Goal: Task Accomplishment & Management: Manage account settings

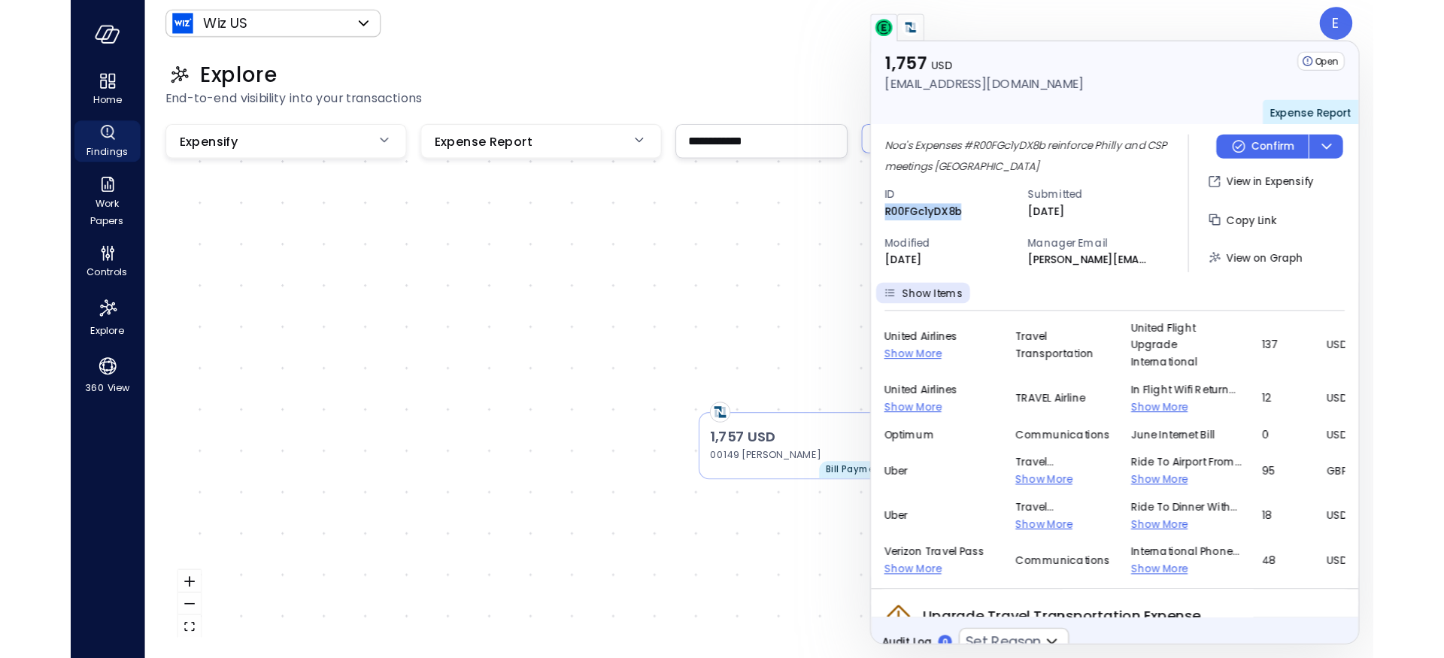
scroll to position [510, 0]
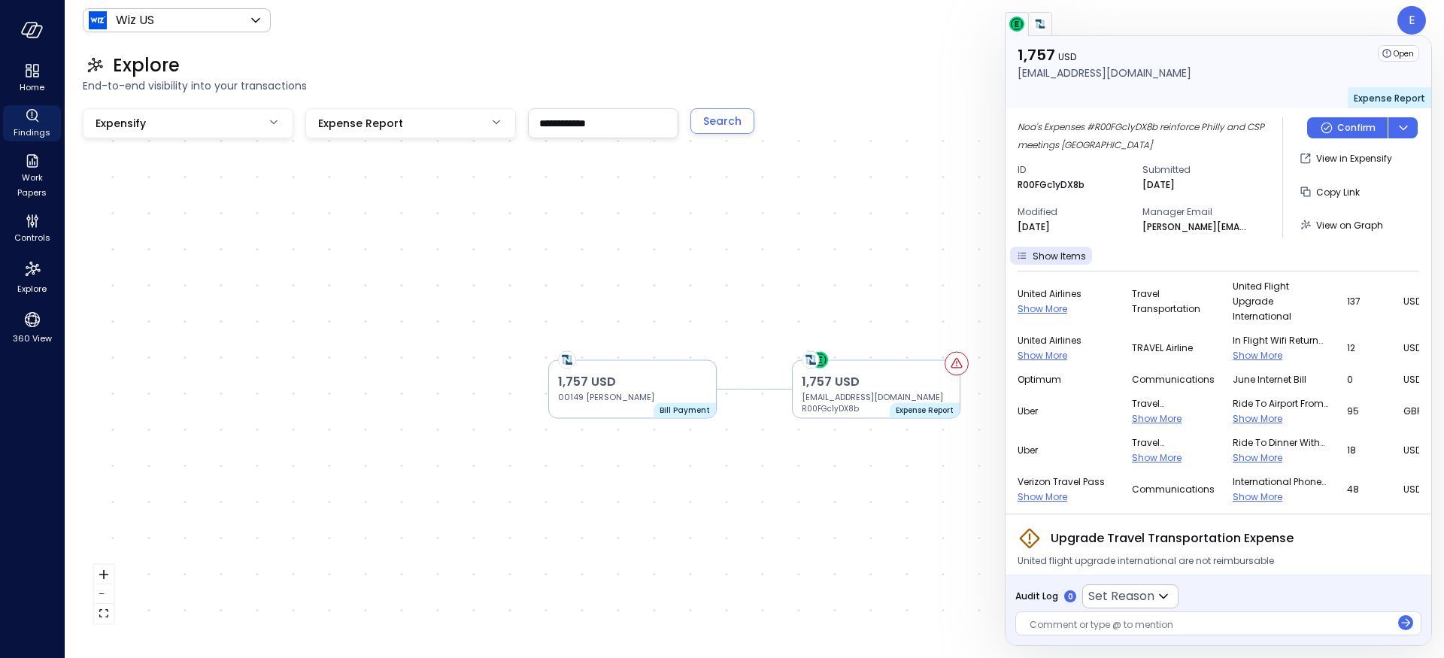
click at [1136, 414] on span "Show More" at bounding box center [1258, 418] width 50 height 13
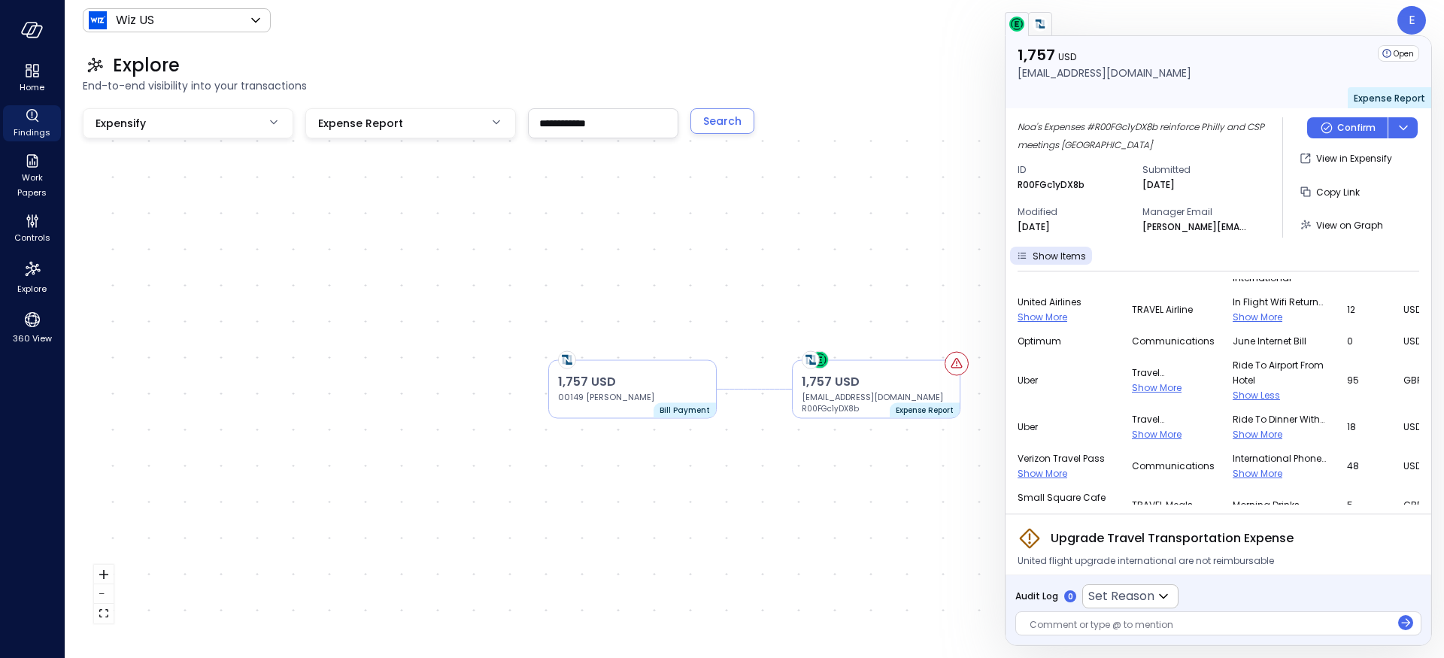
scroll to position [549, 0]
click at [1136, 440] on div "Ride to dinner with Google Show More" at bounding box center [1281, 426] width 96 height 30
click at [1136, 435] on span "Show More" at bounding box center [1258, 433] width 50 height 13
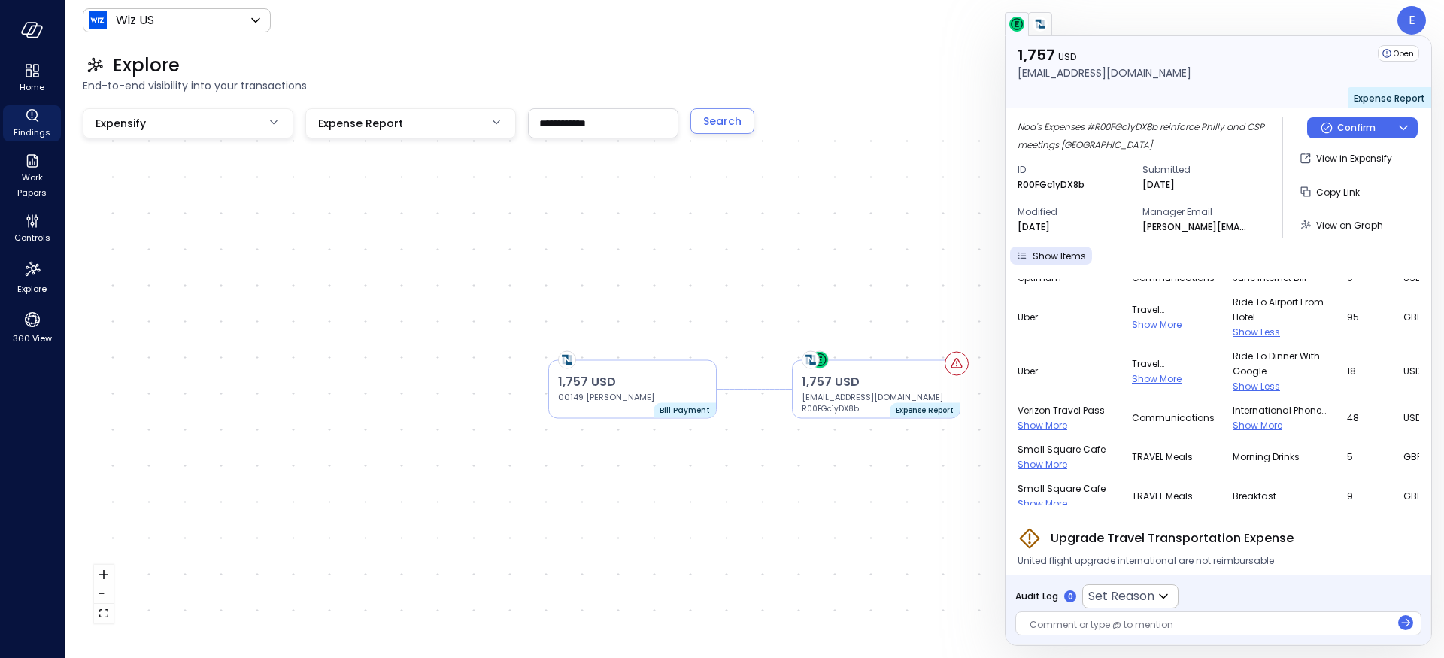
scroll to position [623, 0]
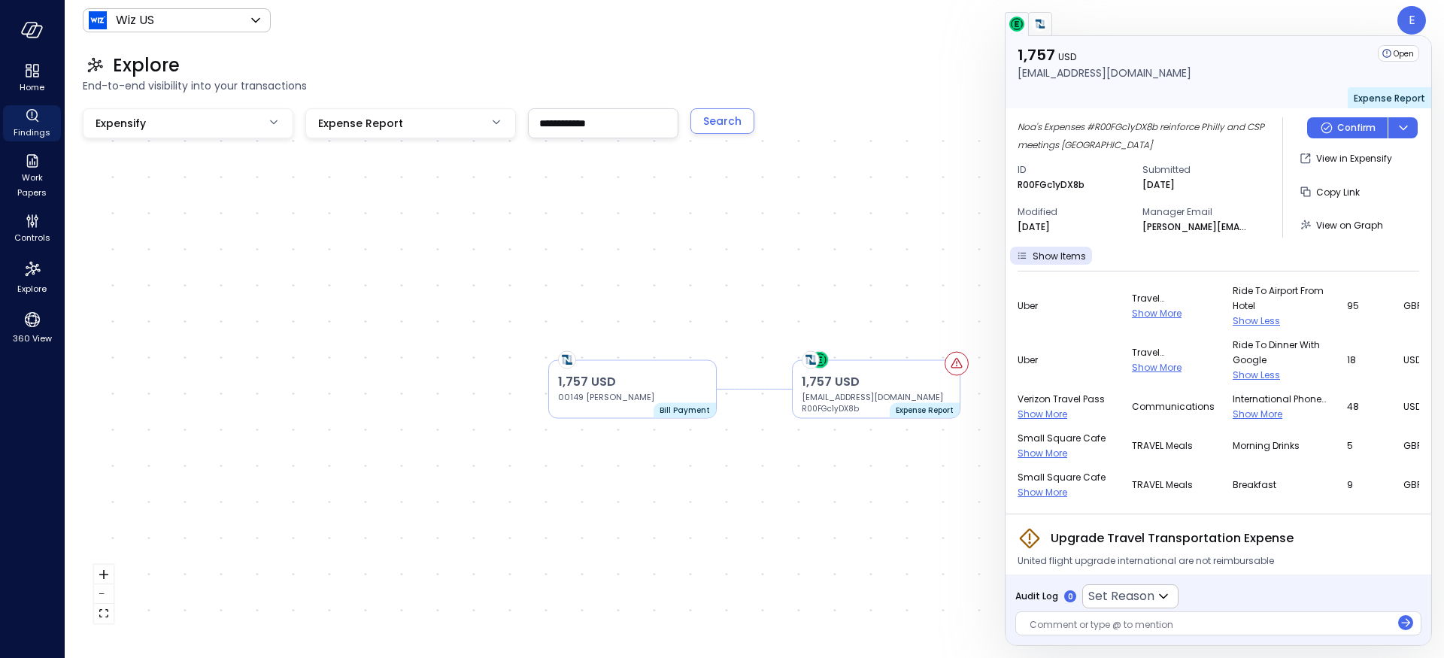
click at [1136, 416] on span "Show More" at bounding box center [1258, 414] width 50 height 13
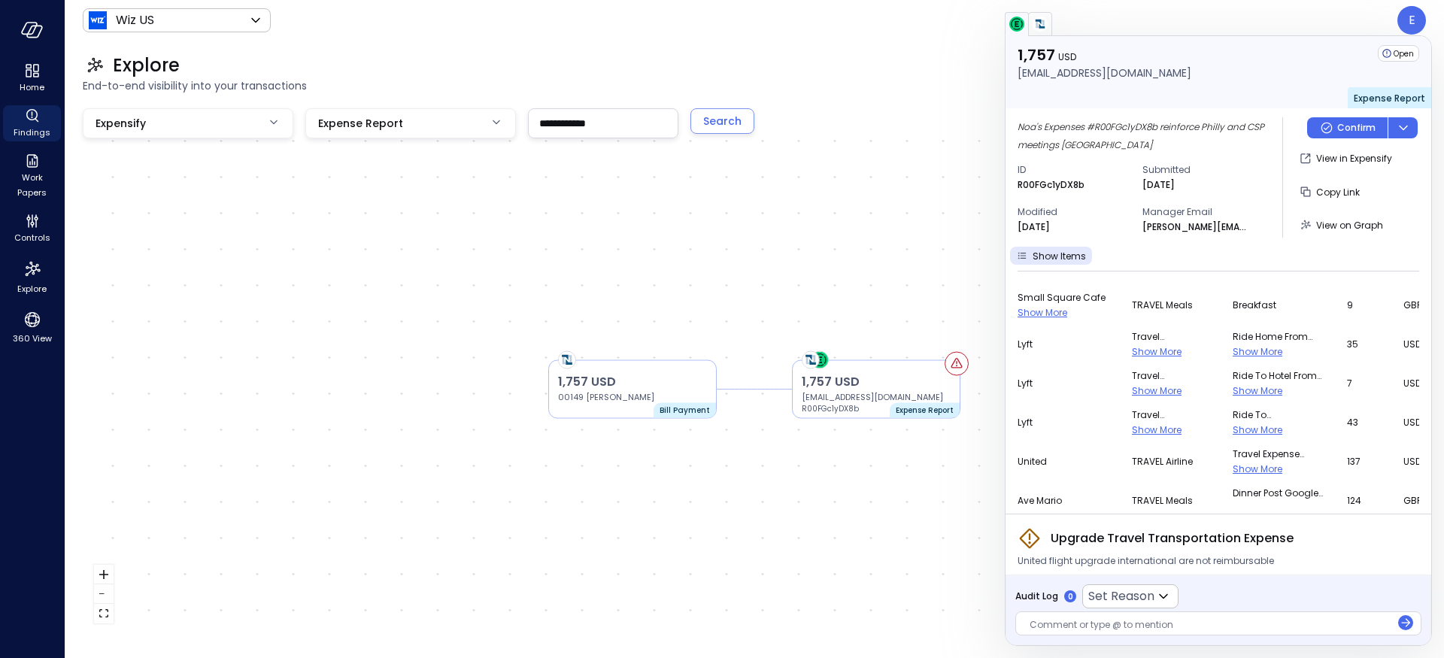
scroll to position [1209, 0]
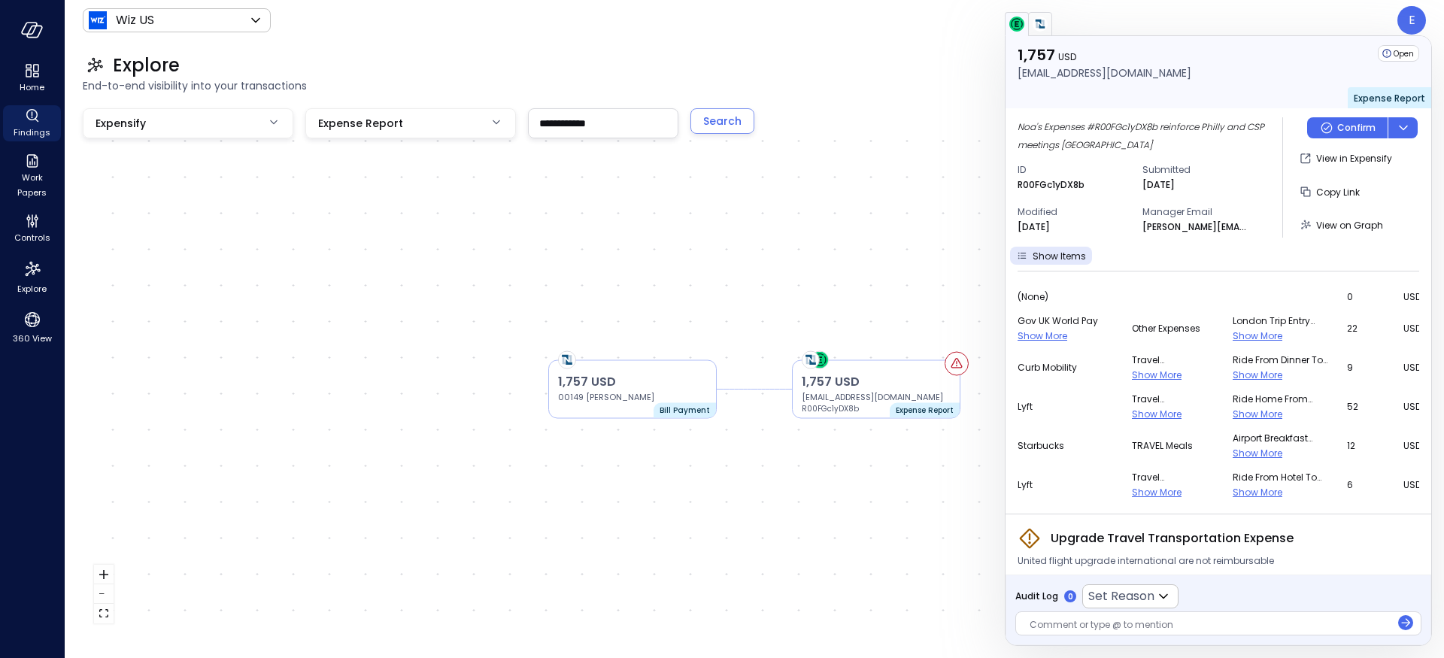
click at [1132, 490] on span "Show More" at bounding box center [1157, 492] width 50 height 13
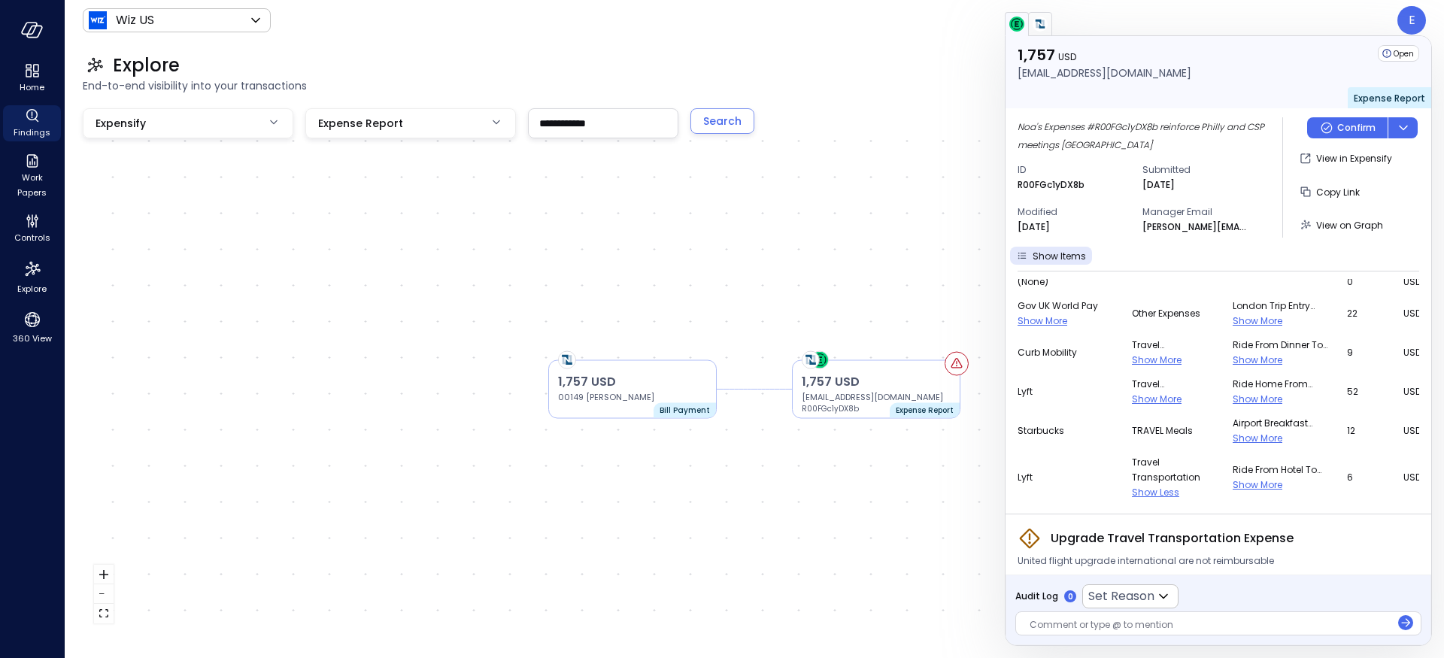
click at [1136, 487] on span "Show More" at bounding box center [1258, 484] width 50 height 13
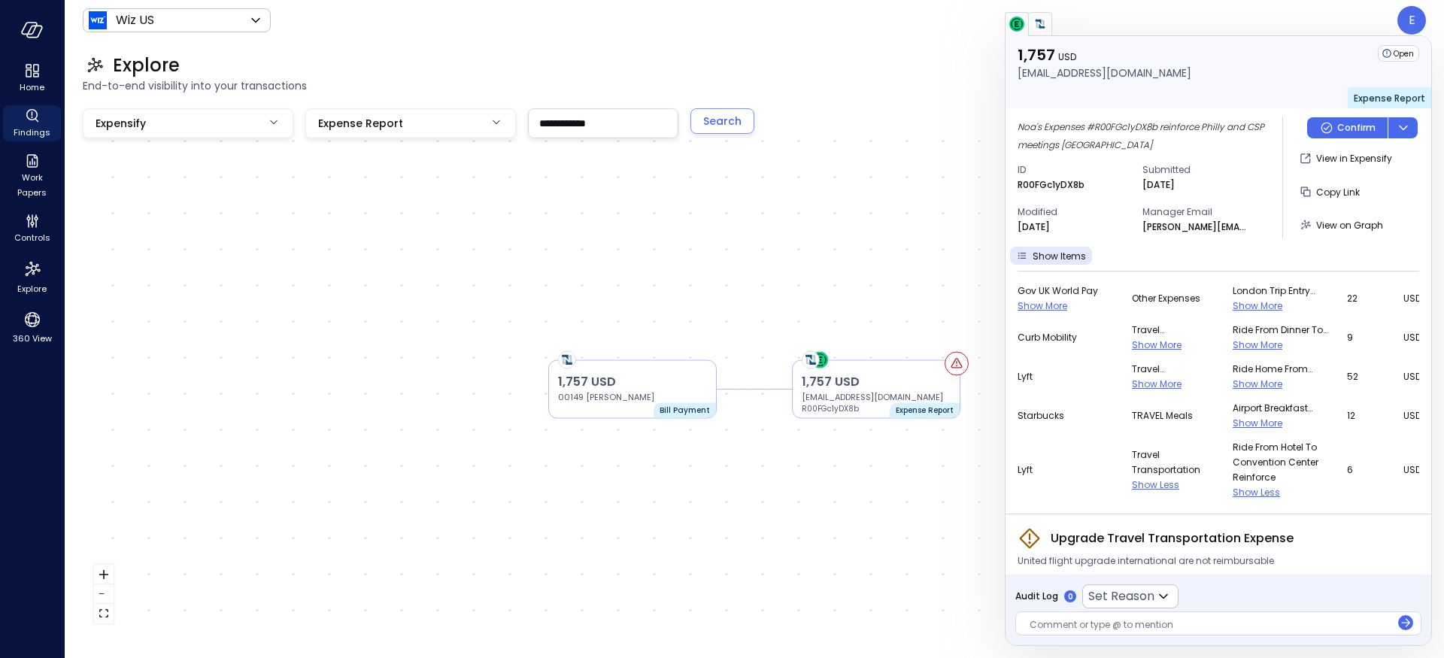
scroll to position [1219, 0]
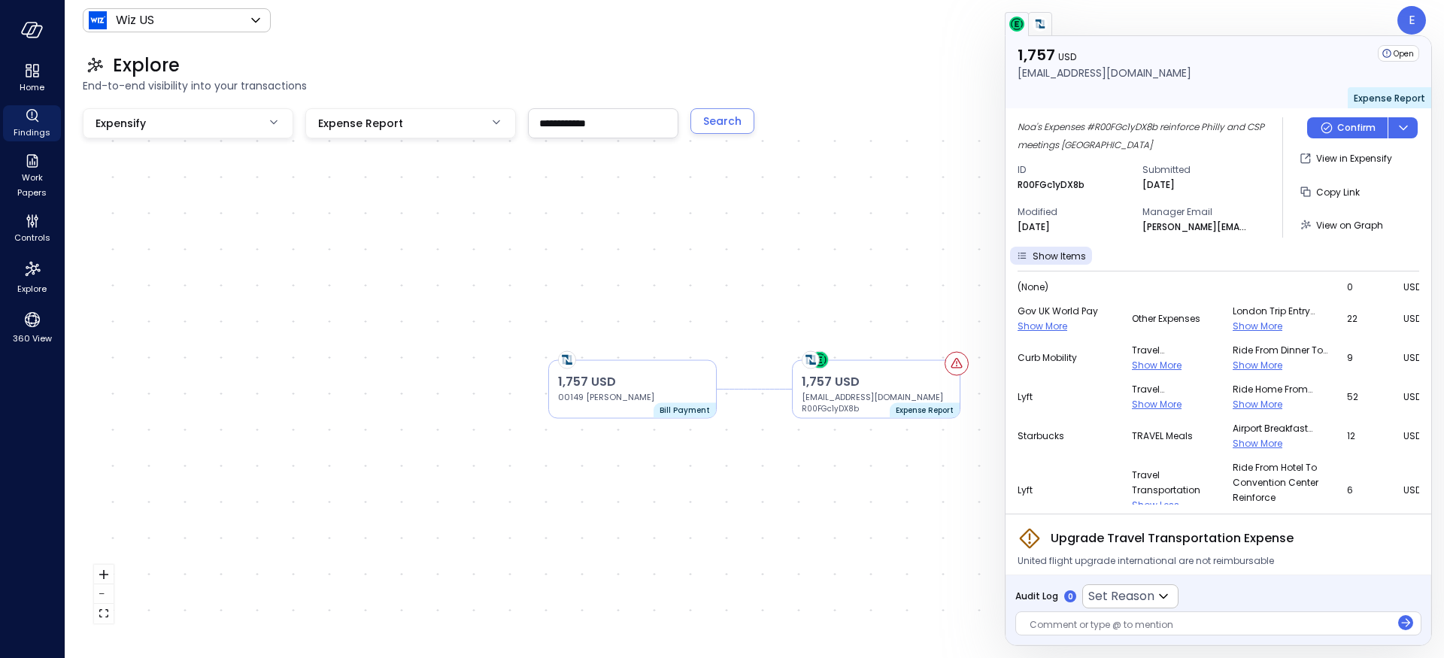
click at [1135, 367] on span "Show More" at bounding box center [1157, 365] width 50 height 13
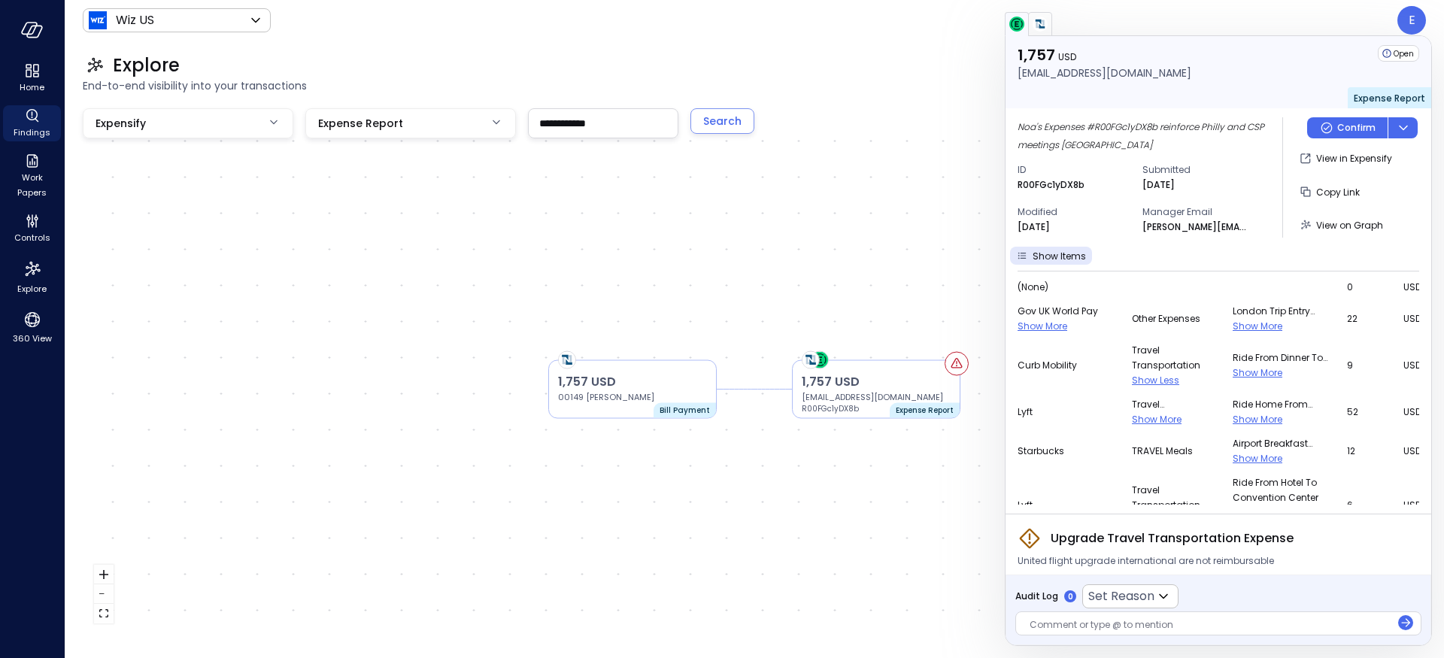
click at [1136, 370] on span "Show More" at bounding box center [1258, 372] width 50 height 13
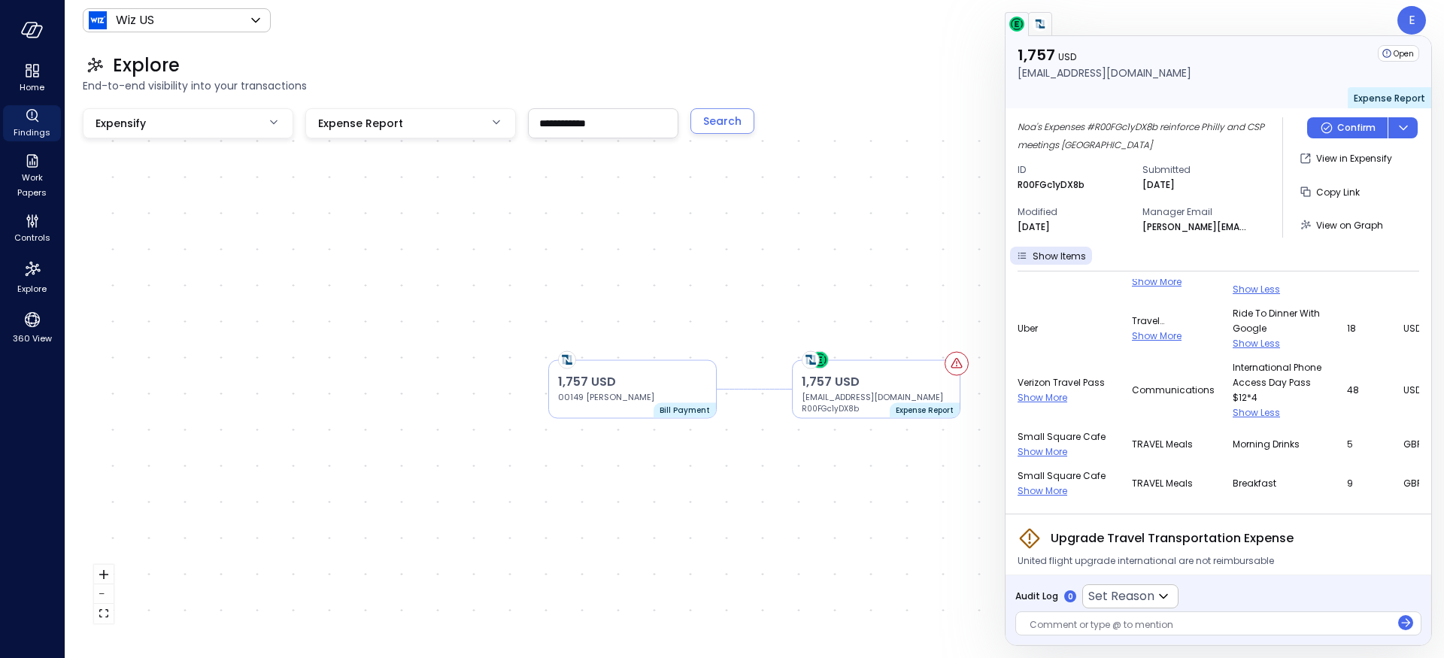
scroll to position [654, 0]
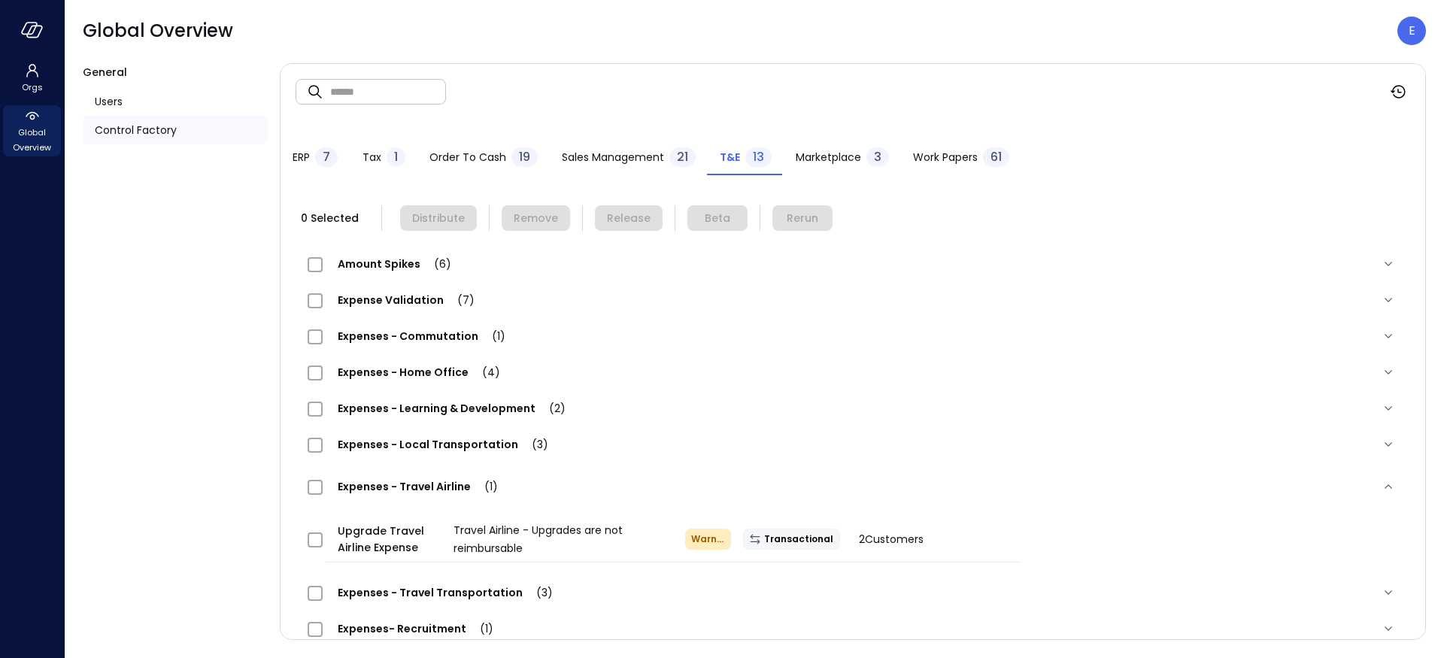
click at [429, 486] on span "Expenses - Travel Airline (1)" at bounding box center [418, 486] width 190 height 15
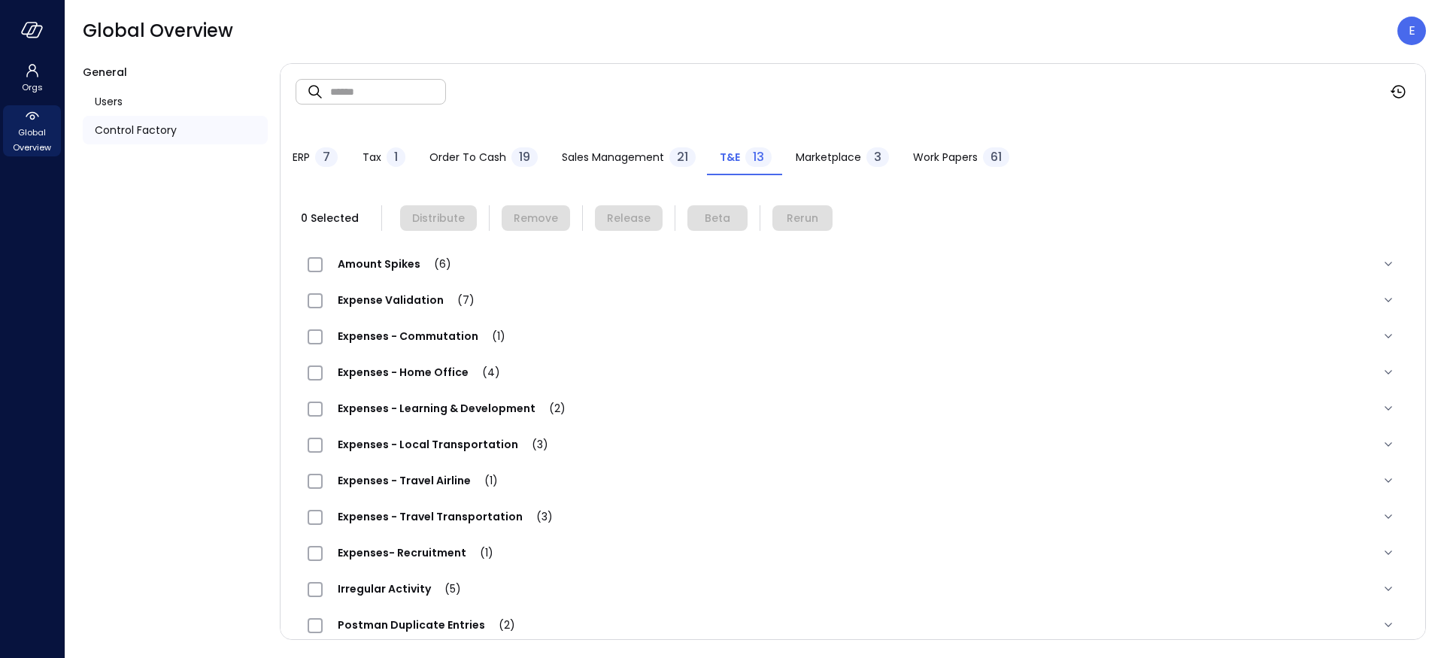
click at [429, 486] on span "Expenses - Travel Airline (1)" at bounding box center [418, 480] width 190 height 15
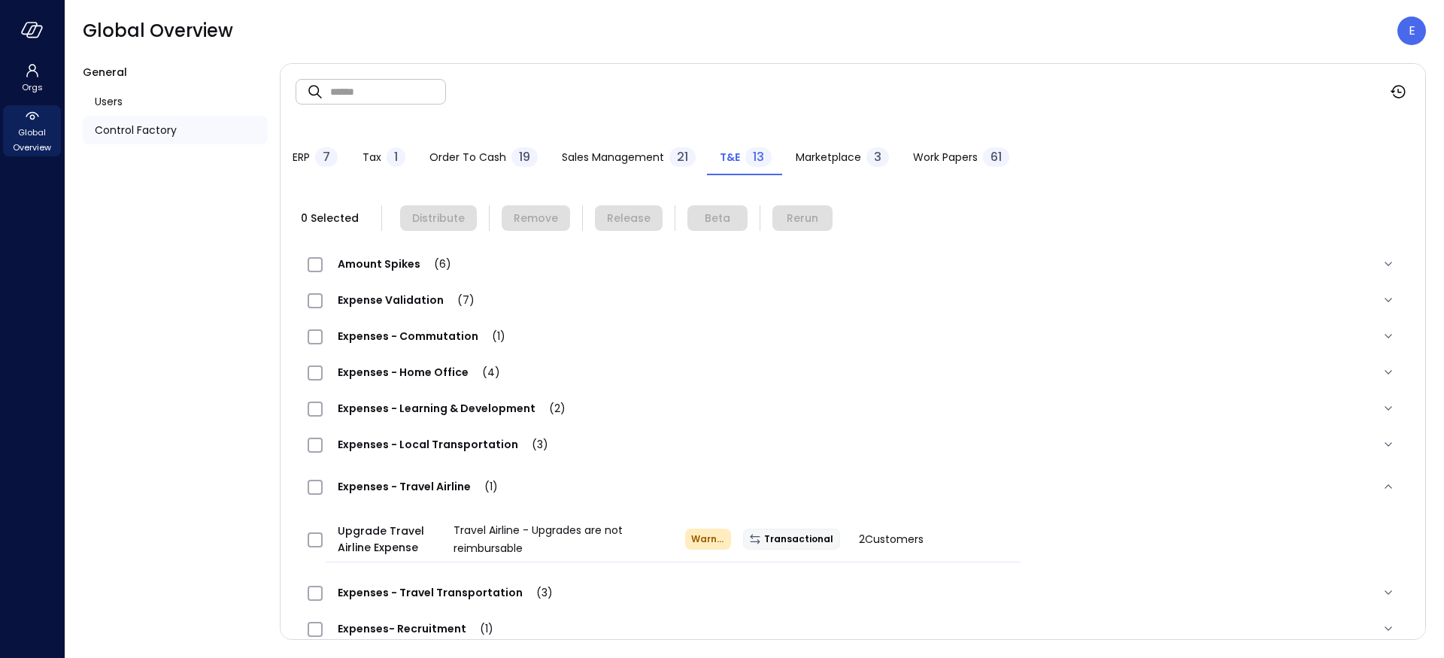
click at [429, 486] on span "Expenses - Travel Airline (1)" at bounding box center [418, 486] width 190 height 15
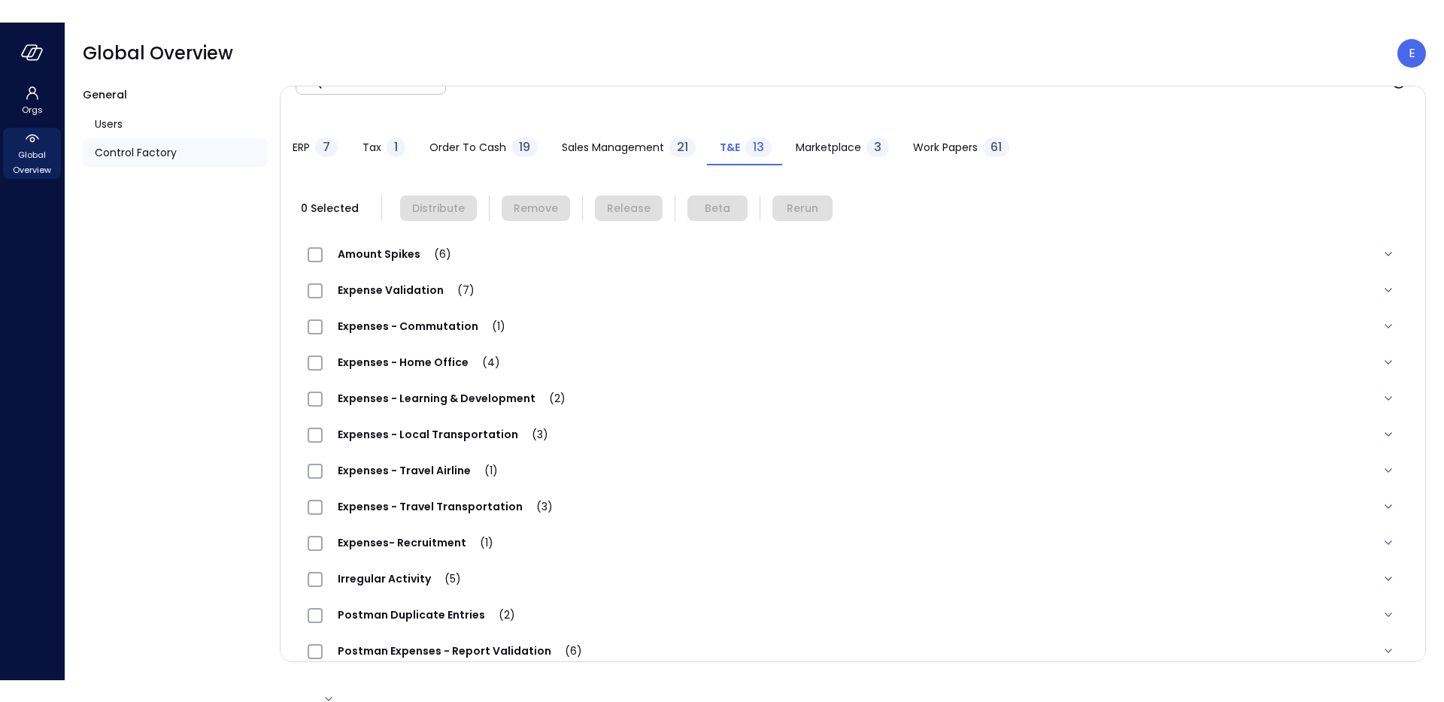
scroll to position [8, 0]
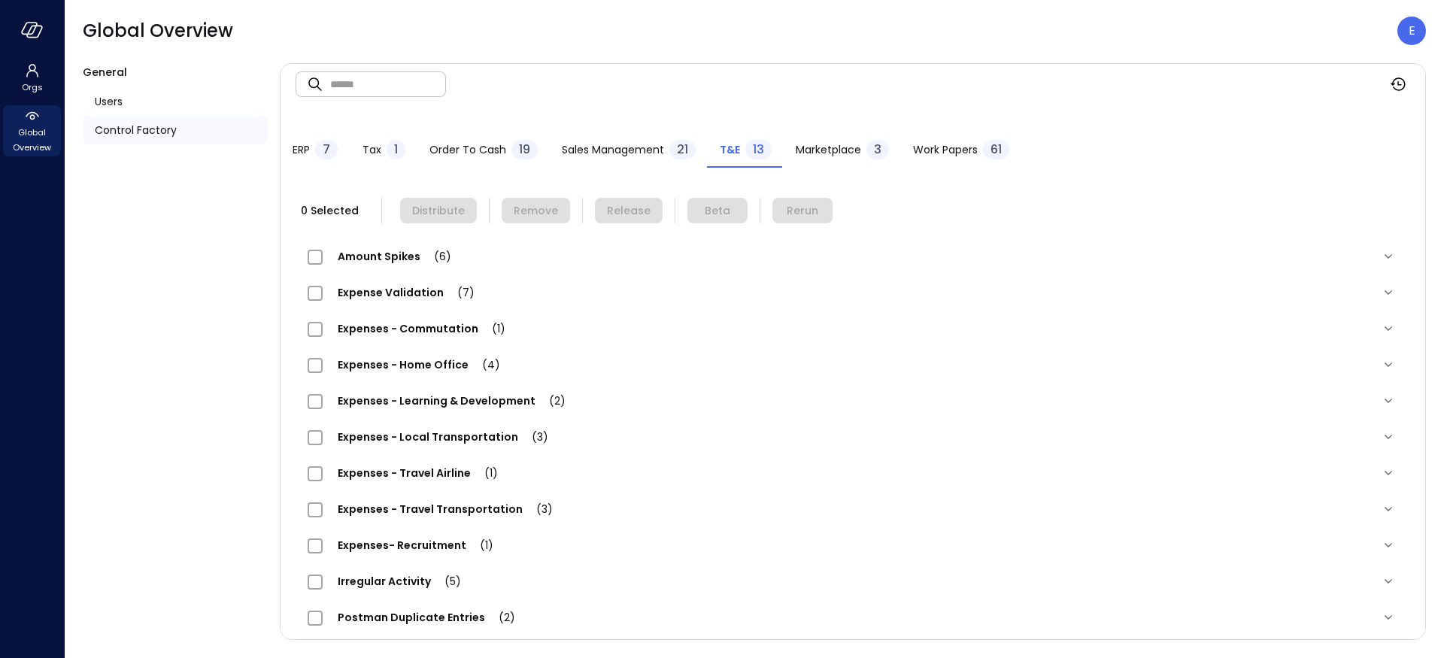
click at [429, 486] on div "Expenses - Travel Airline (1)" at bounding box center [853, 473] width 1114 height 36
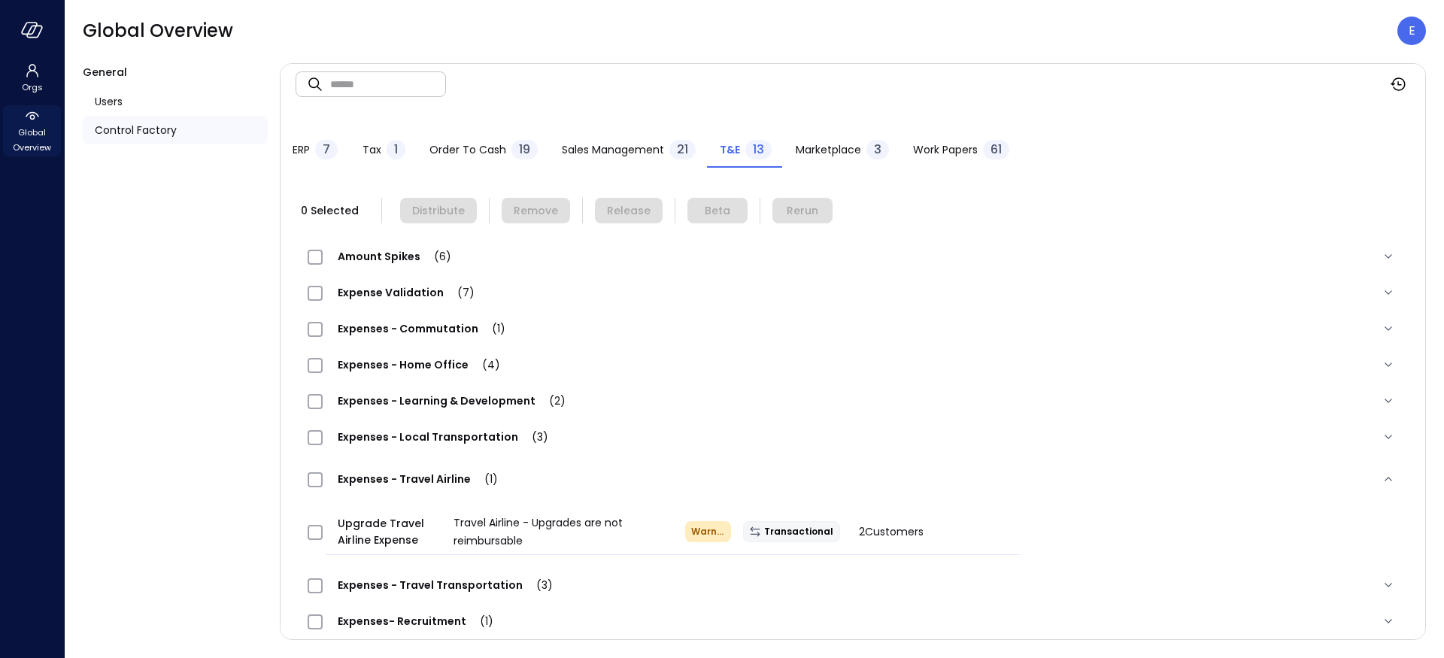
click at [29, 135] on span "Global Overview" at bounding box center [32, 140] width 46 height 30
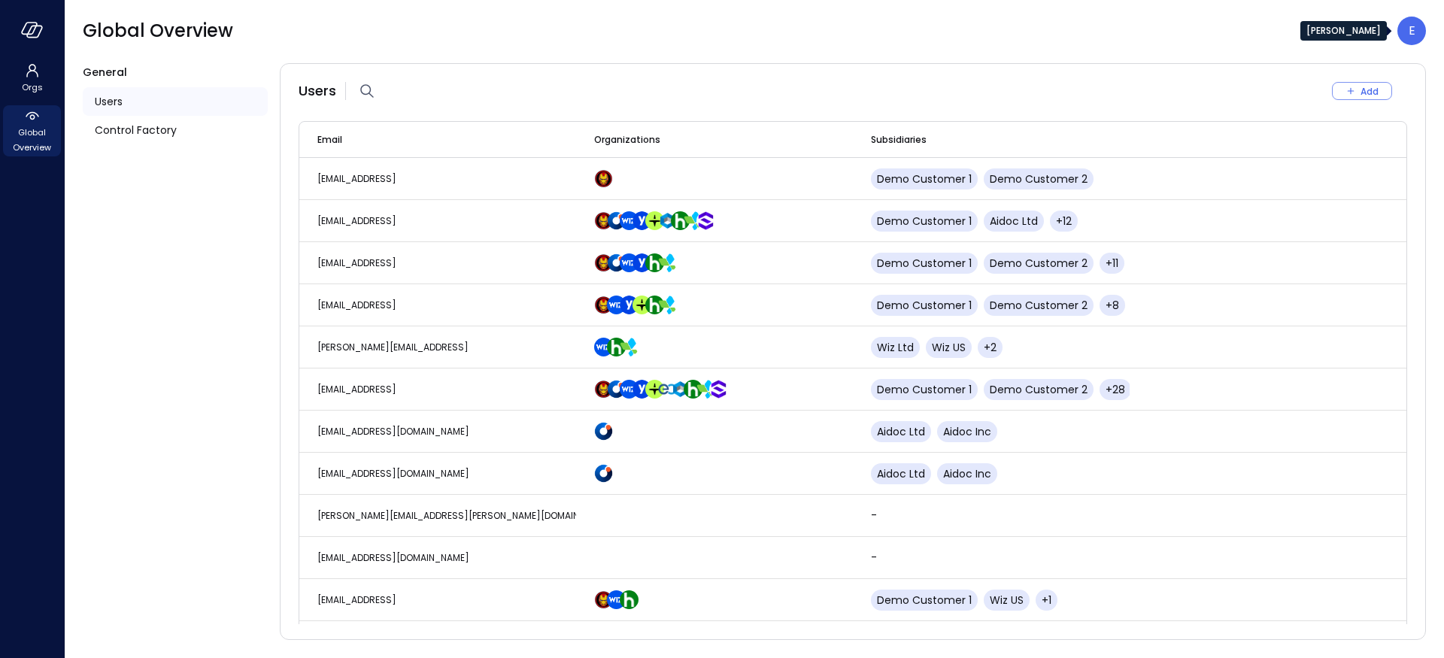
click at [1420, 26] on div "E" at bounding box center [1411, 31] width 29 height 29
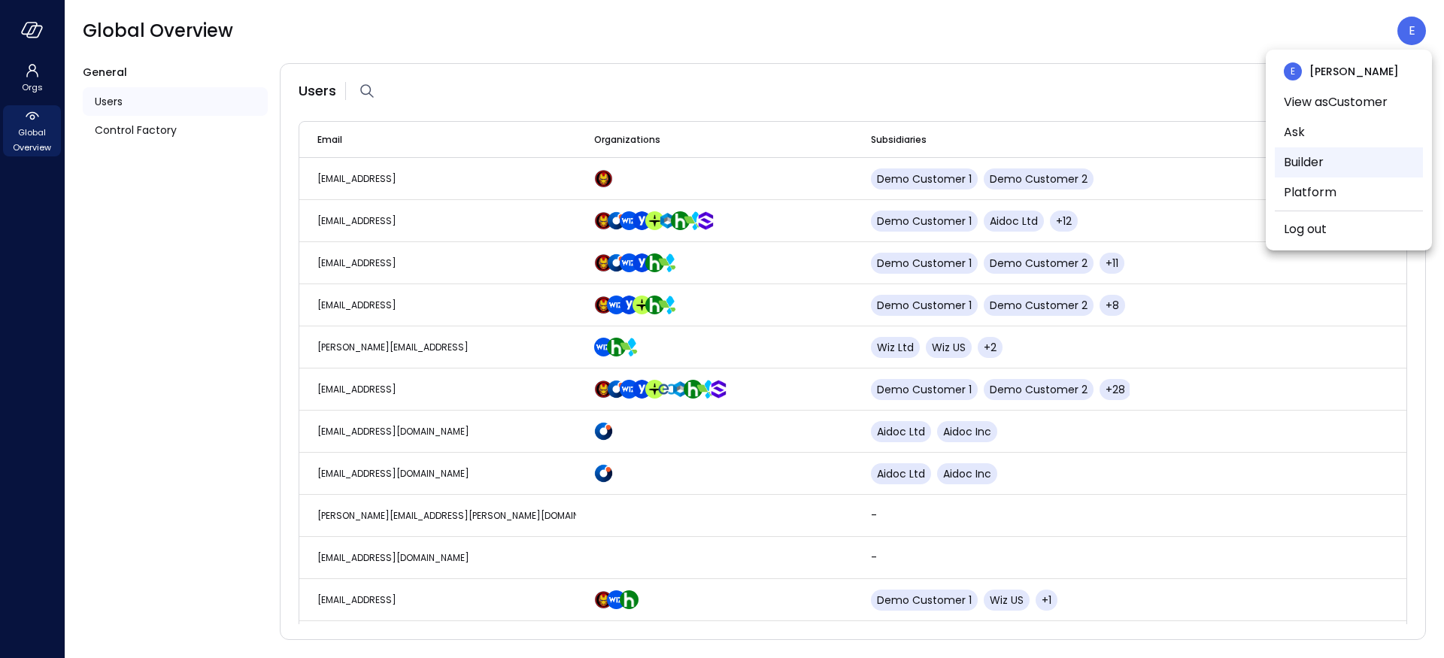
click at [1323, 157] on li "Builder" at bounding box center [1349, 162] width 148 height 30
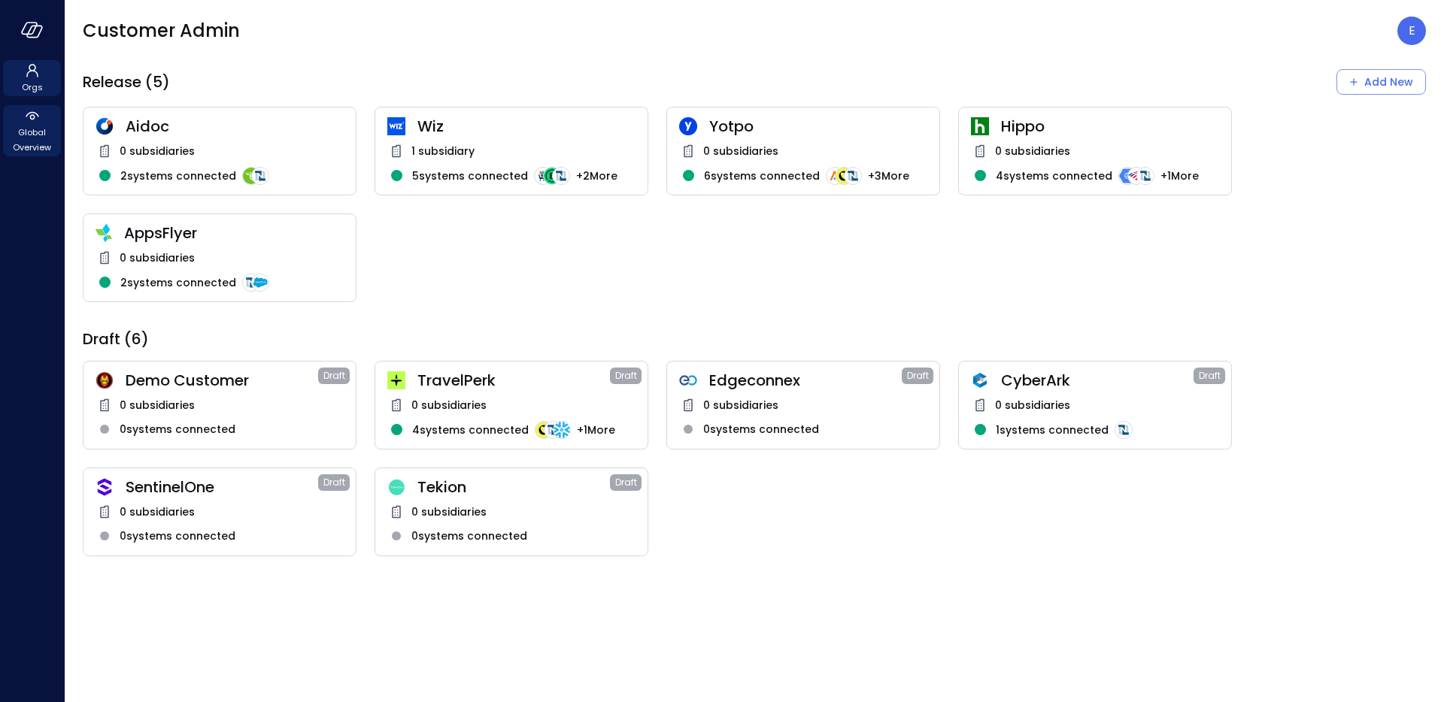
click at [37, 129] on span "Global Overview" at bounding box center [32, 140] width 46 height 30
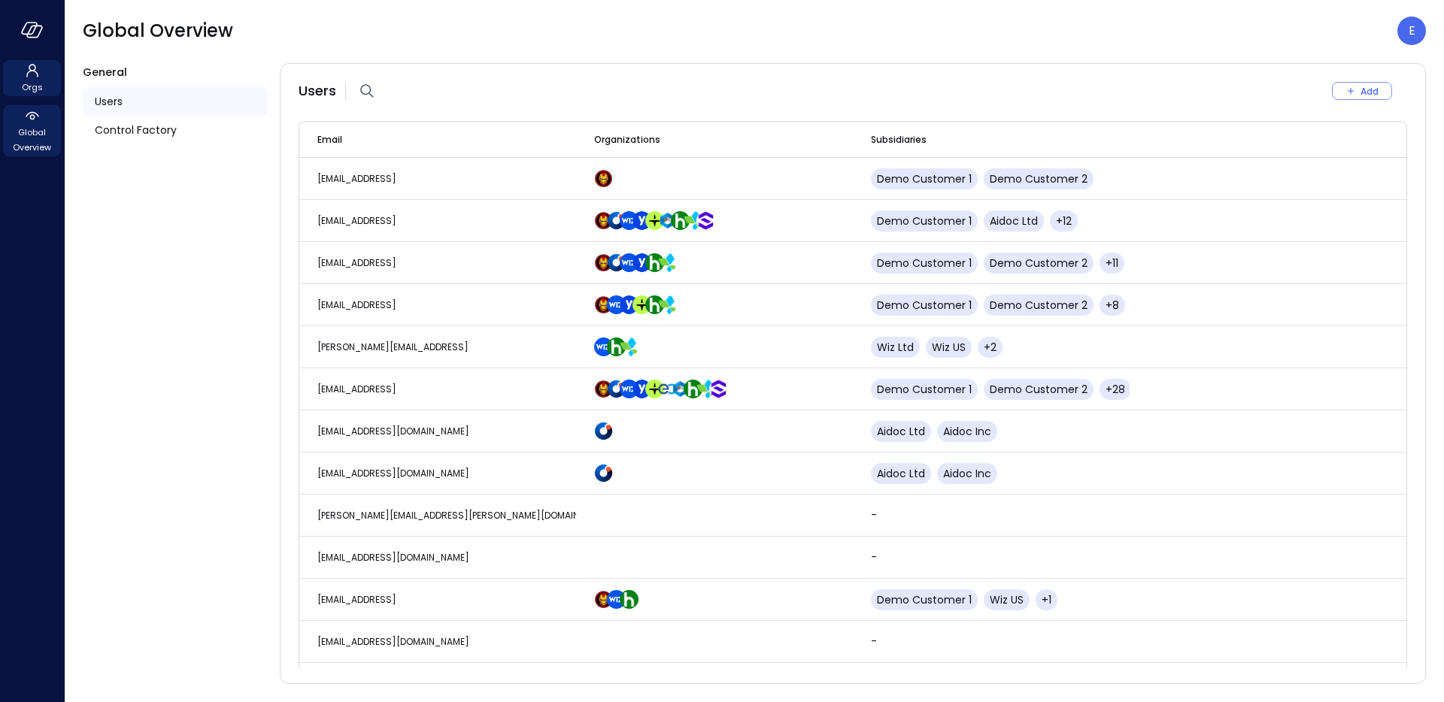
click at [29, 86] on span "Orgs" at bounding box center [32, 87] width 21 height 15
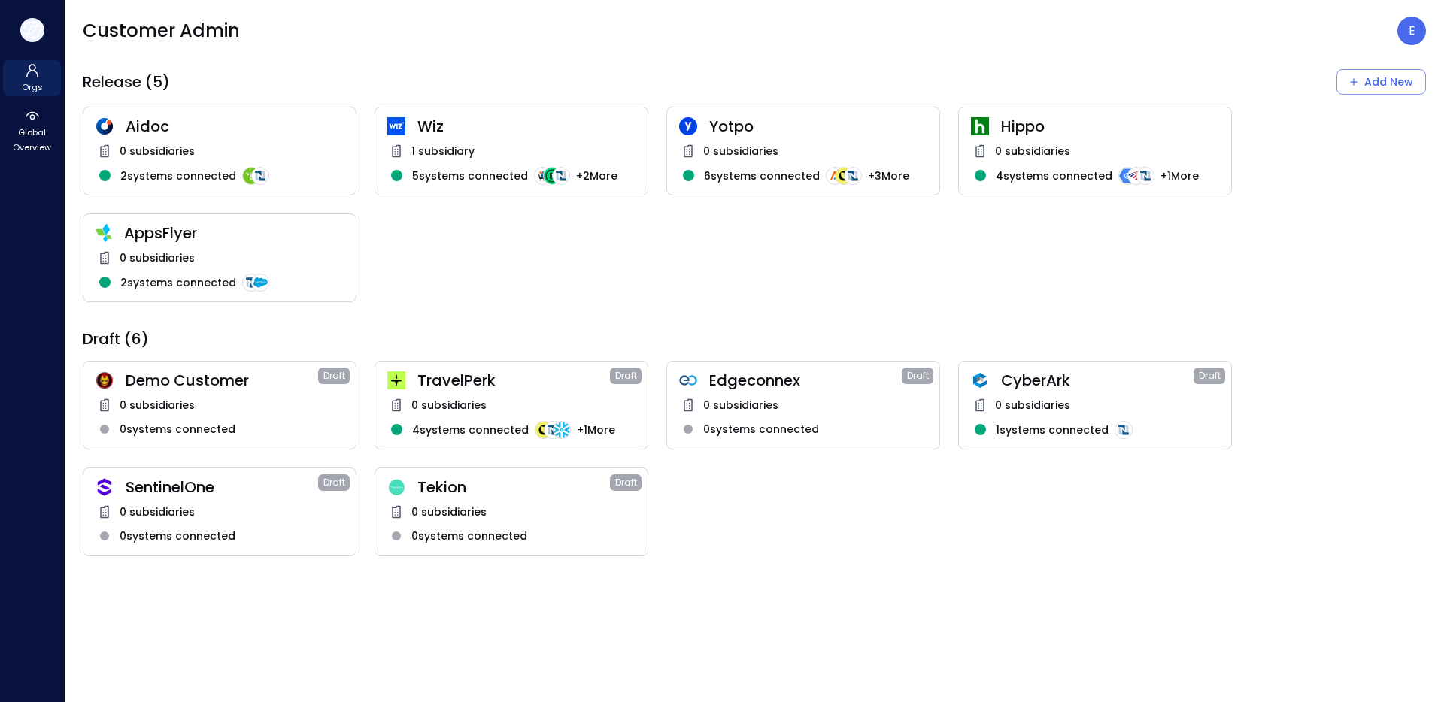
click at [26, 30] on icon "button" at bounding box center [32, 30] width 23 height 17
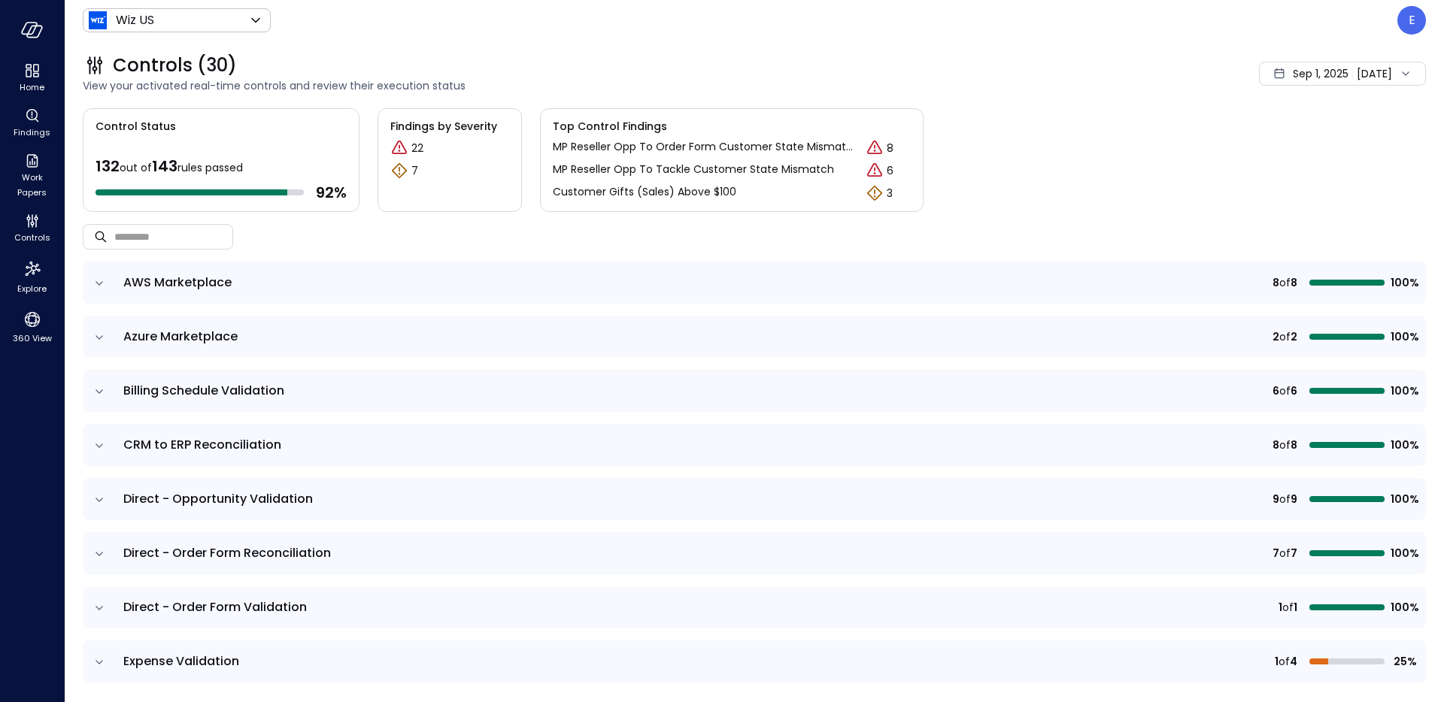
click at [1404, 75] on icon at bounding box center [1405, 73] width 15 height 15
click at [1320, 110] on li "[DATE]" at bounding box center [1316, 114] width 120 height 25
click at [1390, 74] on div "Sep 1, 2025 Sep 9, 2025" at bounding box center [1342, 74] width 167 height 24
click at [1299, 193] on li "Custom" at bounding box center [1316, 190] width 120 height 26
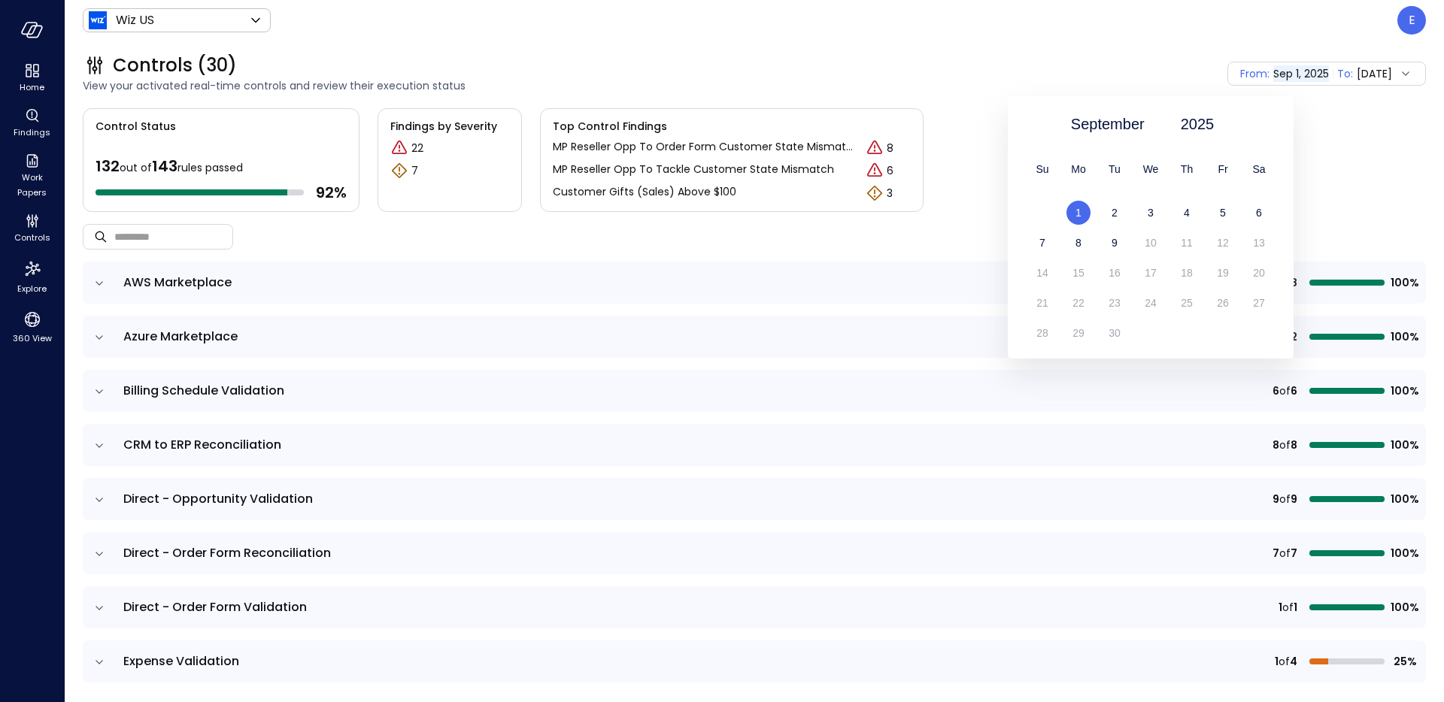
click at [1072, 219] on div "1" at bounding box center [1078, 213] width 36 height 24
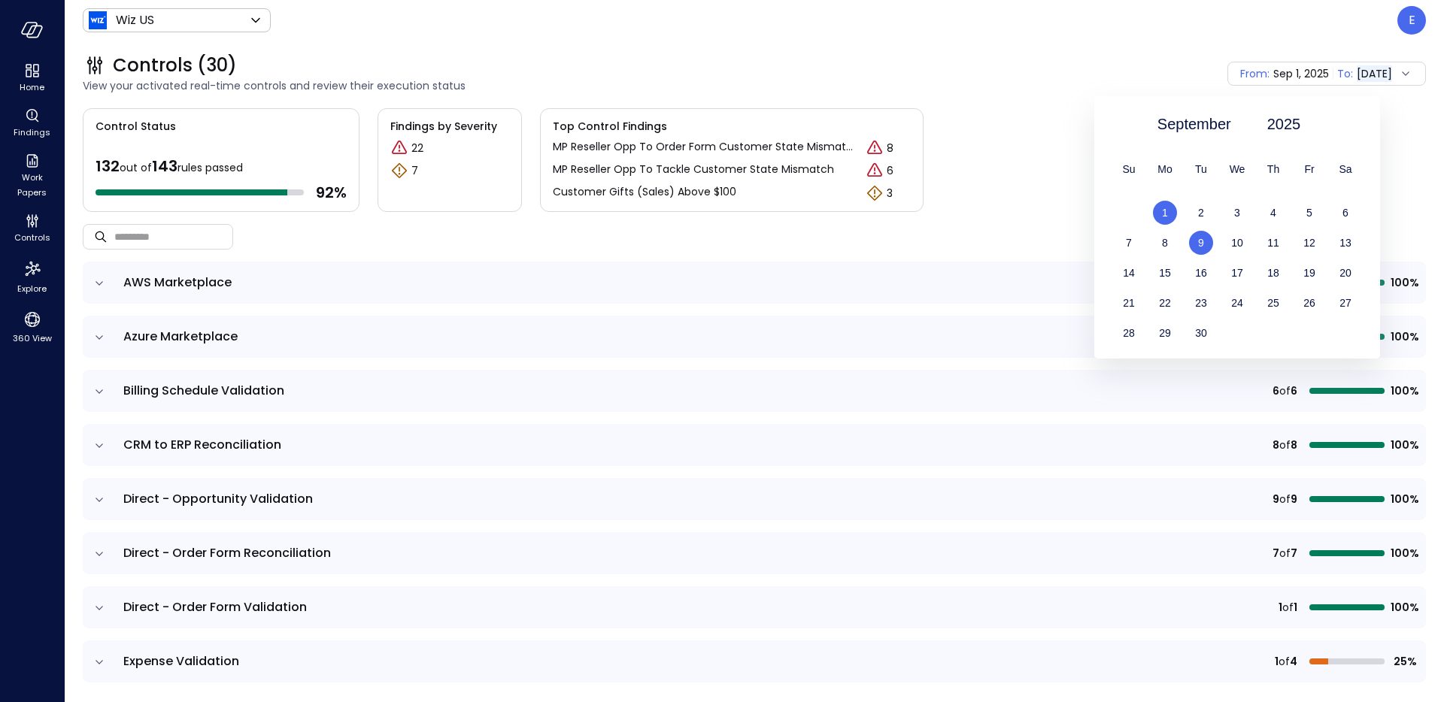
click at [1170, 216] on div "1" at bounding box center [1165, 213] width 36 height 24
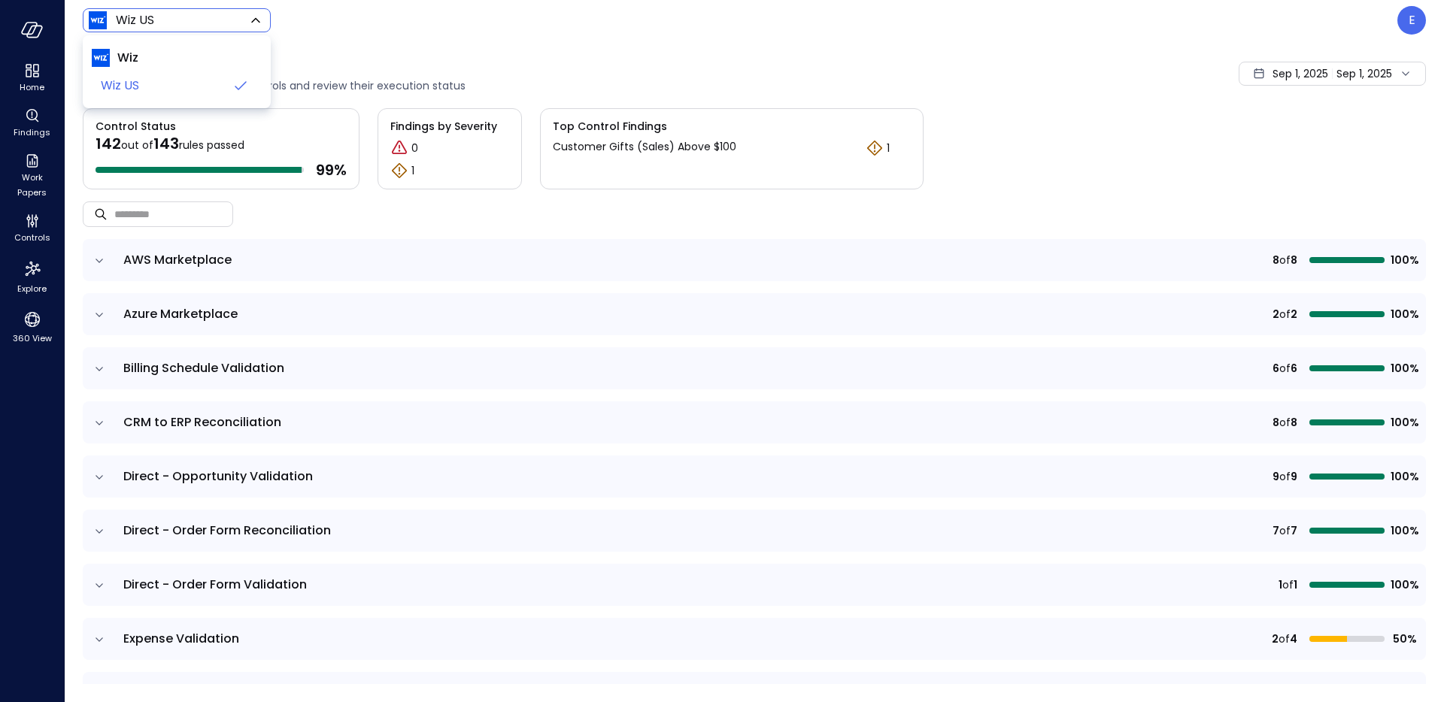
click at [231, 19] on body "Home Findings Work Papers Controls Explore 360 View Wiz US ****** ​ E Controls …" at bounding box center [722, 351] width 1444 height 702
click at [344, 45] on div at bounding box center [722, 351] width 1444 height 702
click at [247, 12] on icon at bounding box center [256, 20] width 18 height 18
click at [395, 61] on div at bounding box center [722, 351] width 1444 height 702
click at [1410, 17] on p "E" at bounding box center [1412, 20] width 7 height 18
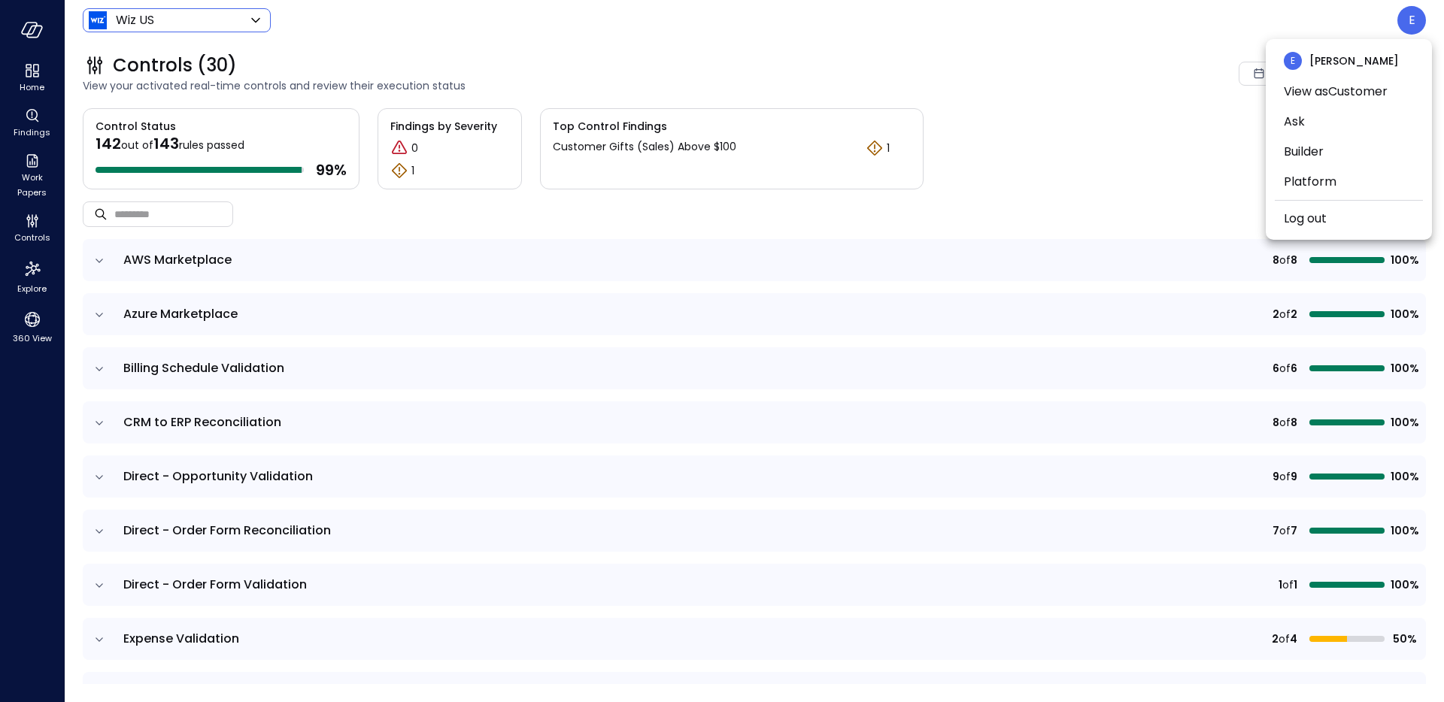
click at [1140, 52] on div at bounding box center [722, 351] width 1444 height 702
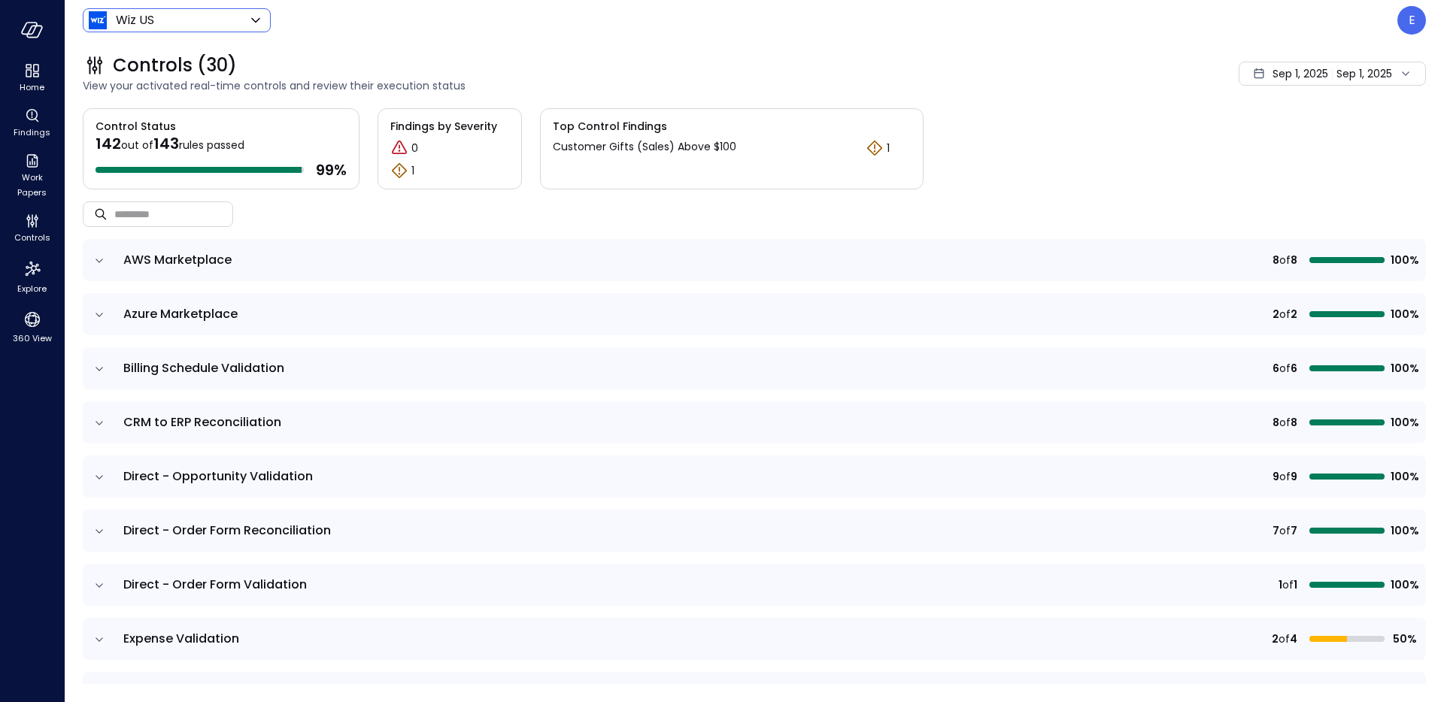
click at [1370, 81] on div "Sep 1, 2025 Sep 1, 2025" at bounding box center [1332, 74] width 187 height 24
click at [1305, 133] on li "[DATE]" at bounding box center [1319, 139] width 120 height 25
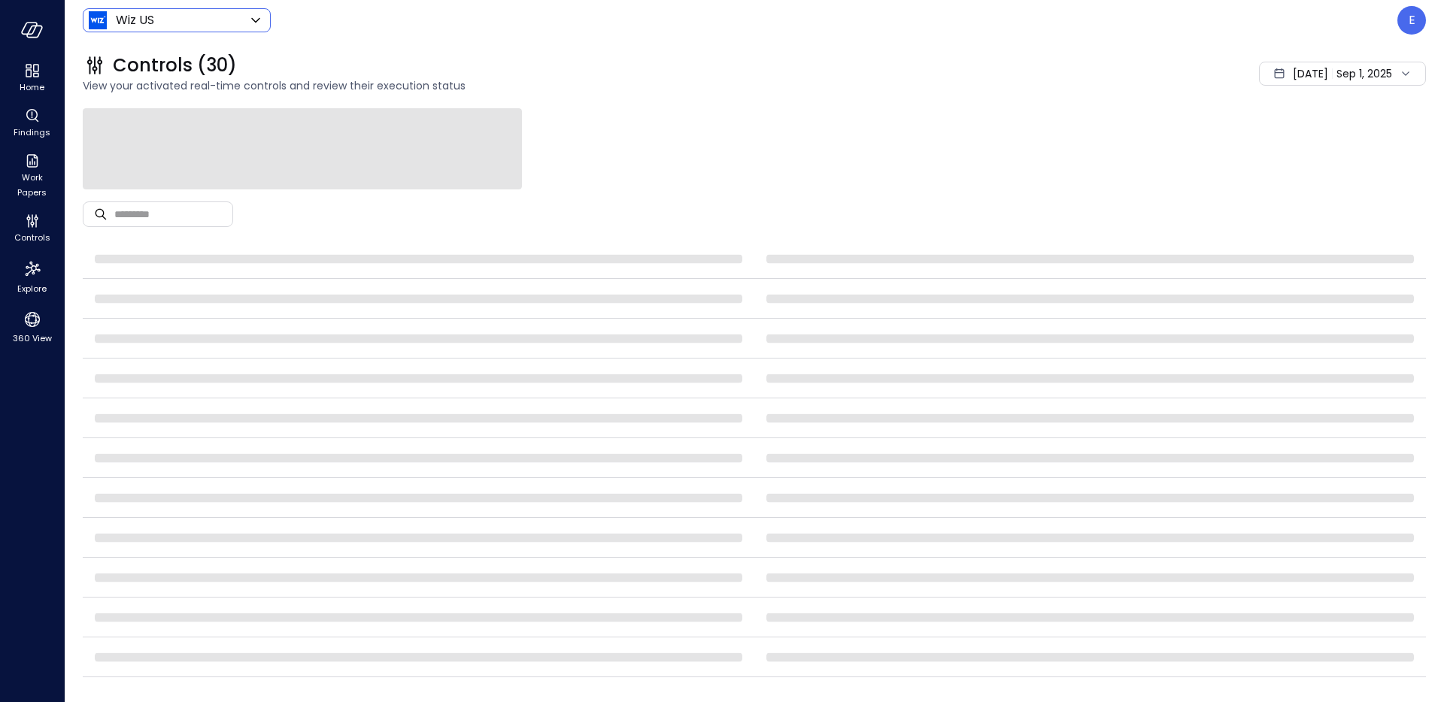
click at [1293, 79] on span "Aug 1, 2025" at bounding box center [1310, 73] width 35 height 17
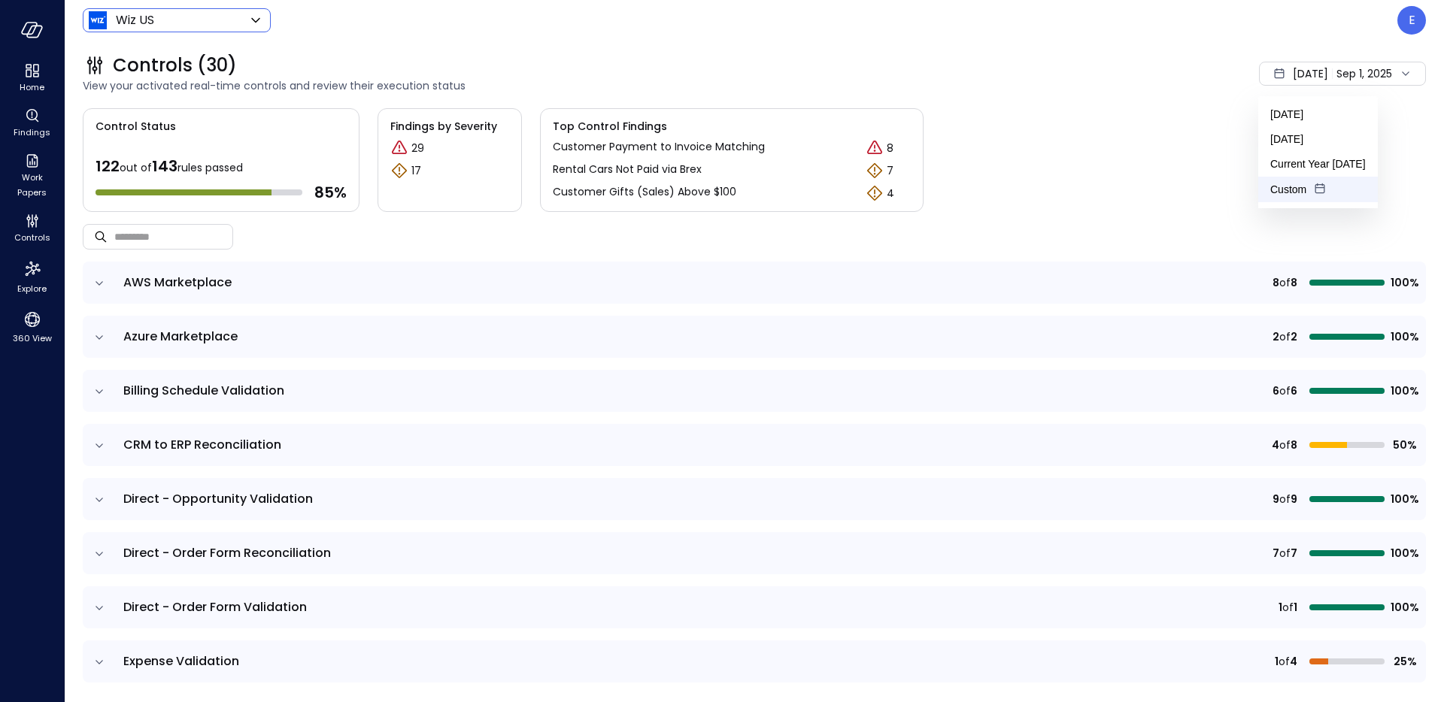
click at [1283, 181] on li "Custom" at bounding box center [1318, 190] width 120 height 26
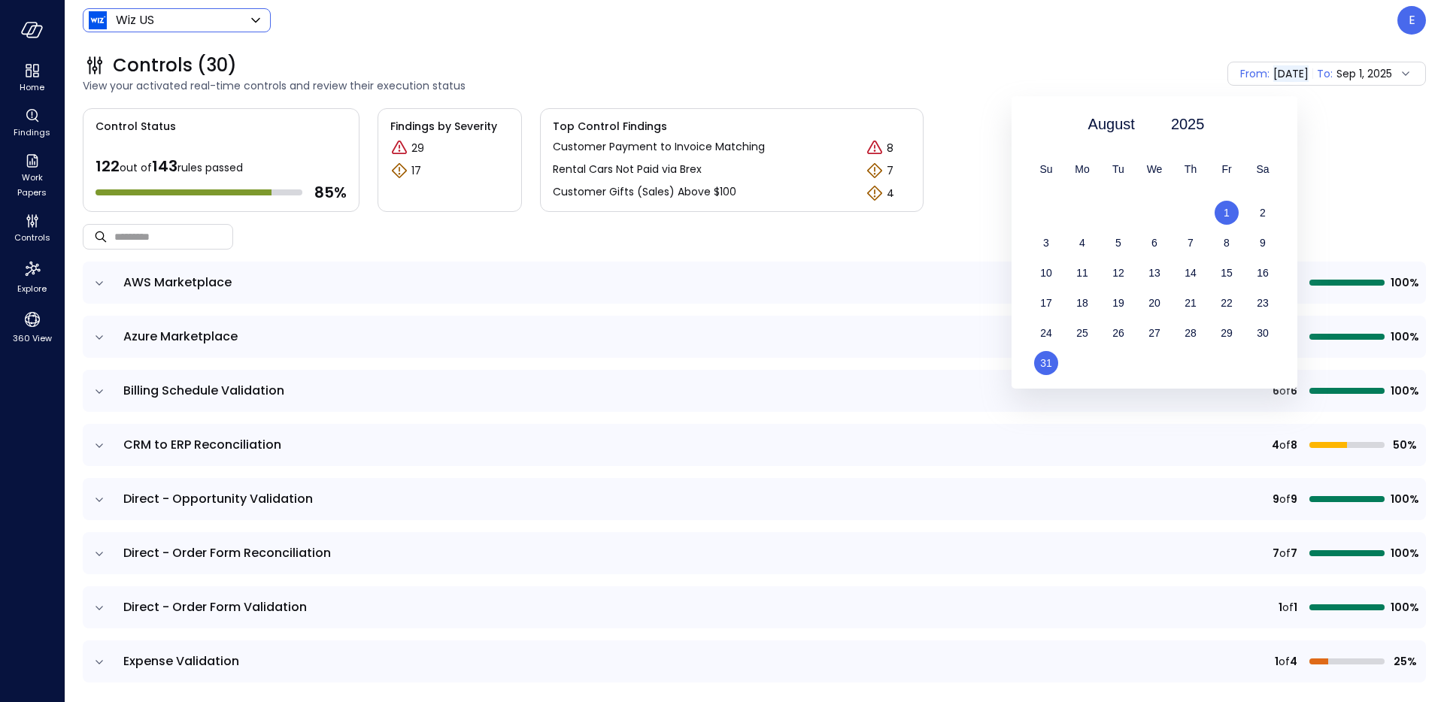
click at [1049, 353] on div "31" at bounding box center [1046, 363] width 36 height 24
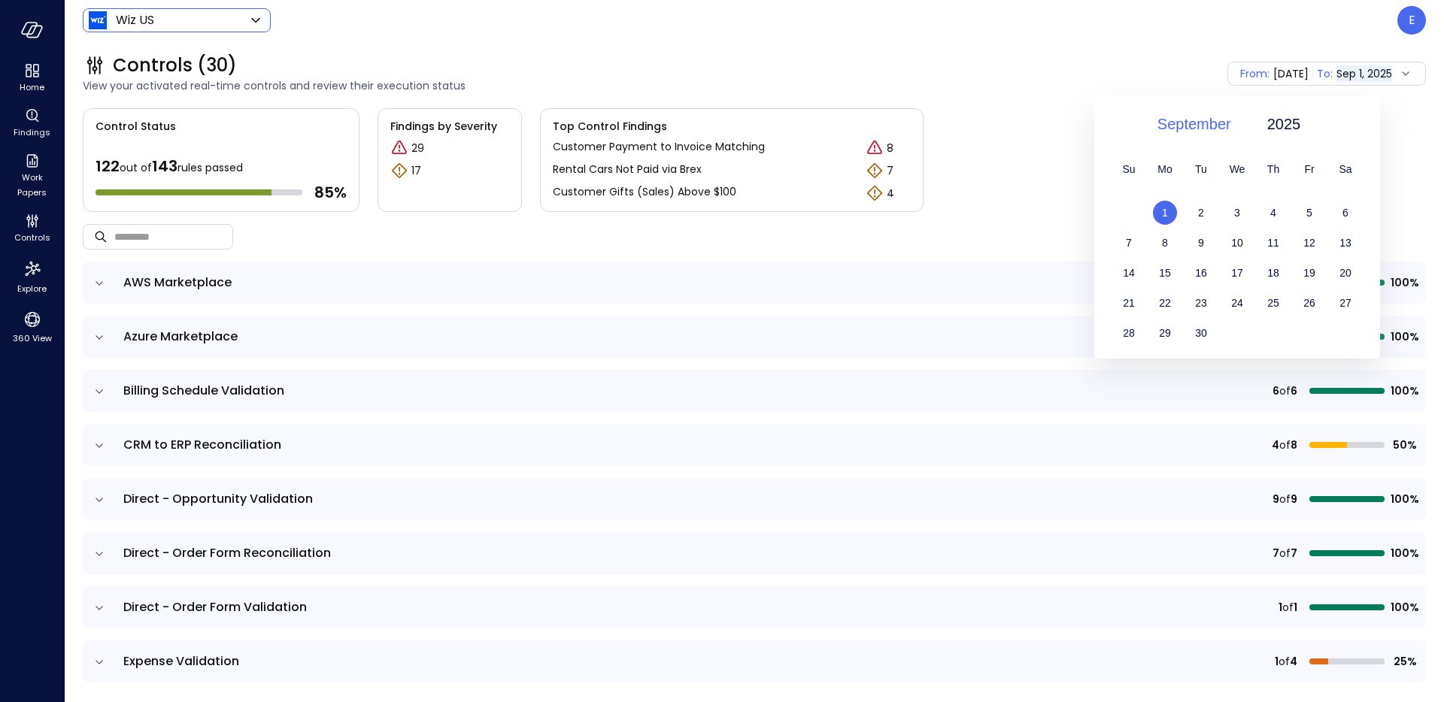
click at [1176, 123] on span "September" at bounding box center [1194, 124] width 74 height 23
click at [1203, 174] on div "August" at bounding box center [1202, 179] width 79 height 26
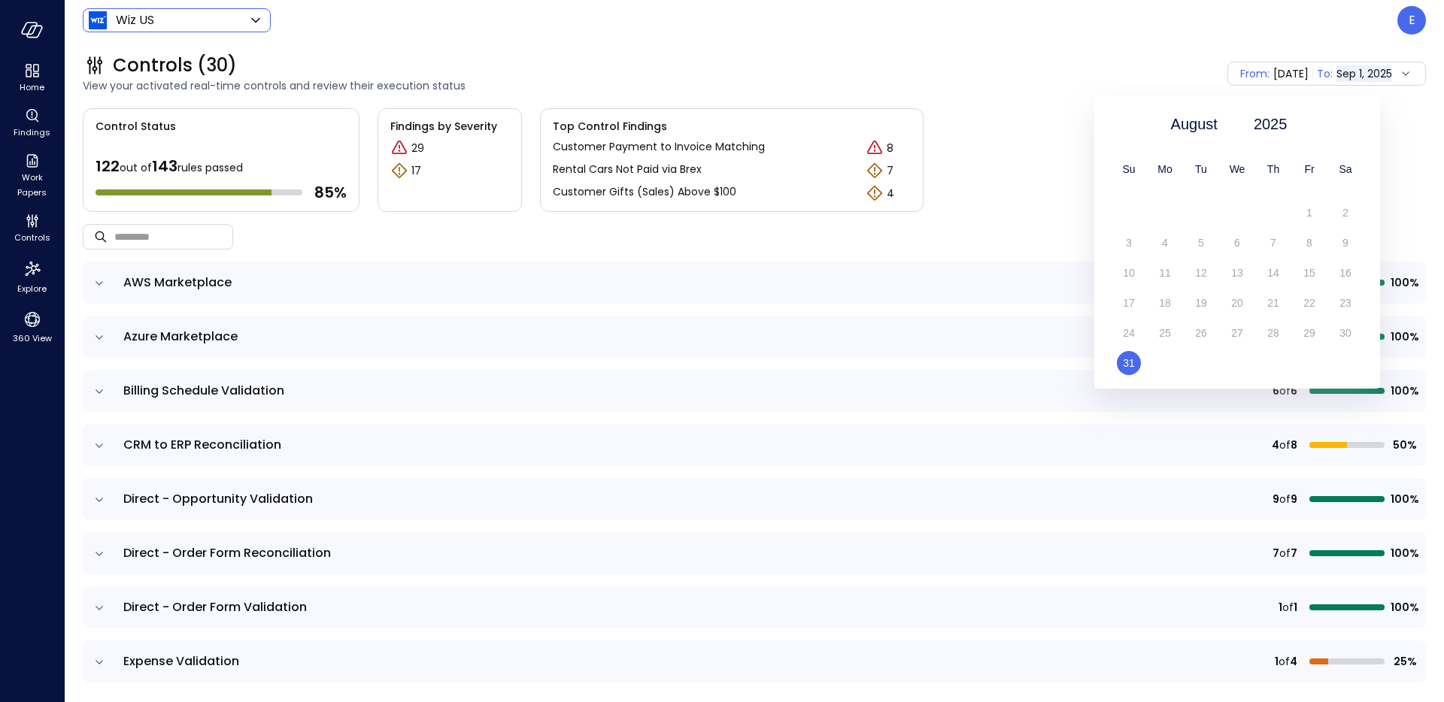
click at [1133, 362] on span "31" at bounding box center [1129, 363] width 12 height 12
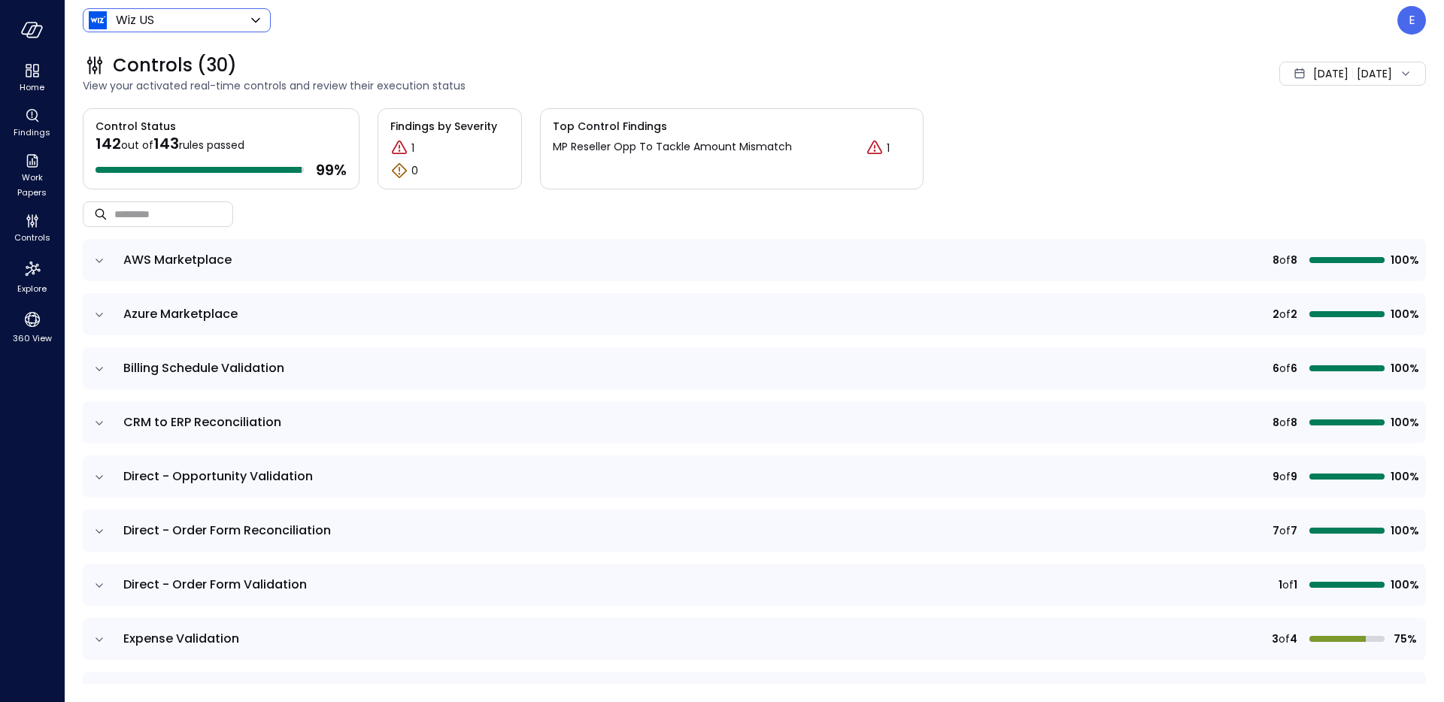
click at [1313, 68] on span "Aug 31, 2025" at bounding box center [1330, 73] width 35 height 17
click at [1289, 115] on li "September 2025" at bounding box center [1305, 114] width 120 height 25
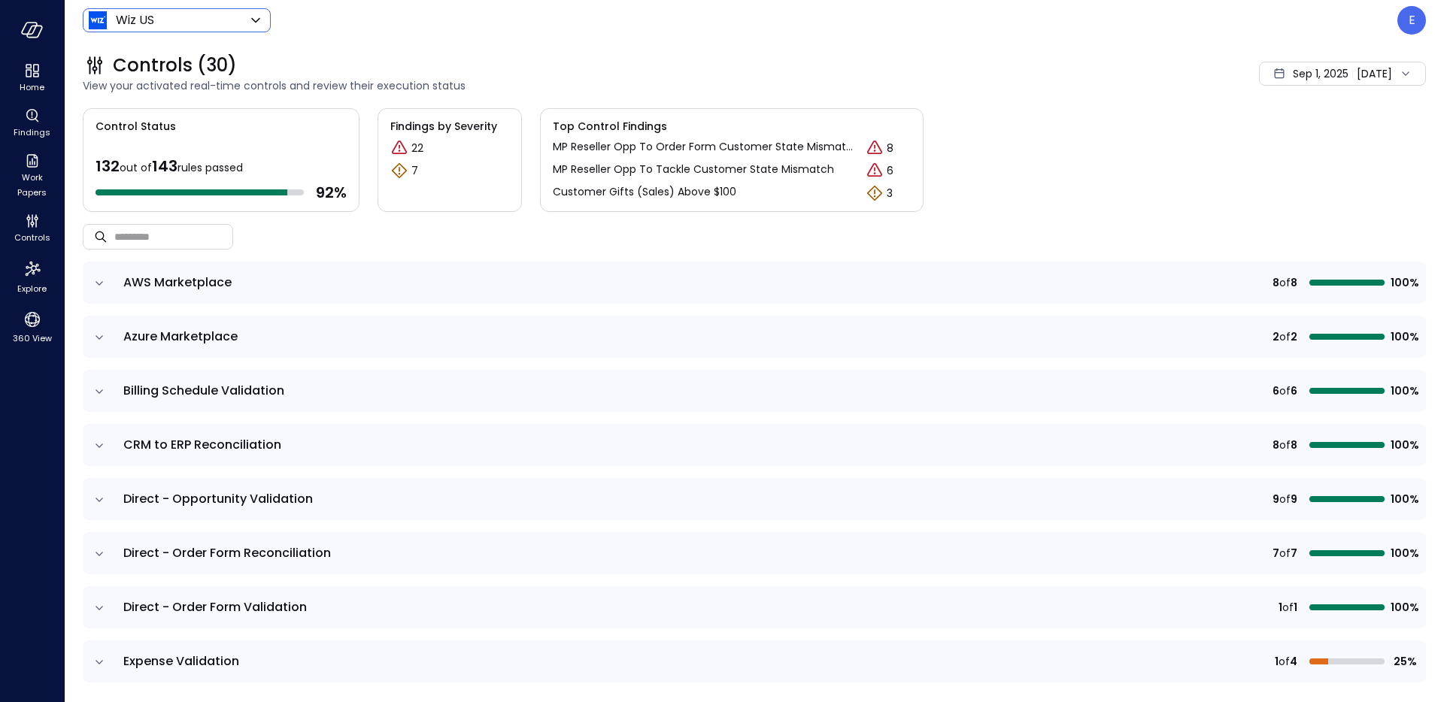
click at [1369, 80] on div "Sep 1, 2025 Sep 9, 2025" at bounding box center [1342, 74] width 167 height 24
click at [1331, 108] on li "September 2025" at bounding box center [1316, 114] width 120 height 25
click at [1348, 80] on div "Sep 1, 2025 Sep 9, 2025" at bounding box center [1342, 74] width 167 height 24
click at [1190, 153] on div "Control Status 132 out of 143 rules passed 92 % Findings by Severity 22 7 Top C…" at bounding box center [754, 160] width 1343 height 104
click at [98, 280] on icon "expand row" at bounding box center [99, 283] width 15 height 15
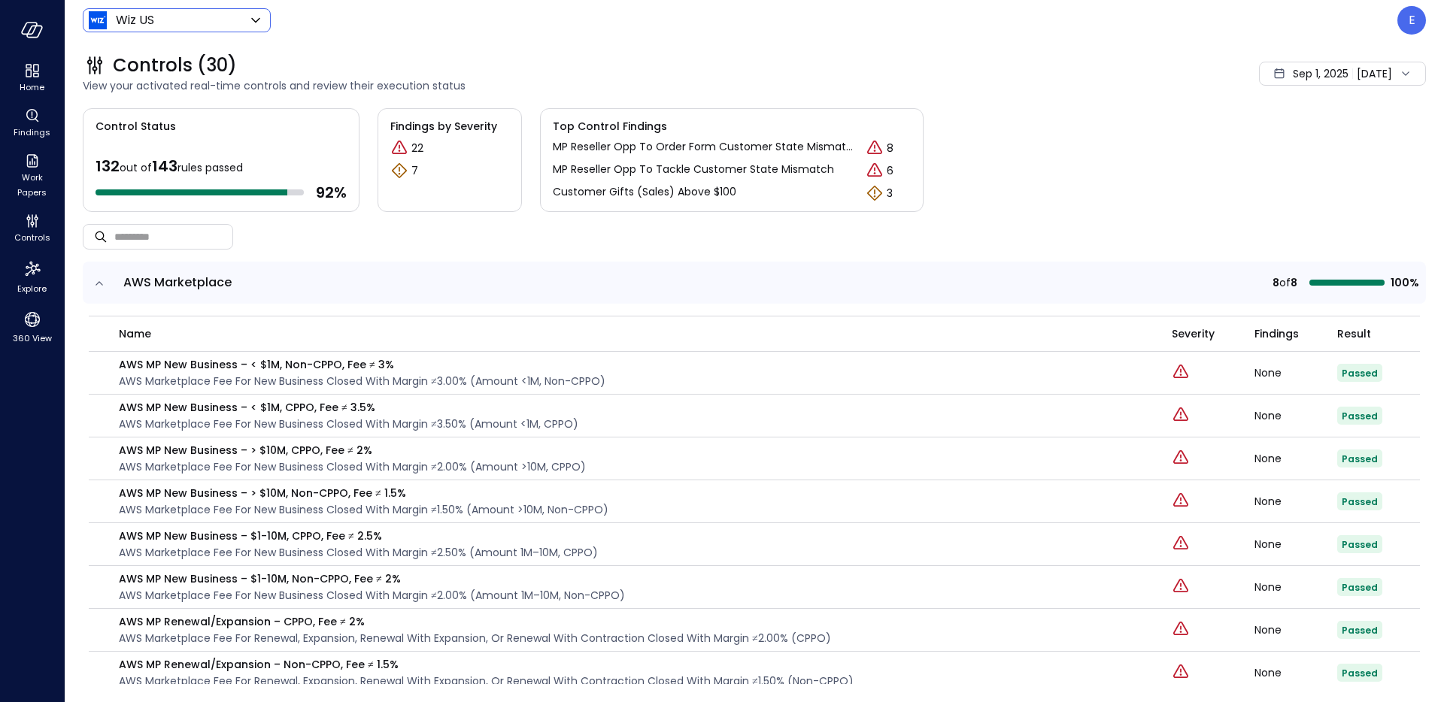
click at [102, 285] on icon "expand row" at bounding box center [99, 283] width 15 height 15
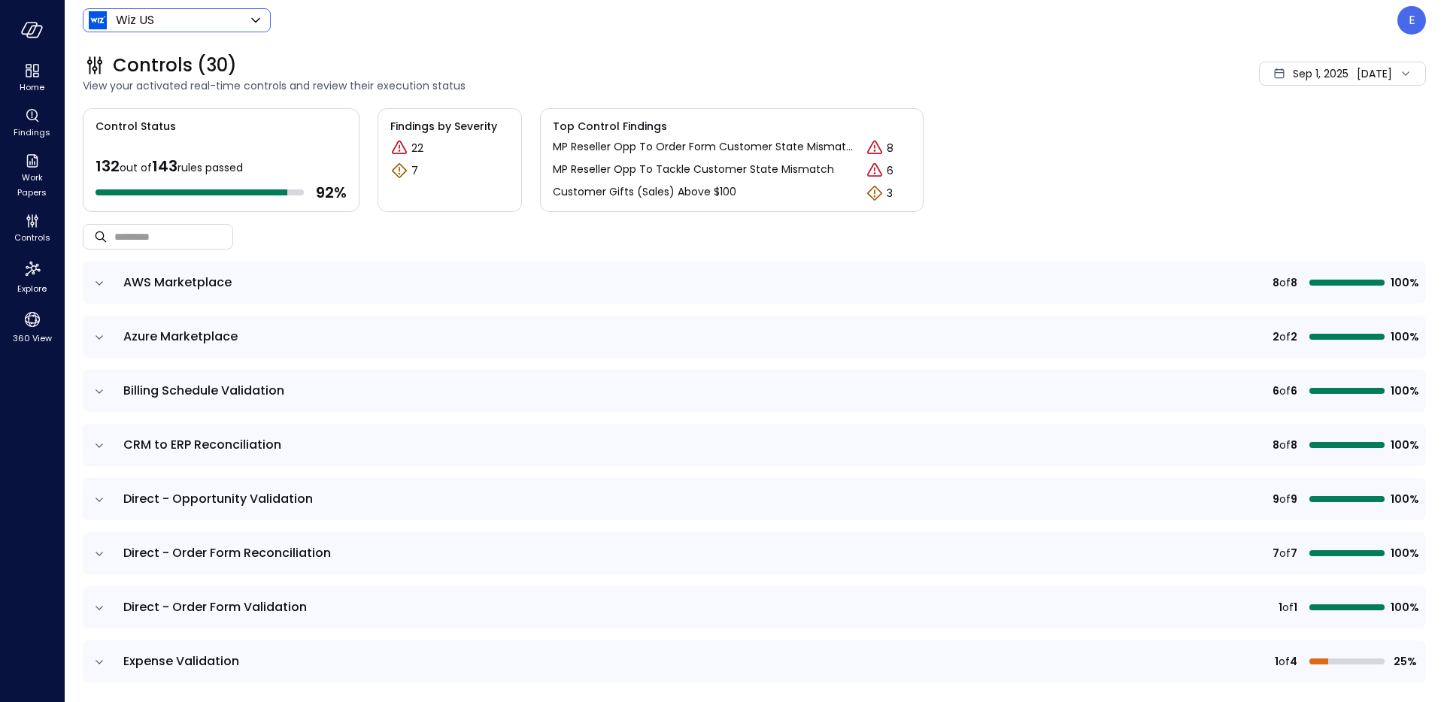
click at [99, 332] on icon "expand row" at bounding box center [99, 337] width 15 height 15
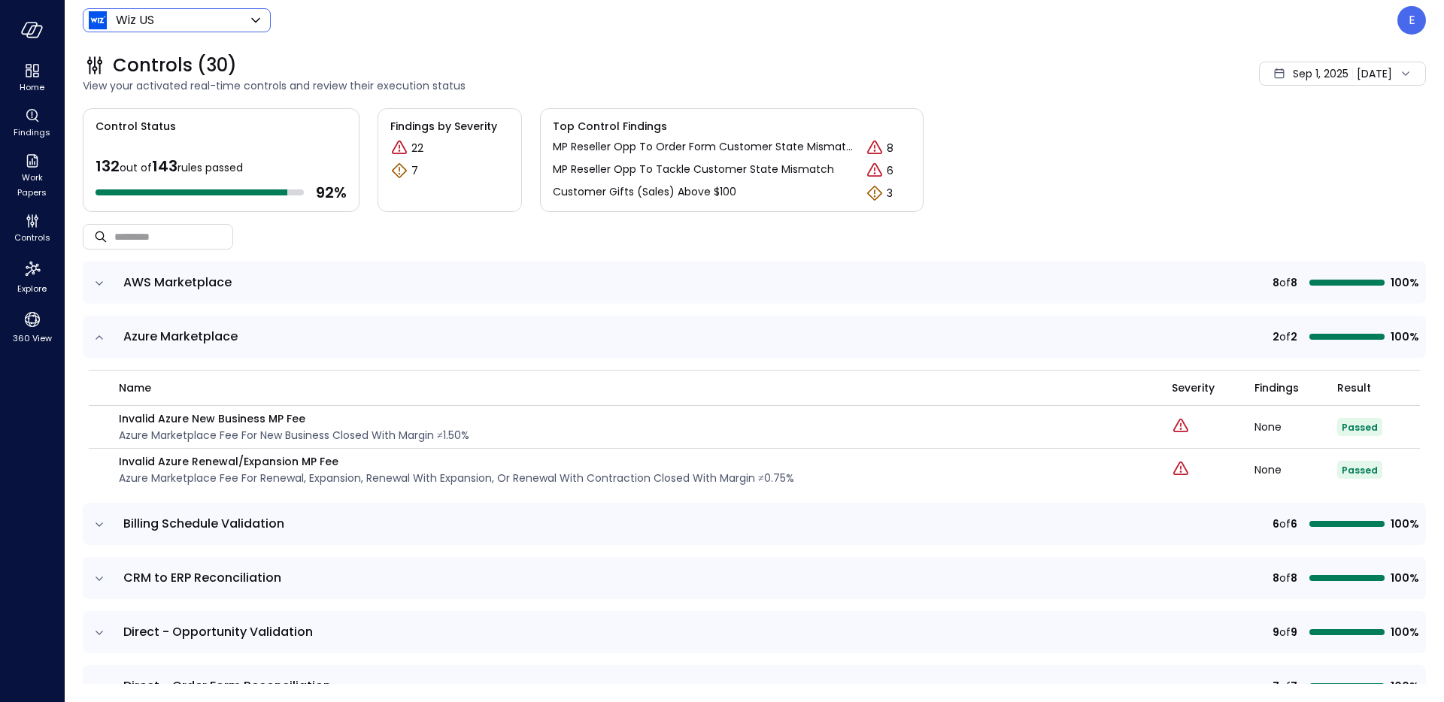
click at [99, 332] on icon "expand row" at bounding box center [99, 337] width 15 height 15
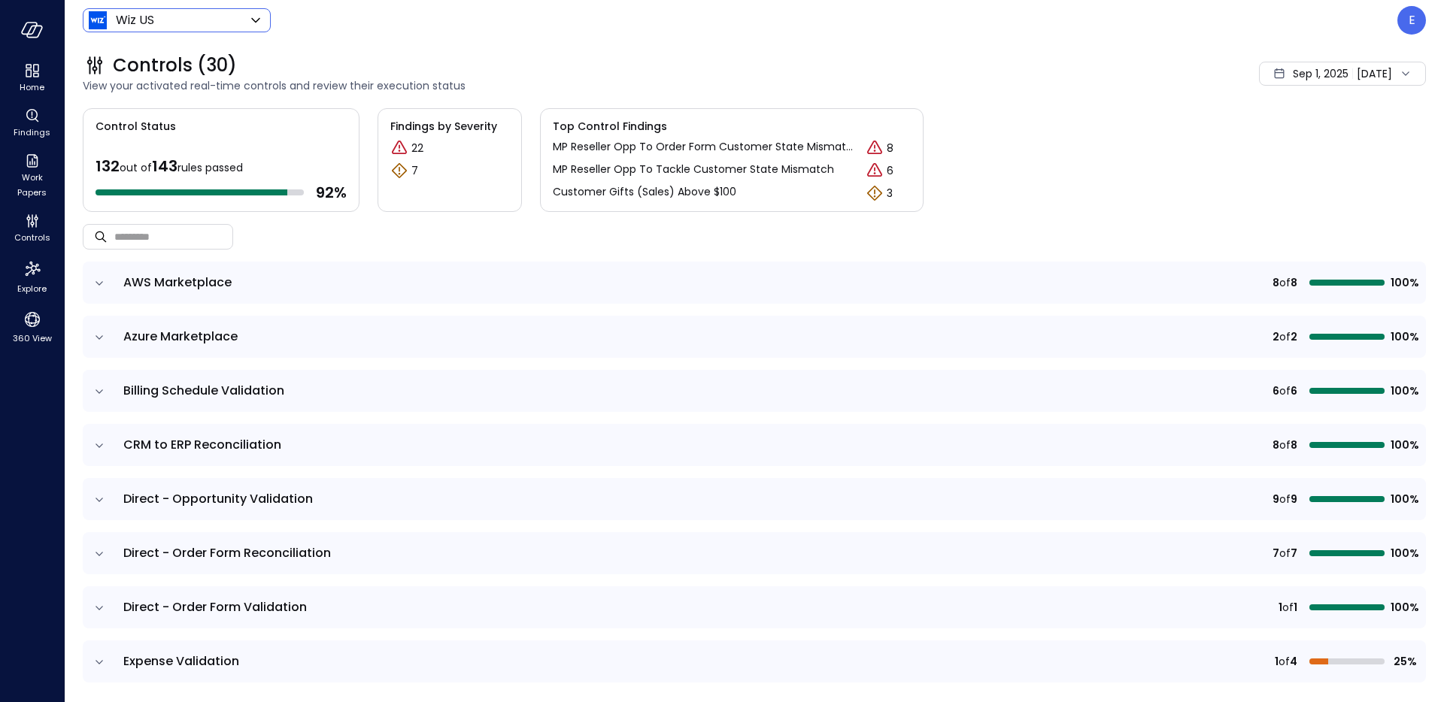
click at [97, 384] on icon "expand row" at bounding box center [99, 391] width 15 height 15
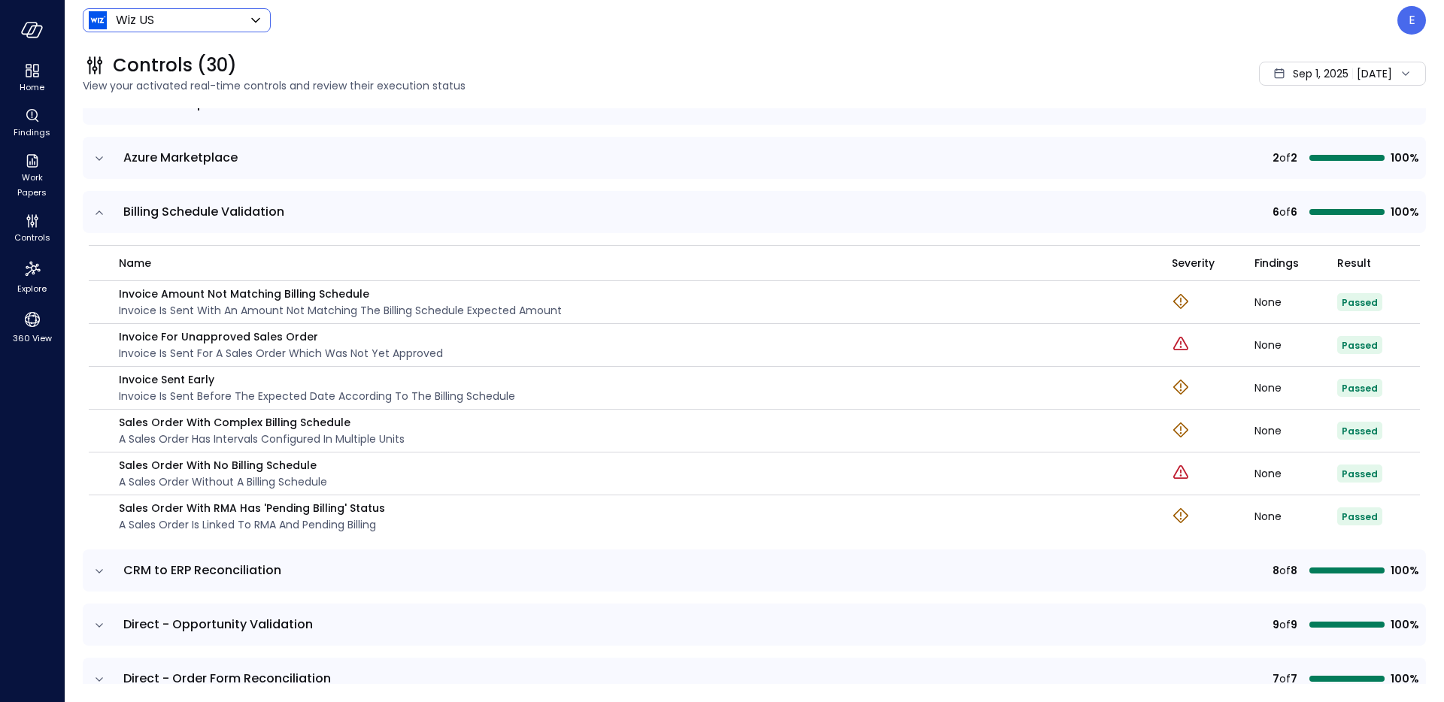
scroll to position [183, 0]
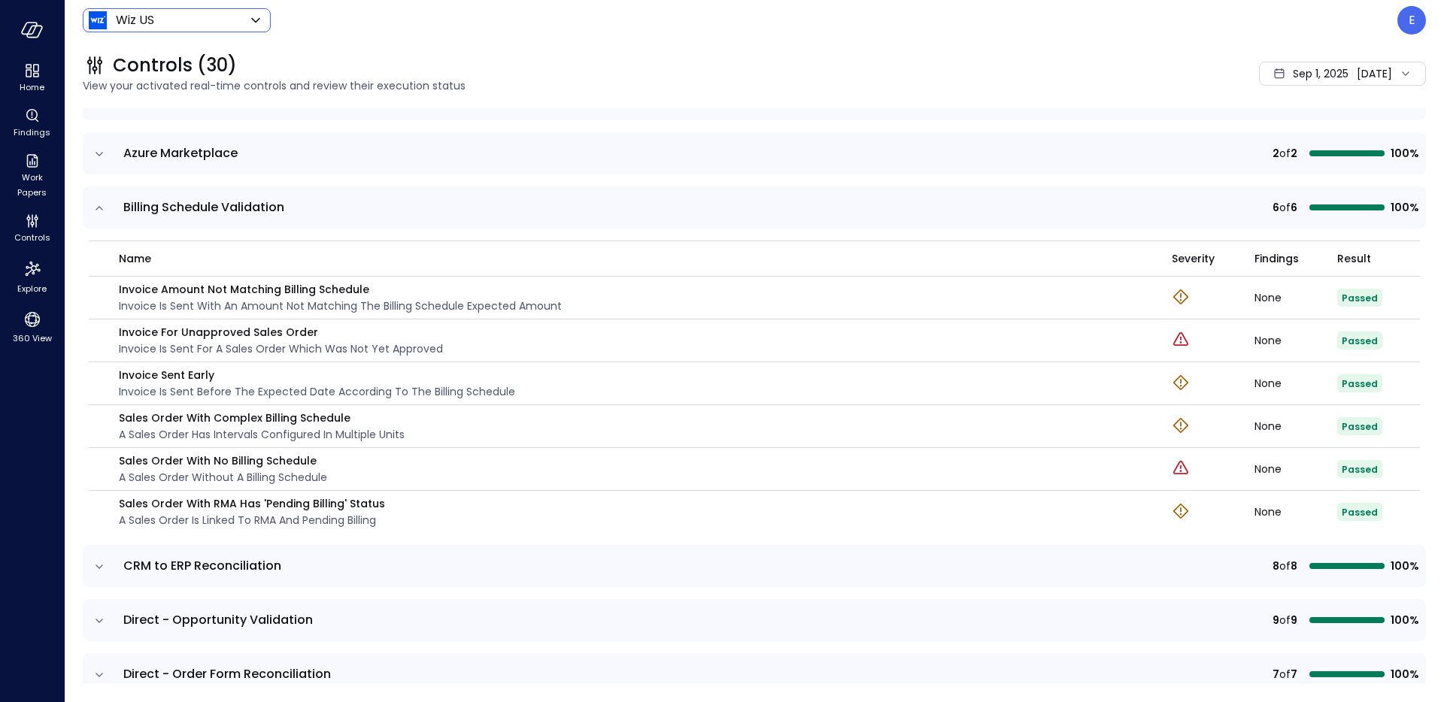
click at [98, 217] on td at bounding box center [99, 207] width 32 height 42
click at [99, 208] on icon "expand row" at bounding box center [99, 208] width 15 height 15
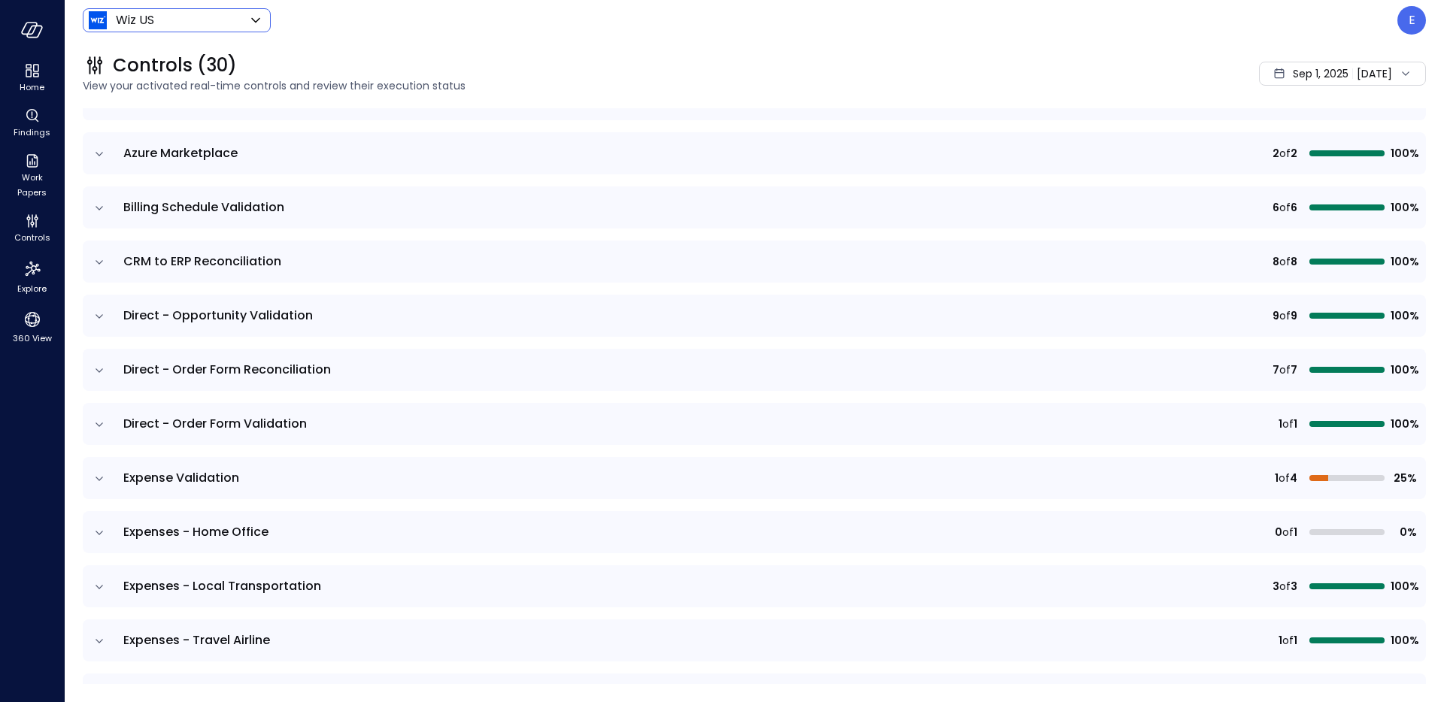
click at [100, 266] on icon "expand row" at bounding box center [99, 262] width 15 height 15
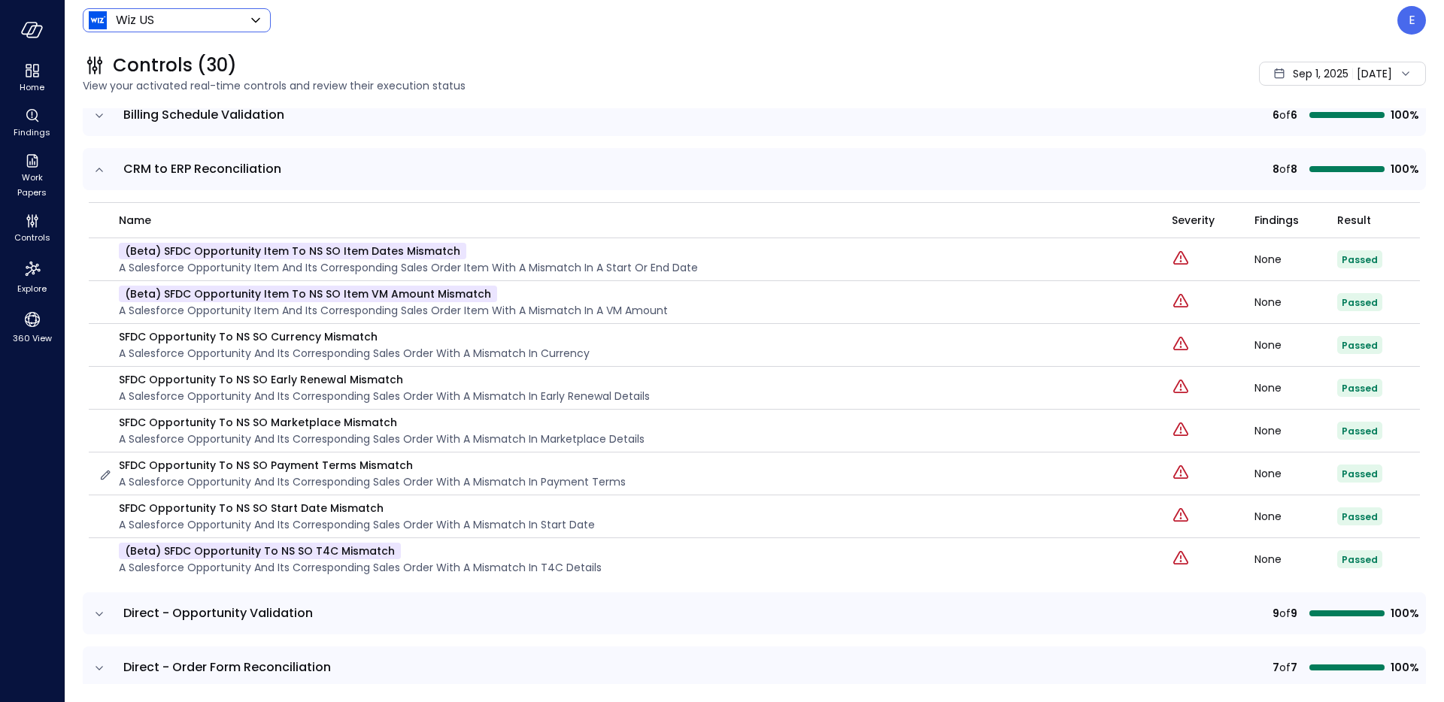
scroll to position [245, 0]
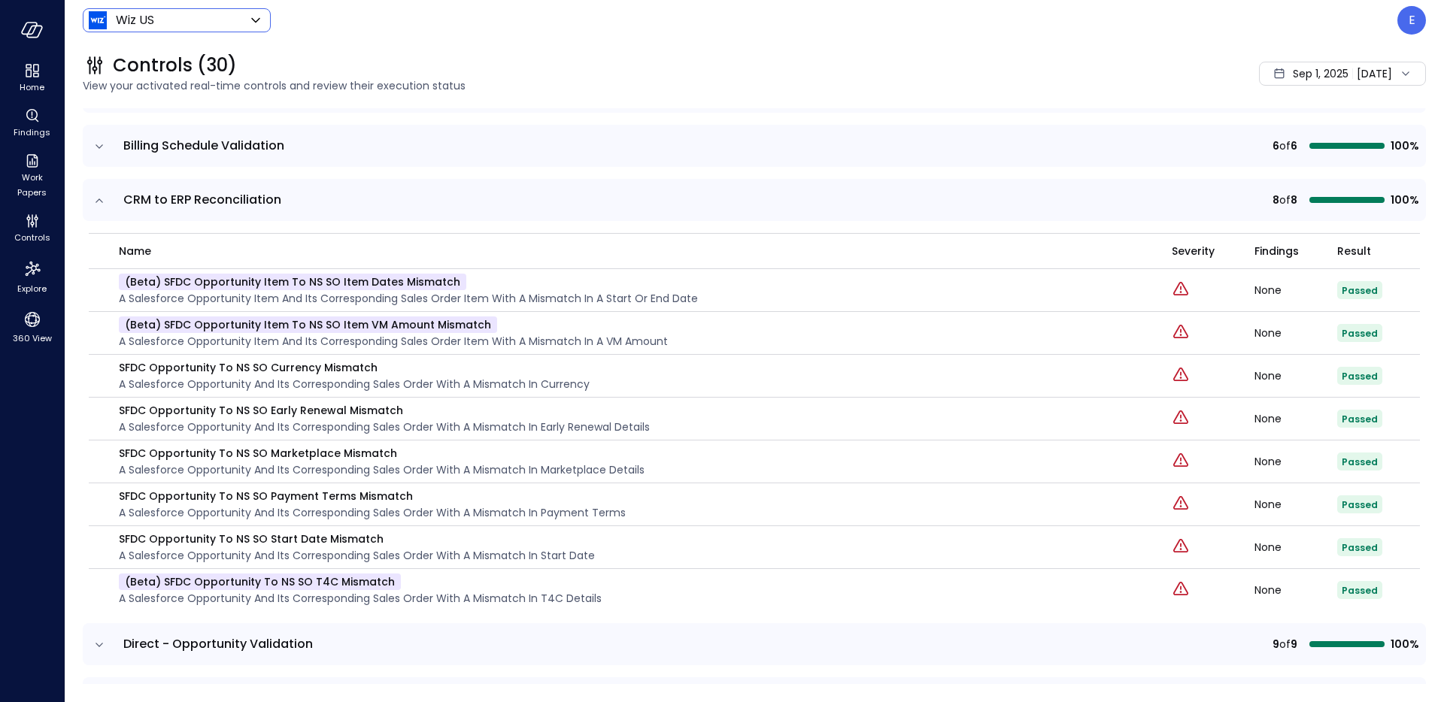
click at [100, 205] on icon "expand row" at bounding box center [99, 200] width 15 height 15
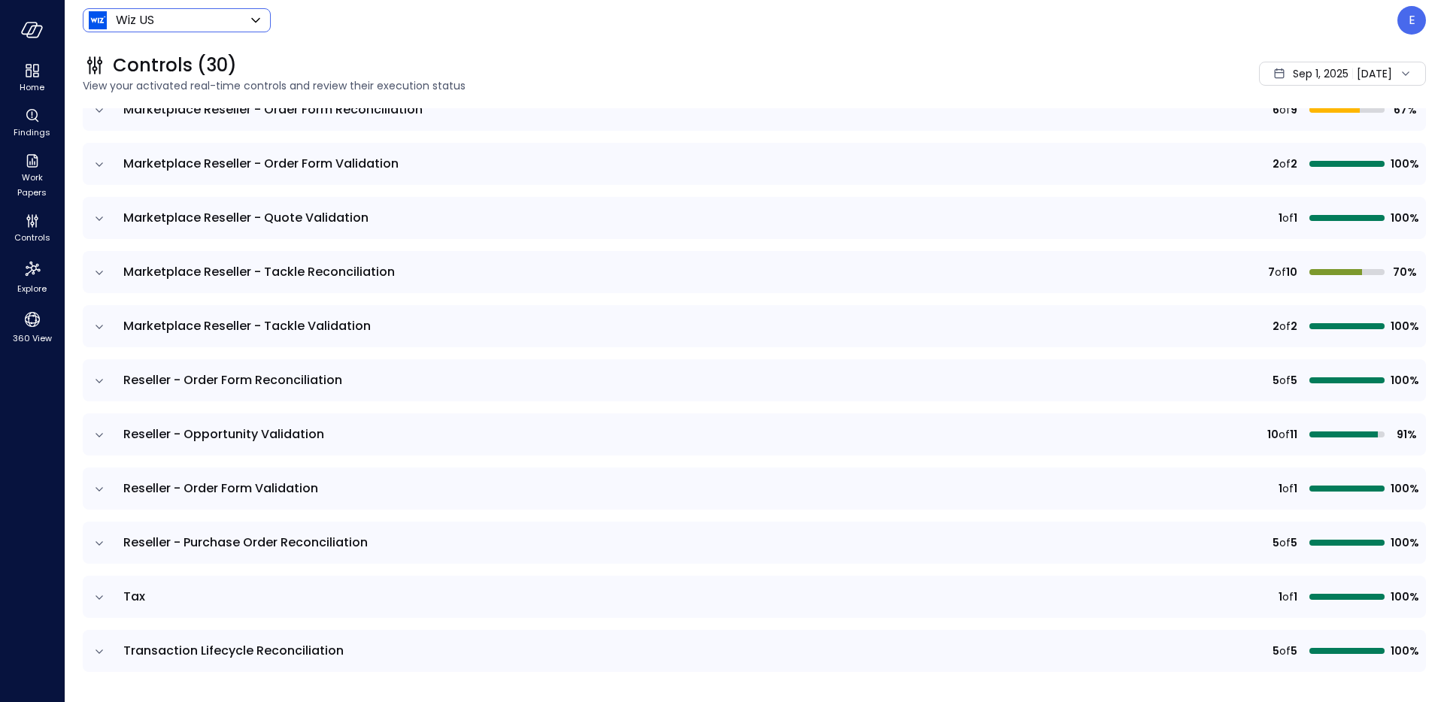
scroll to position [0, 0]
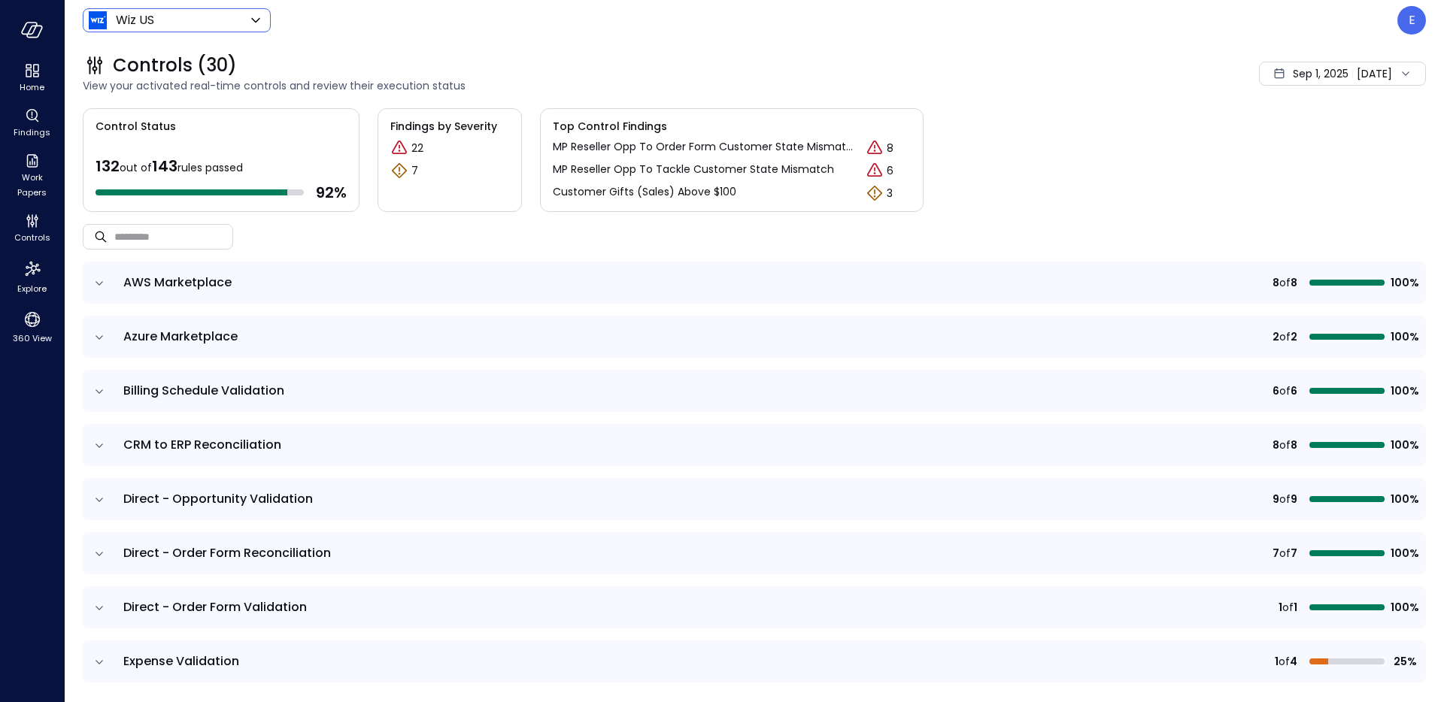
click at [214, 17] on body "Home Findings Work Papers Controls Explore 360 View Wiz US ****** ​ E Controls …" at bounding box center [722, 351] width 1444 height 702
click at [393, 45] on div at bounding box center [722, 351] width 1444 height 702
click at [1409, 26] on p "E" at bounding box center [1412, 20] width 7 height 18
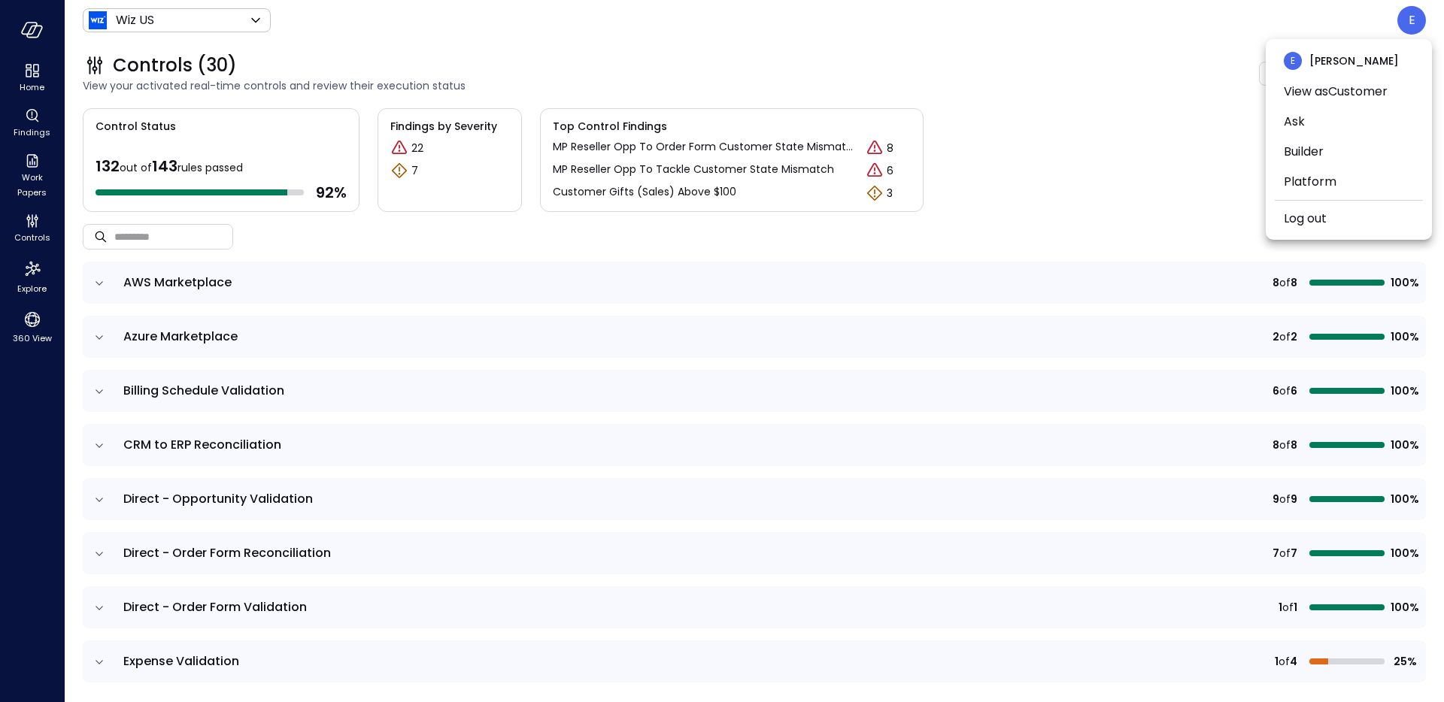
click at [1130, 116] on div at bounding box center [722, 351] width 1444 height 702
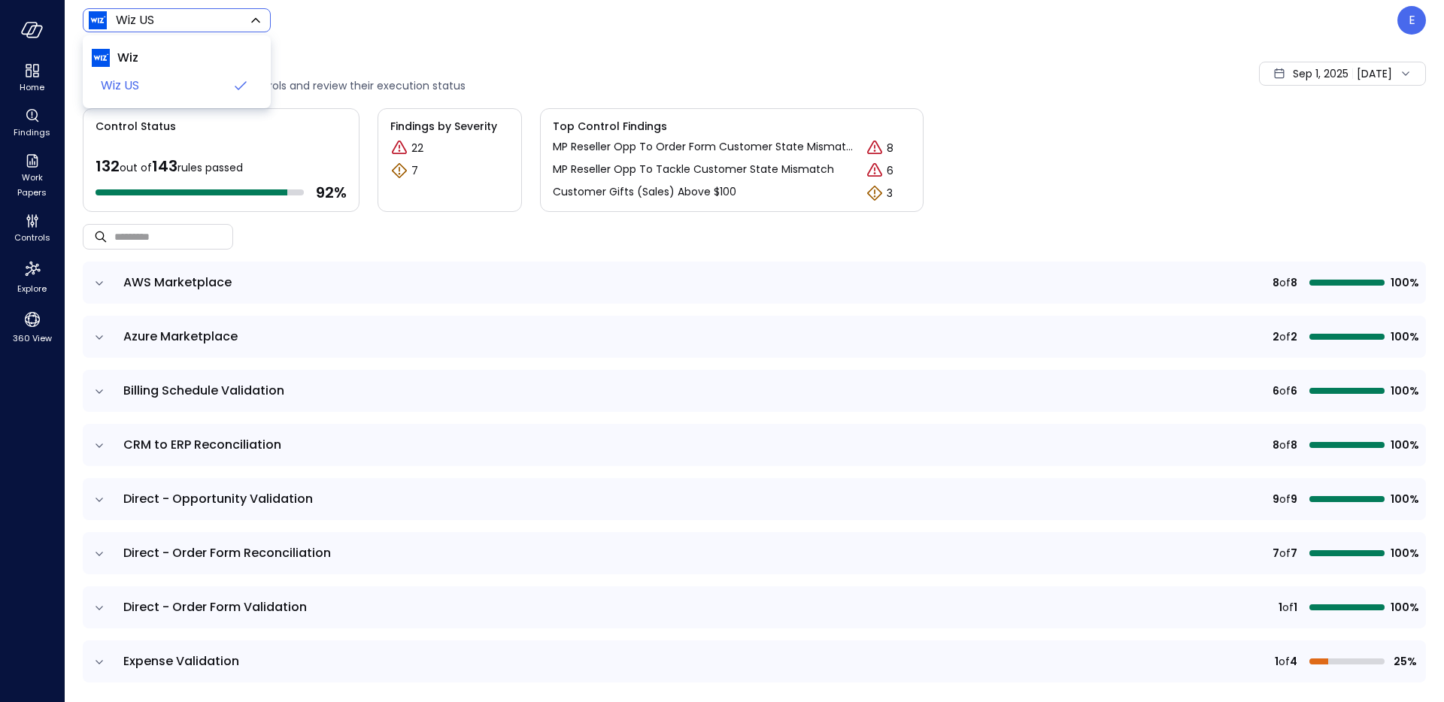
click at [202, 15] on body "Home Findings Work Papers Controls Explore 360 View Wiz US ****** ​ E Controls …" at bounding box center [722, 351] width 1444 height 702
click at [262, 22] on div at bounding box center [722, 351] width 1444 height 702
click at [371, 45] on div "Controls (30) View your activated real-time controls and review their execution…" at bounding box center [745, 74] width 1361 height 66
click at [267, 23] on div "Wiz US ****** ​" at bounding box center [177, 20] width 188 height 24
click at [247, 23] on icon at bounding box center [256, 20] width 18 height 18
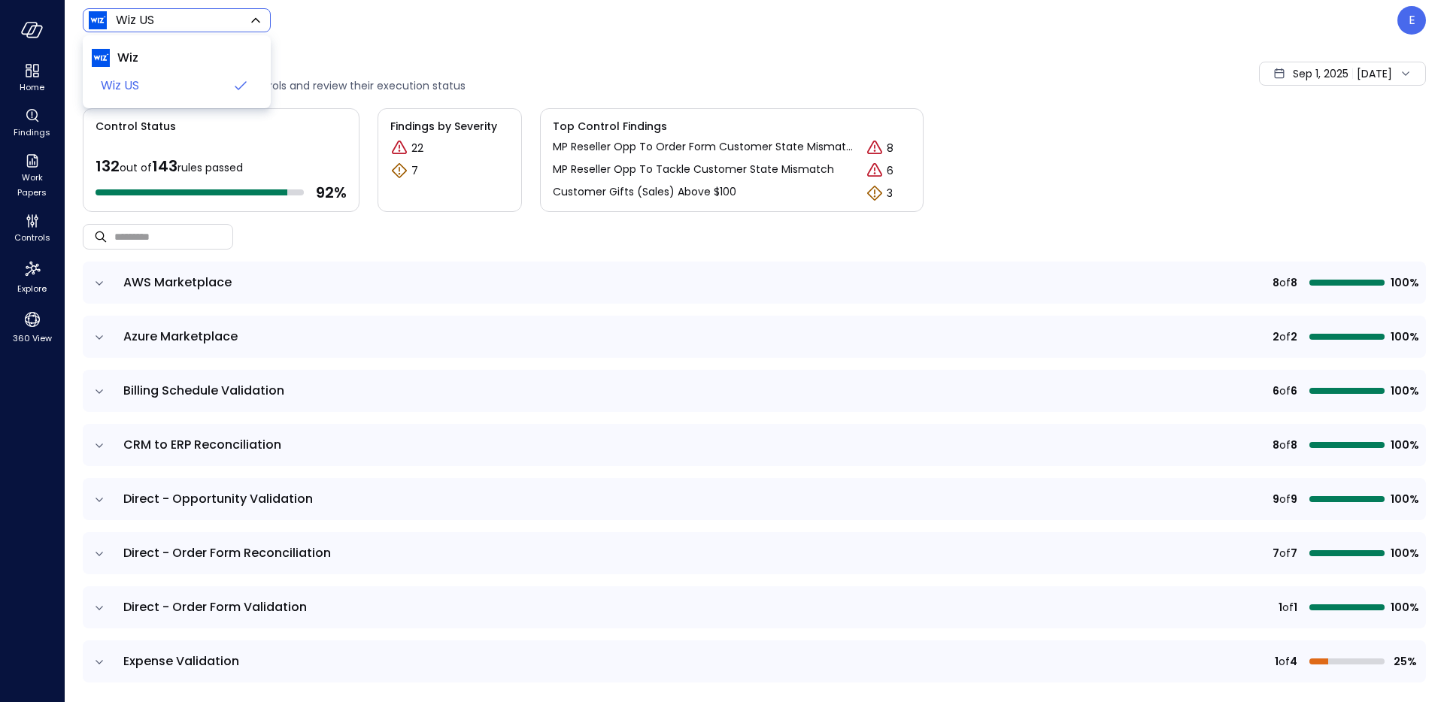
click at [354, 15] on div at bounding box center [722, 351] width 1444 height 702
click at [219, 17] on body "Home Findings Work Papers Controls Explore 360 View Wiz US ****** ​ E Controls …" at bounding box center [722, 351] width 1444 height 702
click at [219, 17] on div at bounding box center [722, 351] width 1444 height 702
click at [1407, 17] on div "E" at bounding box center [1411, 20] width 29 height 29
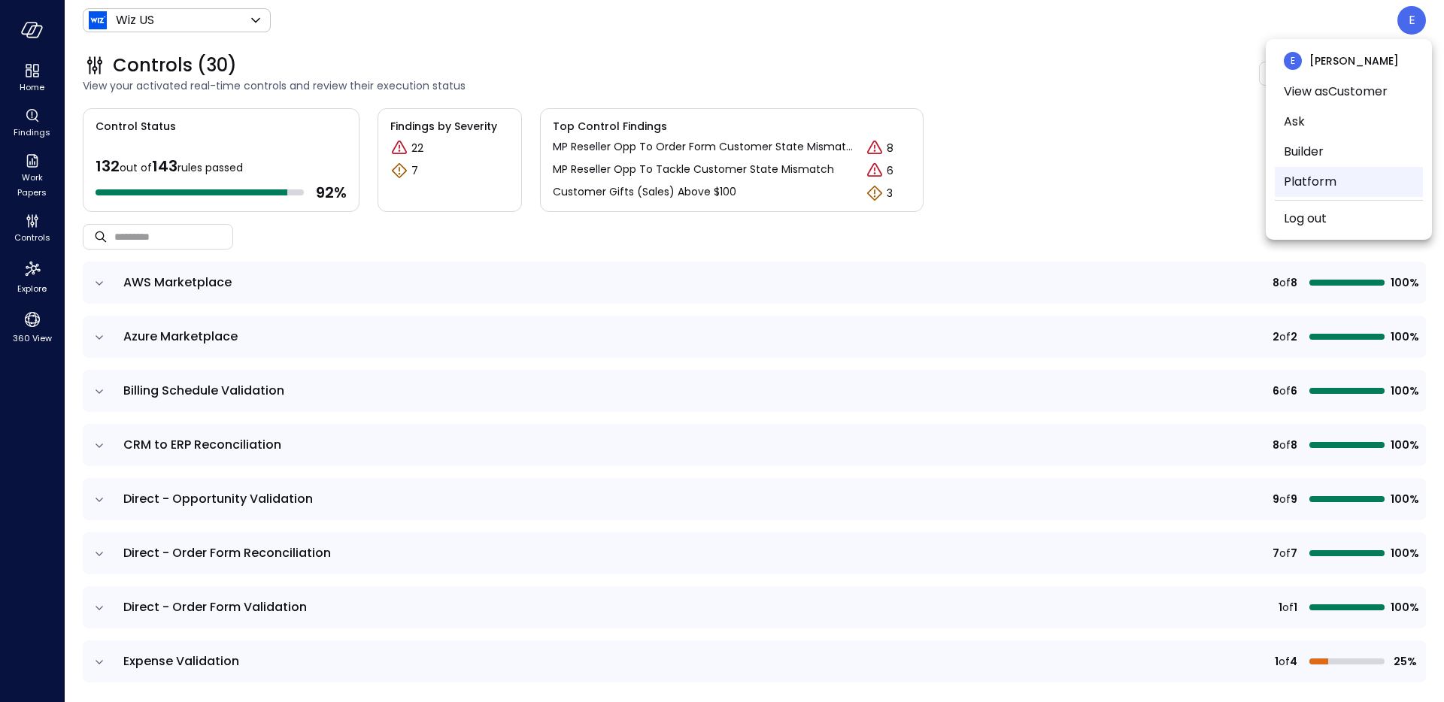
click at [1319, 184] on li "Platform" at bounding box center [1349, 182] width 148 height 30
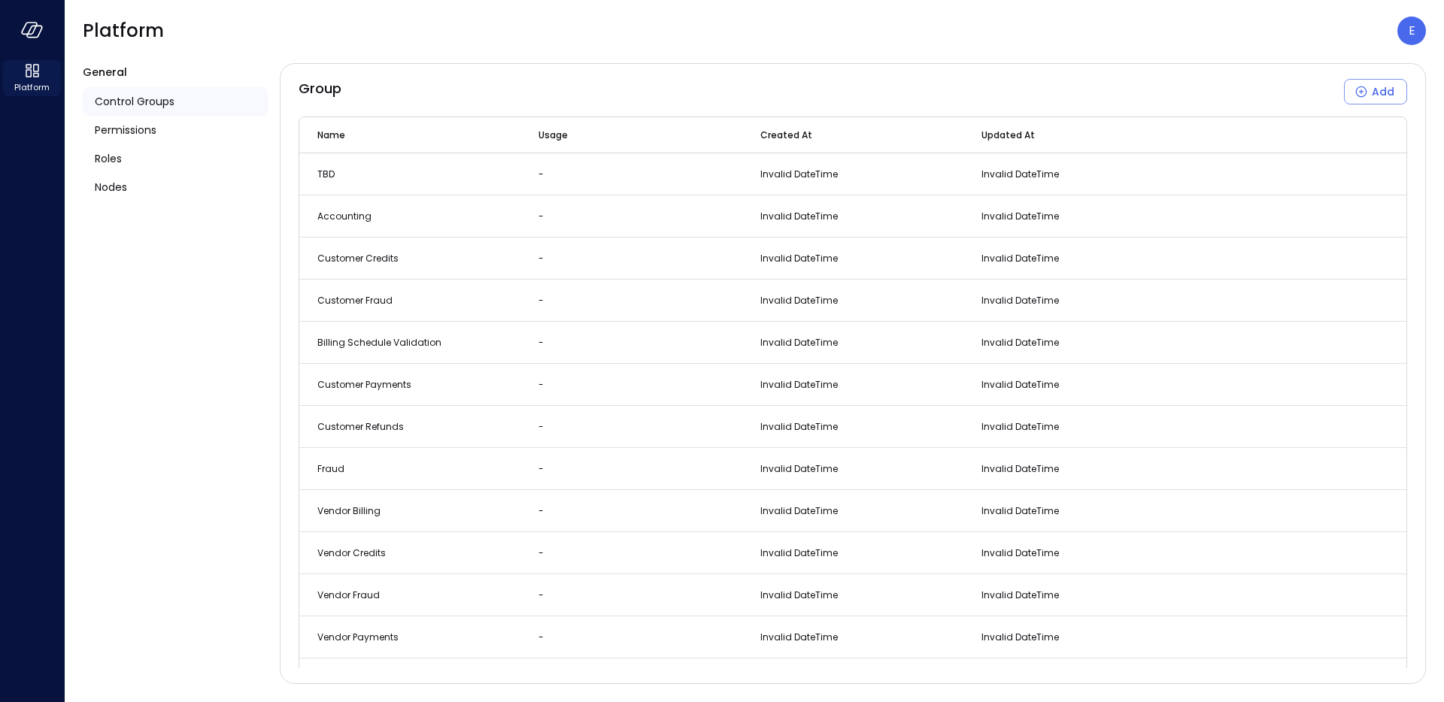
click at [25, 82] on span "Platform" at bounding box center [31, 87] width 35 height 15
click at [36, 29] on icon "button" at bounding box center [32, 30] width 23 height 17
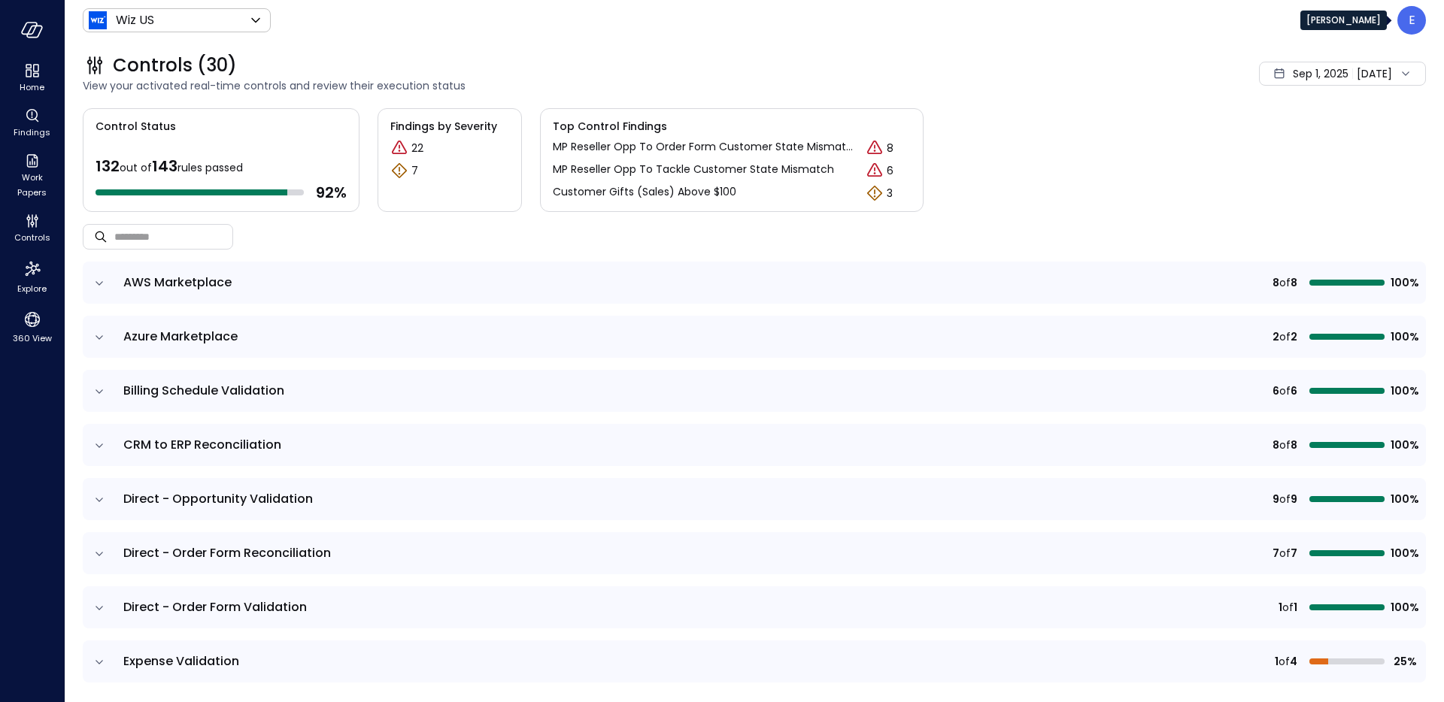
click at [1412, 20] on p "E" at bounding box center [1412, 20] width 7 height 18
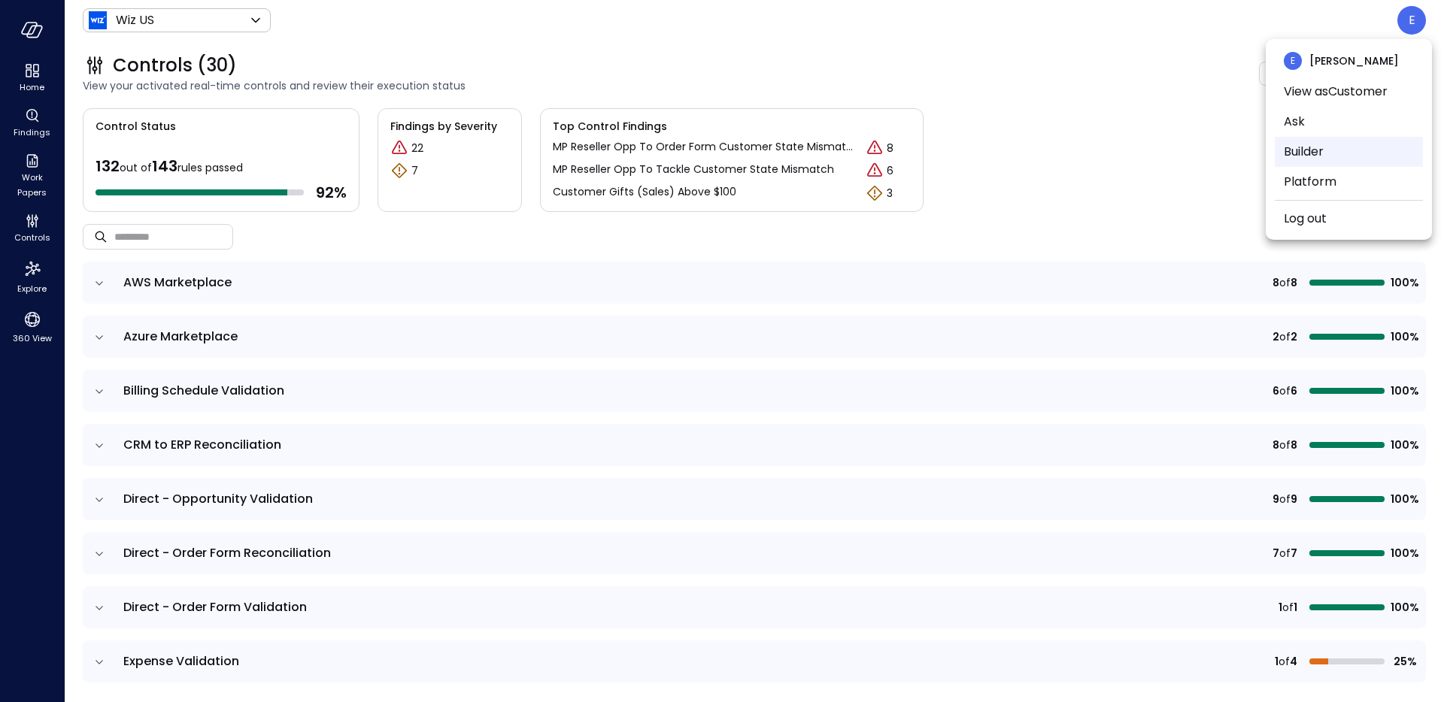
click at [1321, 158] on li "Builder" at bounding box center [1349, 152] width 148 height 30
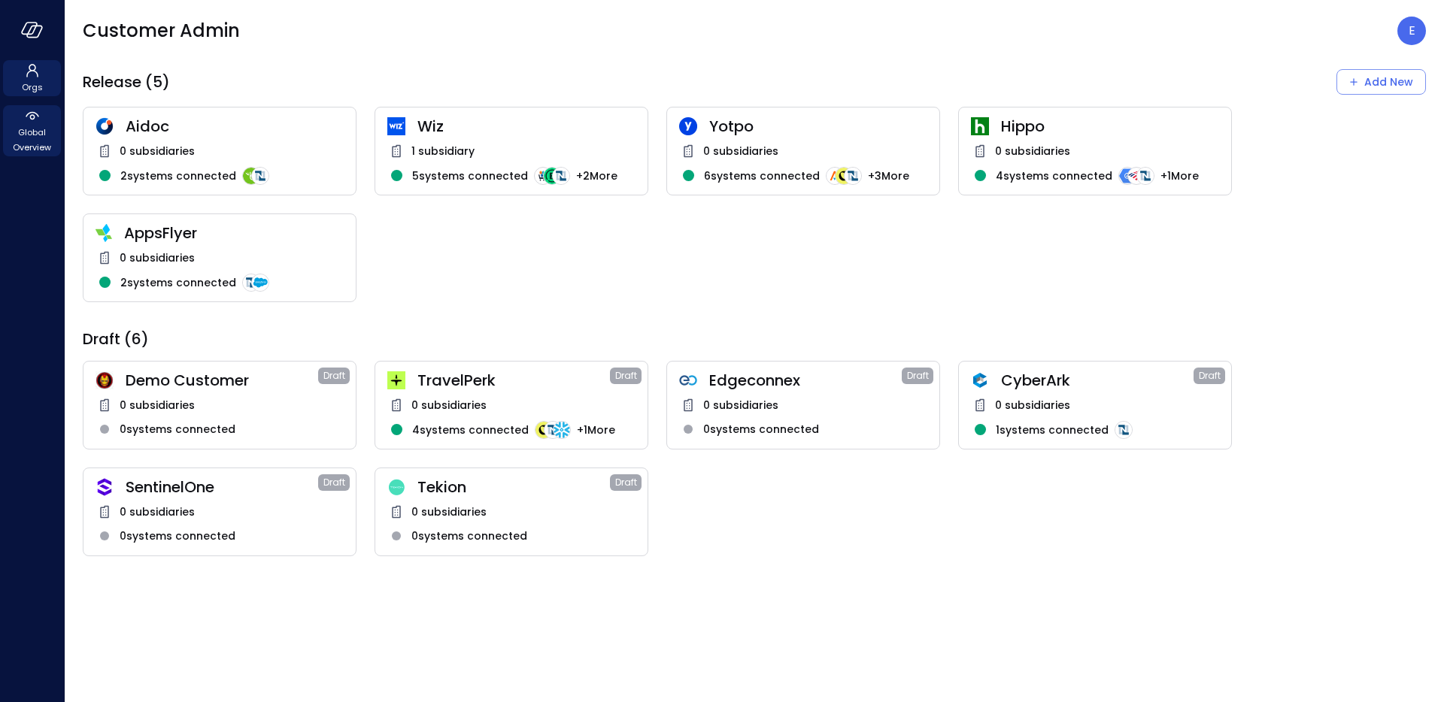
click at [42, 147] on span "Global Overview" at bounding box center [32, 140] width 46 height 30
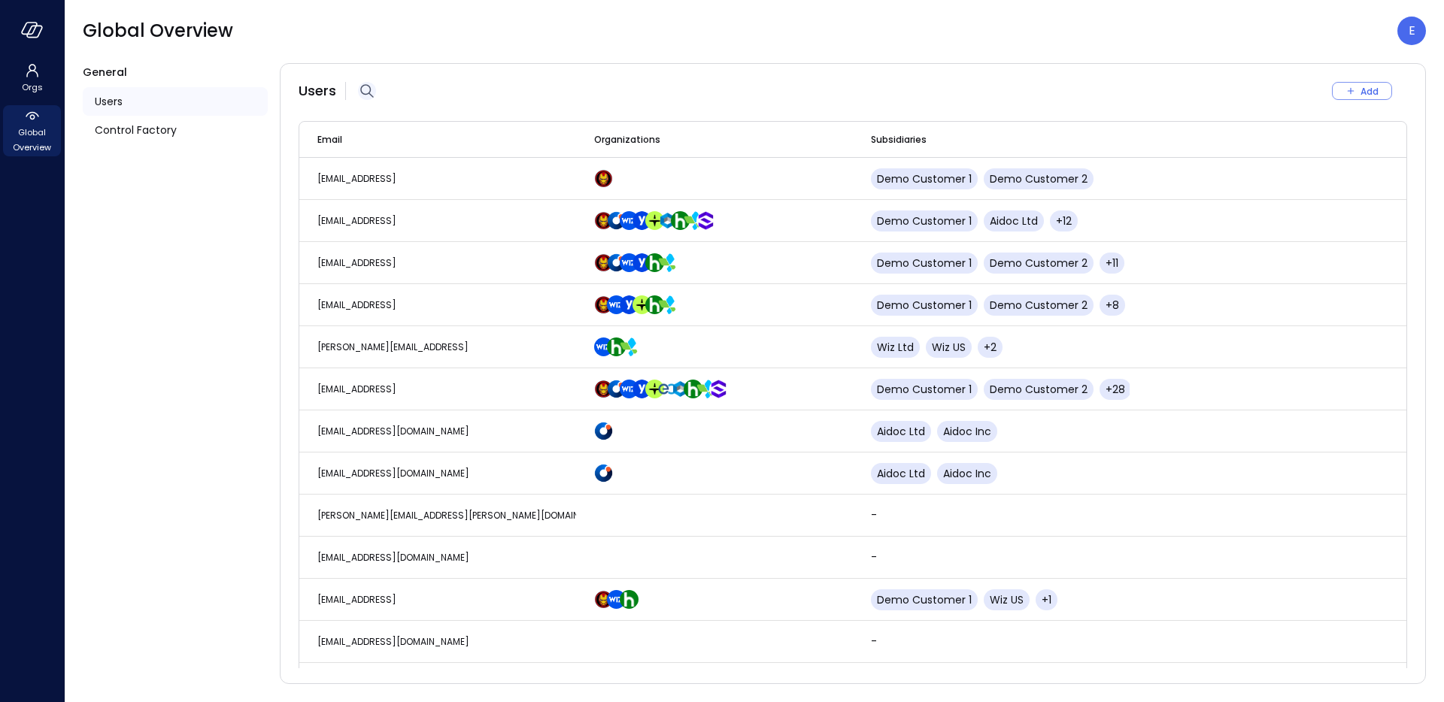
click at [371, 86] on icon "button" at bounding box center [367, 91] width 18 height 18
click at [426, 93] on input "text" at bounding box center [468, 91] width 162 height 40
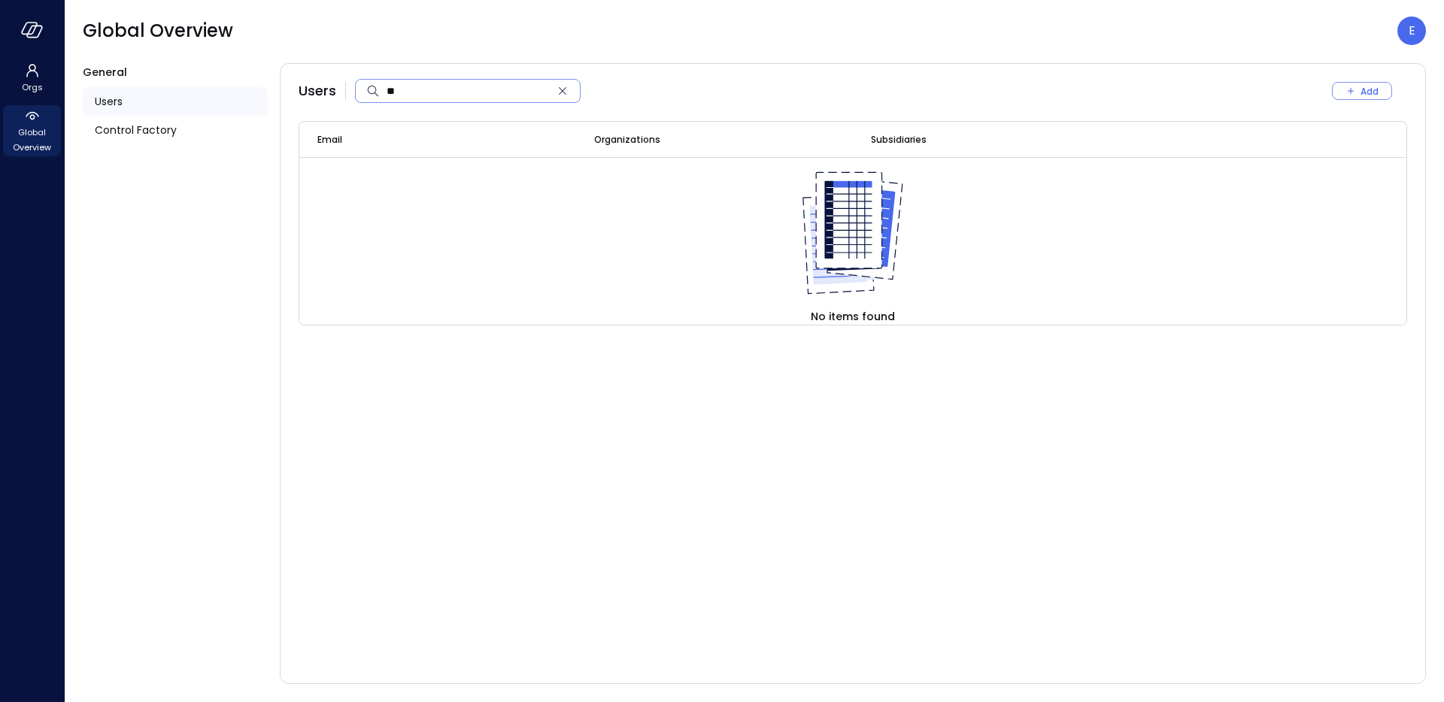
type input "*"
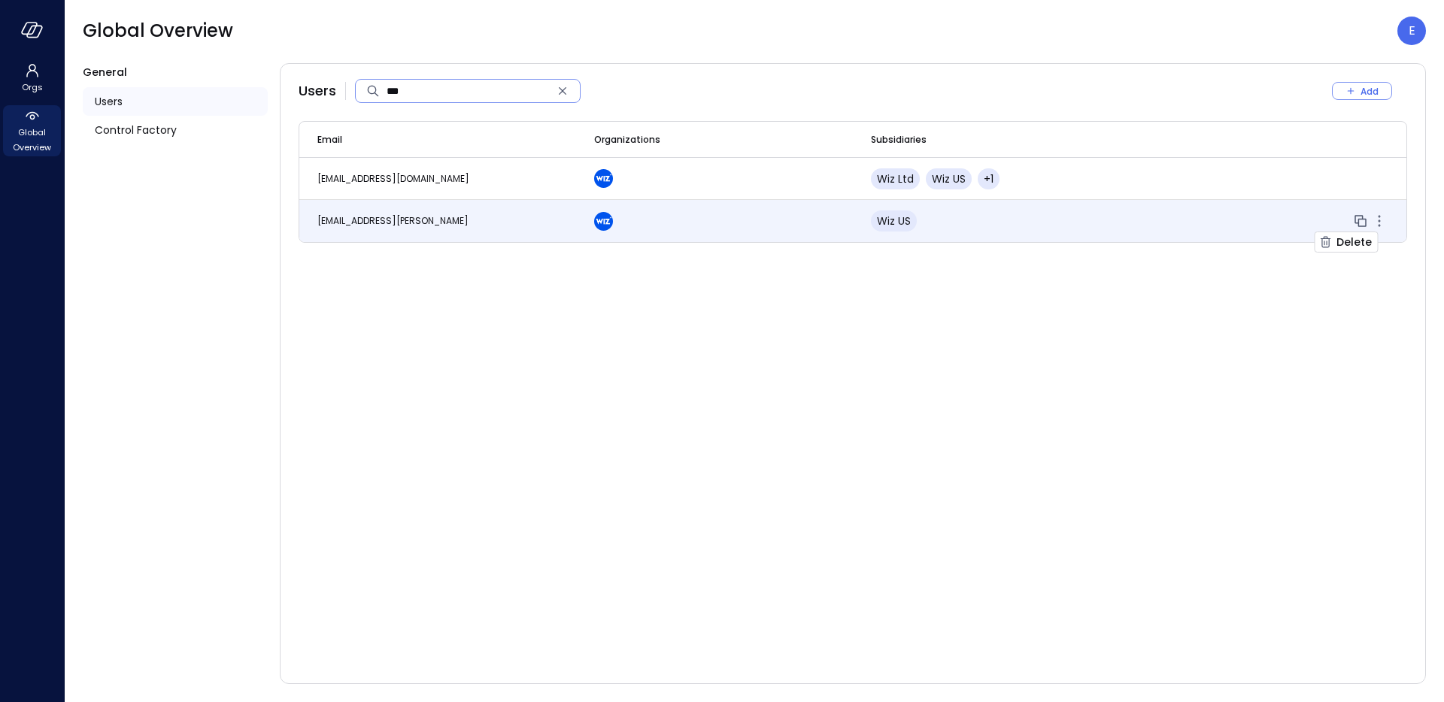
type input "***"
click at [1383, 226] on icon "button" at bounding box center [1379, 221] width 18 height 18
click at [882, 226] on span "Wiz US" at bounding box center [894, 221] width 34 height 15
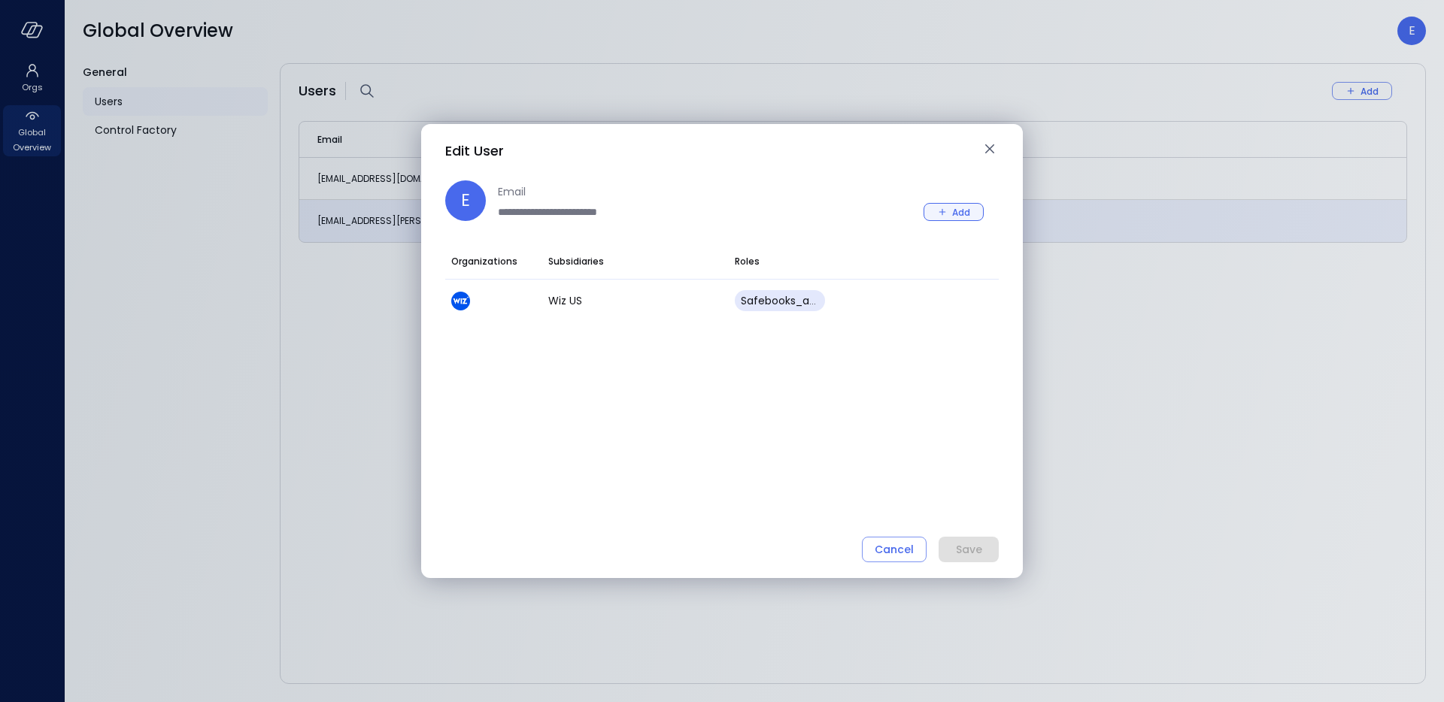
click at [943, 205] on icon "button" at bounding box center [943, 212] width 14 height 14
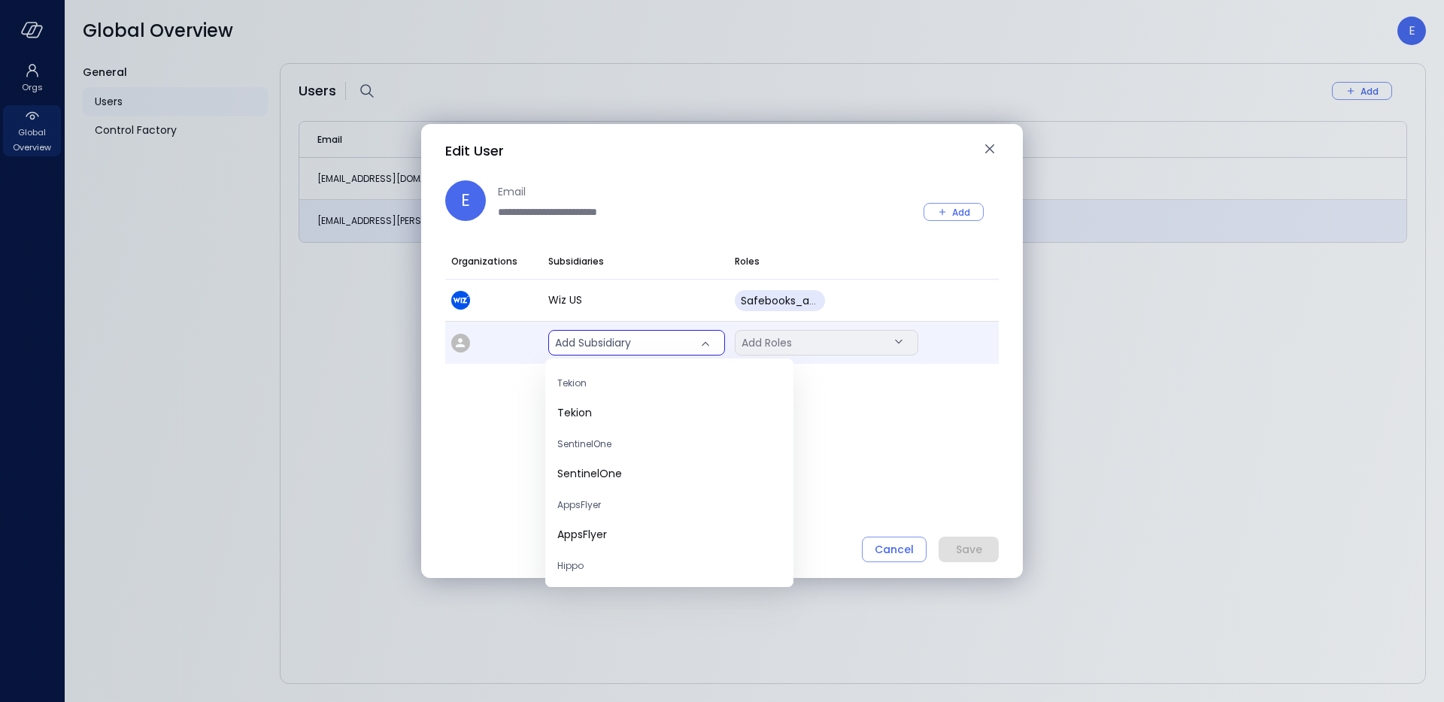
click at [680, 347] on body "**********" at bounding box center [722, 351] width 1444 height 702
click at [681, 339] on div at bounding box center [722, 351] width 1444 height 702
click at [681, 339] on body "**********" at bounding box center [722, 351] width 1444 height 702
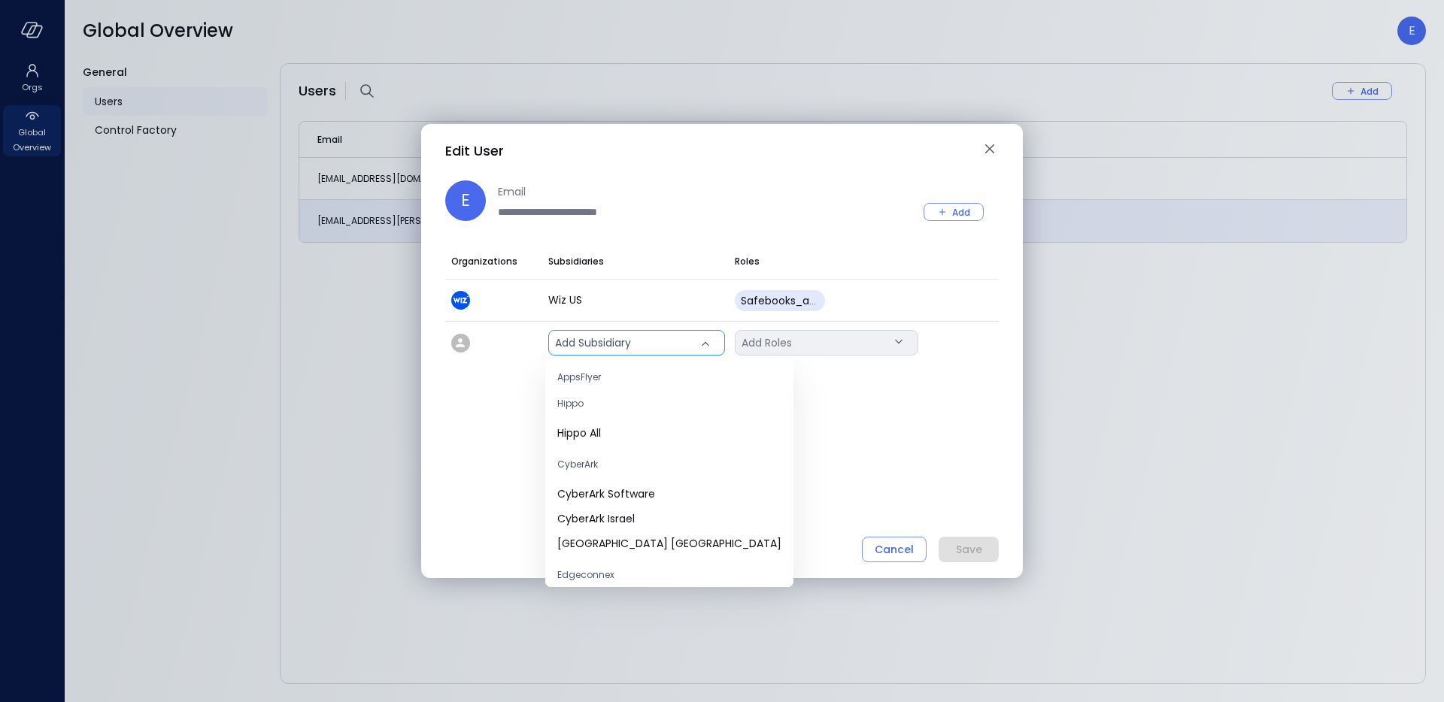
scroll to position [159, 0]
click at [669, 436] on span "Hippo All" at bounding box center [669, 437] width 224 height 16
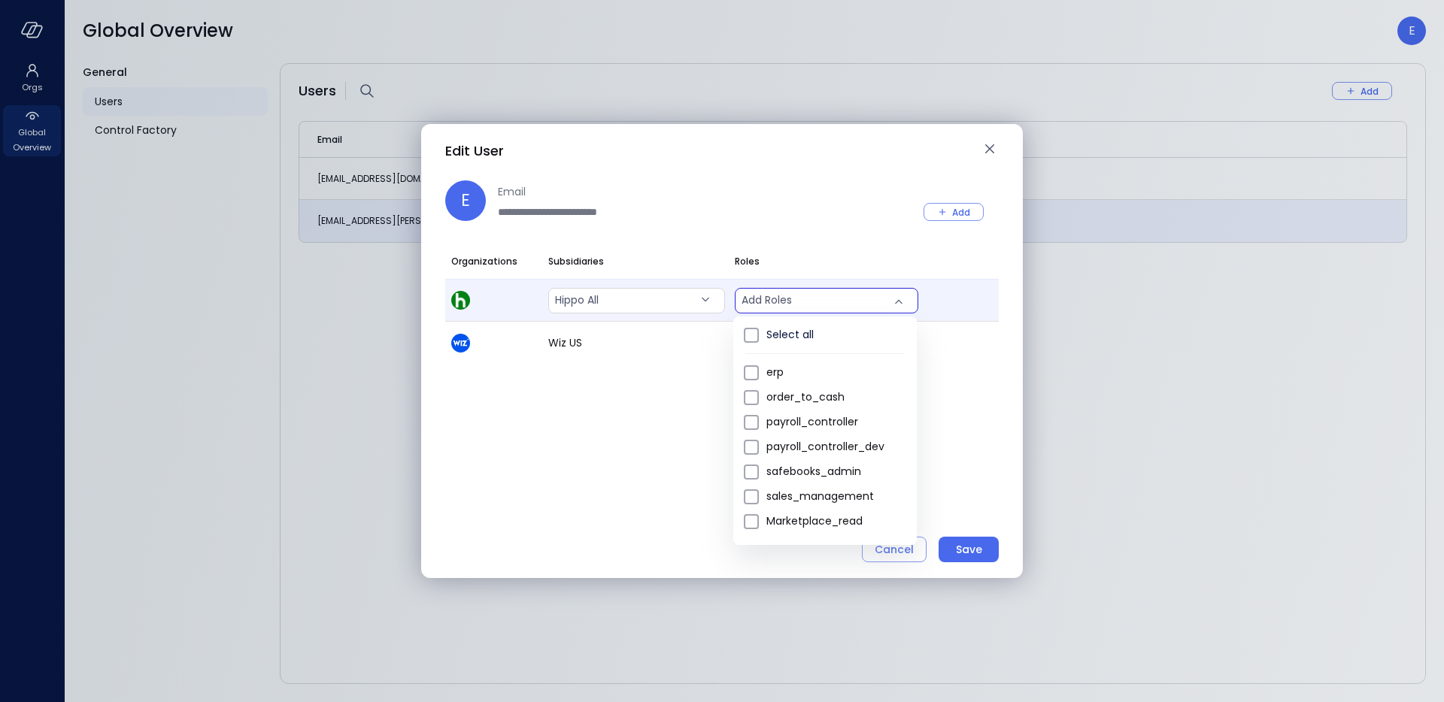
click at [774, 308] on body "**********" at bounding box center [722, 351] width 1444 height 702
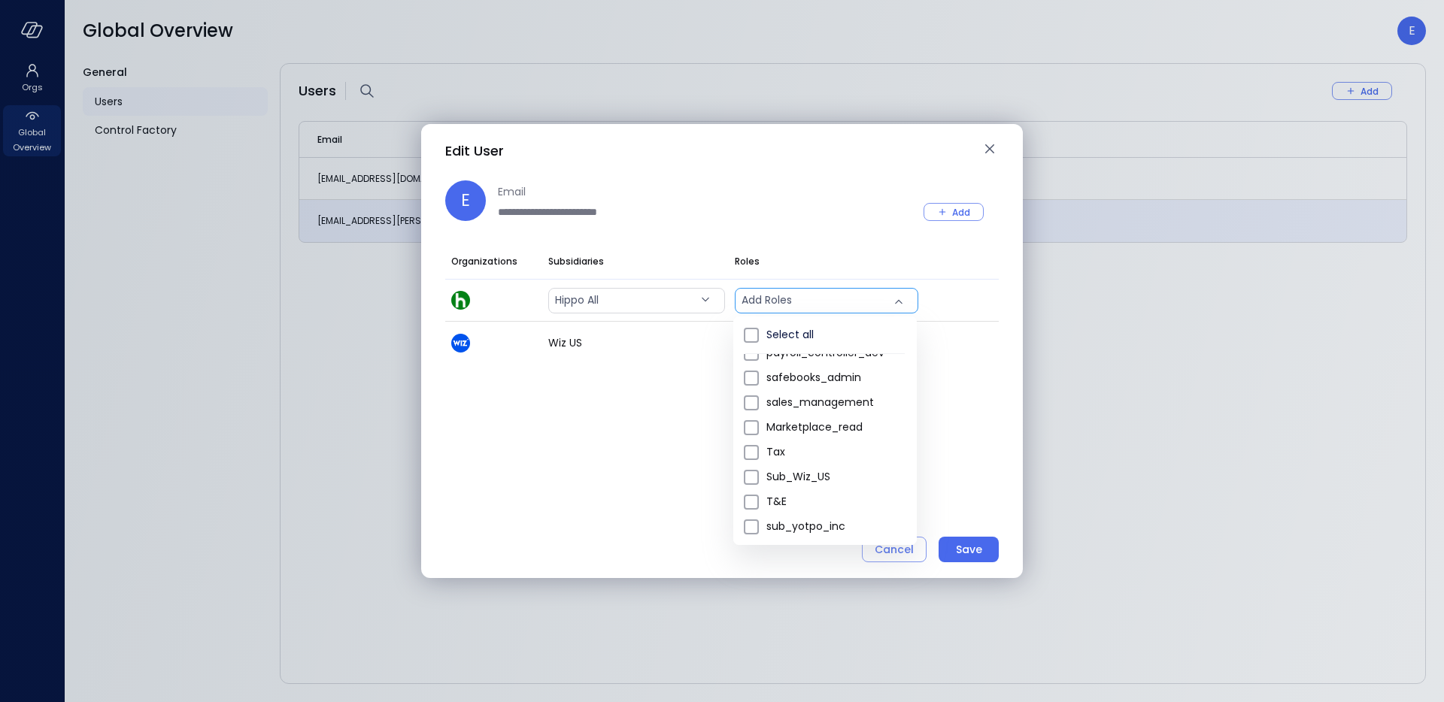
scroll to position [0, 0]
click at [826, 238] on div at bounding box center [722, 351] width 1444 height 702
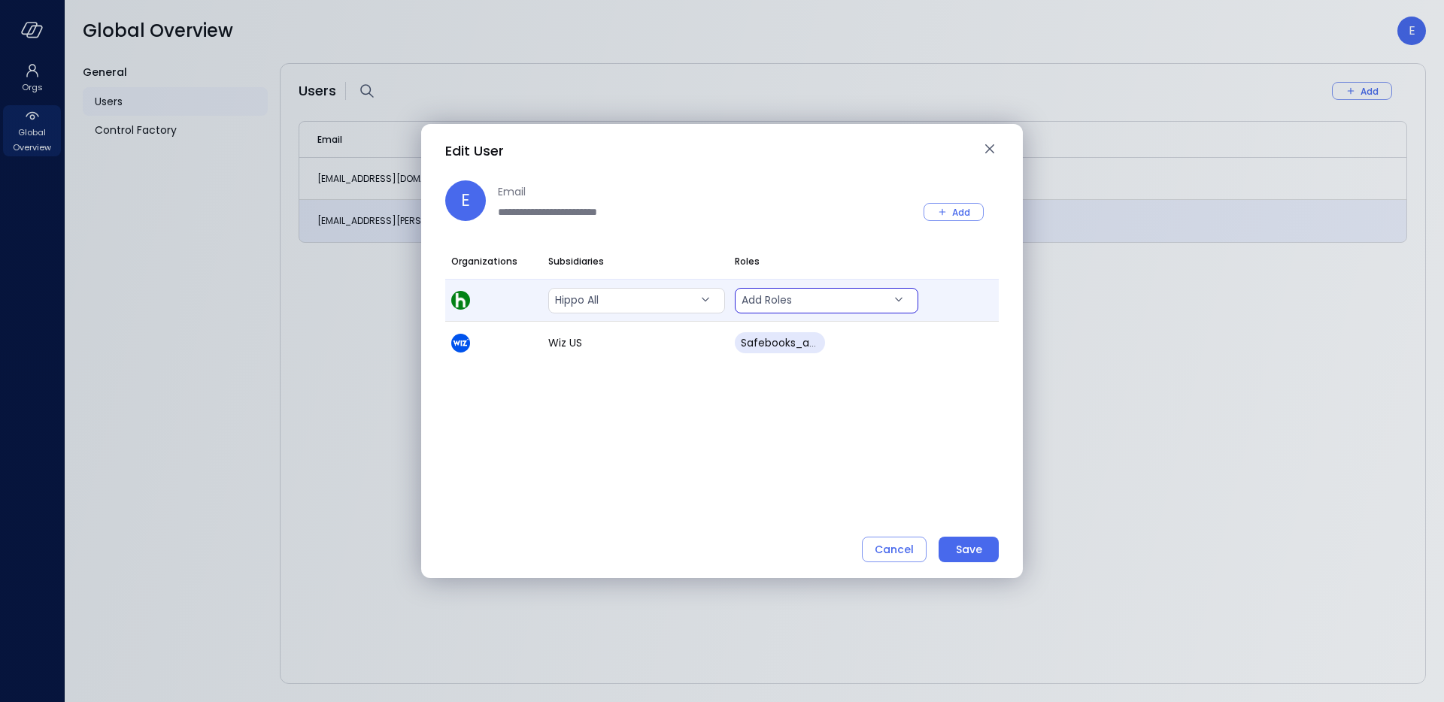
click at [804, 311] on body "**********" at bounding box center [722, 351] width 1444 height 702
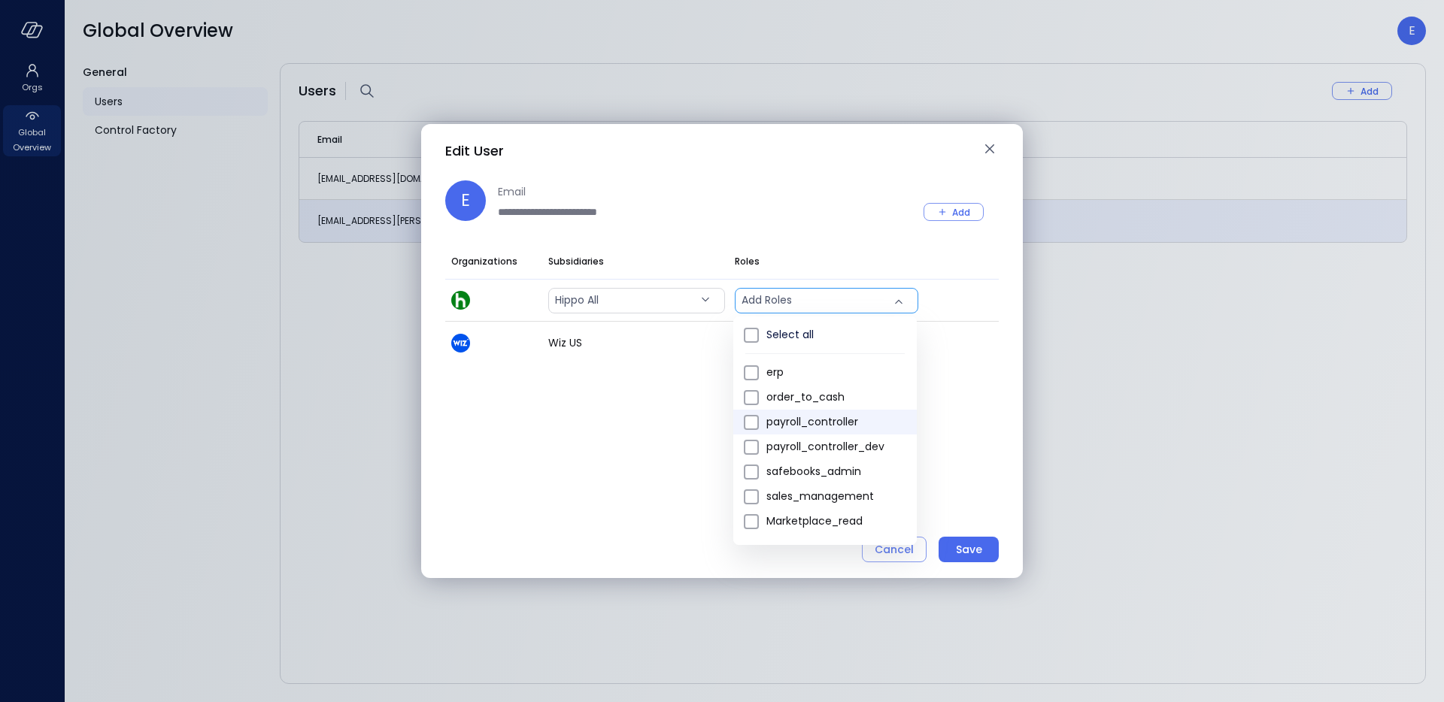
scroll to position [94, 0]
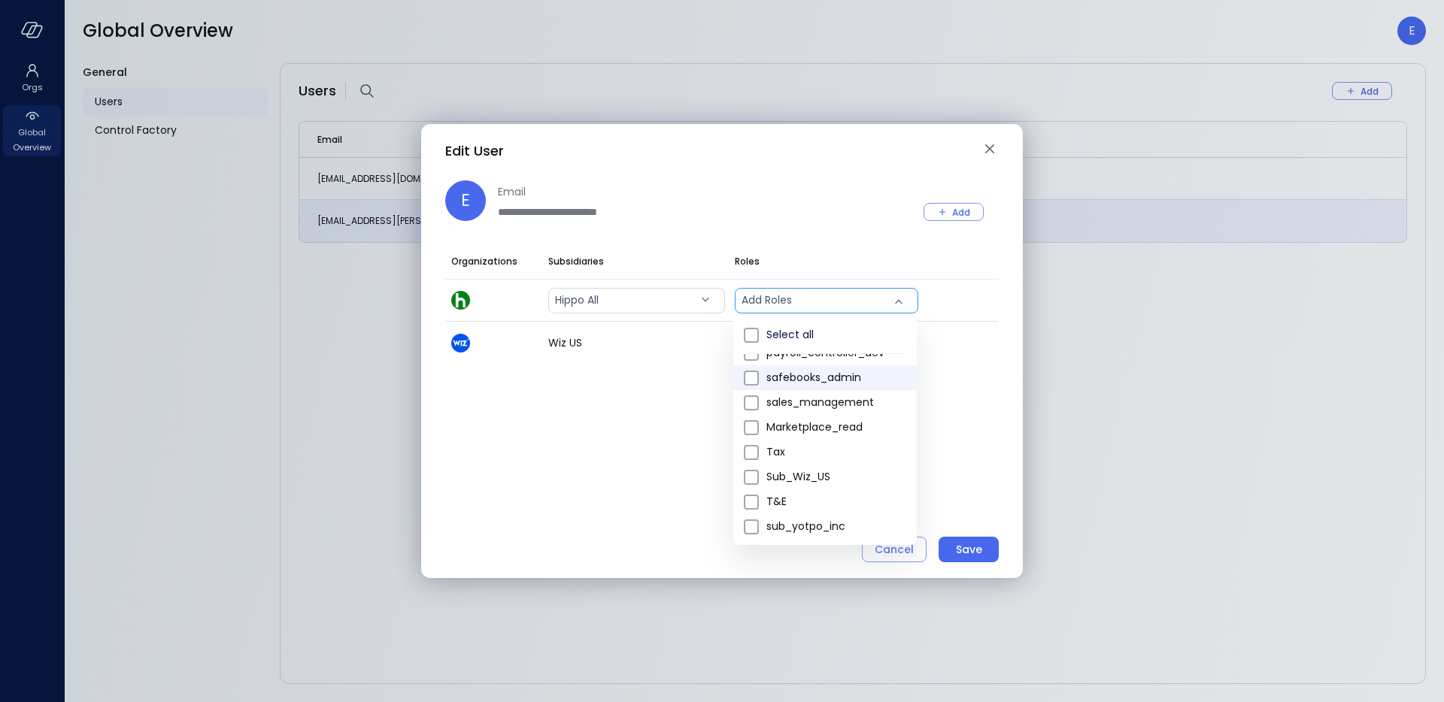
click at [842, 381] on span "safebooks_admin" at bounding box center [835, 378] width 138 height 16
type input "*"
click at [968, 345] on div at bounding box center [722, 351] width 1444 height 702
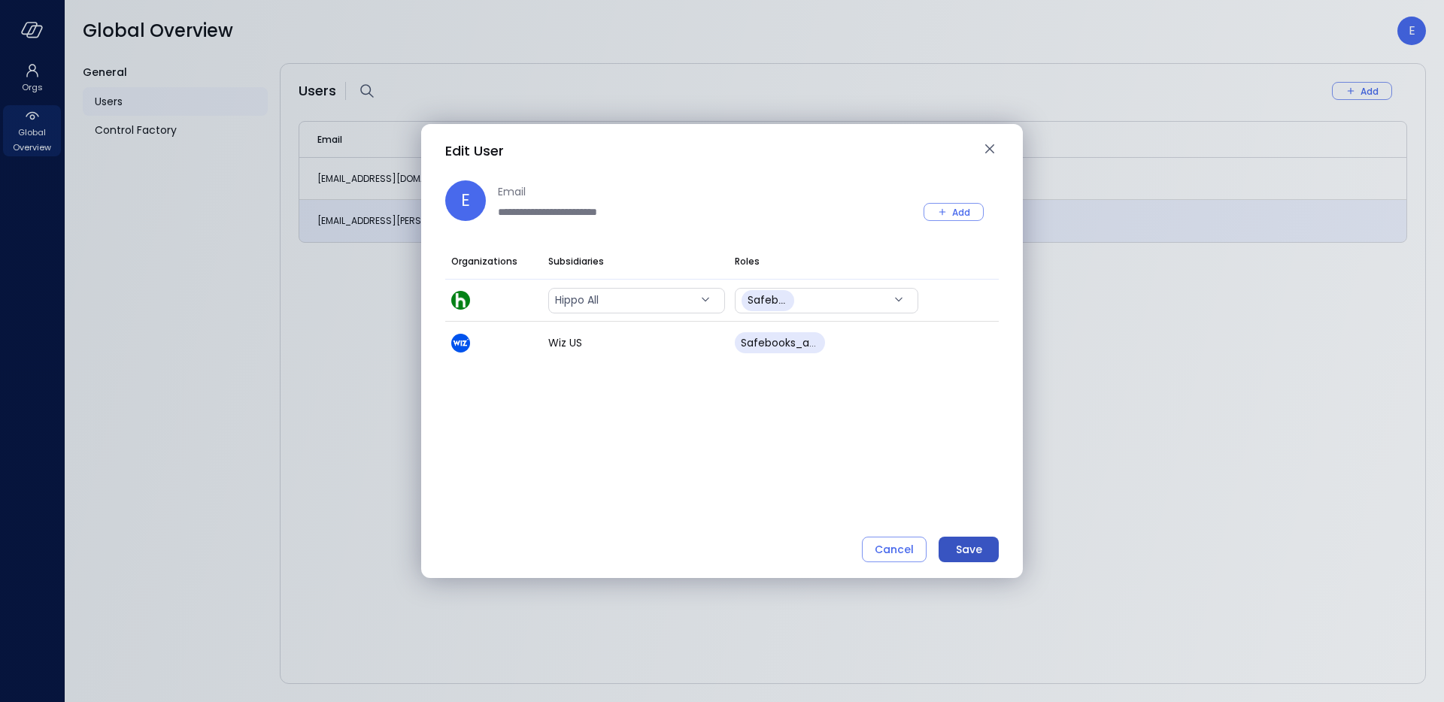
click at [981, 538] on button "Save" at bounding box center [969, 550] width 60 height 26
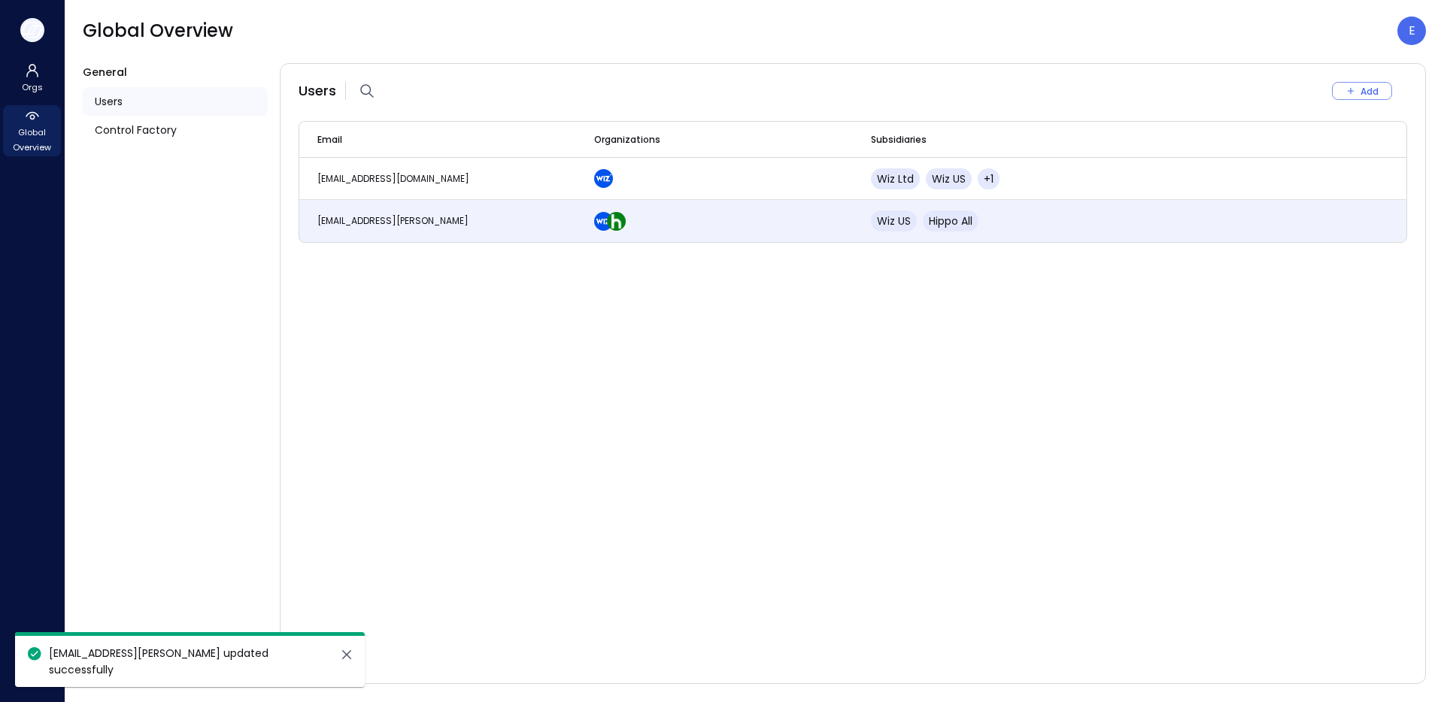
click at [35, 35] on icon "button" at bounding box center [32, 30] width 23 height 17
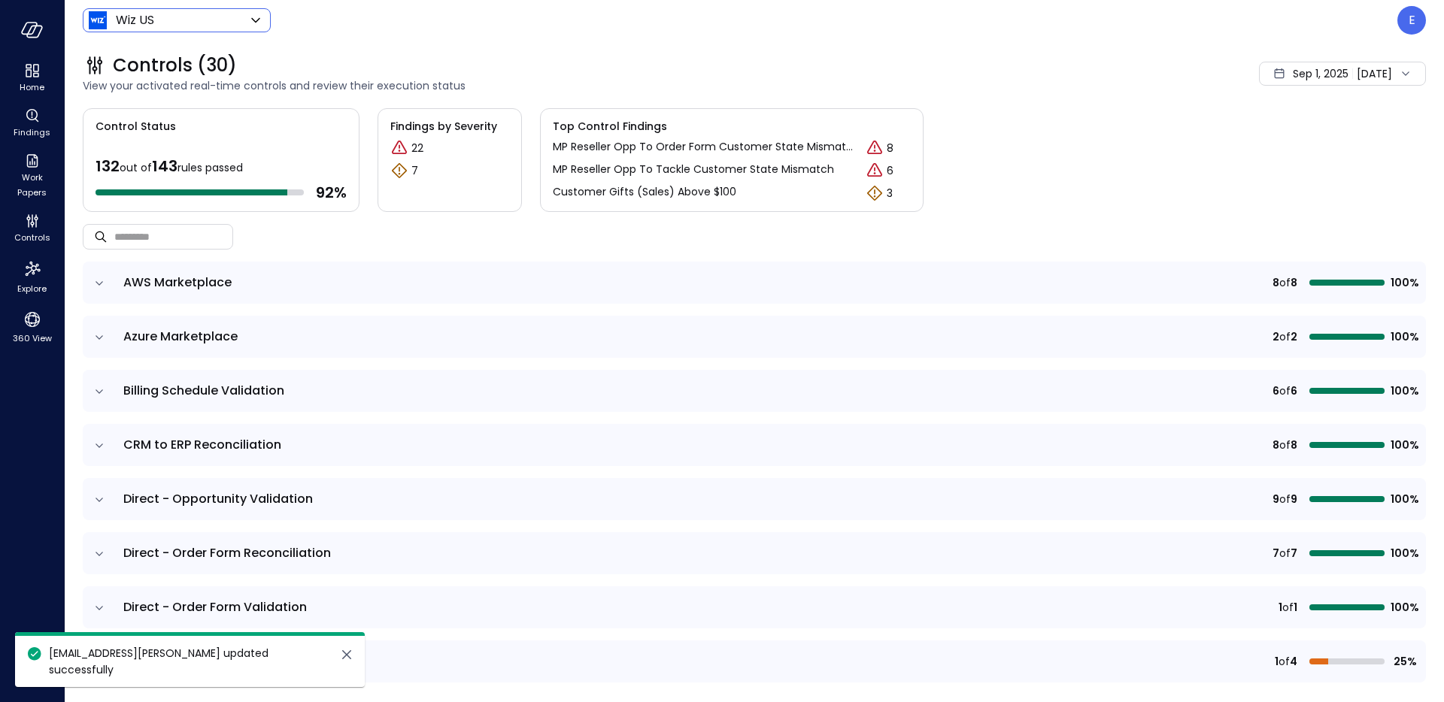
click at [130, 24] on body "Home Findings Work Papers Controls Explore 360 View Wiz US ****** ​ E Controls …" at bounding box center [722, 351] width 1444 height 702
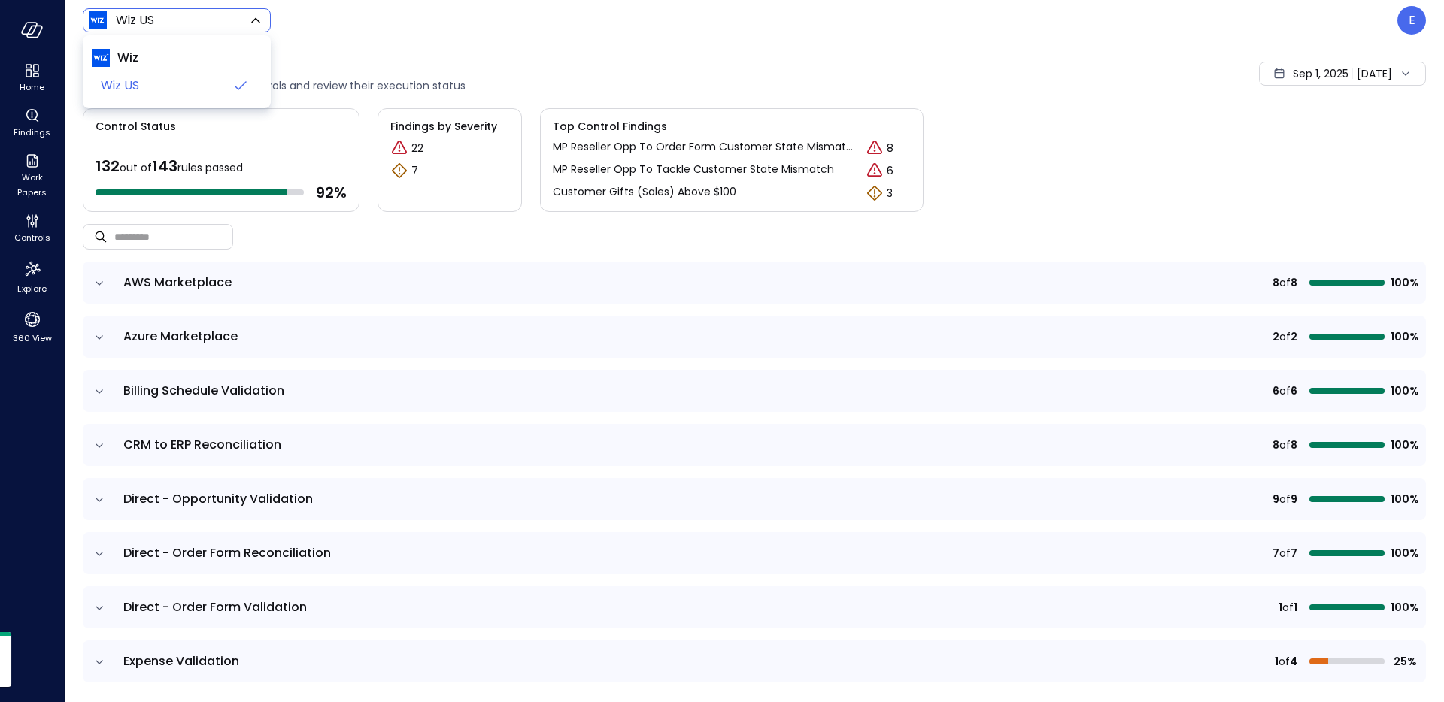
click at [136, 24] on div at bounding box center [722, 351] width 1444 height 702
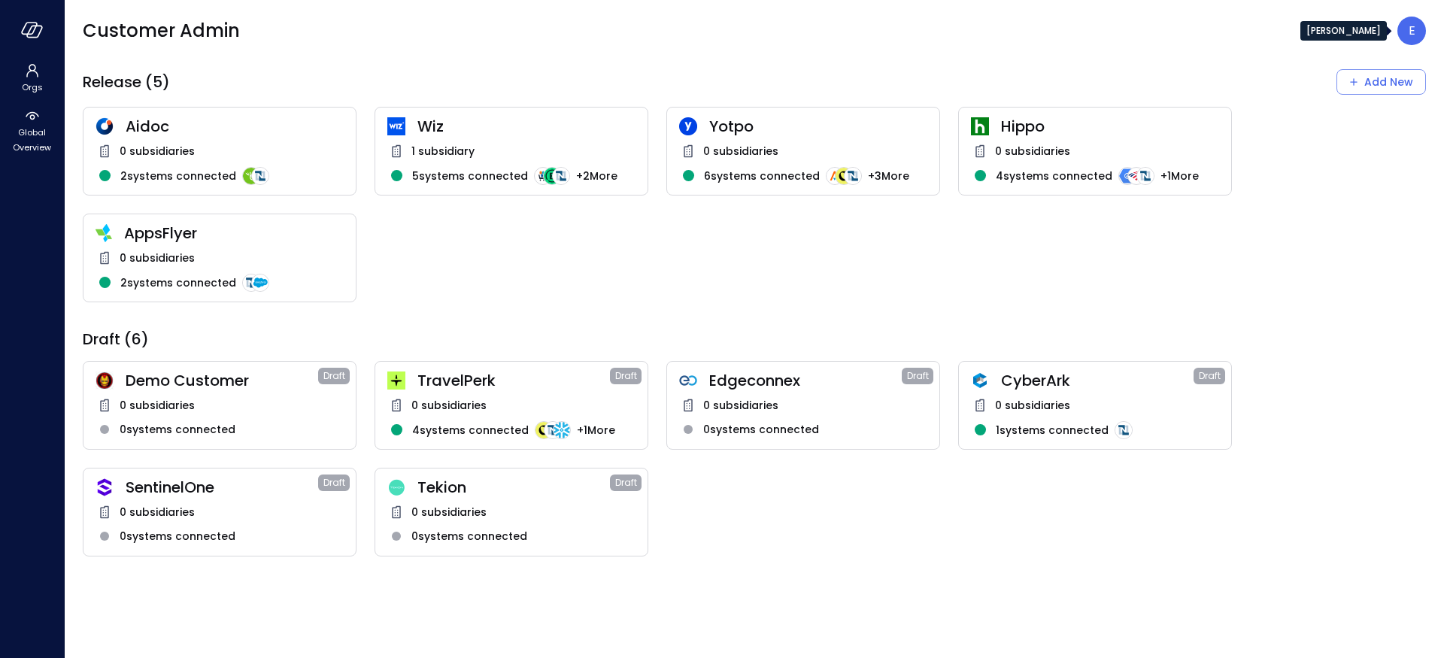
click at [1410, 28] on p "E" at bounding box center [1412, 31] width 7 height 18
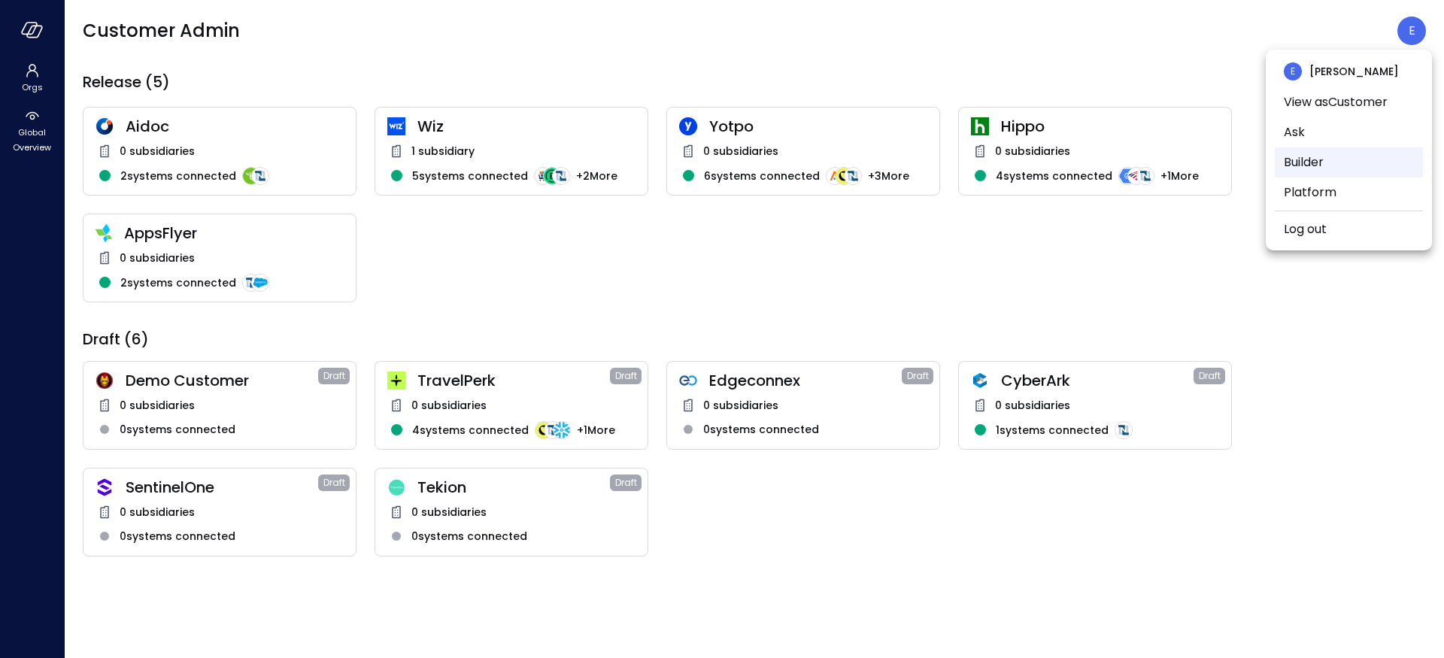
click at [1328, 169] on li "Builder" at bounding box center [1349, 162] width 148 height 30
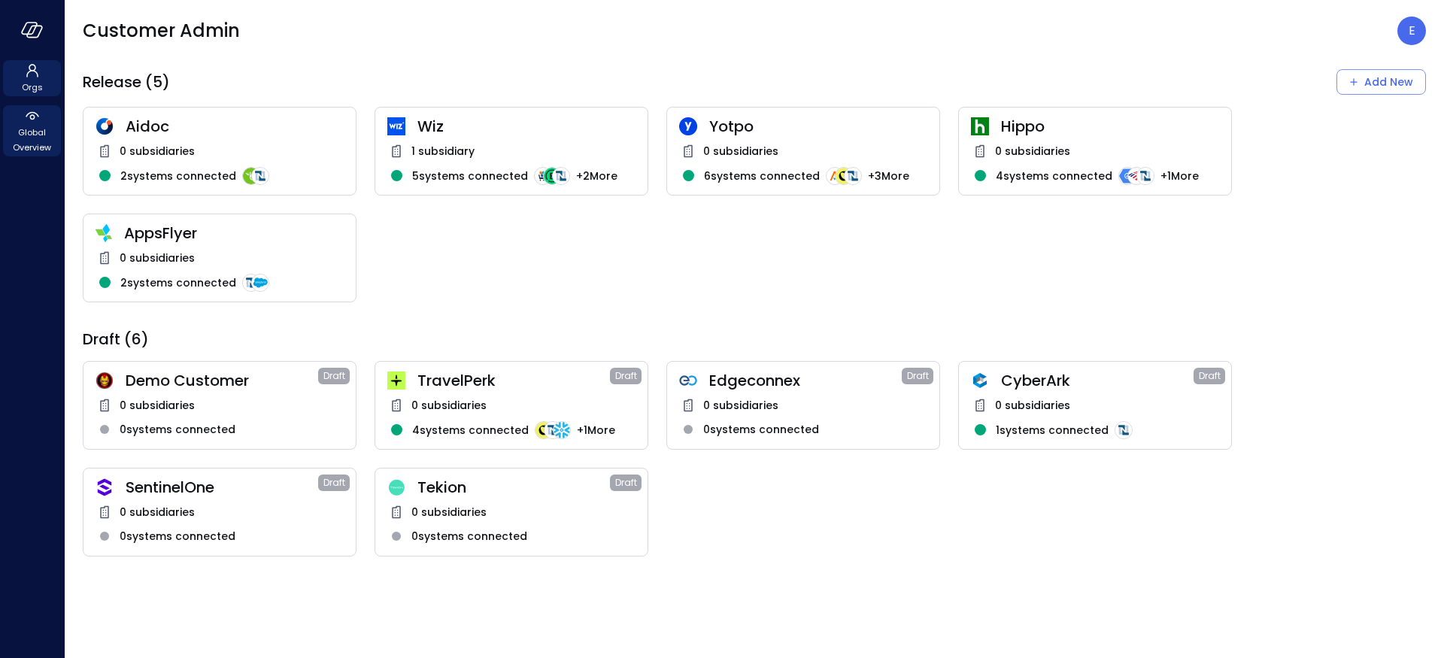
click at [15, 144] on span "Global Overview" at bounding box center [32, 140] width 46 height 30
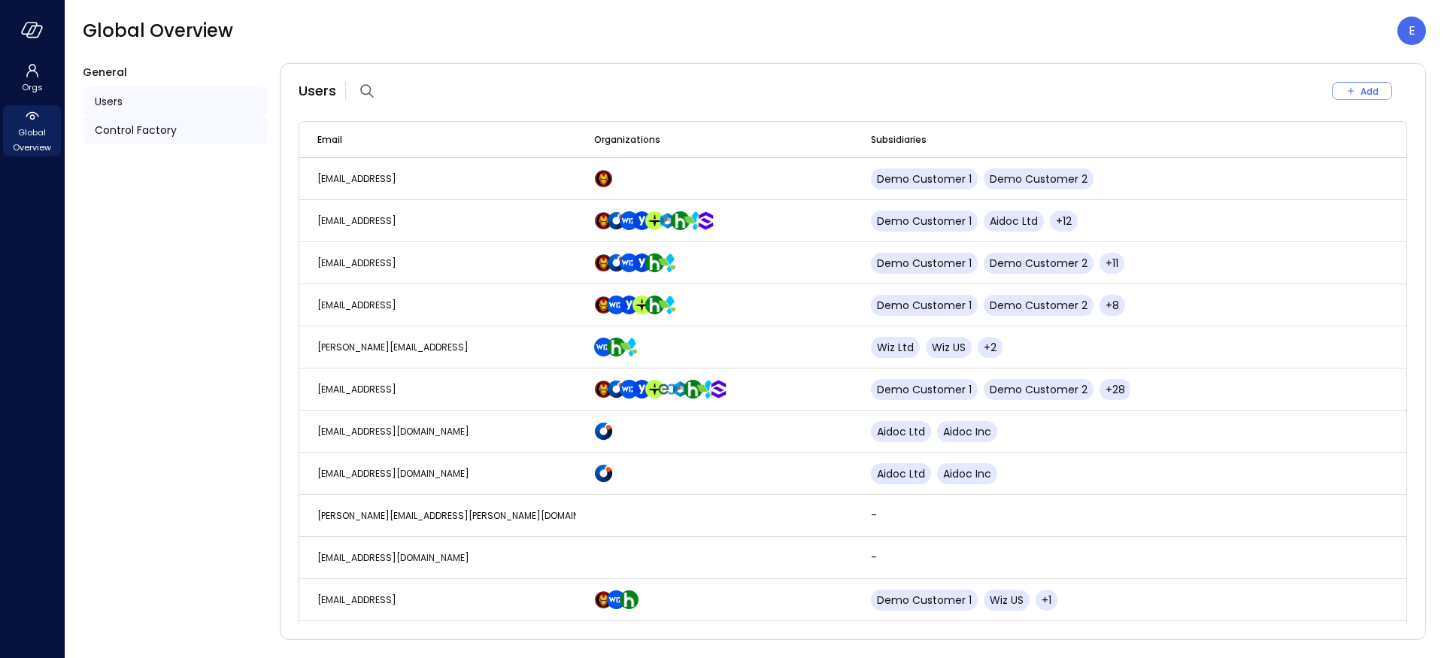
click at [215, 138] on div "Control Factory" at bounding box center [175, 130] width 185 height 29
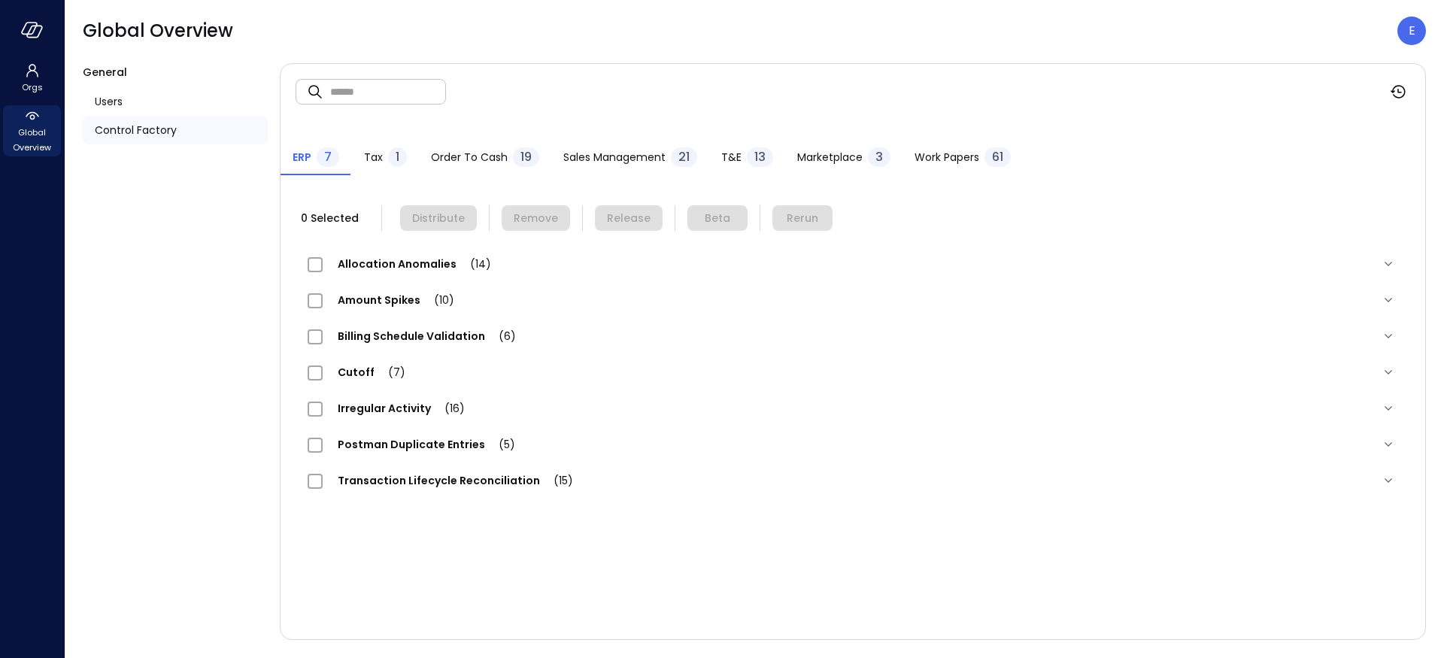
click at [726, 159] on span "T&E" at bounding box center [731, 157] width 20 height 17
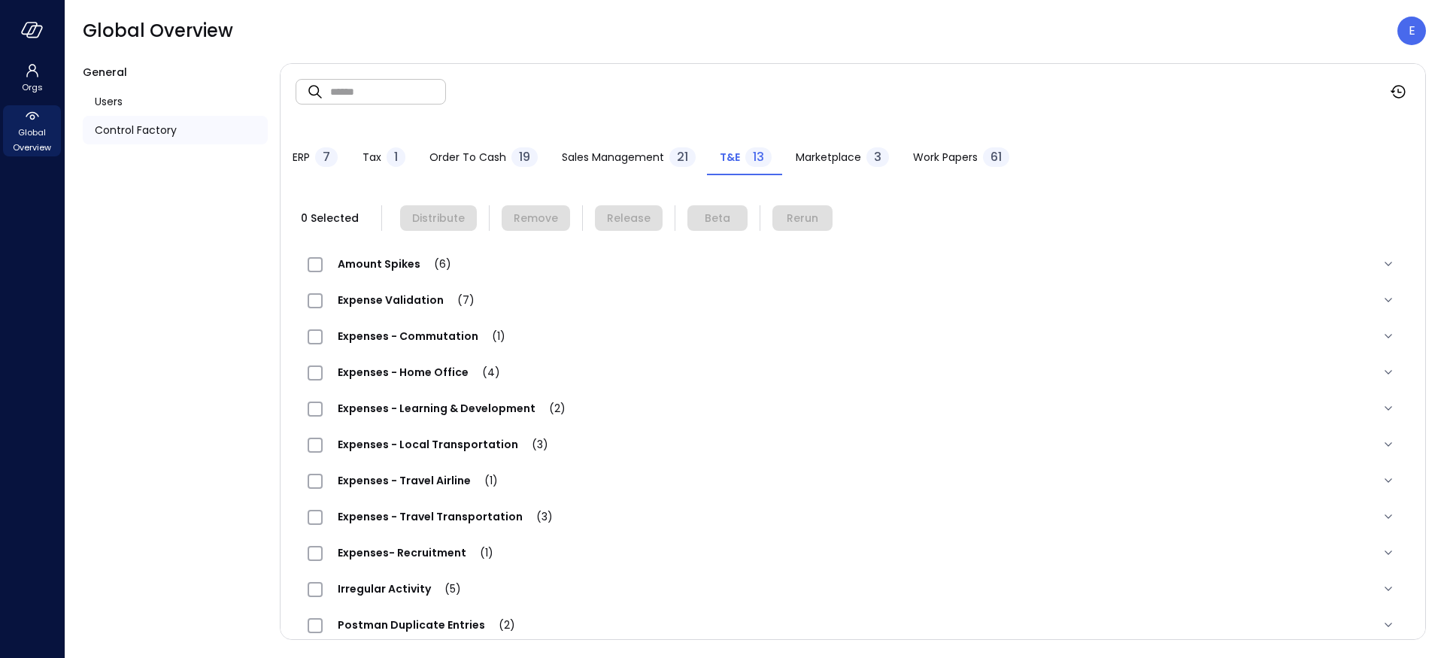
scroll to position [91, 0]
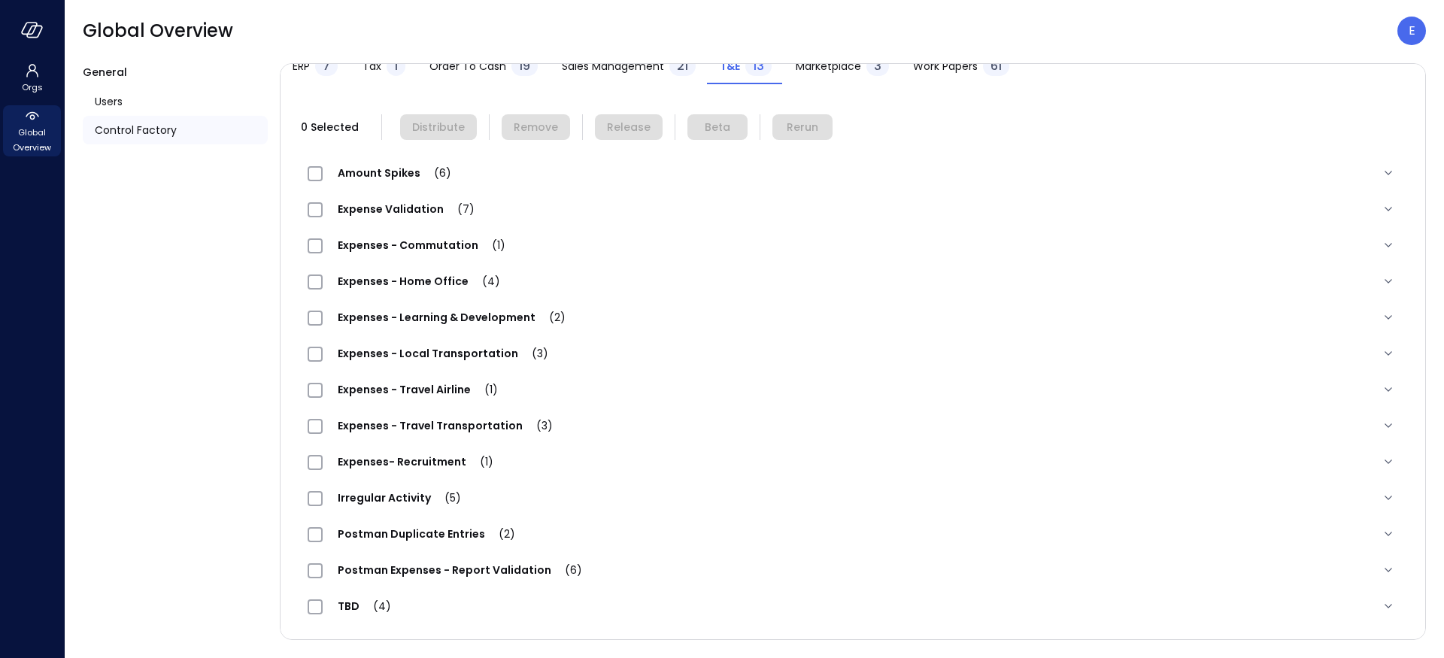
click at [423, 418] on span "Expenses - Travel Transportation (3)" at bounding box center [445, 425] width 245 height 15
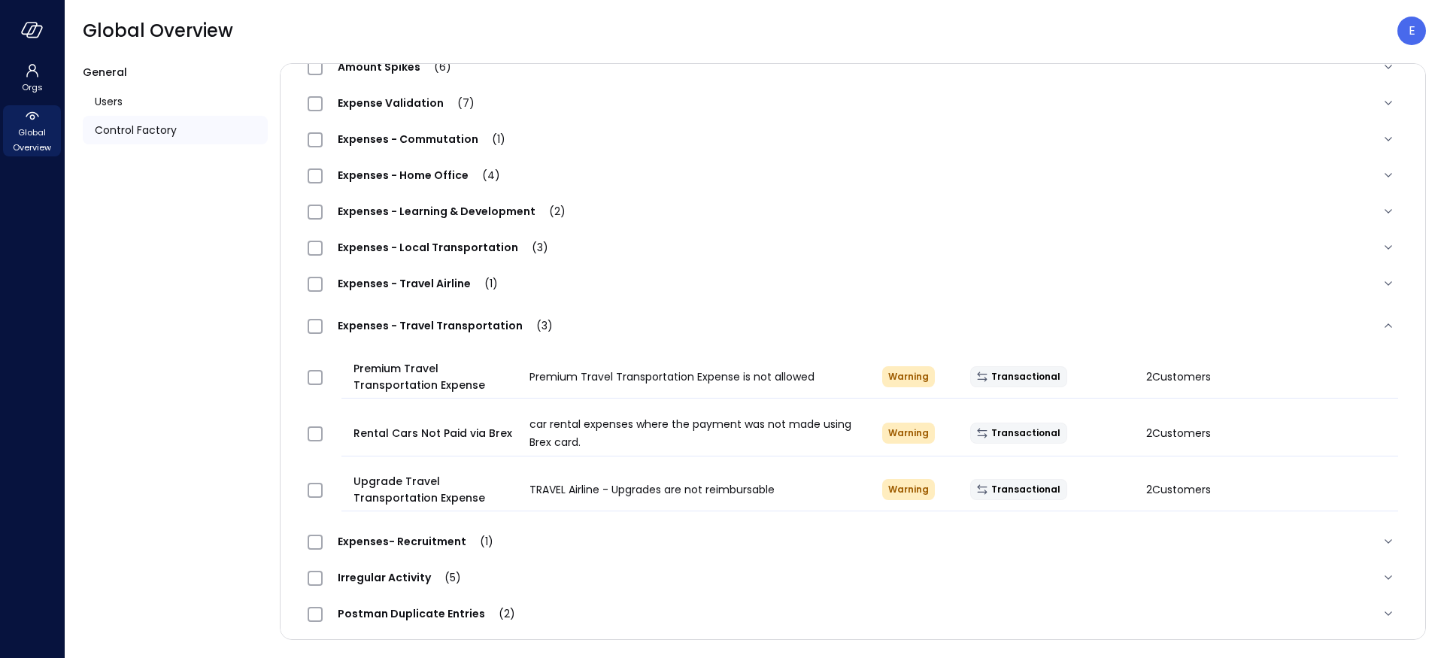
scroll to position [199, 0]
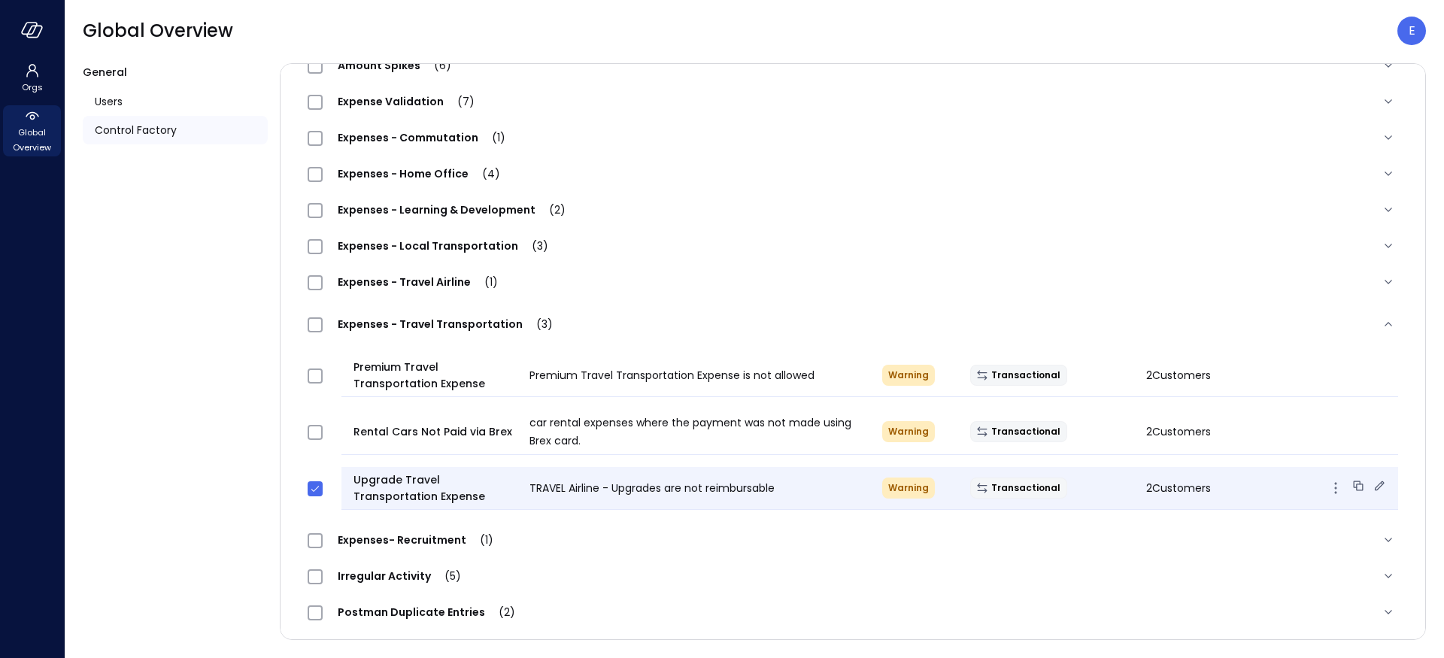
click at [1372, 484] on icon at bounding box center [1379, 485] width 15 height 15
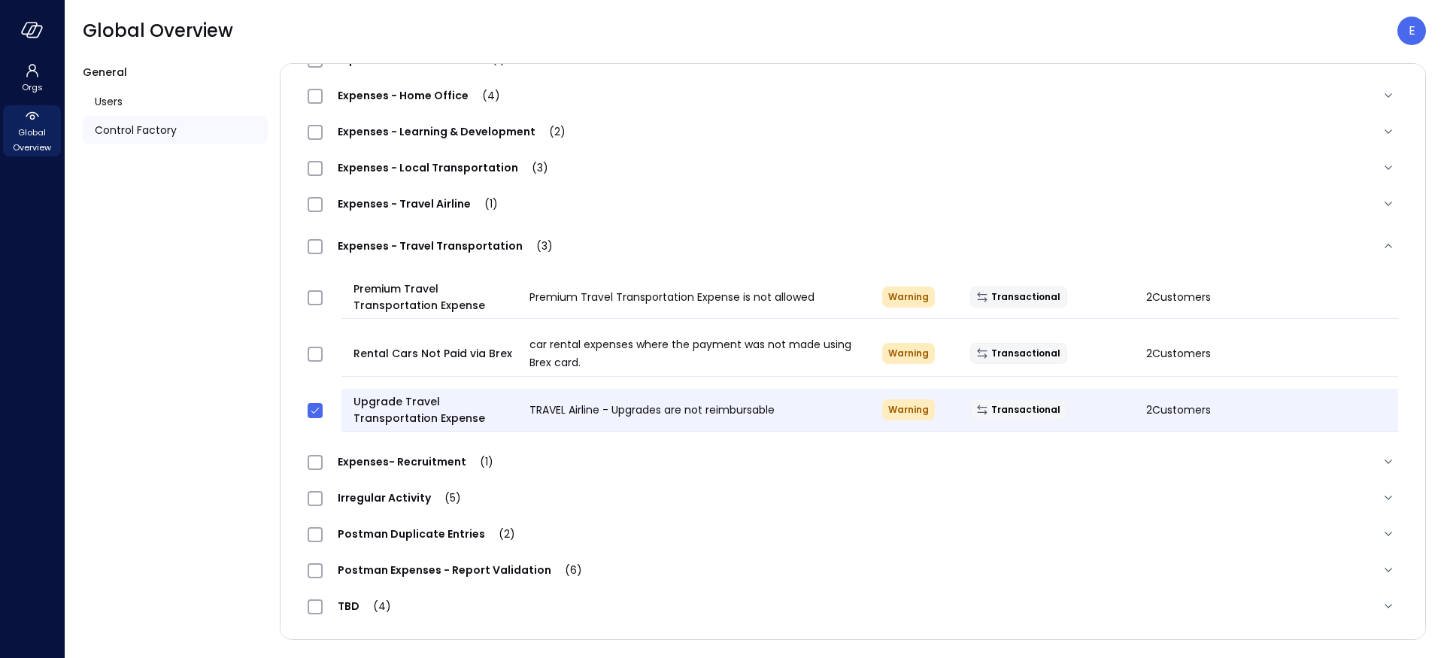
scroll to position [0, 0]
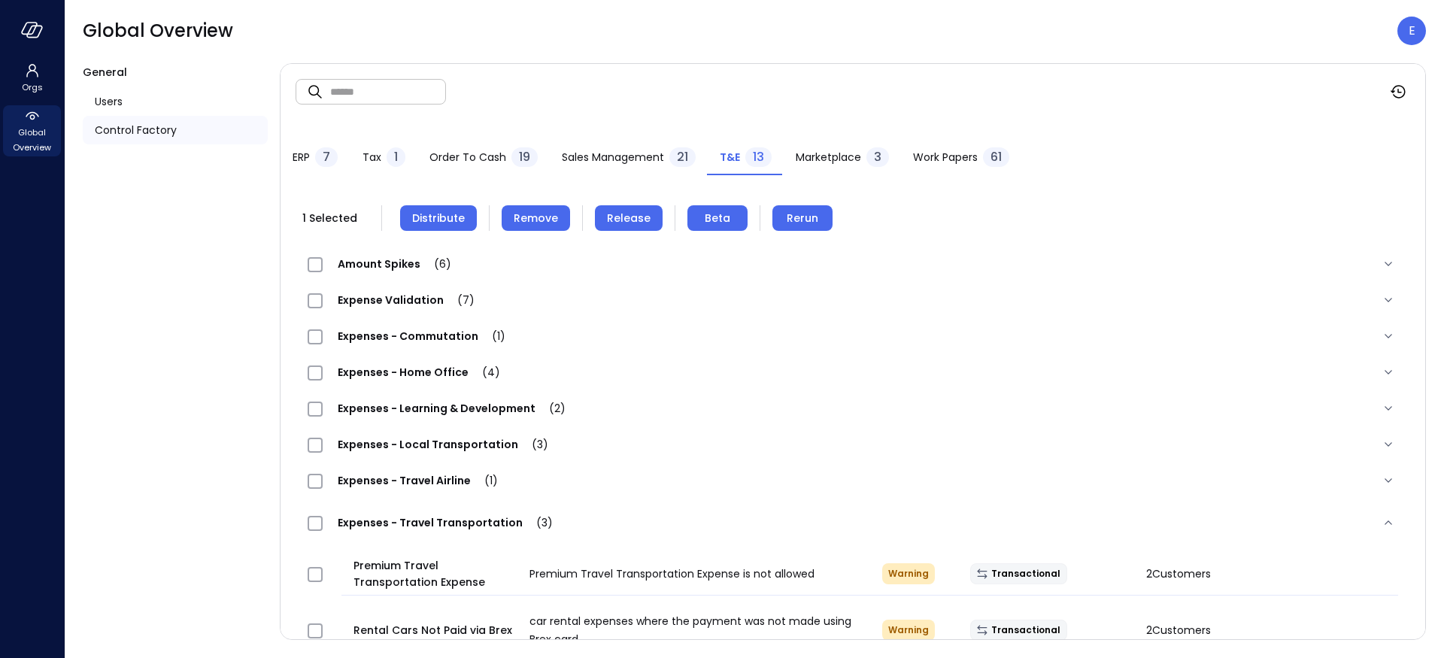
click at [532, 223] on span "Remove" at bounding box center [536, 218] width 44 height 17
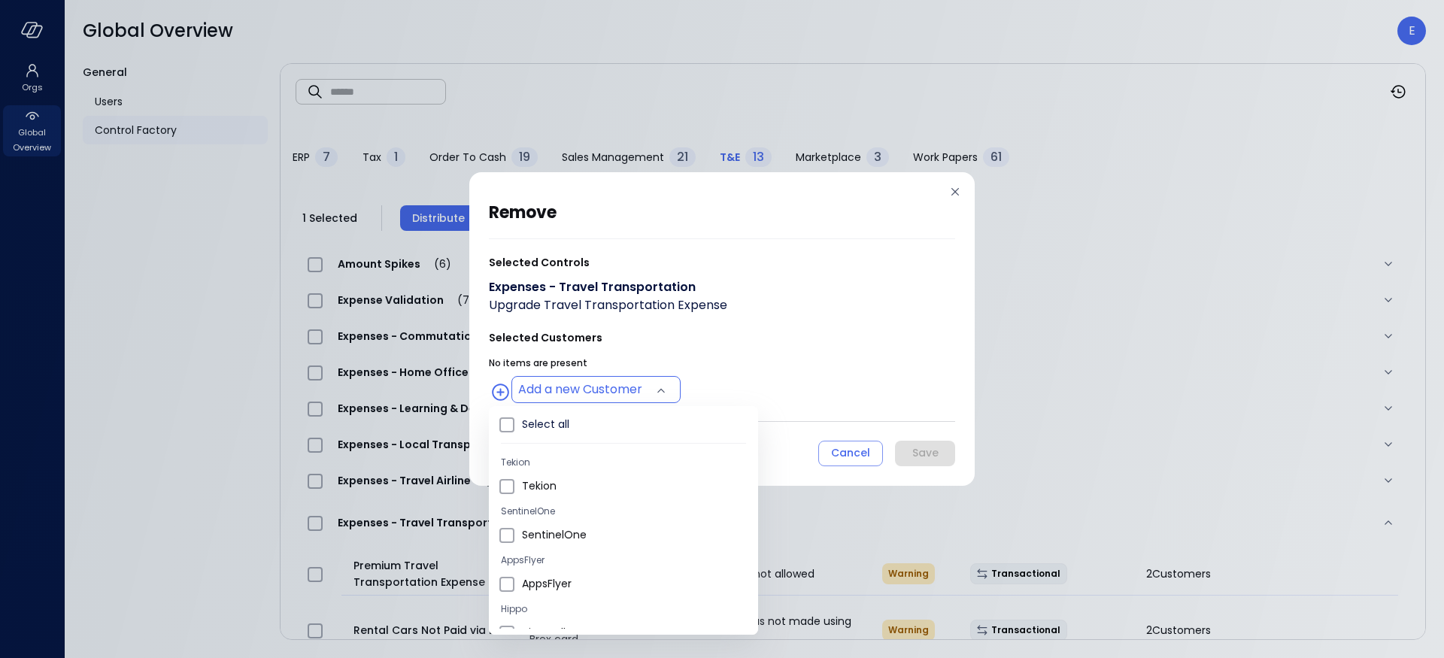
click at [581, 391] on body "Orgs Global Overview Global Overview E General Users Control Factory ​ ​ ERP 7 …" at bounding box center [722, 329] width 1444 height 658
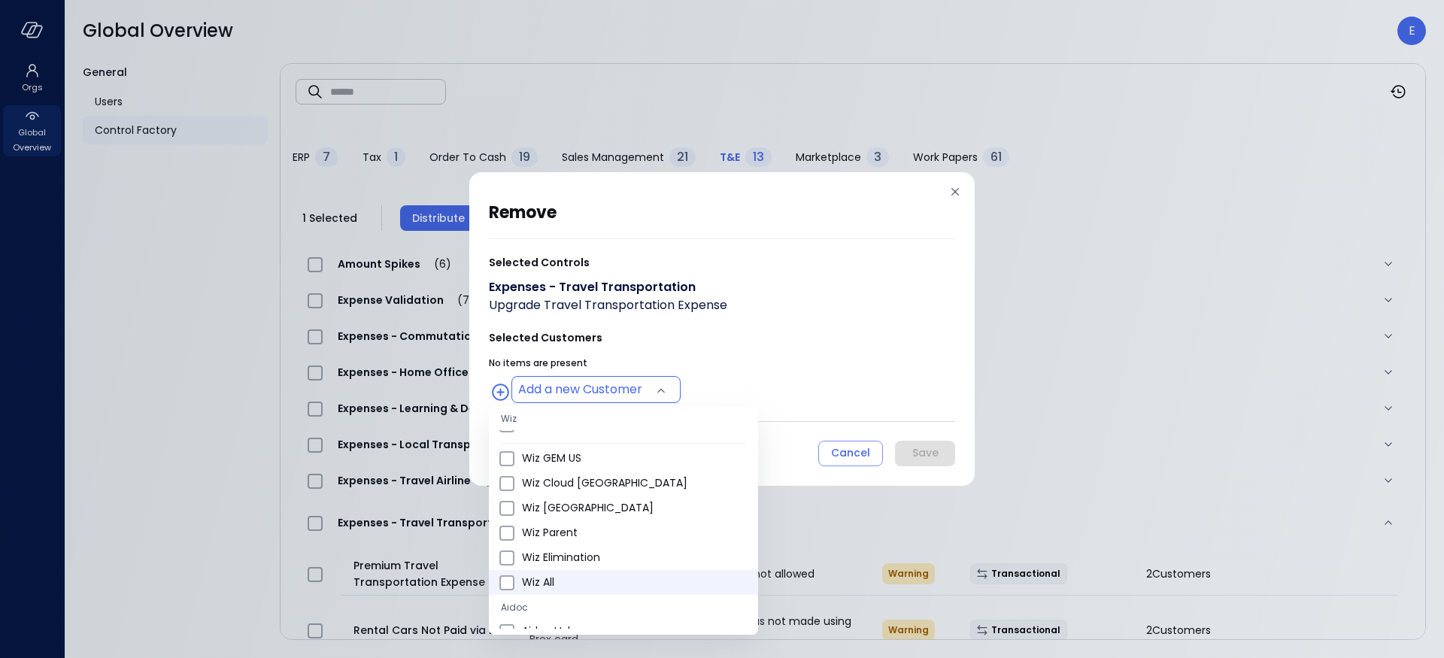
click at [528, 586] on span "Wiz All" at bounding box center [634, 583] width 224 height 16
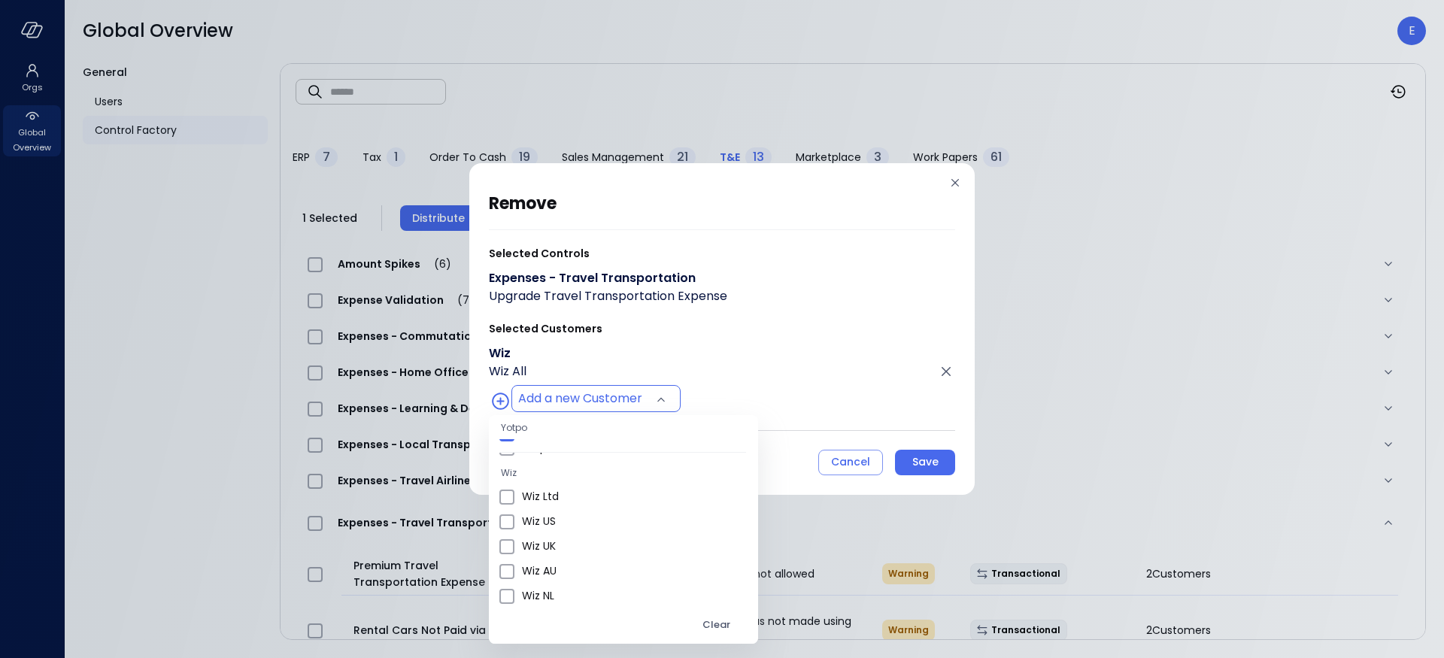
scroll to position [535, 0]
click at [545, 529] on span "Wiz US" at bounding box center [634, 525] width 224 height 16
type input "**********"
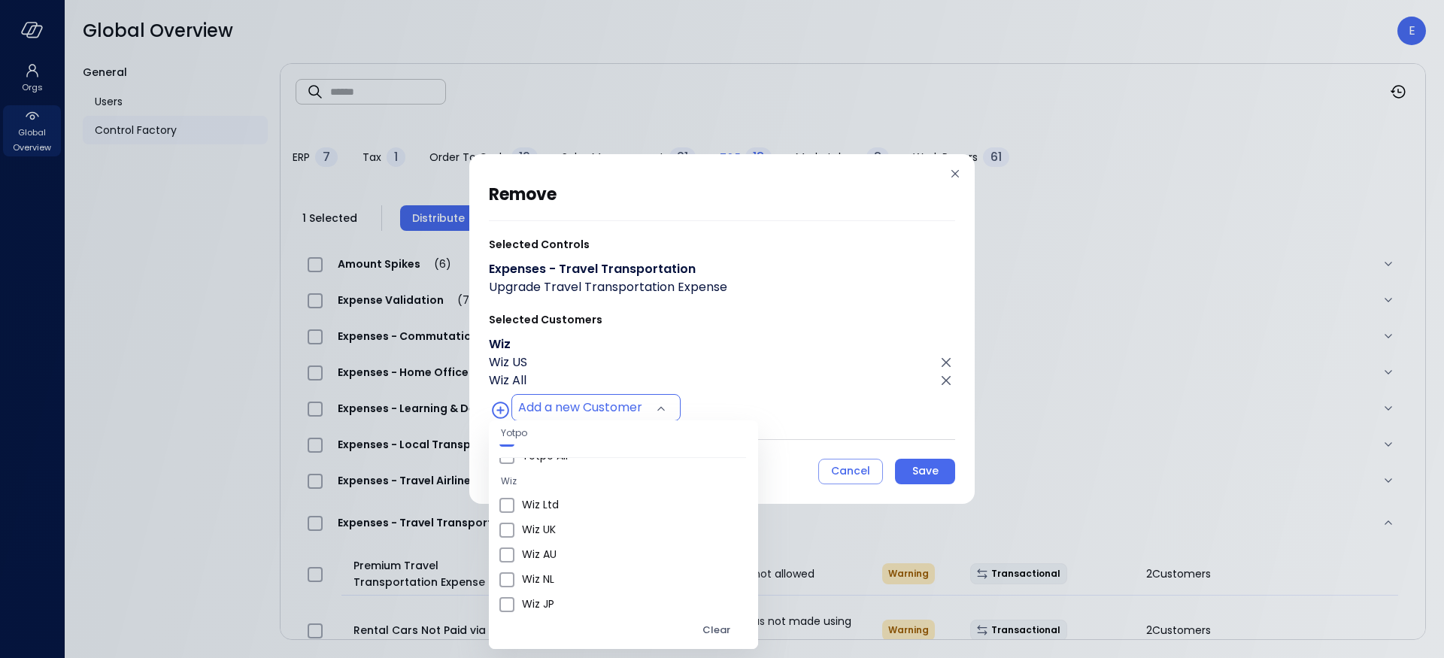
click at [940, 467] on div at bounding box center [722, 329] width 1444 height 658
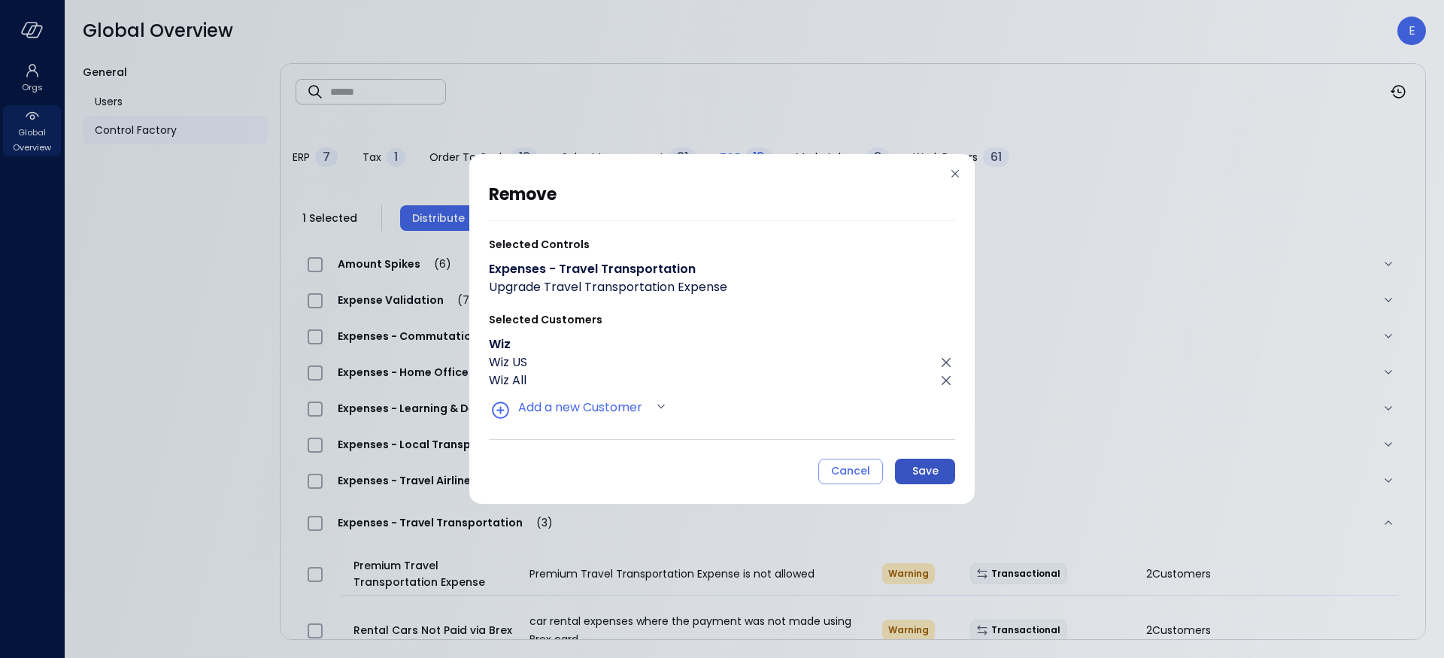
click at [929, 469] on div "Save" at bounding box center [925, 471] width 26 height 19
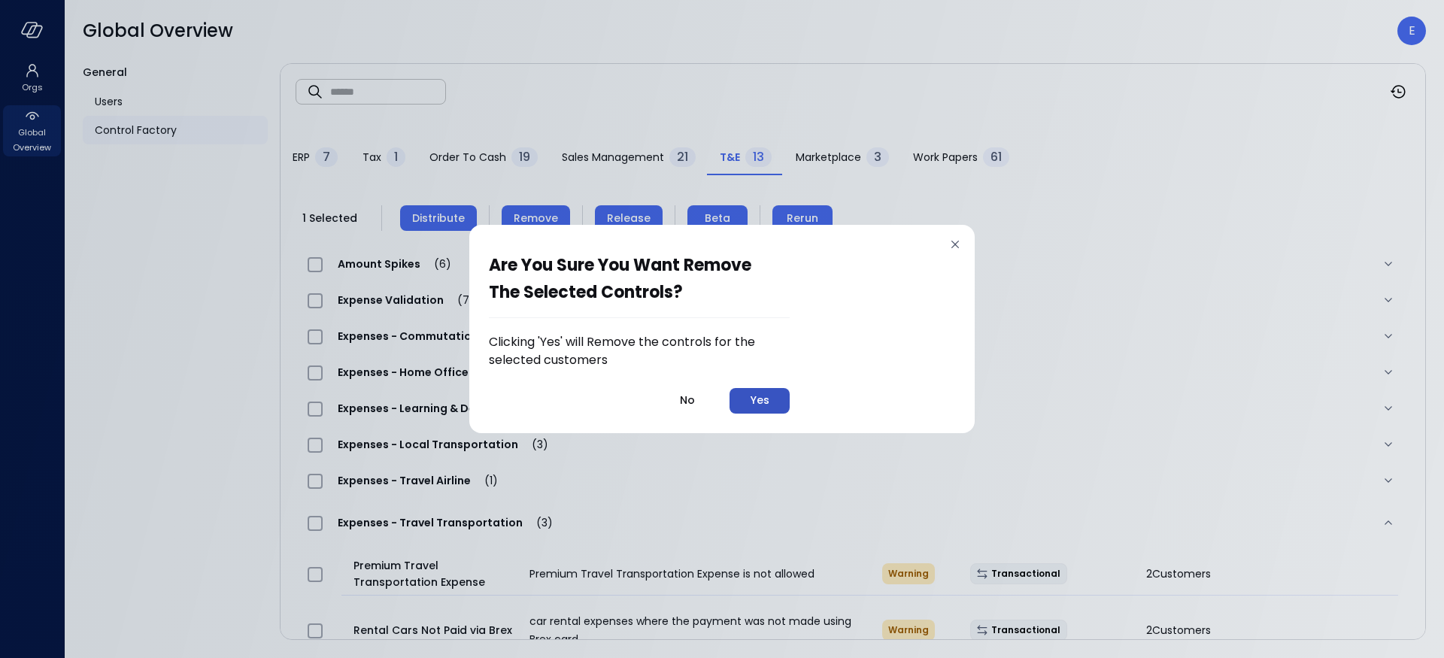
click at [761, 394] on div "Yes" at bounding box center [760, 400] width 19 height 19
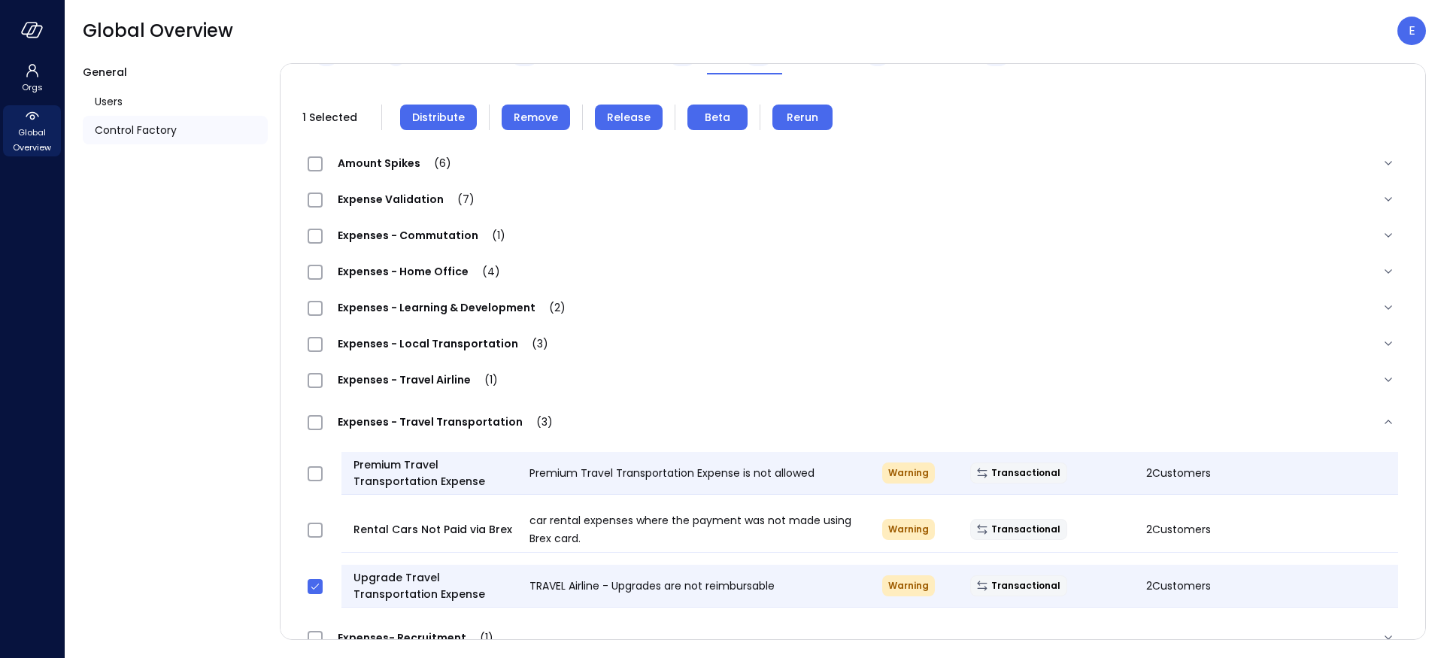
scroll to position [223, 0]
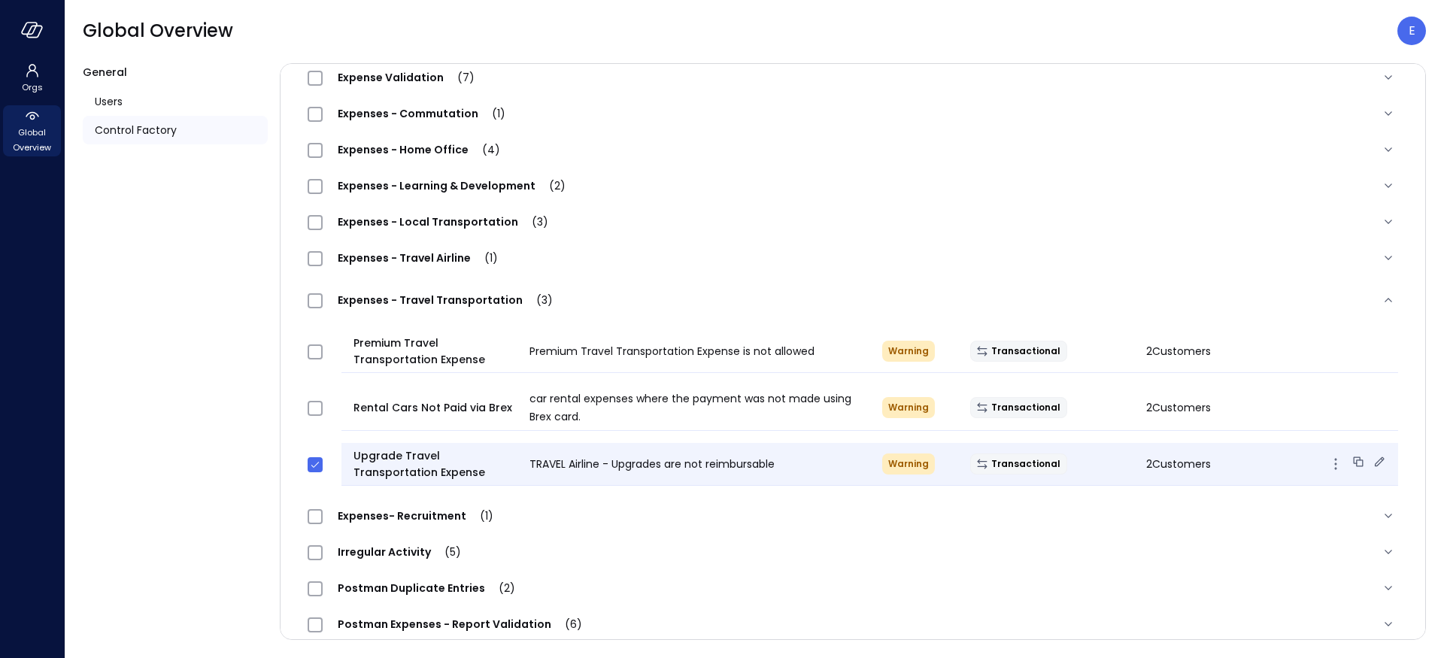
click at [1181, 462] on span "2 Customers" at bounding box center [1178, 463] width 65 height 15
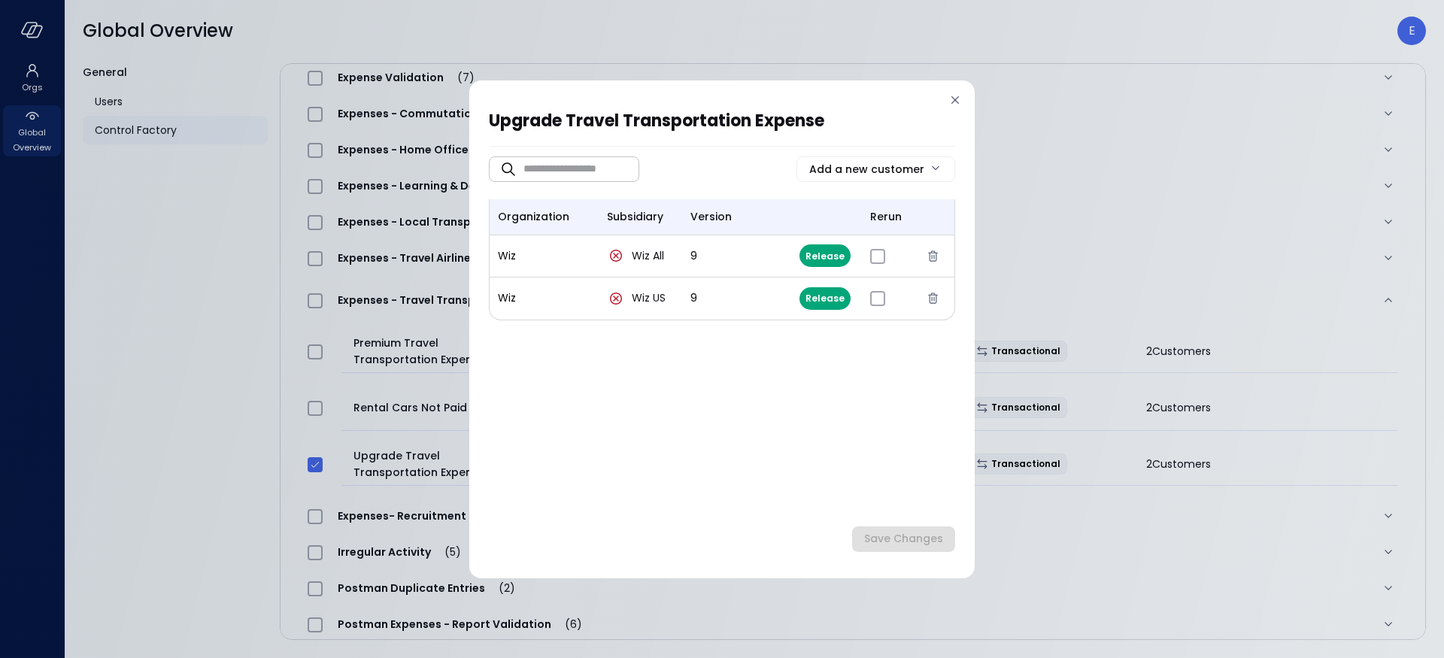
click at [952, 97] on icon at bounding box center [955, 100] width 8 height 8
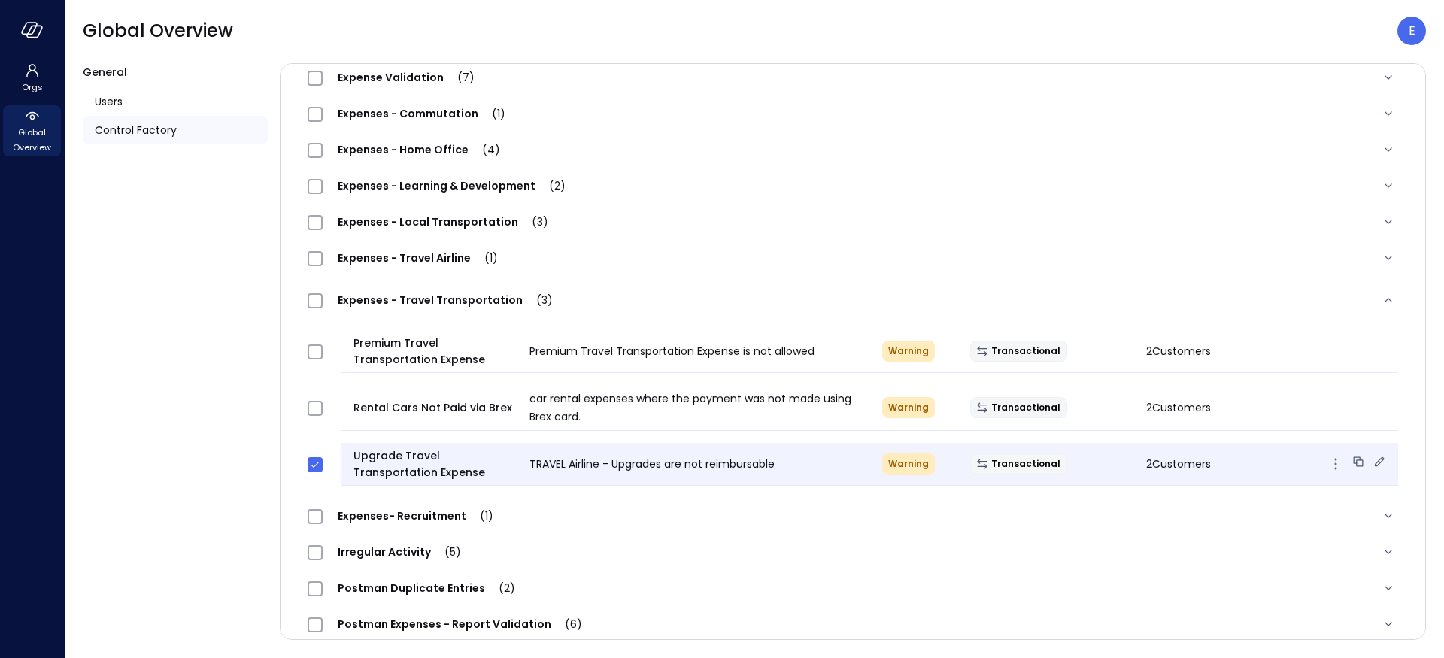
click at [1151, 463] on span "2 Customers" at bounding box center [1178, 463] width 65 height 15
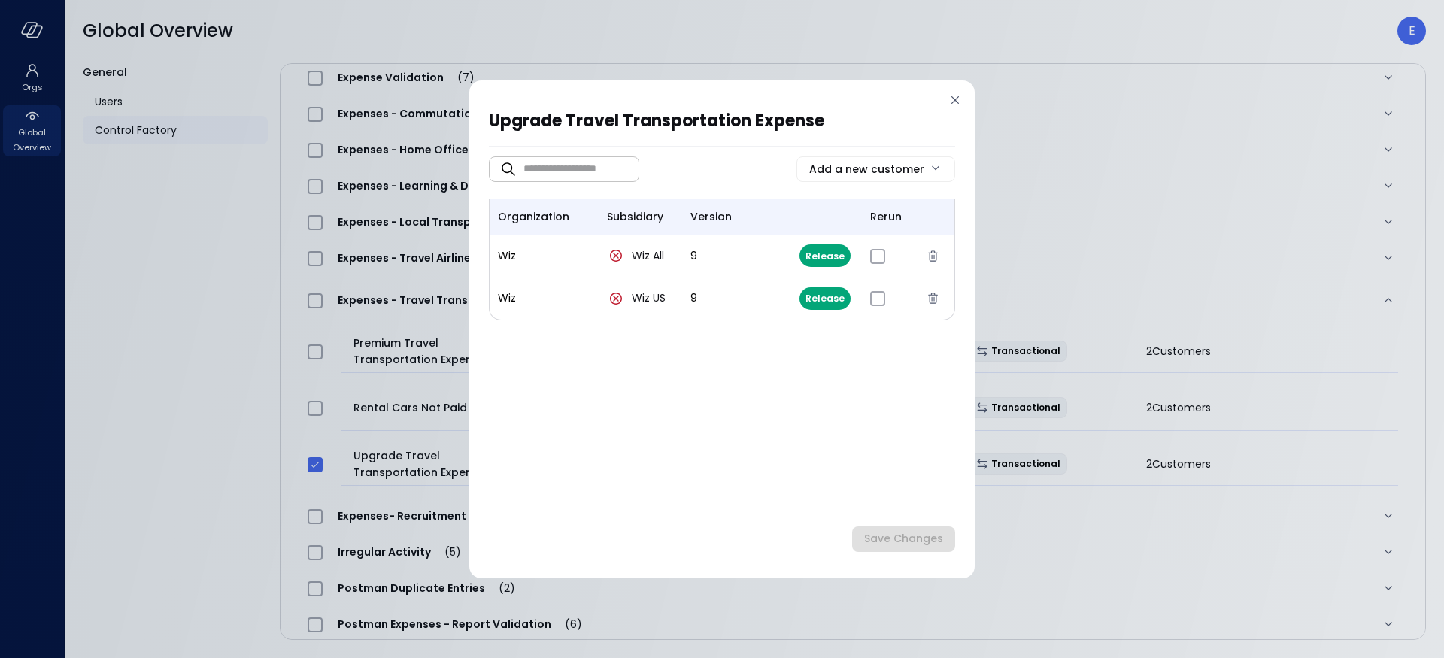
click at [951, 98] on icon at bounding box center [955, 99] width 15 height 15
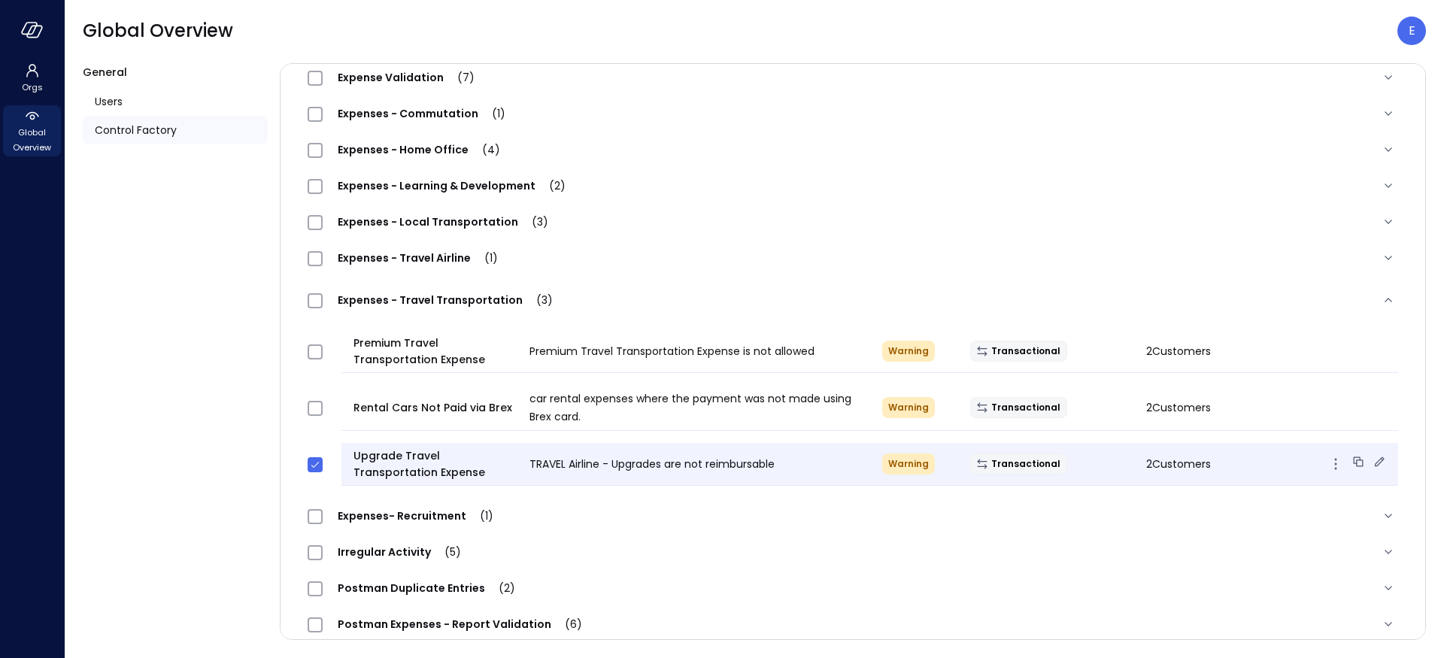
click at [1151, 465] on span "2 Customers" at bounding box center [1178, 463] width 65 height 15
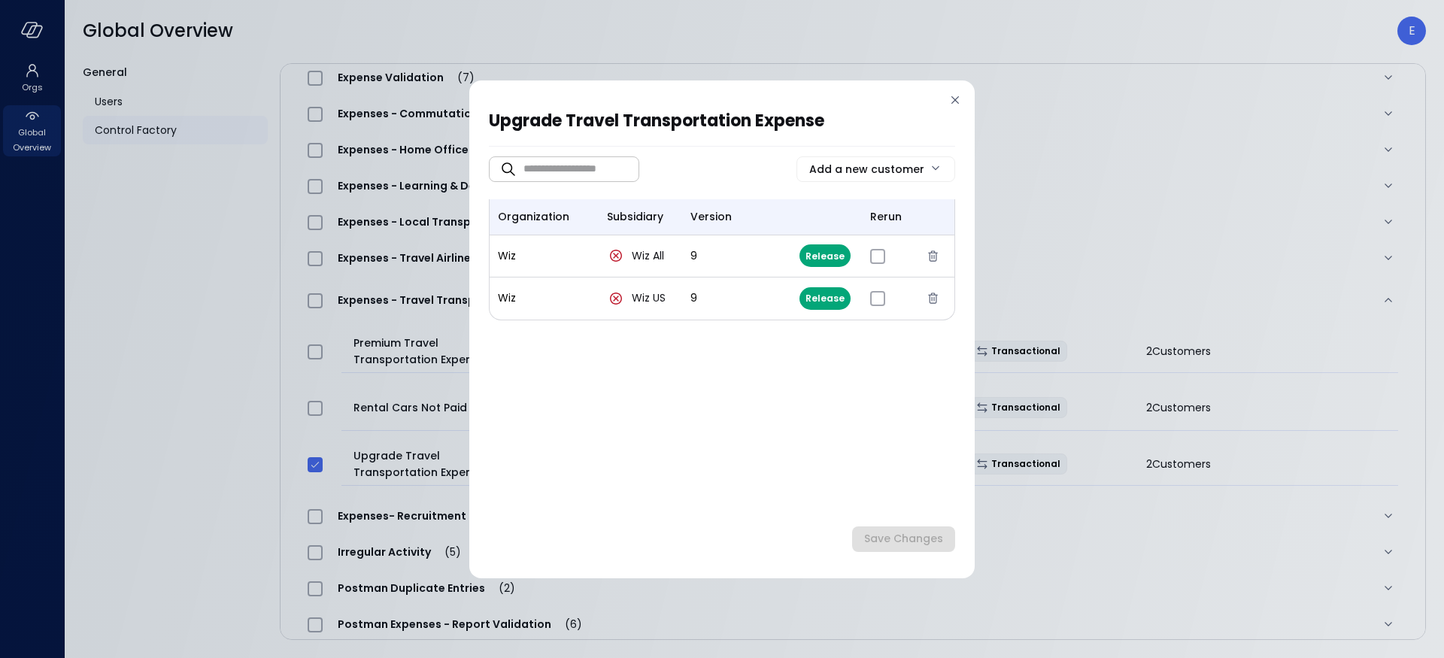
click at [955, 102] on icon at bounding box center [955, 99] width 15 height 15
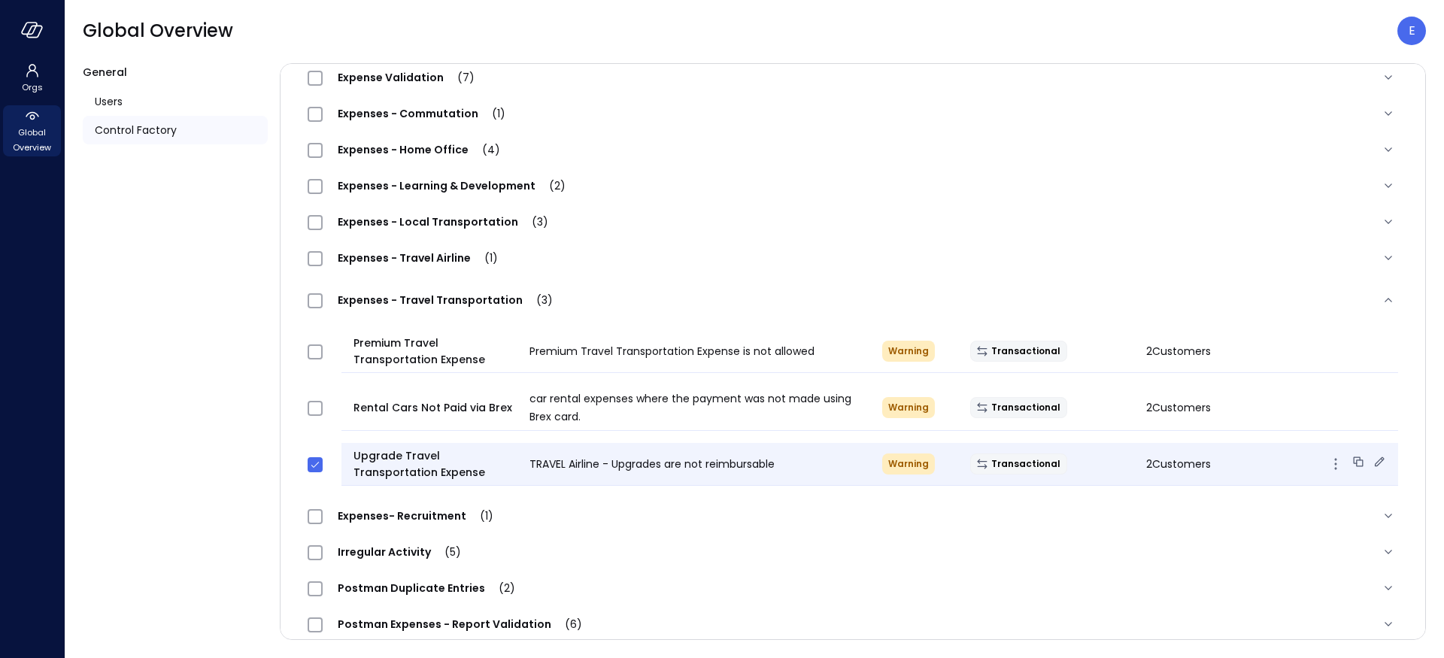
click at [1181, 466] on span "2 Customers" at bounding box center [1178, 463] width 65 height 15
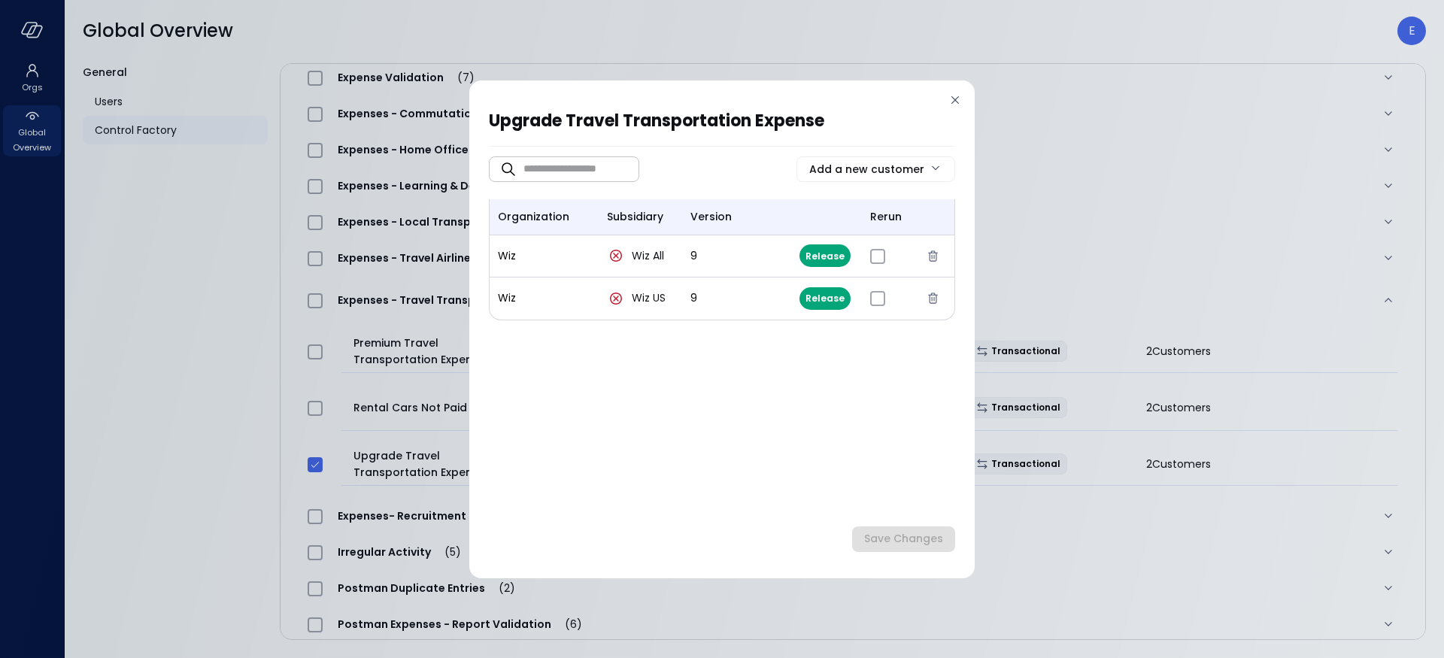
click at [954, 99] on icon at bounding box center [955, 100] width 8 height 8
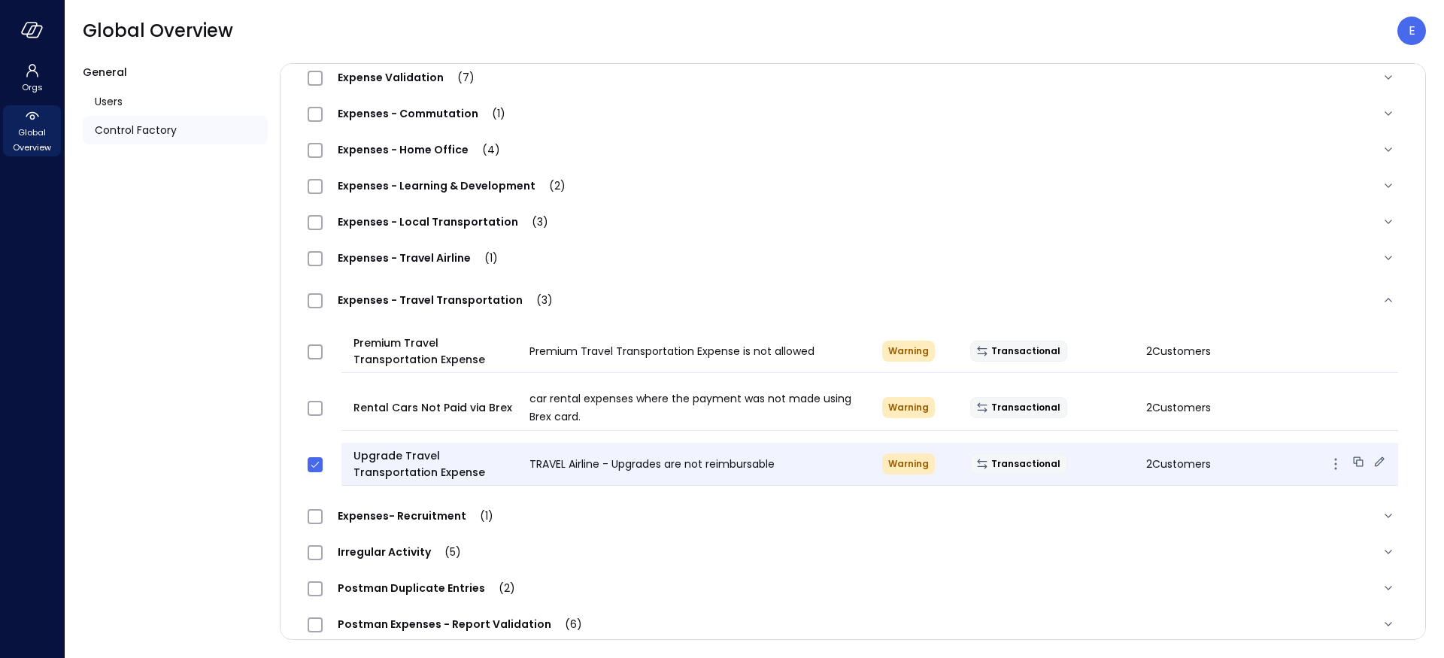
click at [1187, 467] on span "2 Customers" at bounding box center [1178, 463] width 65 height 15
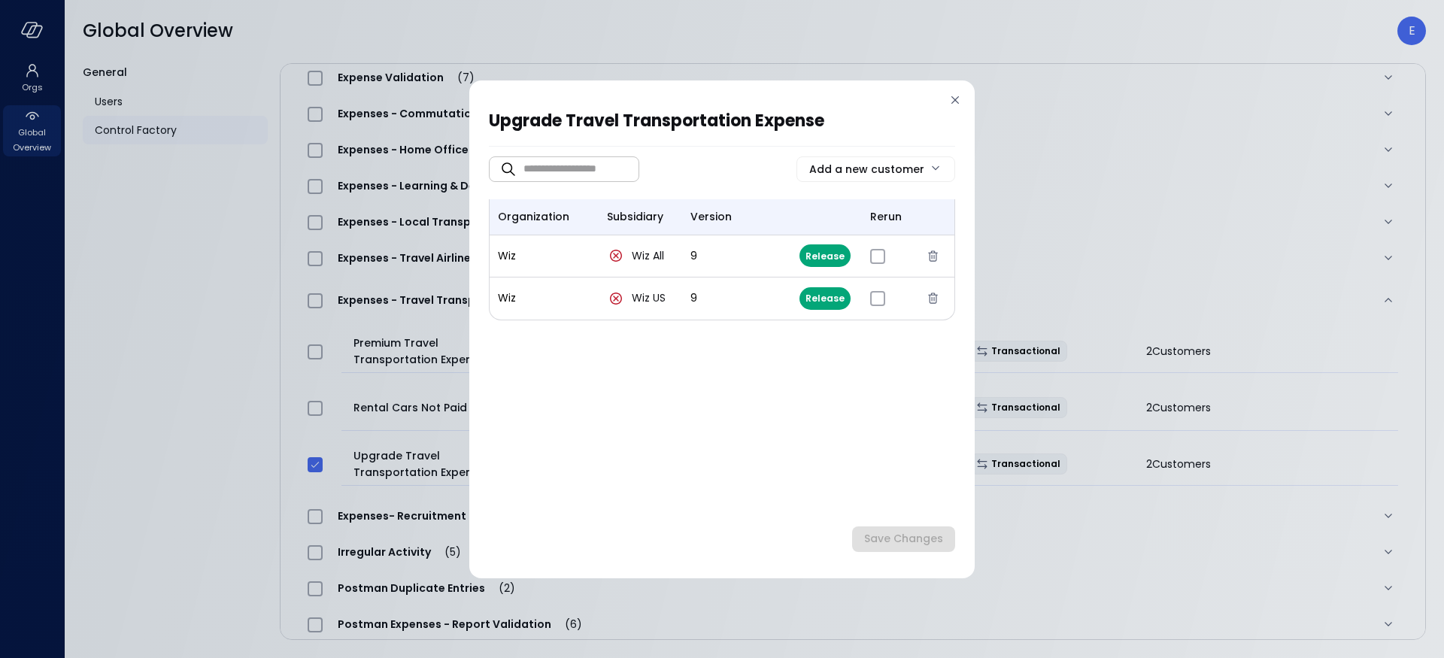
click at [957, 106] on icon at bounding box center [955, 99] width 15 height 15
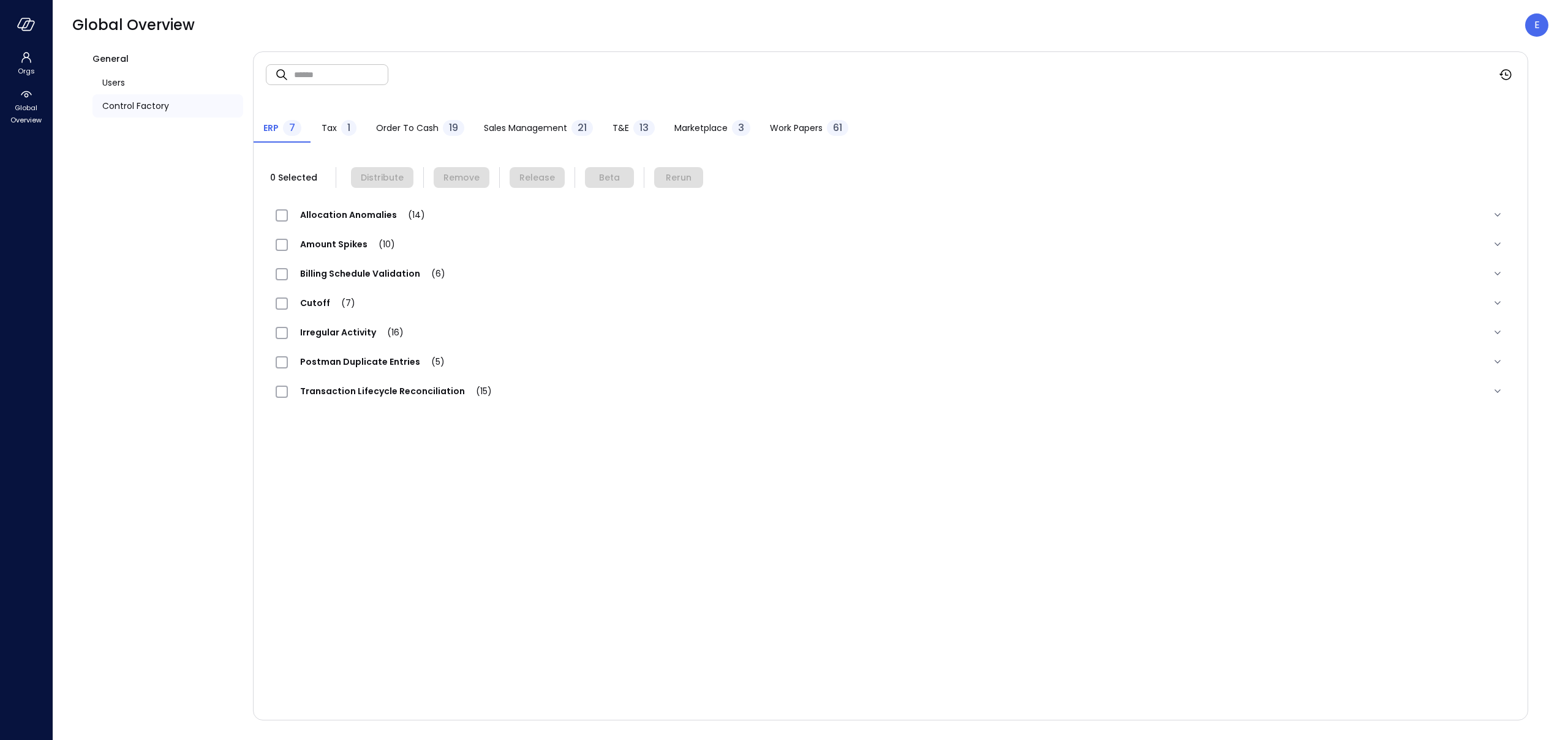
click at [213, 101] on div "Control Factory" at bounding box center [168, 106] width 151 height 24
click at [165, 112] on span "Control Factory" at bounding box center [136, 106] width 67 height 14
click at [617, 125] on span "T&E" at bounding box center [621, 128] width 16 height 14
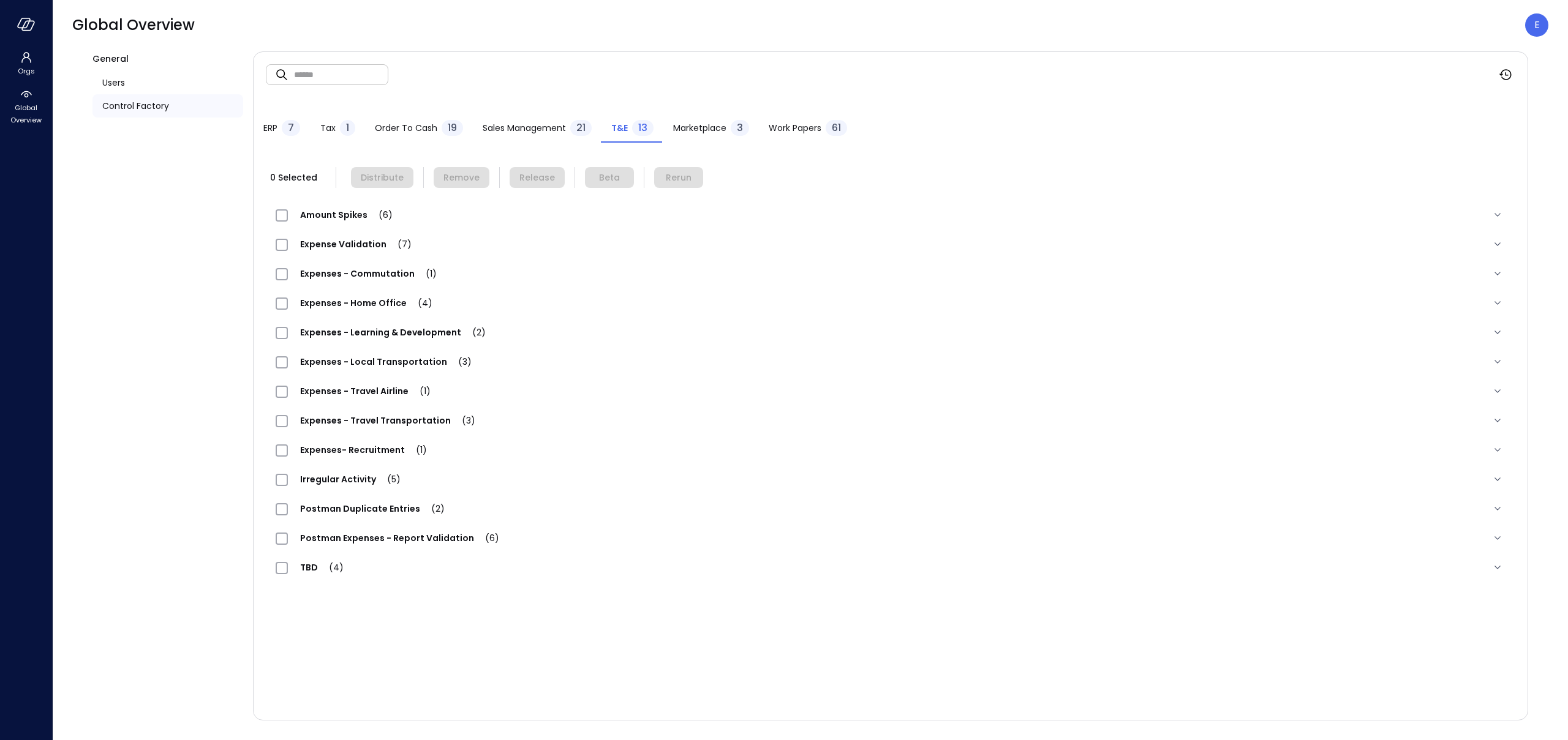
click at [332, 414] on span "Expenses - Travel Transportation (3)" at bounding box center [387, 420] width 200 height 12
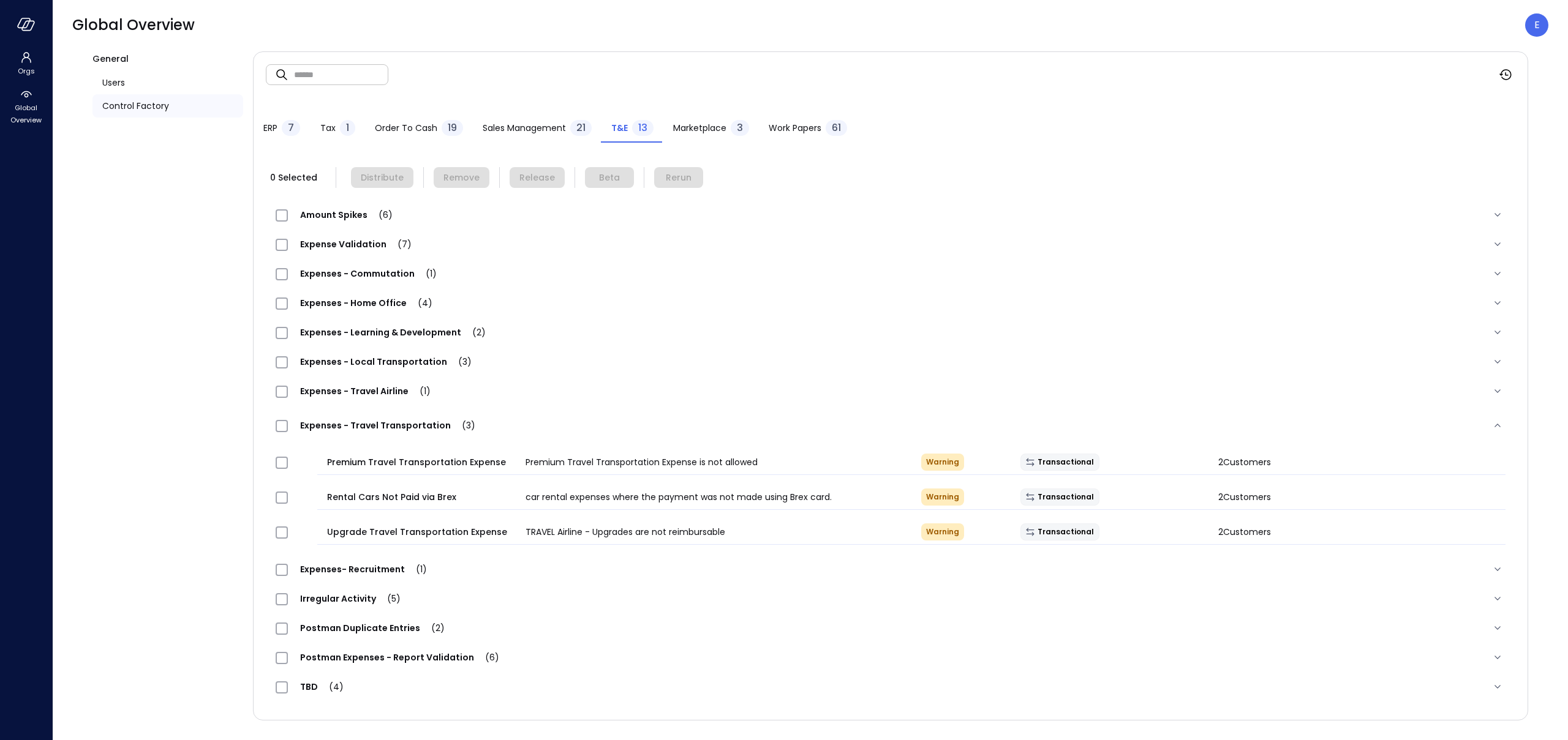
click at [25, 38] on div at bounding box center [26, 24] width 52 height 49
click at [28, 24] on icon "button" at bounding box center [24, 23] width 12 height 9
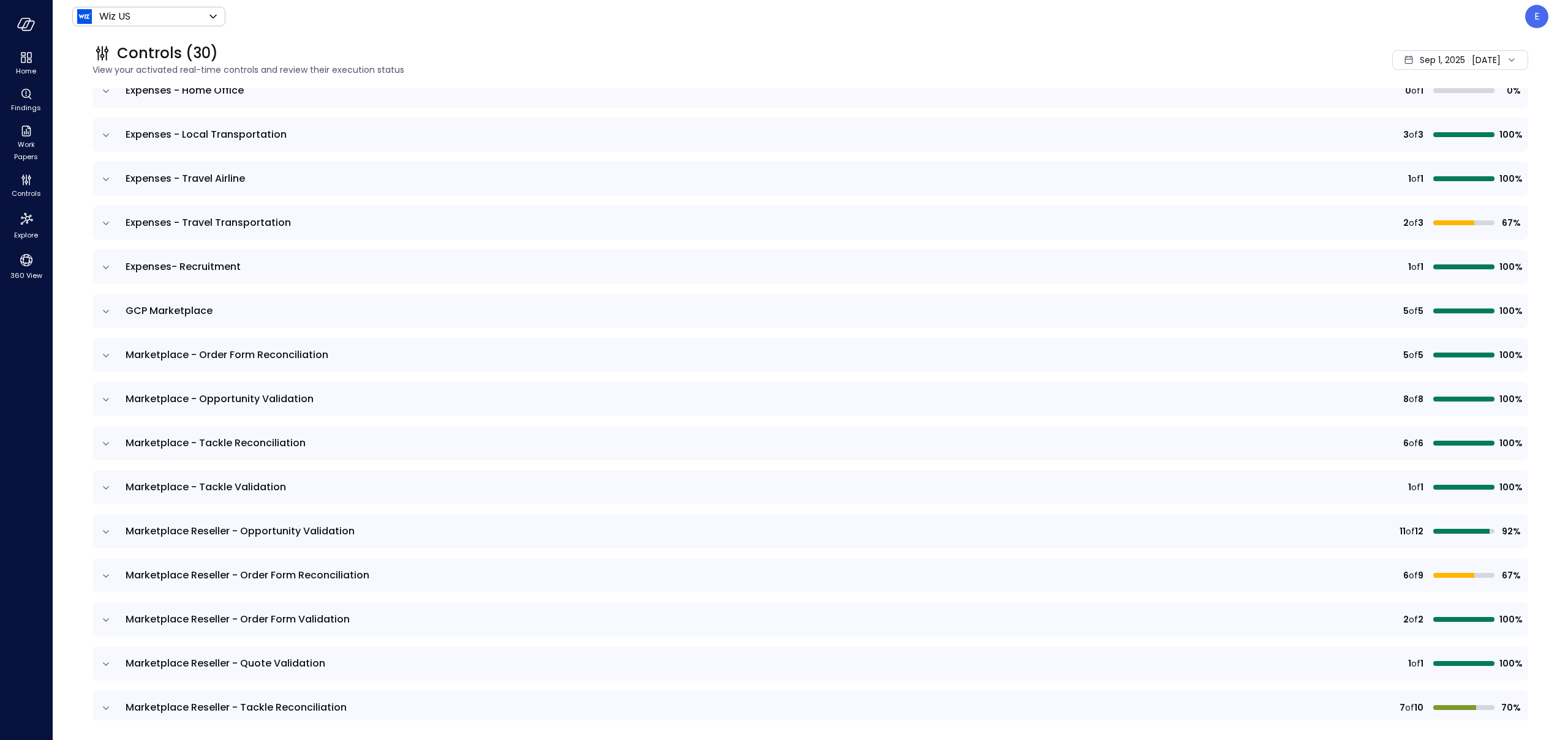
scroll to position [556, 0]
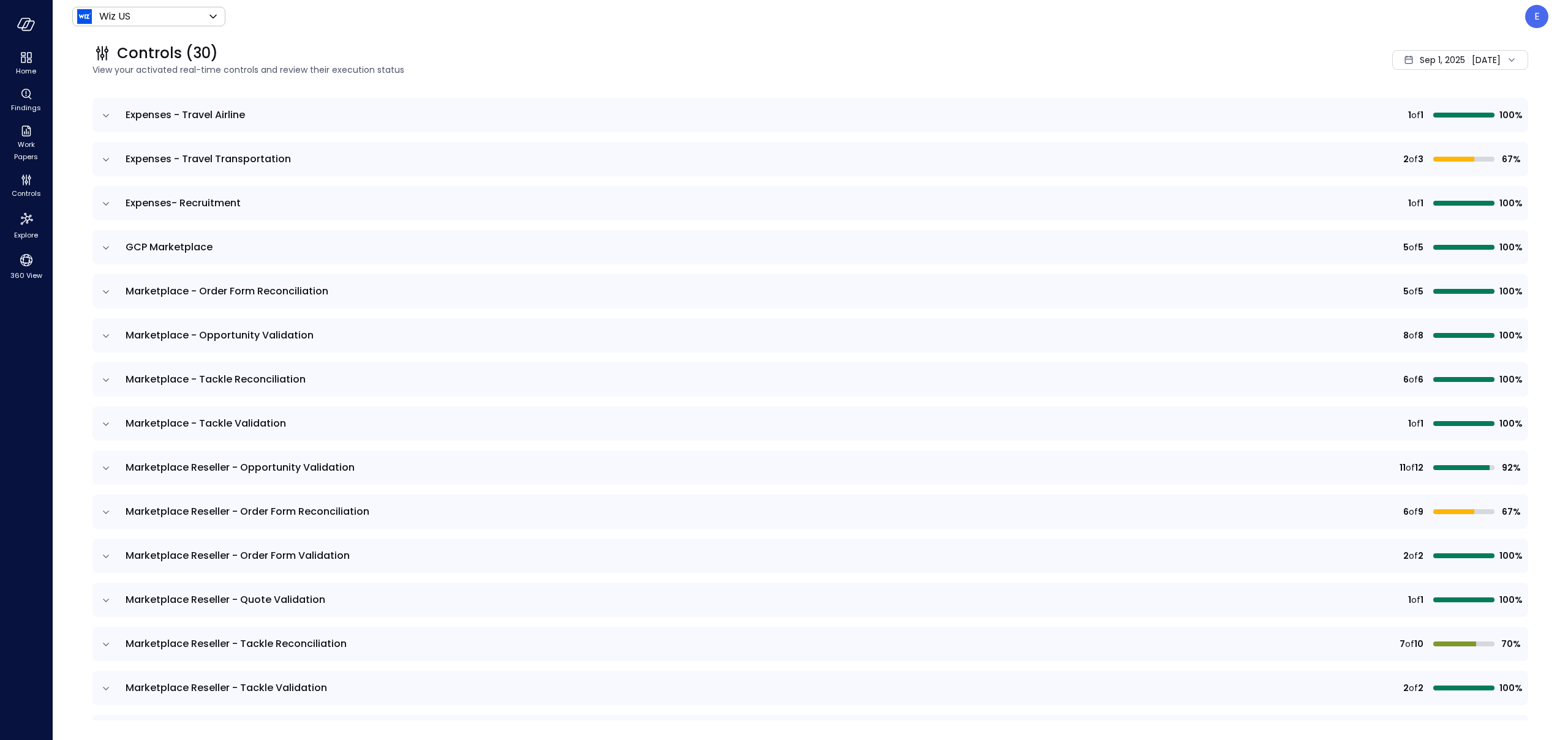
click at [105, 160] on icon "expand row" at bounding box center [106, 160] width 7 height 3
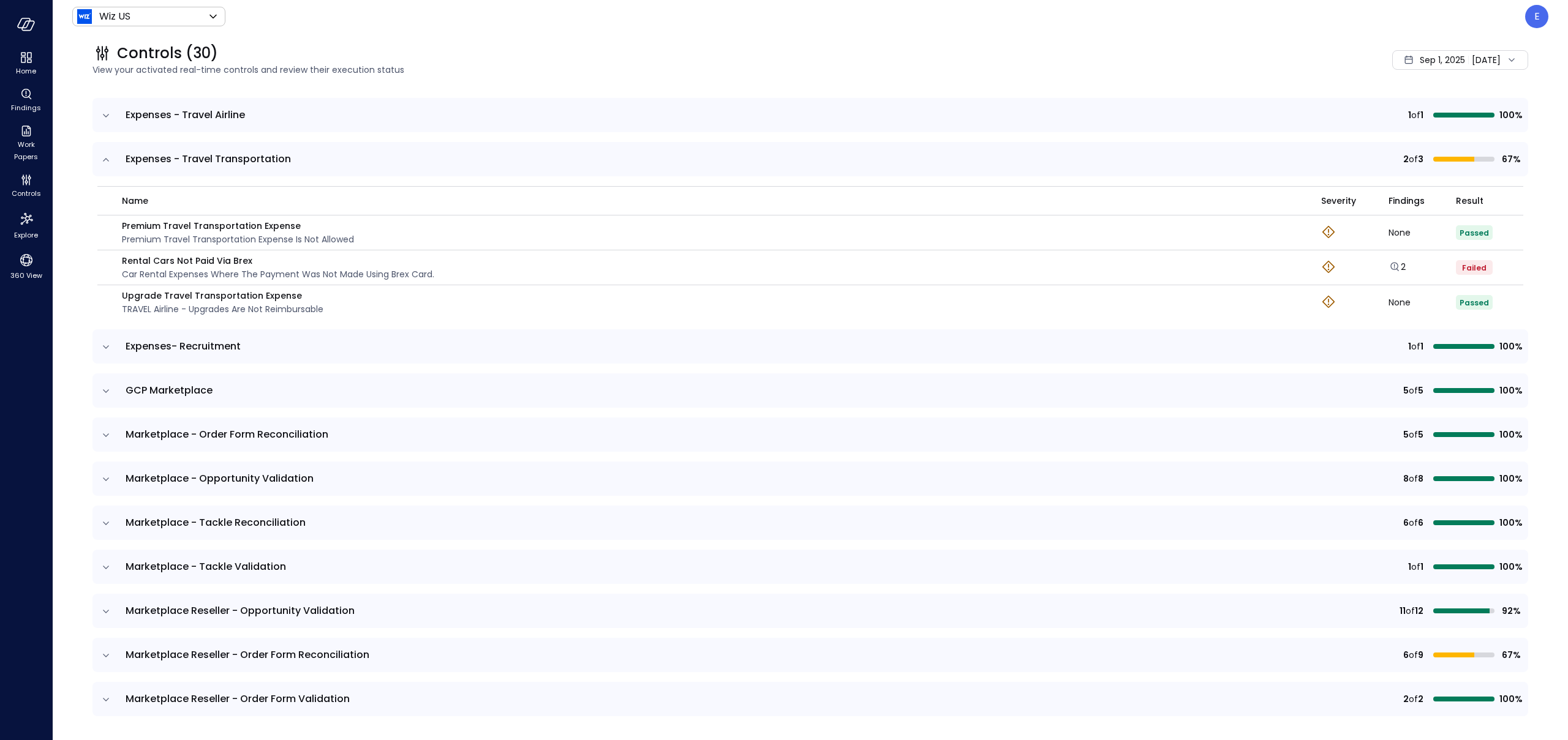
click at [1512, 58] on icon at bounding box center [1511, 59] width 12 height 12
click at [1452, 128] on li "Current Year [DATE]" at bounding box center [1438, 134] width 98 height 20
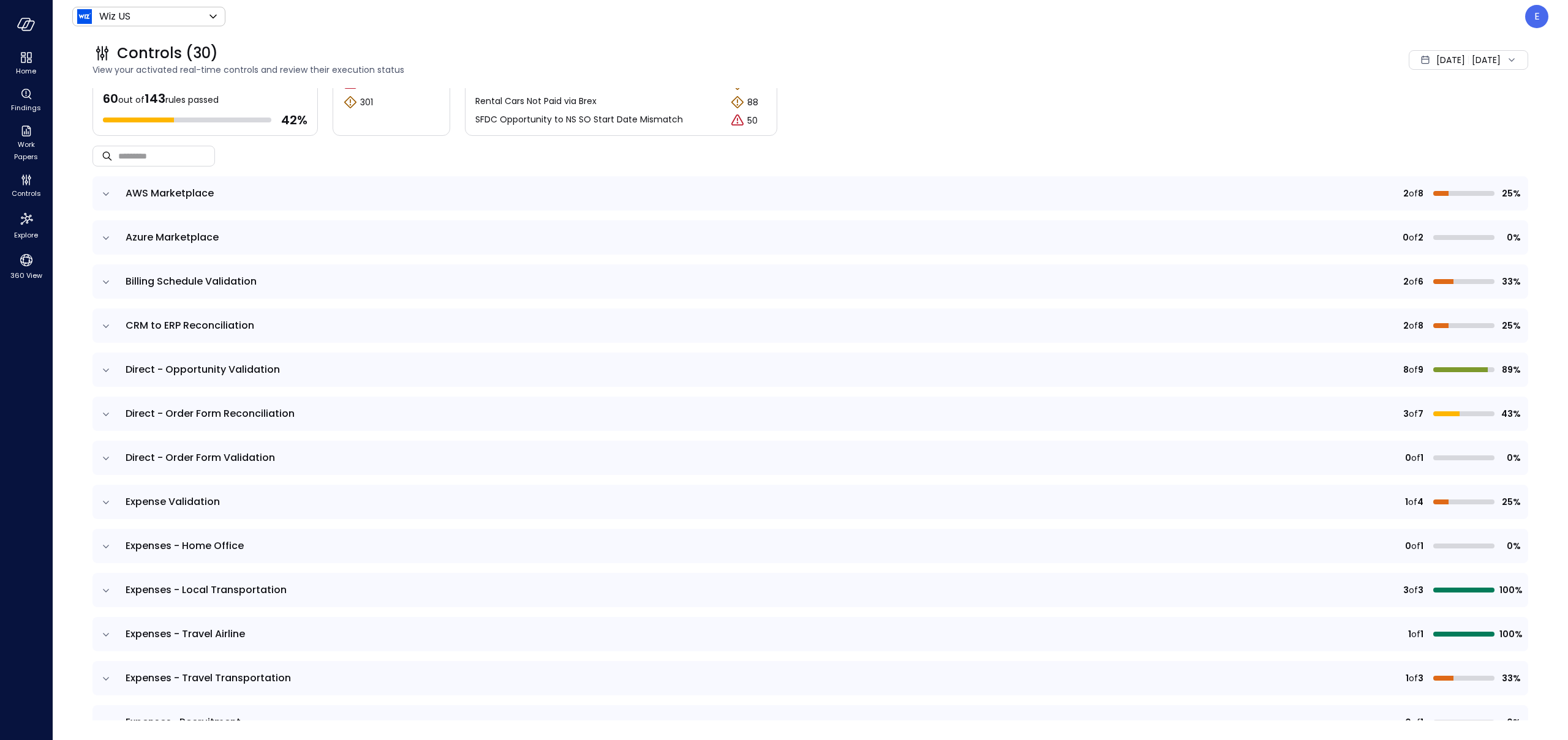
click at [107, 633] on icon "expand row" at bounding box center [106, 634] width 12 height 12
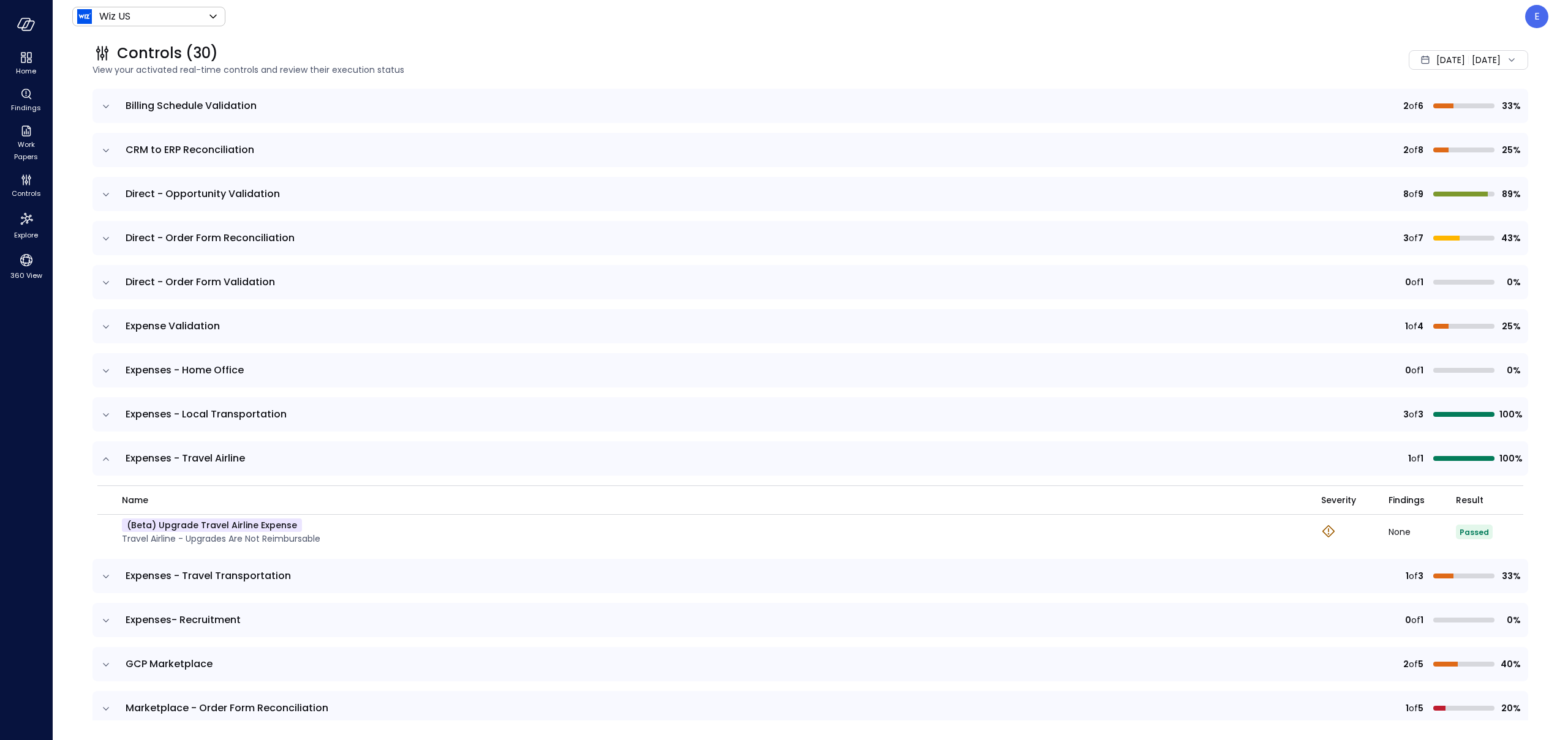
scroll to position [213, 0]
click at [112, 570] on icon "expand row" at bounding box center [106, 576] width 12 height 12
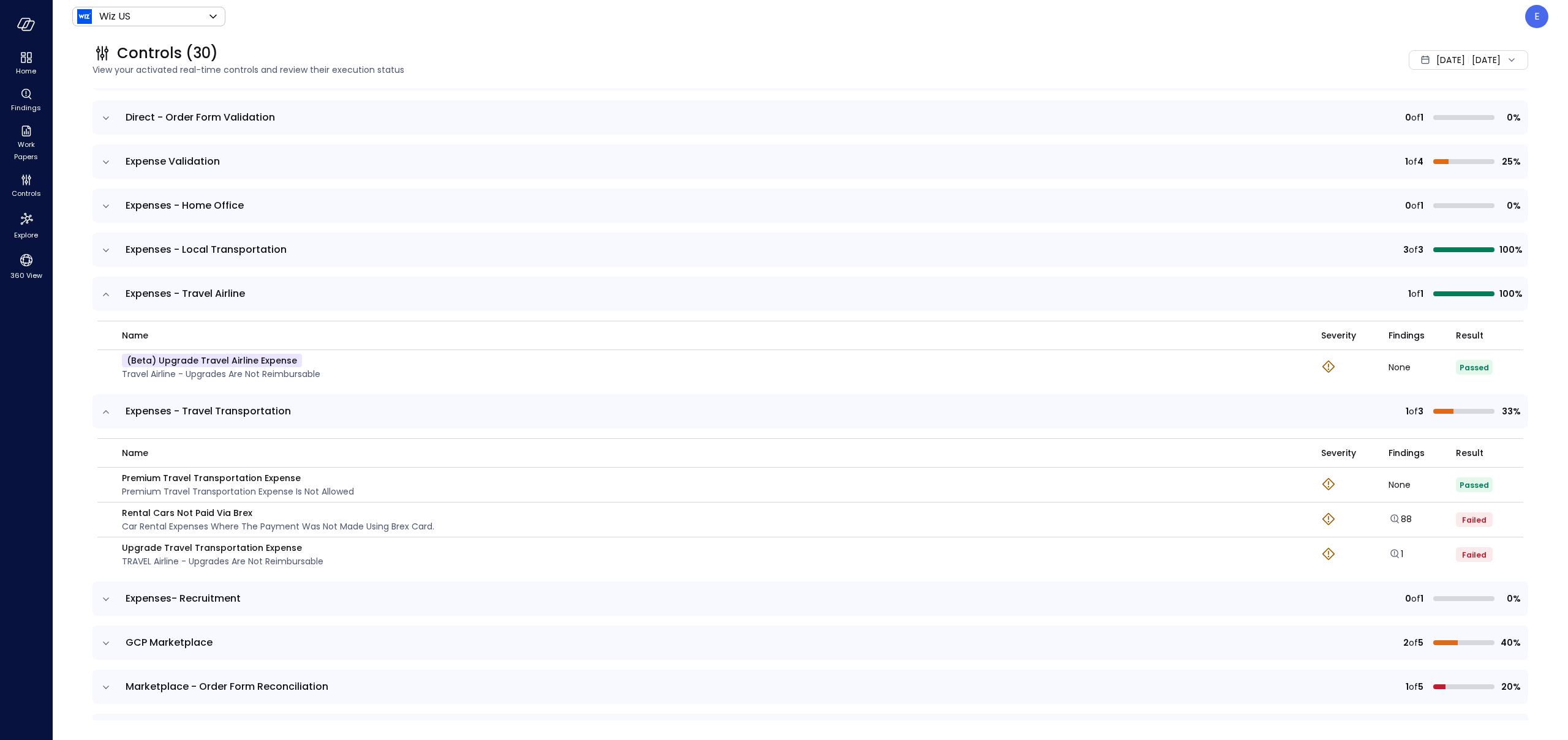
scroll to position [388, 0]
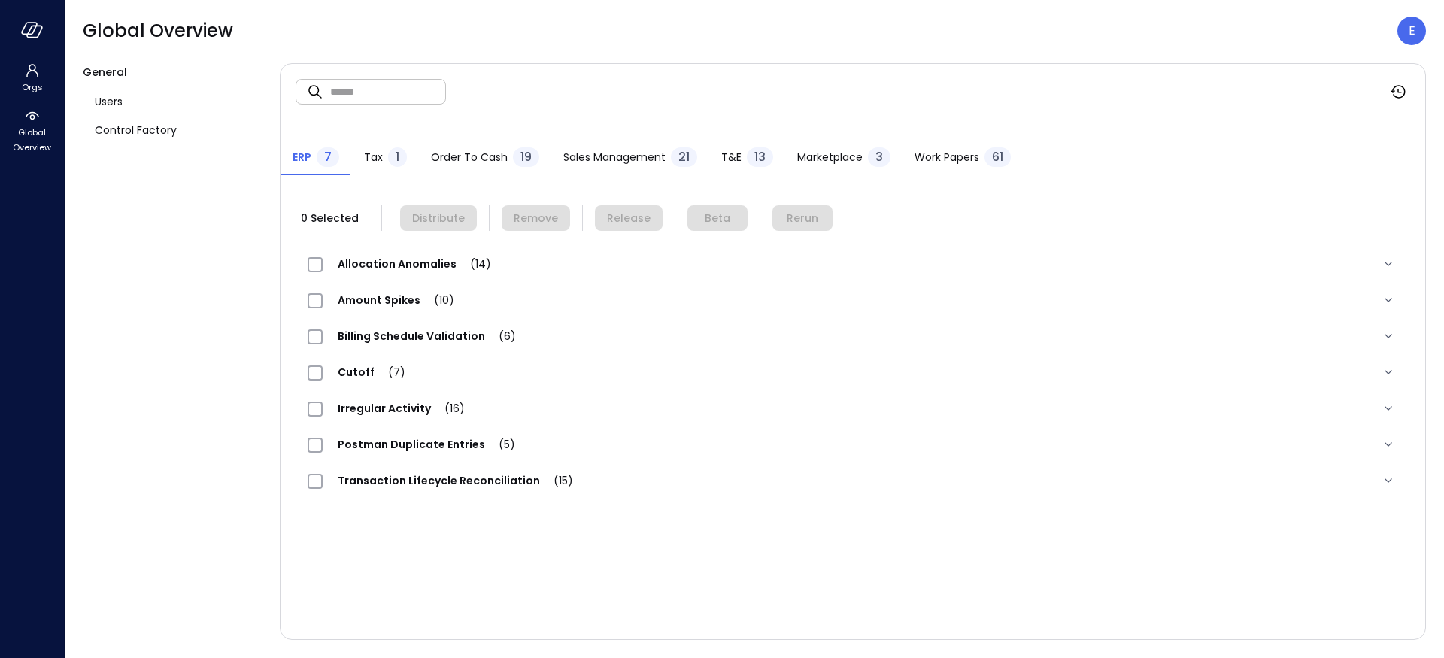
click at [729, 157] on span "T&E" at bounding box center [731, 157] width 20 height 17
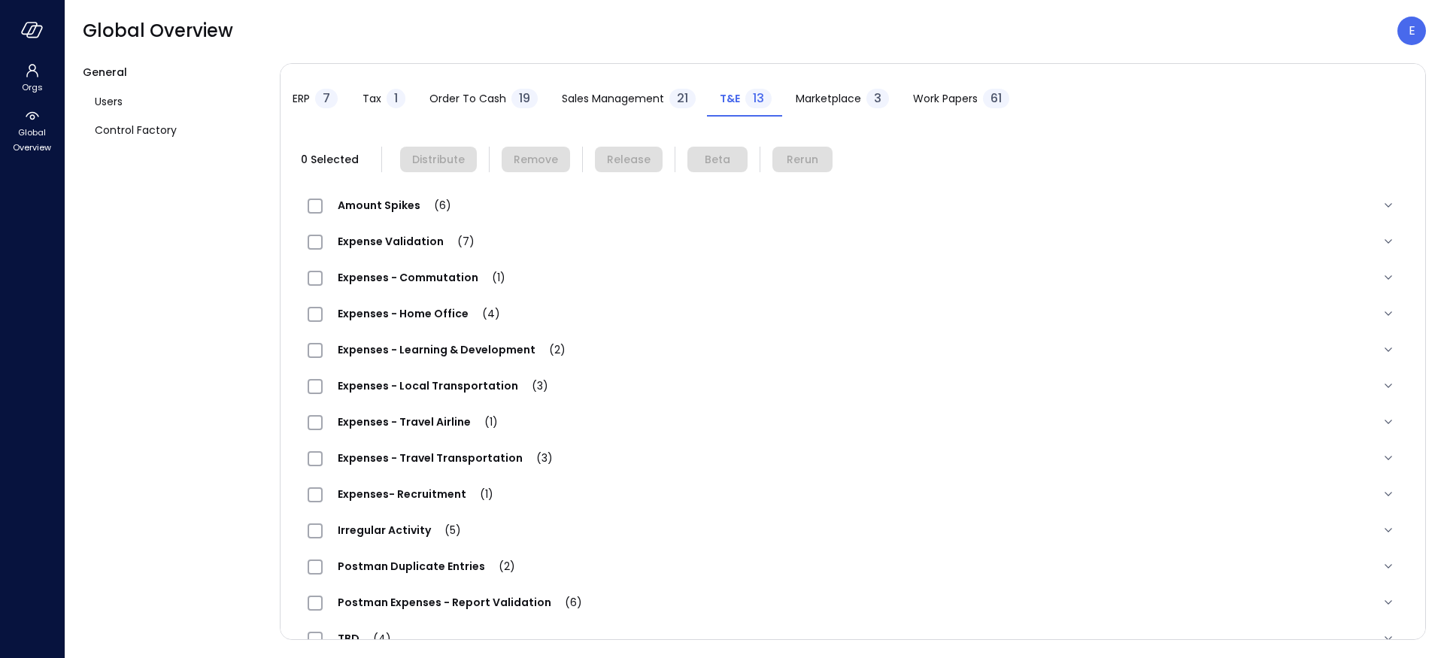
scroll to position [91, 0]
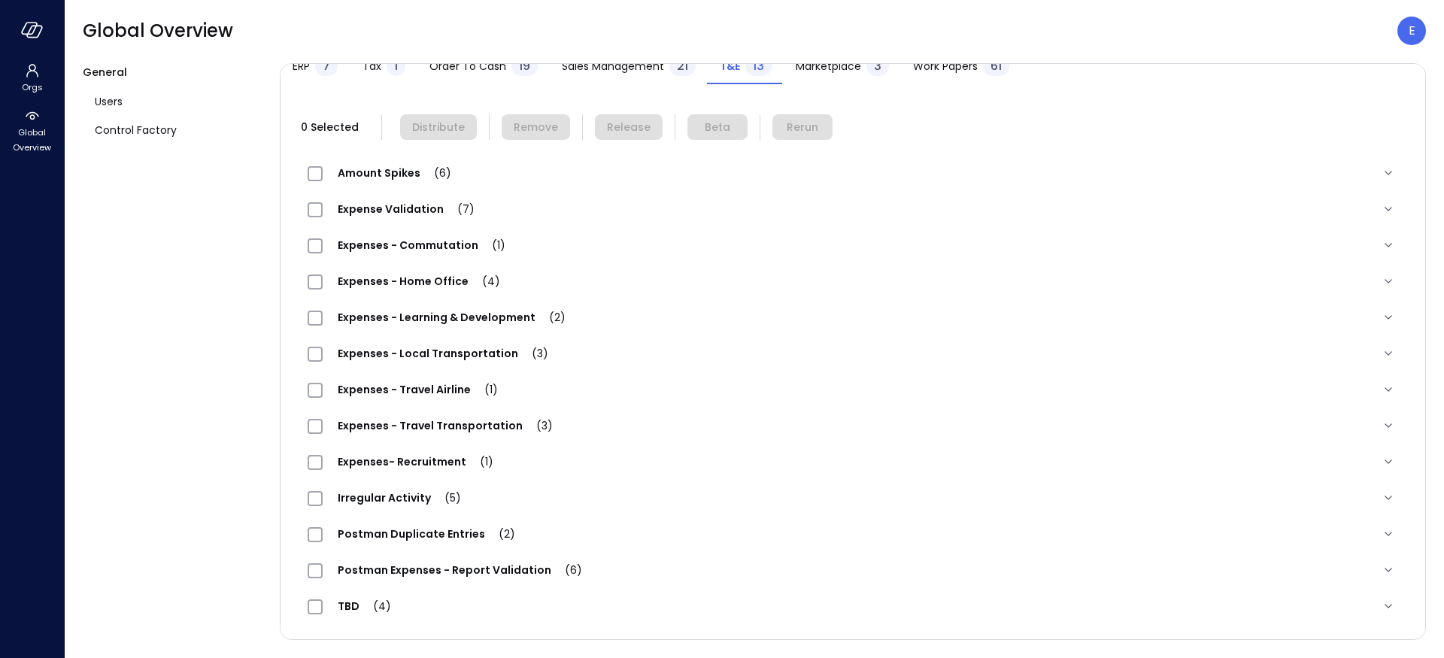
click at [396, 428] on span "Expenses - Travel Transportation (3)" at bounding box center [445, 425] width 245 height 15
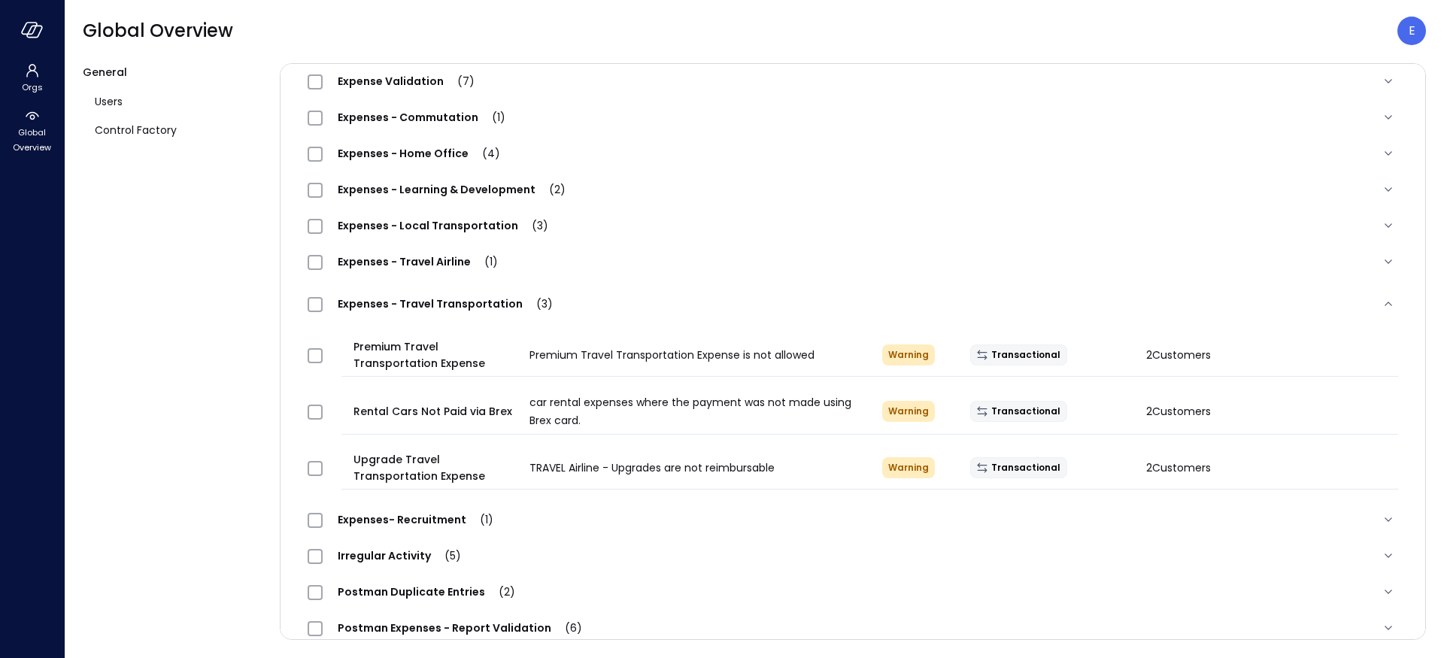
scroll to position [244, 0]
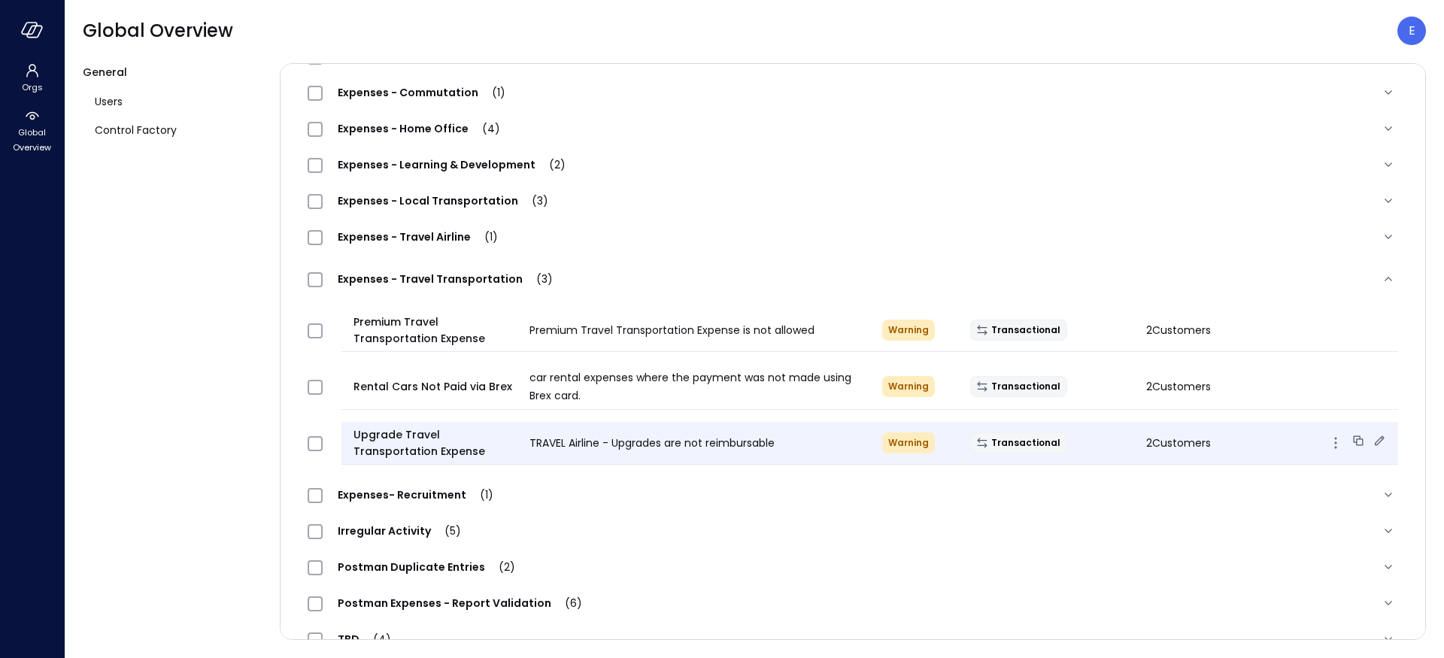
click at [1176, 444] on span "2 Customers" at bounding box center [1178, 442] width 65 height 15
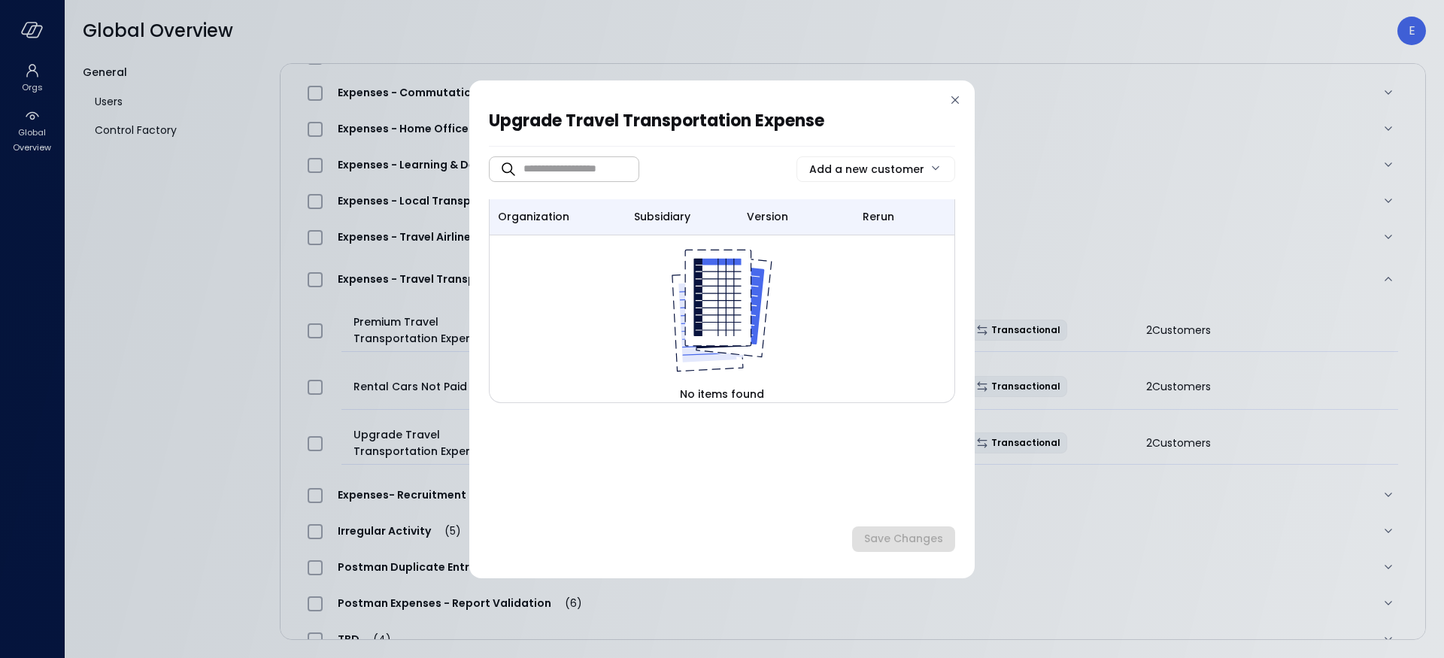
click at [956, 99] on icon at bounding box center [955, 100] width 8 height 8
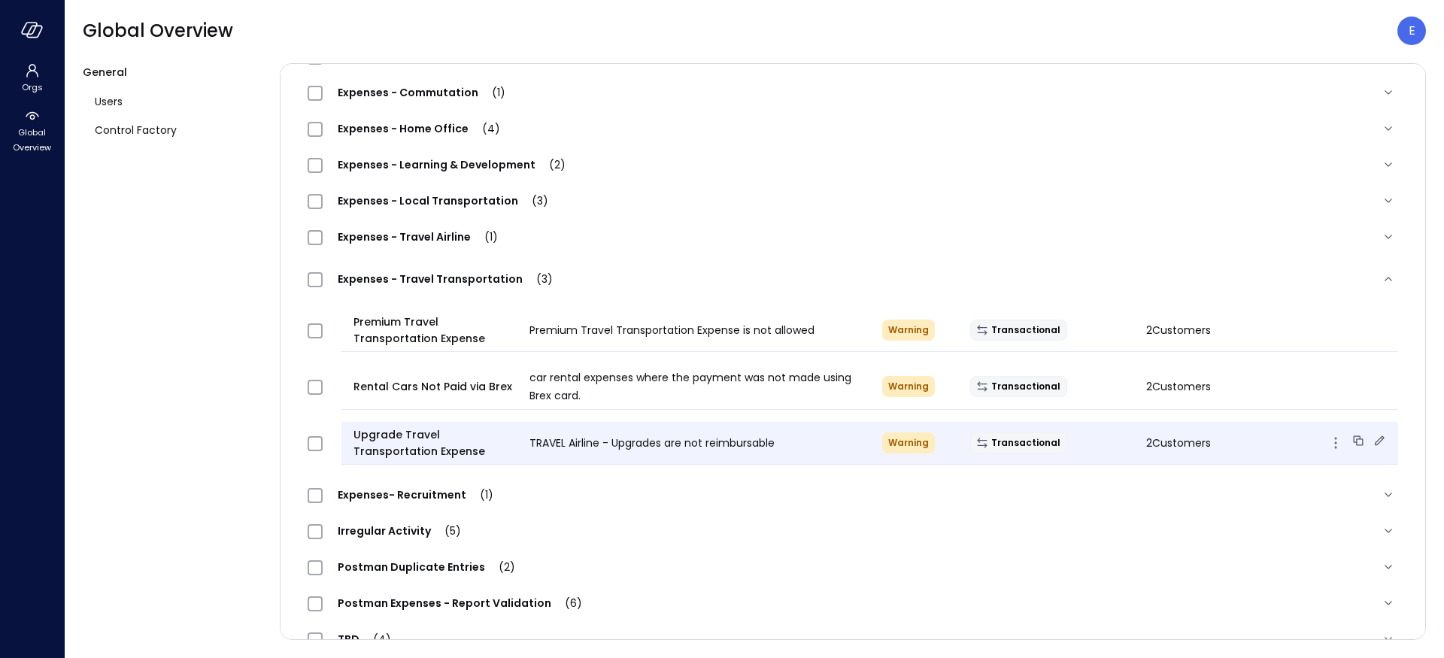
click at [1148, 441] on span "2 Customers" at bounding box center [1178, 442] width 65 height 15
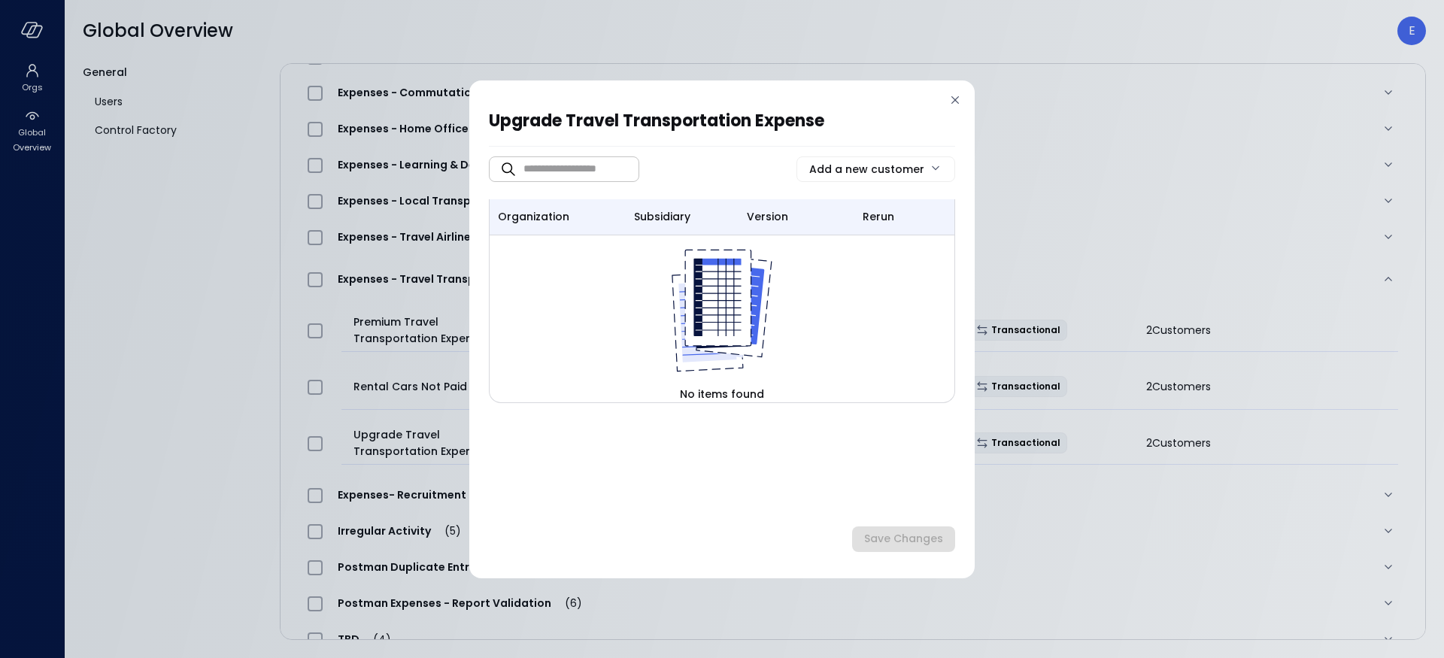
click at [958, 102] on icon at bounding box center [955, 99] width 15 height 15
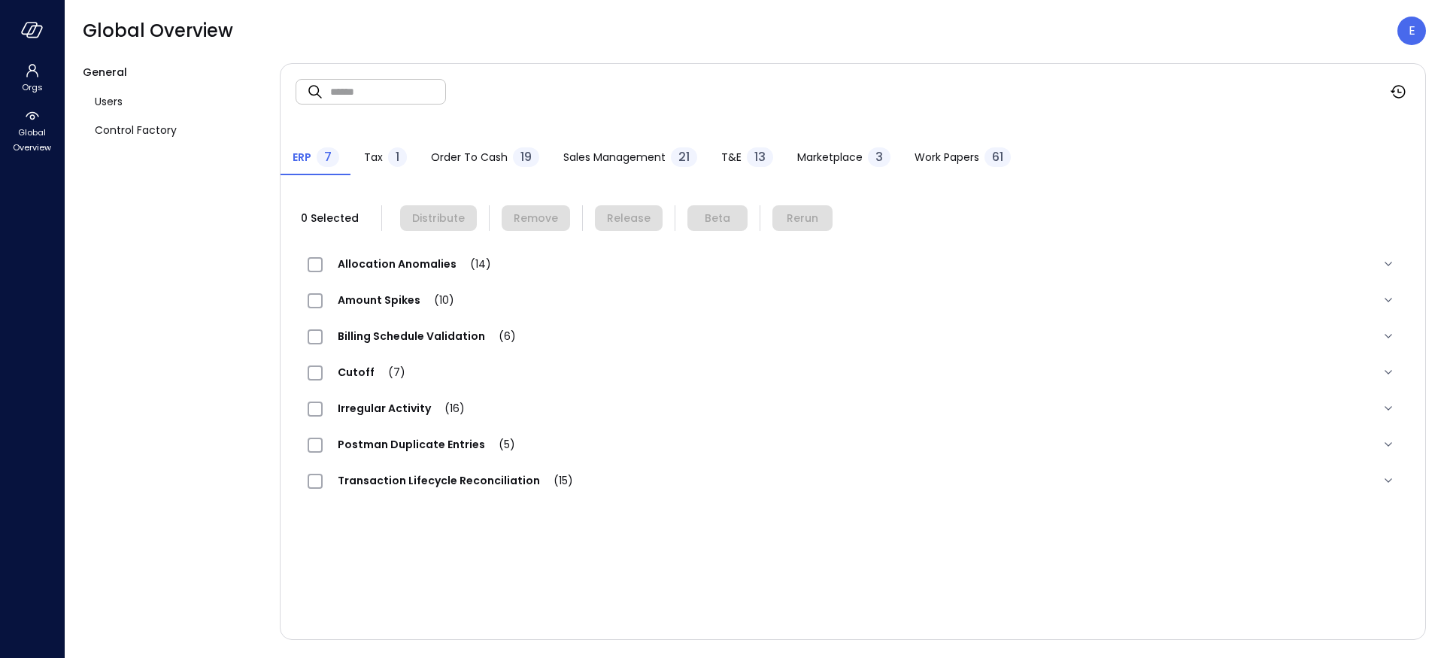
click at [735, 155] on span "T&E" at bounding box center [731, 157] width 20 height 17
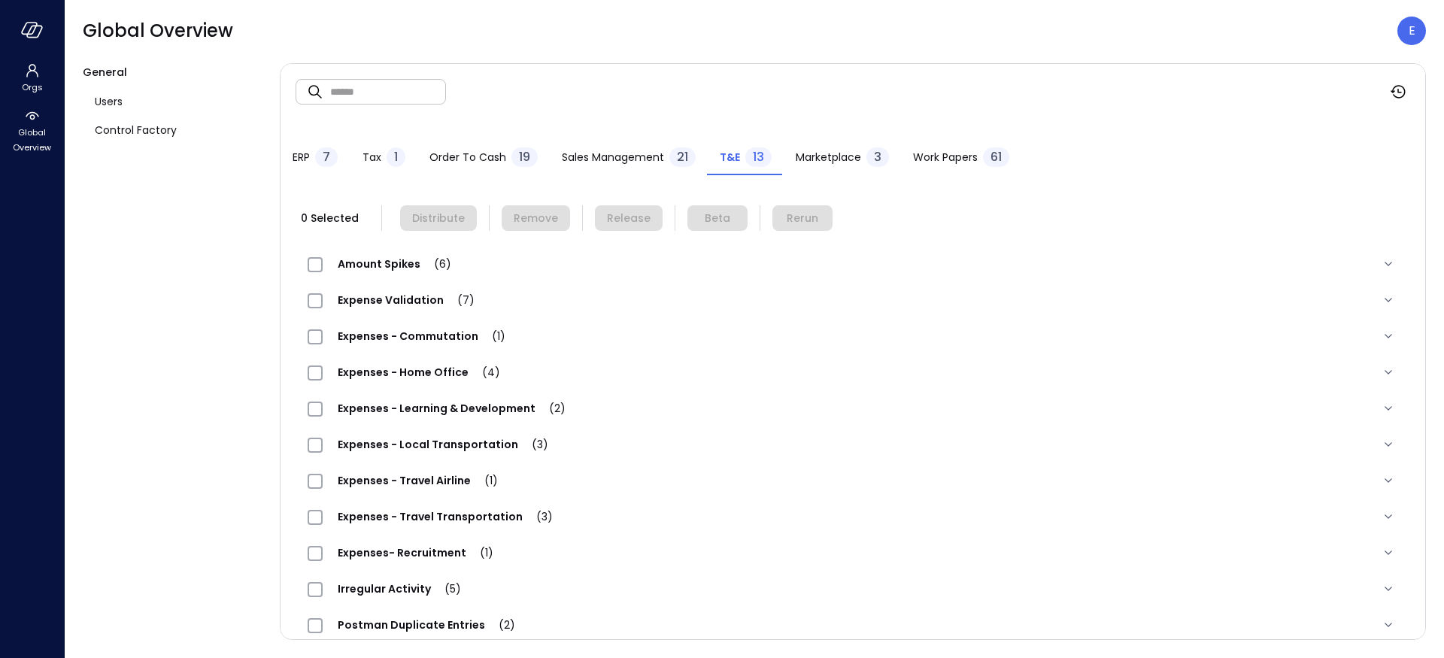
click at [396, 518] on span "Expenses - Travel Transportation (3)" at bounding box center [445, 516] width 245 height 15
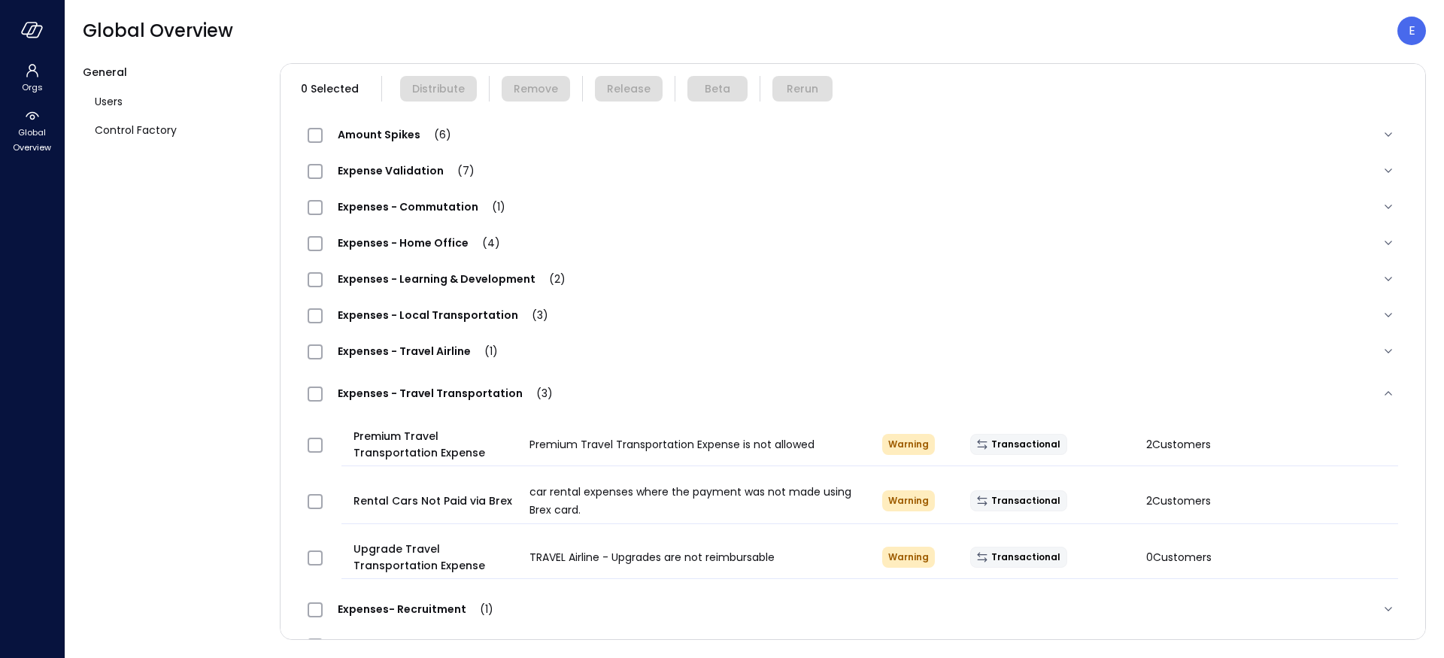
scroll to position [141, 0]
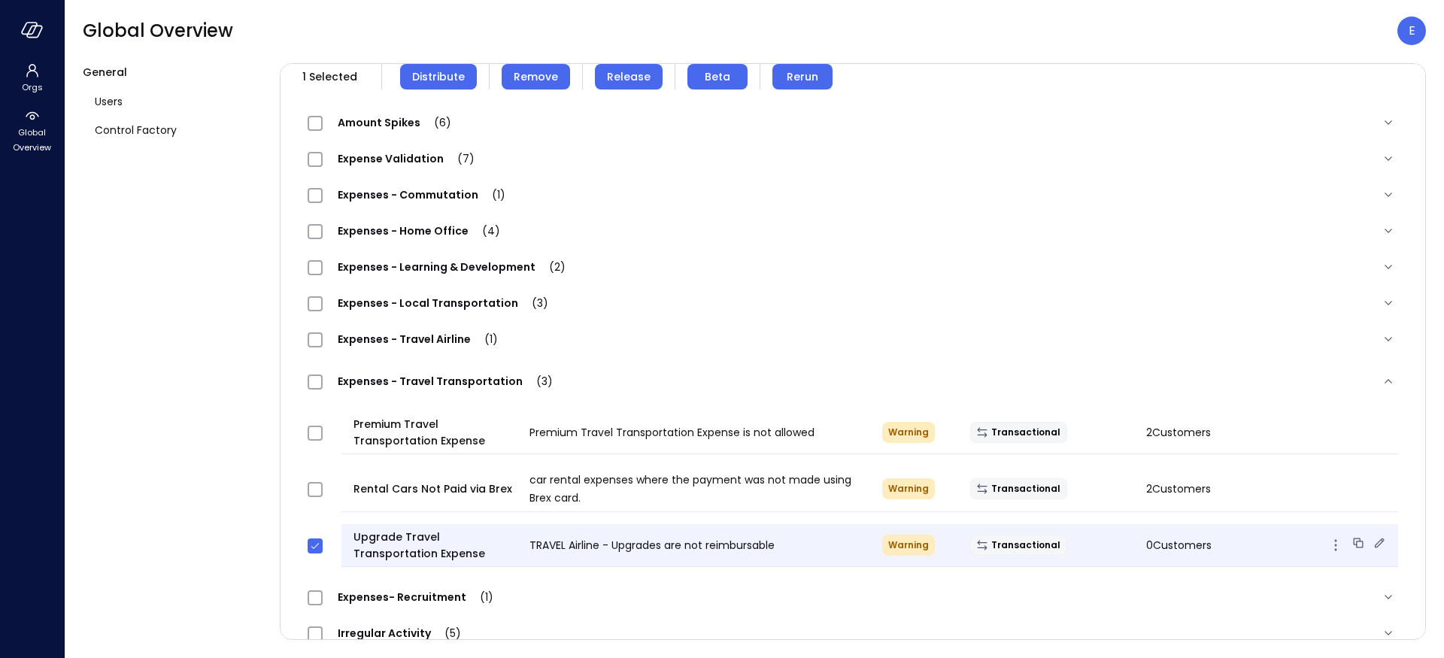
click at [1372, 538] on icon at bounding box center [1379, 542] width 15 height 15
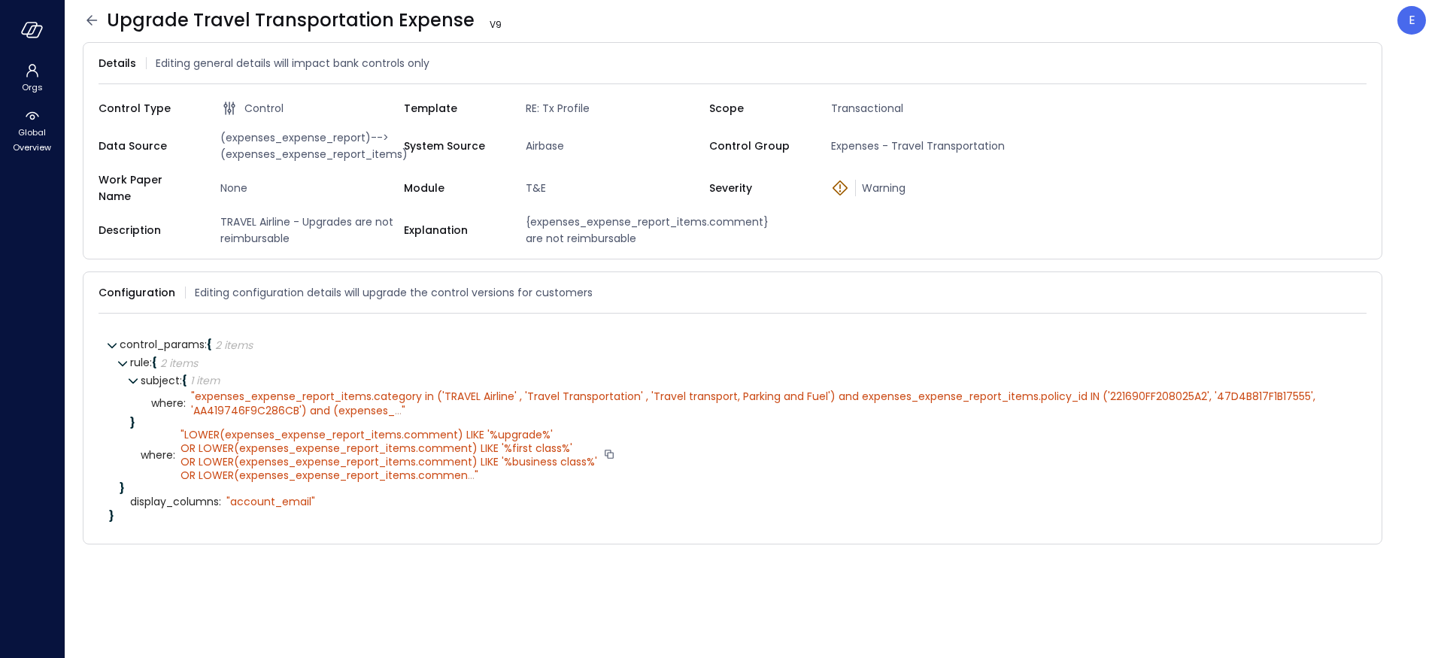
click at [465, 462] on span "LOWER(expenses_expense_report_items.comment) LIKE '%upgrade%' OR LOWER(expenses…" at bounding box center [388, 455] width 417 height 56
click at [472, 468] on span "..." at bounding box center [471, 475] width 7 height 15
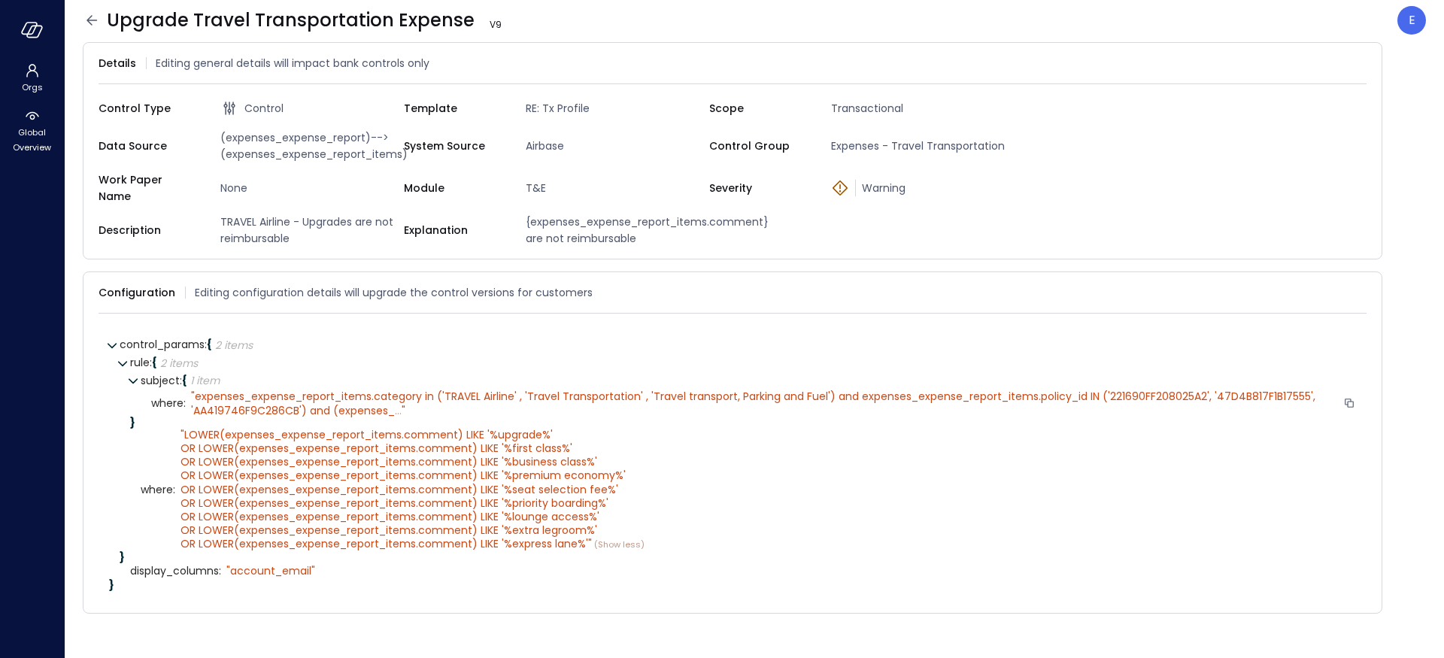
click at [387, 399] on span "expenses_expense_report_items.category in ('TRAVEL Airline' , 'Travel Transport…" at bounding box center [754, 403] width 1127 height 29
click at [395, 403] on span "..." at bounding box center [398, 410] width 7 height 15
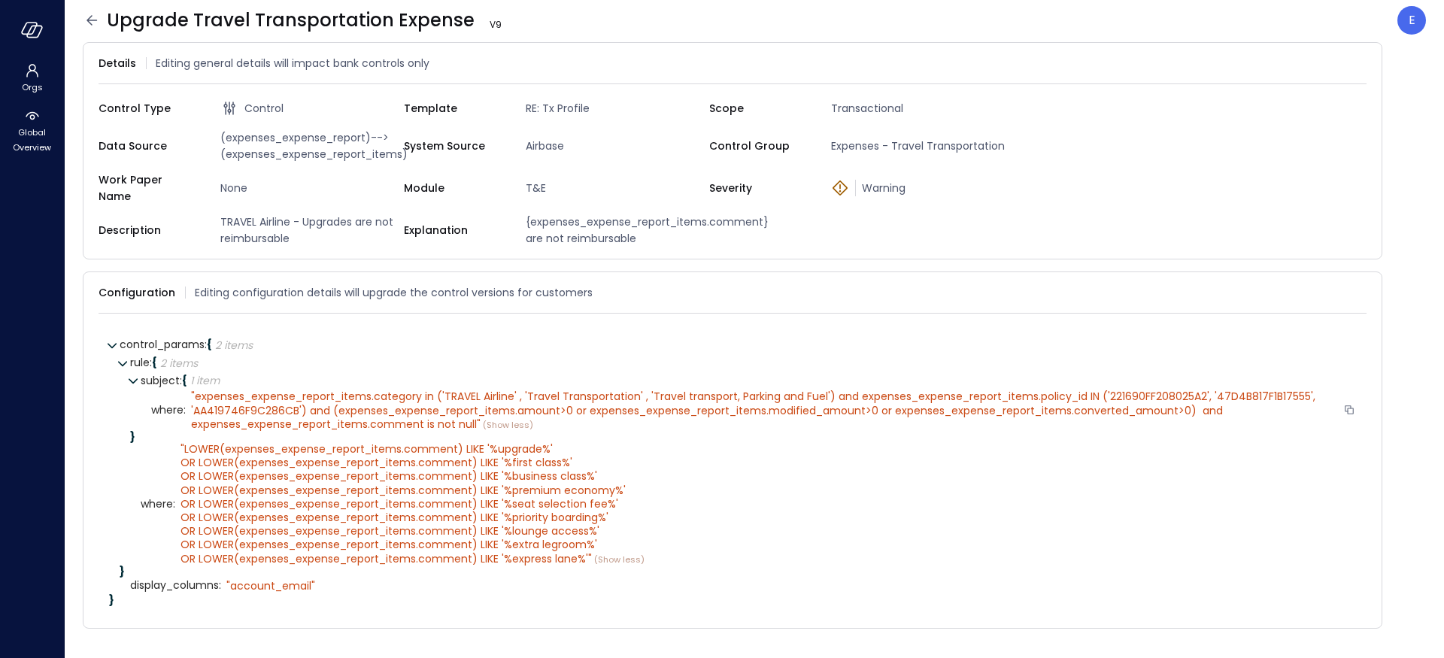
click at [1349, 403] on div at bounding box center [1349, 410] width 14 height 15
click at [1361, 288] on icon at bounding box center [1359, 293] width 10 height 10
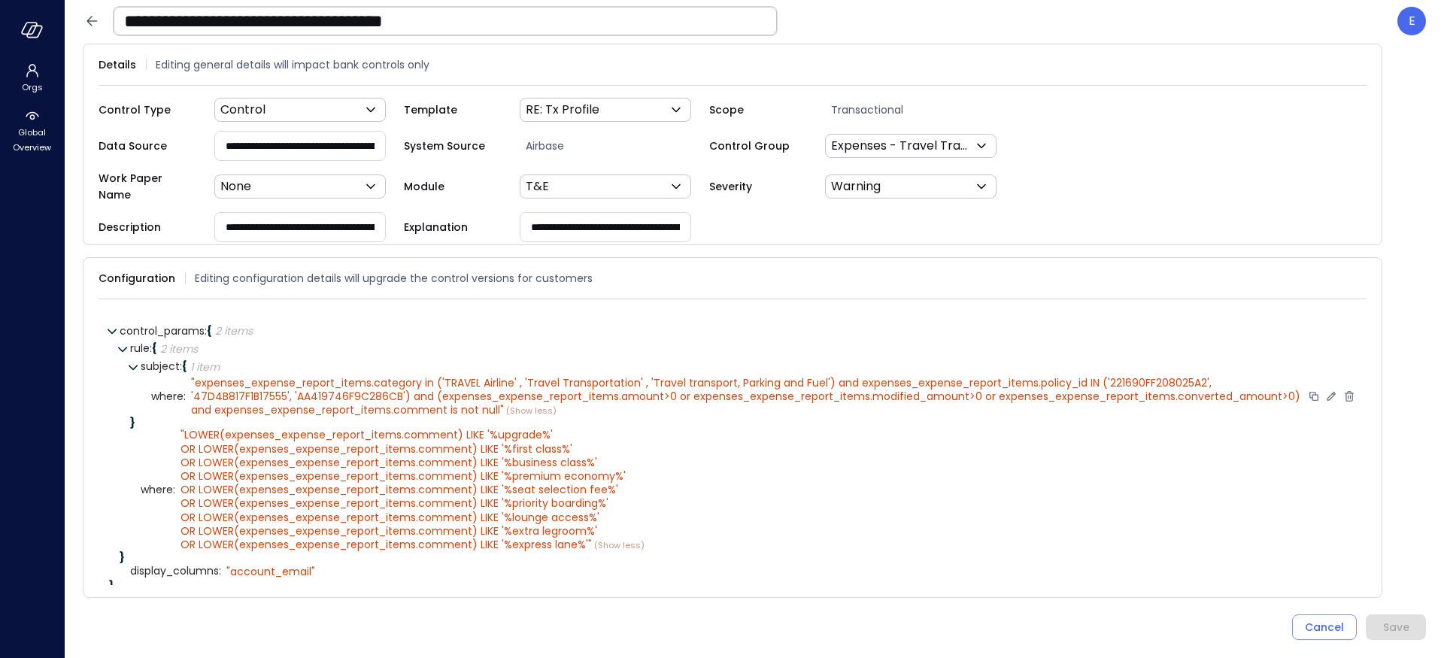
click at [1327, 392] on icon at bounding box center [1331, 396] width 8 height 8
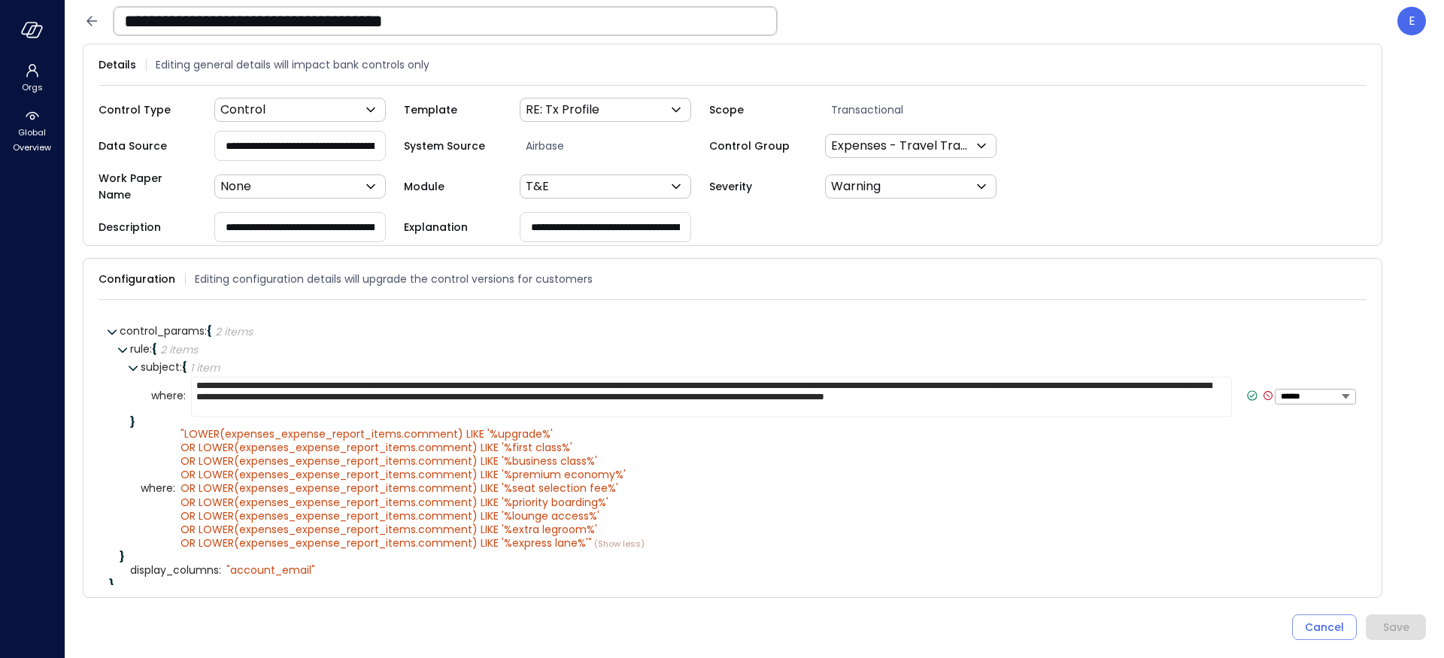
click at [556, 388] on textarea "**********" at bounding box center [711, 397] width 1041 height 40
click at [453, 377] on textarea "**********" at bounding box center [711, 397] width 1041 height 40
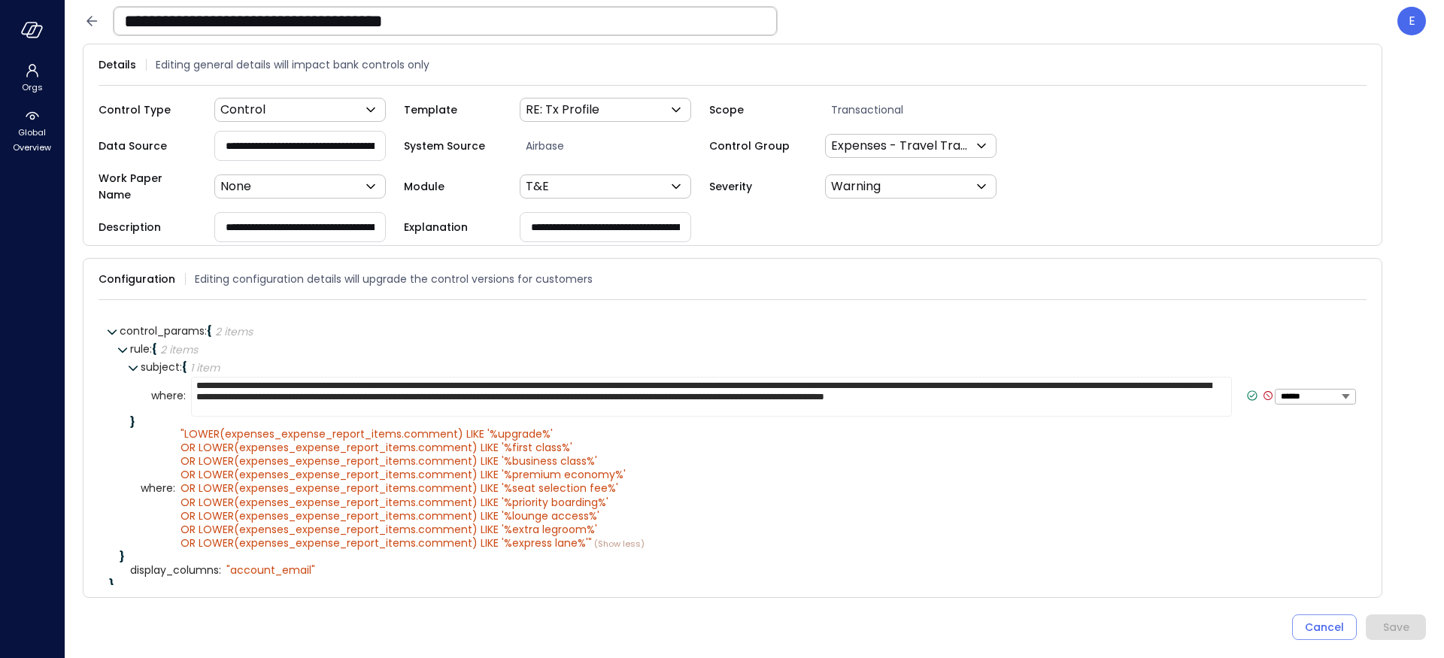
click at [459, 377] on textarea "**********" at bounding box center [711, 397] width 1041 height 40
click at [487, 377] on textarea "**********" at bounding box center [711, 397] width 1041 height 40
type textarea "**********"
click at [281, 218] on input "**********" at bounding box center [300, 227] width 170 height 28
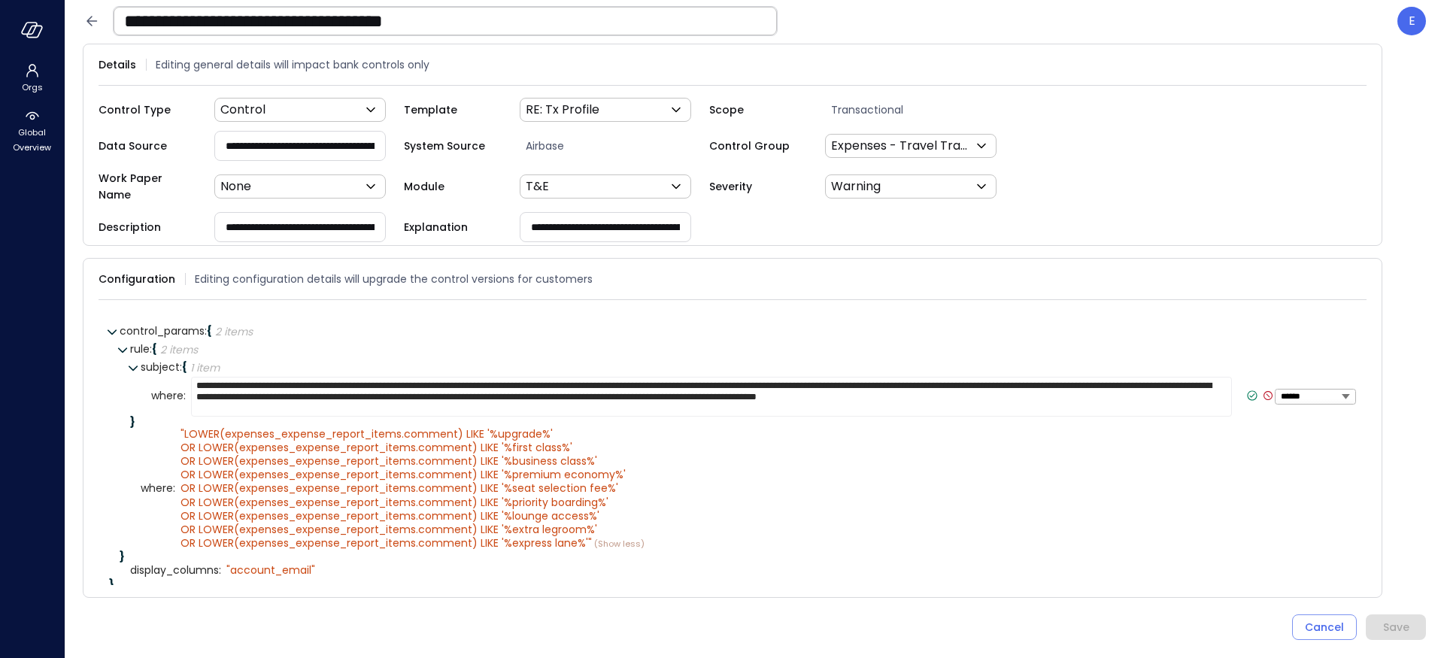
click at [281, 218] on input "**********" at bounding box center [300, 227] width 170 height 28
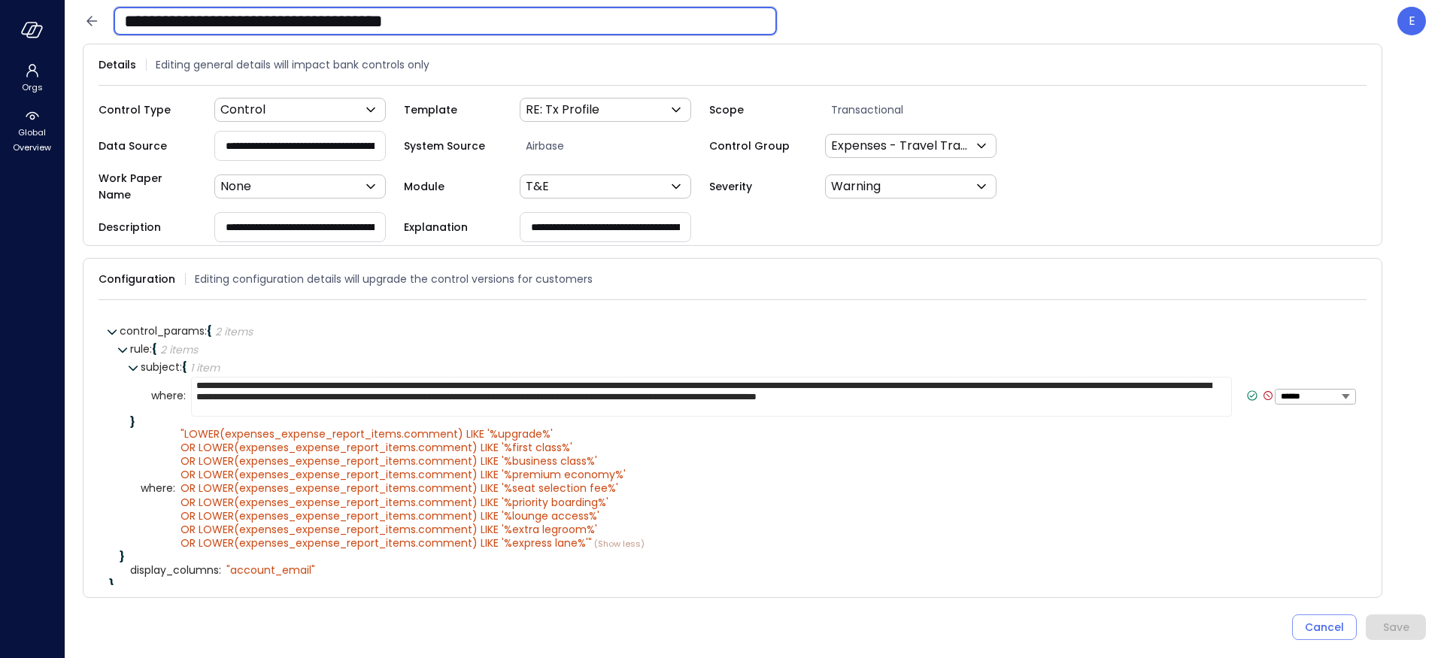
click at [308, 23] on input "**********" at bounding box center [445, 21] width 663 height 39
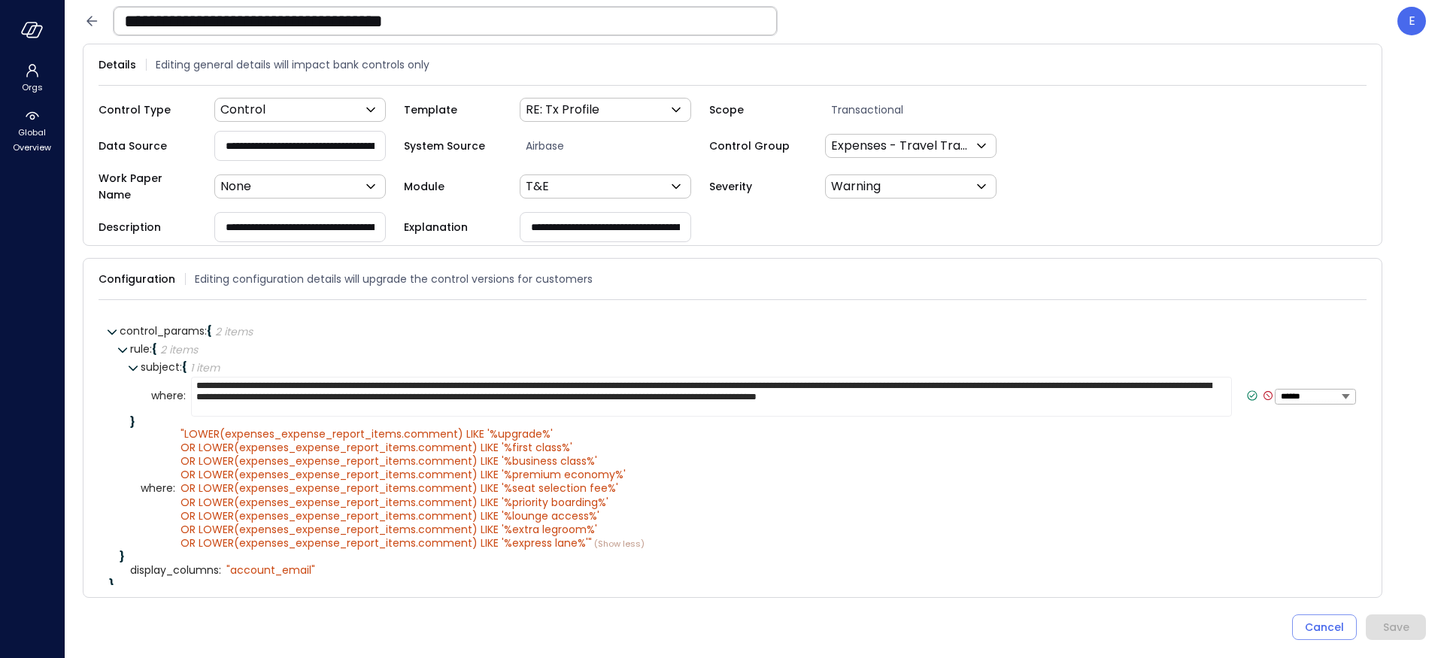
click at [279, 223] on input "**********" at bounding box center [300, 227] width 170 height 28
paste input "*******"
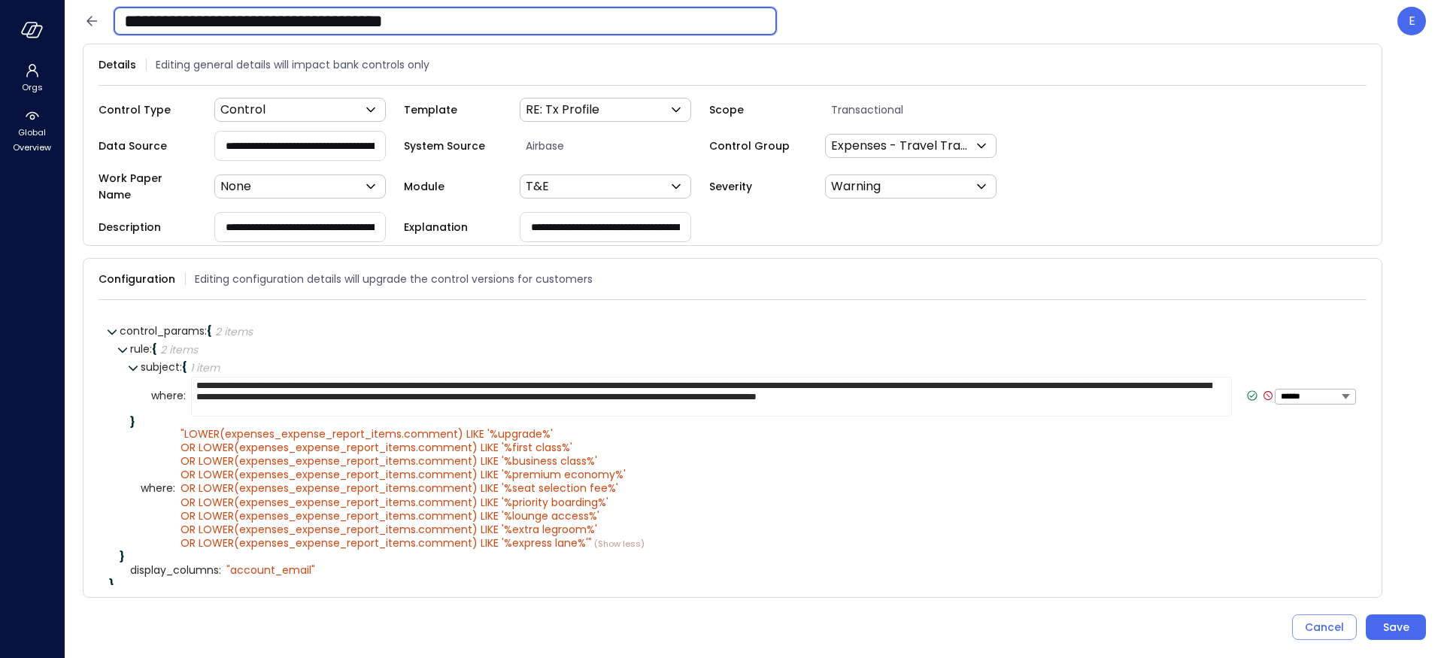
click at [223, 17] on input "**********" at bounding box center [445, 21] width 663 height 39
click at [241, 221] on input "**********" at bounding box center [300, 227] width 170 height 28
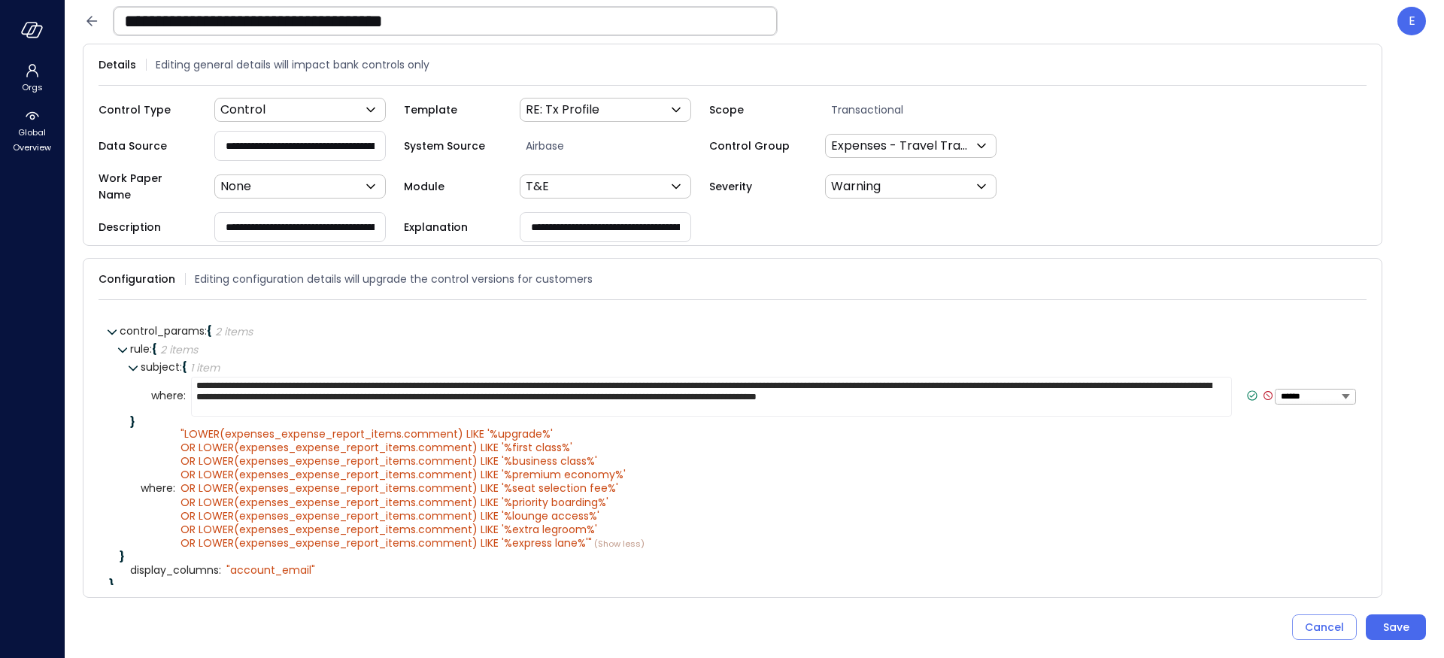
click at [241, 221] on input "**********" at bounding box center [300, 227] width 170 height 28
paste input "text"
click at [302, 214] on input "**********" at bounding box center [300, 227] width 170 height 28
type input "**********"
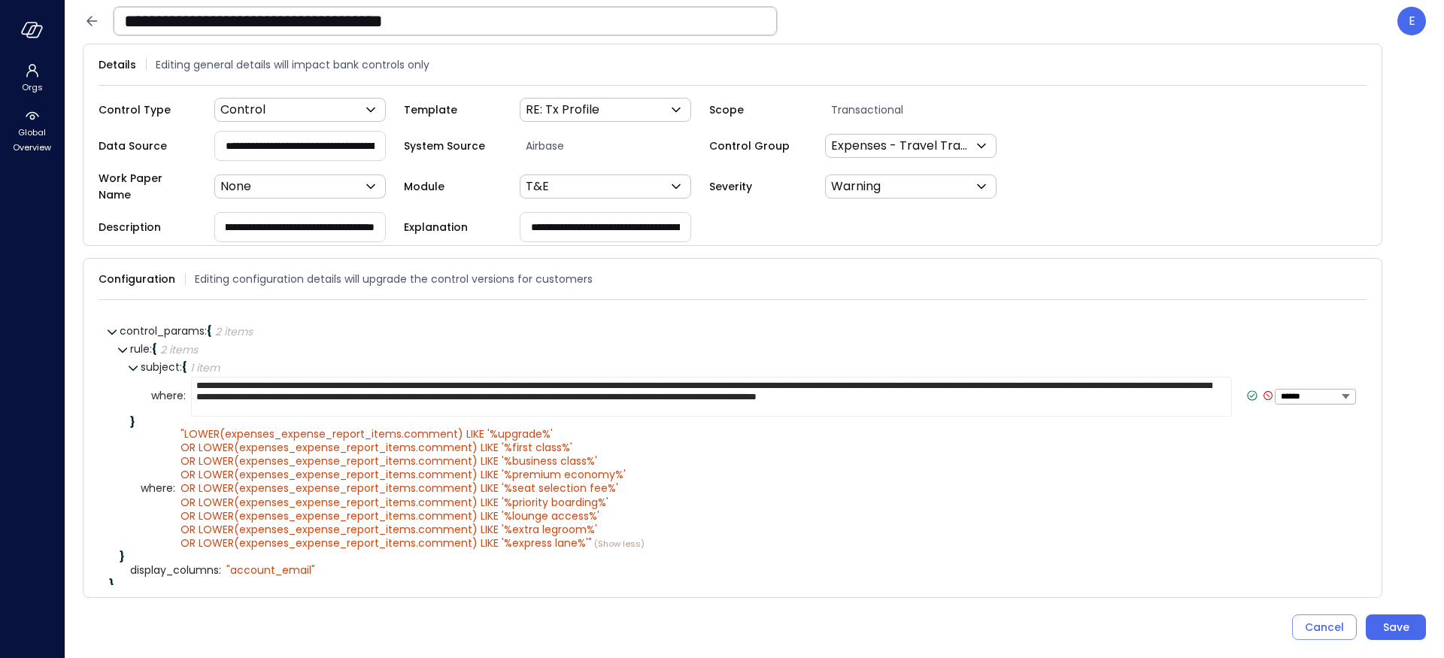
scroll to position [0, 0]
click at [590, 218] on input "**********" at bounding box center [605, 227] width 170 height 28
click at [973, 154] on icon at bounding box center [981, 146] width 18 height 18
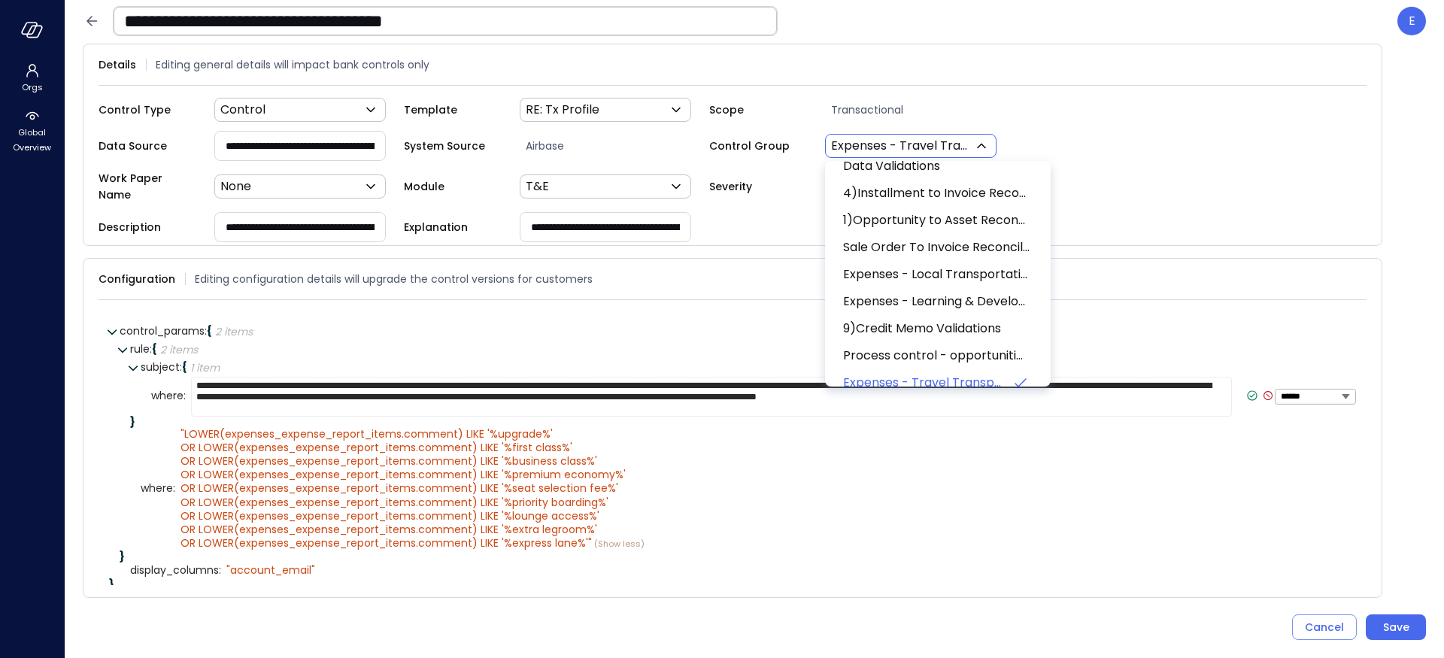
scroll to position [2473, 0]
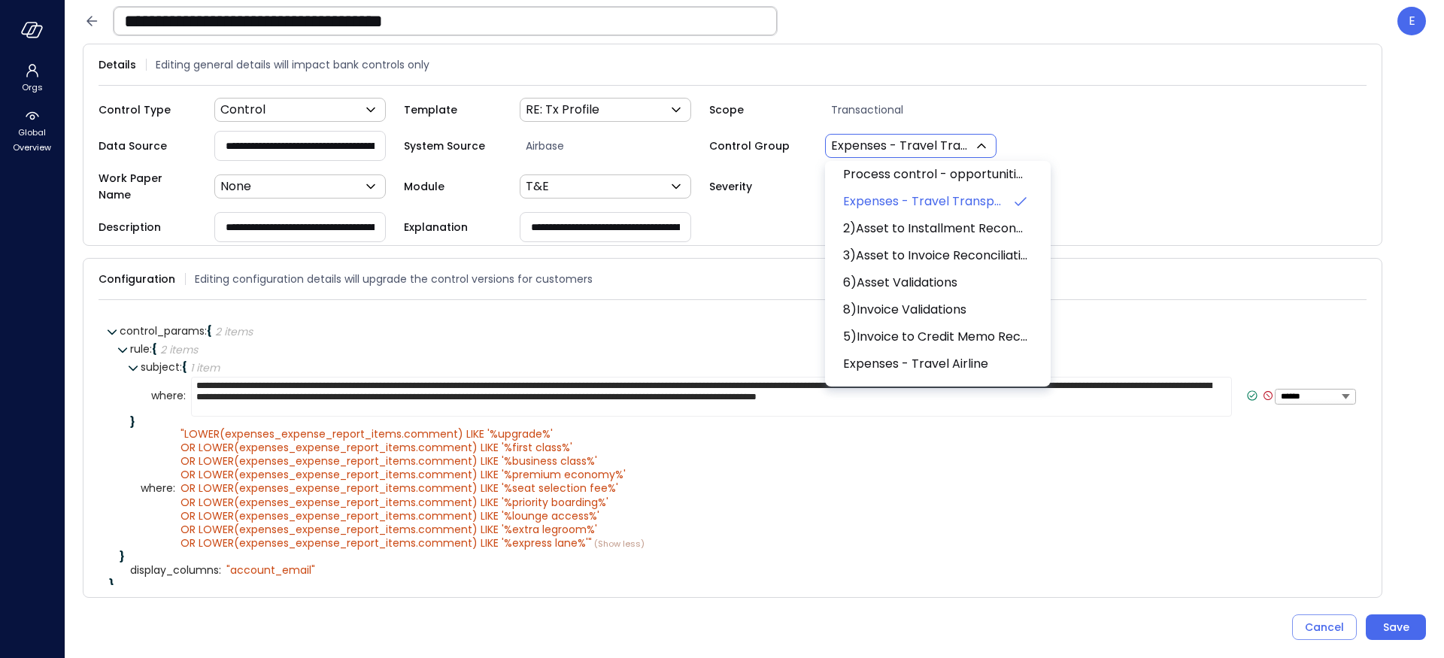
click at [1191, 56] on div at bounding box center [722, 329] width 1444 height 658
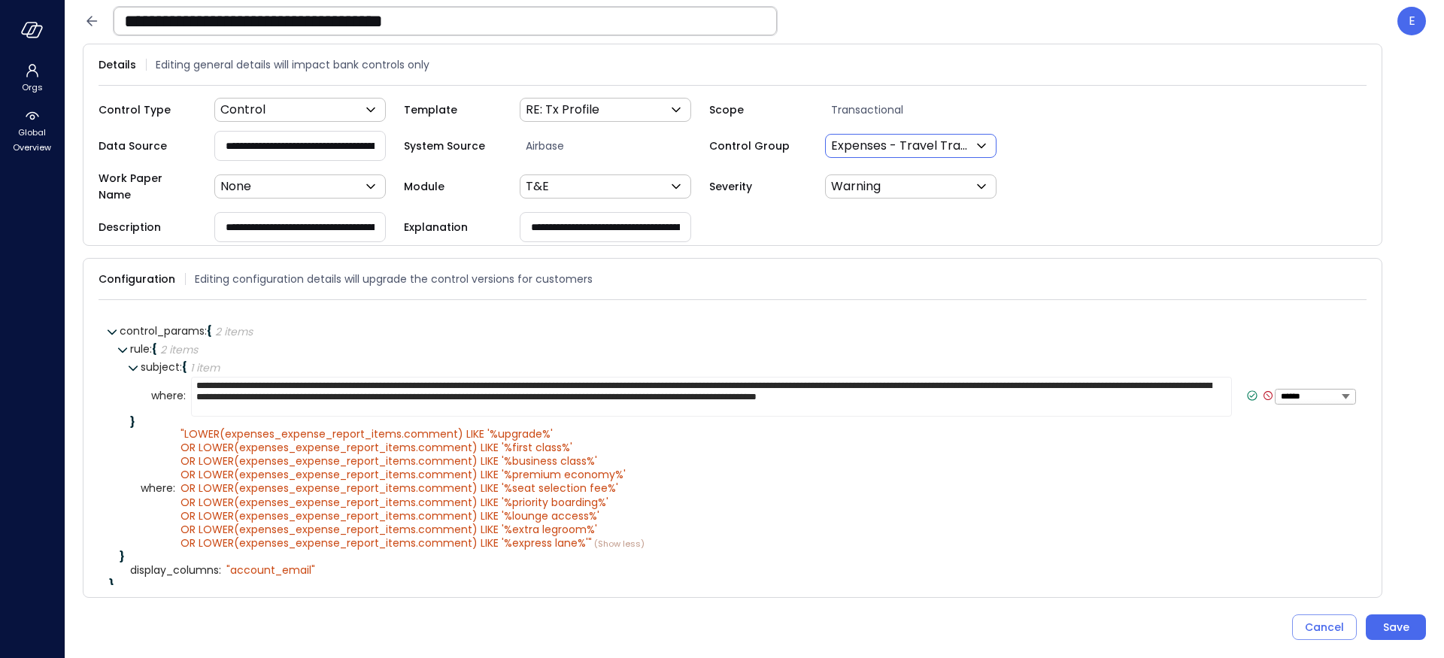
click at [1250, 393] on icon at bounding box center [1252, 395] width 5 height 4
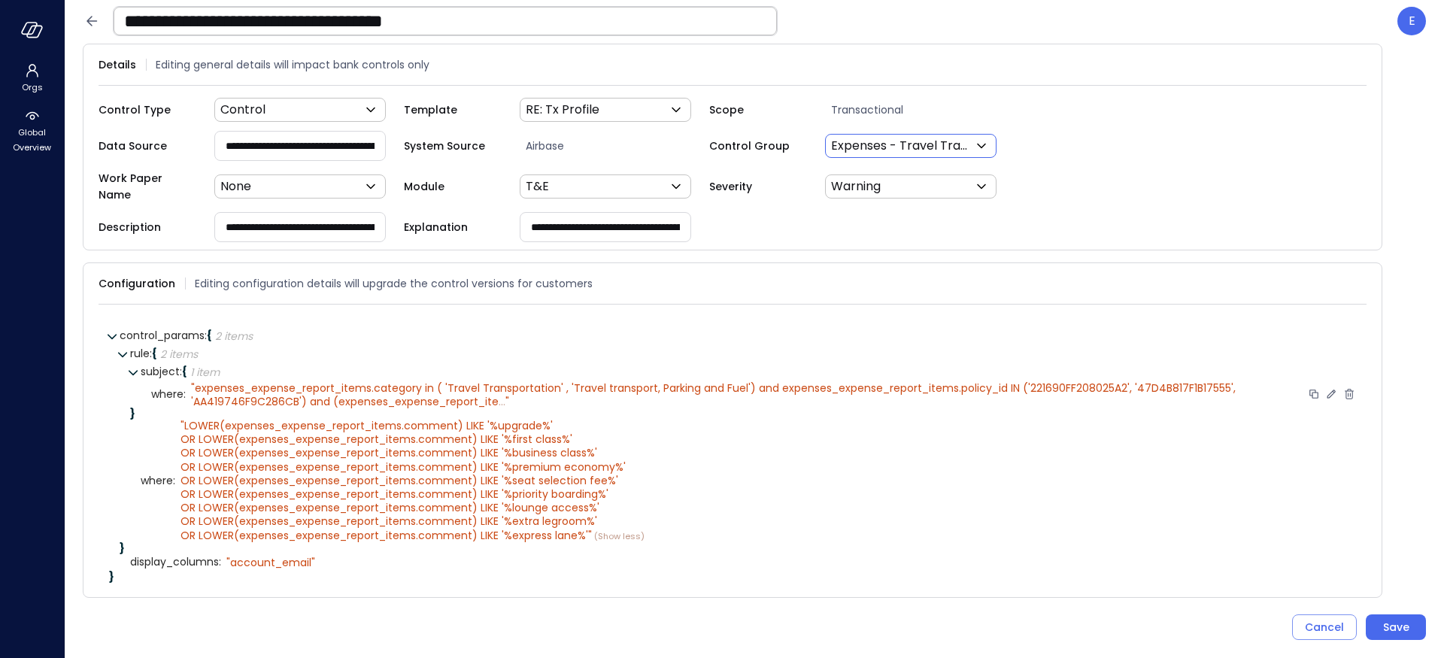
click at [1202, 25] on div "**********" at bounding box center [754, 21] width 1343 height 30
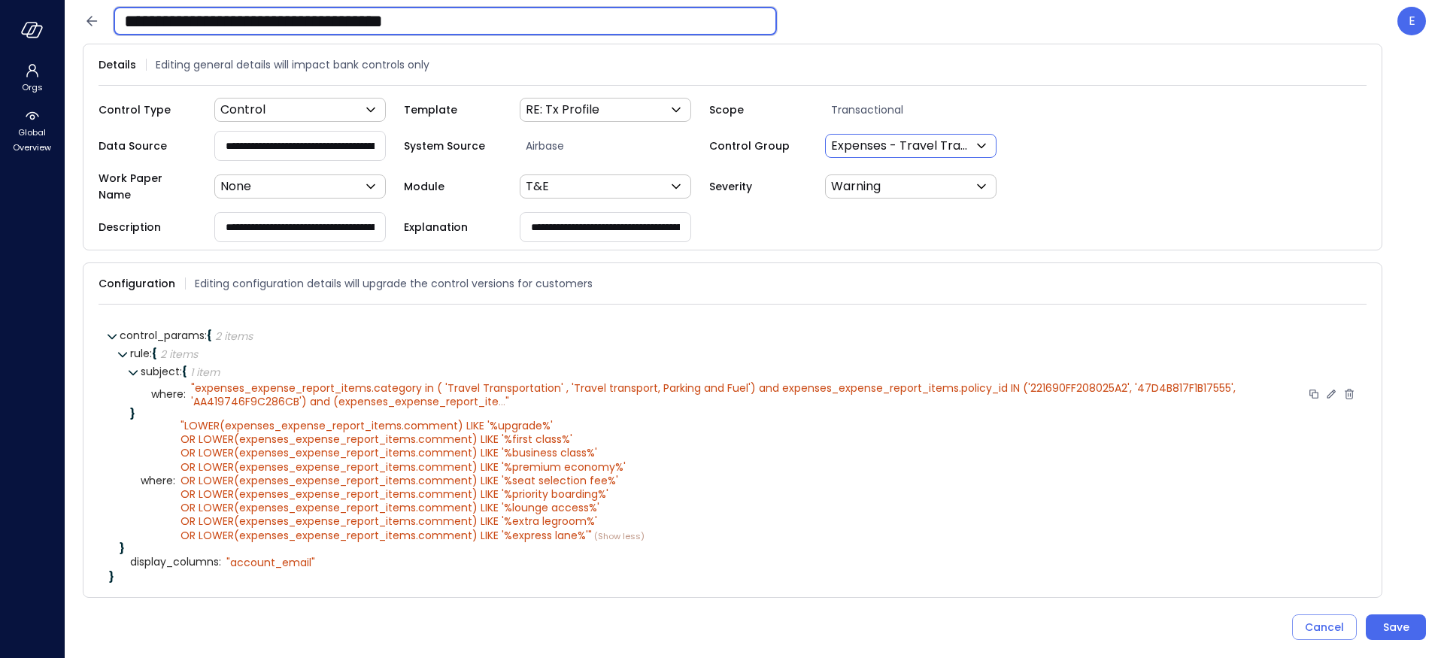
click at [758, 21] on body "**********" at bounding box center [722, 329] width 1444 height 658
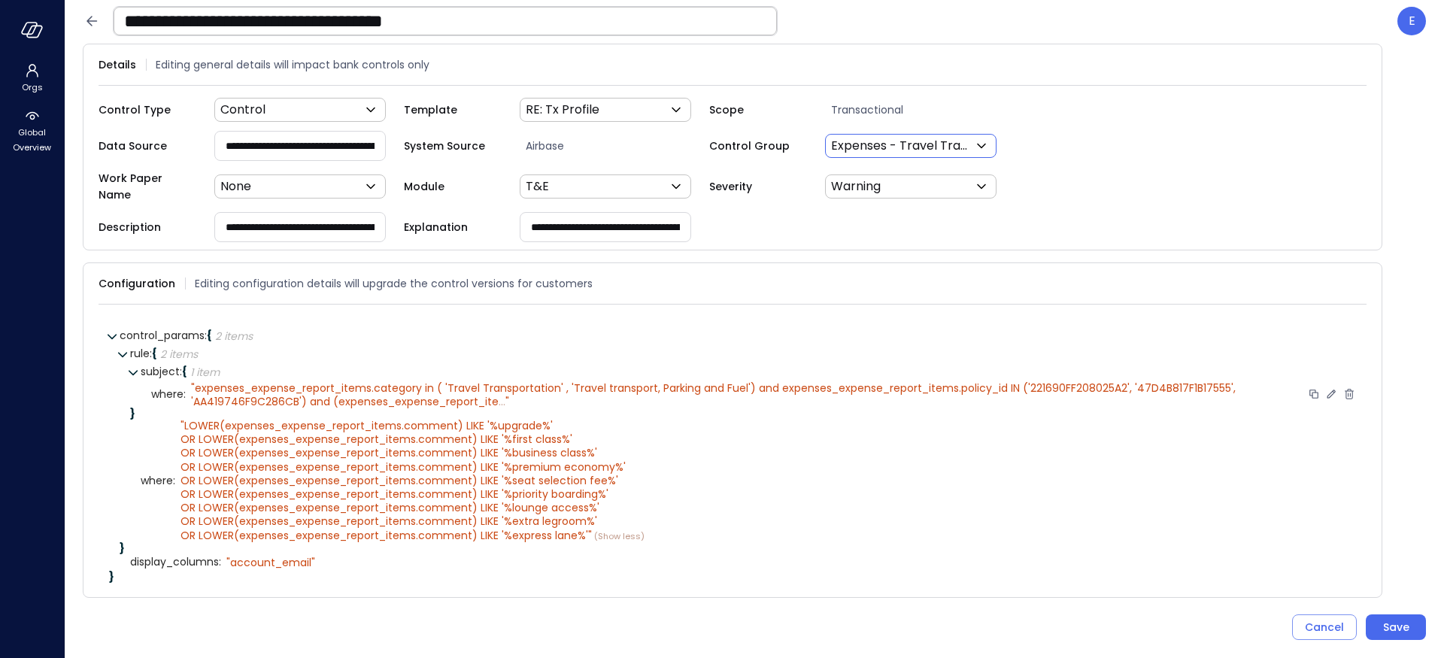
click at [808, 26] on div "**********" at bounding box center [754, 21] width 1343 height 30
click at [1403, 626] on div "Save" at bounding box center [1396, 627] width 26 height 19
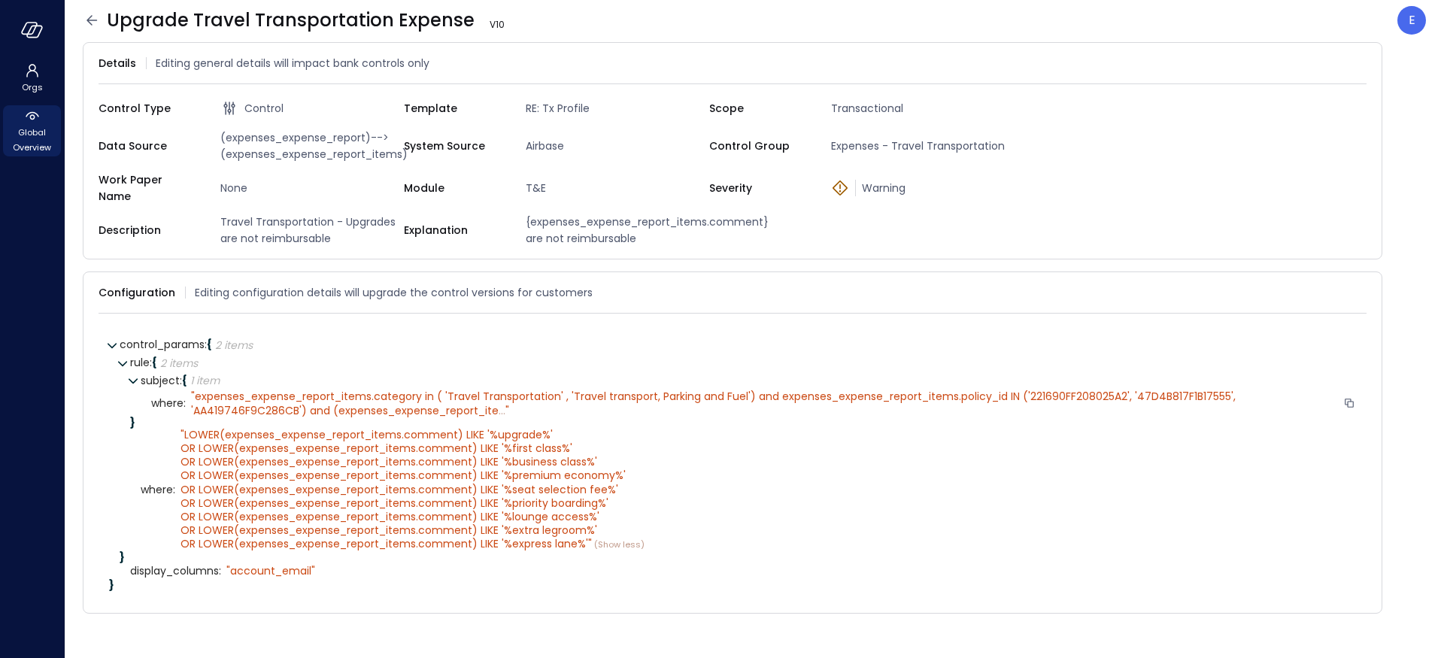
click at [34, 135] on span "Global Overview" at bounding box center [32, 140] width 46 height 30
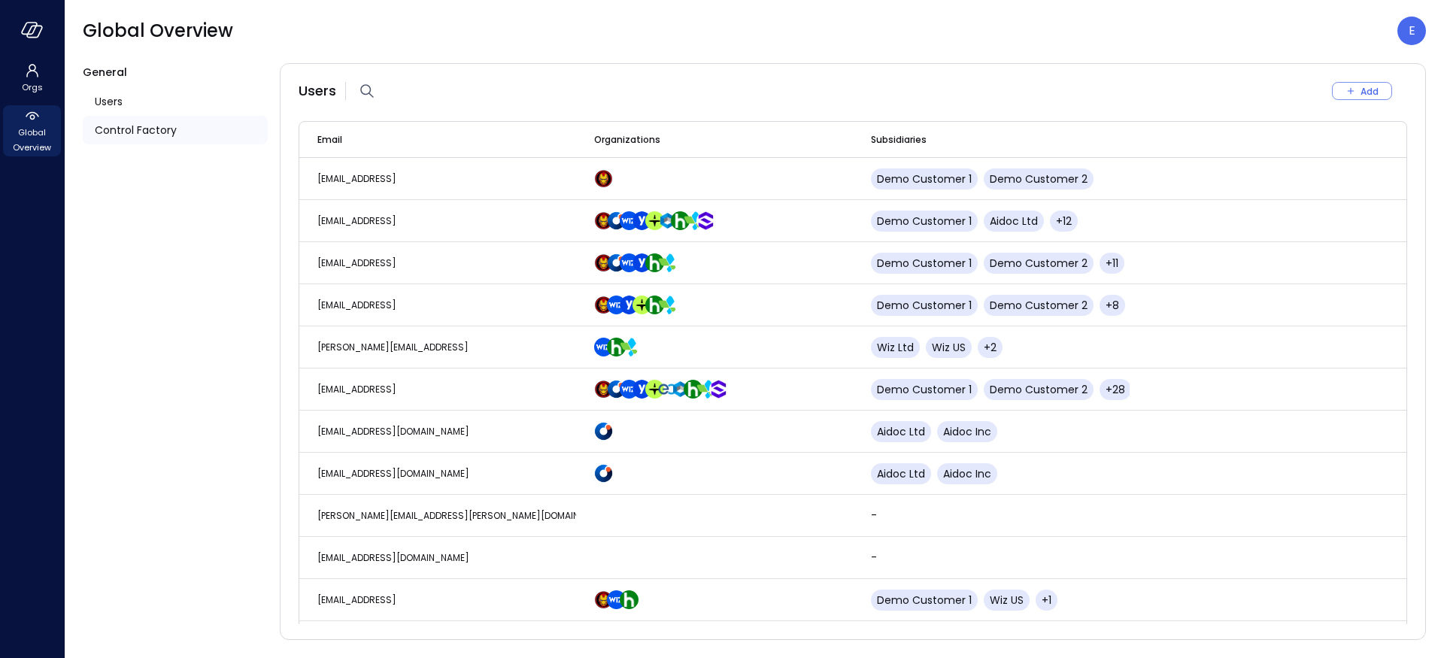
click at [123, 132] on span "Control Factory" at bounding box center [136, 130] width 82 height 17
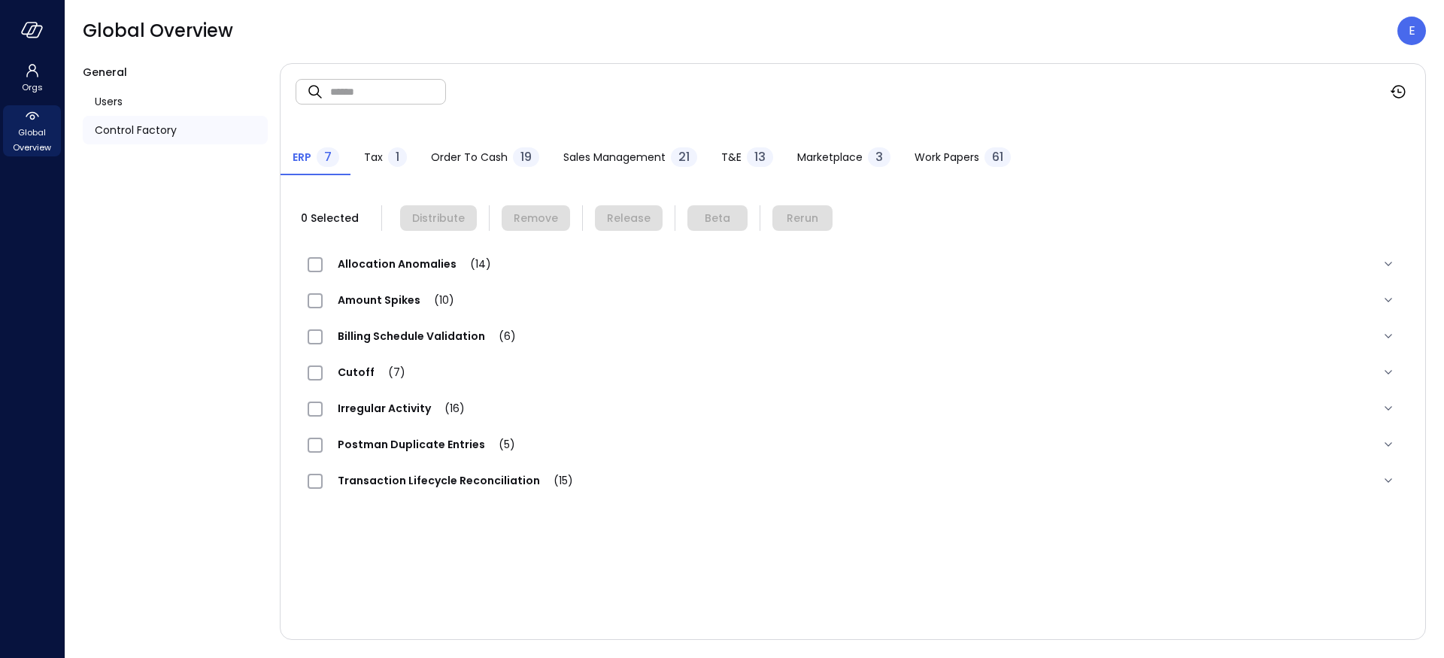
click at [723, 162] on span "T&E" at bounding box center [731, 157] width 20 height 17
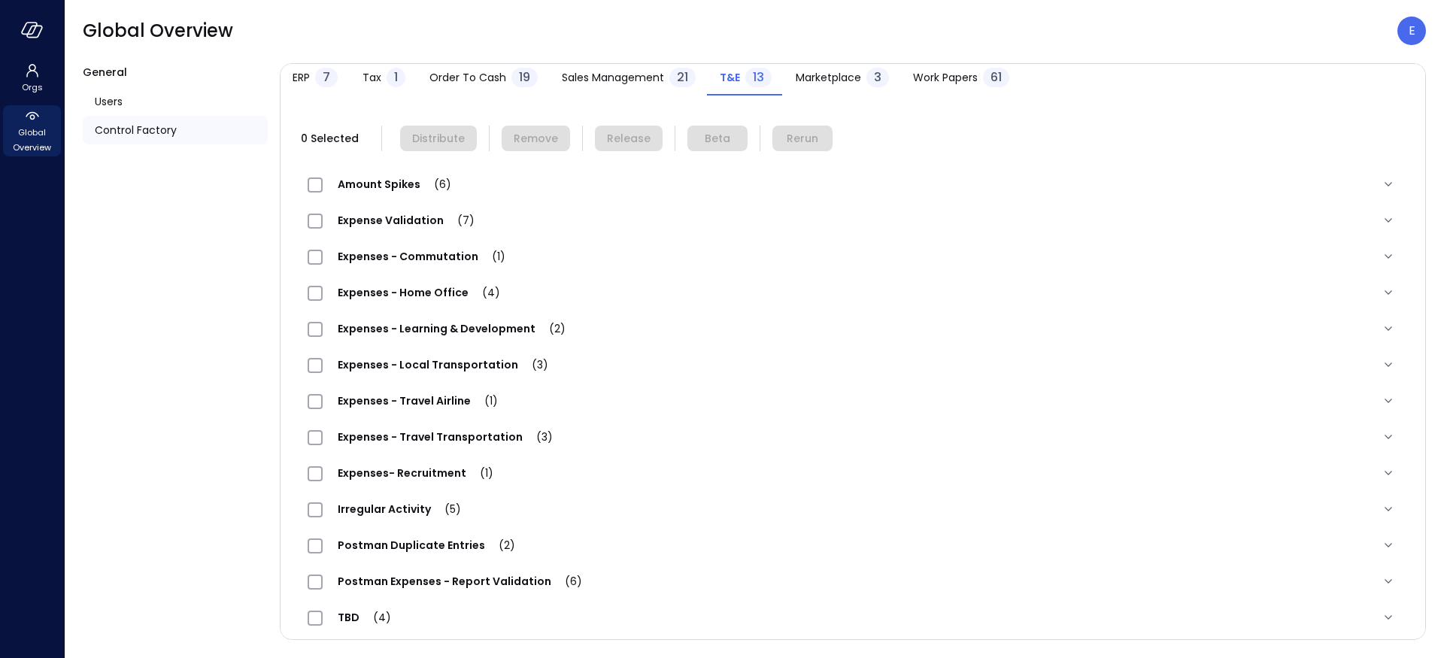
scroll to position [80, 0]
click at [397, 435] on span "Expenses - Travel Transportation (3)" at bounding box center [445, 436] width 245 height 15
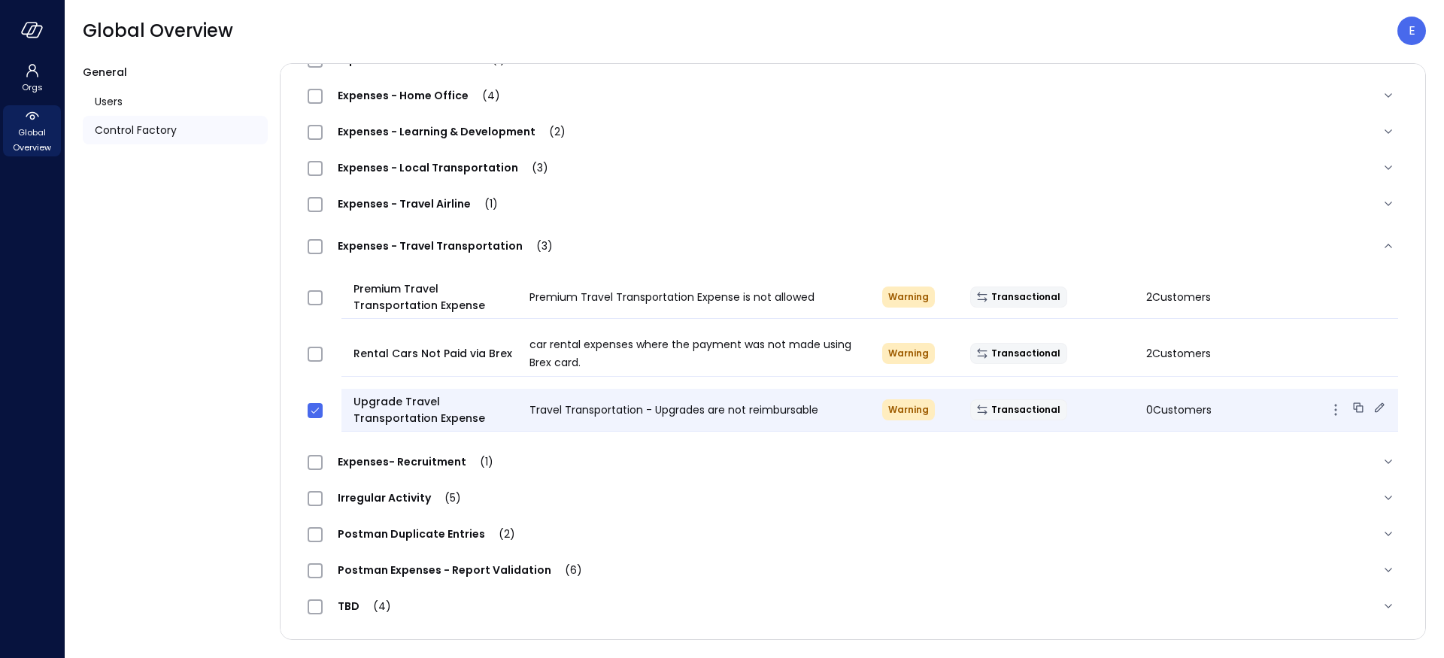
scroll to position [0, 0]
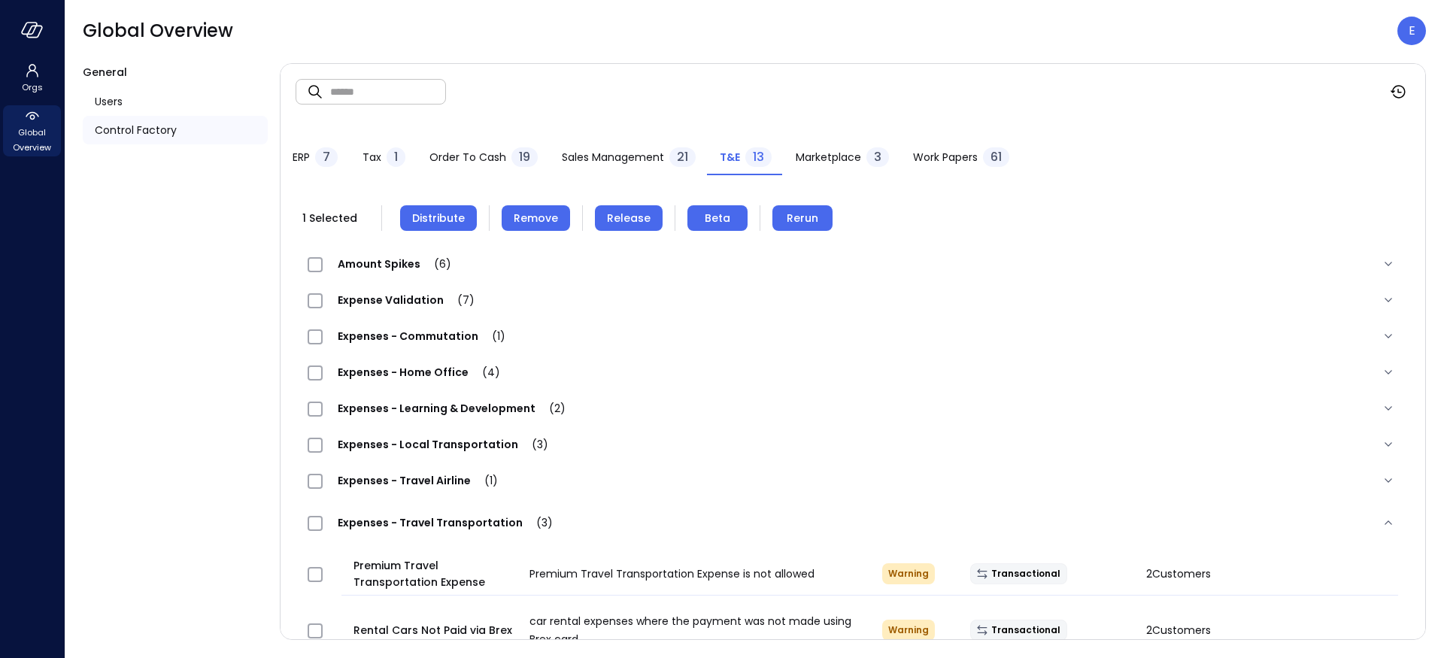
click at [428, 207] on button "Distribute" at bounding box center [438, 218] width 77 height 26
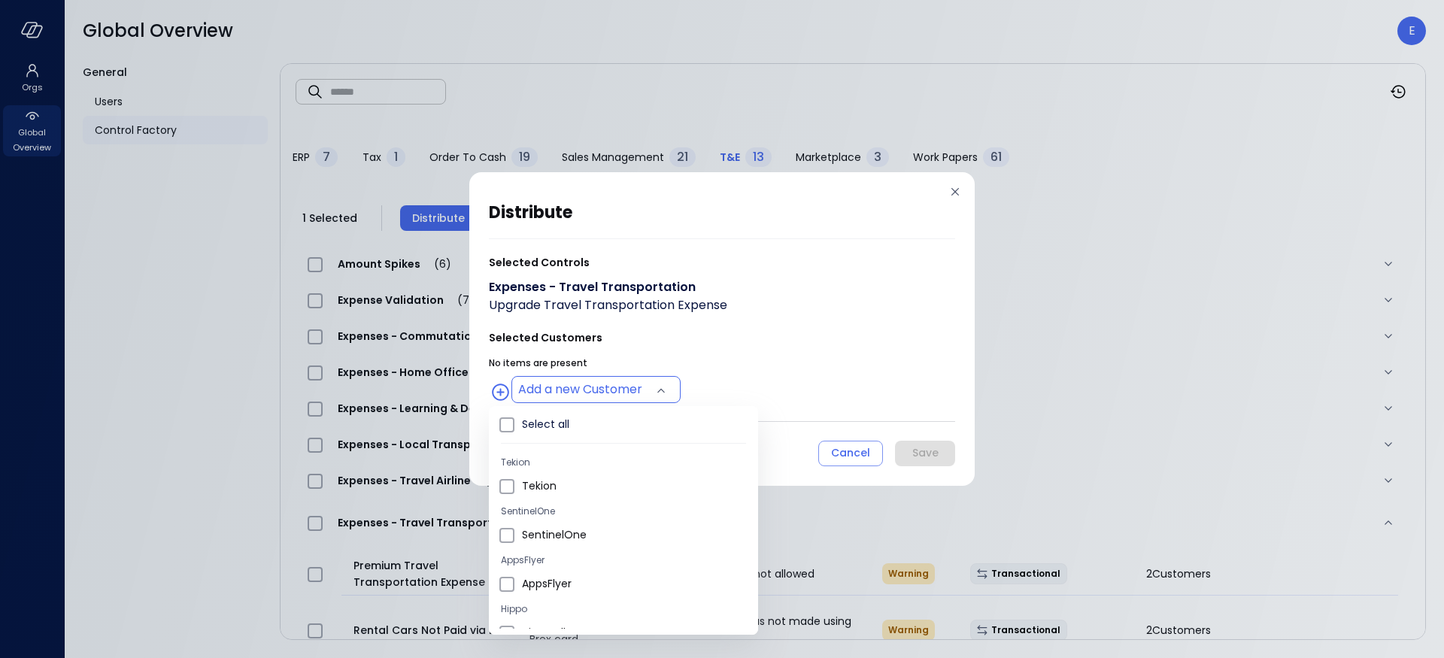
click at [581, 384] on body "Orgs Global Overview Global Overview E General Users Control Factory ​ ​ ERP 7 …" at bounding box center [722, 329] width 1444 height 658
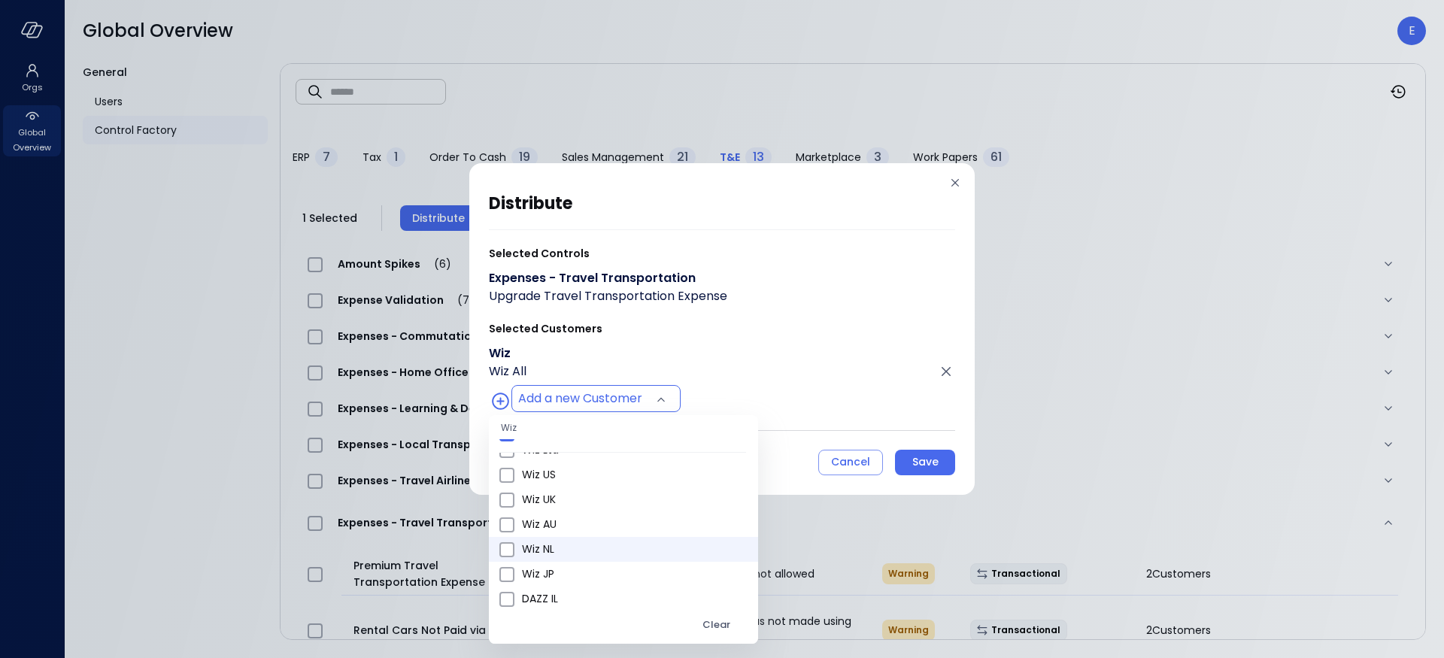
scroll to position [579, 0]
type input "**********"
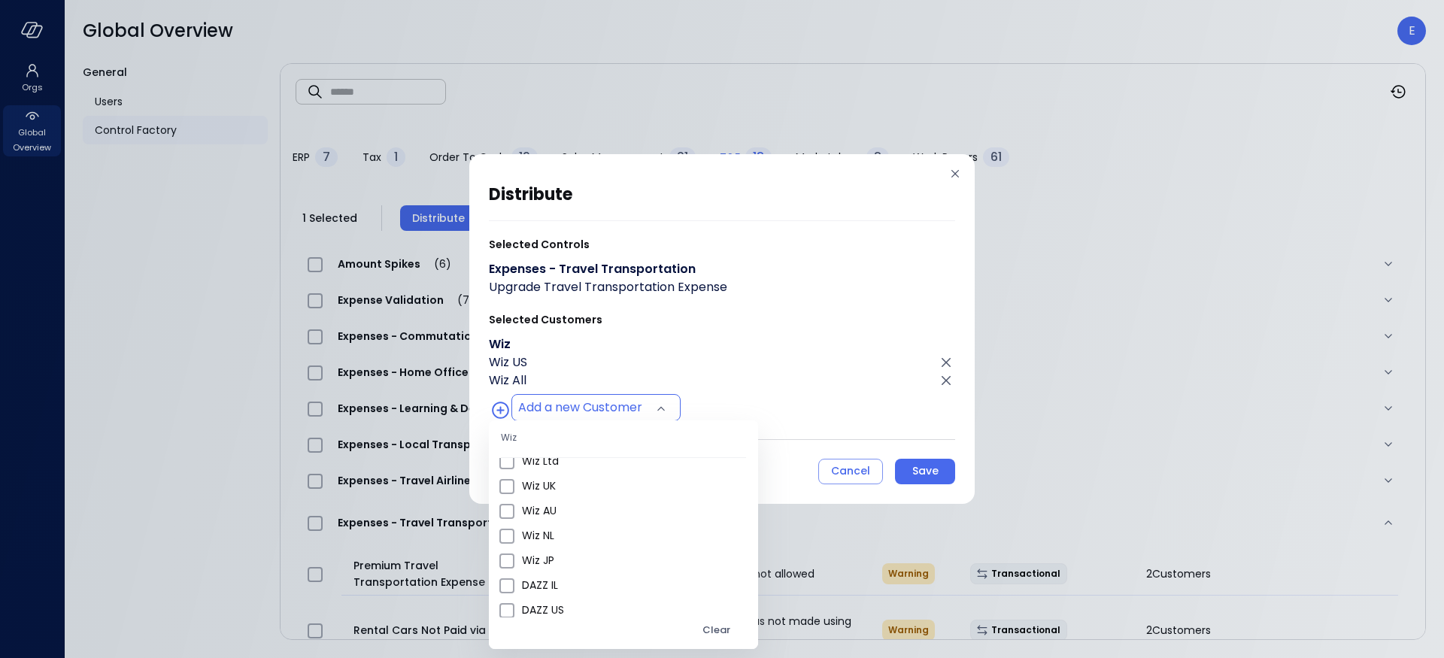
click at [929, 469] on div at bounding box center [722, 329] width 1444 height 658
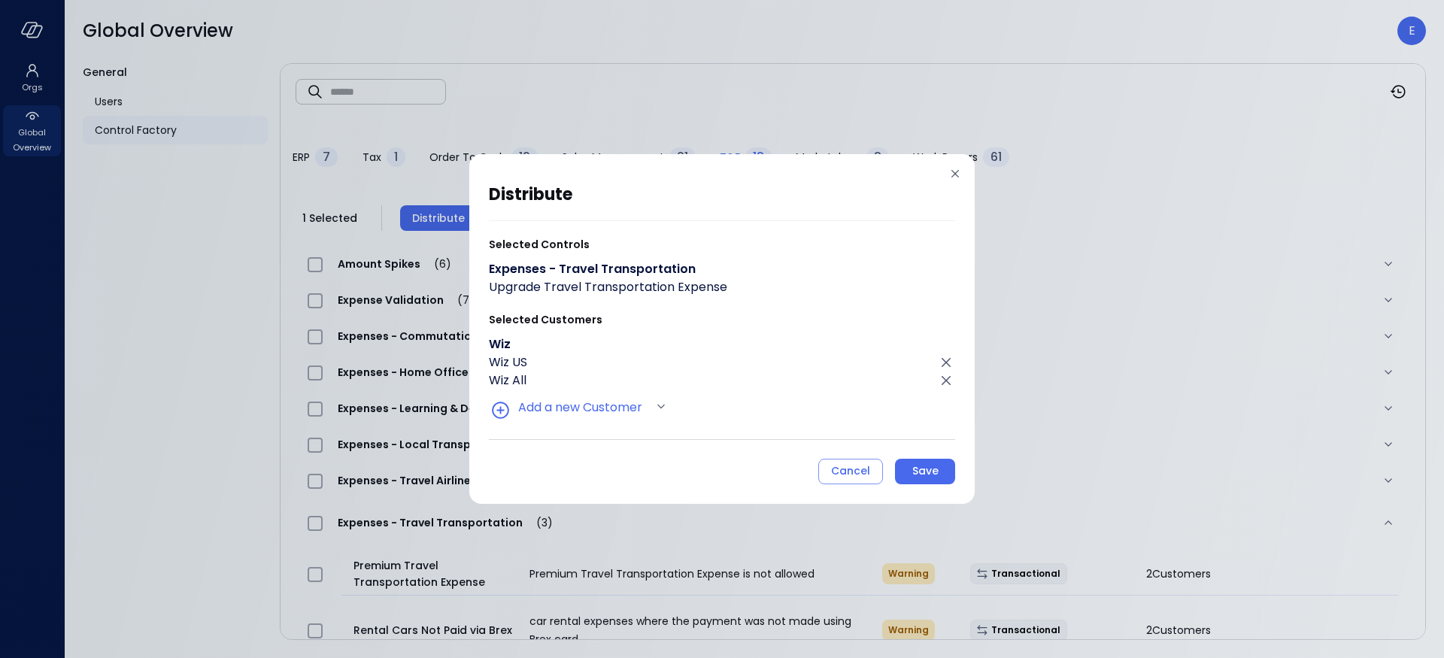
click at [929, 469] on div "Save" at bounding box center [925, 471] width 26 height 19
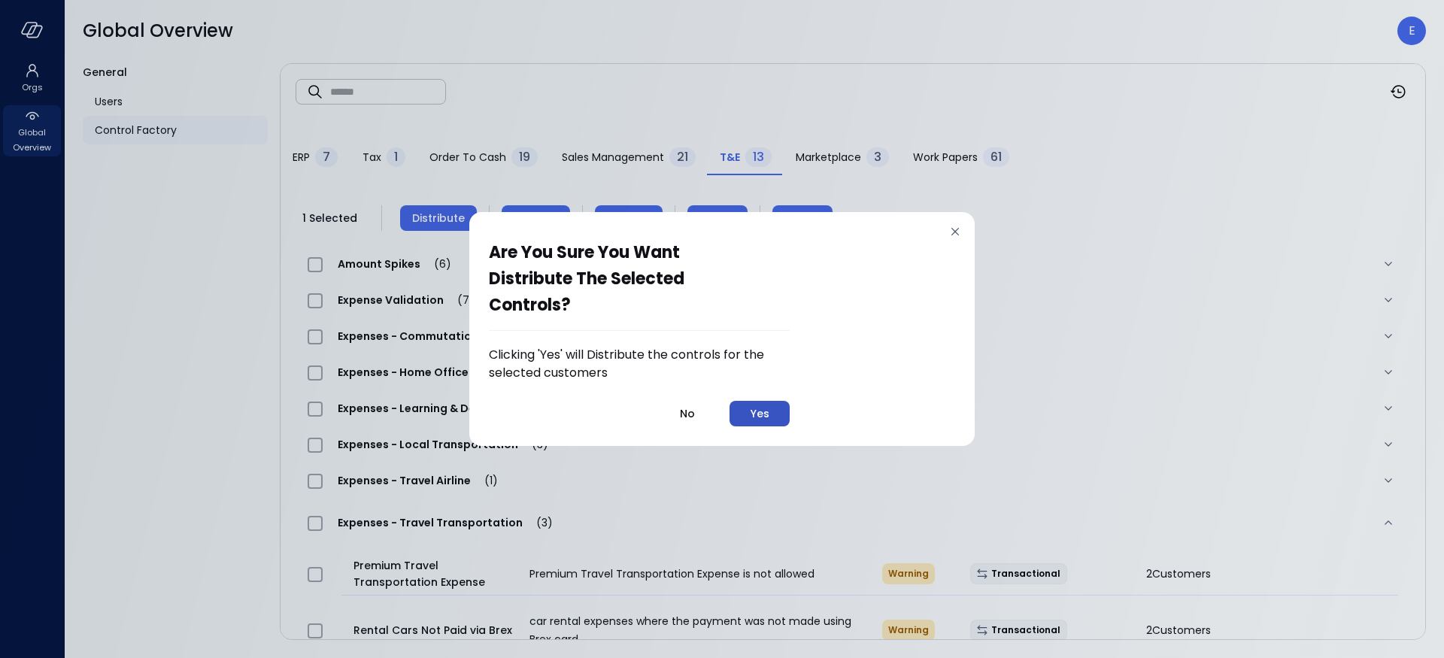
click at [778, 411] on button "Yes" at bounding box center [759, 414] width 60 height 26
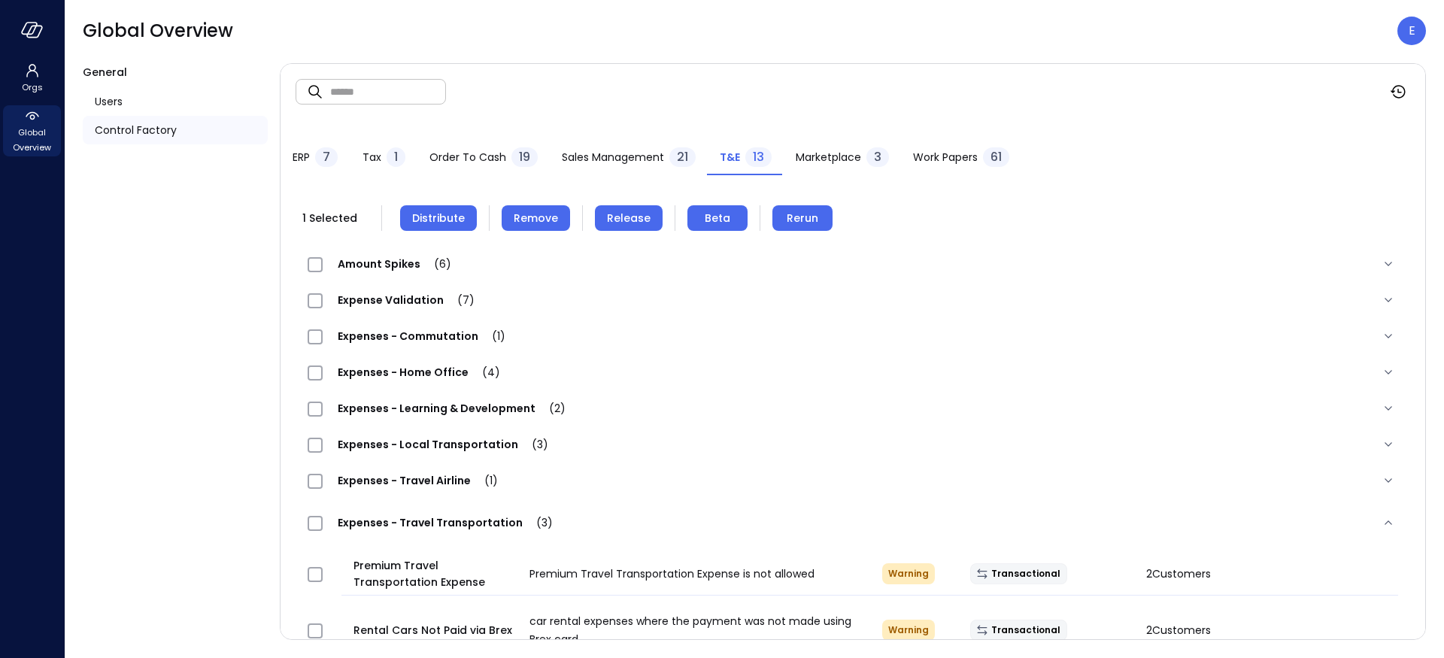
scroll to position [277, 0]
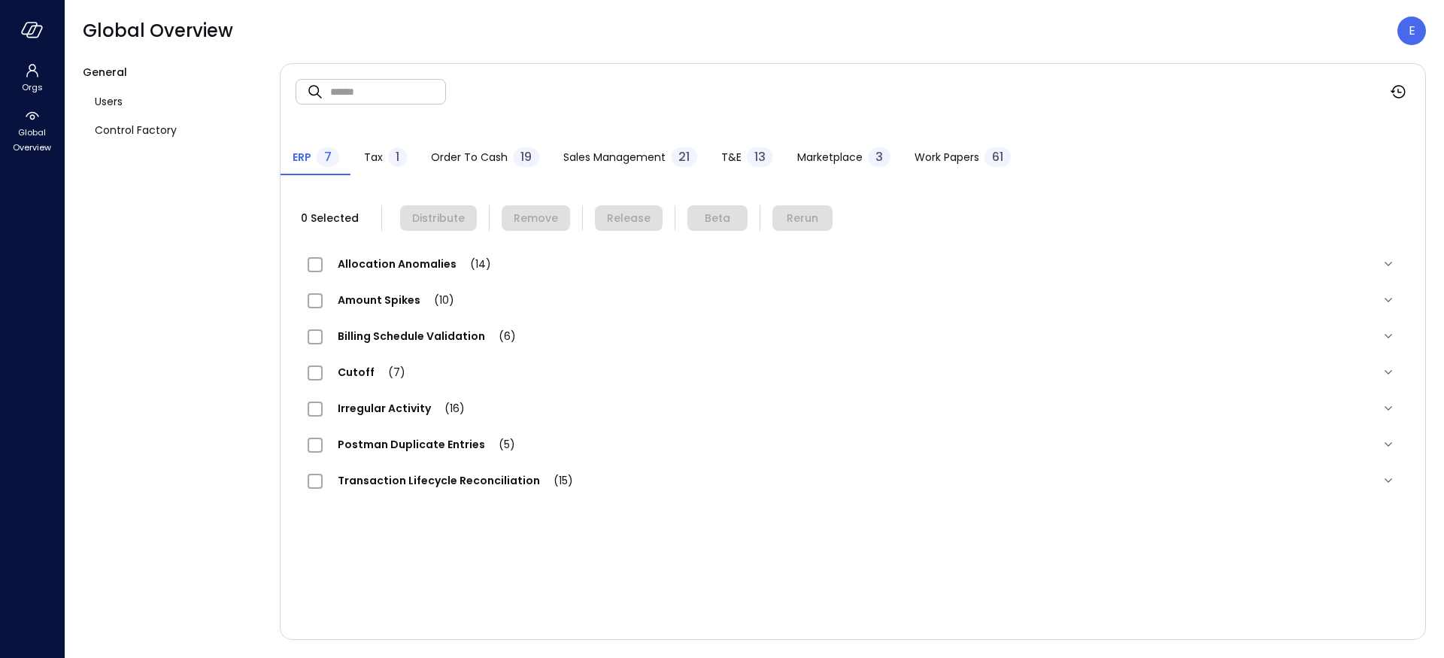
click at [737, 155] on span "T&E" at bounding box center [731, 157] width 20 height 17
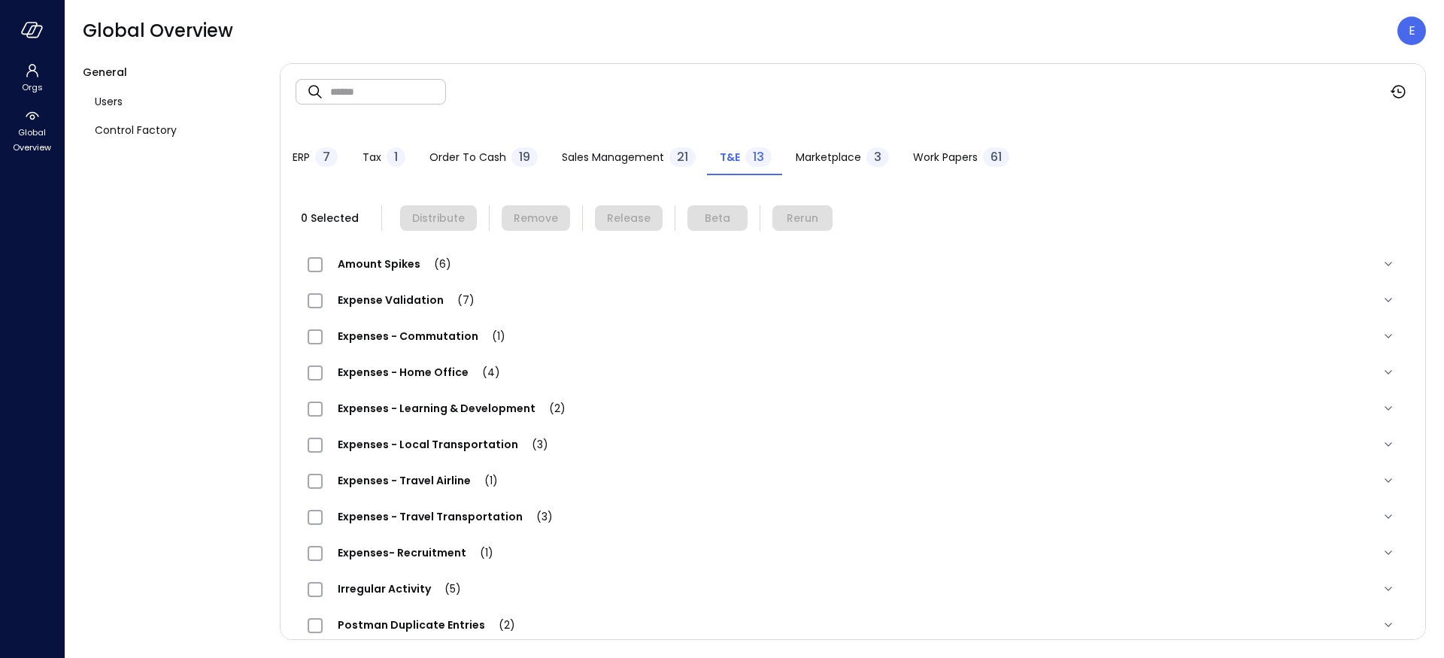
scroll to position [91, 0]
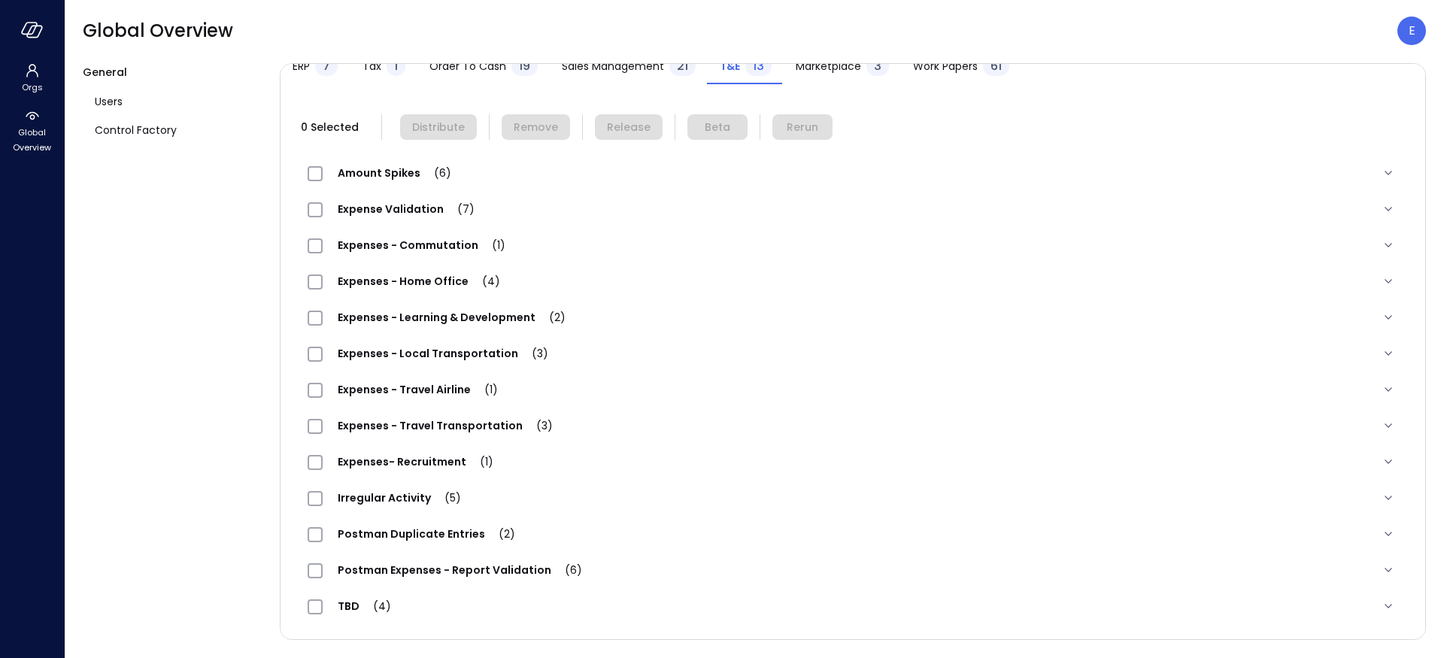
click at [432, 429] on span "Expenses - Travel Transportation (3)" at bounding box center [445, 425] width 245 height 15
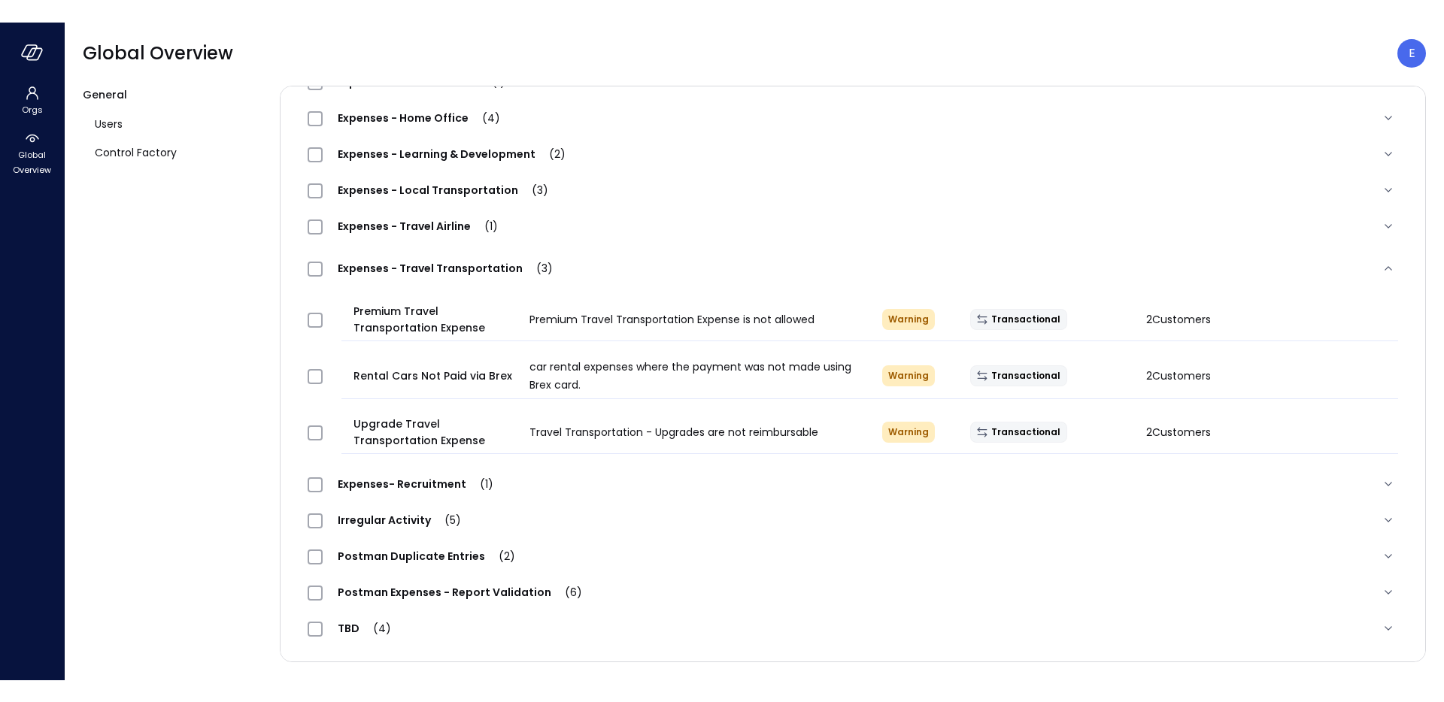
scroll to position [0, 0]
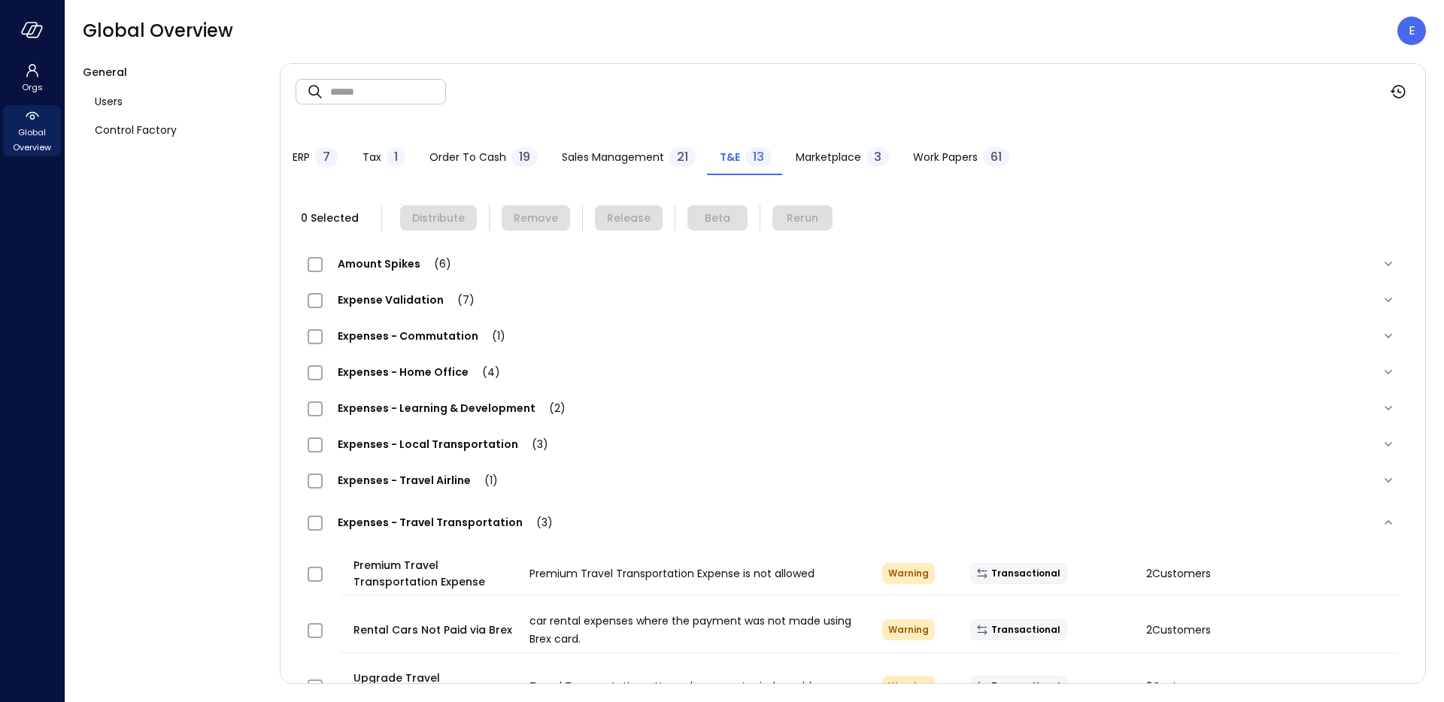
click at [50, 141] on span "Global Overview" at bounding box center [32, 140] width 46 height 30
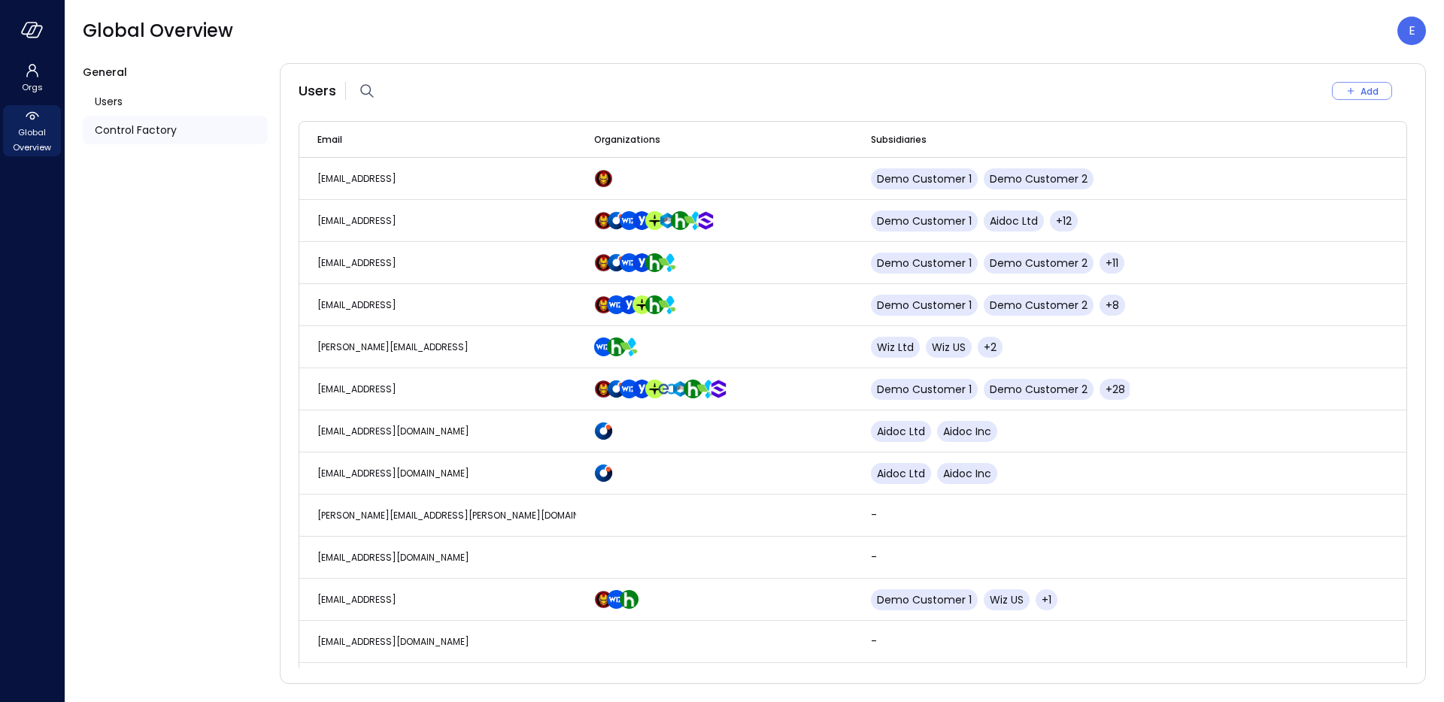
click at [145, 129] on span "Control Factory" at bounding box center [136, 130] width 82 height 17
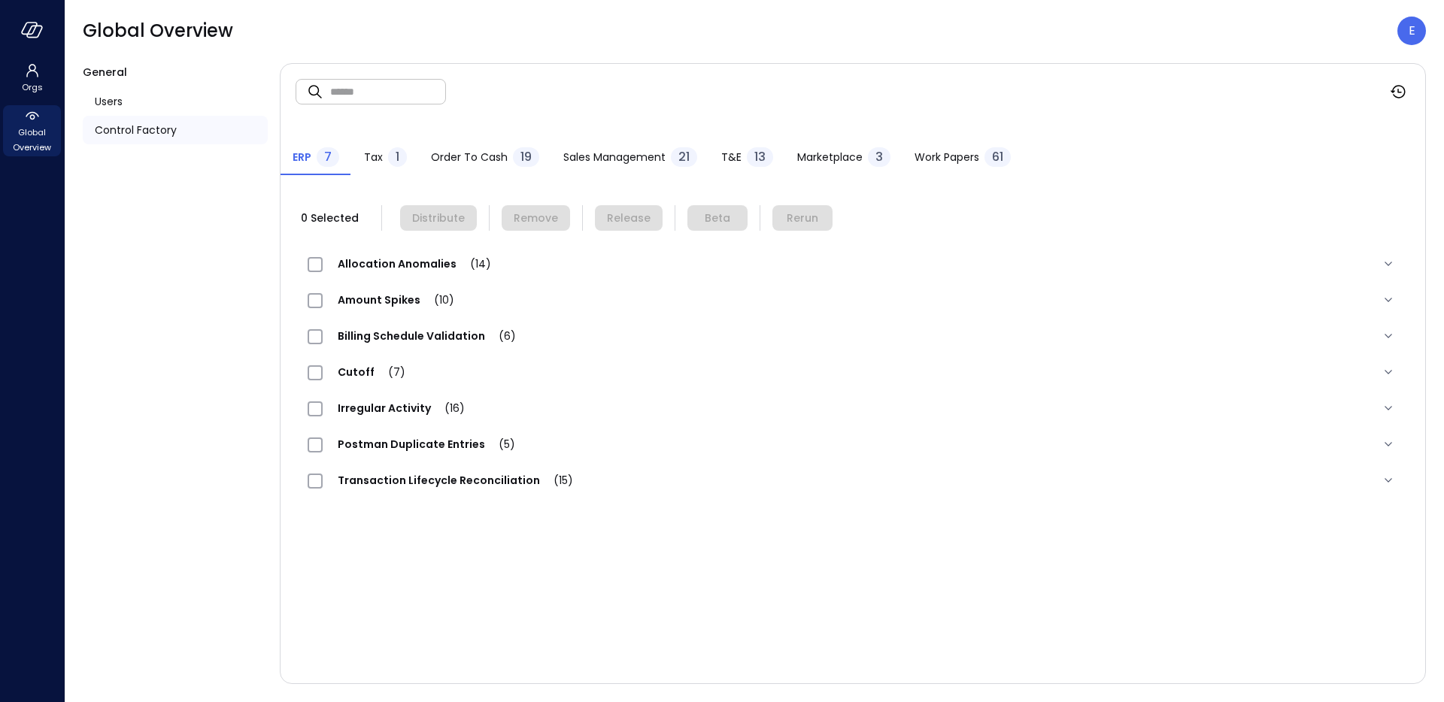
click at [727, 150] on span "T&E" at bounding box center [731, 157] width 20 height 17
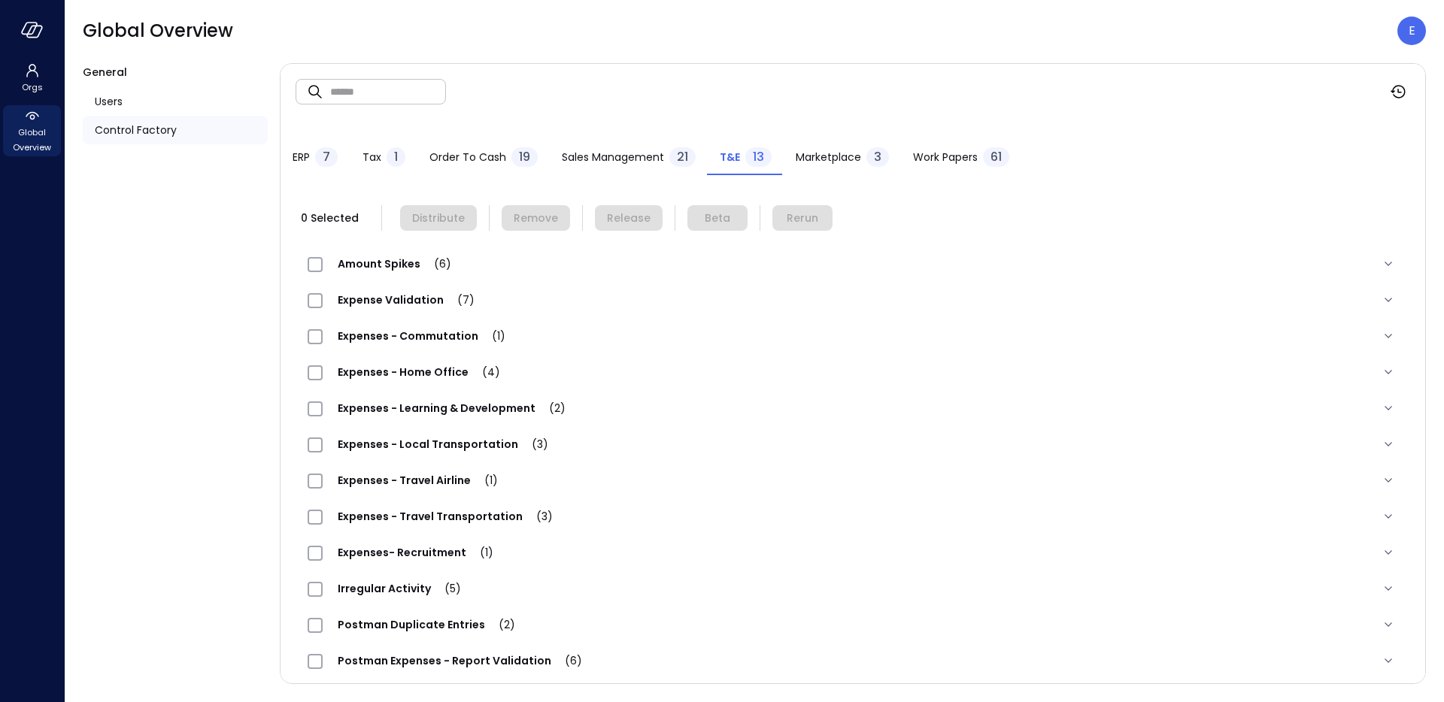
scroll to position [47, 0]
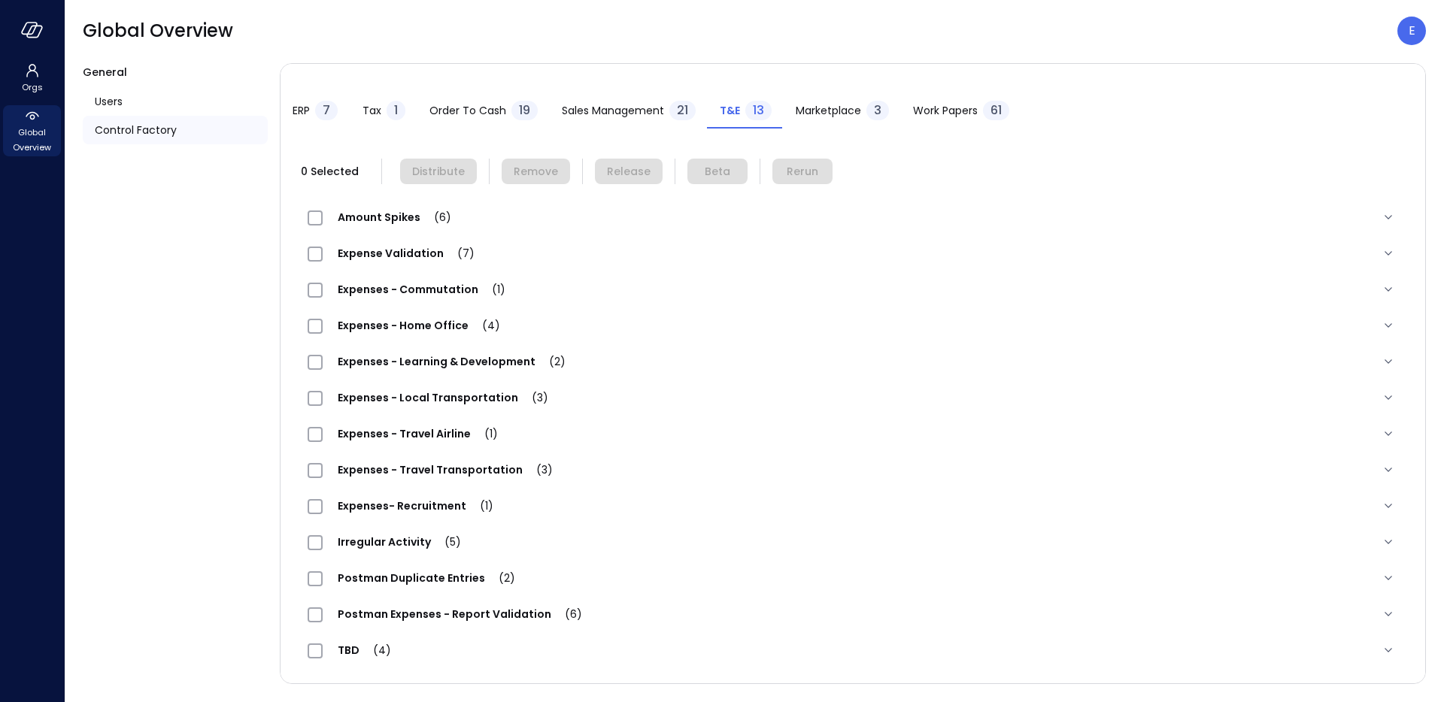
click at [437, 402] on span "Expenses - Local Transportation (3)" at bounding box center [443, 397] width 241 height 15
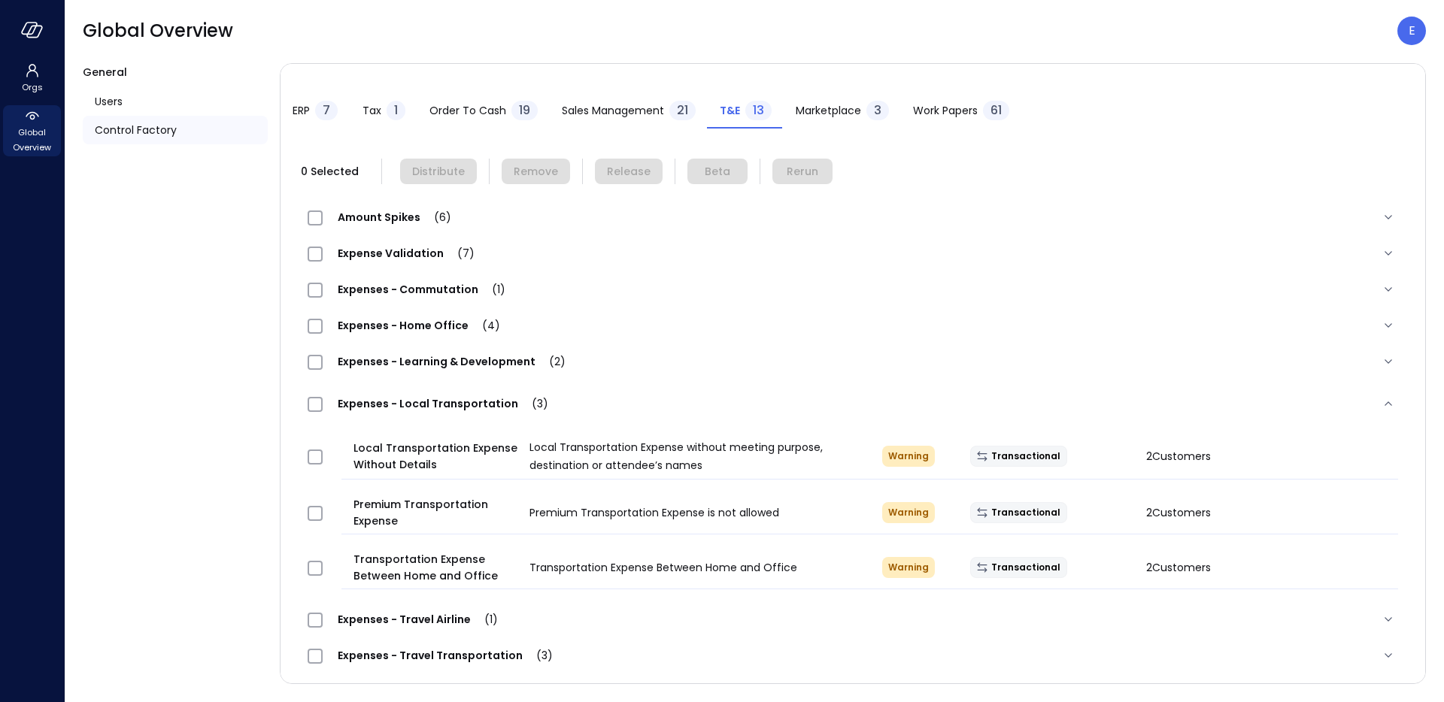
click at [437, 402] on span "Expenses - Local Transportation (3)" at bounding box center [443, 403] width 241 height 15
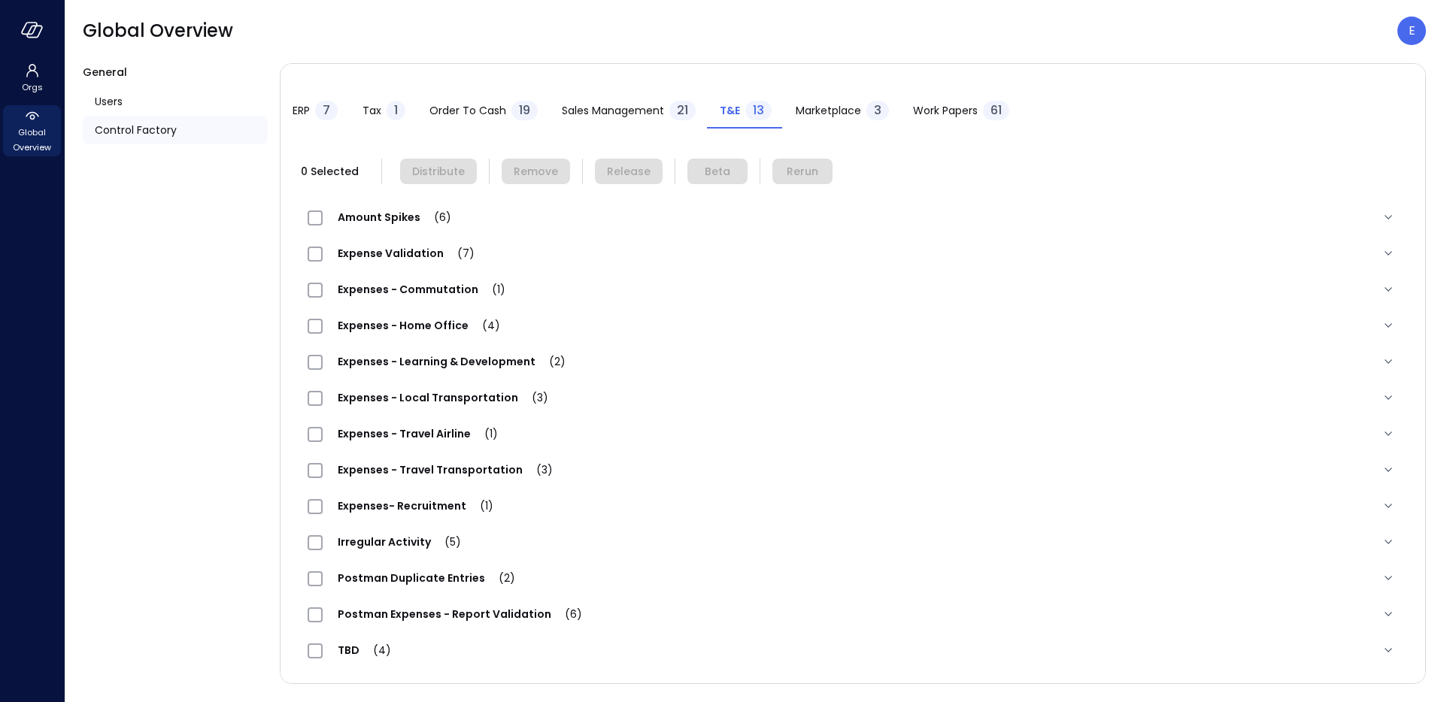
click at [424, 469] on span "Expenses - Travel Transportation (3)" at bounding box center [445, 469] width 245 height 15
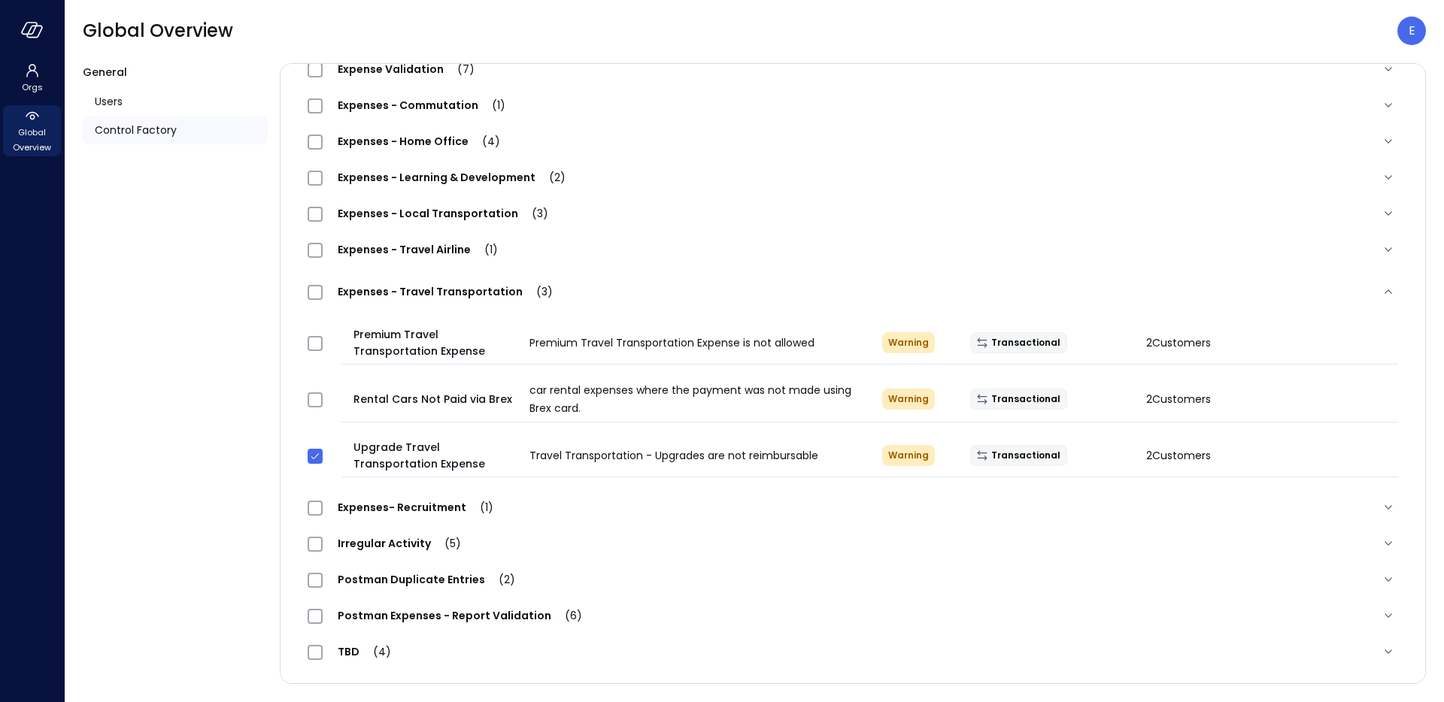
scroll to position [0, 0]
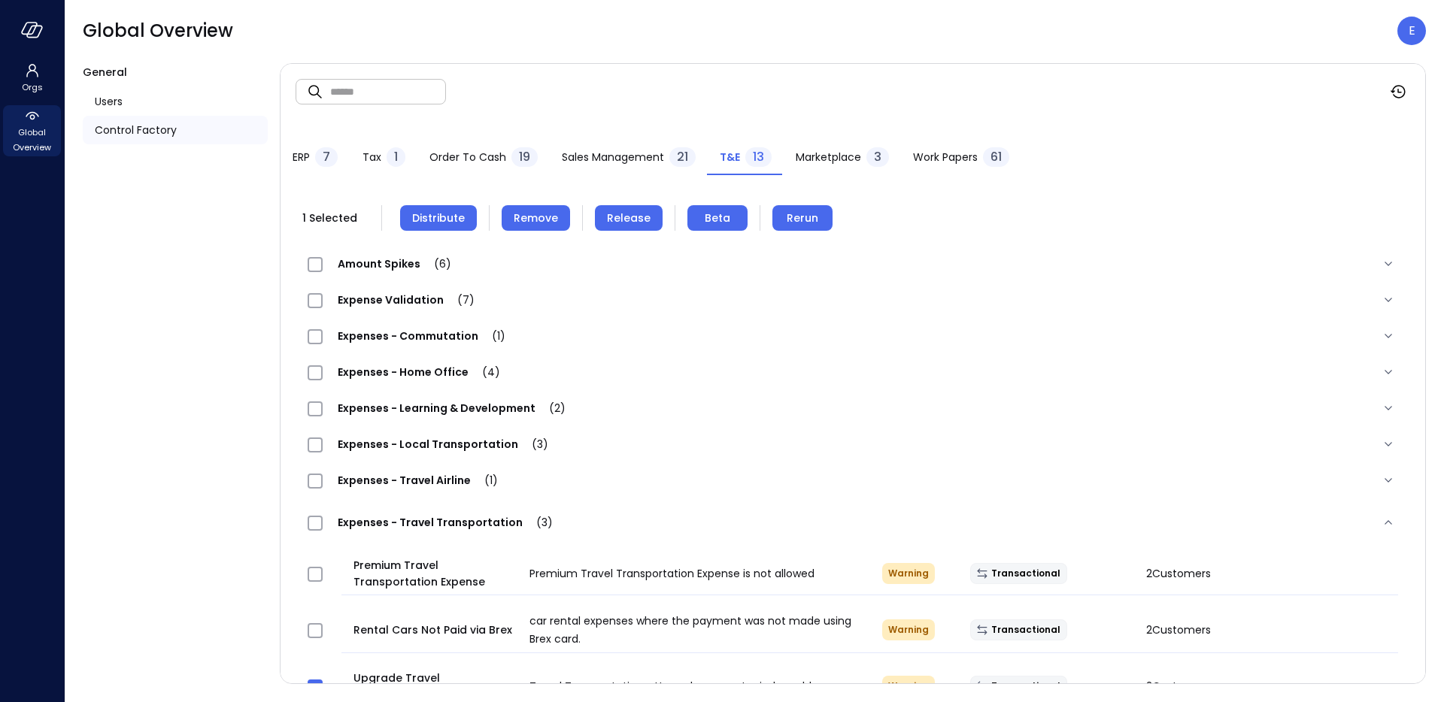
click at [447, 226] on button "Distribute" at bounding box center [438, 218] width 77 height 26
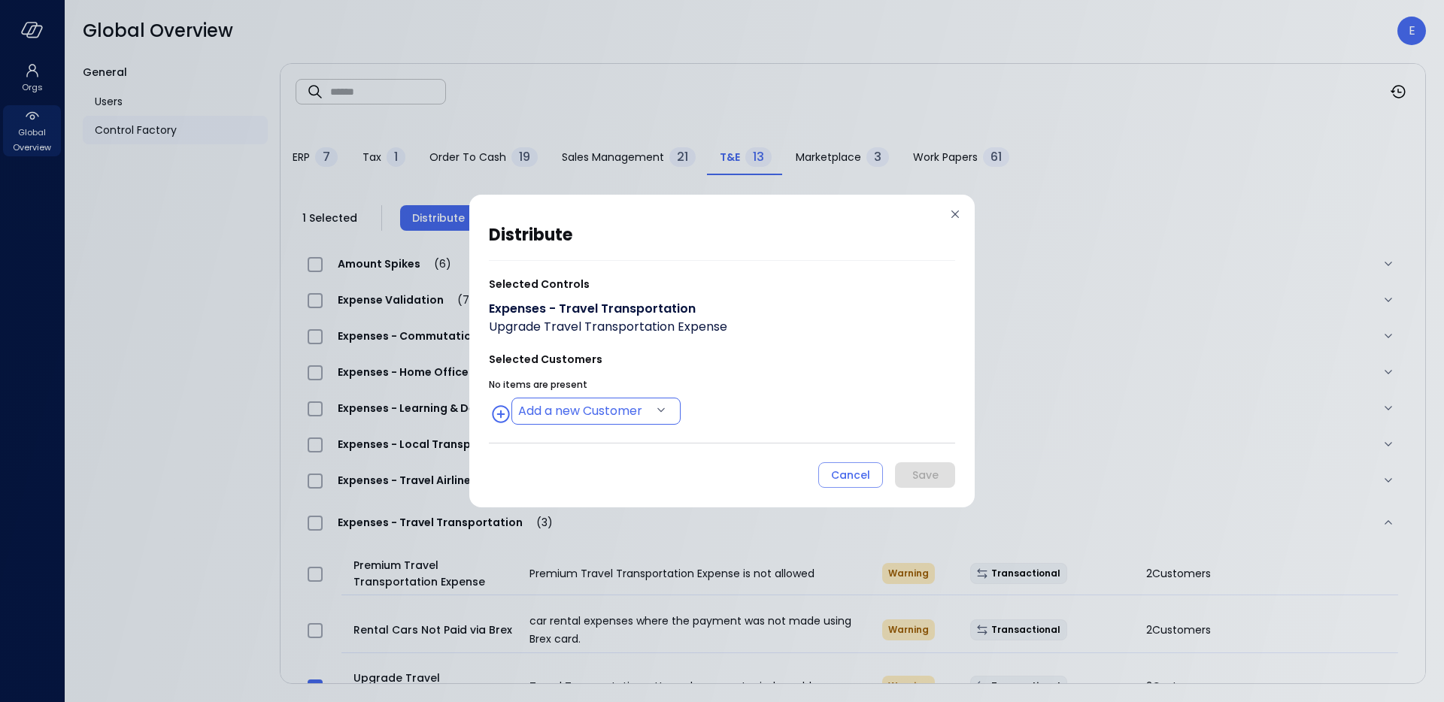
click at [627, 419] on body "Orgs Global Overview Global Overview E General Users Control Factory ​ ​ ERP 7 …" at bounding box center [722, 351] width 1444 height 702
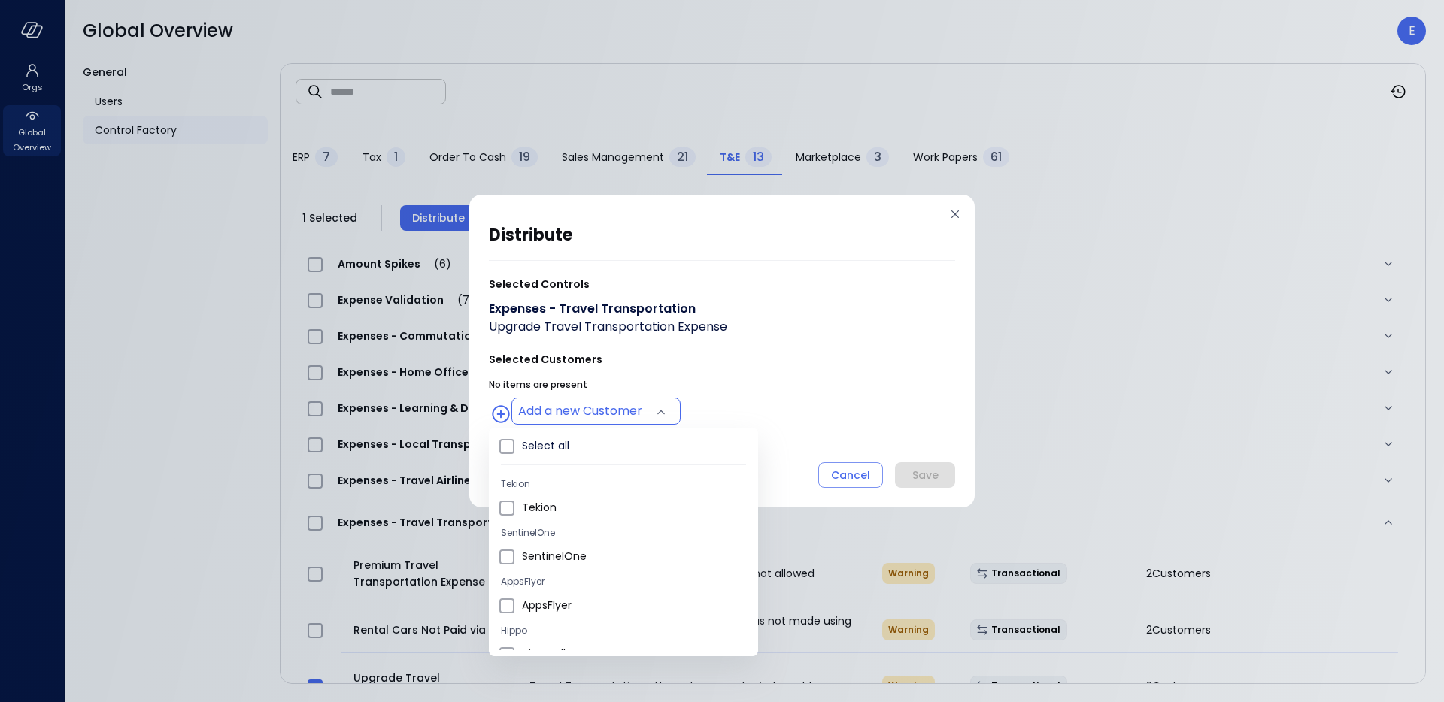
click at [925, 208] on div at bounding box center [722, 351] width 1444 height 702
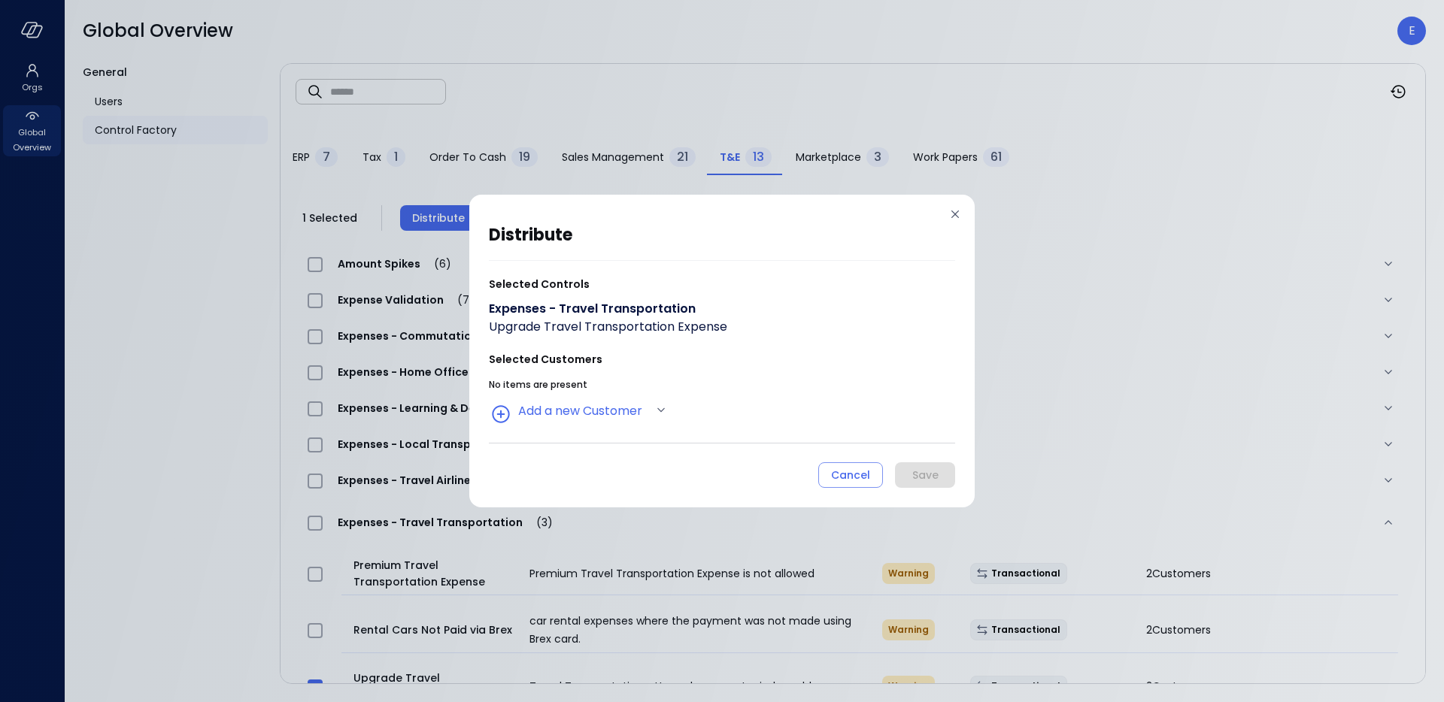
click at [954, 213] on icon at bounding box center [955, 214] width 15 height 15
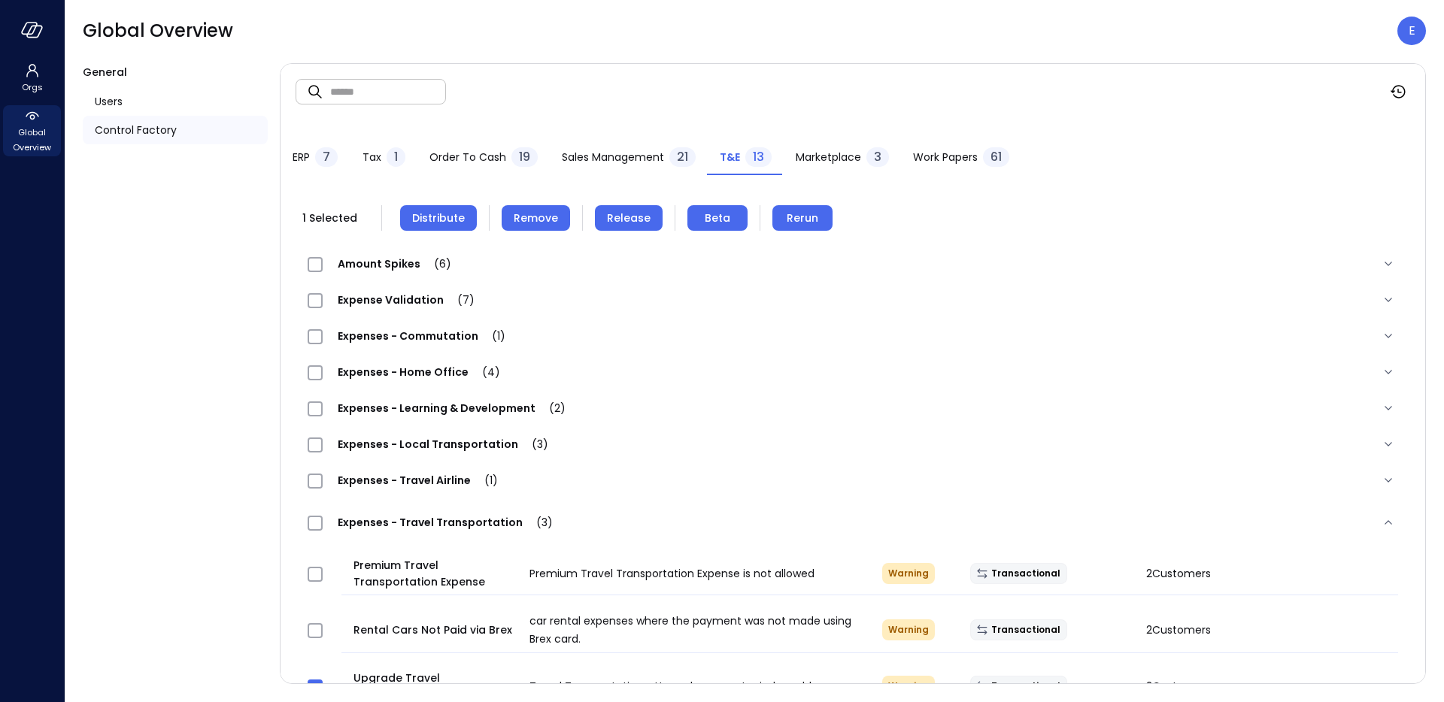
click at [623, 224] on span "Release" at bounding box center [629, 218] width 44 height 17
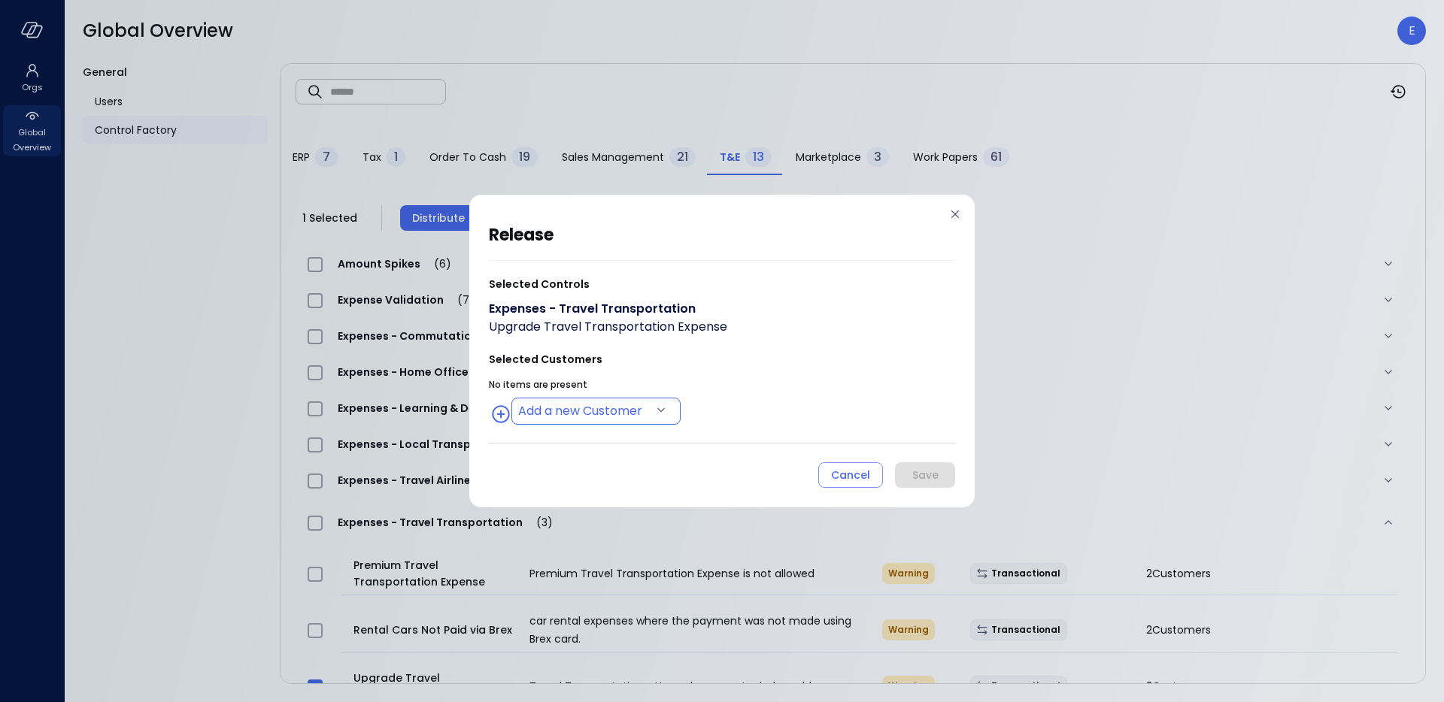
click at [645, 419] on body "Orgs Global Overview Global Overview E General Users Control Factory ​ ​ ERP 7 …" at bounding box center [722, 351] width 1444 height 702
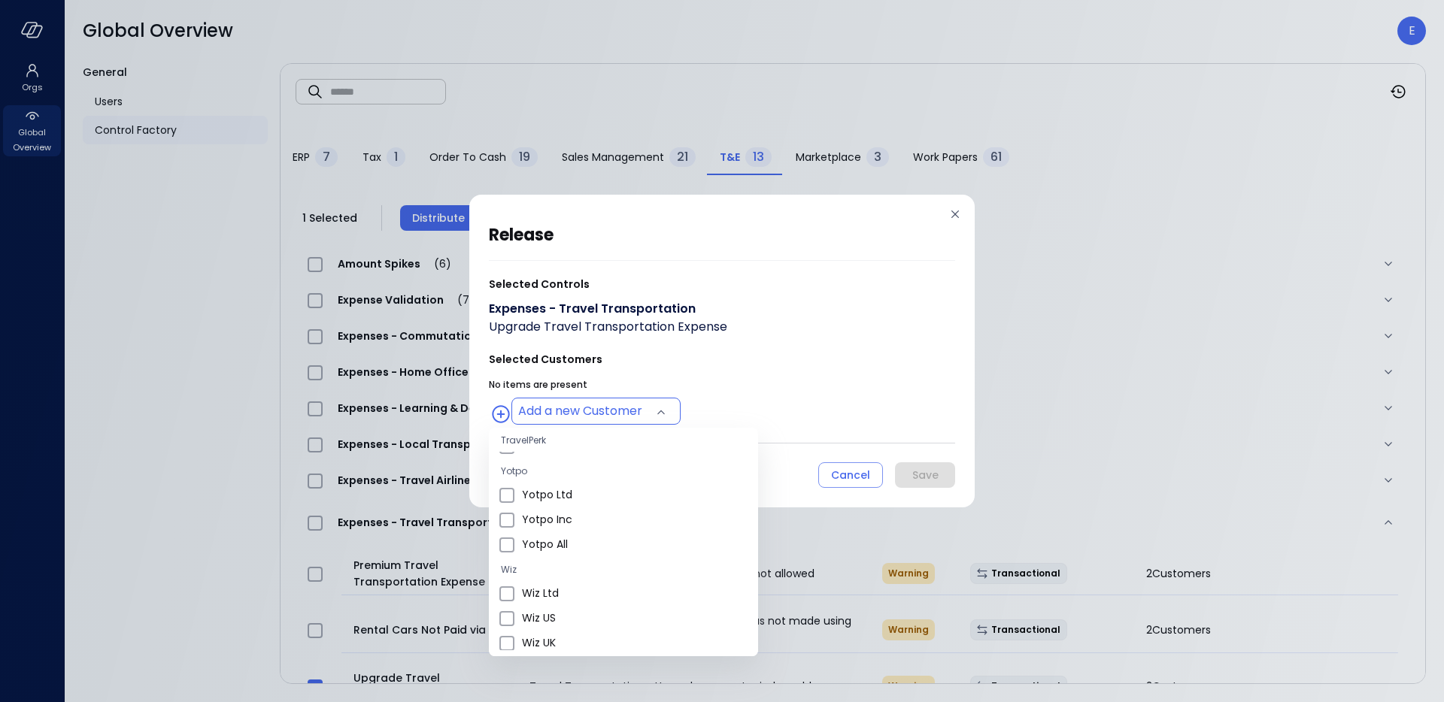
scroll to position [905, 0]
click at [503, 499] on li "Wiz All" at bounding box center [623, 490] width 269 height 25
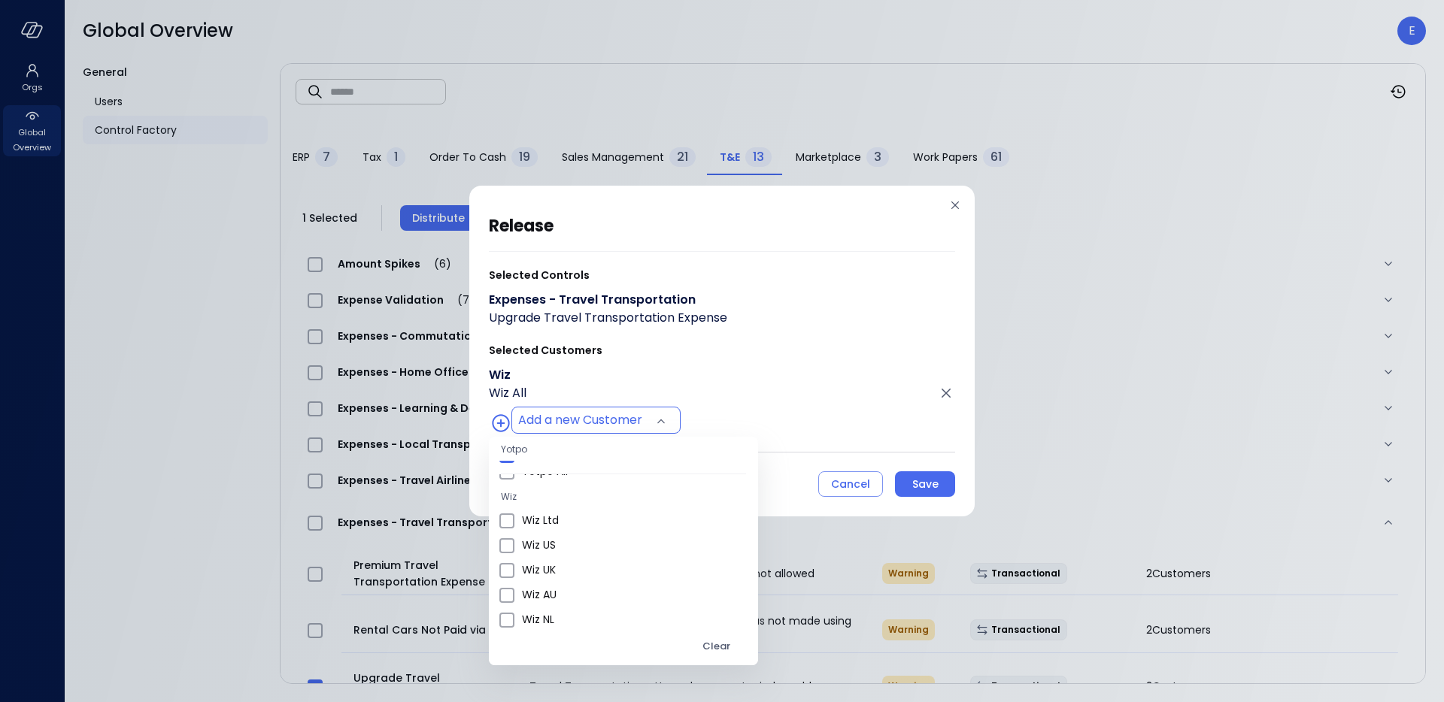
scroll to position [535, 0]
type input "**********"
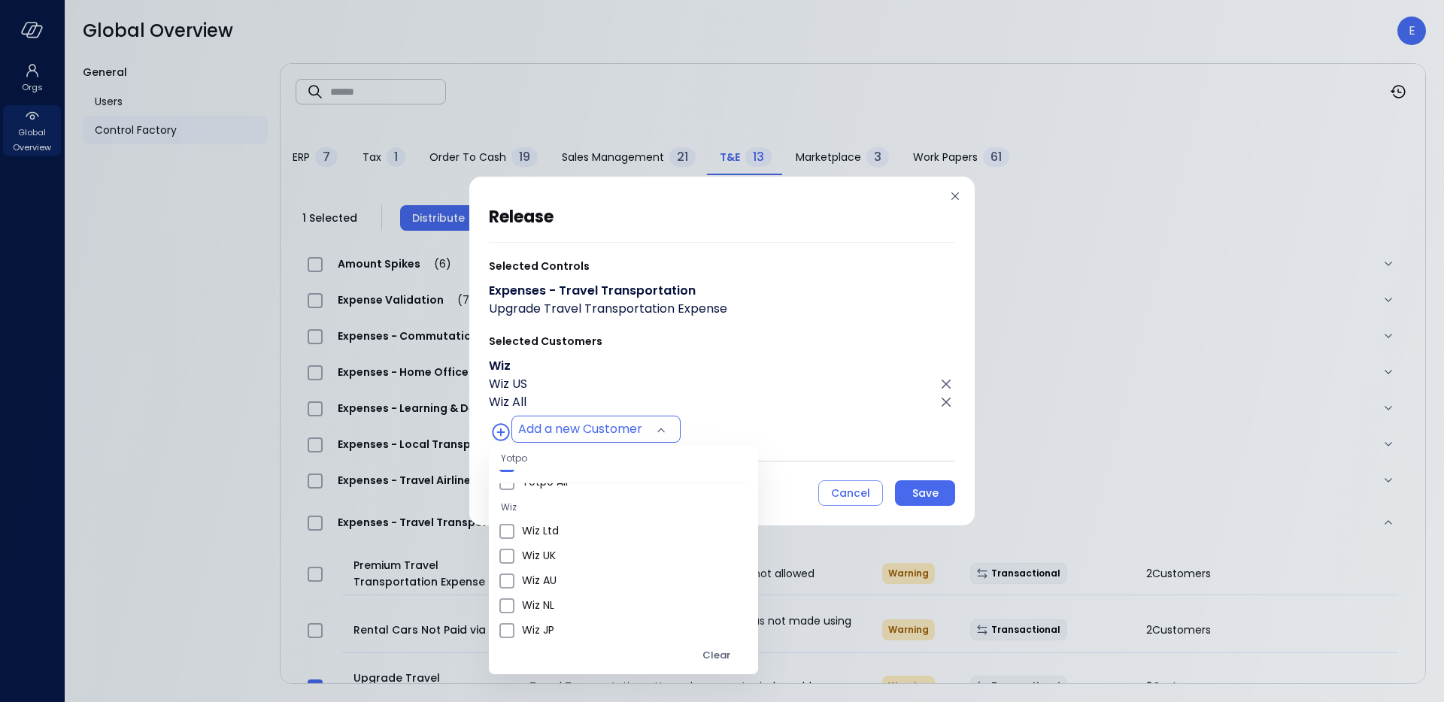
click at [925, 487] on div at bounding box center [722, 351] width 1444 height 702
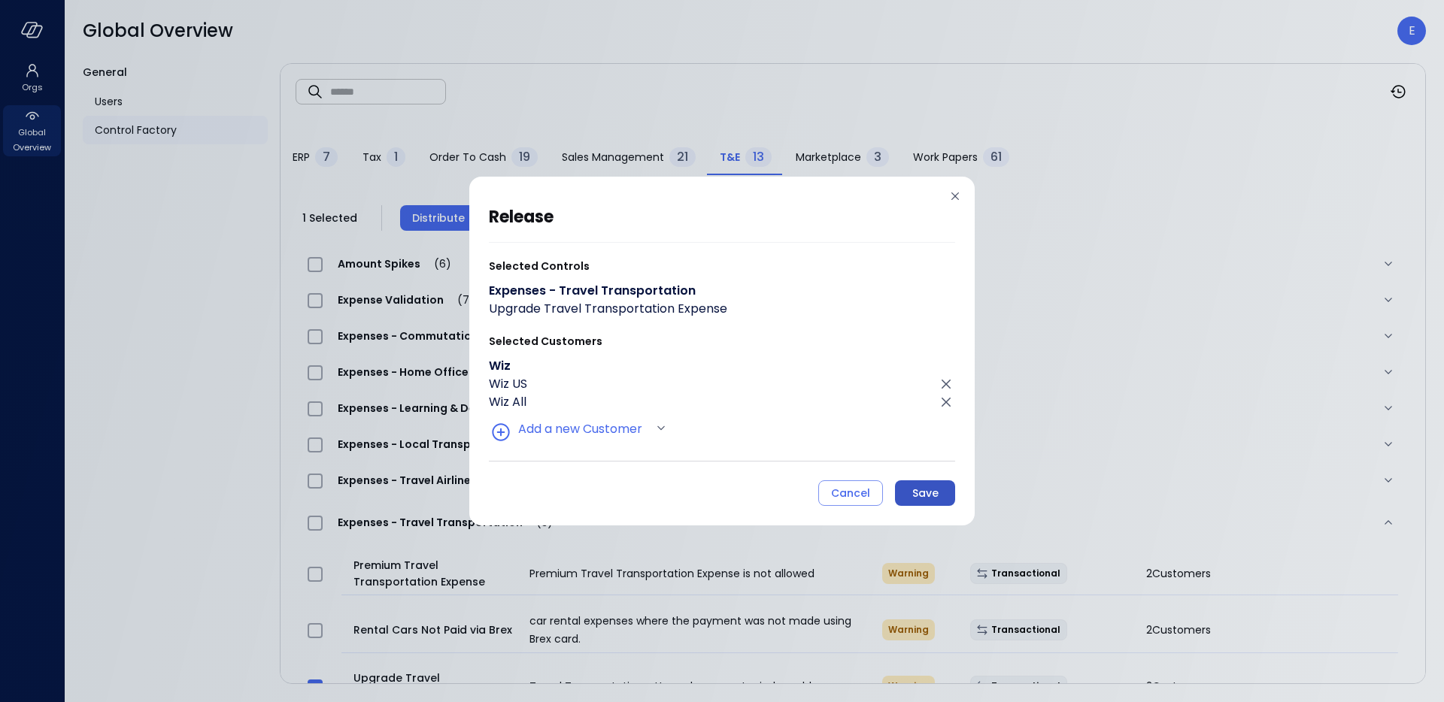
click at [926, 490] on div "Save" at bounding box center [925, 493] width 26 height 19
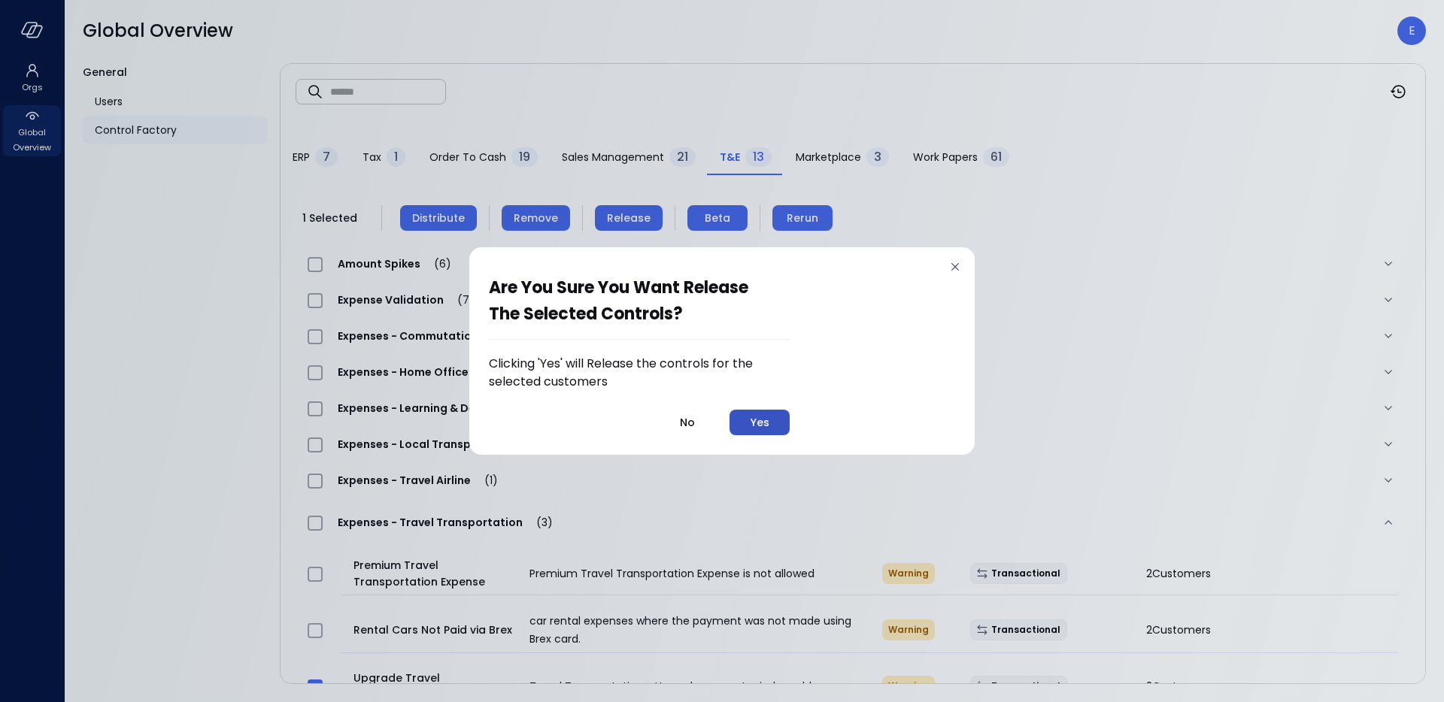
click at [776, 427] on button "Yes" at bounding box center [759, 423] width 60 height 26
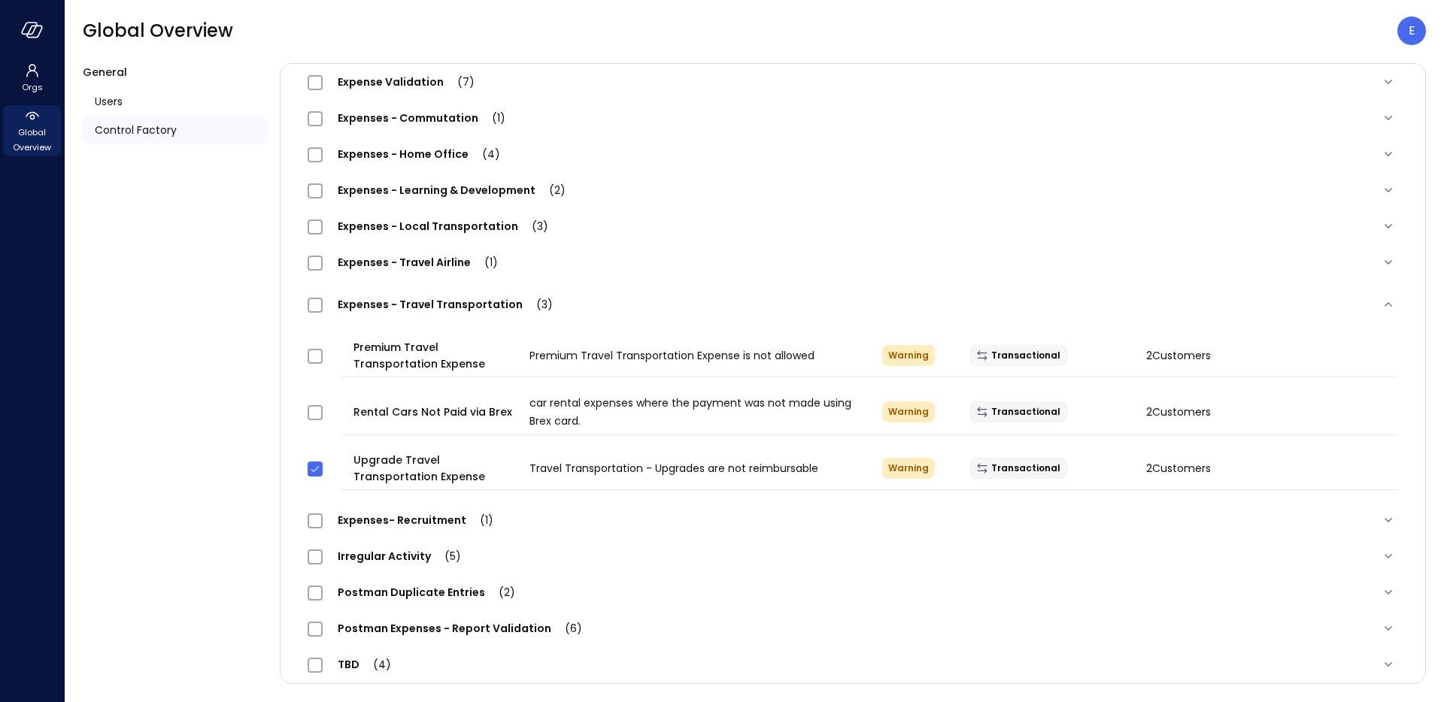
scroll to position [232, 0]
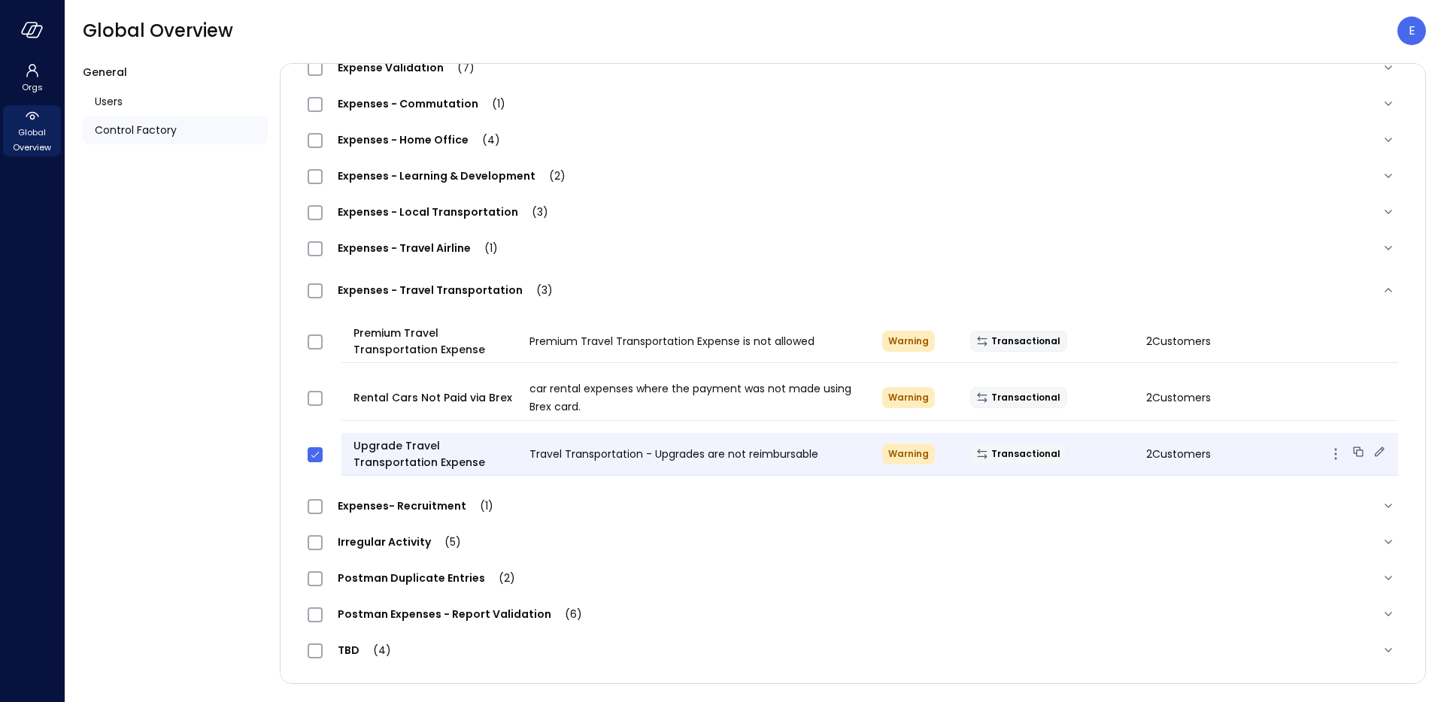
click at [1372, 455] on icon at bounding box center [1379, 451] width 15 height 15
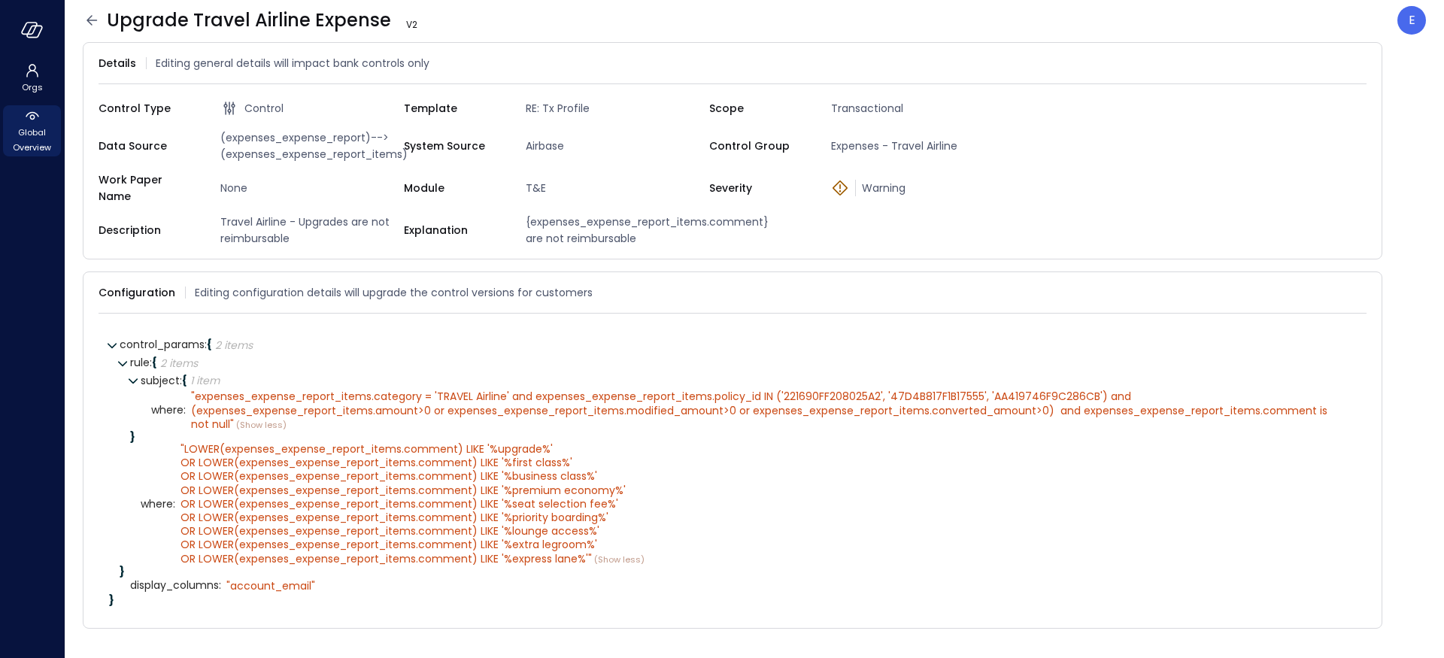
click at [22, 147] on span "Global Overview" at bounding box center [32, 140] width 46 height 30
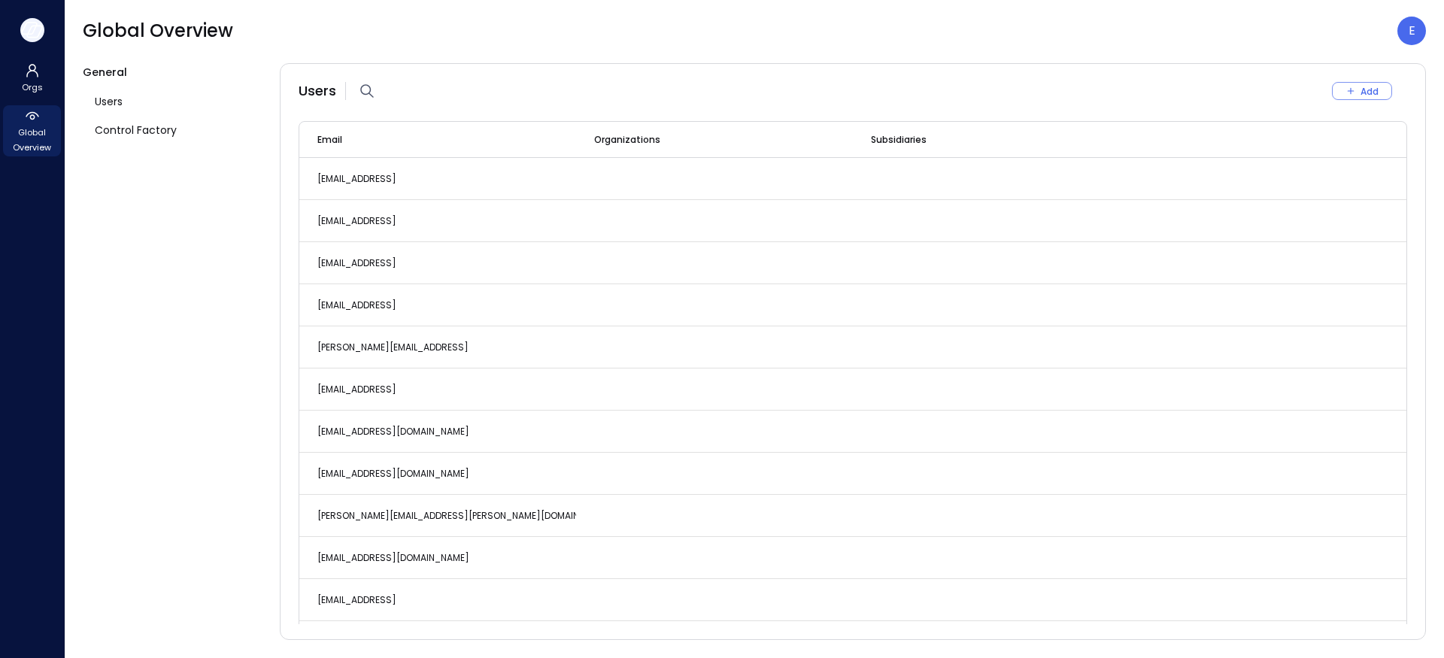
click at [34, 32] on icon "button" at bounding box center [32, 30] width 23 height 17
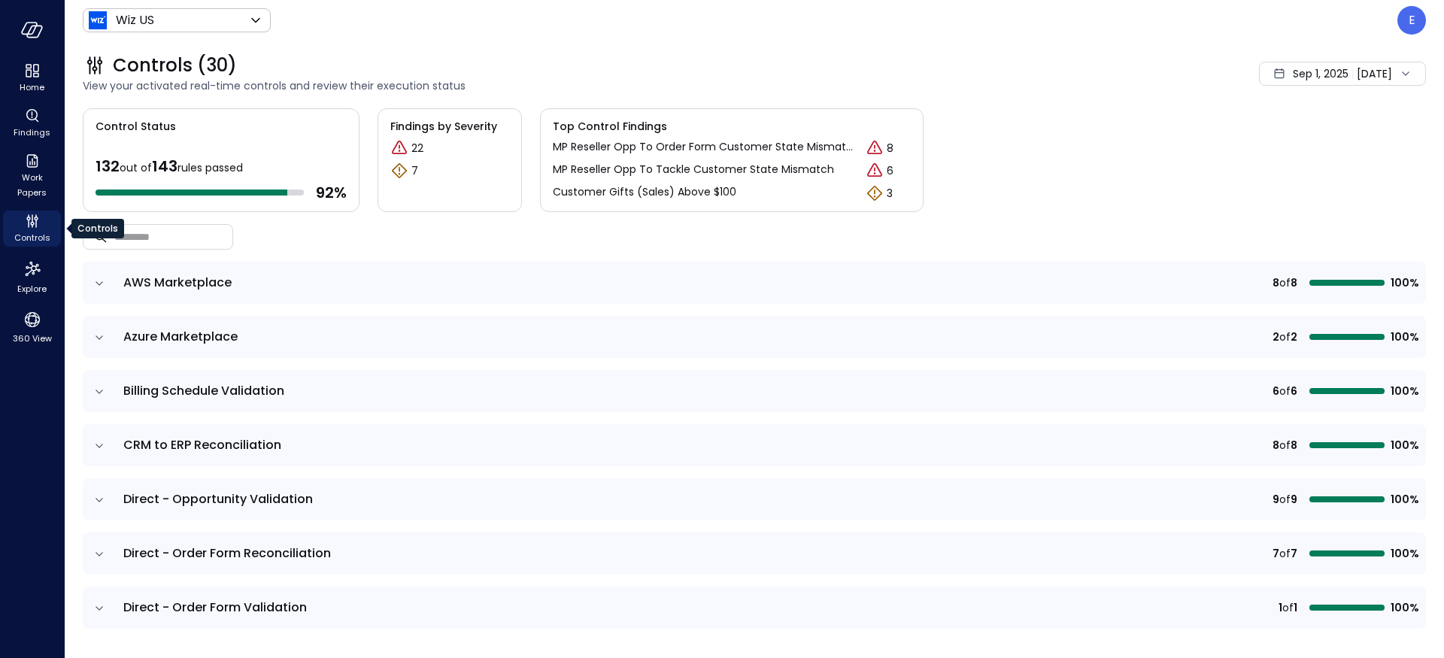
click at [32, 220] on icon "Controls" at bounding box center [33, 218] width 2 height 8
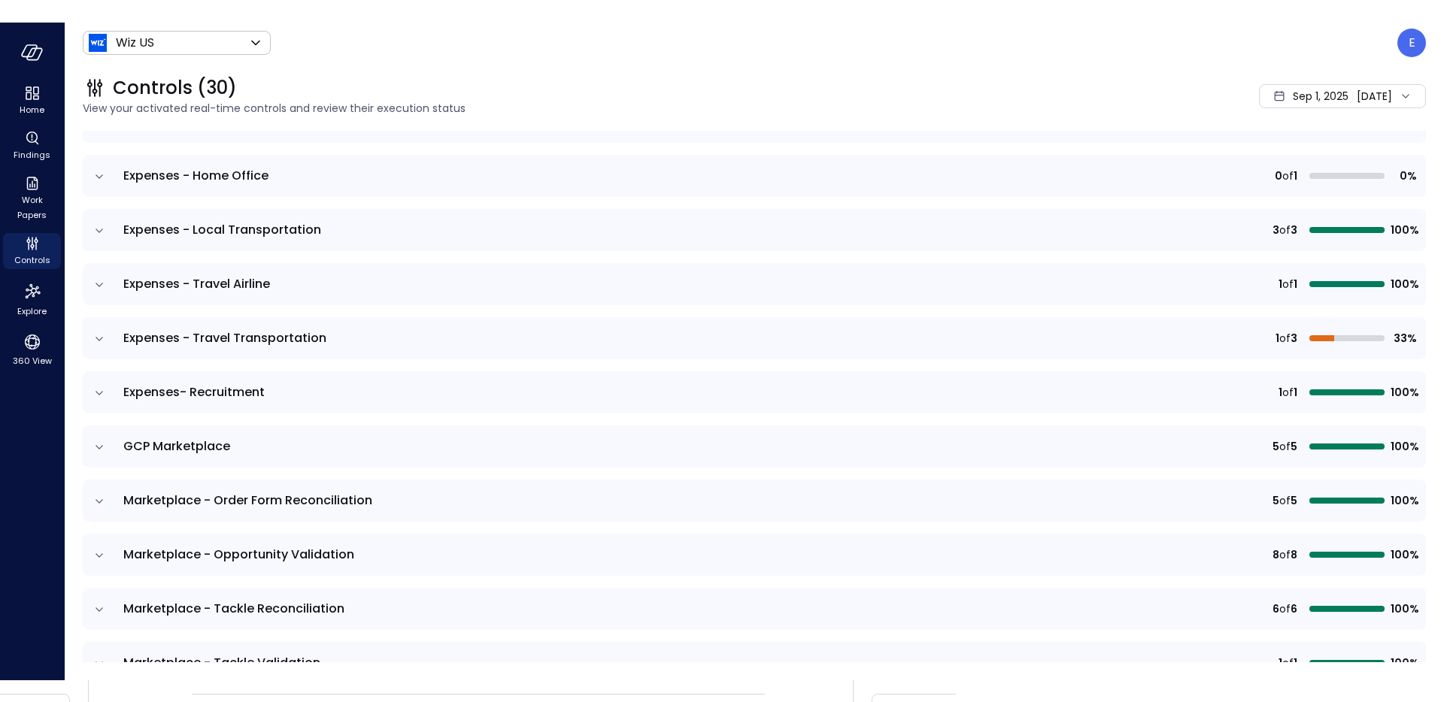
scroll to position [540, 0]
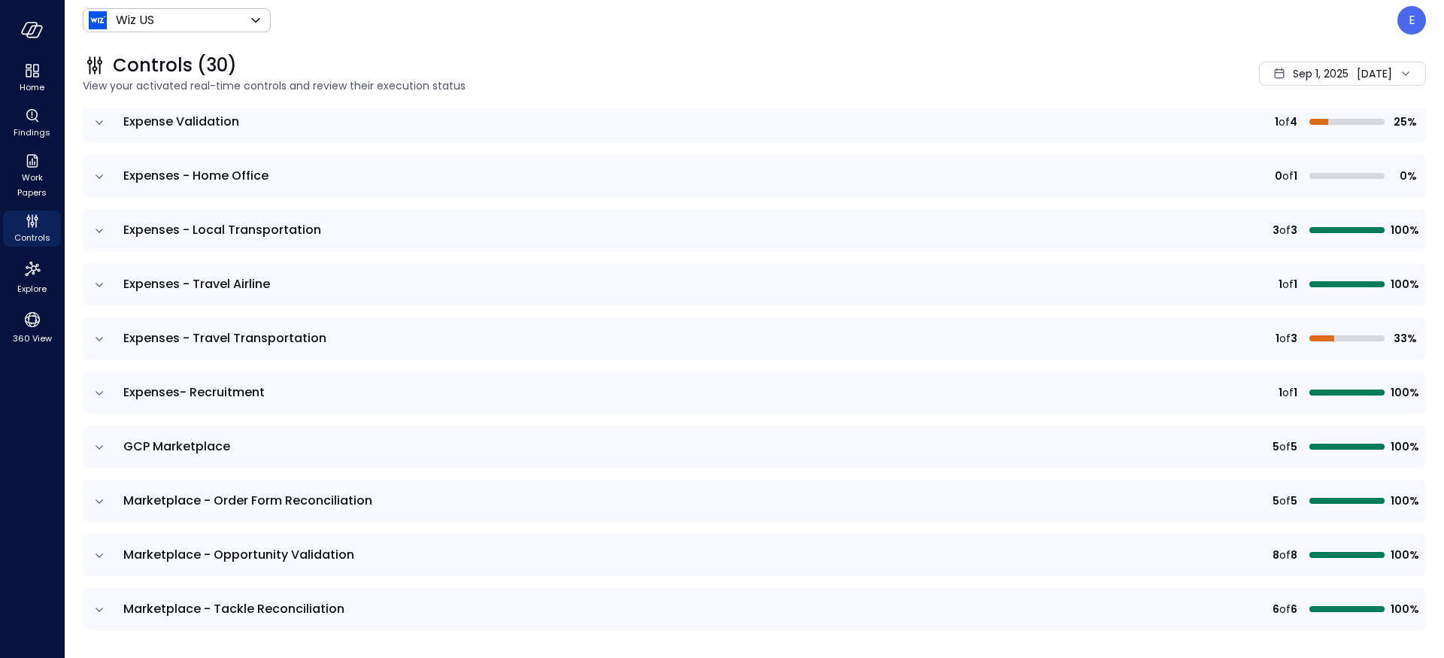
click at [102, 391] on icon "expand row" at bounding box center [100, 393] width 8 height 4
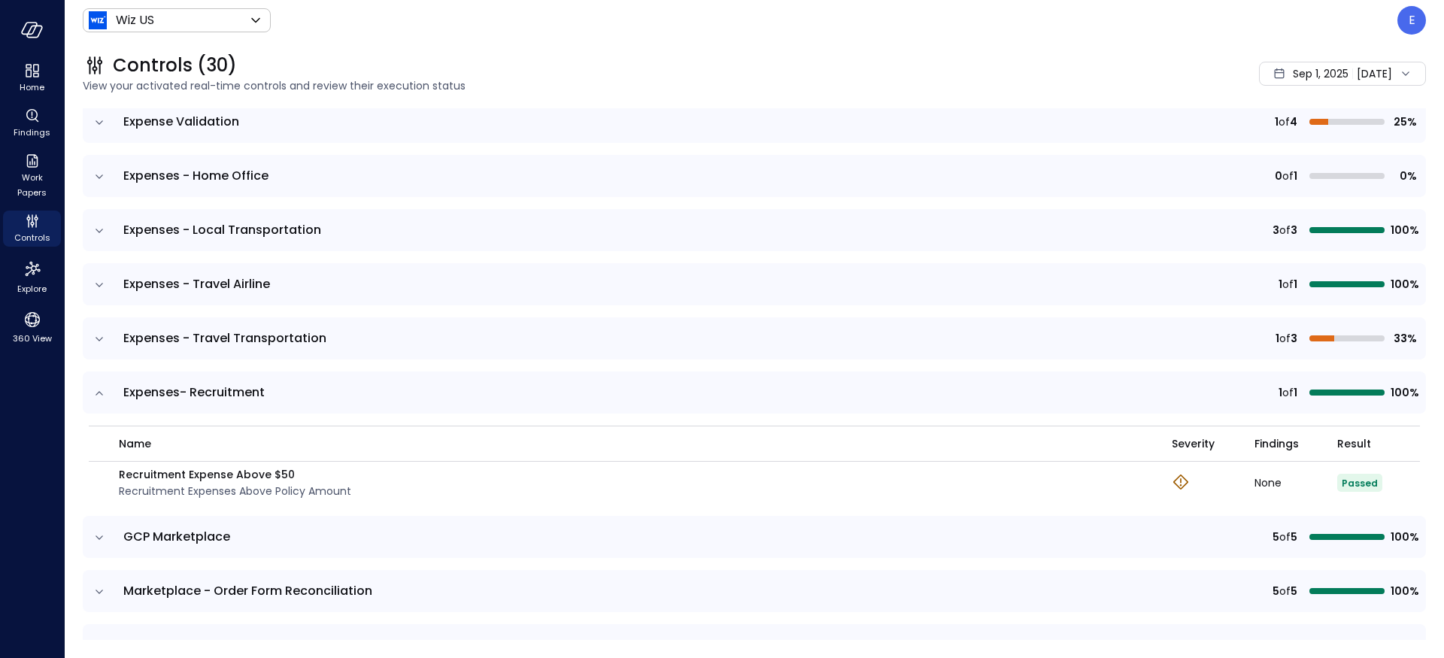
click at [102, 391] on icon "expand row" at bounding box center [99, 393] width 15 height 15
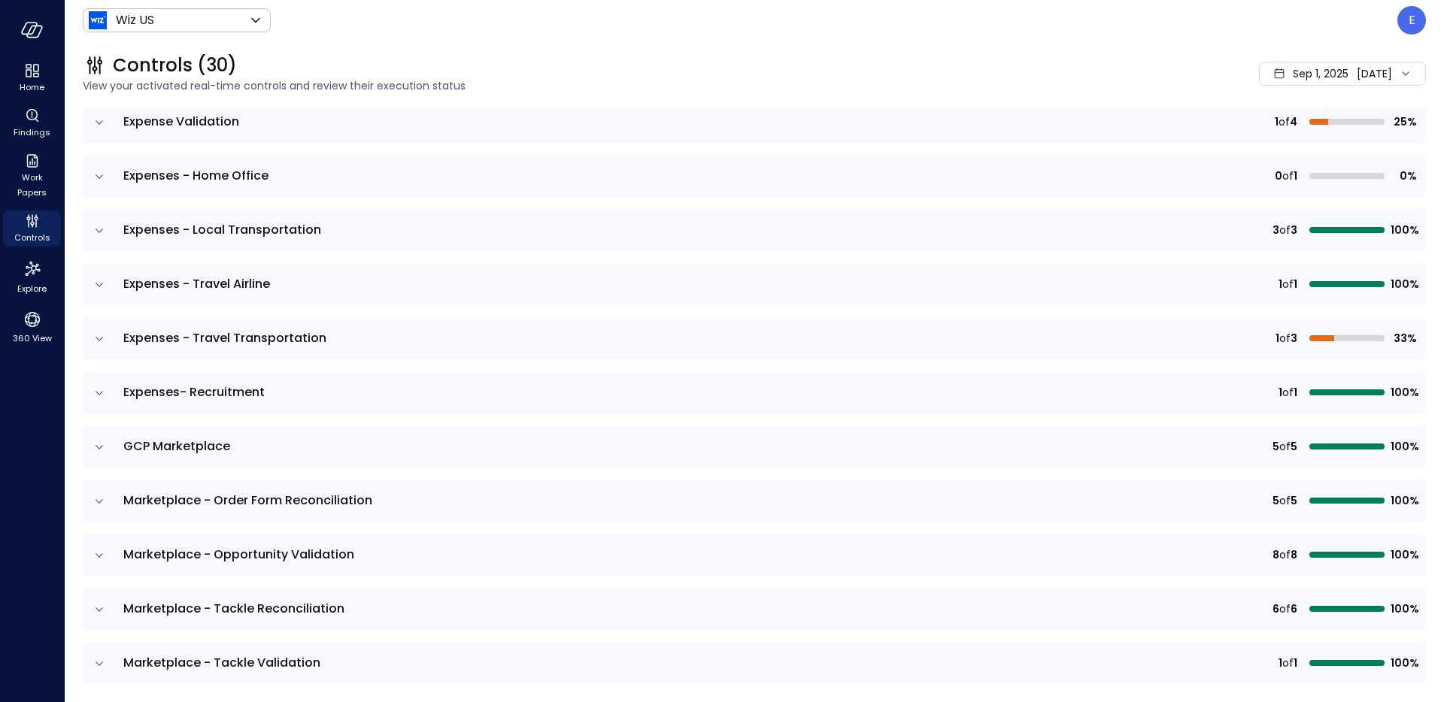
click at [99, 341] on icon "expand row" at bounding box center [99, 339] width 15 height 15
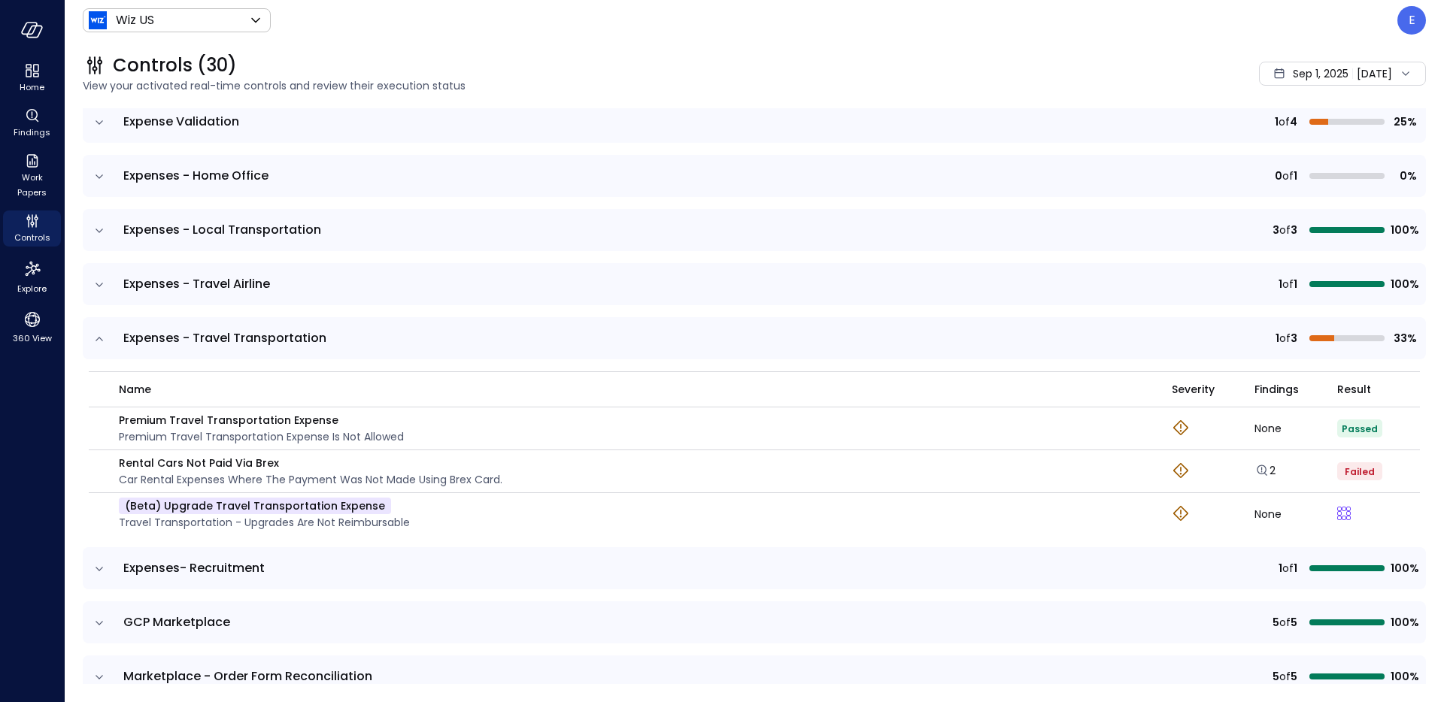
click at [99, 341] on icon "expand row" at bounding box center [99, 339] width 15 height 15
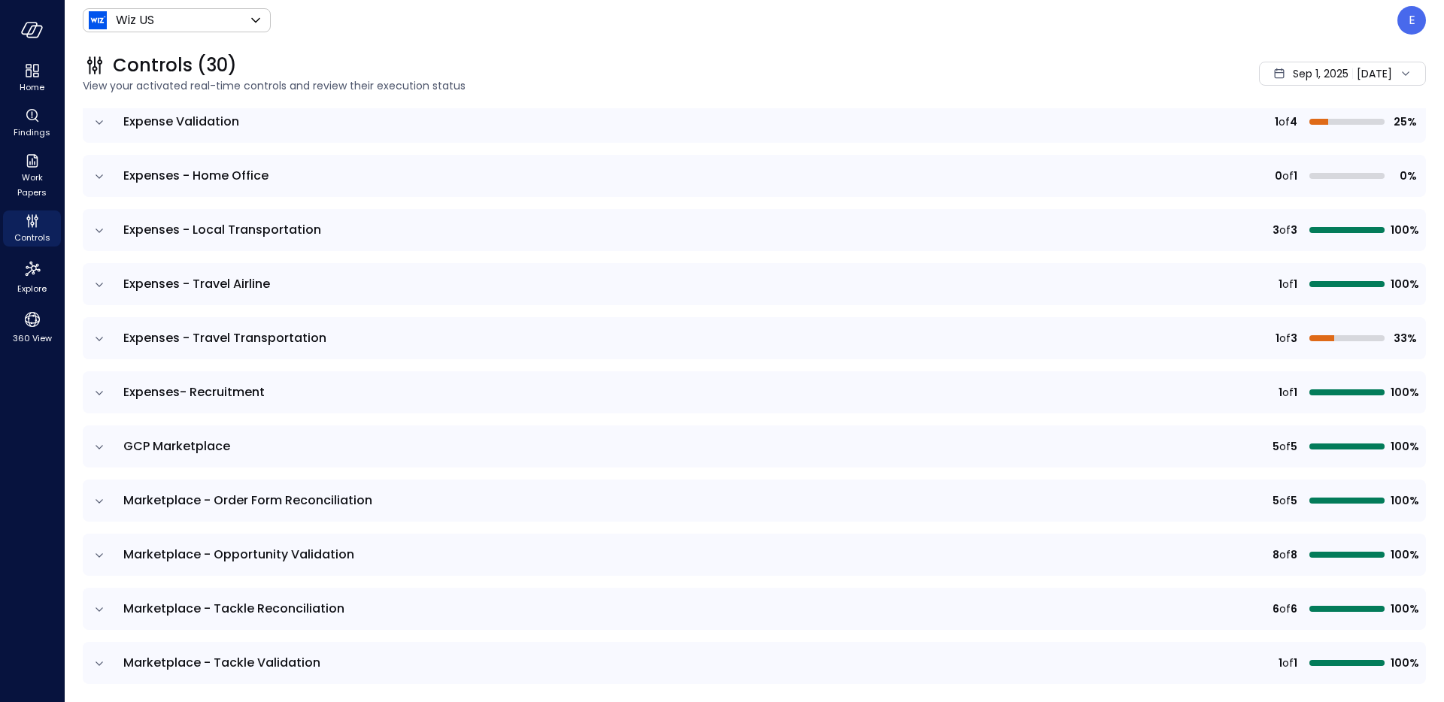
click at [98, 337] on icon "expand row" at bounding box center [99, 339] width 15 height 15
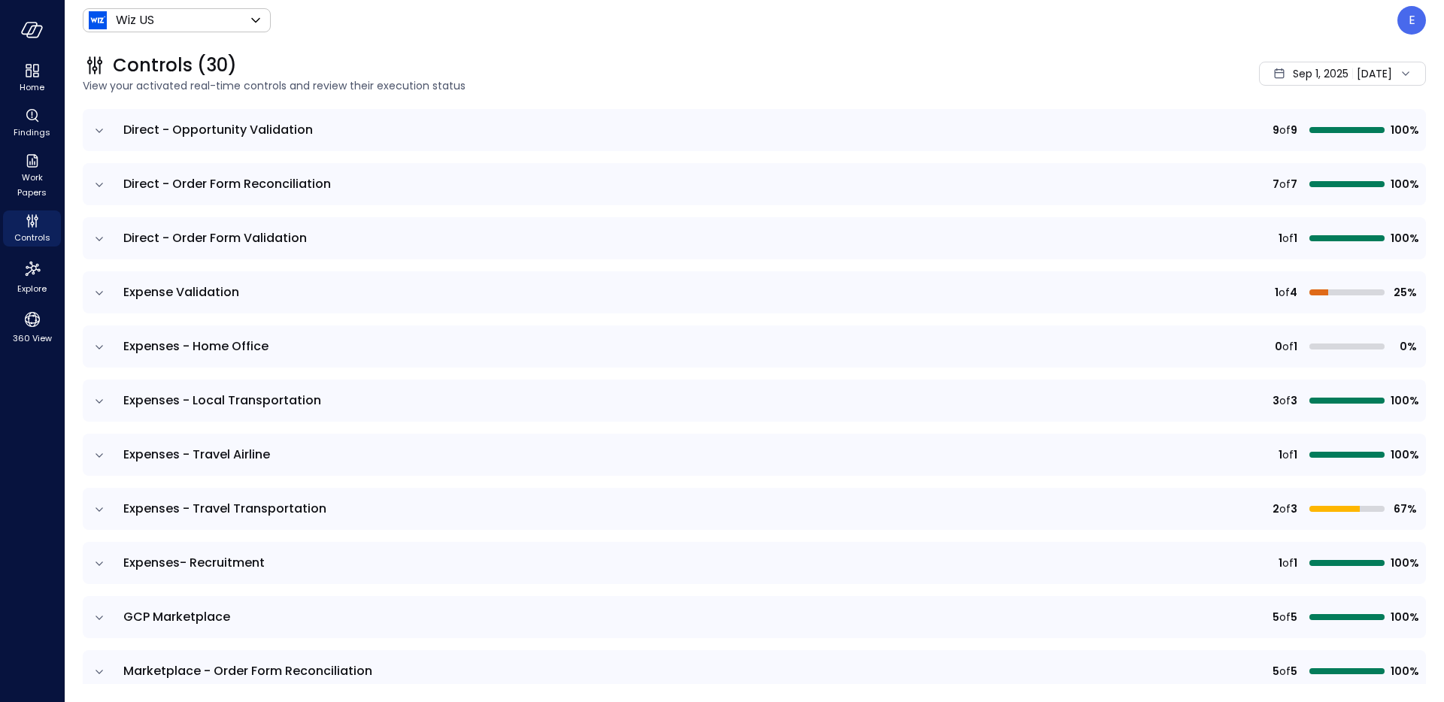
scroll to position [420, 0]
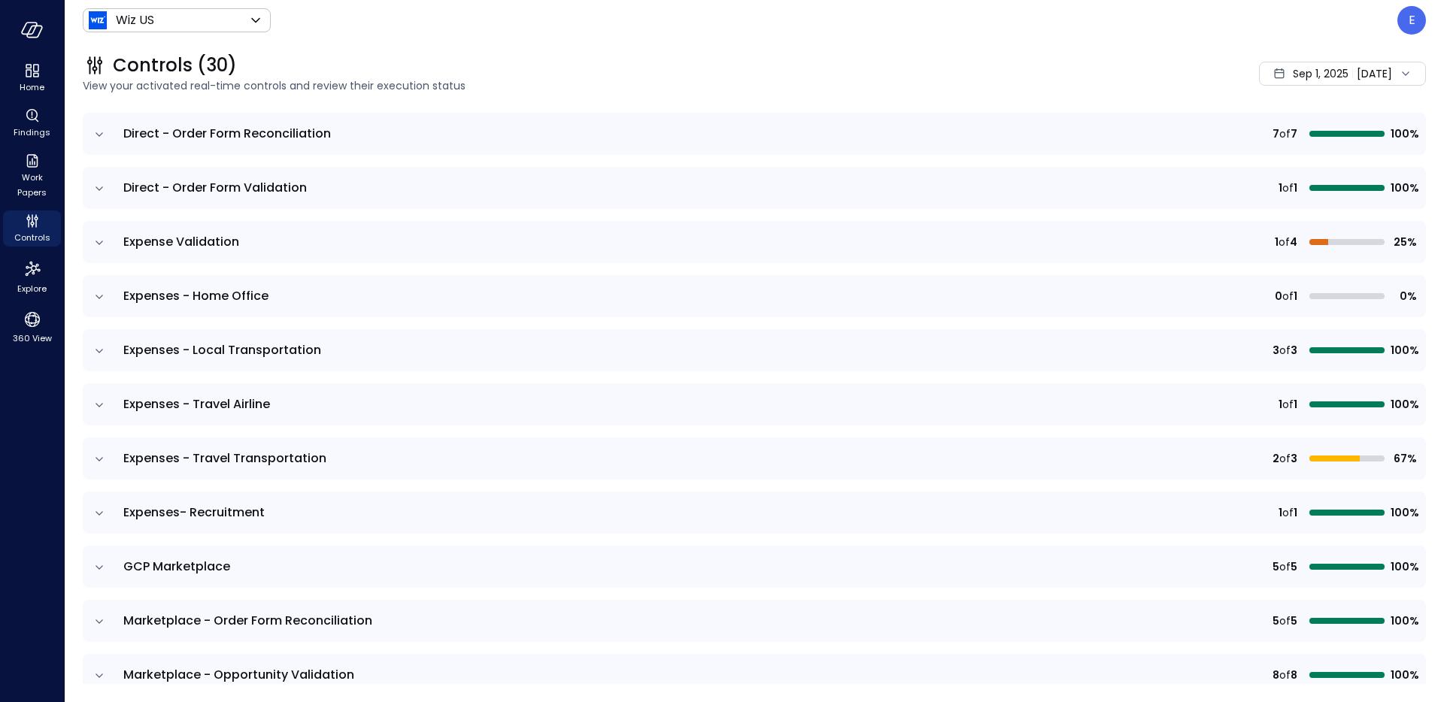
click at [102, 461] on icon "expand row" at bounding box center [99, 459] width 15 height 15
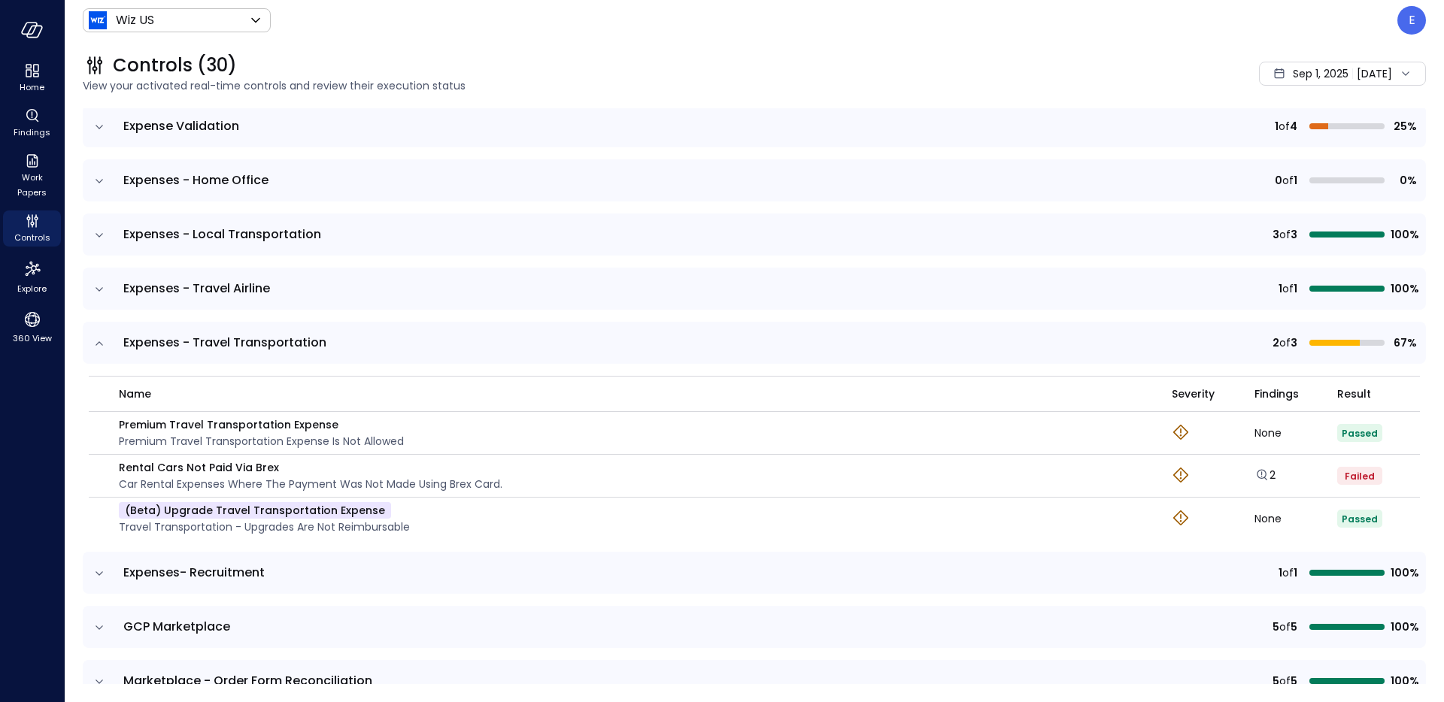
scroll to position [0, 0]
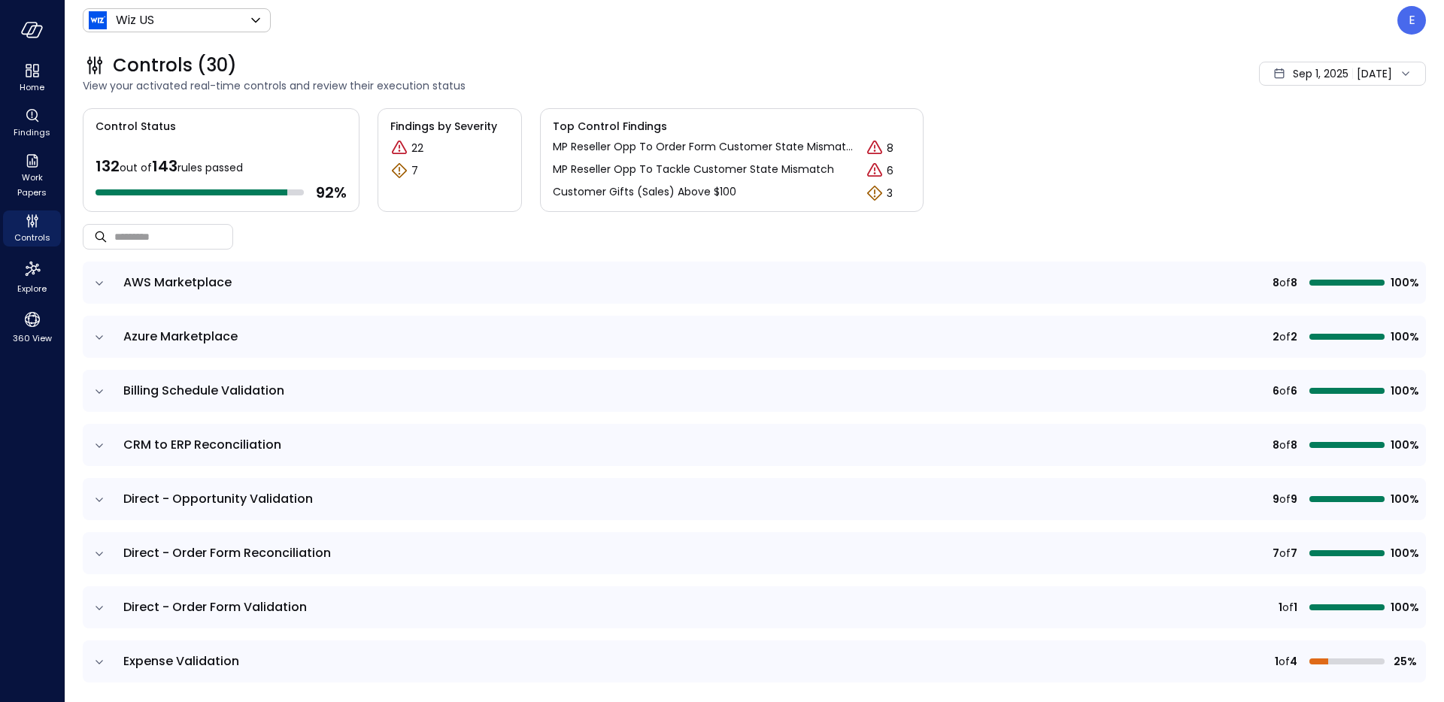
click at [1352, 66] on div "Sep 1, 2025 Sep 9, 2025" at bounding box center [1342, 74] width 167 height 24
click at [1298, 166] on li "Current Year 2025" at bounding box center [1316, 164] width 120 height 25
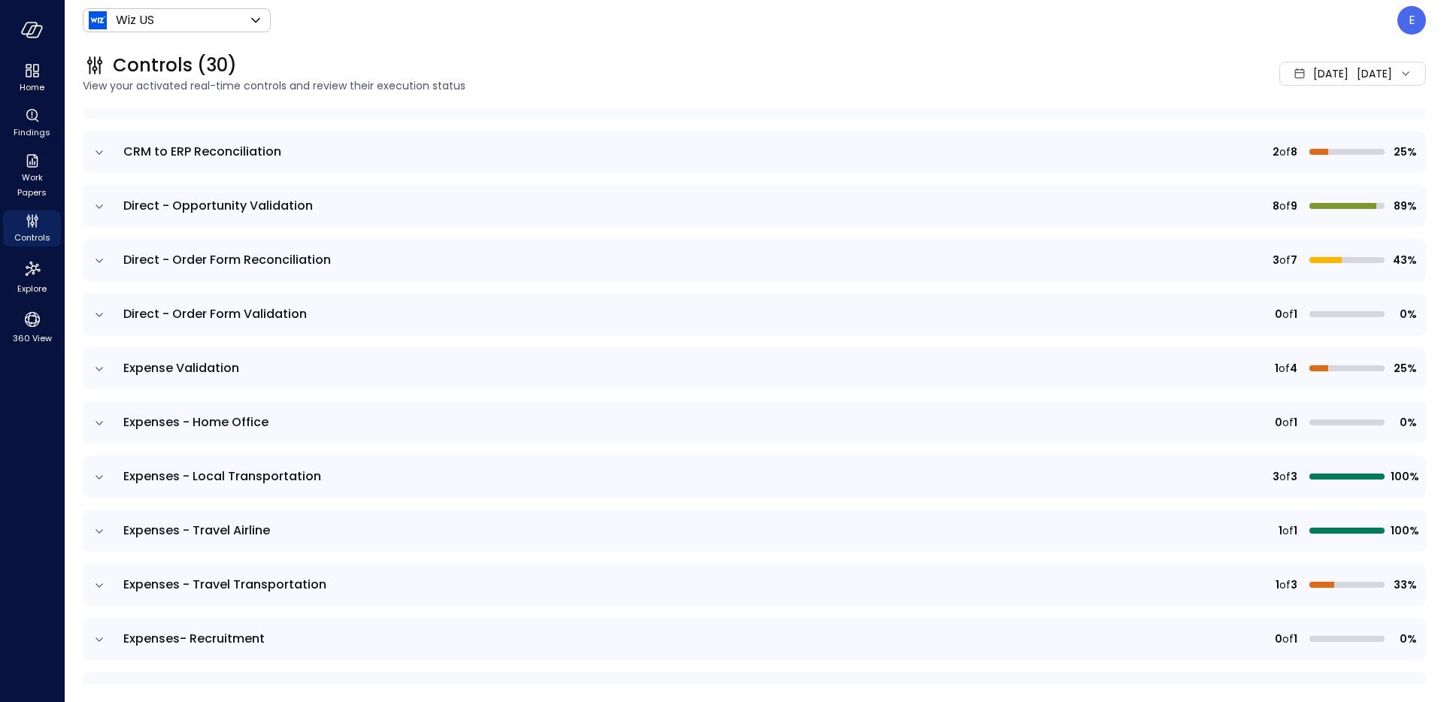
scroll to position [511, 0]
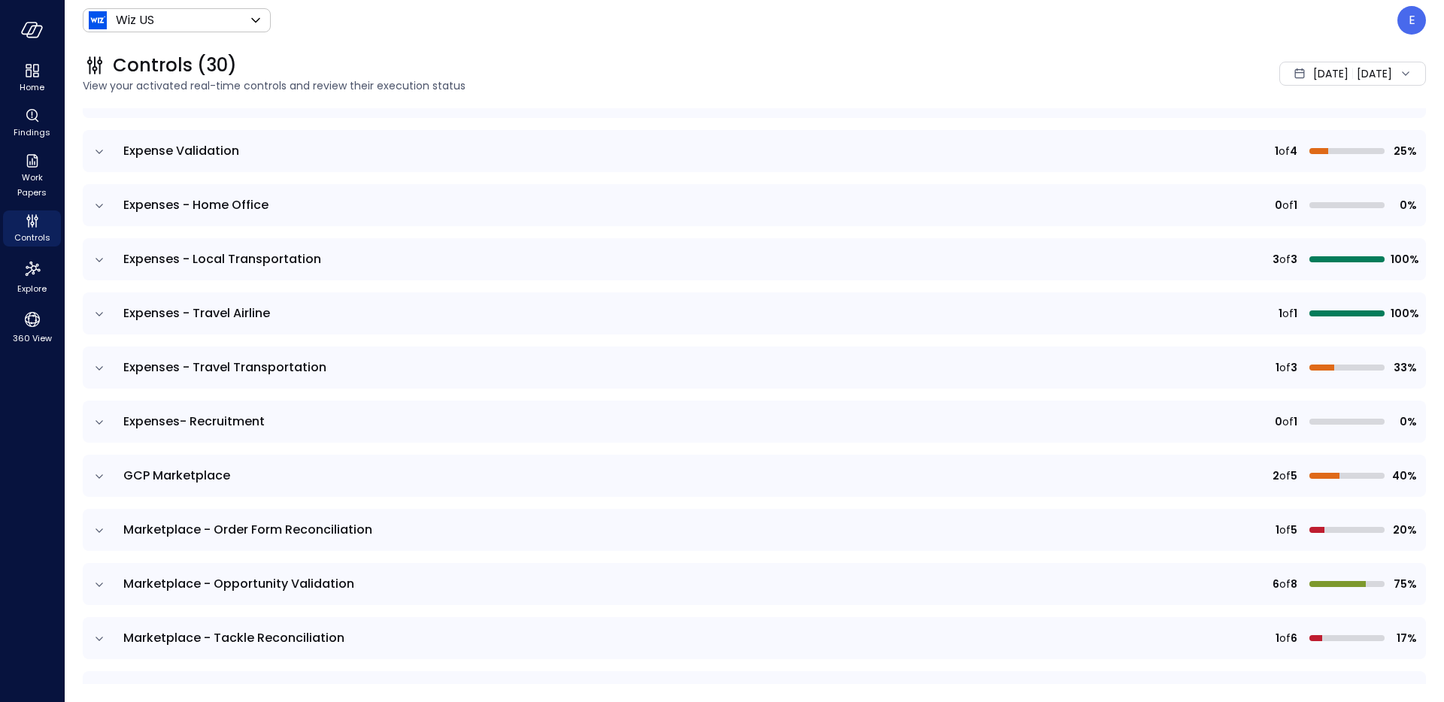
click at [101, 371] on icon "expand row" at bounding box center [99, 368] width 15 height 15
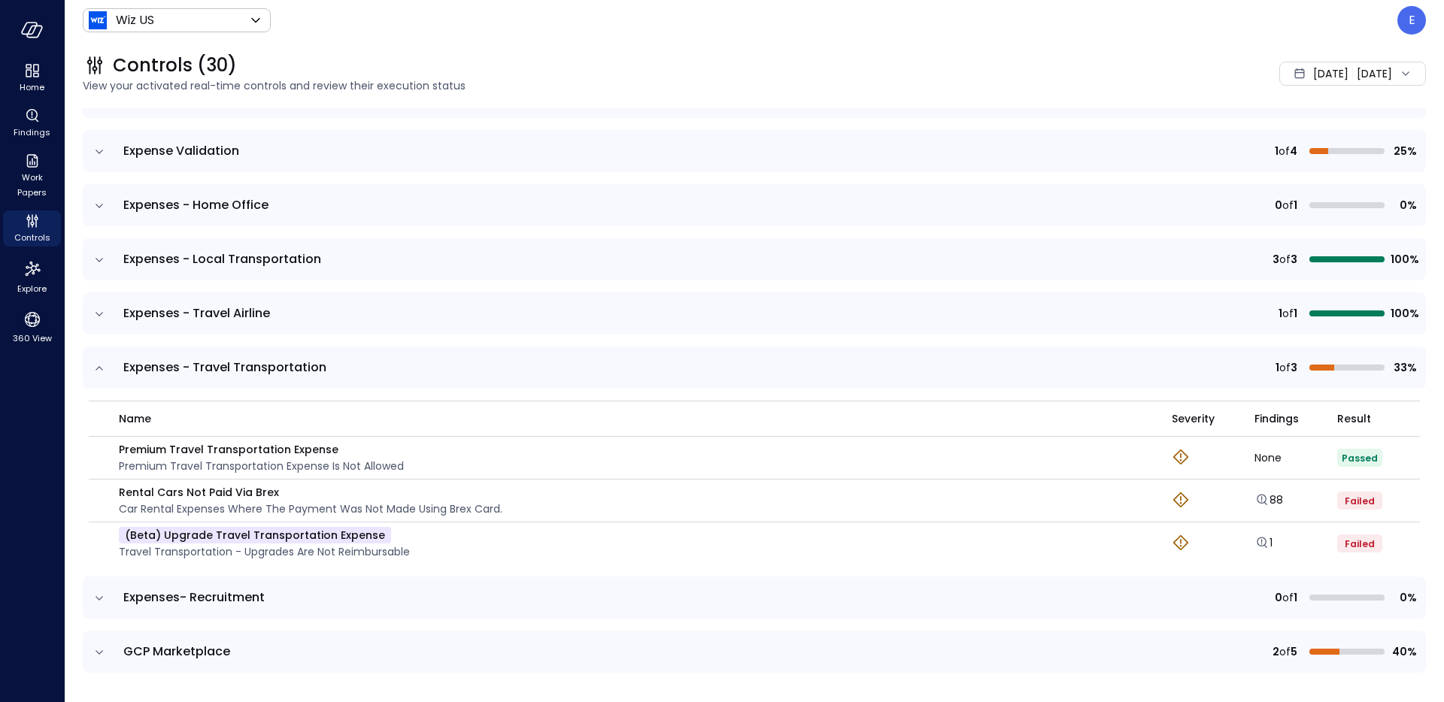
scroll to position [544, 0]
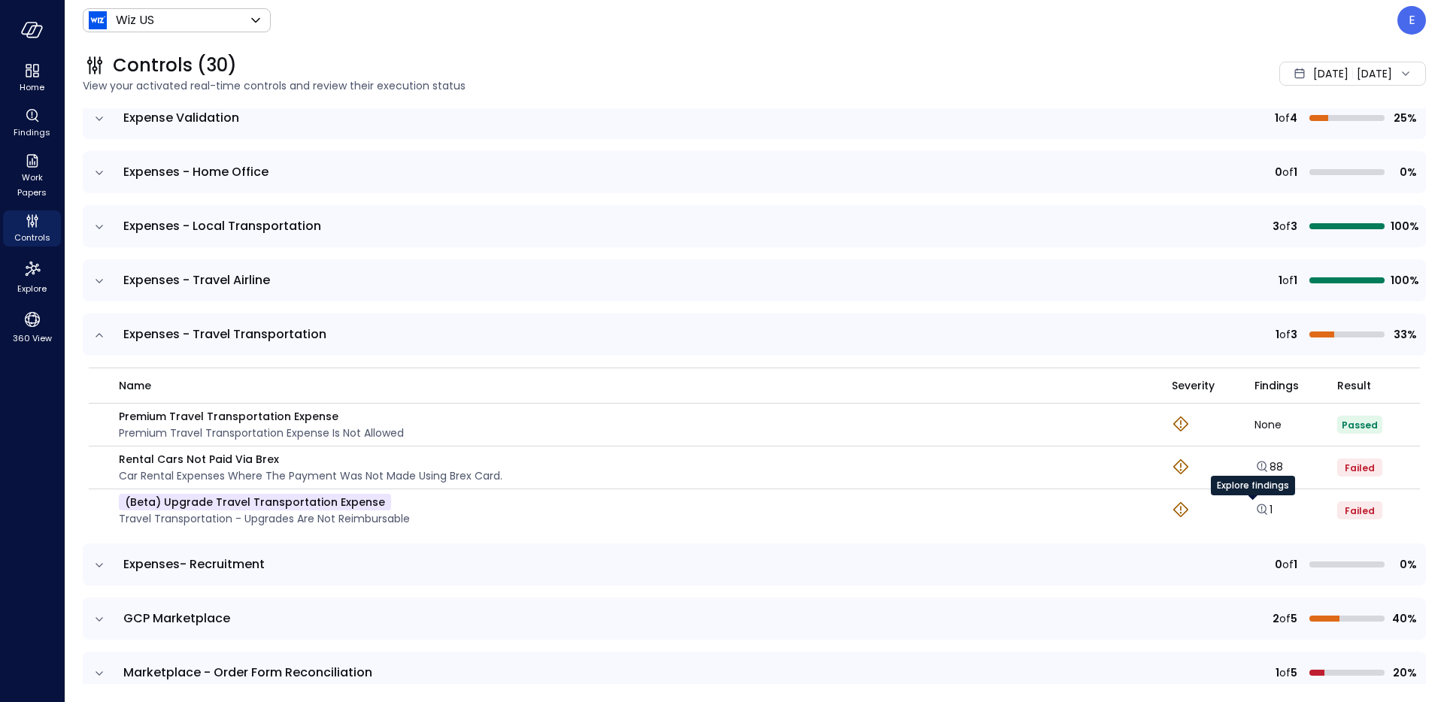
click at [1254, 505] on div "Explore findings" at bounding box center [1253, 491] width 84 height 30
click at [1254, 511] on icon "Explore findings" at bounding box center [1261, 509] width 15 height 15
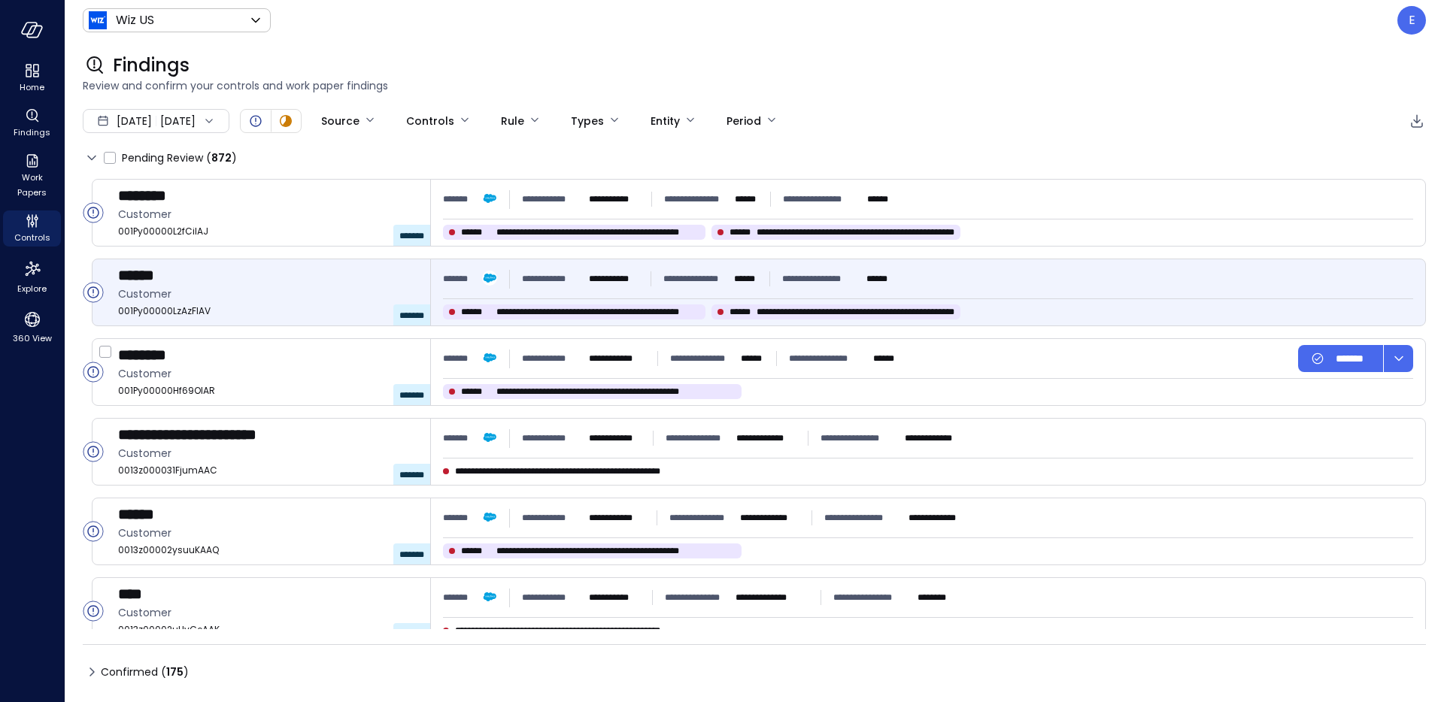
type input "****"
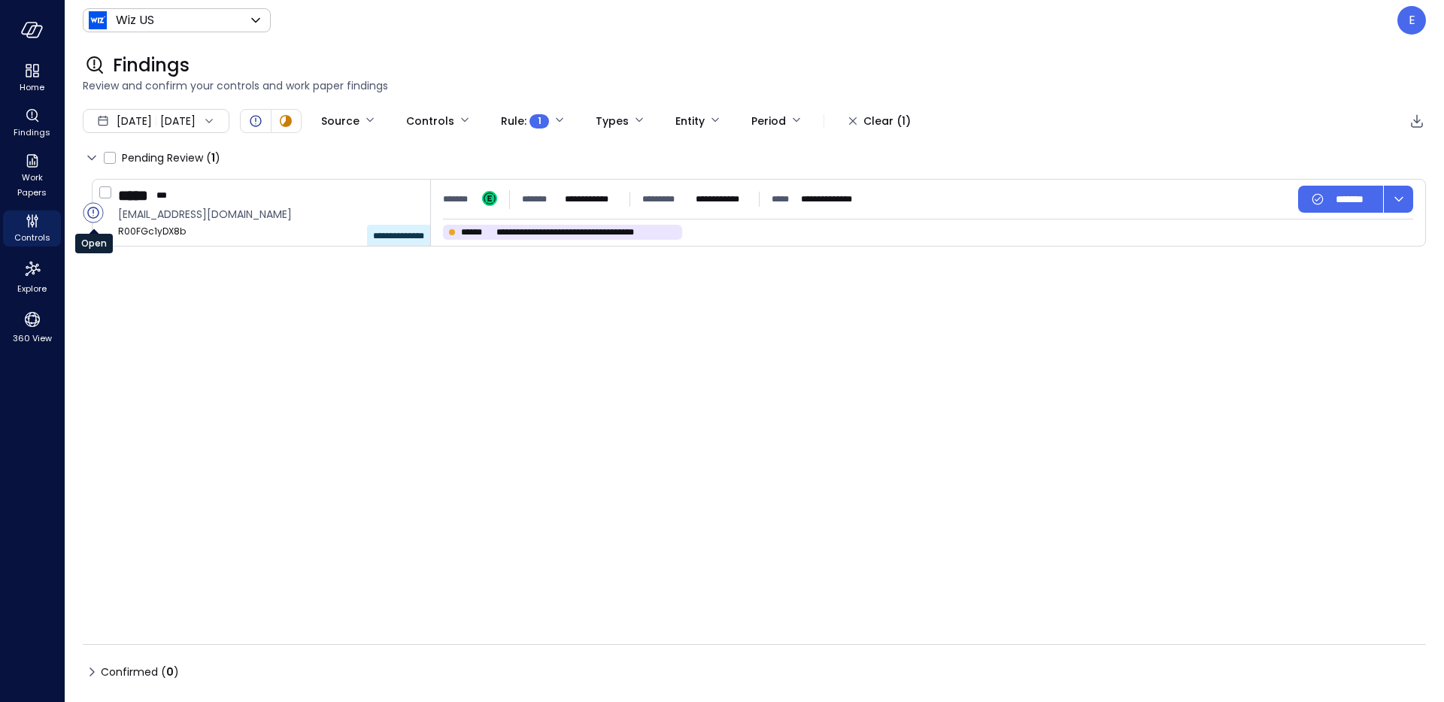
click at [96, 212] on circle "Open" at bounding box center [93, 213] width 20 height 20
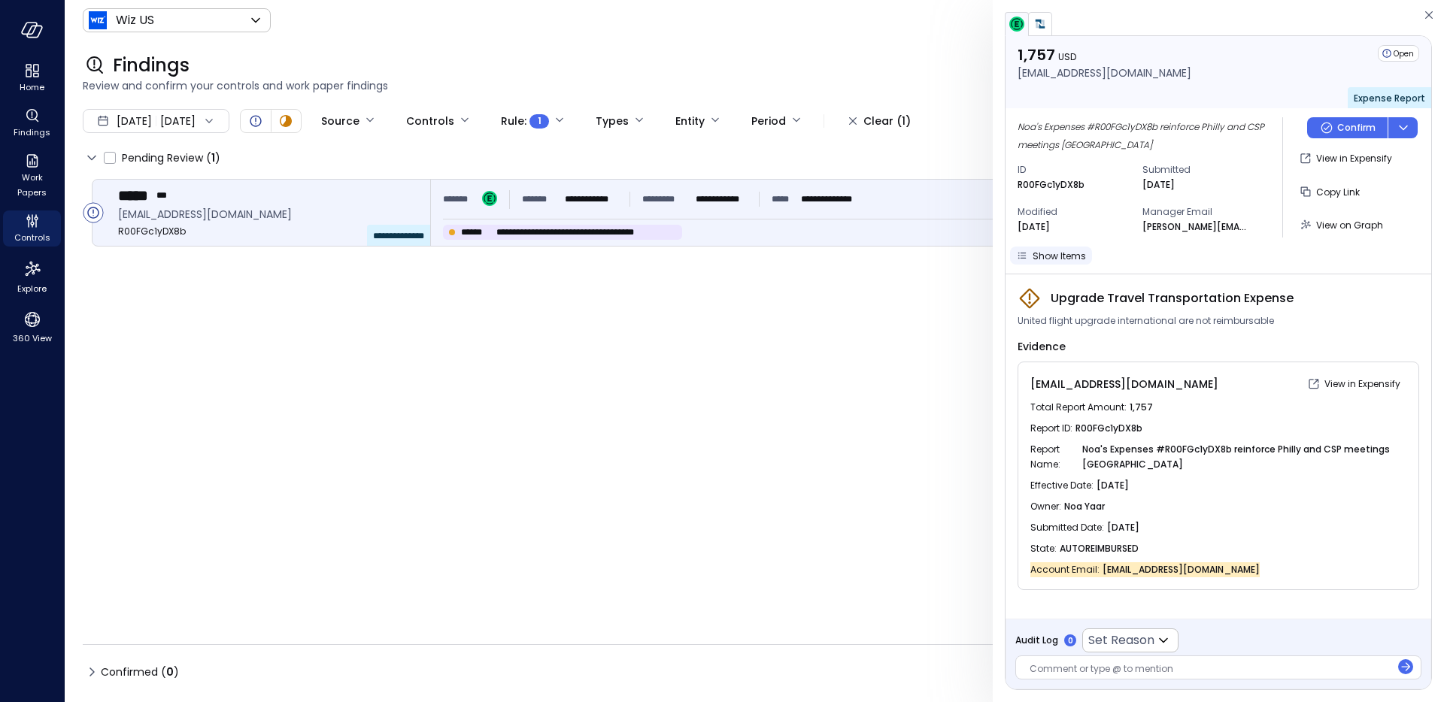
click at [1054, 251] on span "Show Items" at bounding box center [1059, 256] width 53 height 13
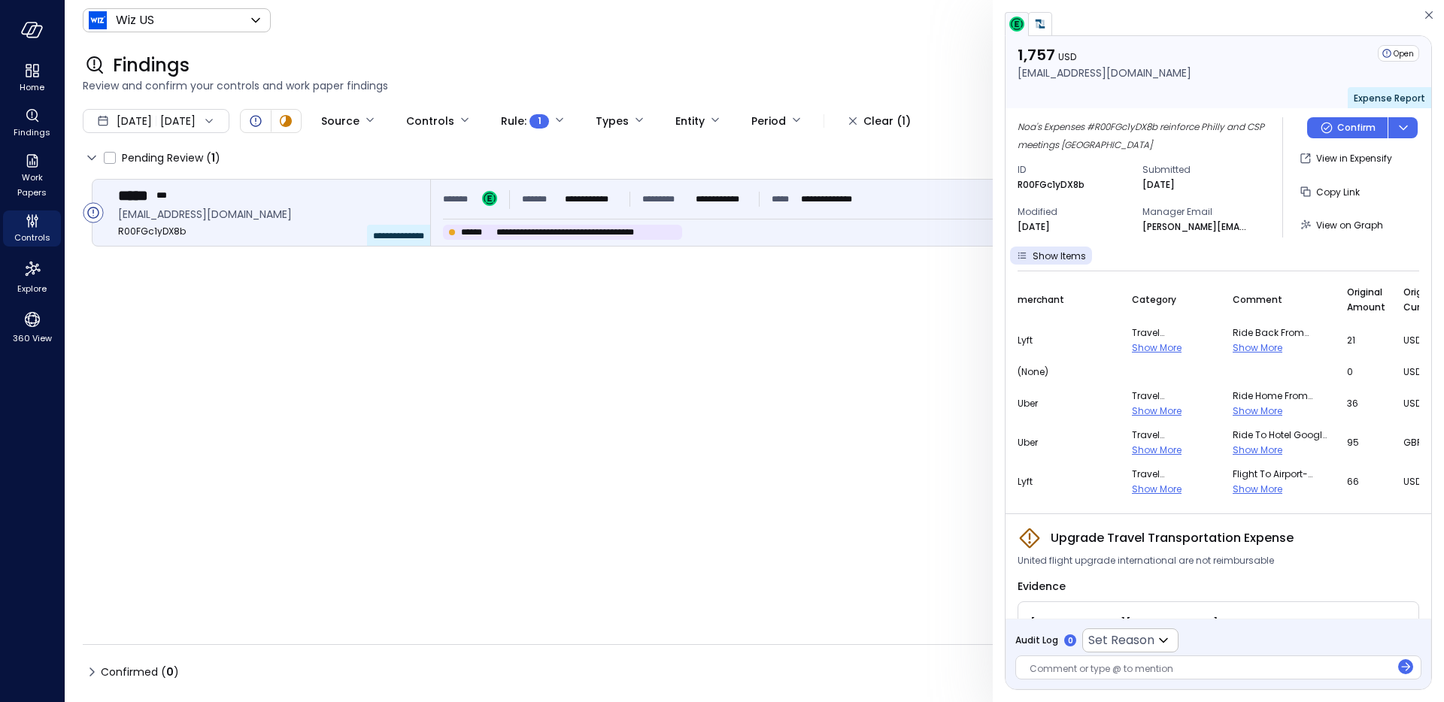
click at [1132, 352] on span "Show More" at bounding box center [1157, 347] width 50 height 13
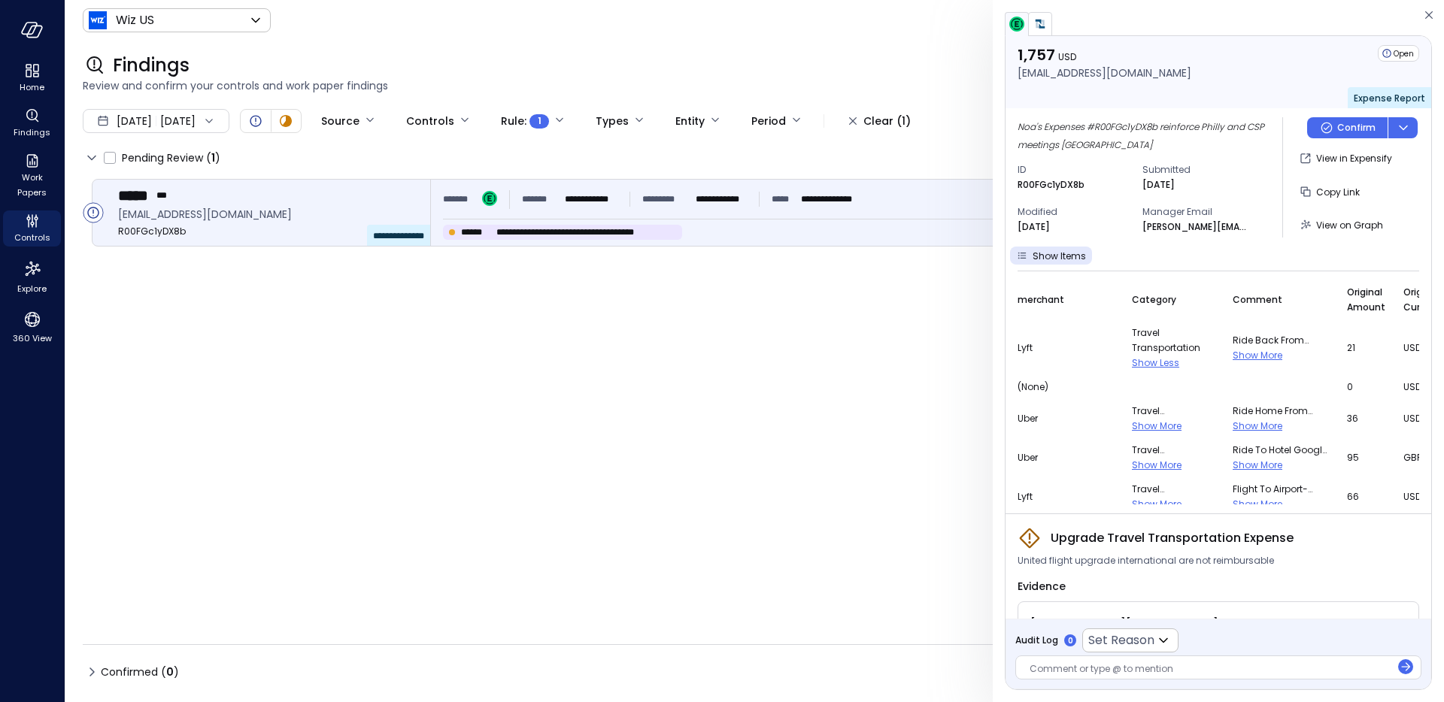
click at [1132, 427] on span "Show More" at bounding box center [1157, 426] width 50 height 13
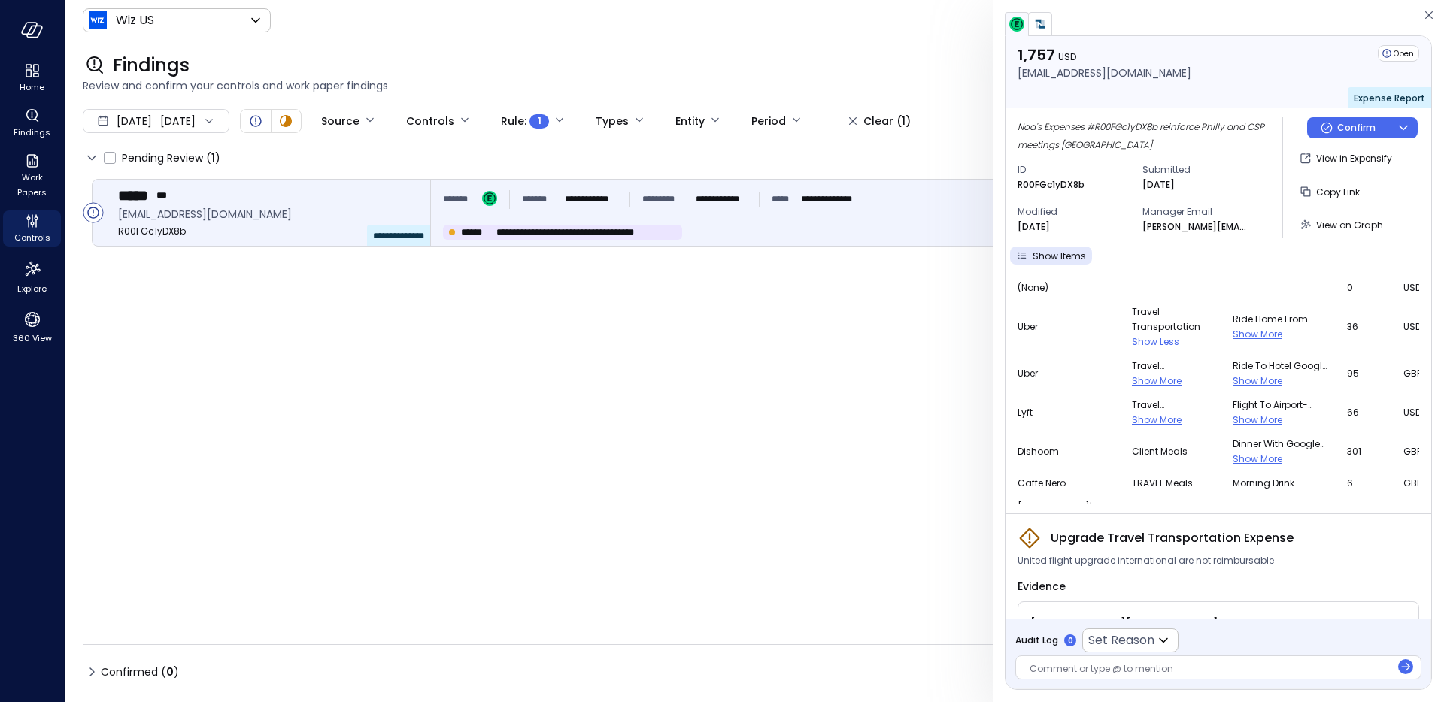
scroll to position [105, 0]
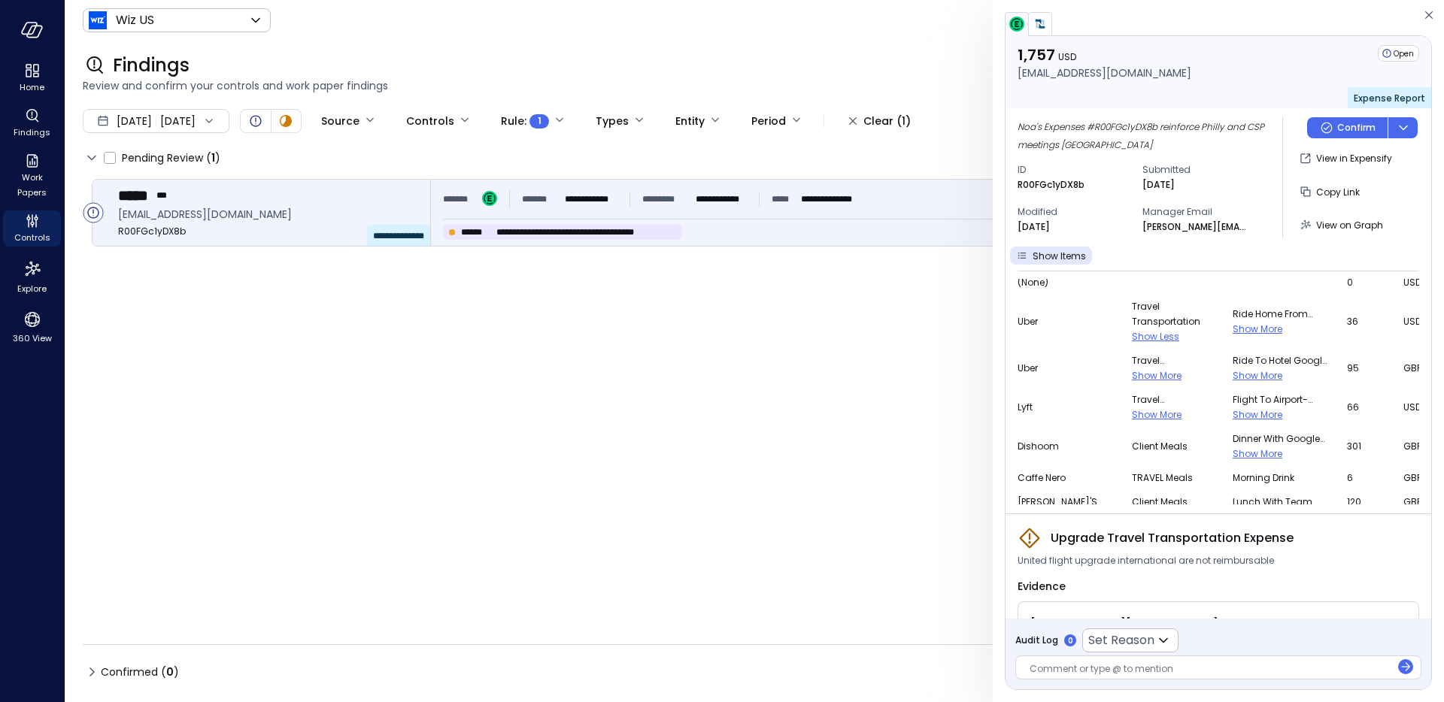
click at [1132, 379] on span "Show More" at bounding box center [1157, 375] width 50 height 13
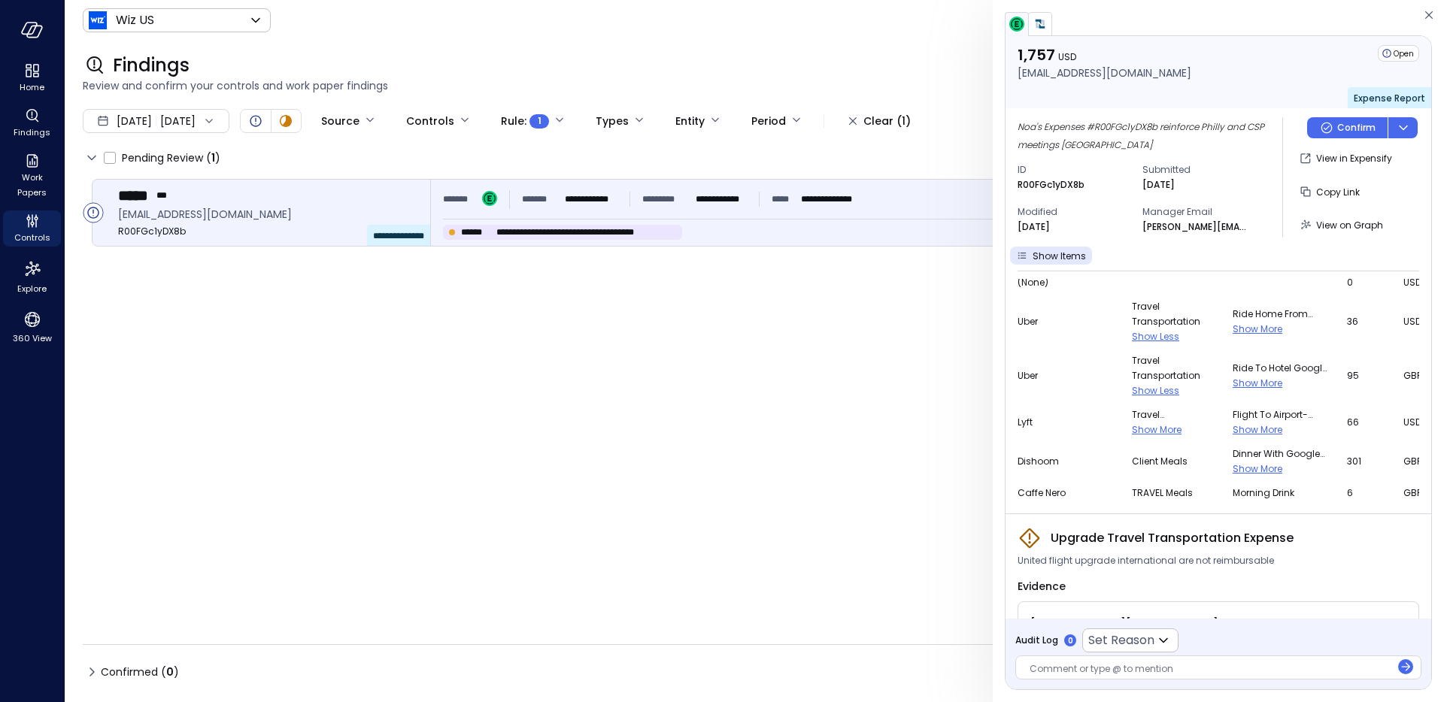
click at [1132, 430] on span "Show More" at bounding box center [1157, 429] width 50 height 13
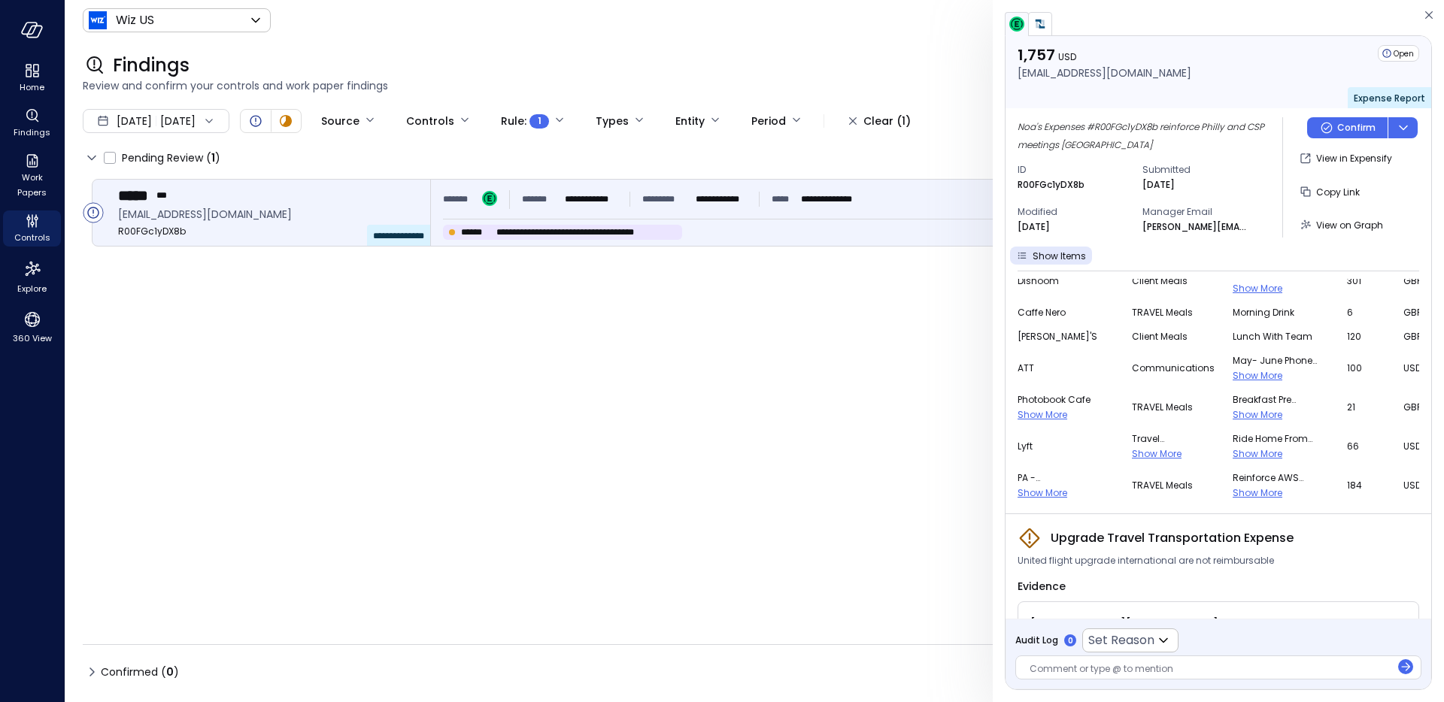
scroll to position [301, 0]
click at [1132, 452] on span "Show More" at bounding box center [1157, 453] width 50 height 13
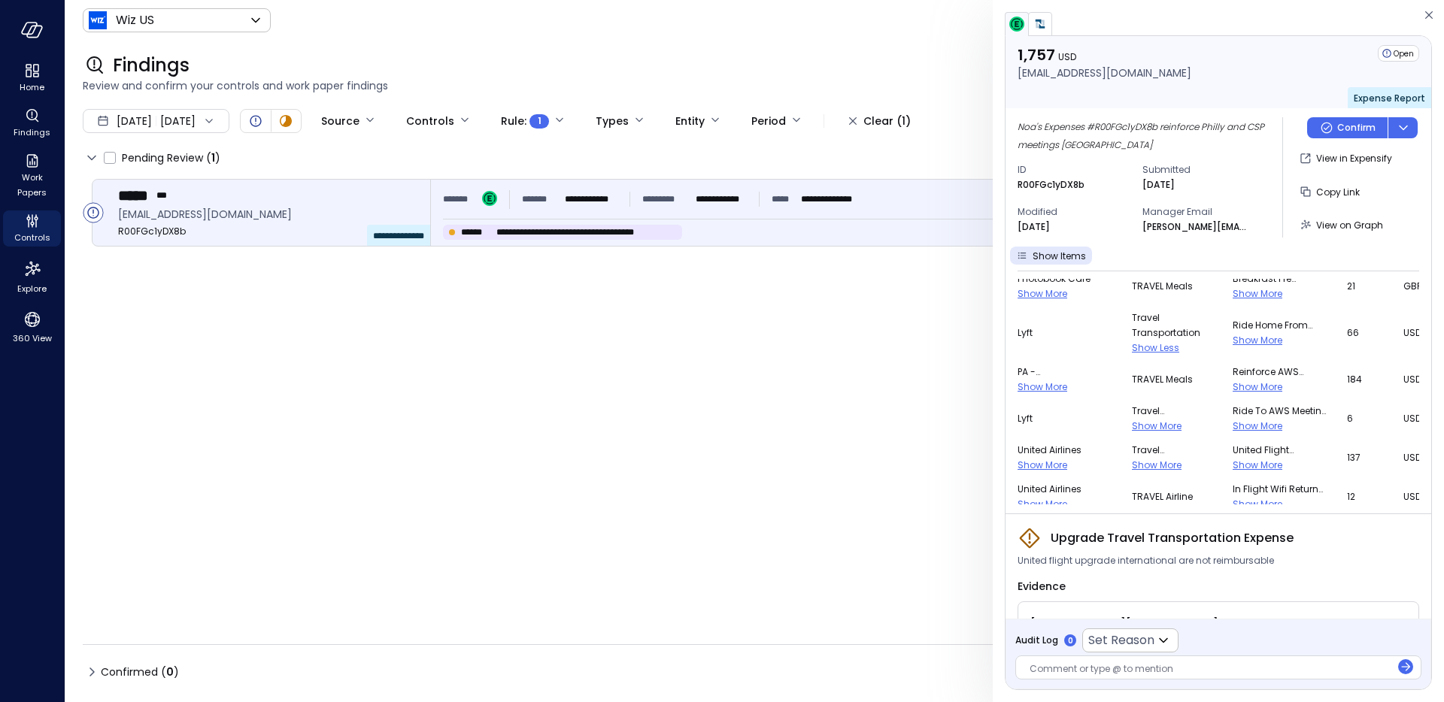
click at [1132, 426] on span "Show More" at bounding box center [1157, 426] width 50 height 13
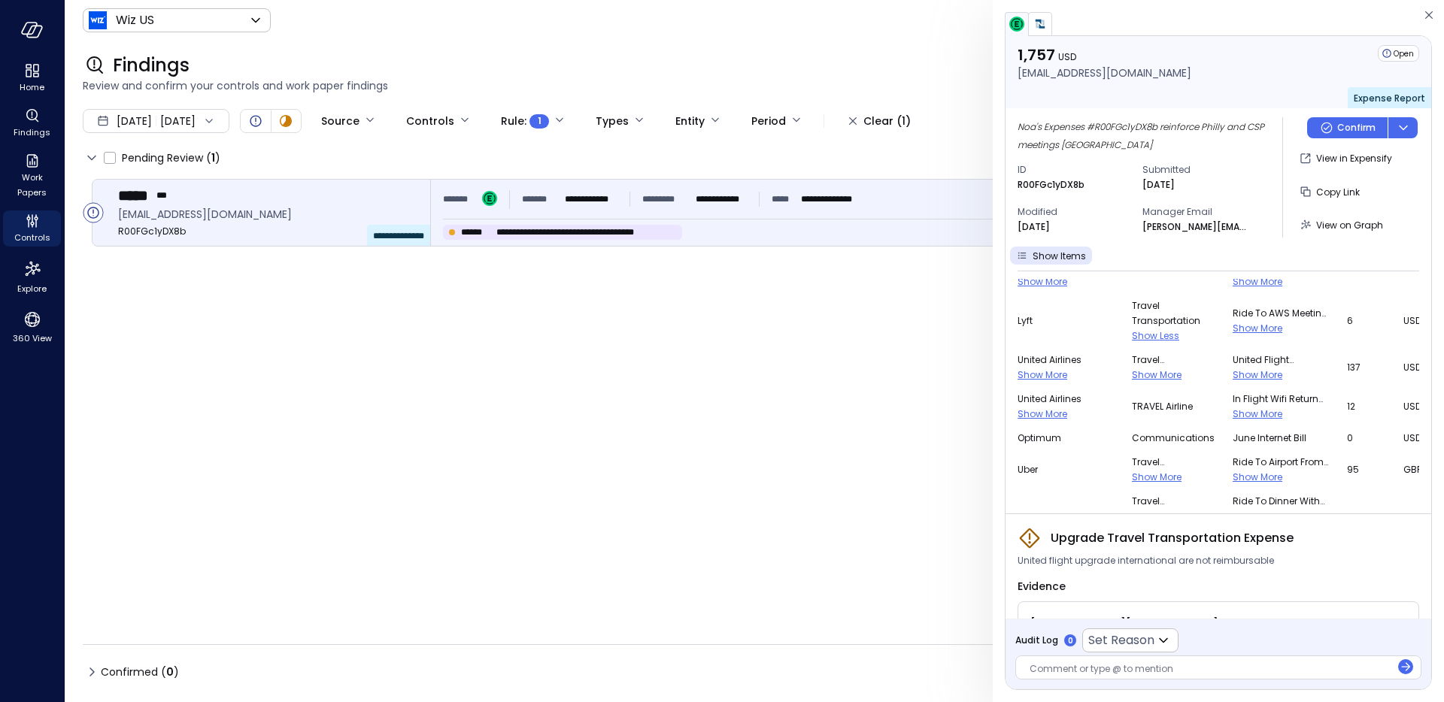
scroll to position [532, 0]
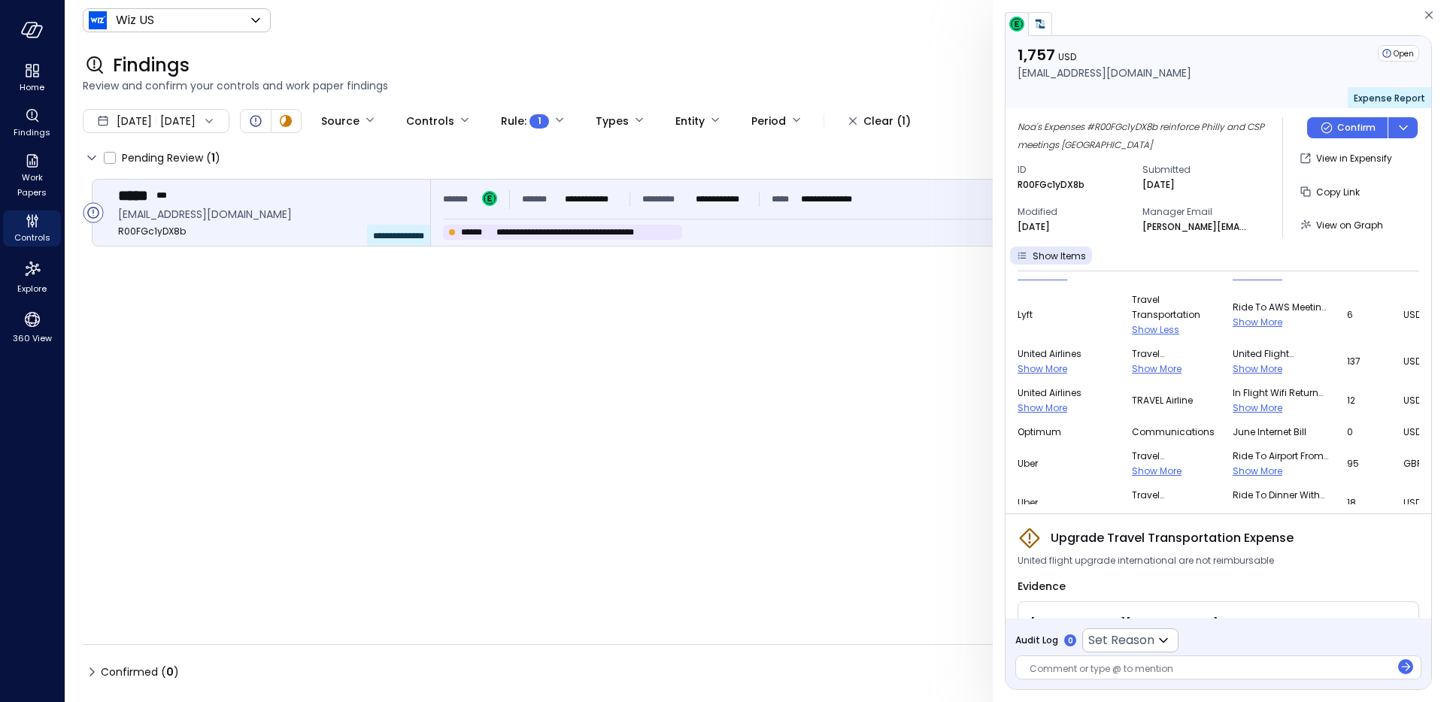
click at [1132, 370] on span "Show More" at bounding box center [1157, 368] width 50 height 13
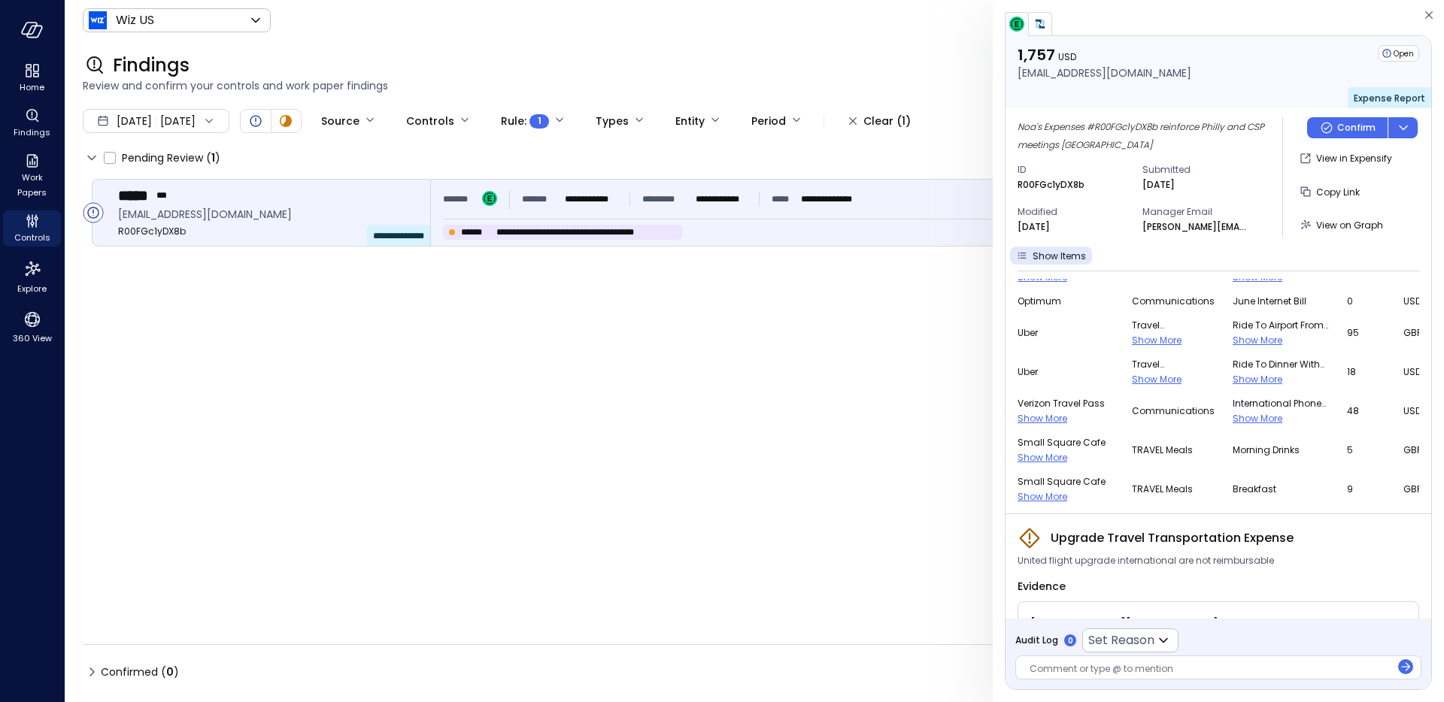
scroll to position [679, 0]
click at [1132, 335] on span "Show More" at bounding box center [1157, 339] width 50 height 13
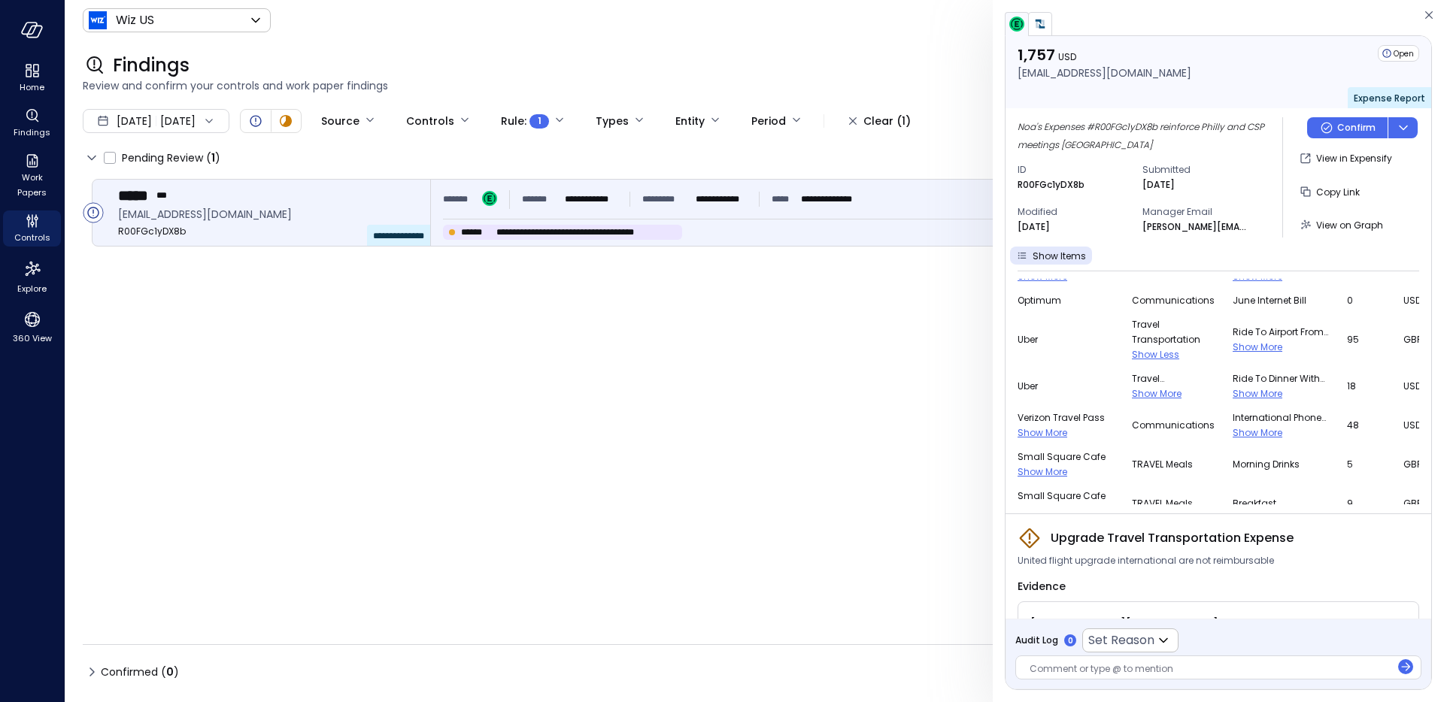
click at [1132, 395] on span "Show More" at bounding box center [1157, 393] width 50 height 13
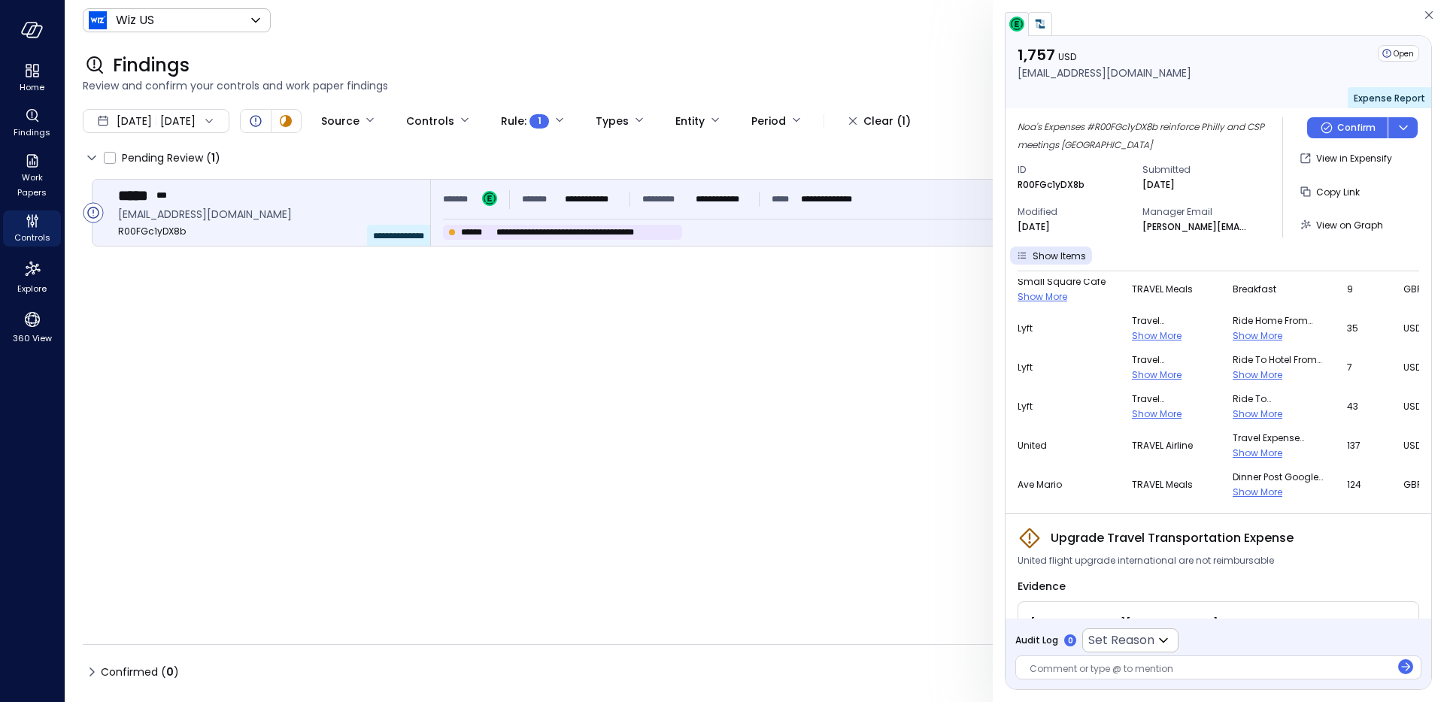
scroll to position [911, 0]
click at [1132, 332] on span "Show More" at bounding box center [1157, 332] width 50 height 13
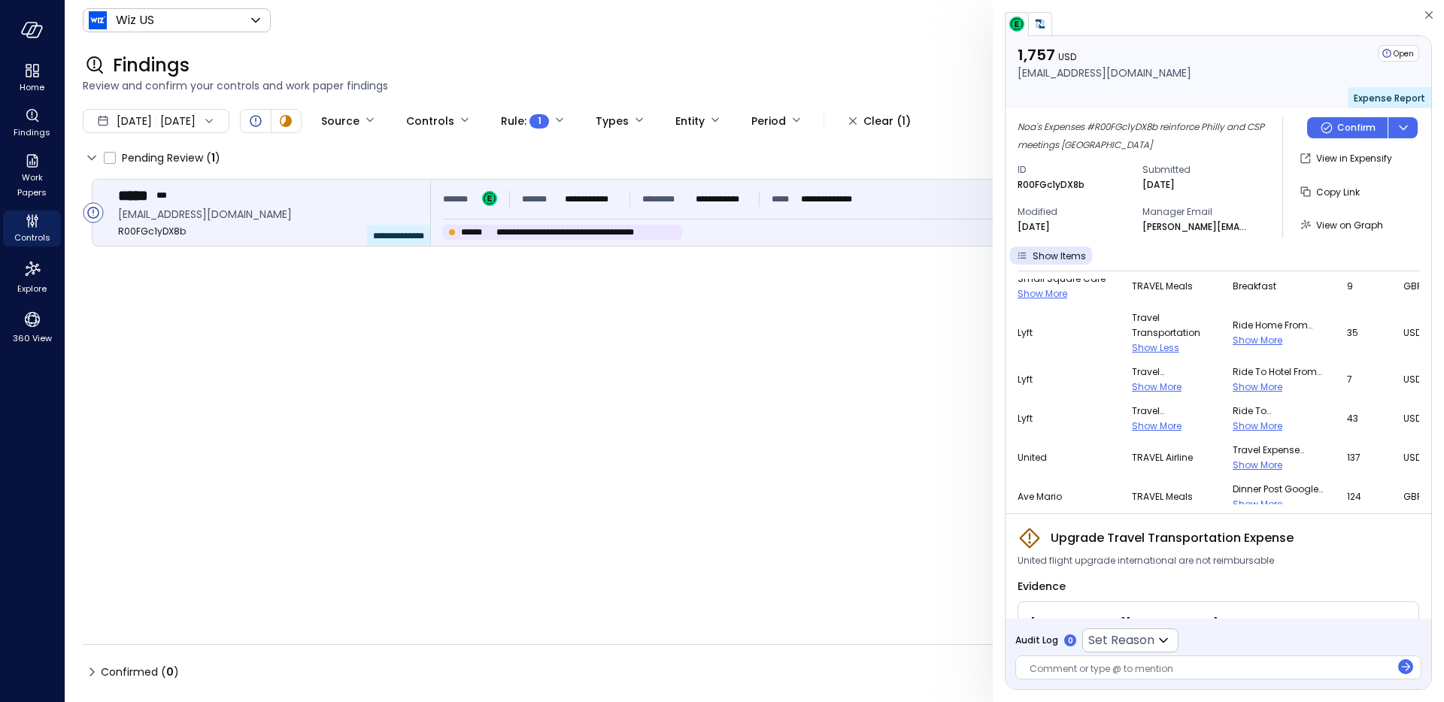
click at [1132, 387] on span "Show More" at bounding box center [1157, 387] width 50 height 13
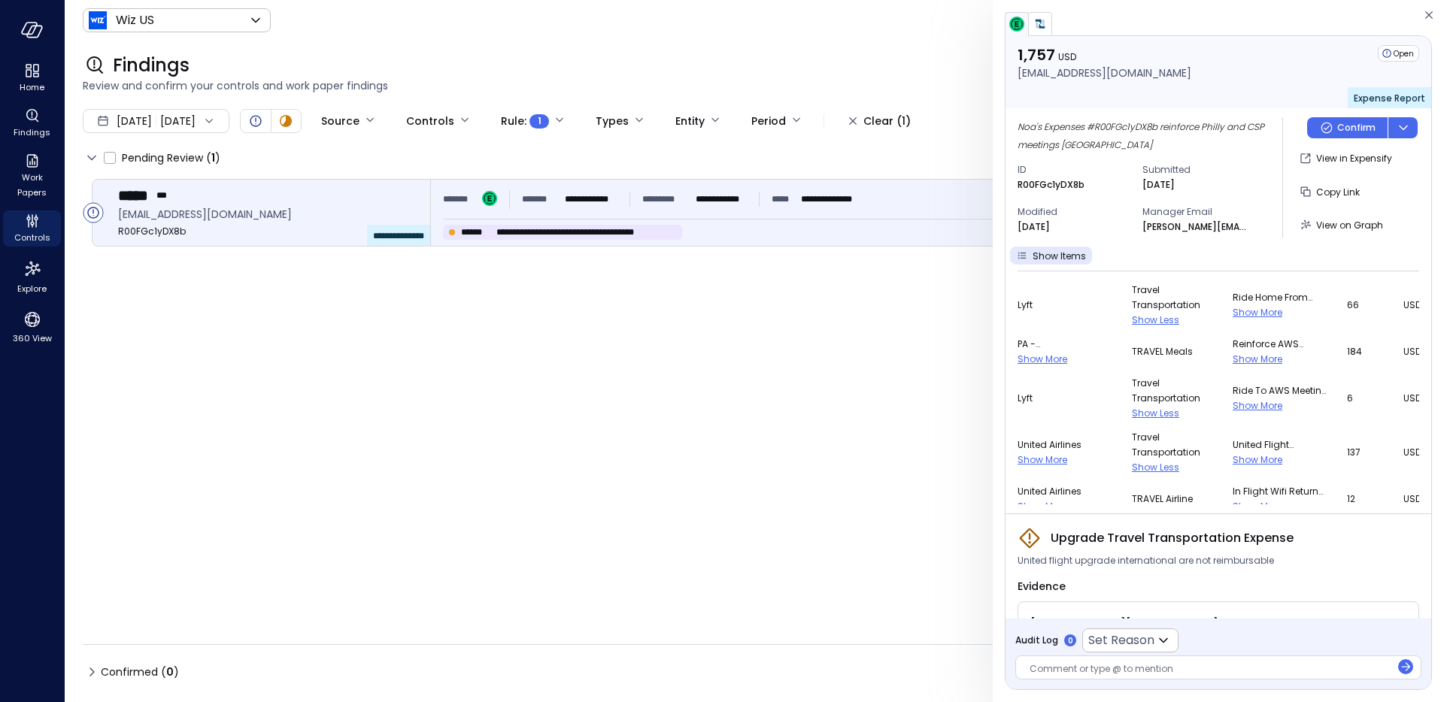
scroll to position [0, 0]
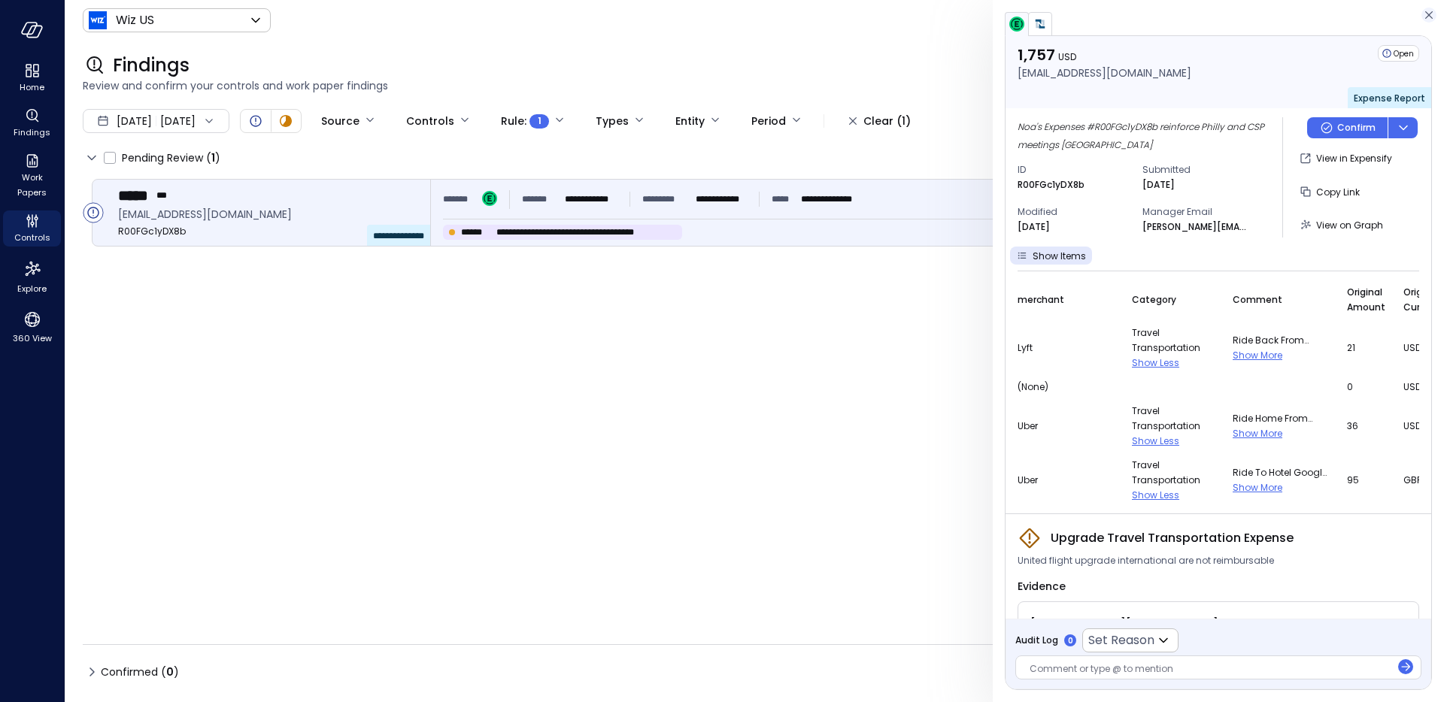
click at [1430, 17] on icon "button" at bounding box center [1428, 15] width 15 height 18
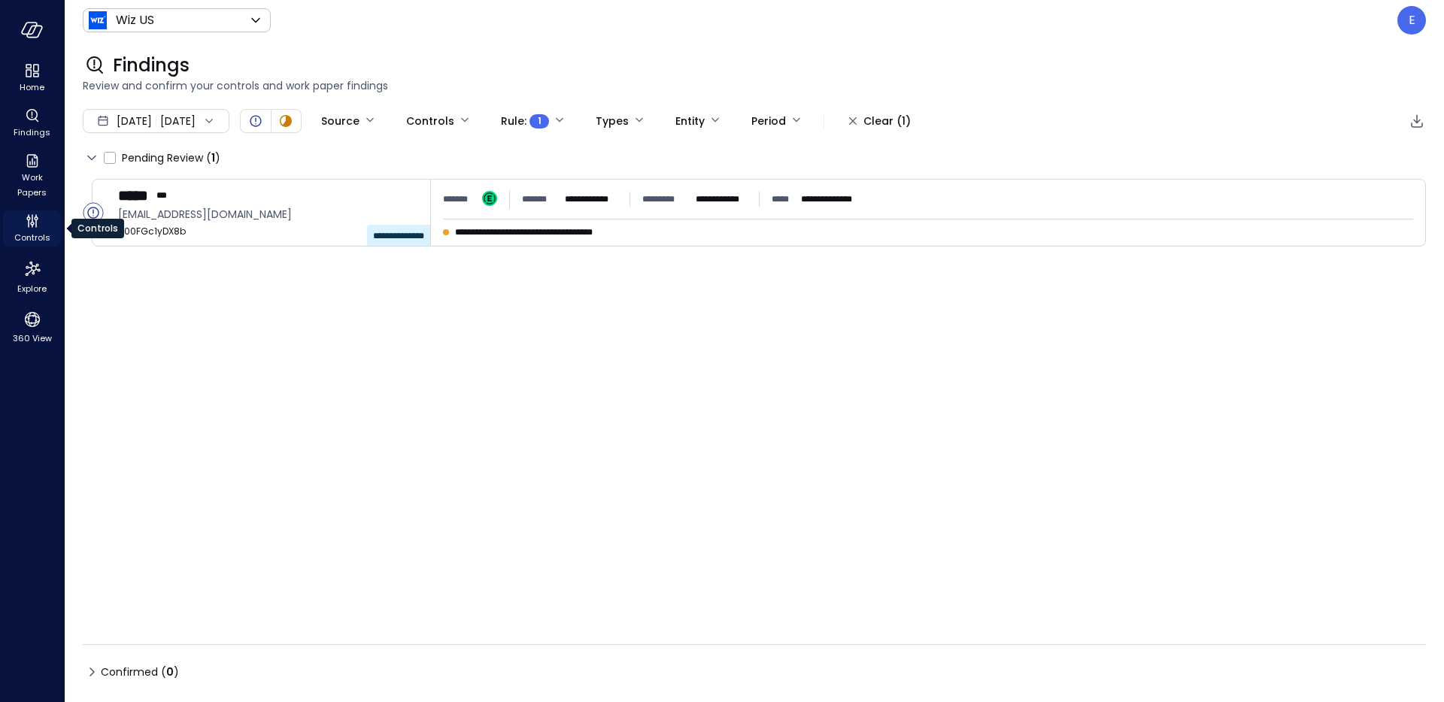
click at [27, 236] on span "Controls" at bounding box center [32, 237] width 36 height 15
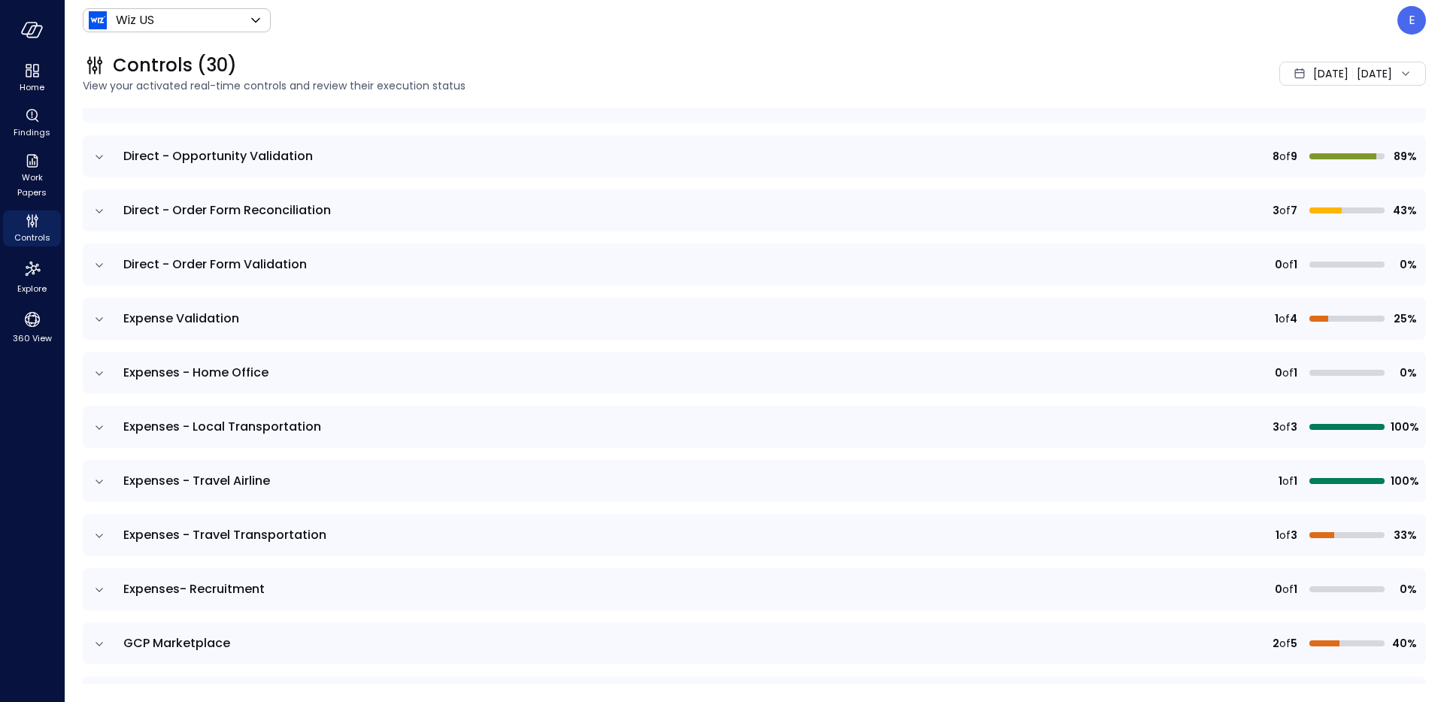
scroll to position [344, 0]
click at [101, 536] on icon "expand row" at bounding box center [99, 534] width 15 height 15
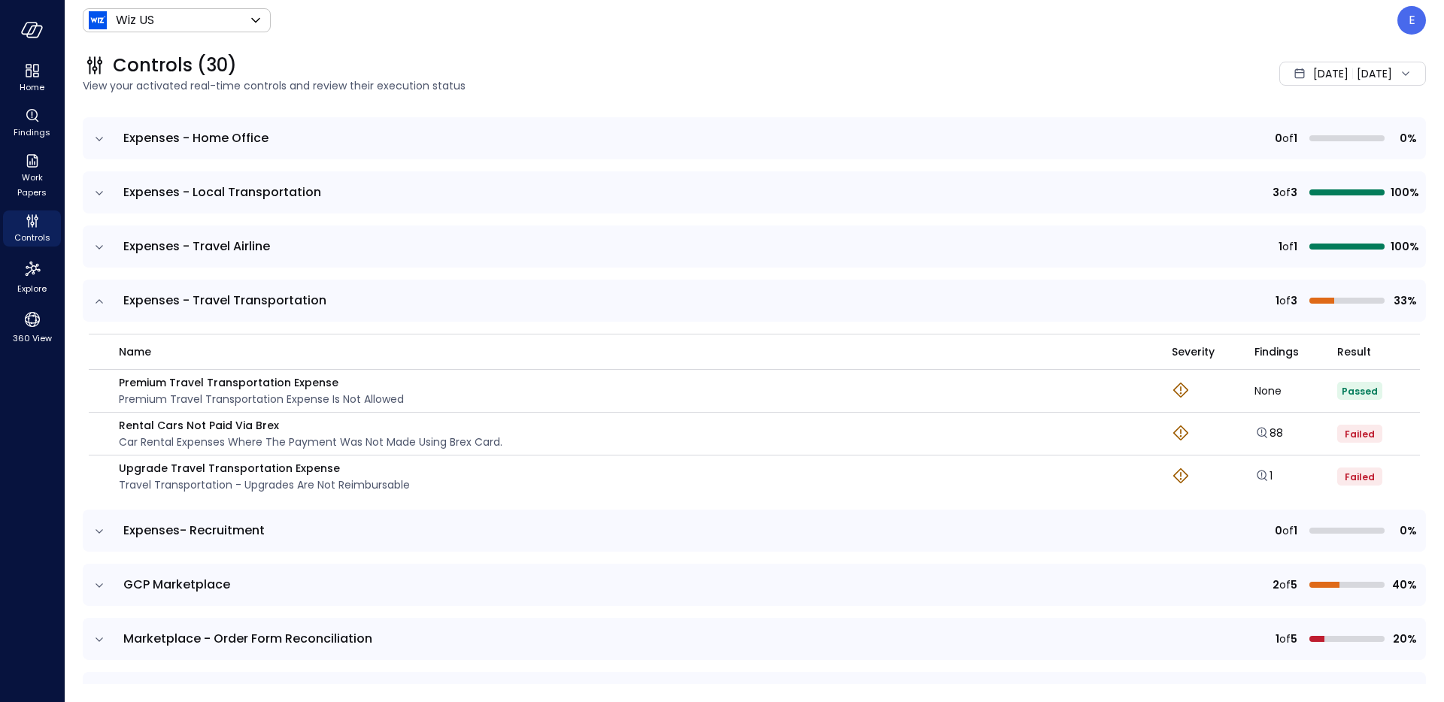
scroll to position [617, 0]
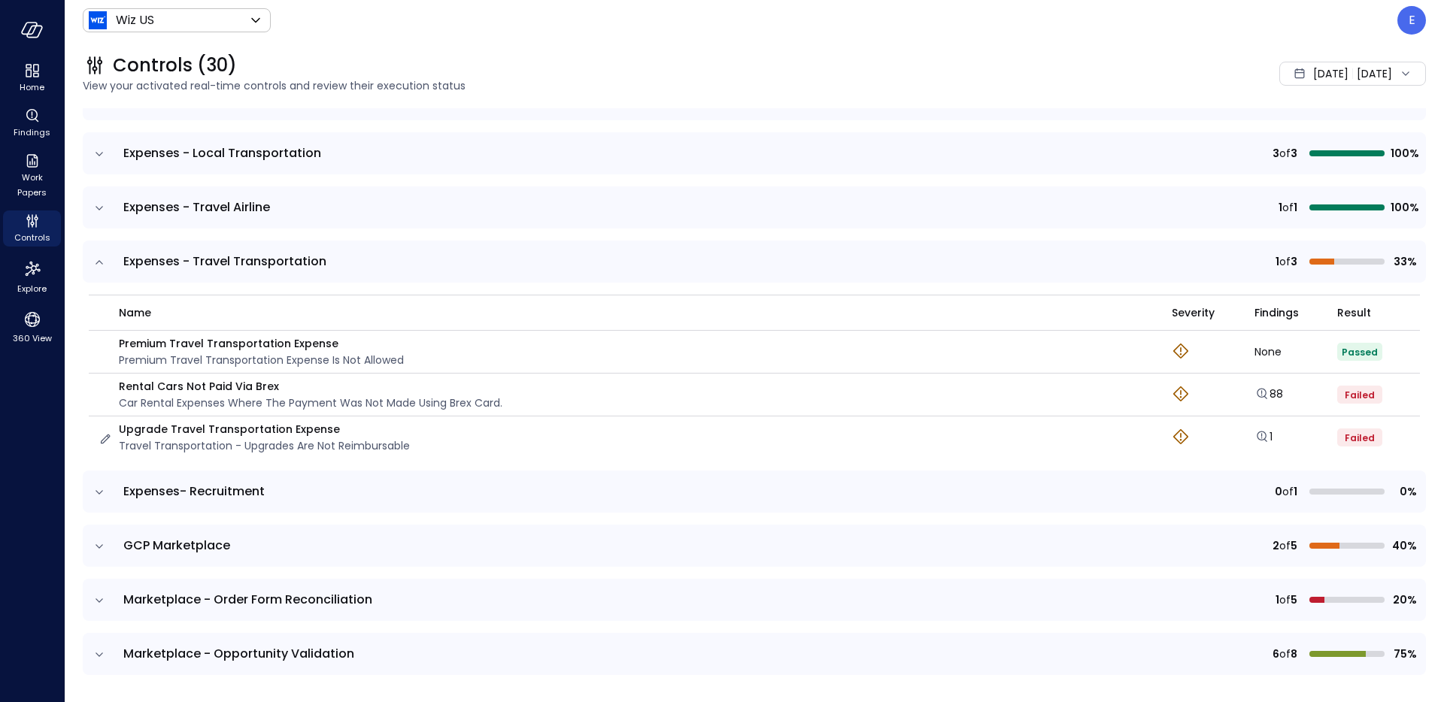
click at [297, 435] on p "Upgrade Travel Transportation Expense" at bounding box center [264, 429] width 291 height 17
click at [108, 441] on icon "button" at bounding box center [105, 439] width 15 height 15
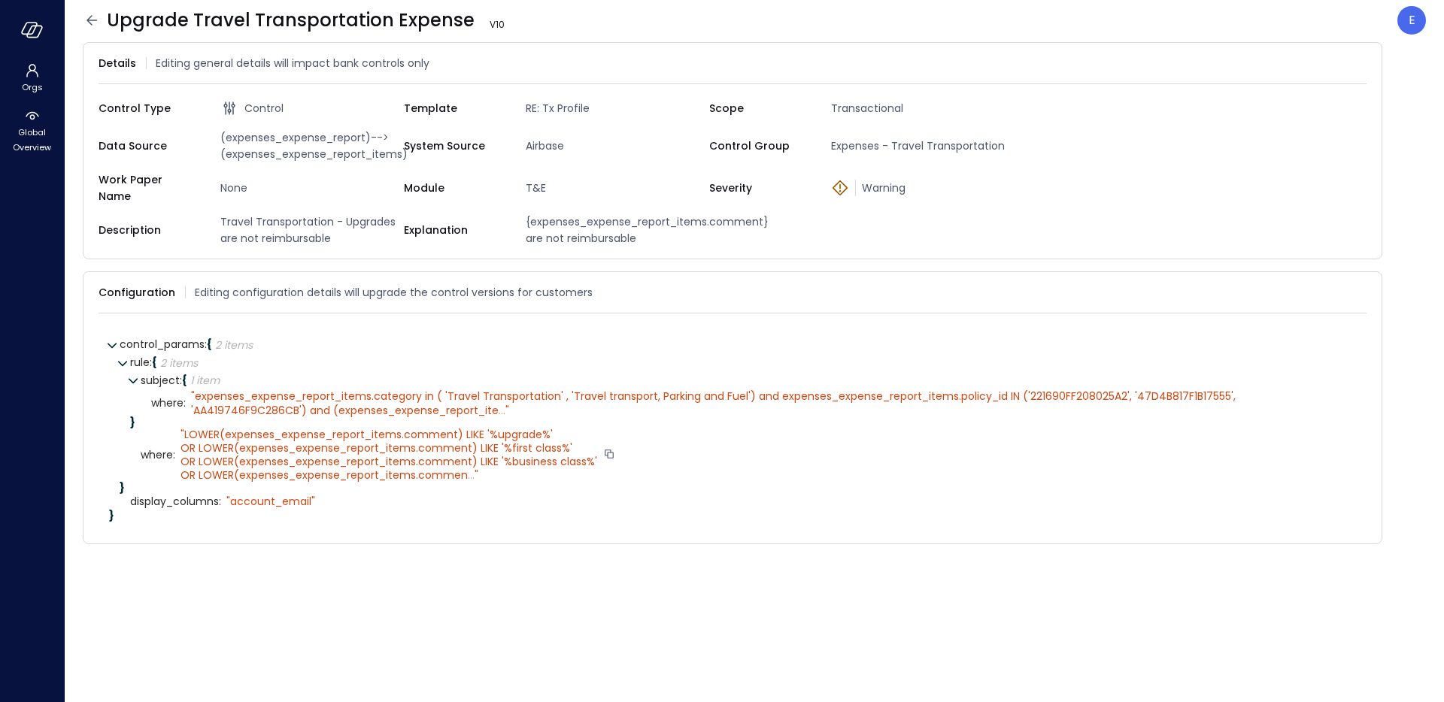
click at [469, 468] on span "..." at bounding box center [471, 475] width 7 height 15
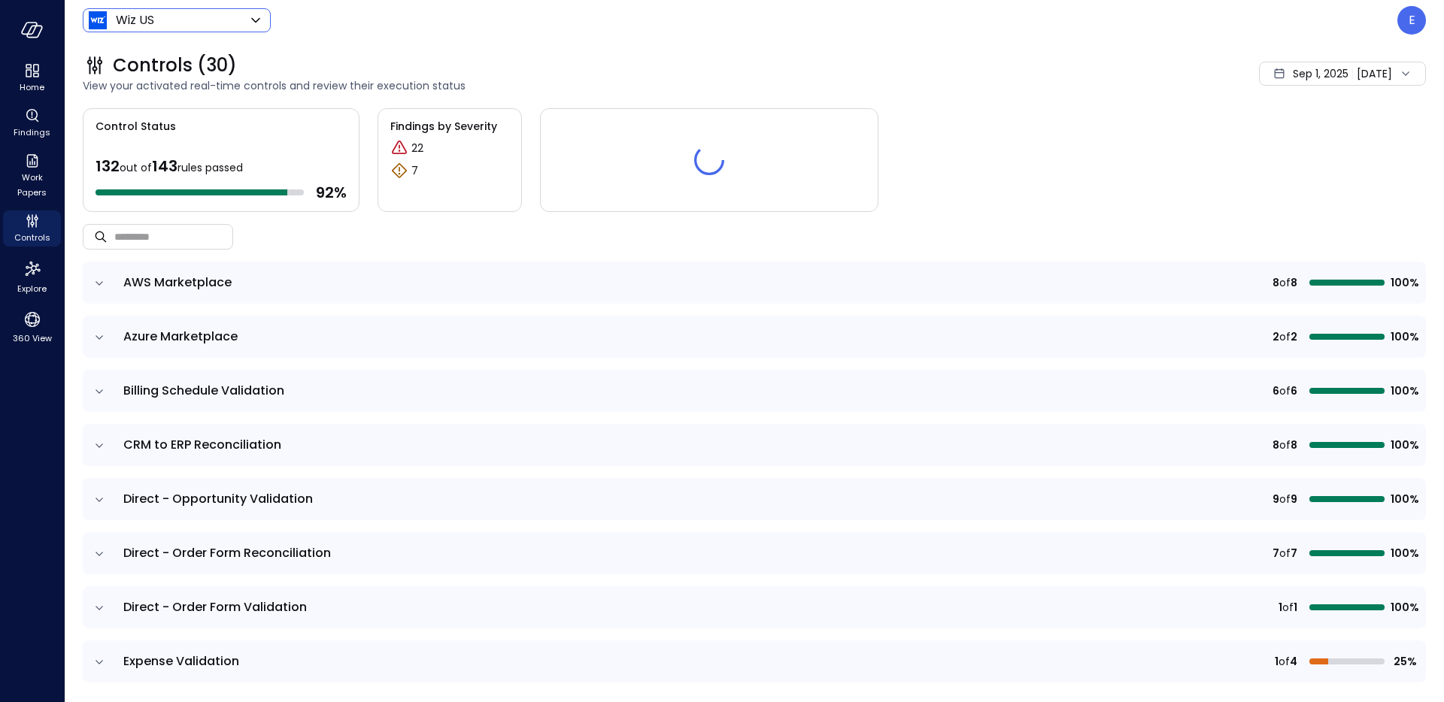
click at [213, 29] on div "Wiz US ****** ​" at bounding box center [177, 20] width 188 height 24
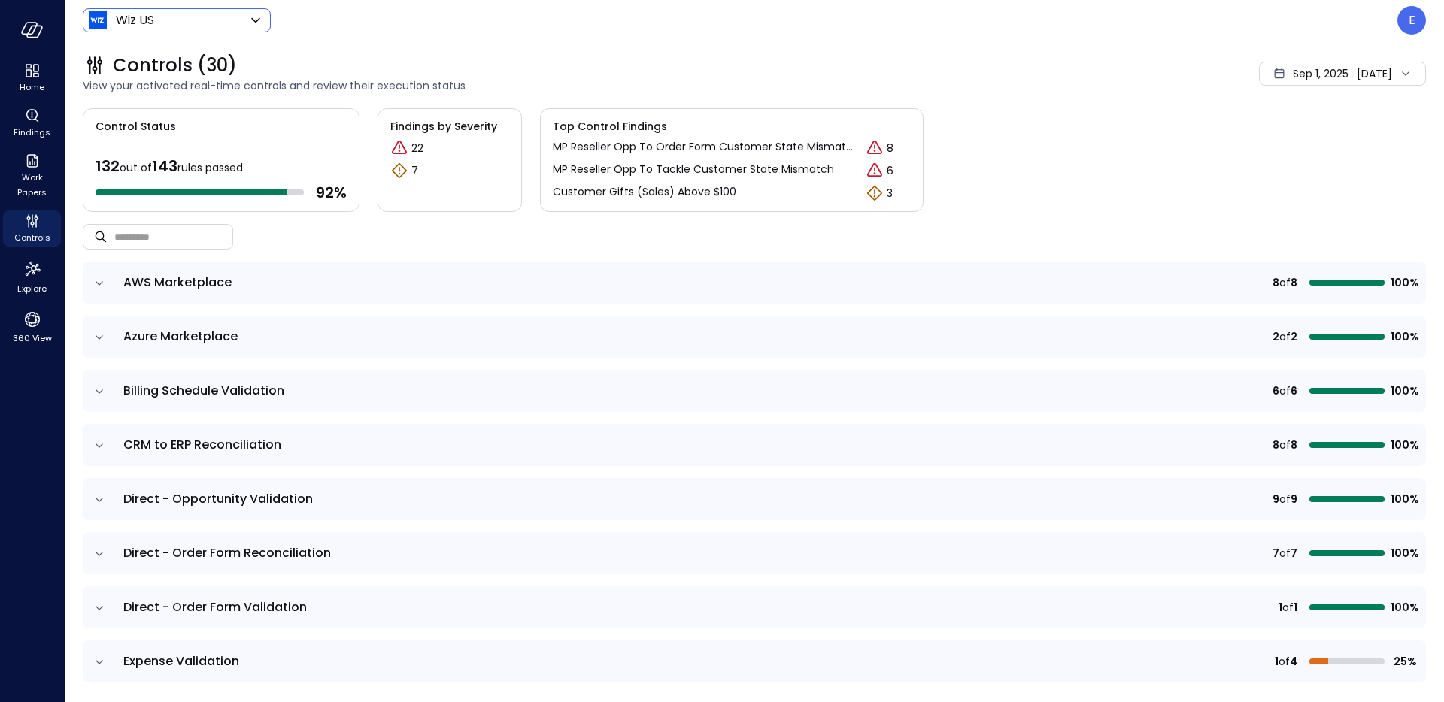
click at [235, 19] on body "Home Findings Work Papers Controls Explore 360 View Wiz US ****** ​ E Controls …" at bounding box center [722, 351] width 1444 height 702
click at [235, 19] on div at bounding box center [722, 351] width 1444 height 702
click at [1406, 24] on div "E" at bounding box center [1411, 20] width 29 height 29
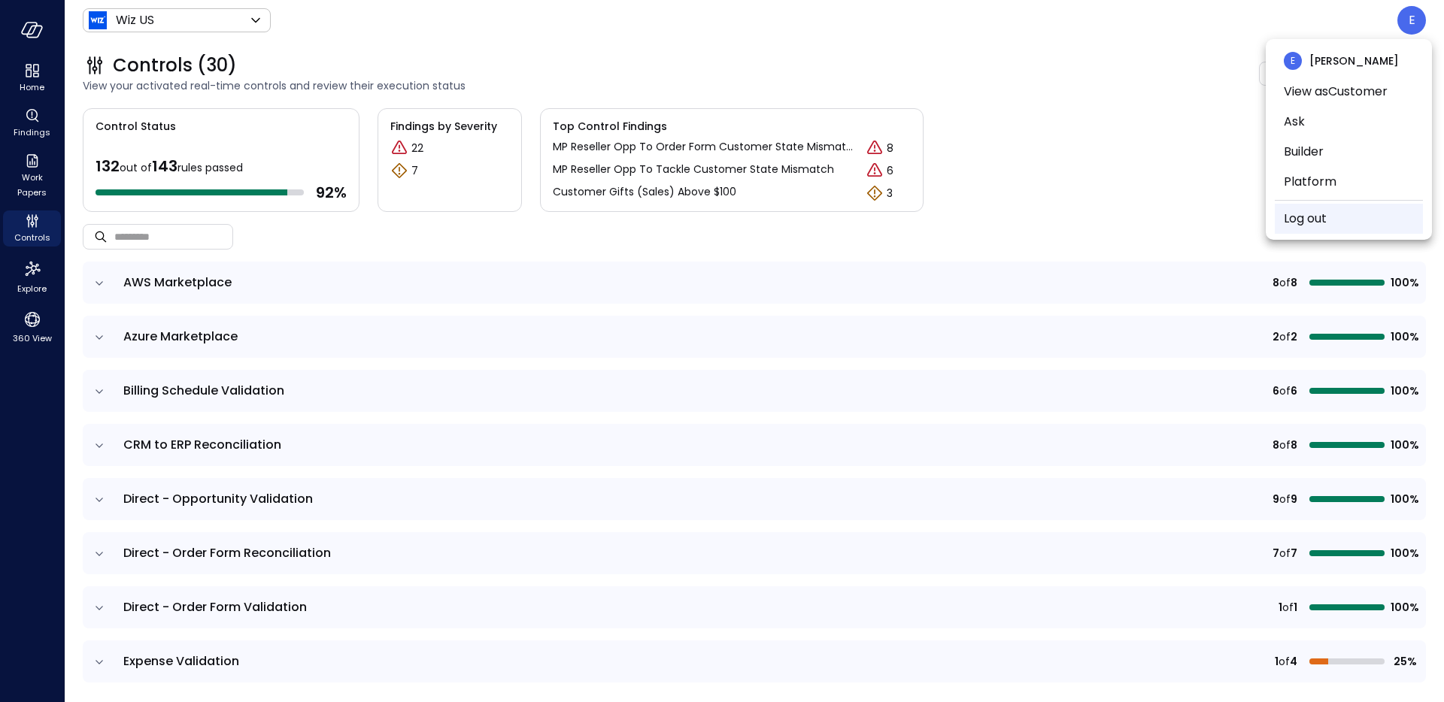
click at [1339, 226] on li "Log out" at bounding box center [1349, 219] width 148 height 30
click at [1298, 222] on link "Log out" at bounding box center [1305, 219] width 43 height 18
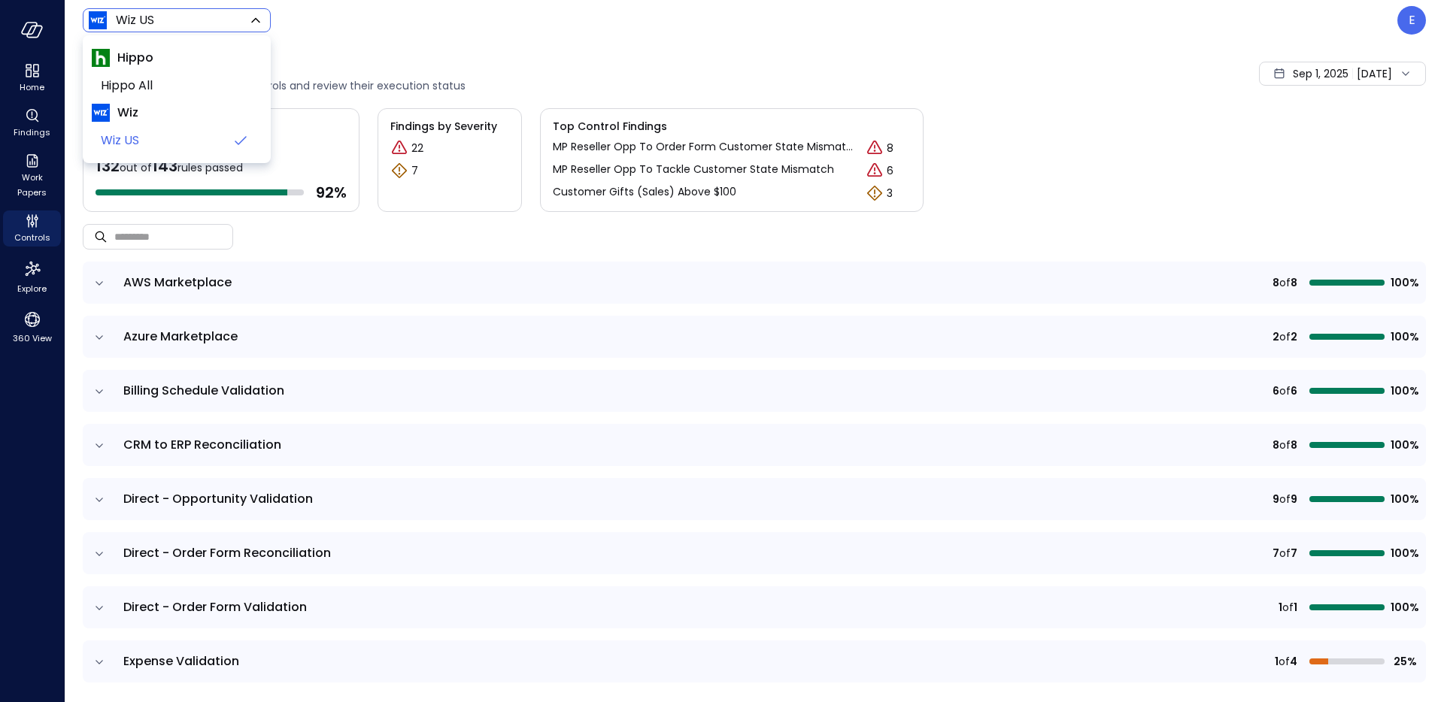
click at [217, 23] on body "Home Findings Work Papers Controls Explore 360 View Wiz US ****** ​ E Controls …" at bounding box center [722, 351] width 1444 height 702
click at [203, 67] on span "Hippo" at bounding box center [177, 57] width 170 height 27
click at [147, 77] on span "Hippo All" at bounding box center [175, 86] width 149 height 18
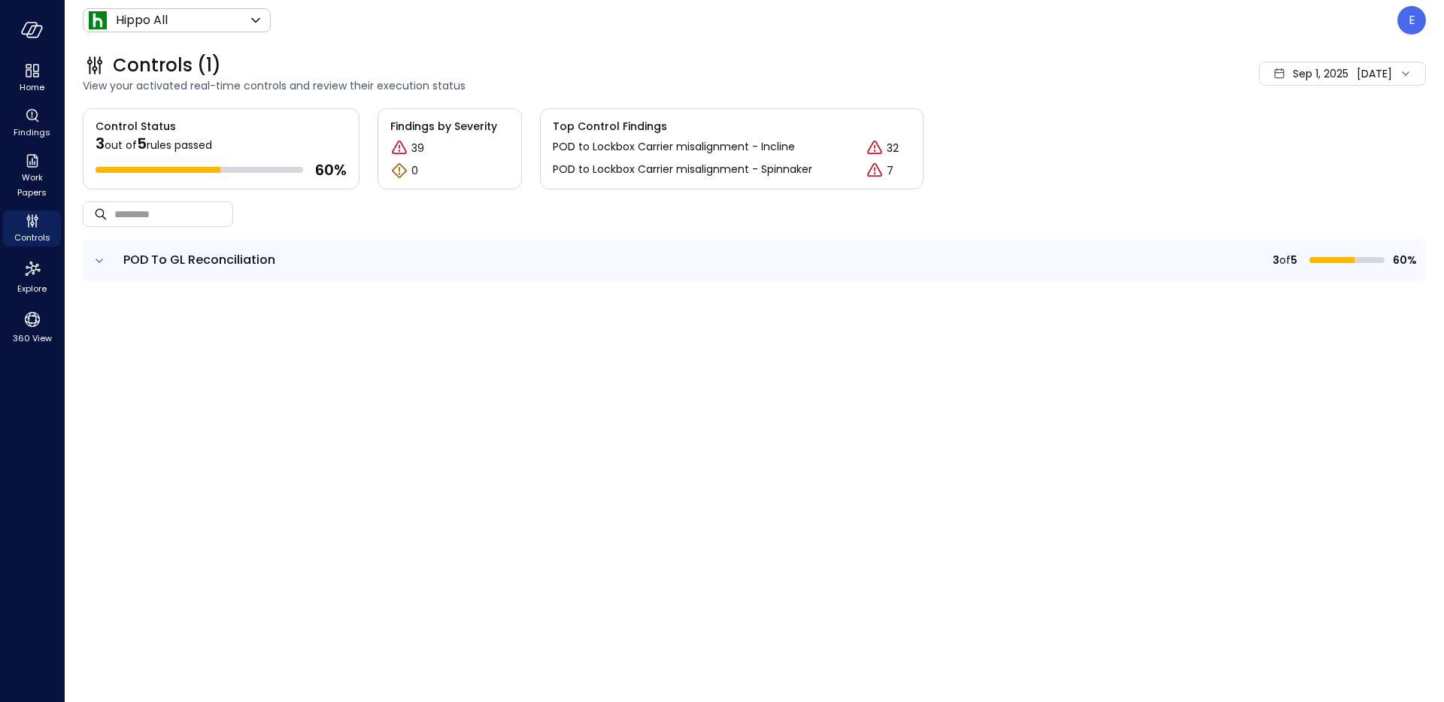
click at [236, 262] on span "POD To GL Reconciliation" at bounding box center [199, 259] width 152 height 17
click at [105, 262] on icon "expand row" at bounding box center [99, 260] width 15 height 15
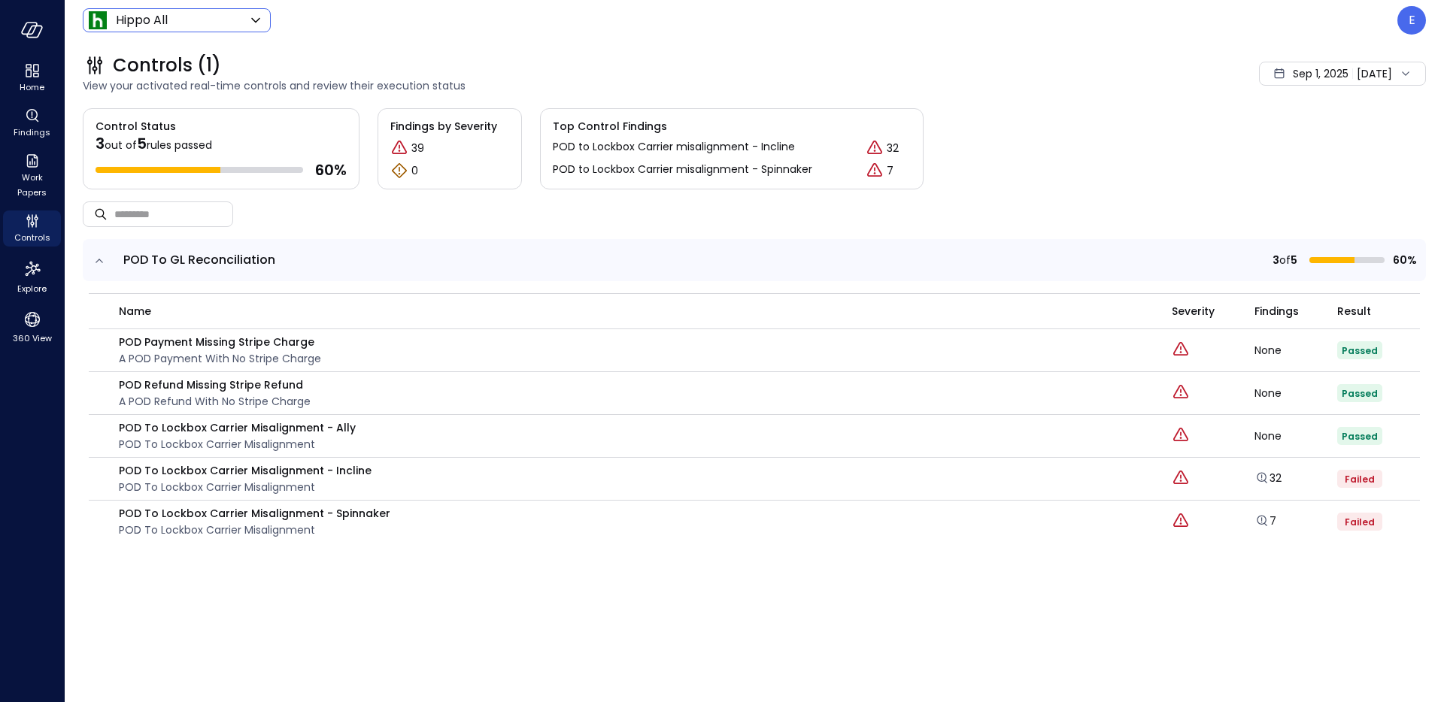
click at [235, 18] on body "Home Findings Work Papers Controls Explore 360 View Hippo All ******* ​ E Contr…" at bounding box center [722, 351] width 1444 height 702
click at [1094, 103] on div at bounding box center [722, 351] width 1444 height 702
click at [1409, 20] on p "E" at bounding box center [1412, 20] width 7 height 18
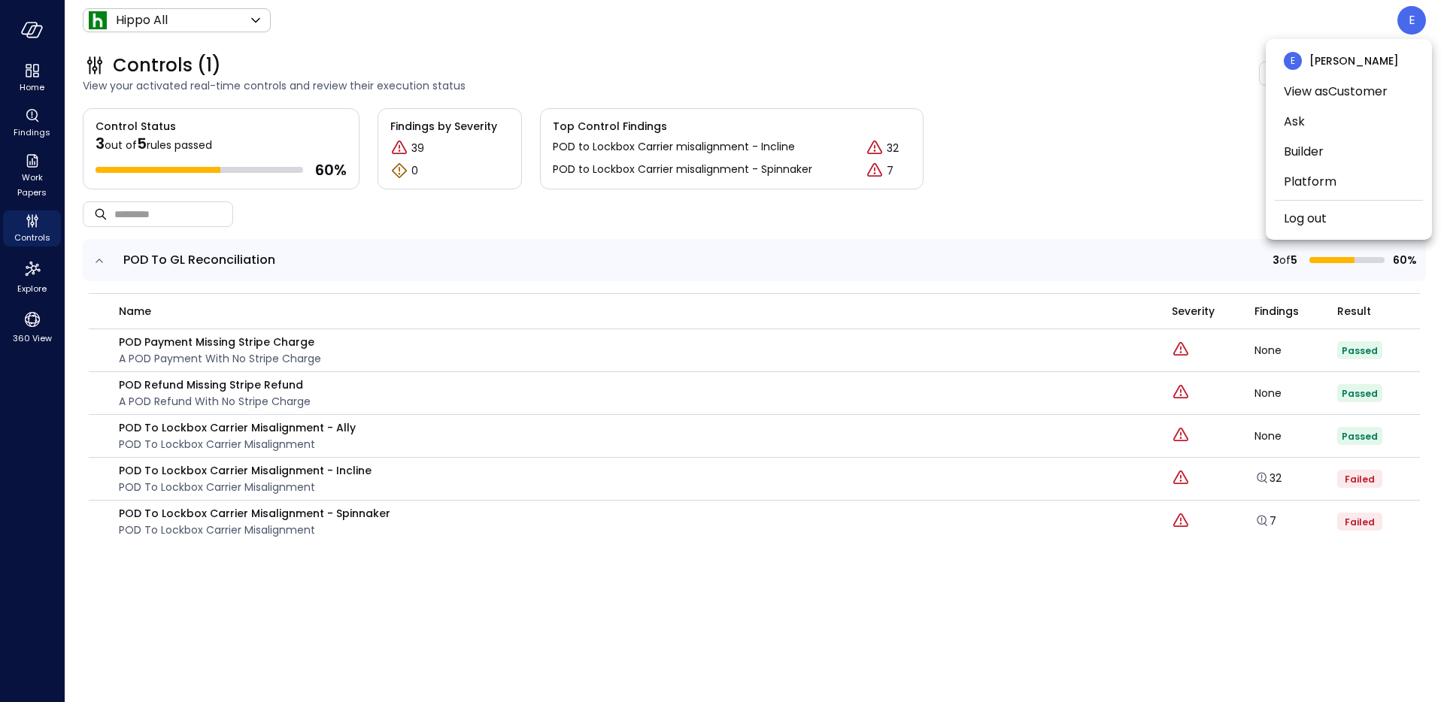
click at [1144, 115] on div at bounding box center [722, 351] width 1444 height 702
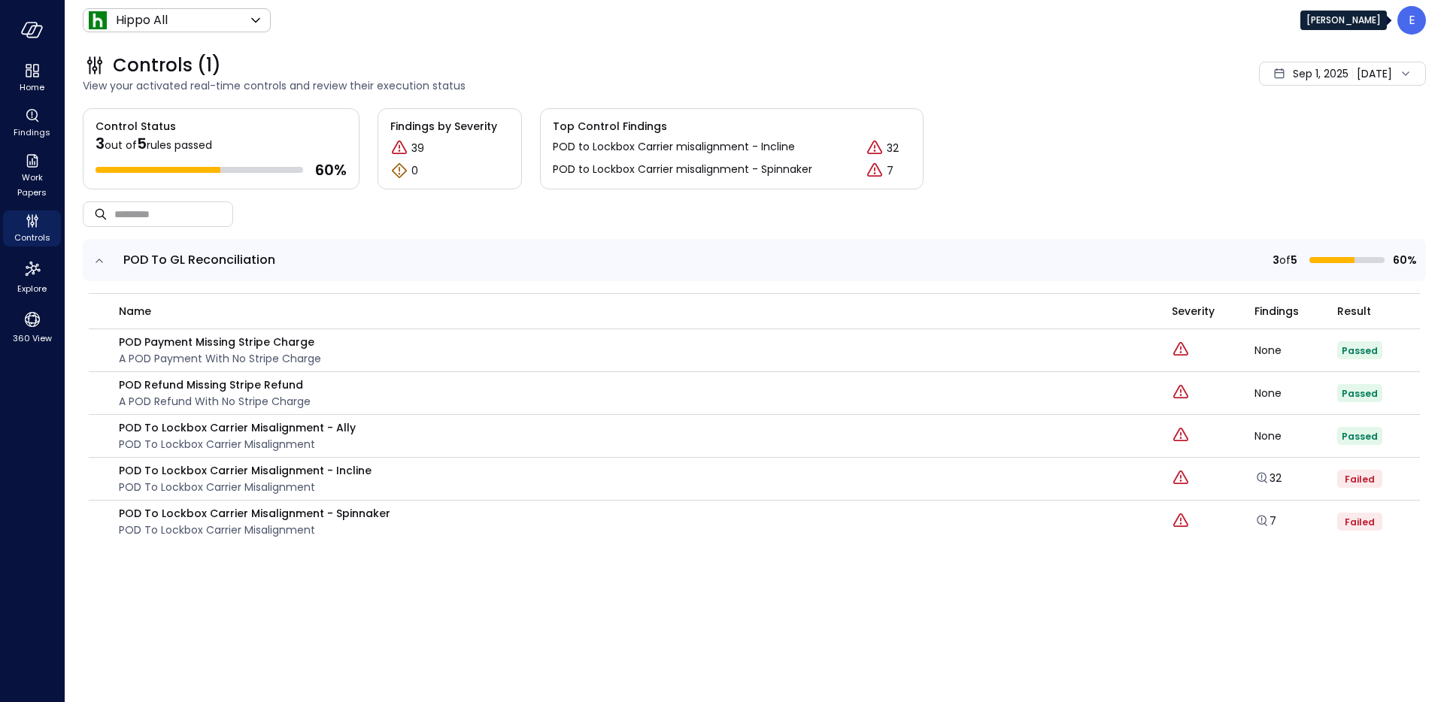
click at [1409, 28] on p "E" at bounding box center [1412, 20] width 7 height 18
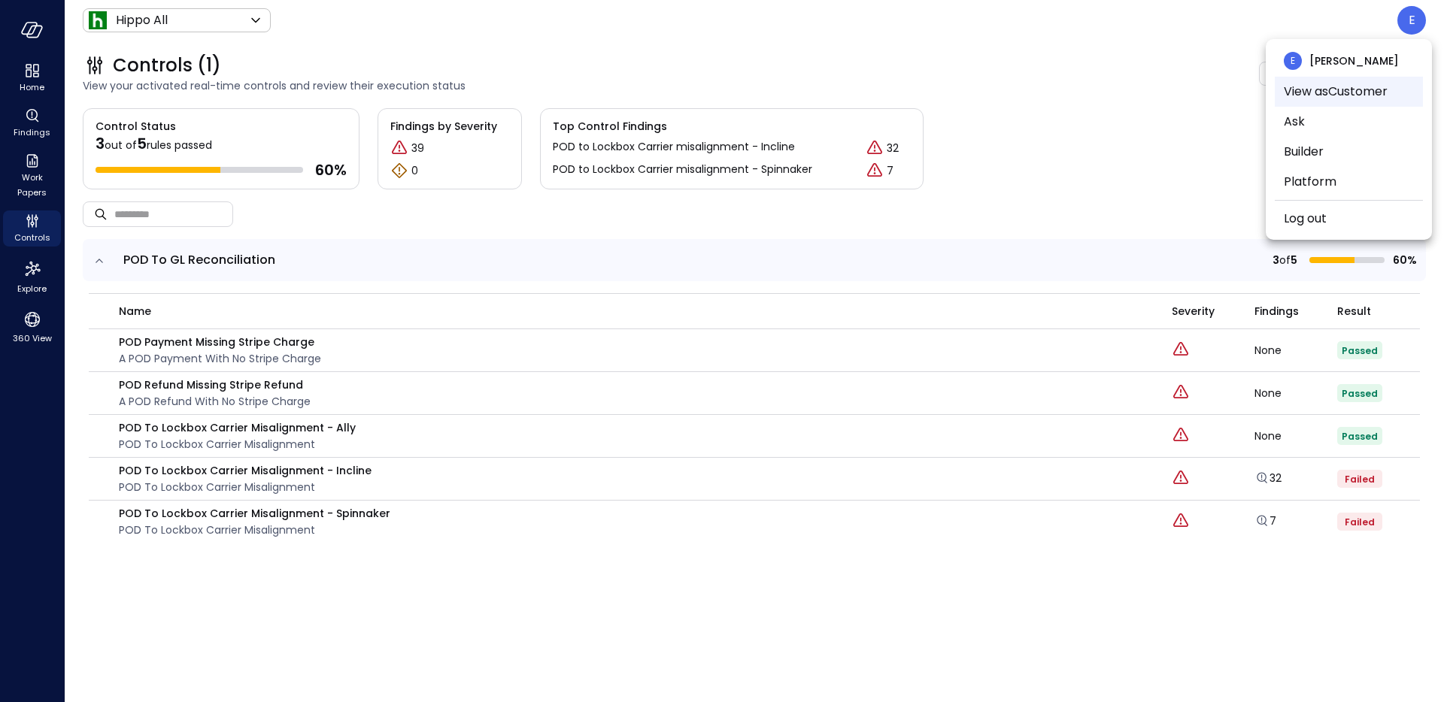
click at [1364, 96] on li "View as Customer" at bounding box center [1349, 92] width 148 height 30
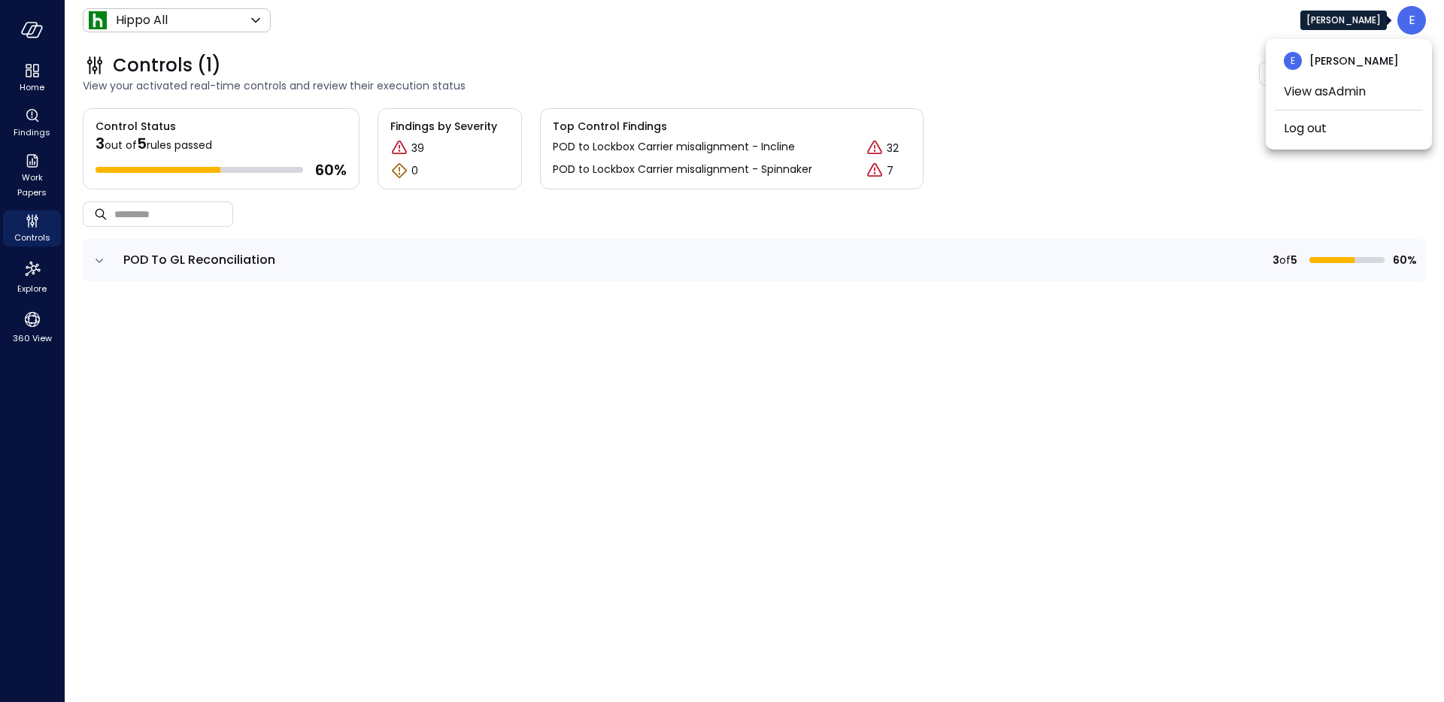
click at [1411, 24] on div at bounding box center [722, 351] width 1444 height 702
click at [1411, 24] on p "E" at bounding box center [1412, 20] width 7 height 18
click at [1361, 88] on li "View as Admin" at bounding box center [1349, 92] width 148 height 30
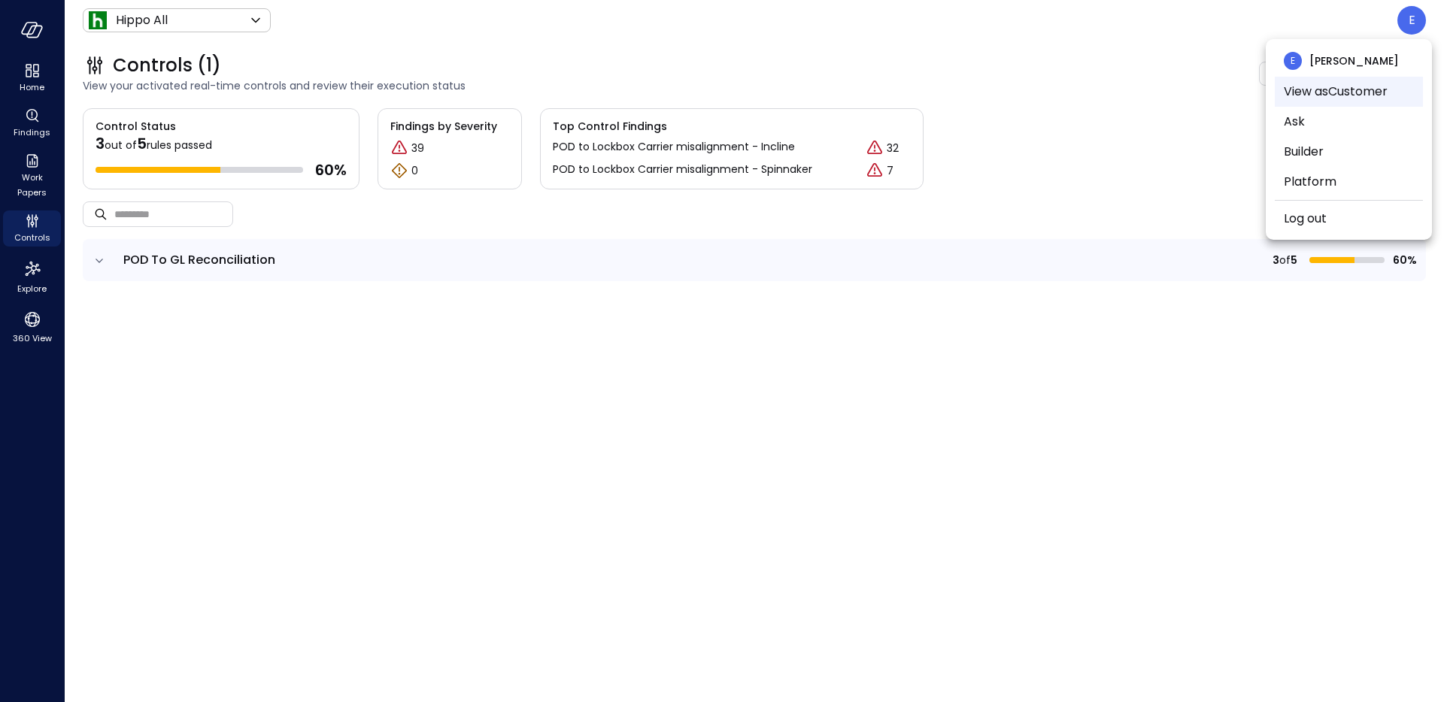
click at [1310, 96] on li "View as Customer" at bounding box center [1349, 92] width 148 height 30
click at [1318, 95] on li "View as Admin" at bounding box center [1349, 92] width 148 height 30
click at [835, 75] on div at bounding box center [722, 351] width 1444 height 702
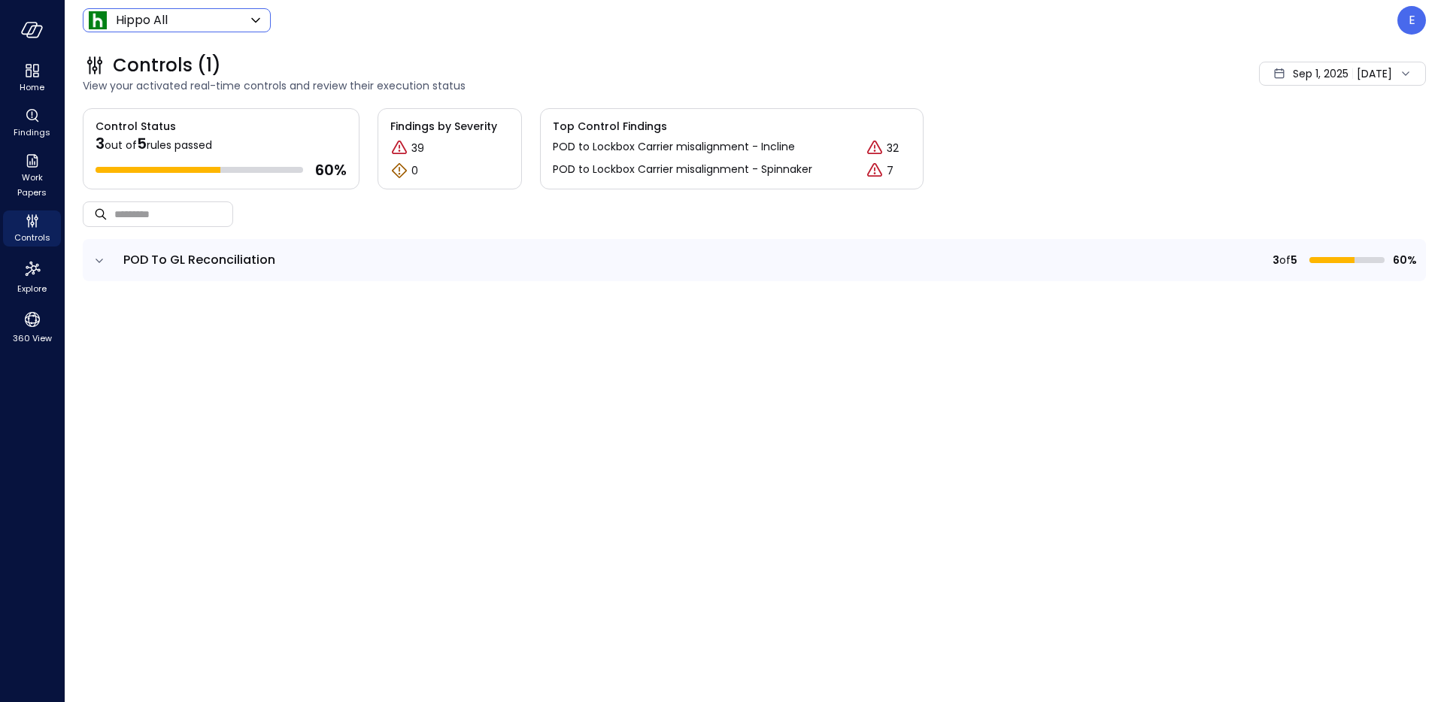
click at [253, 31] on div "Hippo All ******* ​" at bounding box center [177, 20] width 188 height 24
click at [247, 26] on icon at bounding box center [256, 20] width 18 height 18
click at [170, 135] on span "Wiz US" at bounding box center [175, 141] width 149 height 18
type input "******"
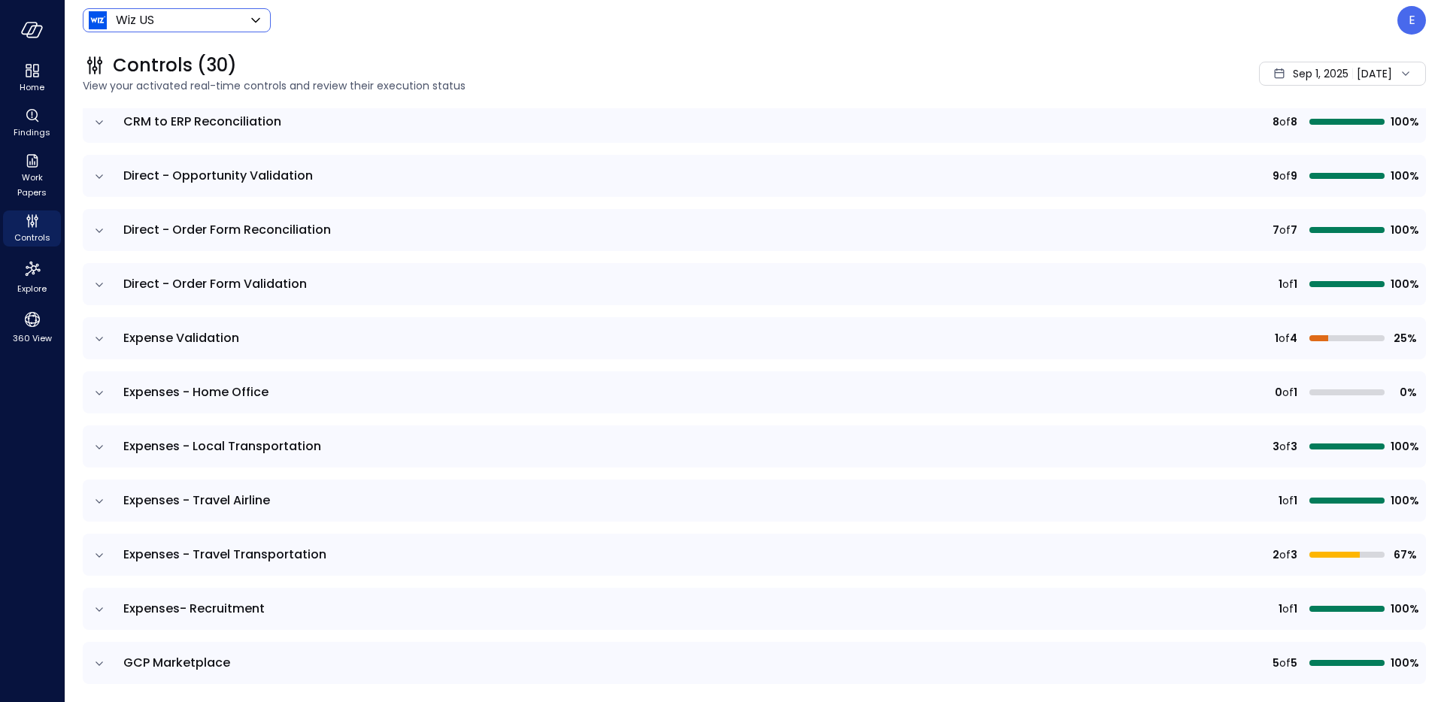
scroll to position [326, 0]
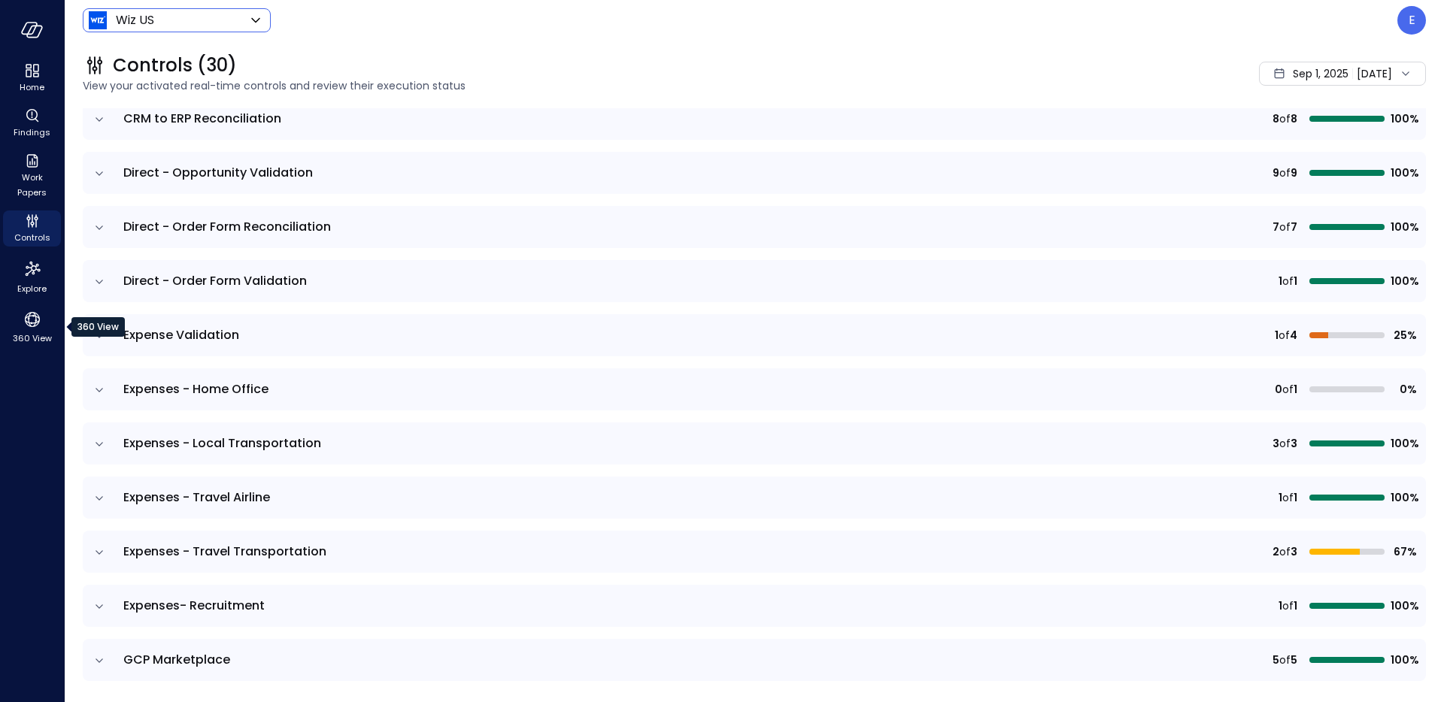
click at [94, 323] on div "360 View" at bounding box center [97, 327] width 53 height 20
click at [105, 341] on icon "expand row" at bounding box center [99, 336] width 15 height 15
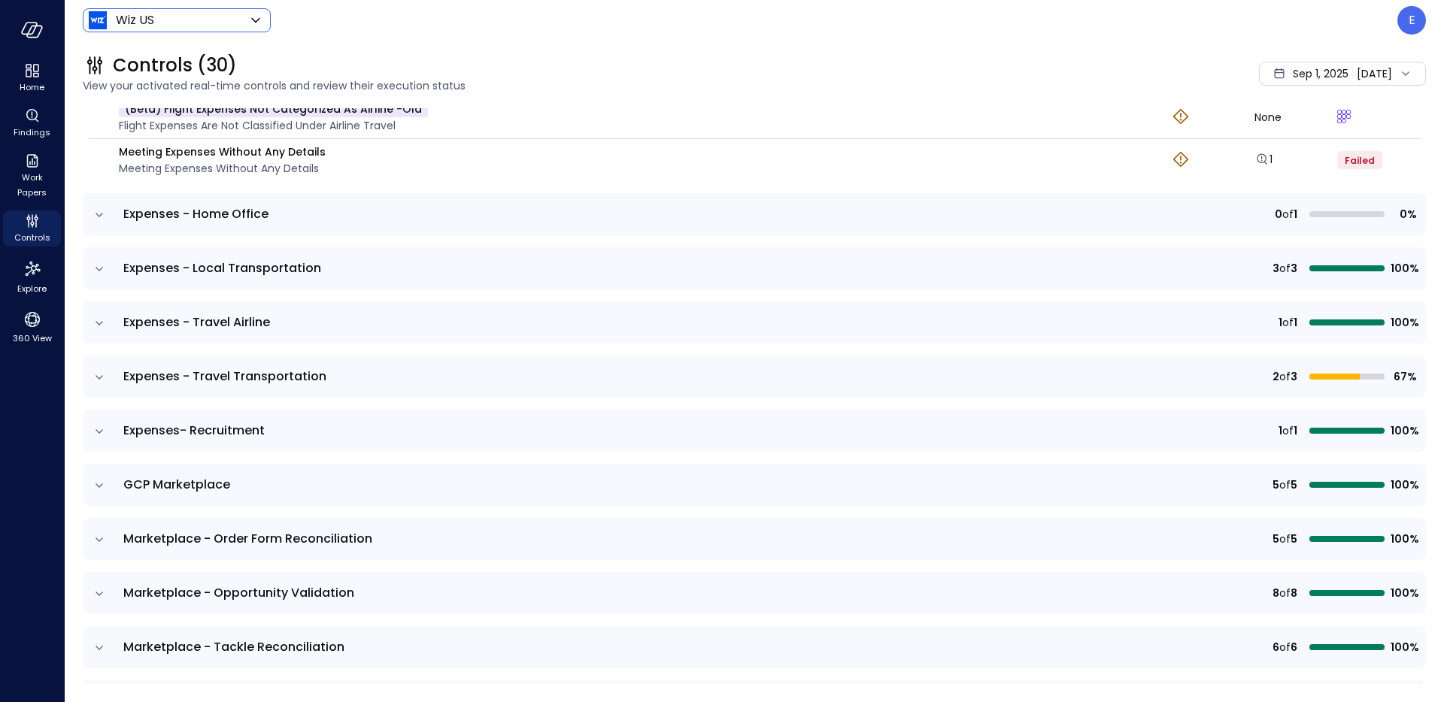
scroll to position [722, 0]
click at [102, 215] on icon "expand row" at bounding box center [99, 213] width 15 height 15
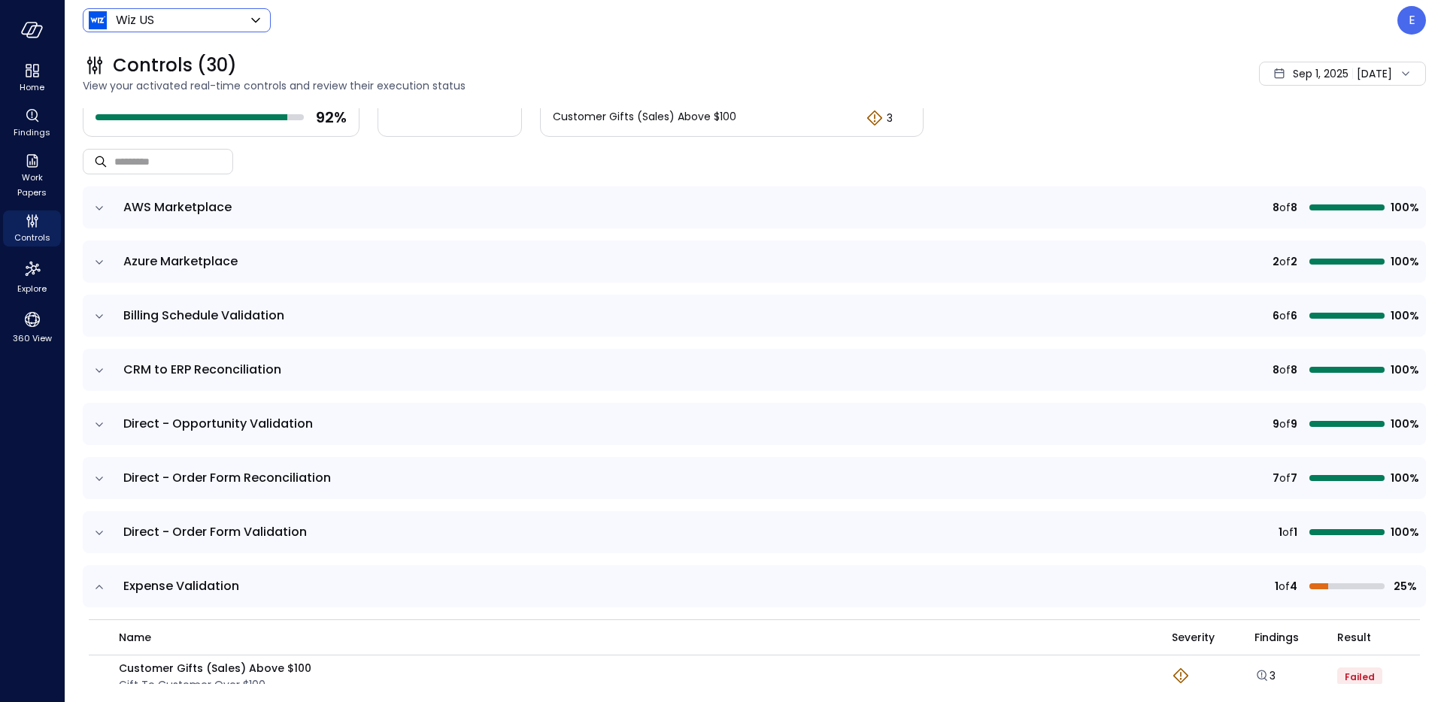
scroll to position [0, 0]
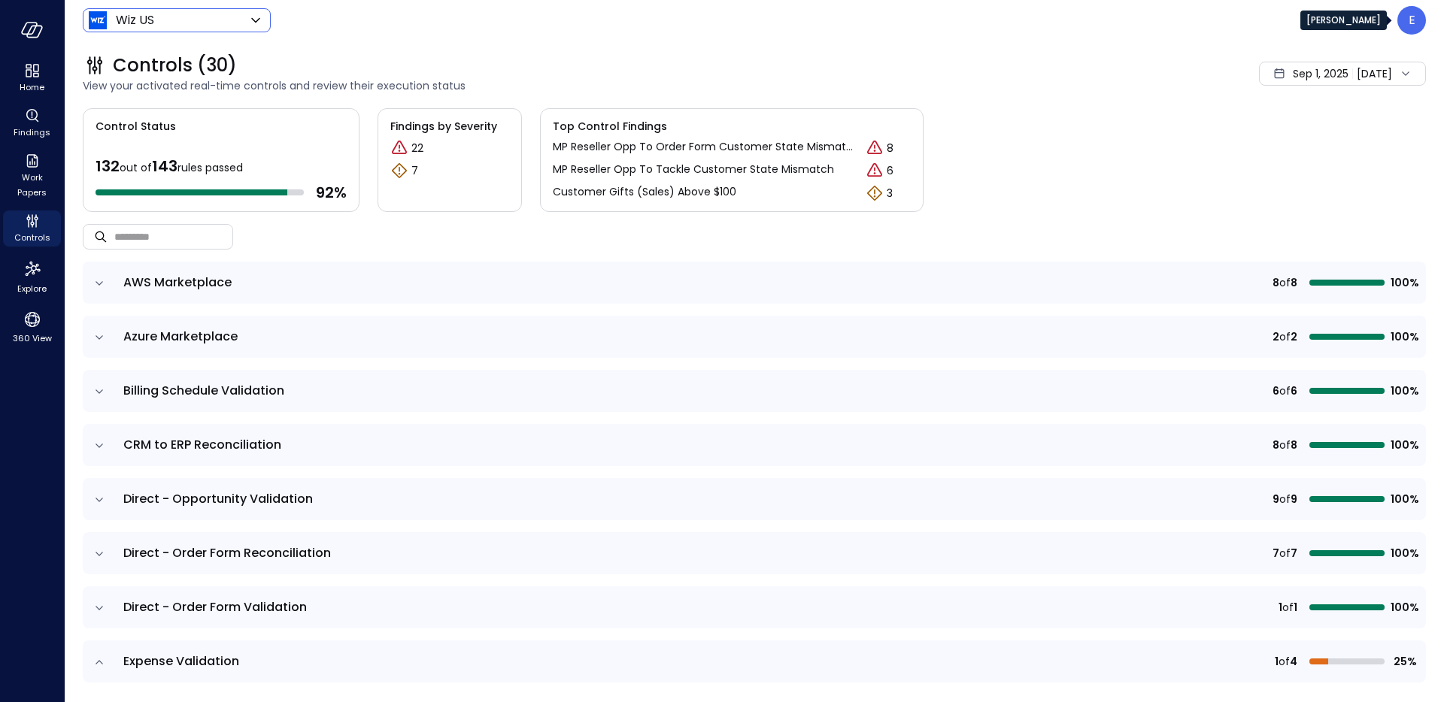
click at [1406, 28] on div "E" at bounding box center [1411, 20] width 29 height 29
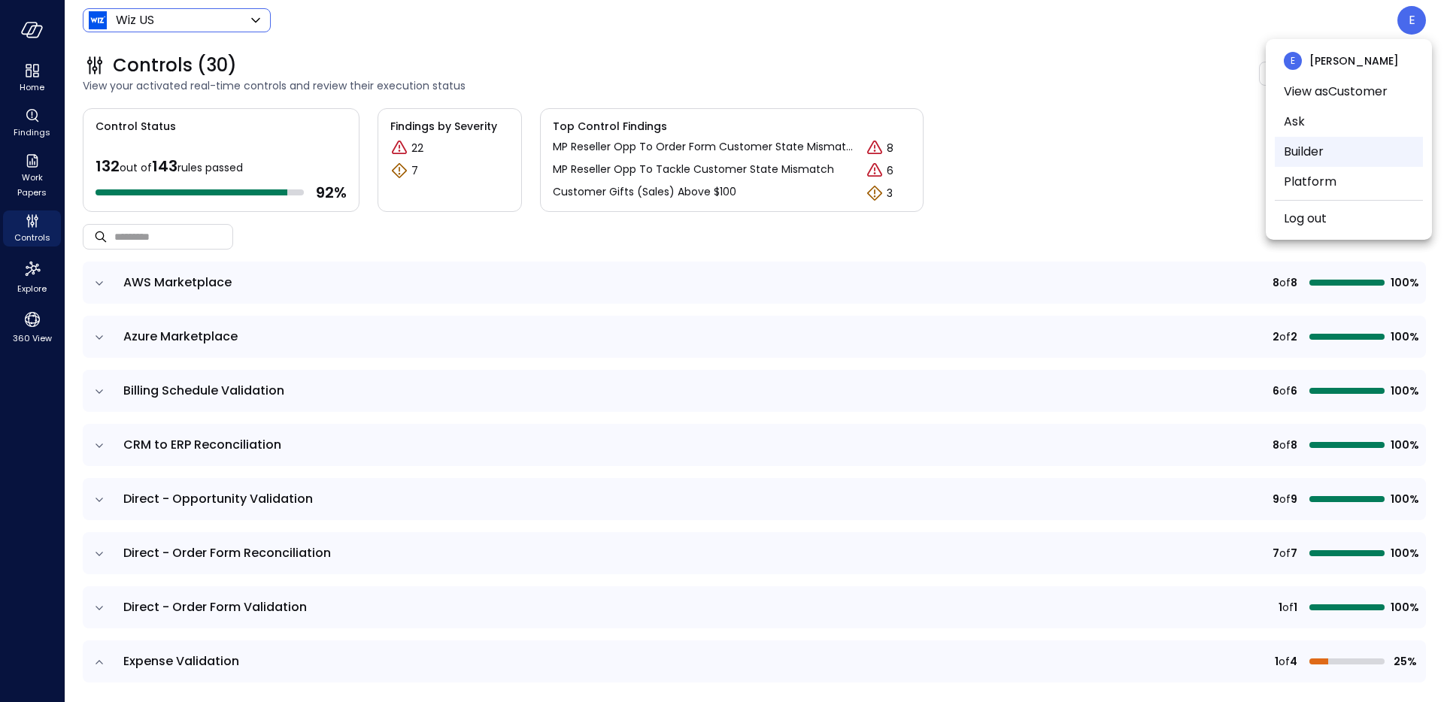
click at [1306, 155] on li "Builder" at bounding box center [1349, 152] width 148 height 30
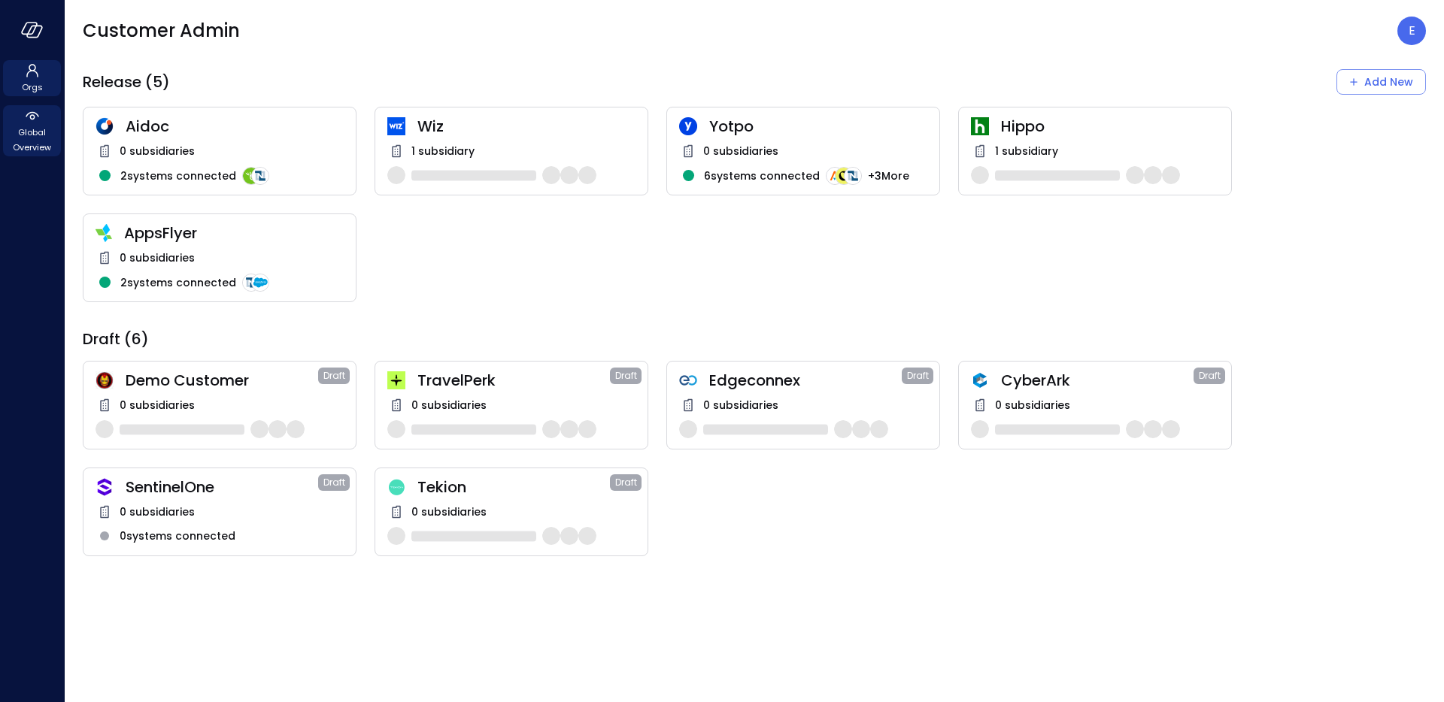
click at [35, 131] on span "Global Overview" at bounding box center [32, 140] width 46 height 30
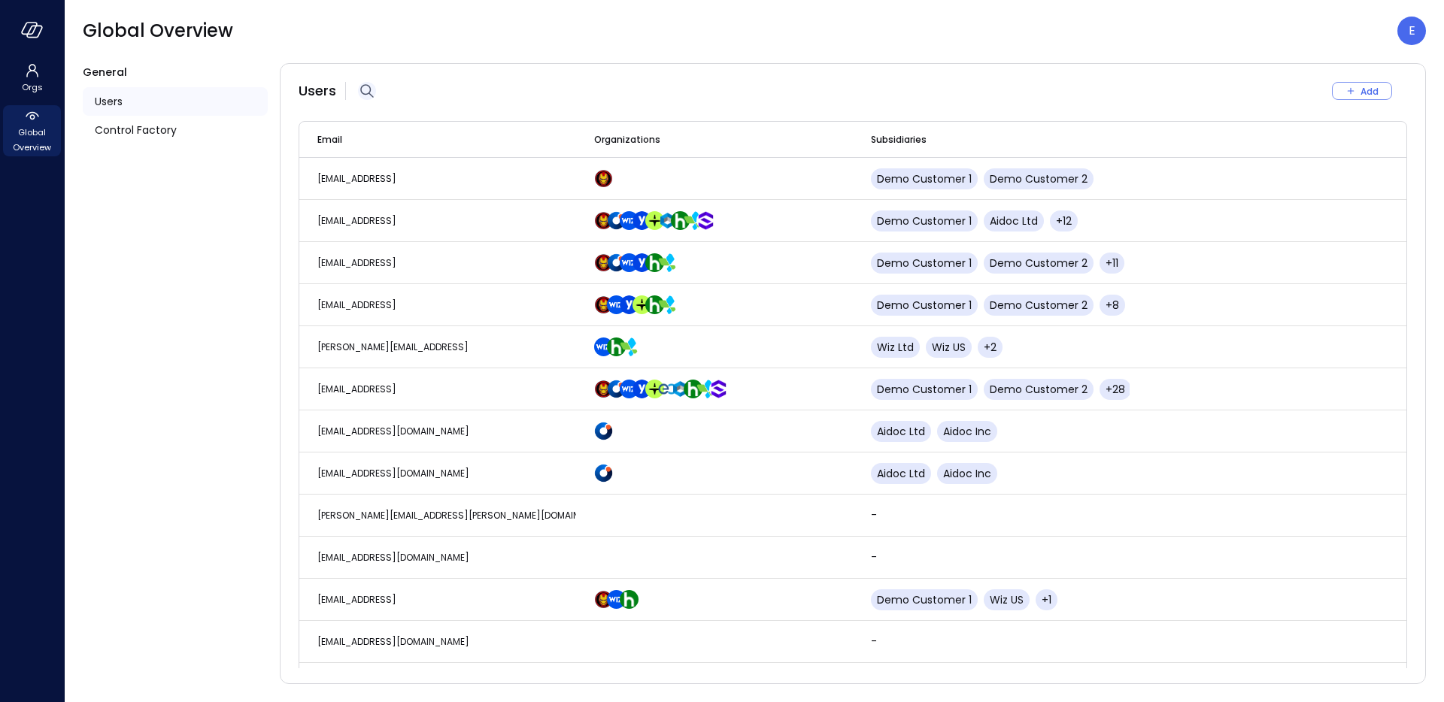
click at [369, 89] on icon "button" at bounding box center [367, 91] width 14 height 14
type input "*"
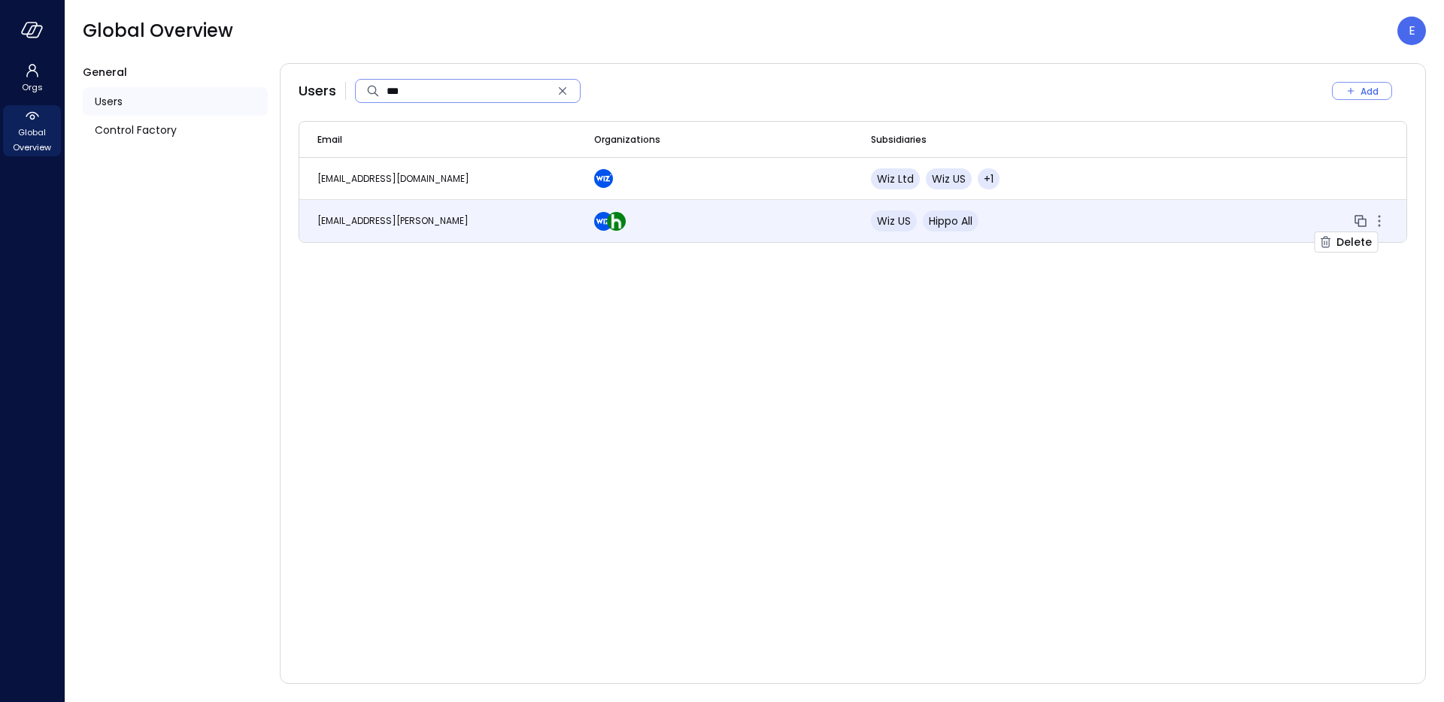
type input "***"
click at [1378, 219] on icon "button" at bounding box center [1379, 221] width 18 height 18
click at [952, 219] on span "Hippo All" at bounding box center [951, 221] width 44 height 15
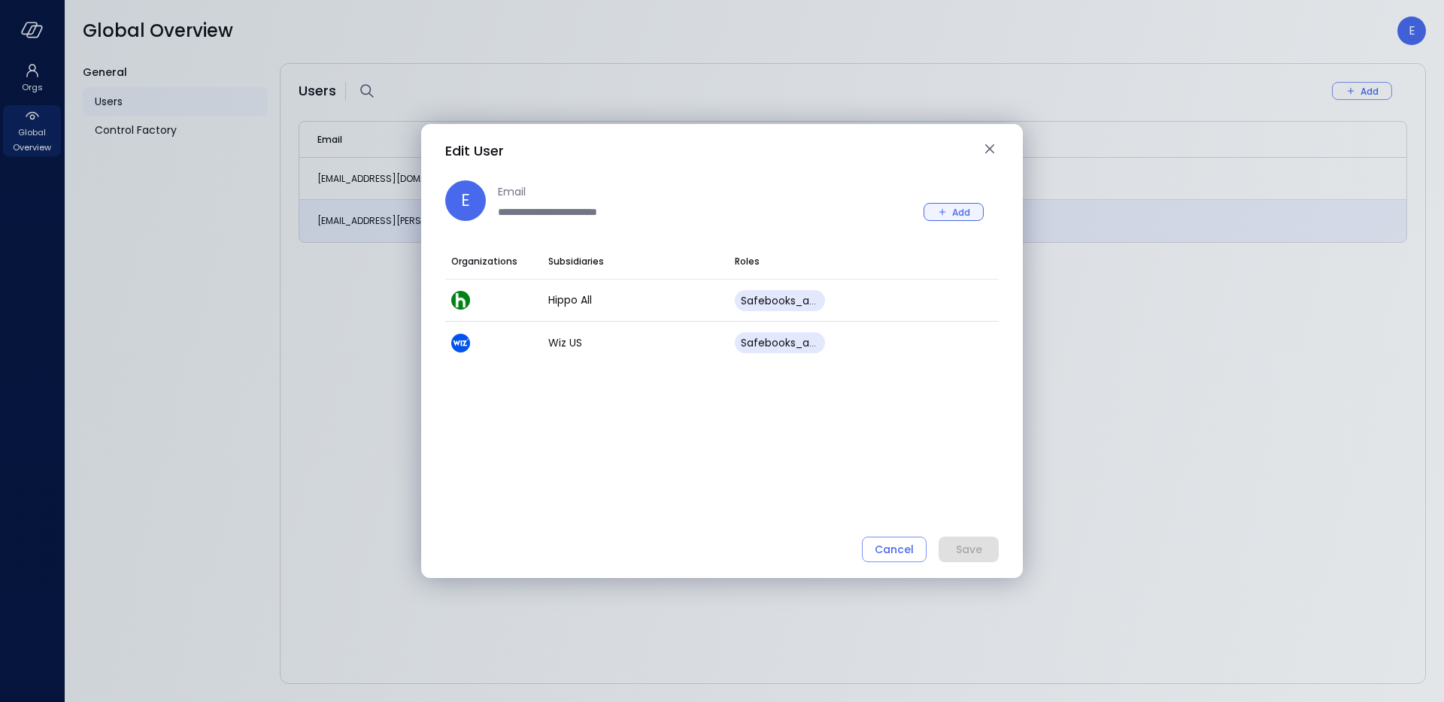
click at [939, 213] on icon "button" at bounding box center [943, 212] width 14 height 14
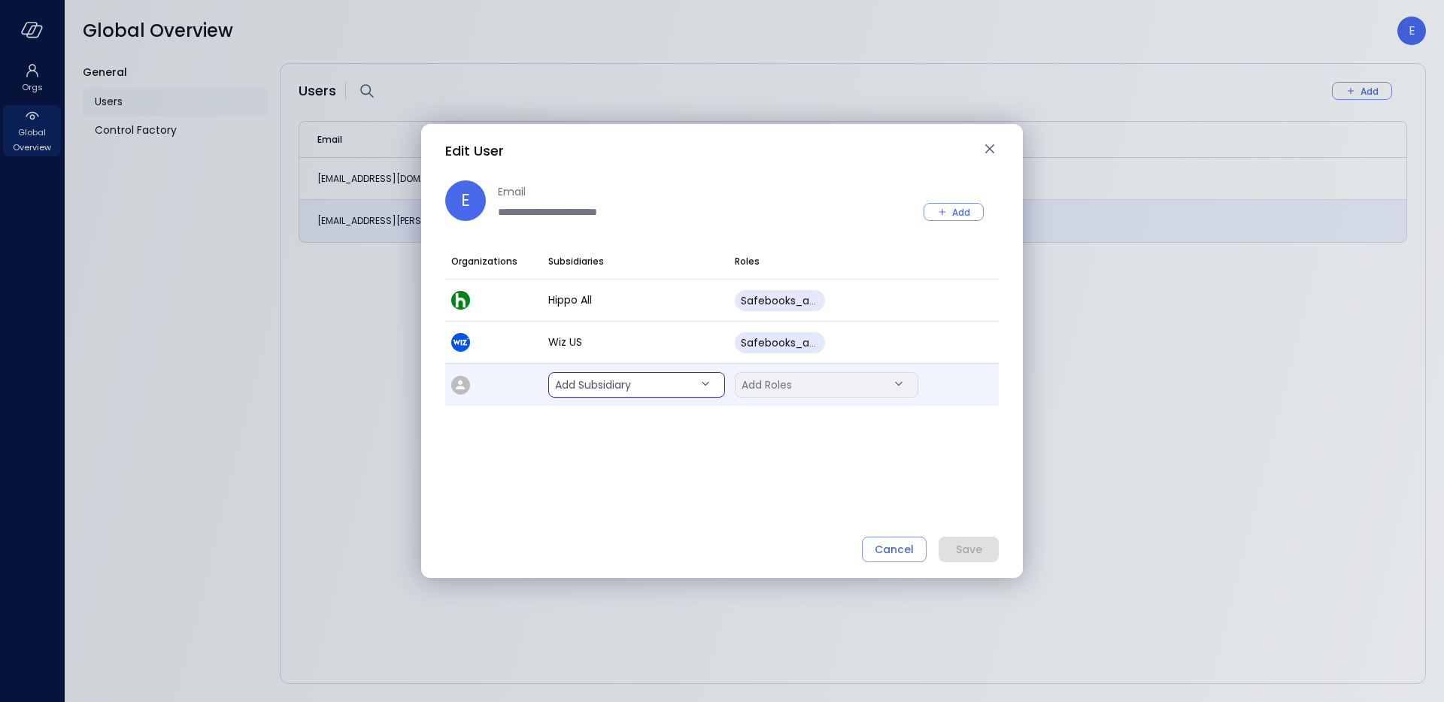
click at [604, 385] on body "**********" at bounding box center [722, 351] width 1444 height 702
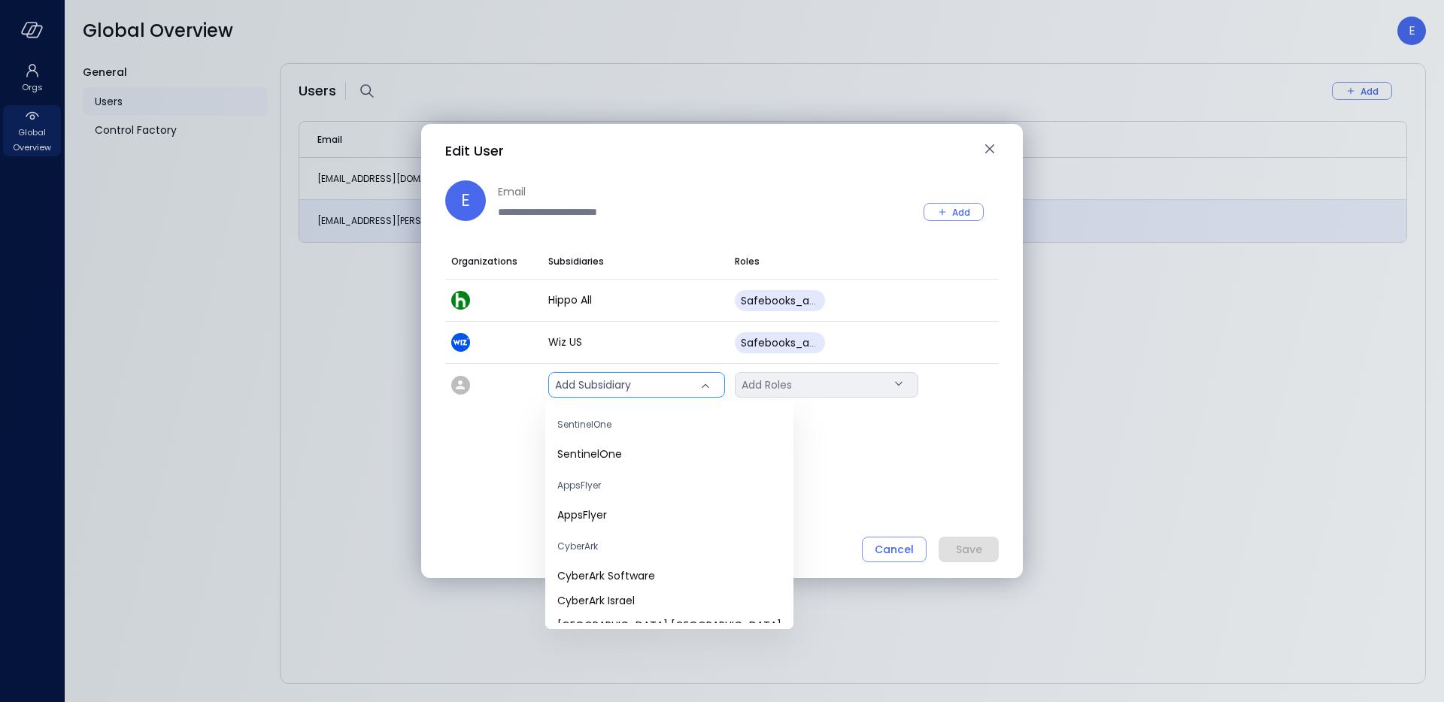
scroll to position [61, 0]
click at [617, 517] on span "AppsFlyer" at bounding box center [669, 516] width 224 height 16
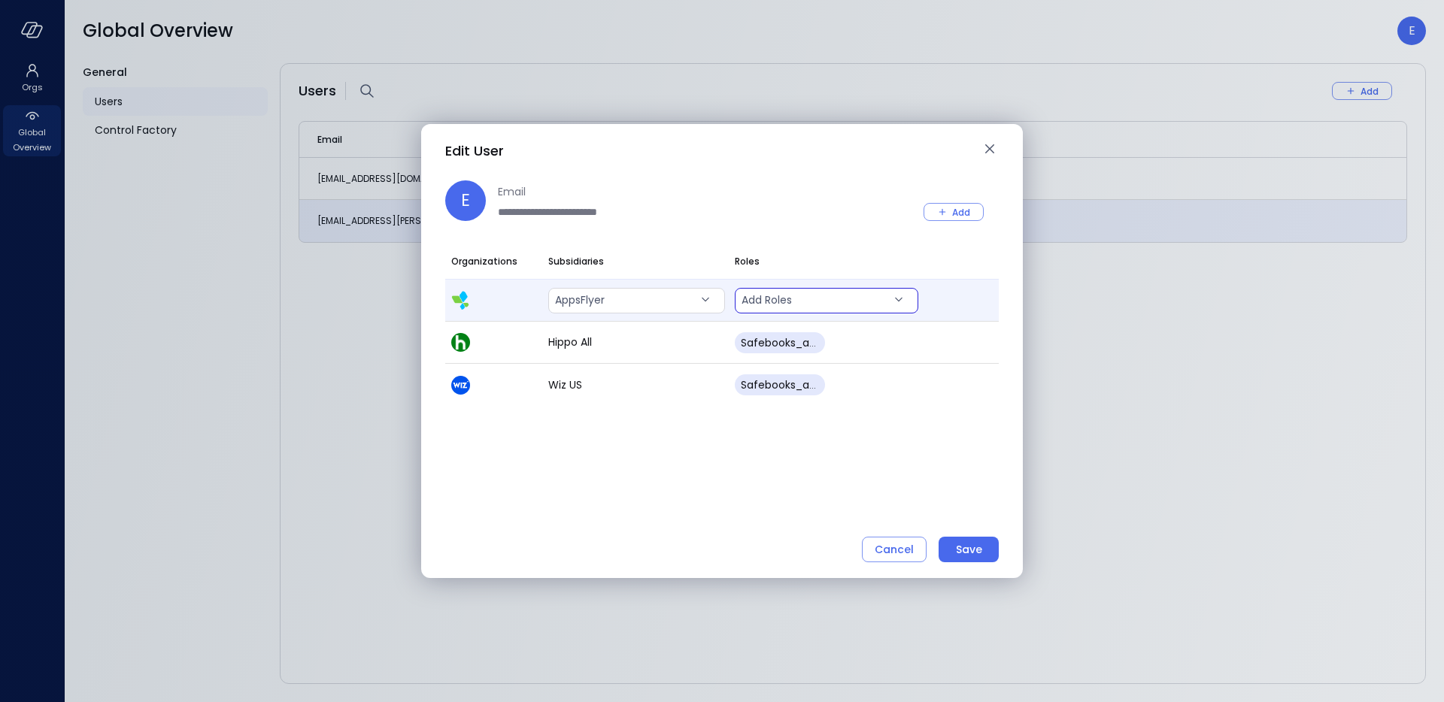
click at [843, 304] on body "**********" at bounding box center [722, 351] width 1444 height 702
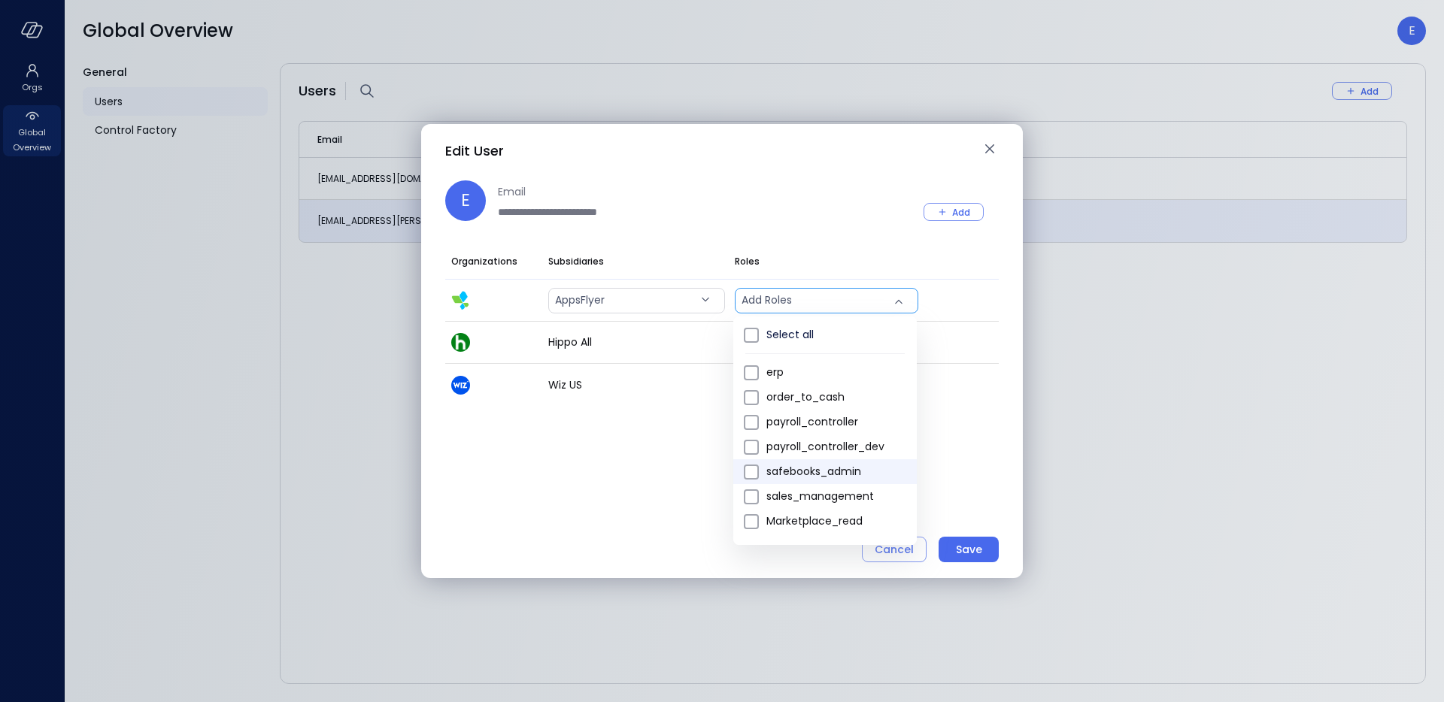
scroll to position [94, 0]
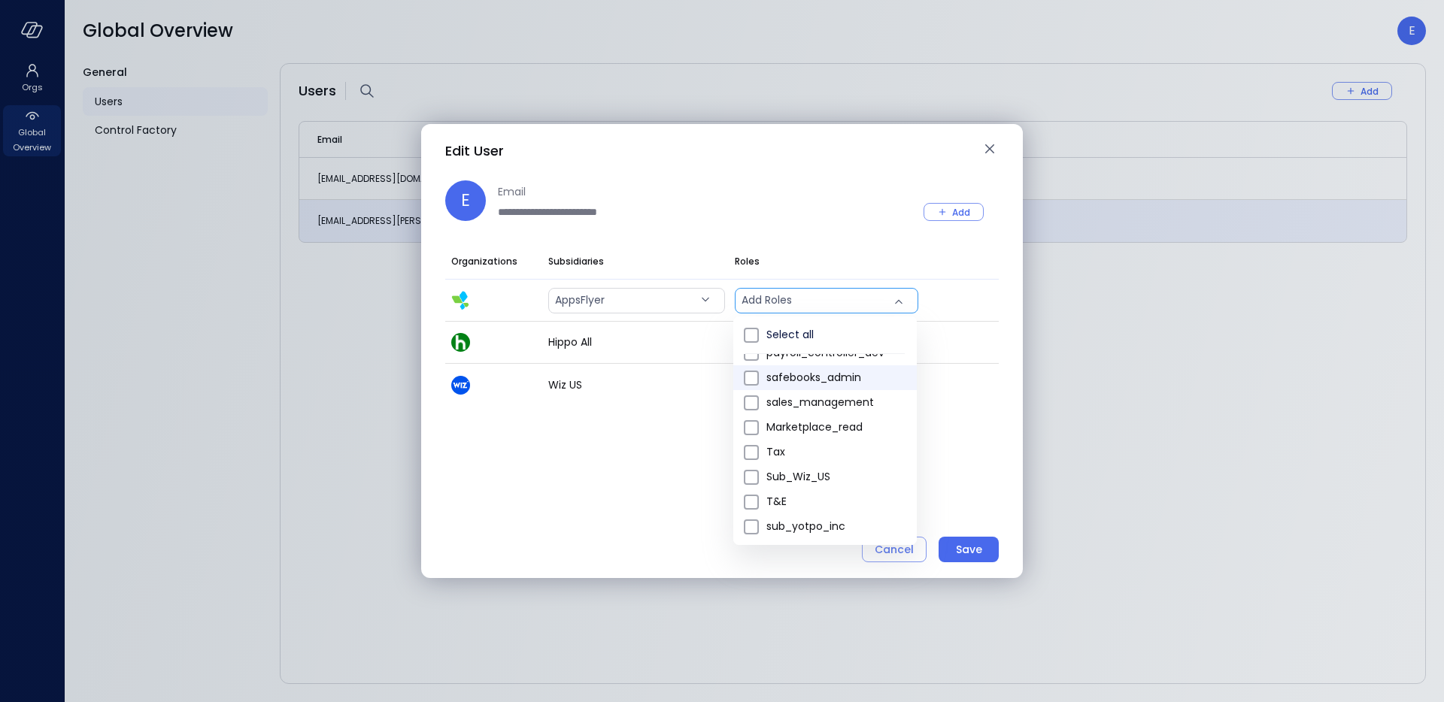
click at [826, 381] on span "safebooks_admin" at bounding box center [835, 378] width 138 height 16
type input "*"
click at [996, 420] on div at bounding box center [722, 351] width 1444 height 702
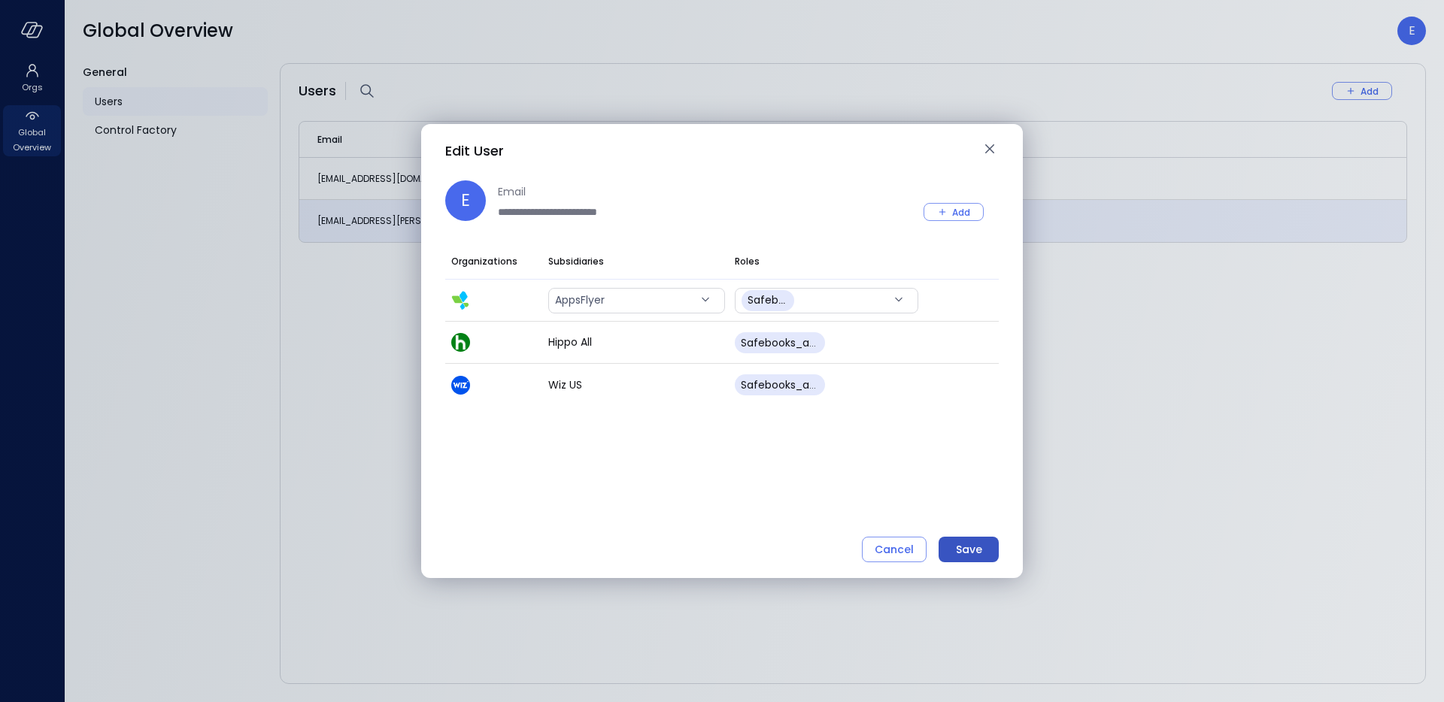
click at [990, 553] on button "Save" at bounding box center [969, 550] width 60 height 26
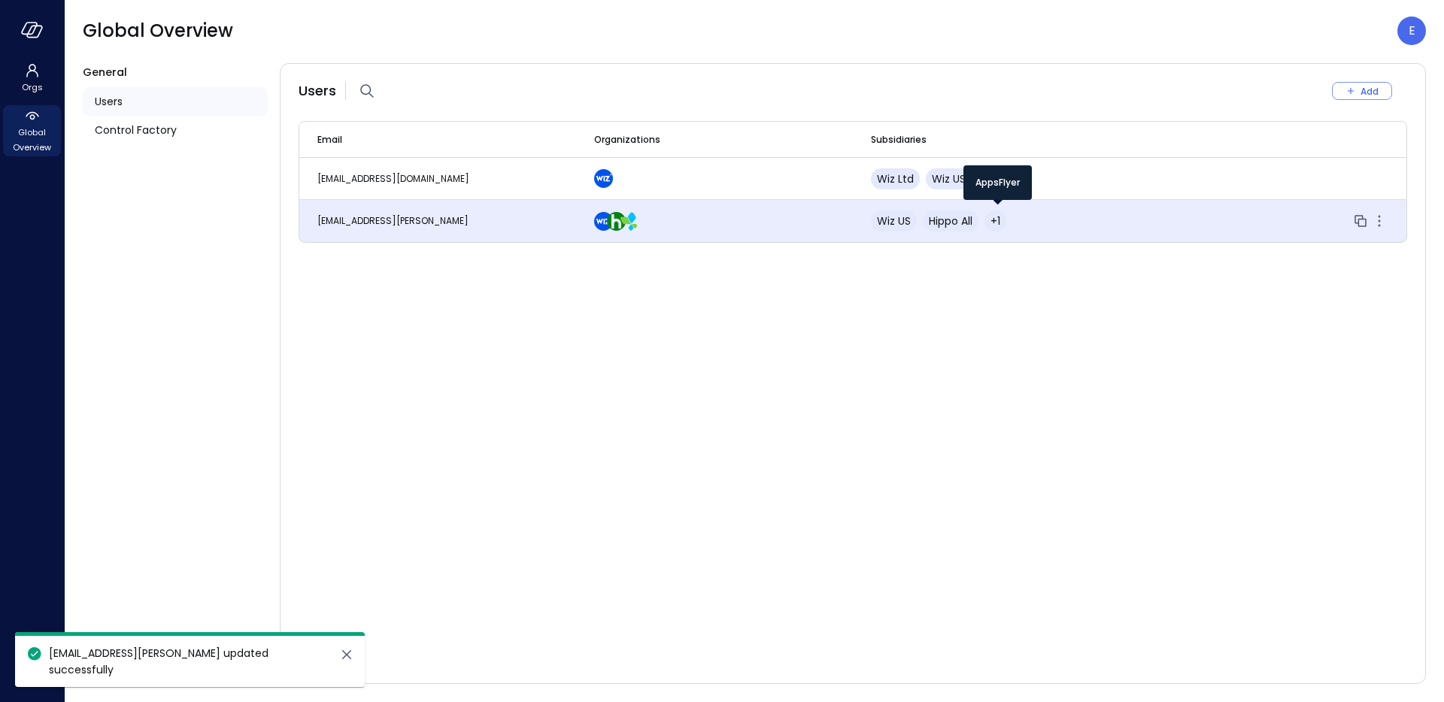
click at [996, 220] on span "+1" at bounding box center [995, 221] width 10 height 15
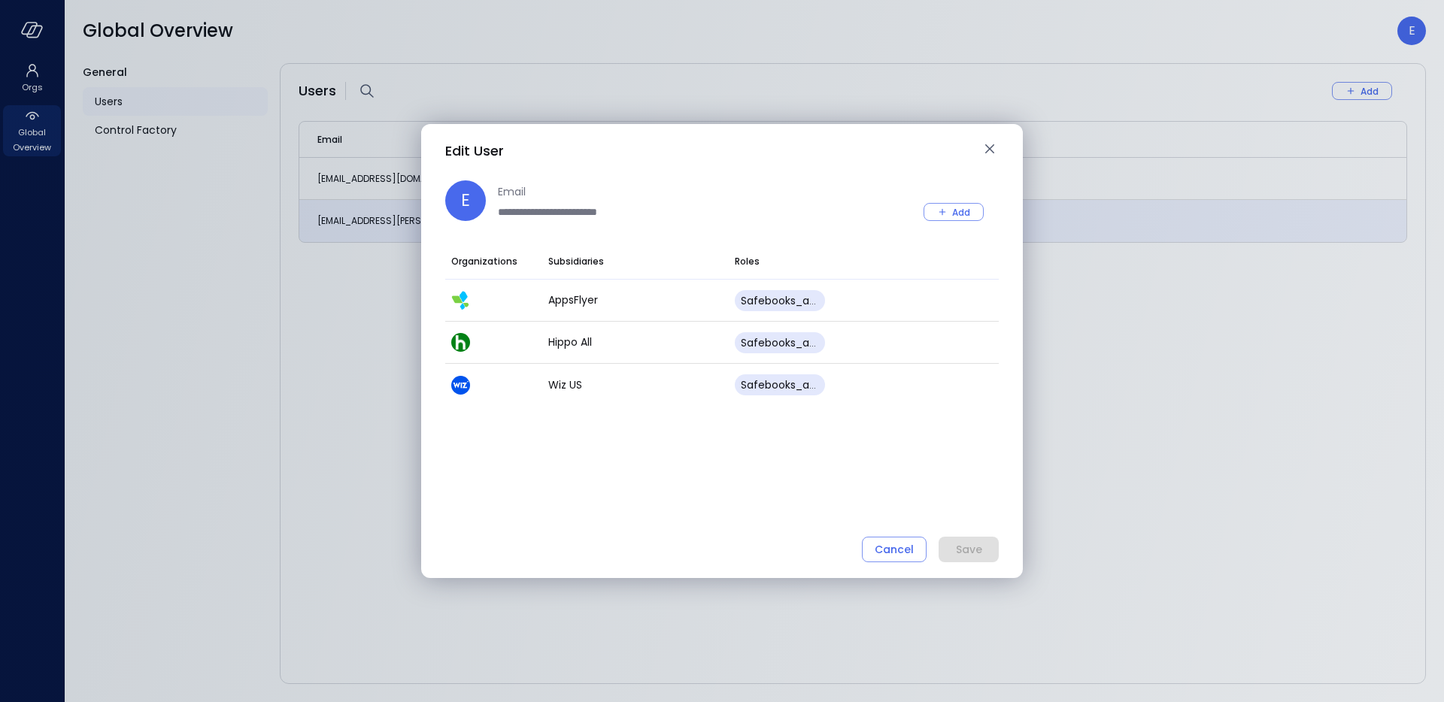
click at [1001, 144] on h2 "Edit User" at bounding box center [722, 147] width 602 height 42
click at [991, 148] on icon "button" at bounding box center [990, 149] width 18 height 18
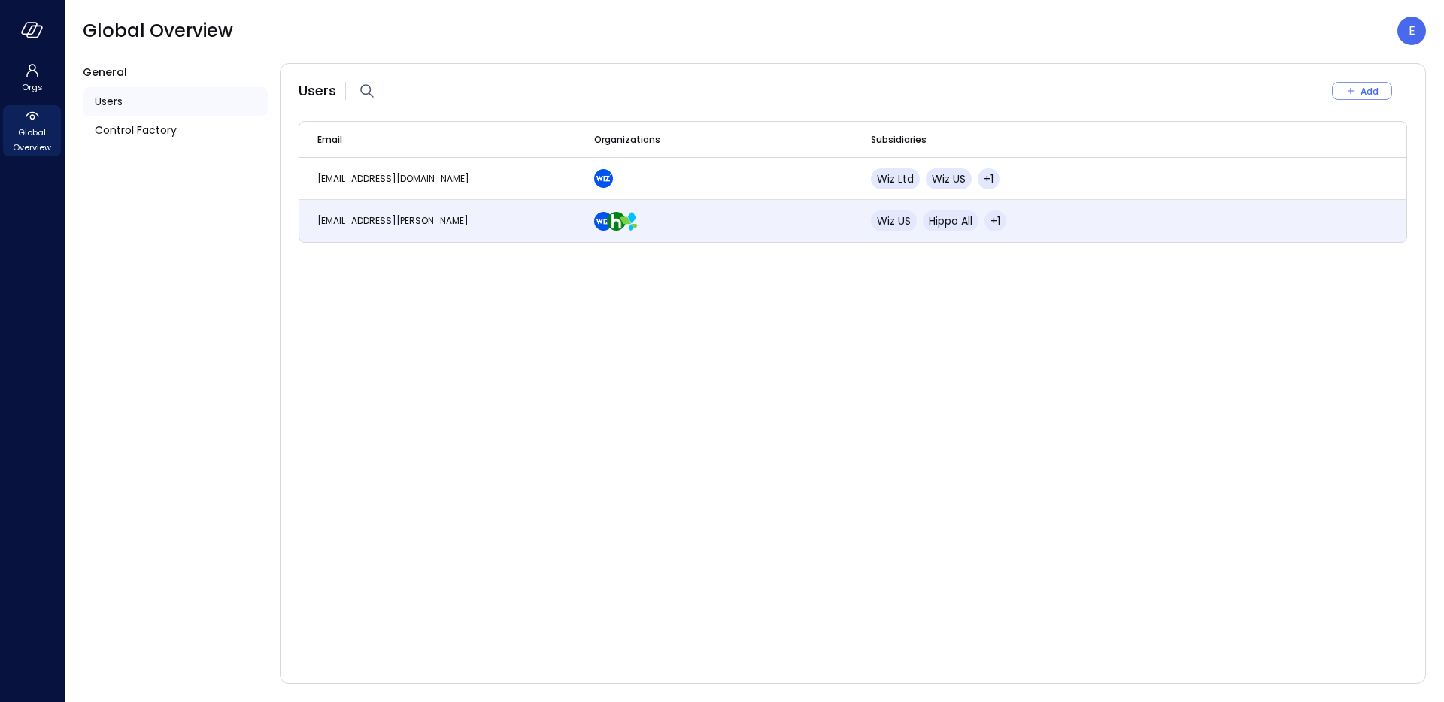
click at [1416, 31] on div "E" at bounding box center [1411, 31] width 29 height 29
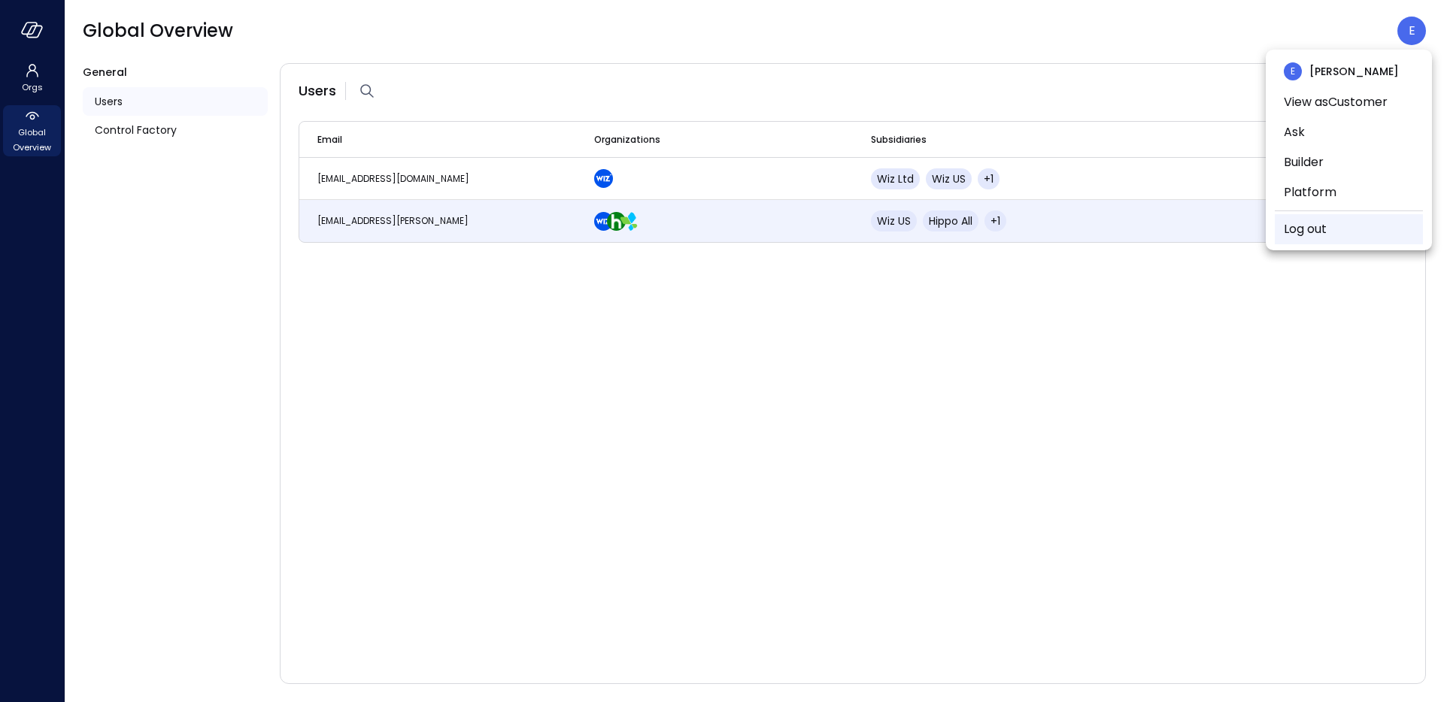
click at [1291, 226] on link "Log out" at bounding box center [1305, 229] width 43 height 18
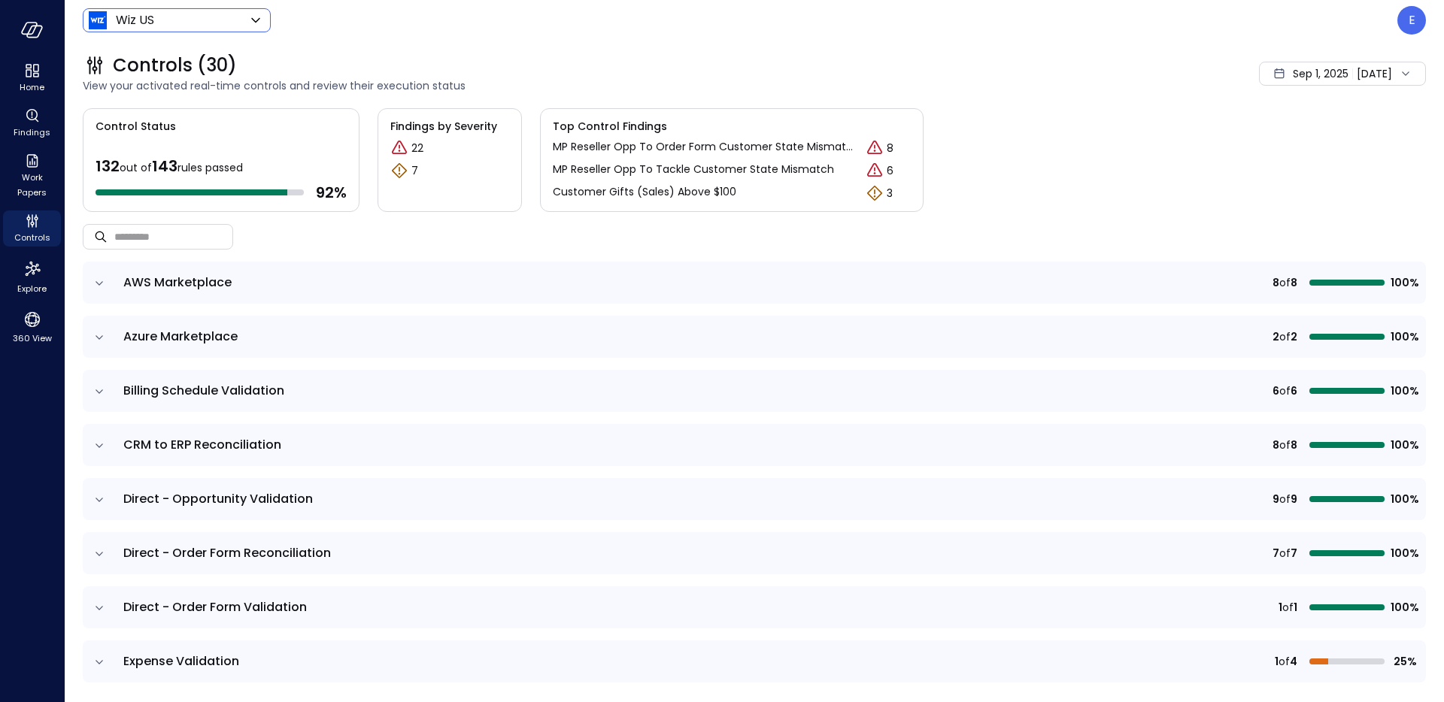
click at [255, 23] on icon at bounding box center [256, 20] width 18 height 18
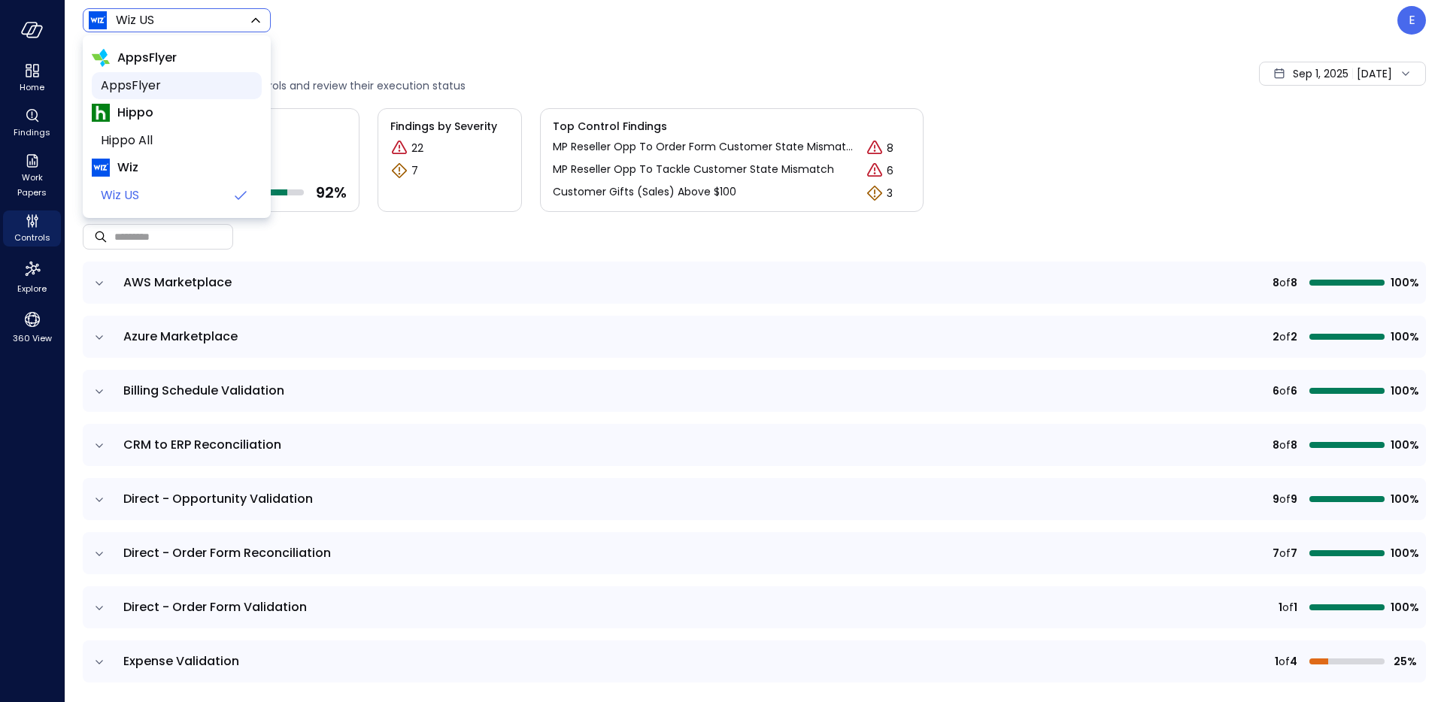
click at [174, 82] on span "AppsFlyer" at bounding box center [175, 86] width 149 height 18
type input "*******"
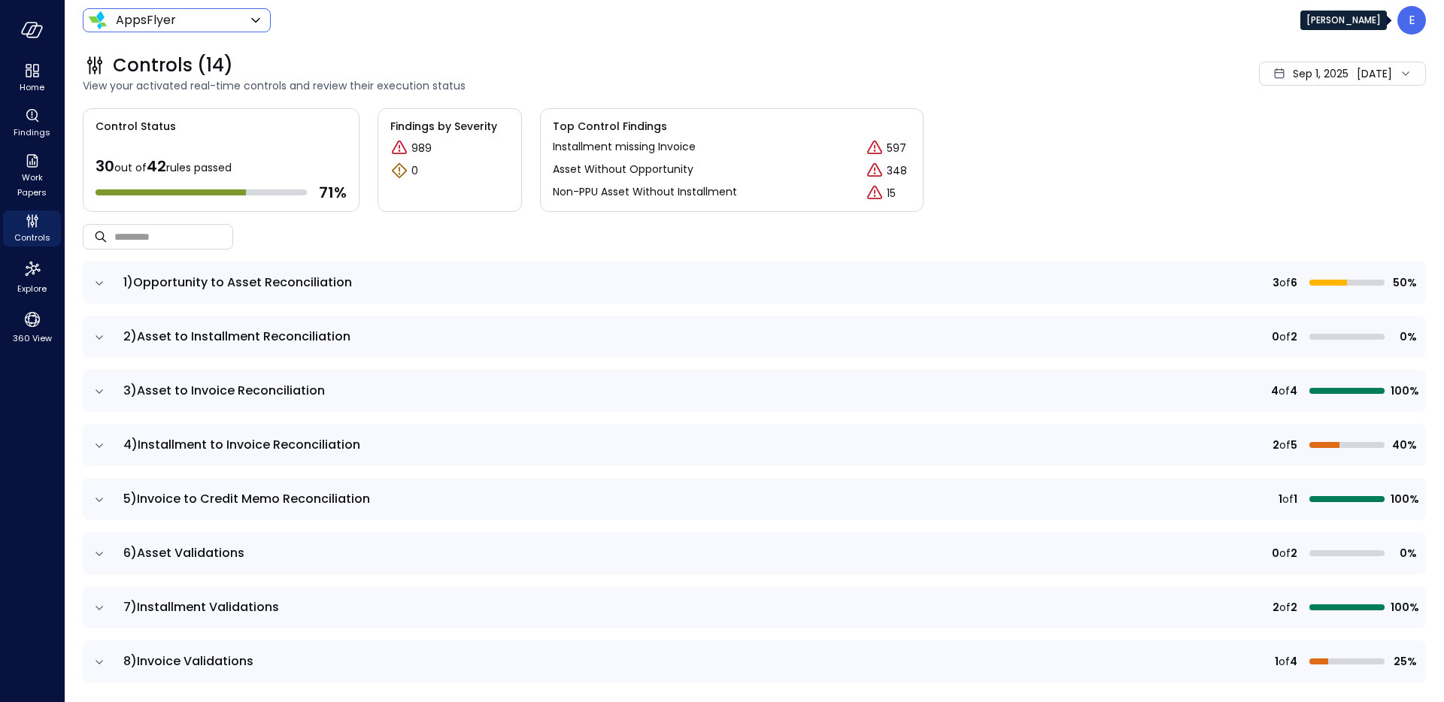
click at [1418, 24] on div "E" at bounding box center [1411, 20] width 29 height 29
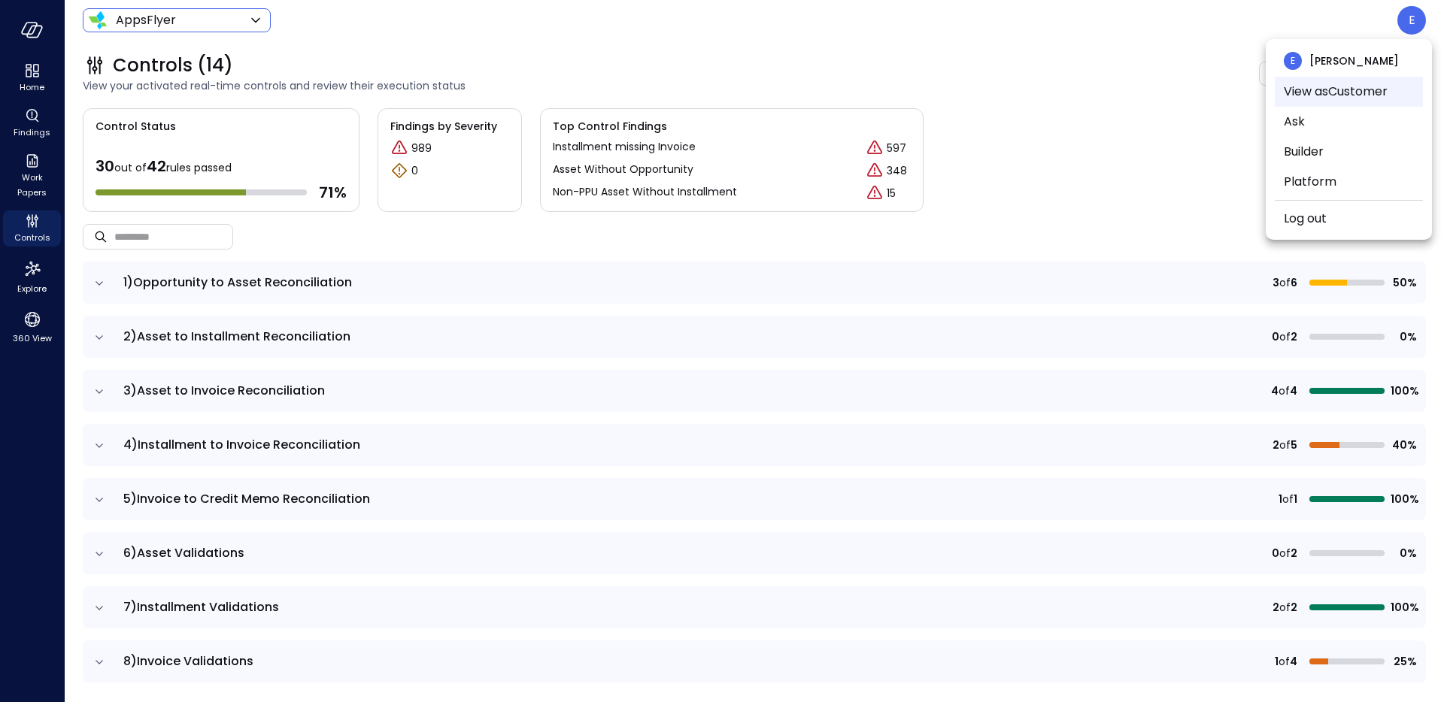
click at [1351, 83] on li "View as Customer" at bounding box center [1349, 92] width 148 height 30
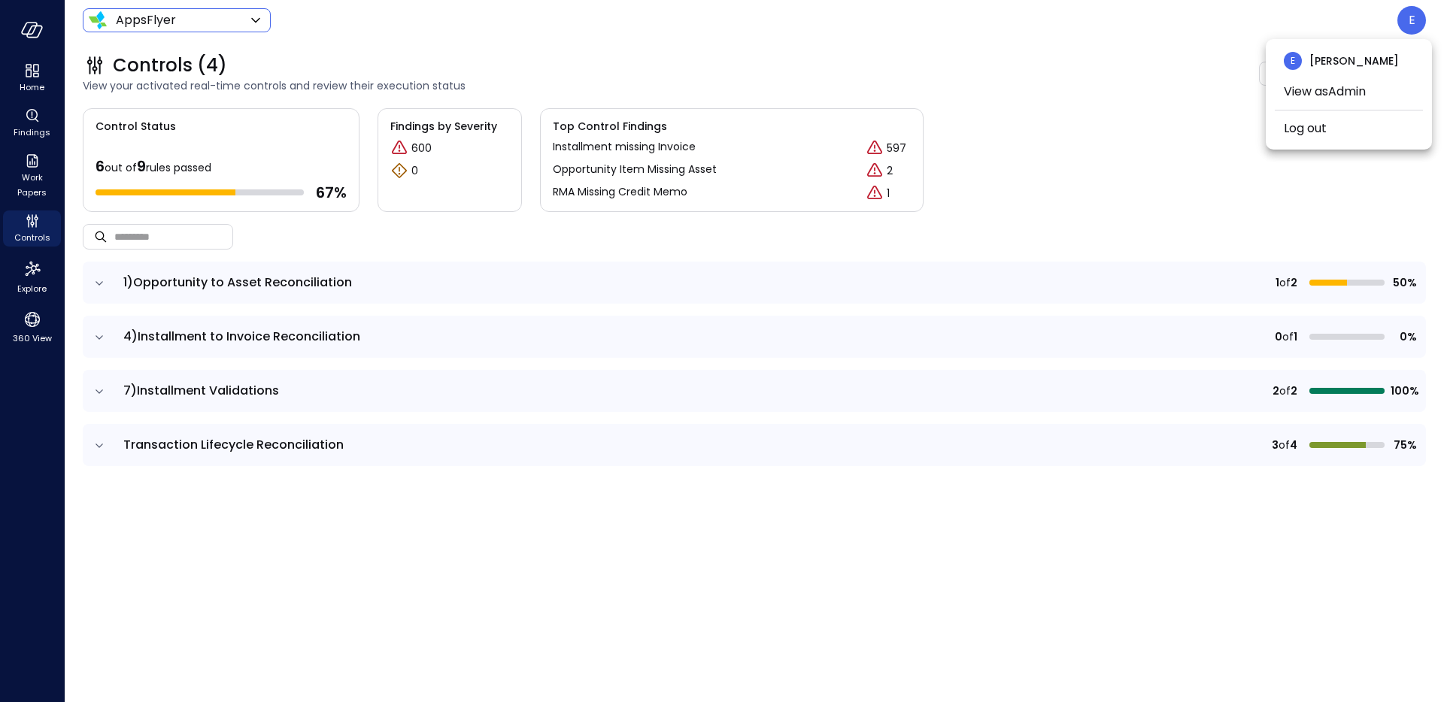
click at [1076, 211] on div at bounding box center [722, 351] width 1444 height 702
click at [1413, 27] on p "E" at bounding box center [1412, 20] width 7 height 18
click at [1313, 92] on li "View as Admin" at bounding box center [1349, 92] width 148 height 30
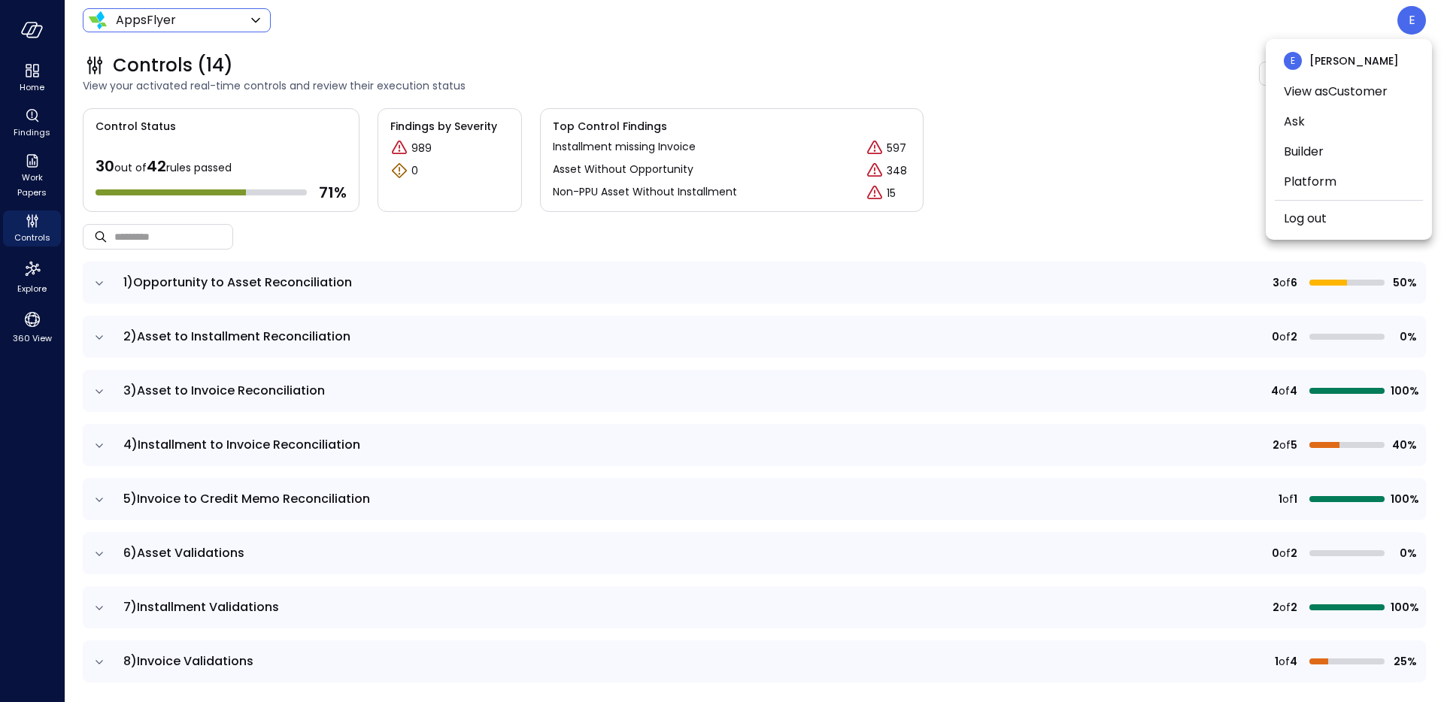
click at [1061, 180] on div at bounding box center [722, 351] width 1444 height 702
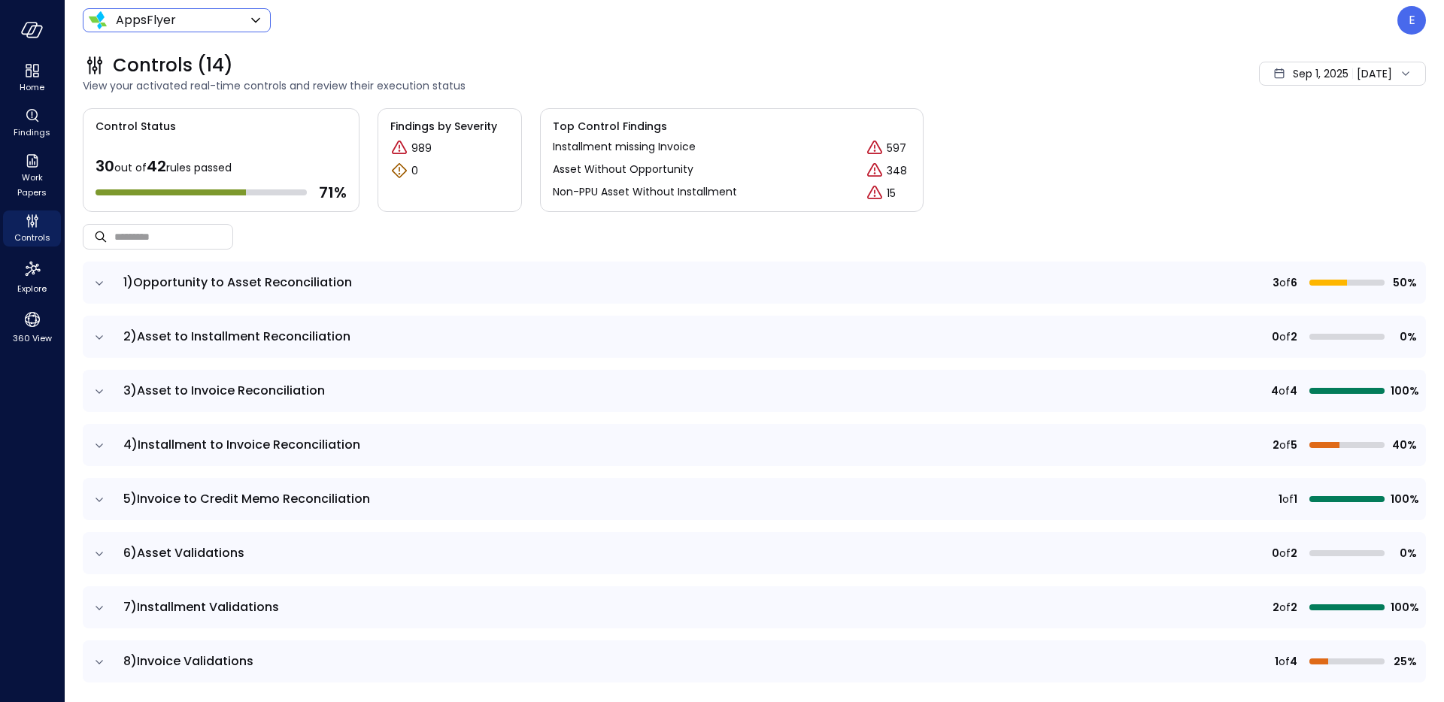
click at [100, 284] on icon "expand row" at bounding box center [100, 283] width 8 height 4
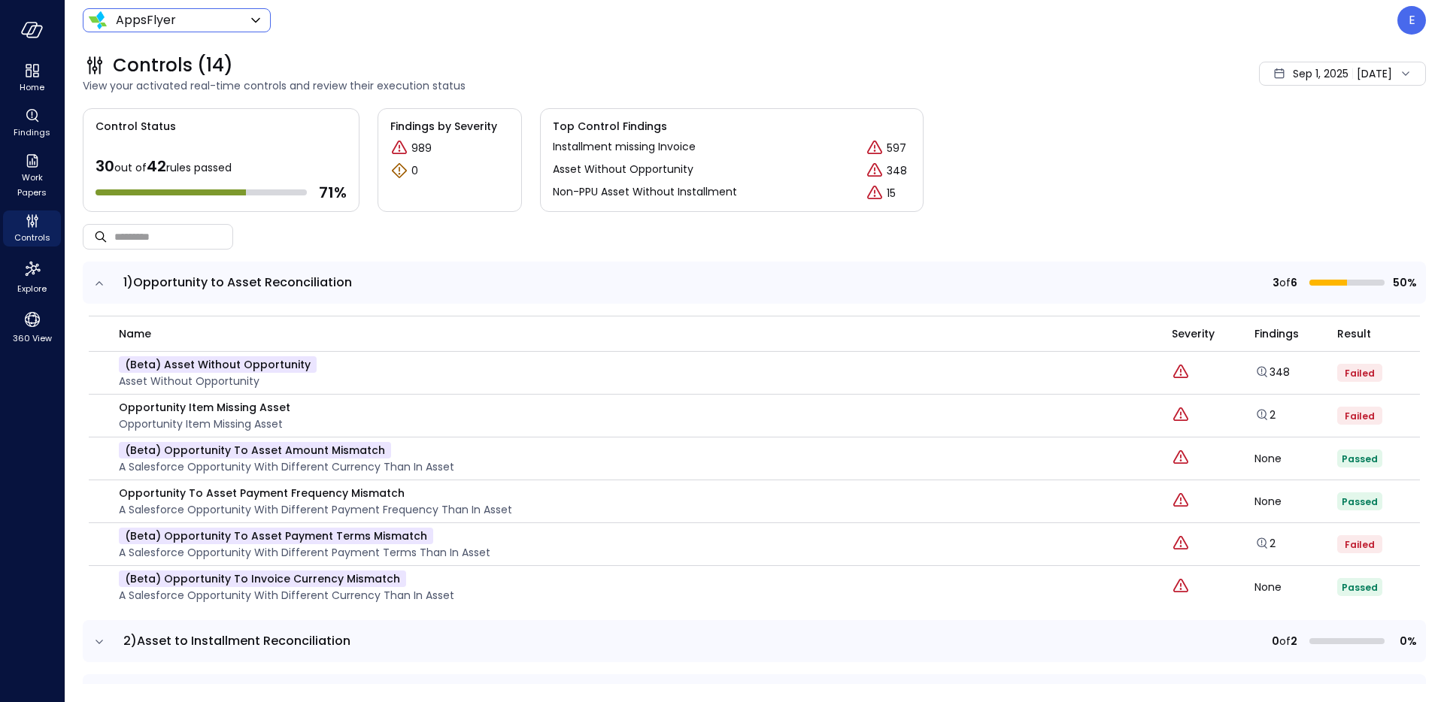
click at [108, 283] on td at bounding box center [99, 283] width 32 height 42
click at [100, 283] on icon "expand row" at bounding box center [100, 283] width 8 height 4
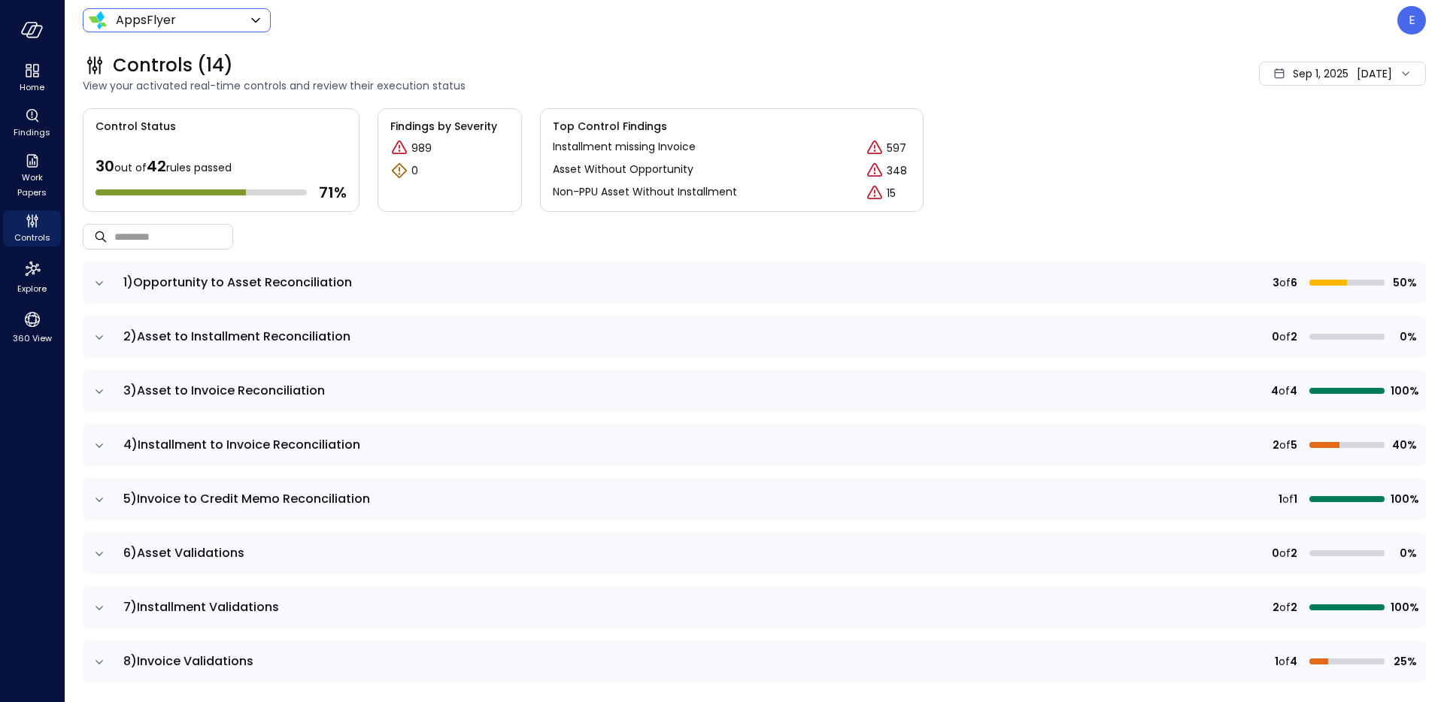
click at [94, 339] on icon "expand row" at bounding box center [99, 337] width 15 height 15
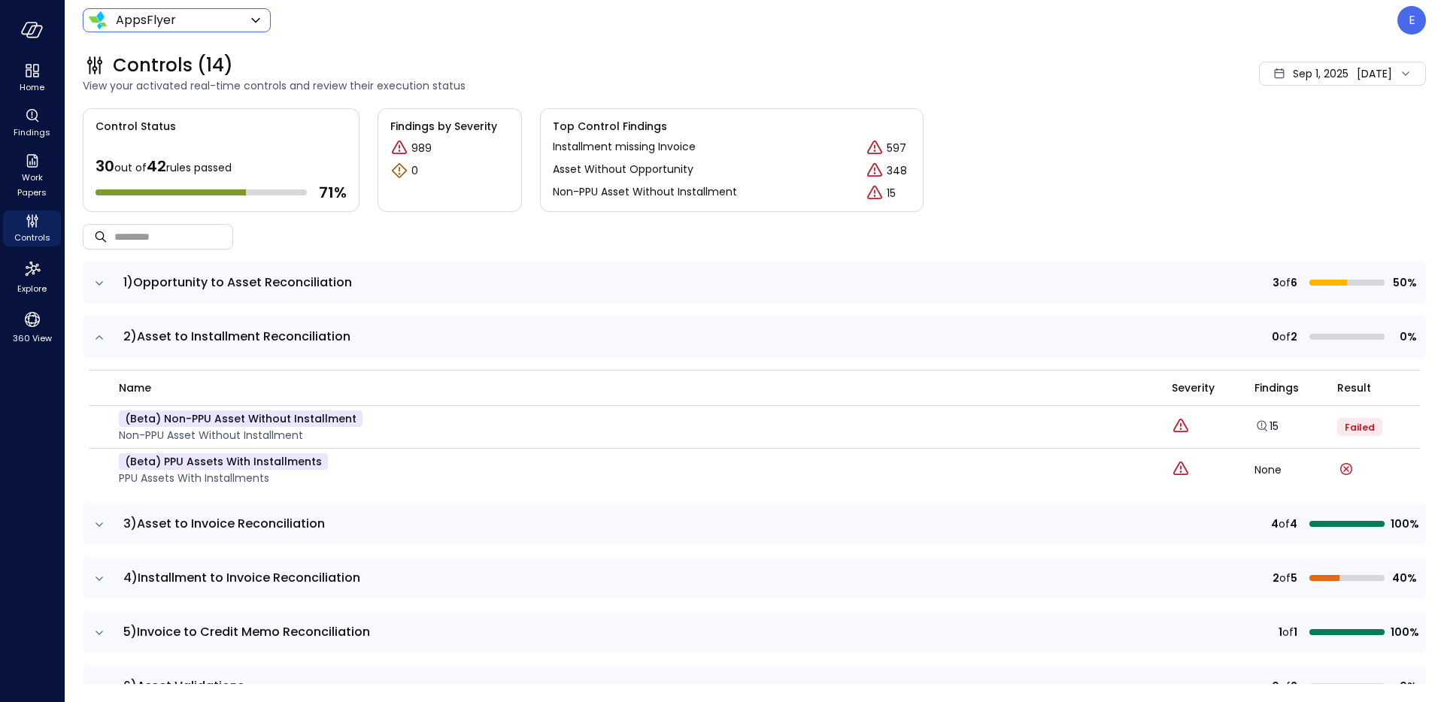
click at [102, 336] on icon "expand row" at bounding box center [99, 337] width 15 height 15
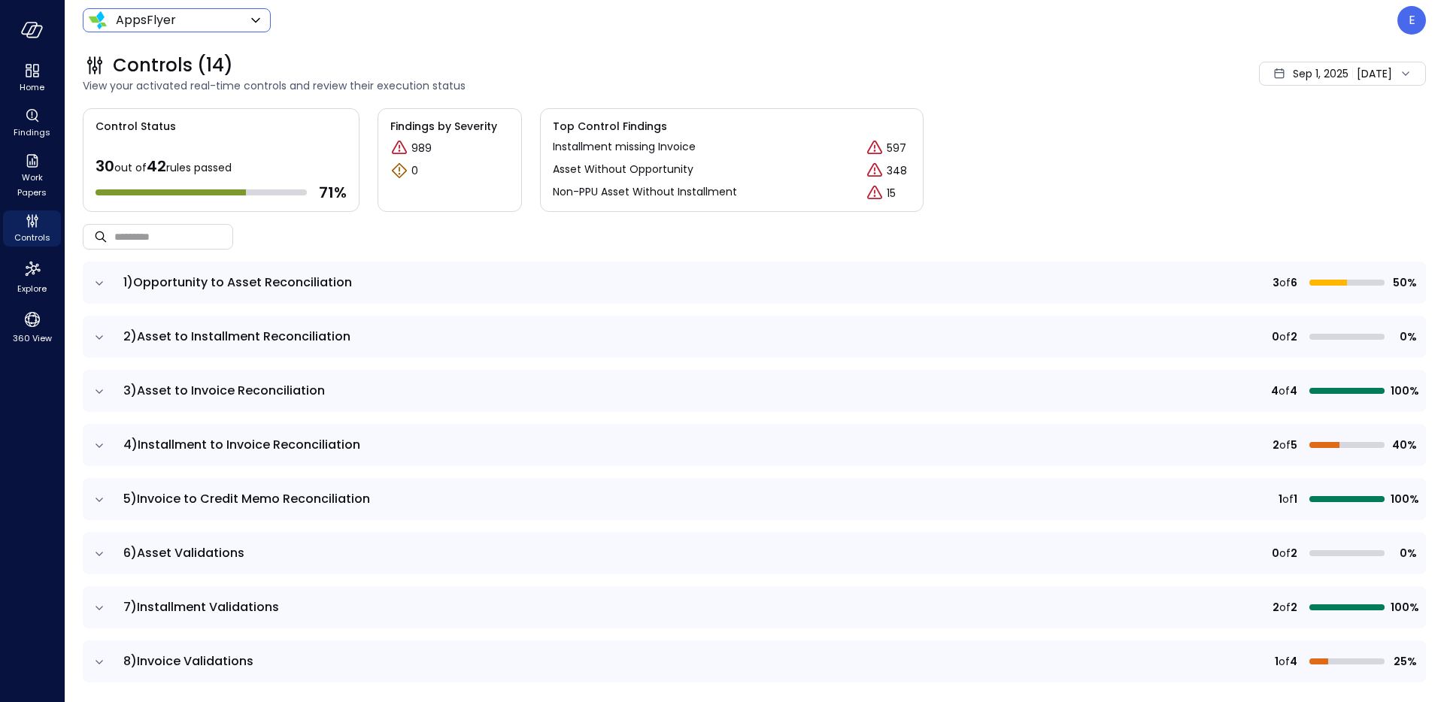
click at [99, 282] on icon "expand row" at bounding box center [99, 283] width 15 height 15
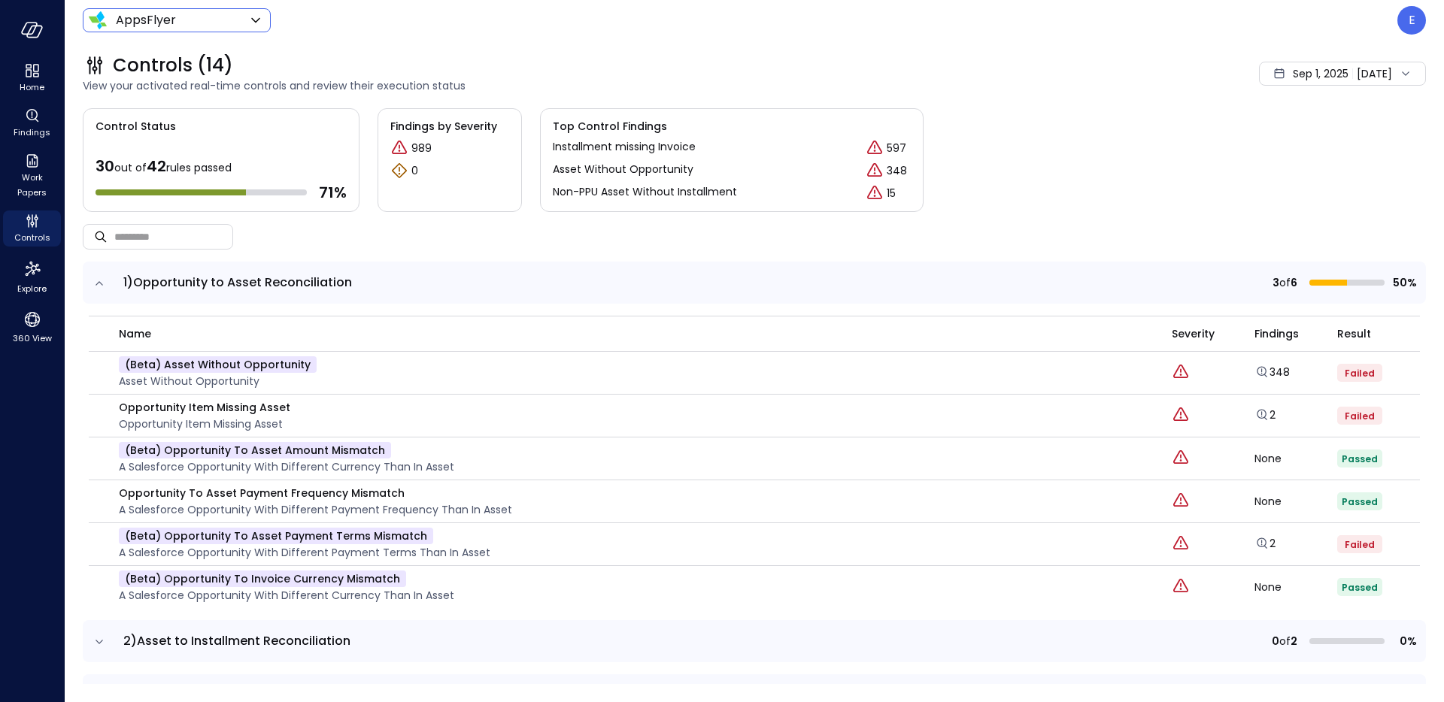
click at [99, 282] on icon "expand row" at bounding box center [100, 283] width 8 height 4
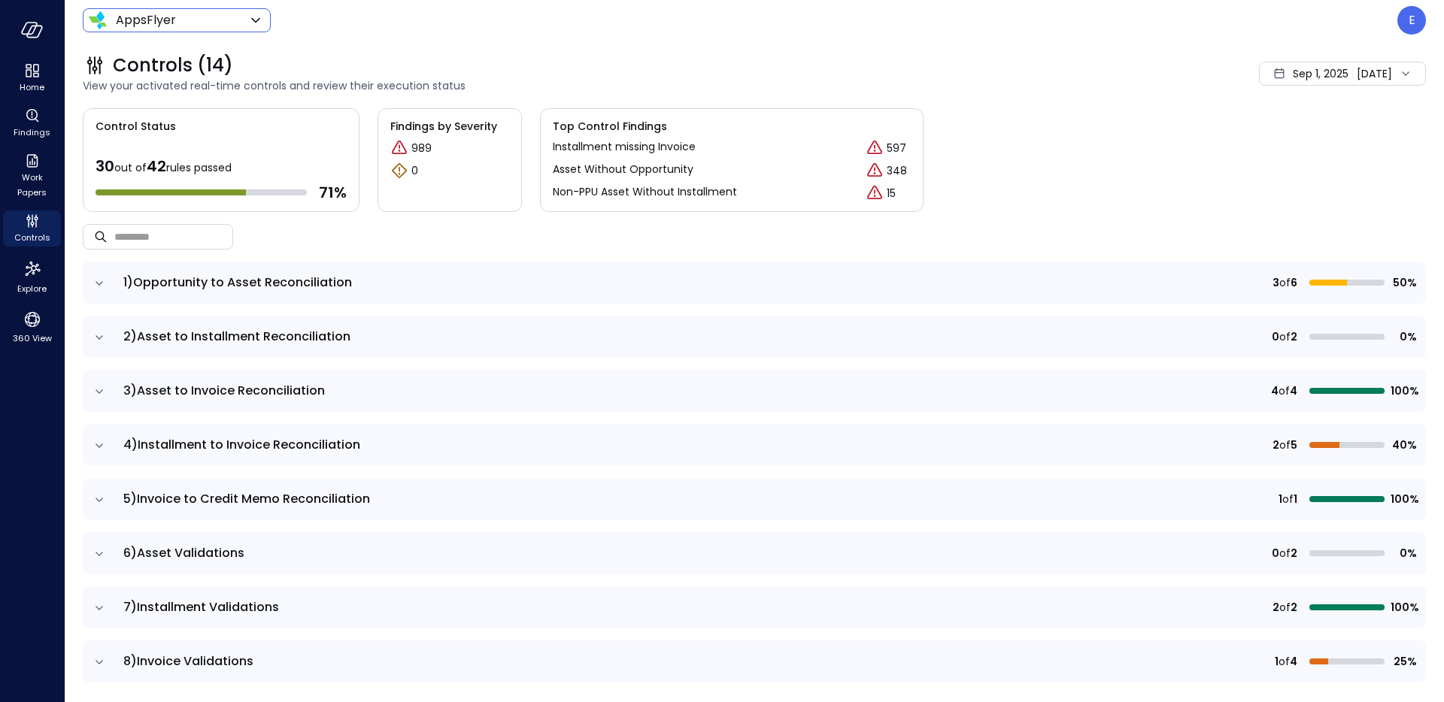
click at [99, 282] on icon "expand row" at bounding box center [99, 283] width 15 height 15
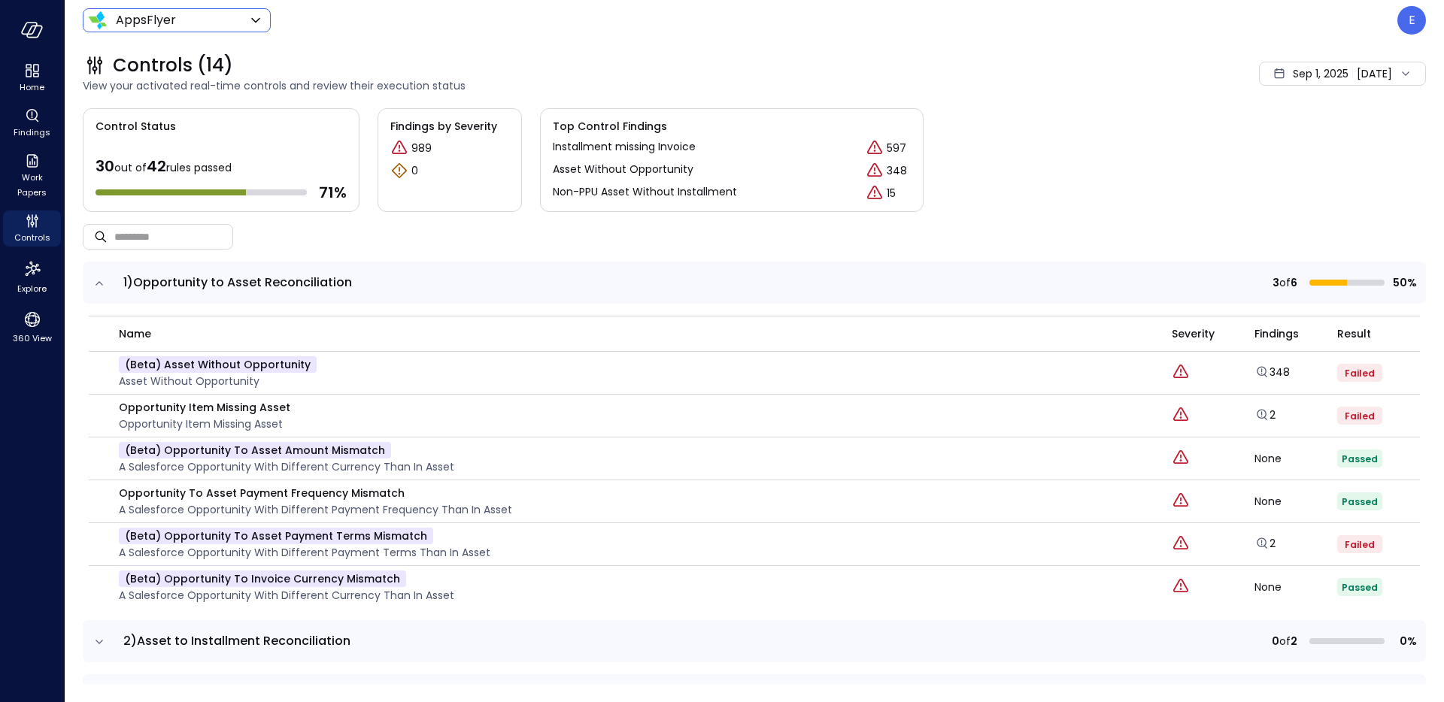
click at [99, 282] on icon "expand row" at bounding box center [100, 283] width 8 height 4
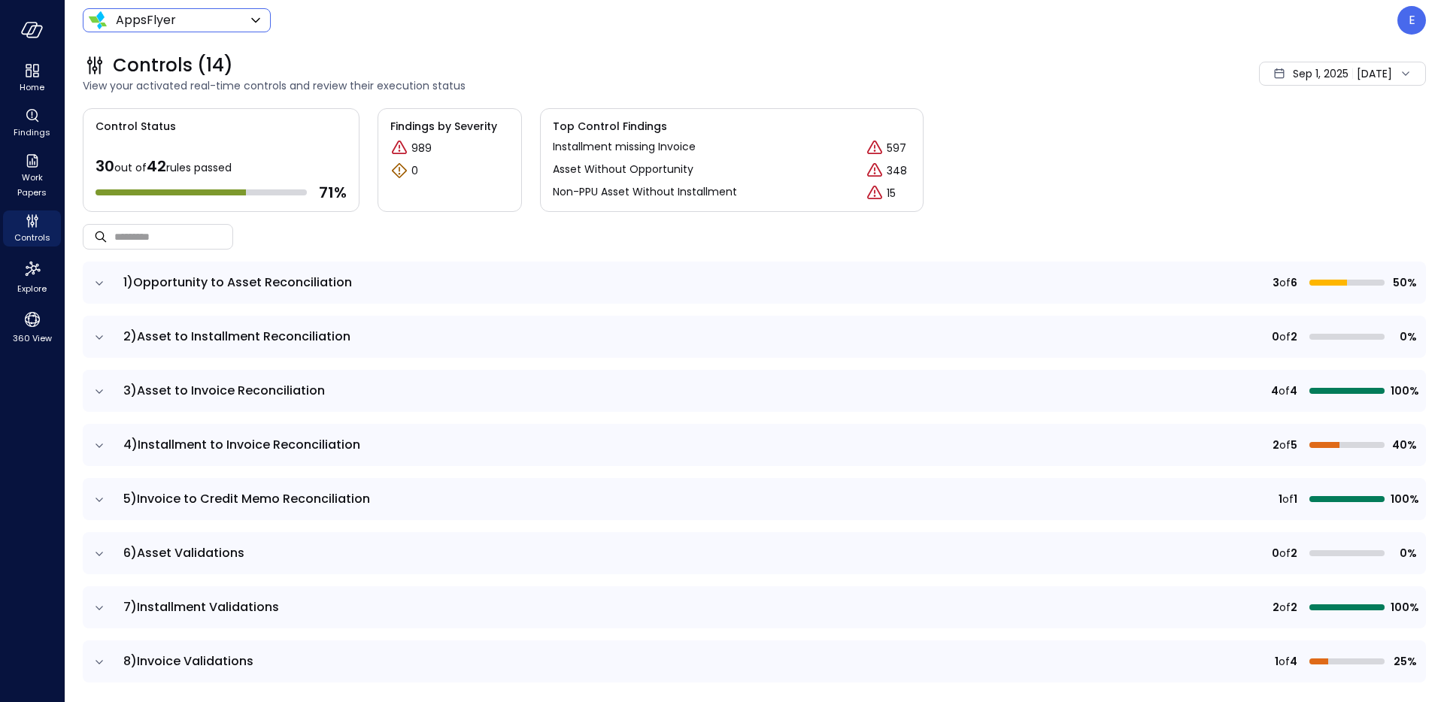
click at [95, 389] on icon "expand row" at bounding box center [99, 391] width 15 height 15
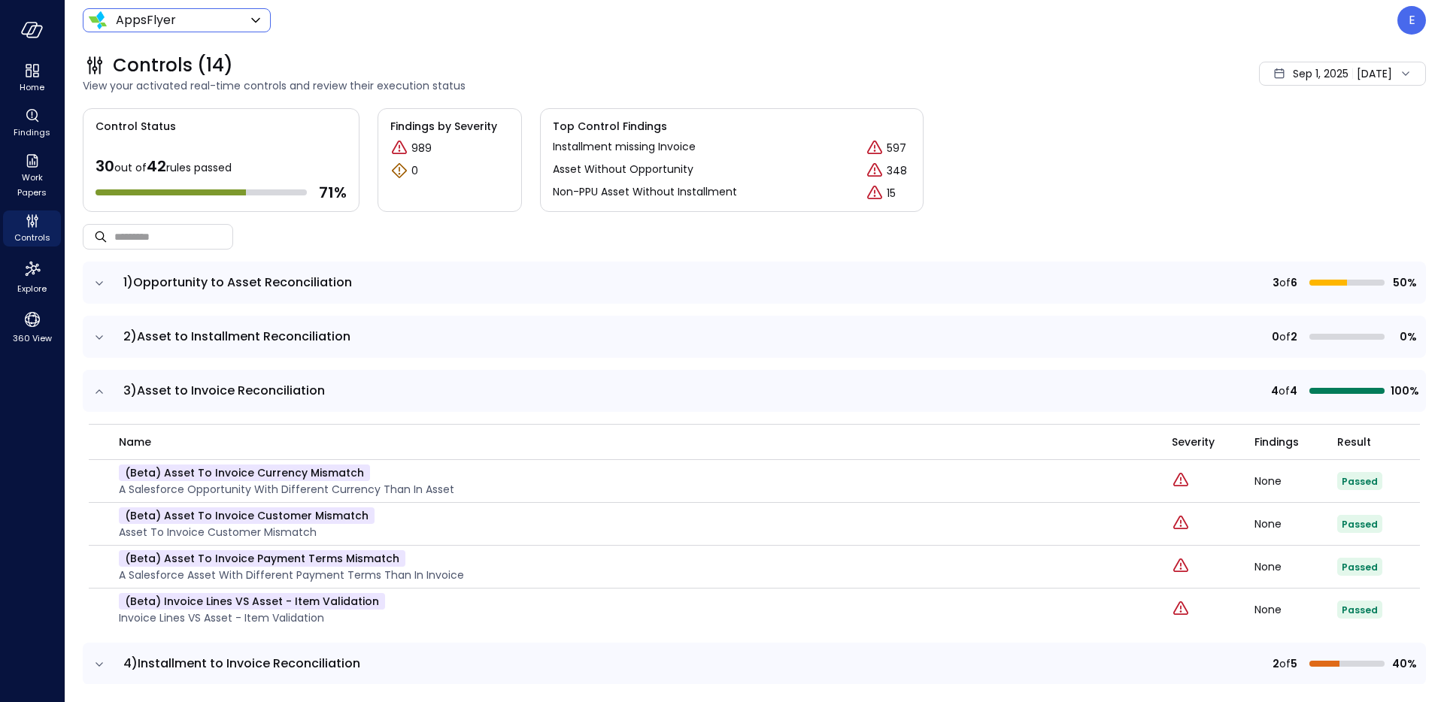
click at [1399, 71] on icon at bounding box center [1405, 73] width 15 height 15
click at [1390, 102] on div "Controls (14) View your activated real-time controls and review their execution…" at bounding box center [745, 74] width 1361 height 66
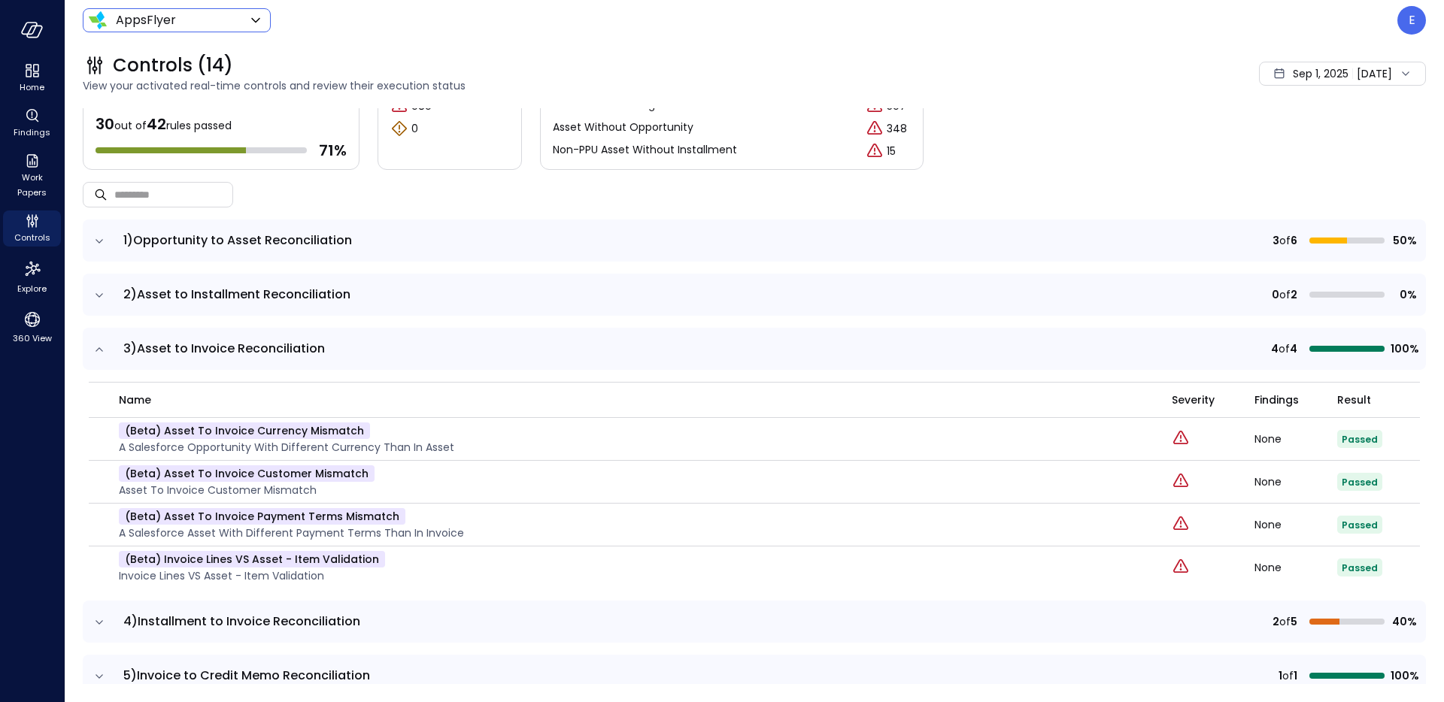
click at [92, 351] on icon "expand row" at bounding box center [99, 349] width 15 height 15
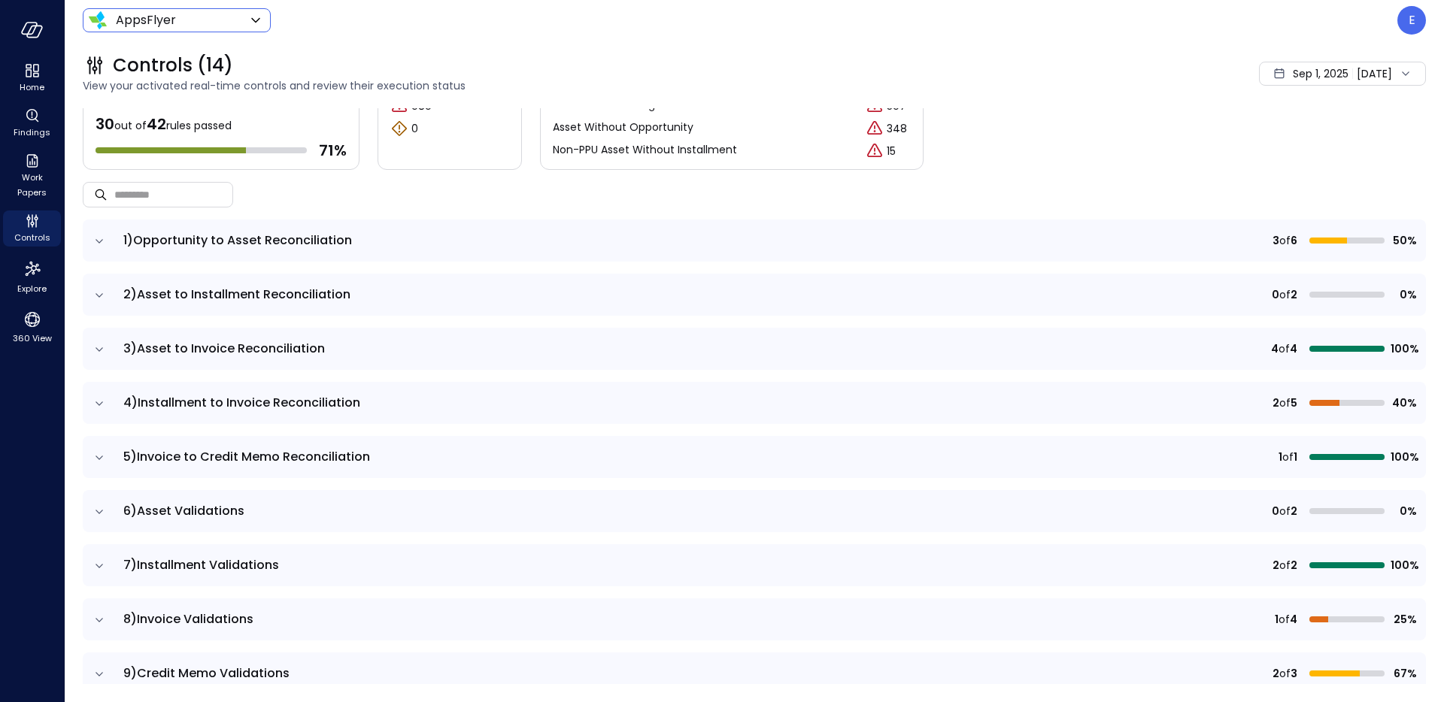
click at [92, 402] on icon "expand row" at bounding box center [99, 403] width 15 height 15
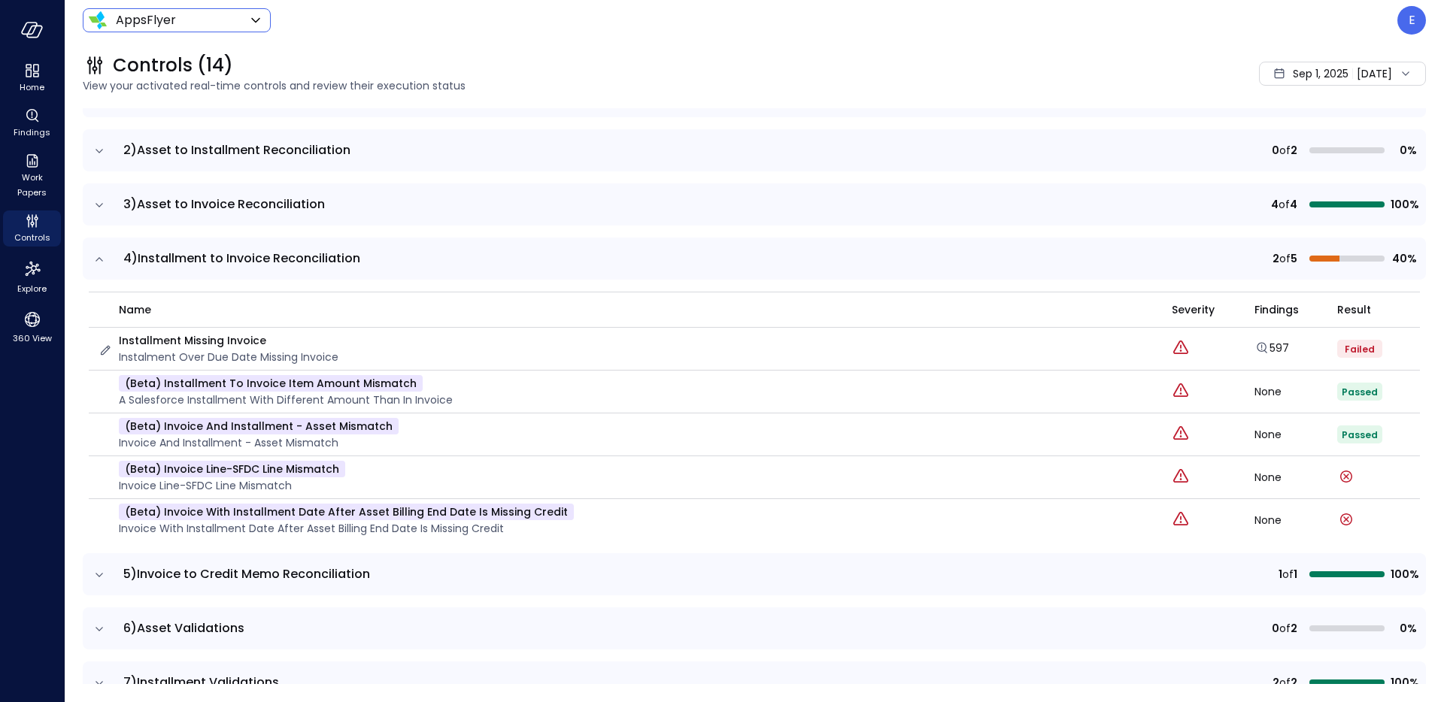
scroll to position [187, 0]
click at [94, 258] on icon "expand row" at bounding box center [99, 258] width 15 height 15
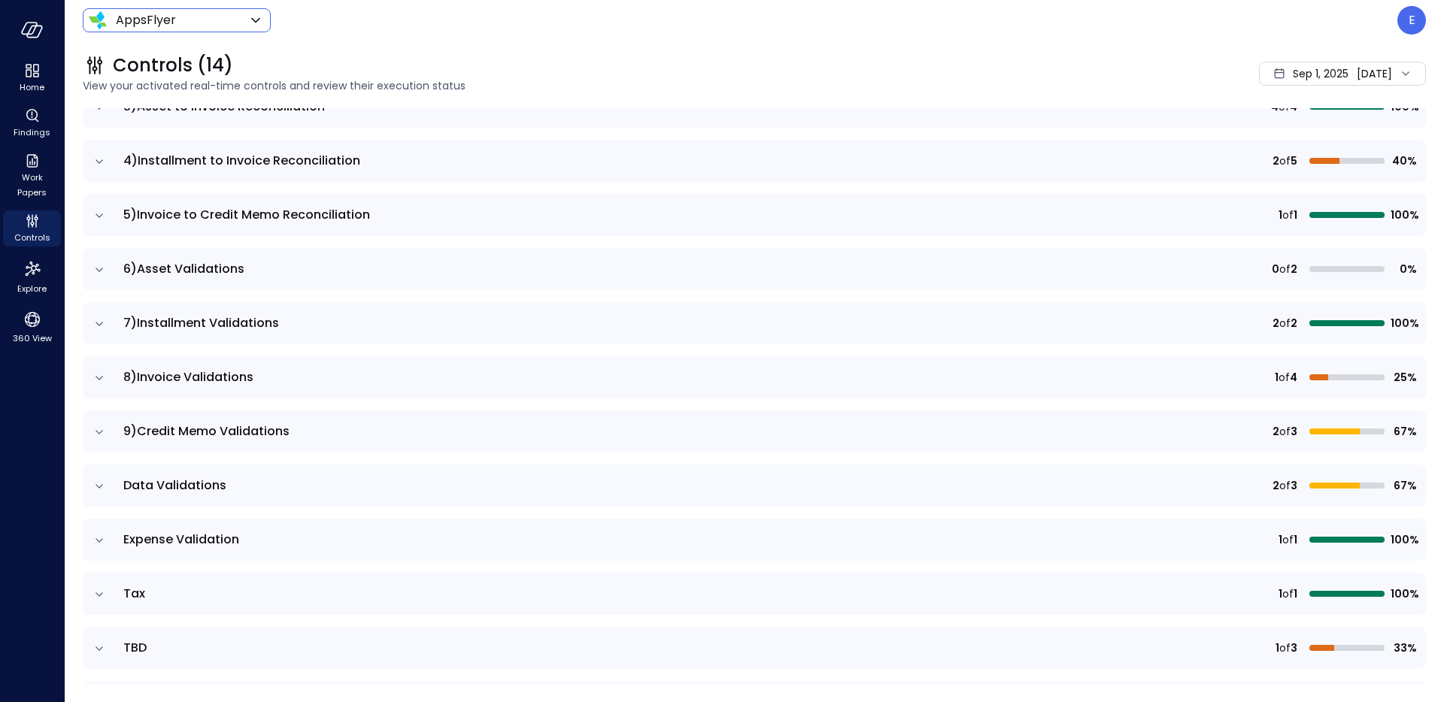
scroll to position [335, 0]
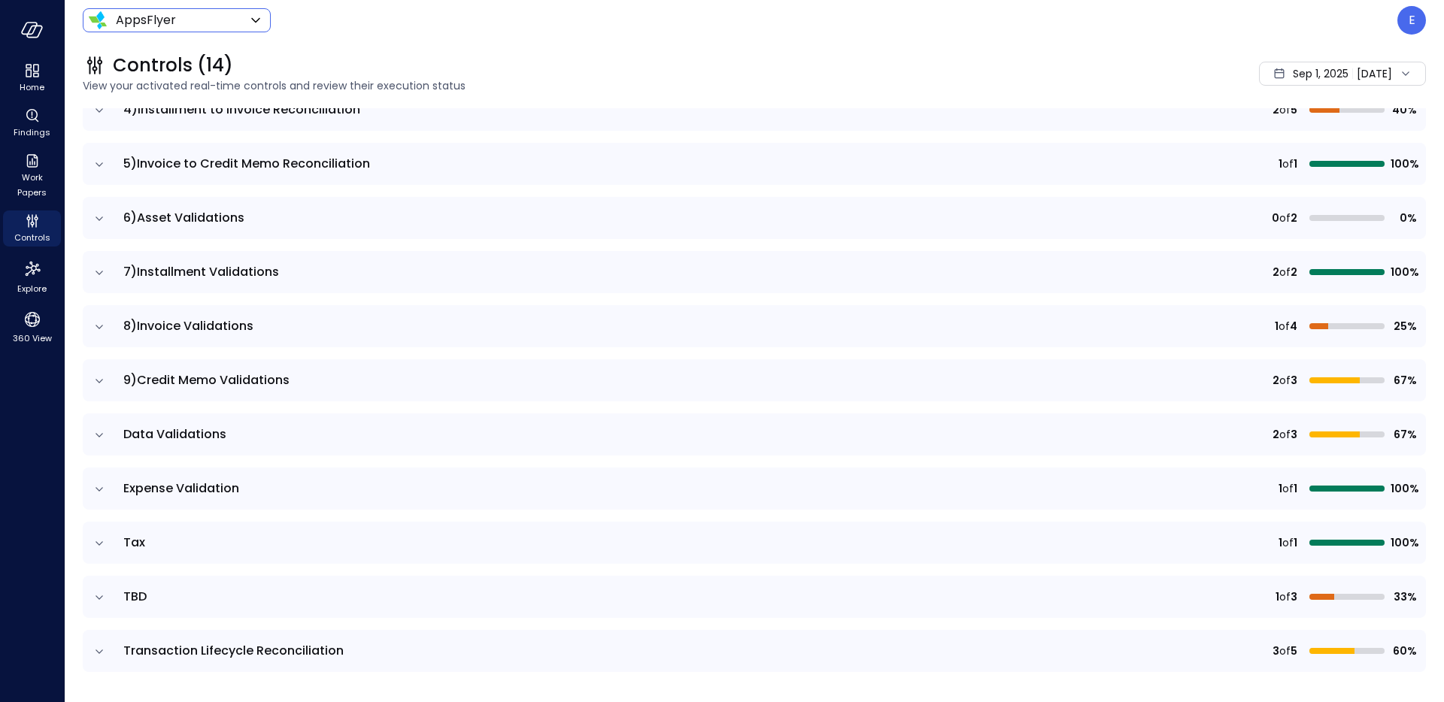
click at [104, 160] on icon "expand row" at bounding box center [99, 164] width 15 height 15
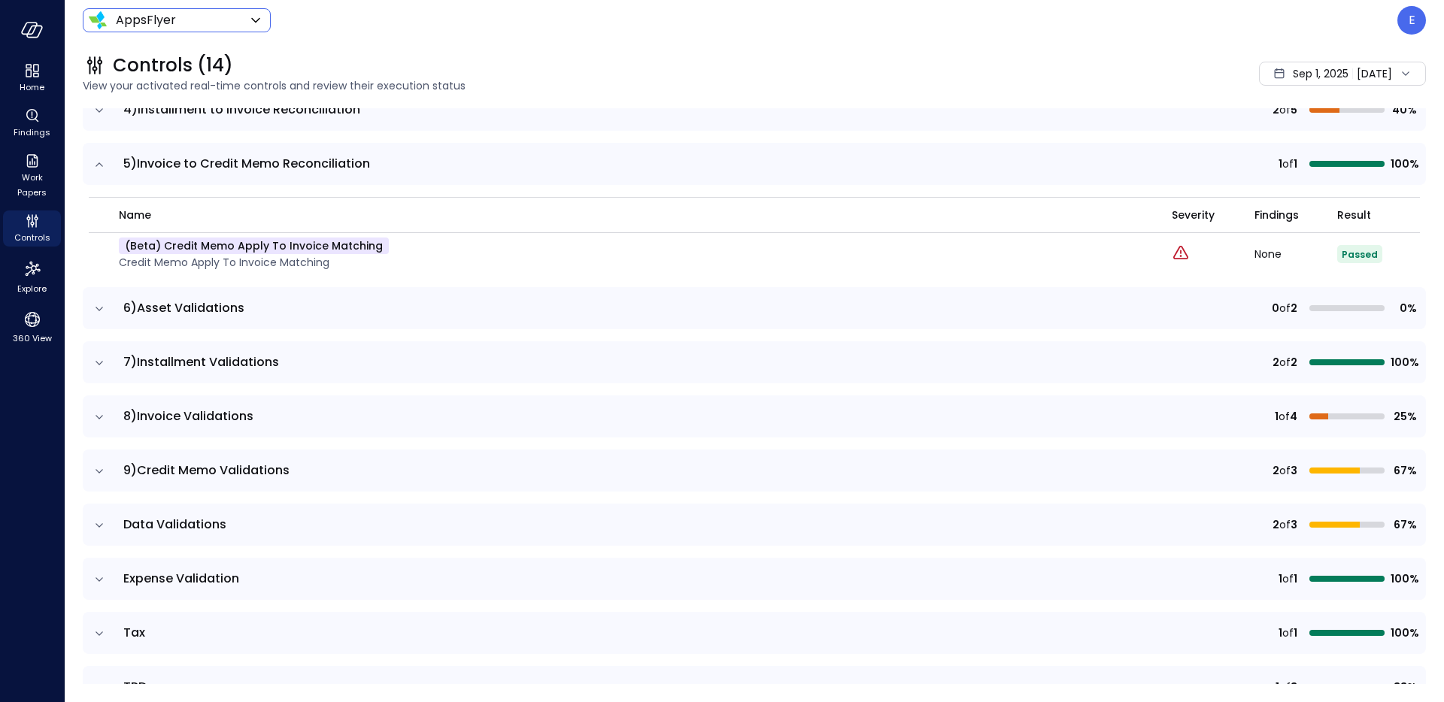
click at [105, 165] on icon "expand row" at bounding box center [99, 164] width 15 height 15
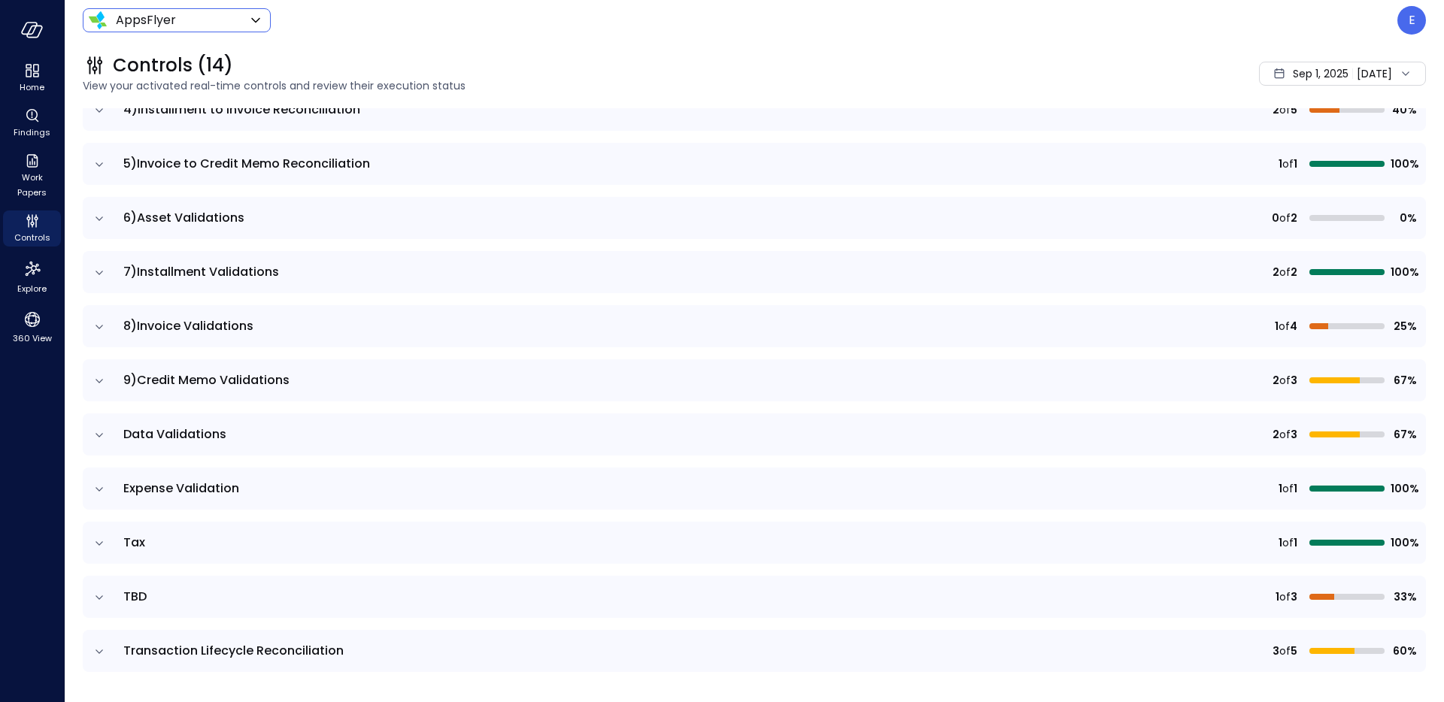
click at [98, 213] on icon "expand row" at bounding box center [99, 218] width 15 height 15
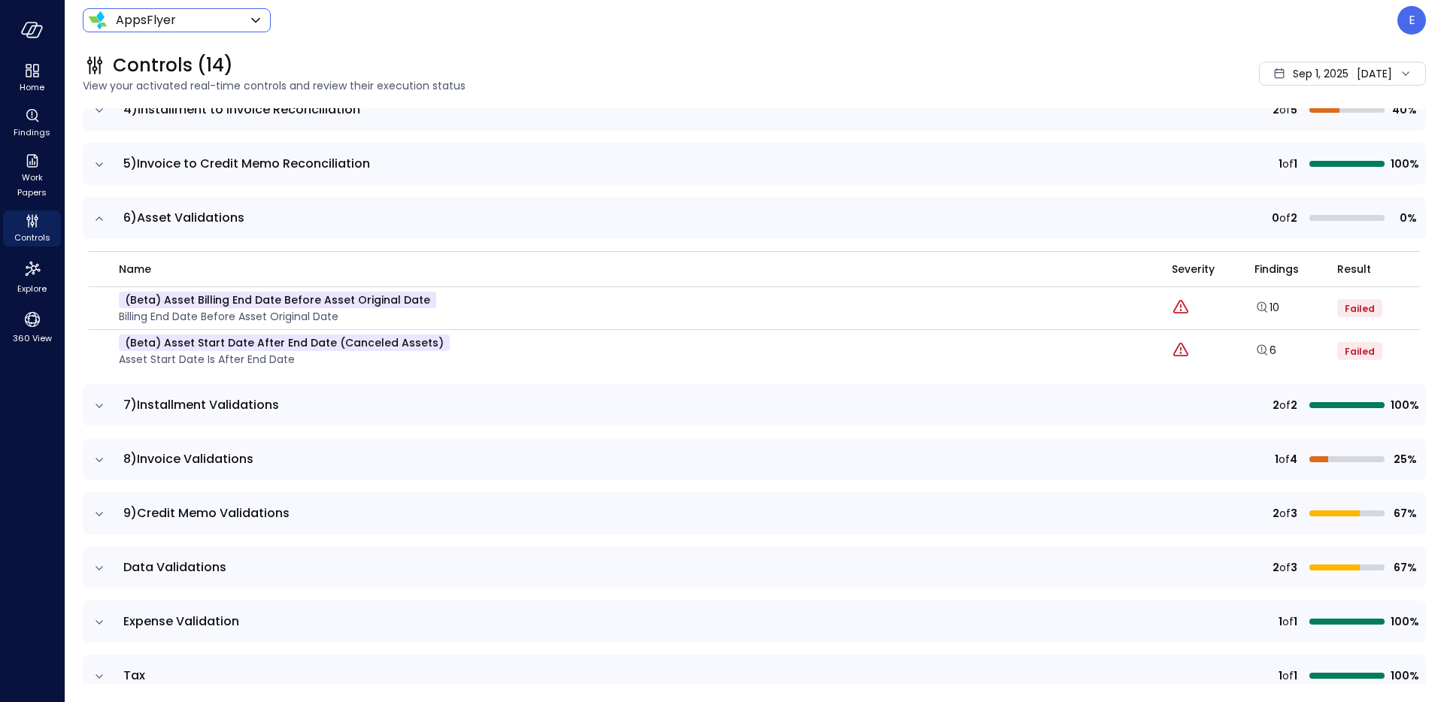
click at [100, 219] on icon "expand row" at bounding box center [99, 218] width 15 height 15
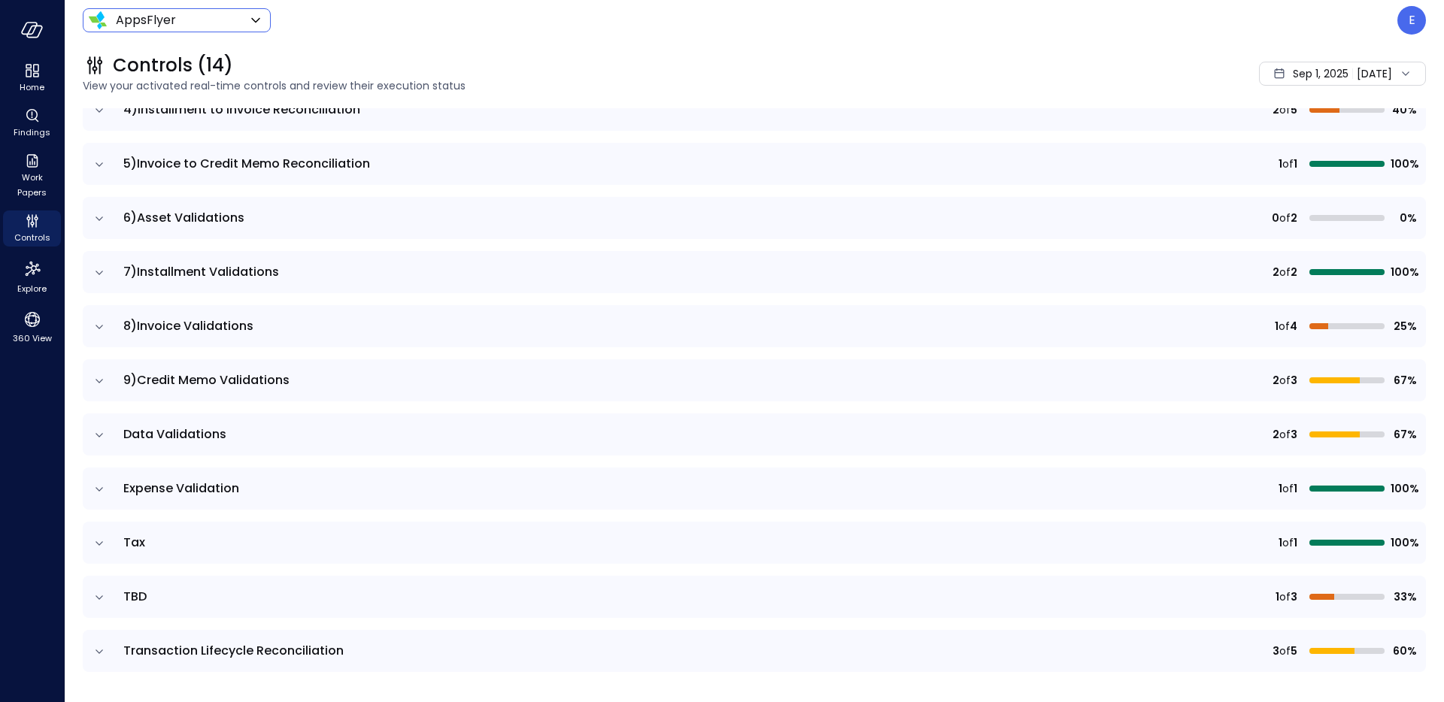
click at [102, 270] on icon "expand row" at bounding box center [99, 272] width 15 height 15
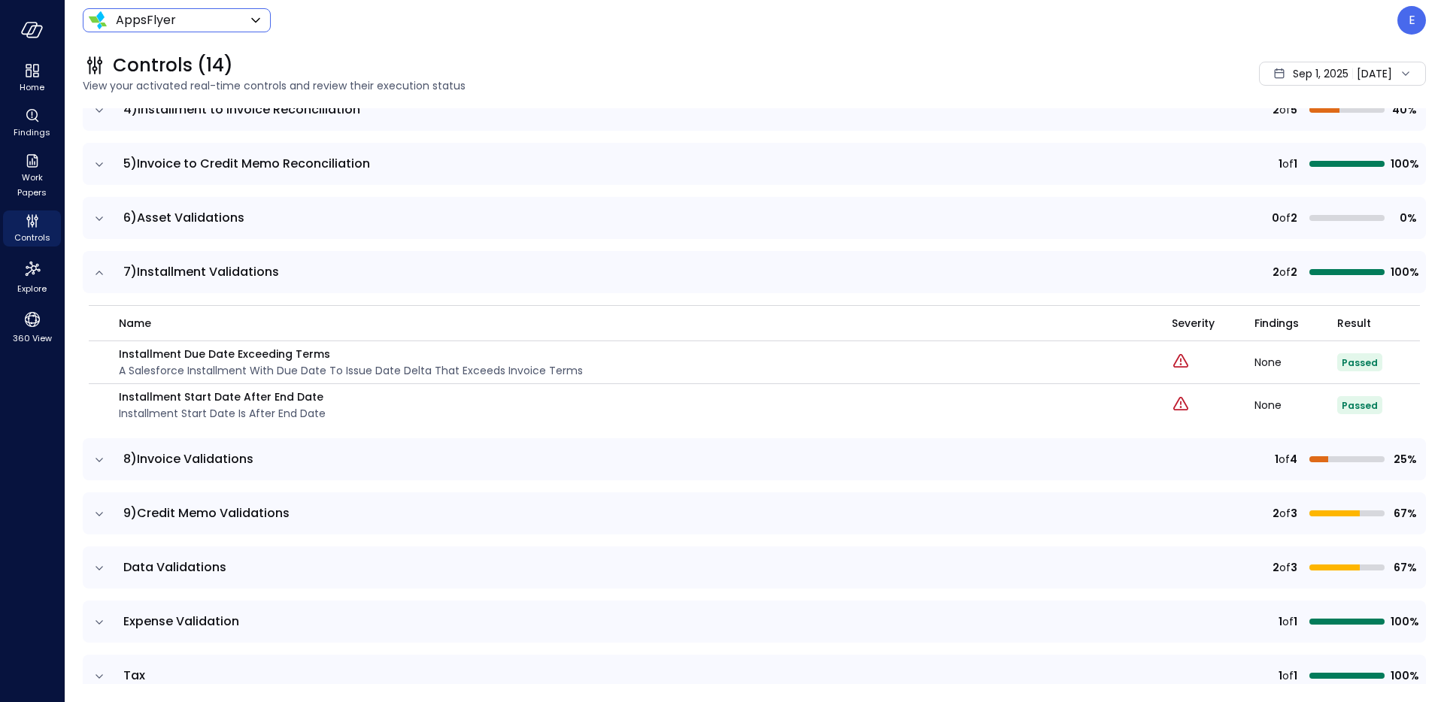
click at [100, 270] on icon "expand row" at bounding box center [99, 272] width 15 height 15
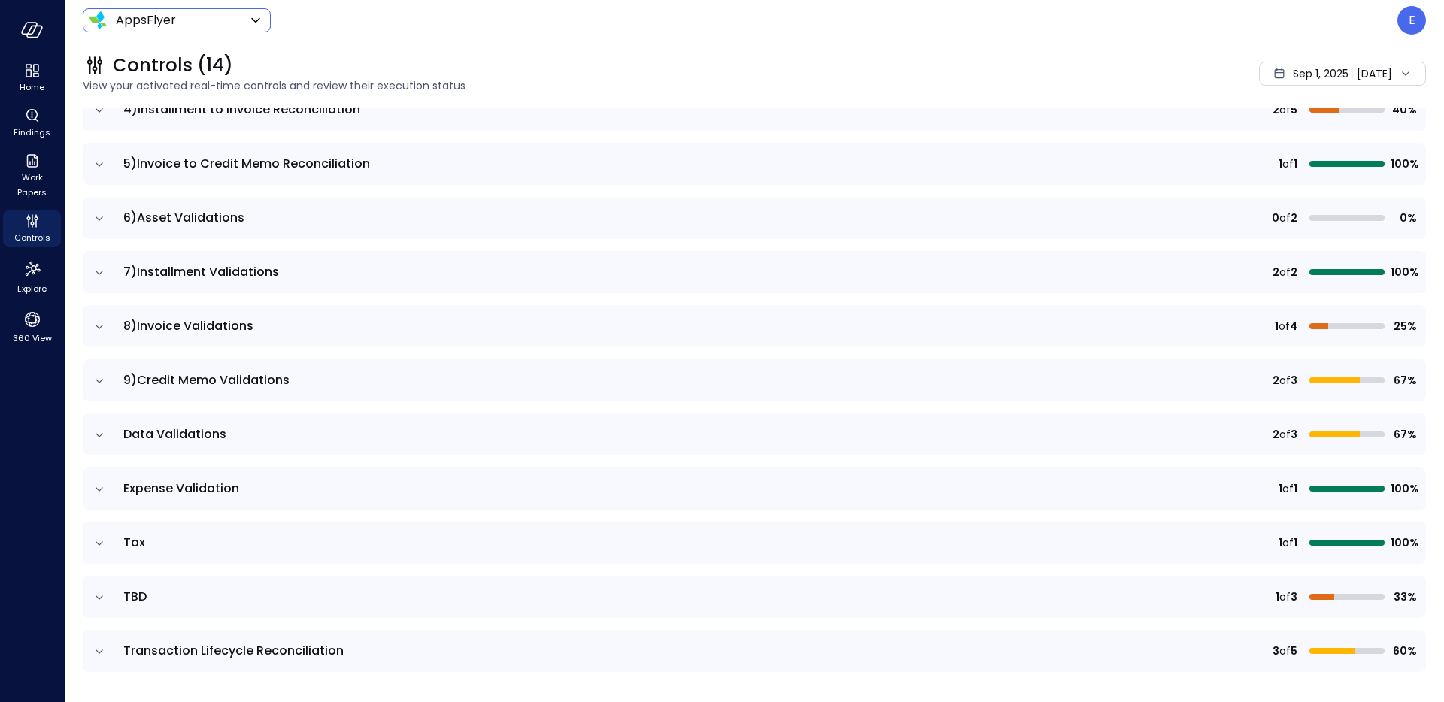
click at [102, 220] on icon "expand row" at bounding box center [99, 218] width 15 height 15
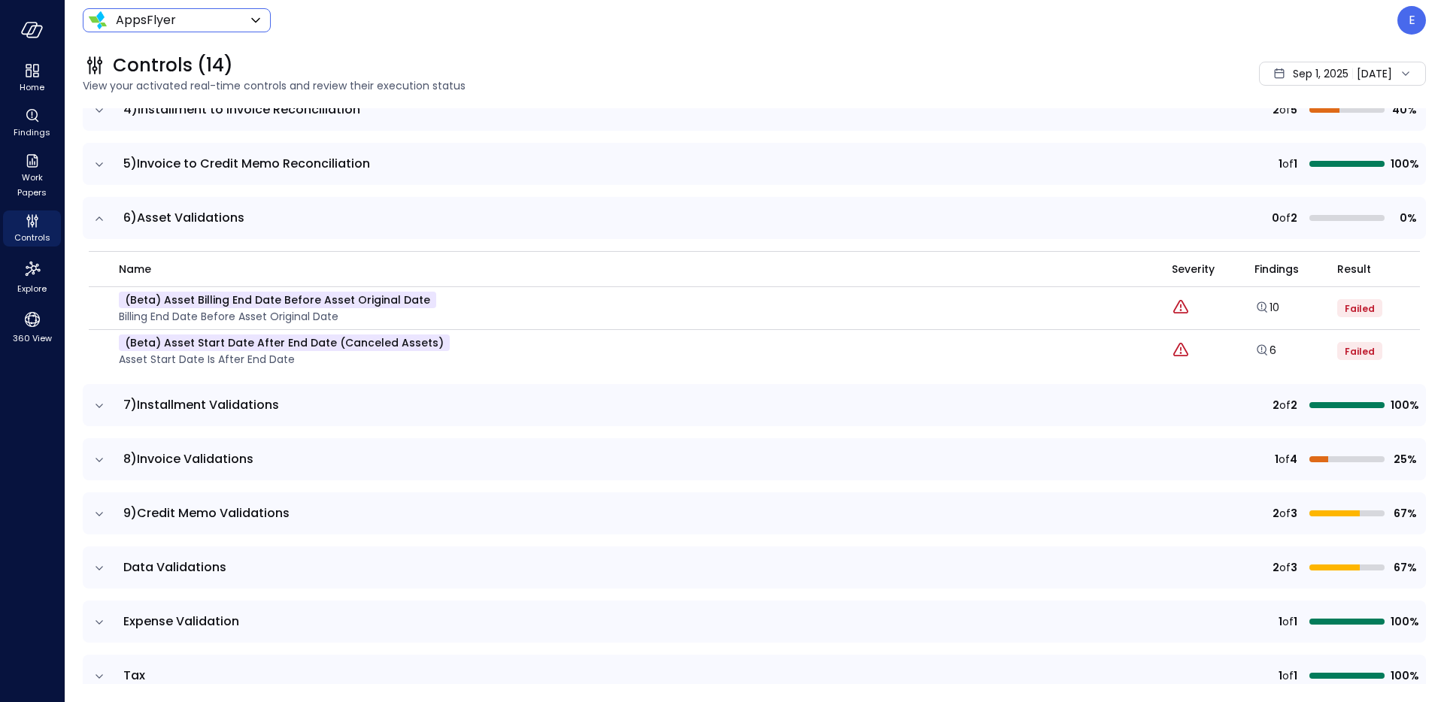
click at [102, 220] on icon "expand row" at bounding box center [99, 218] width 15 height 15
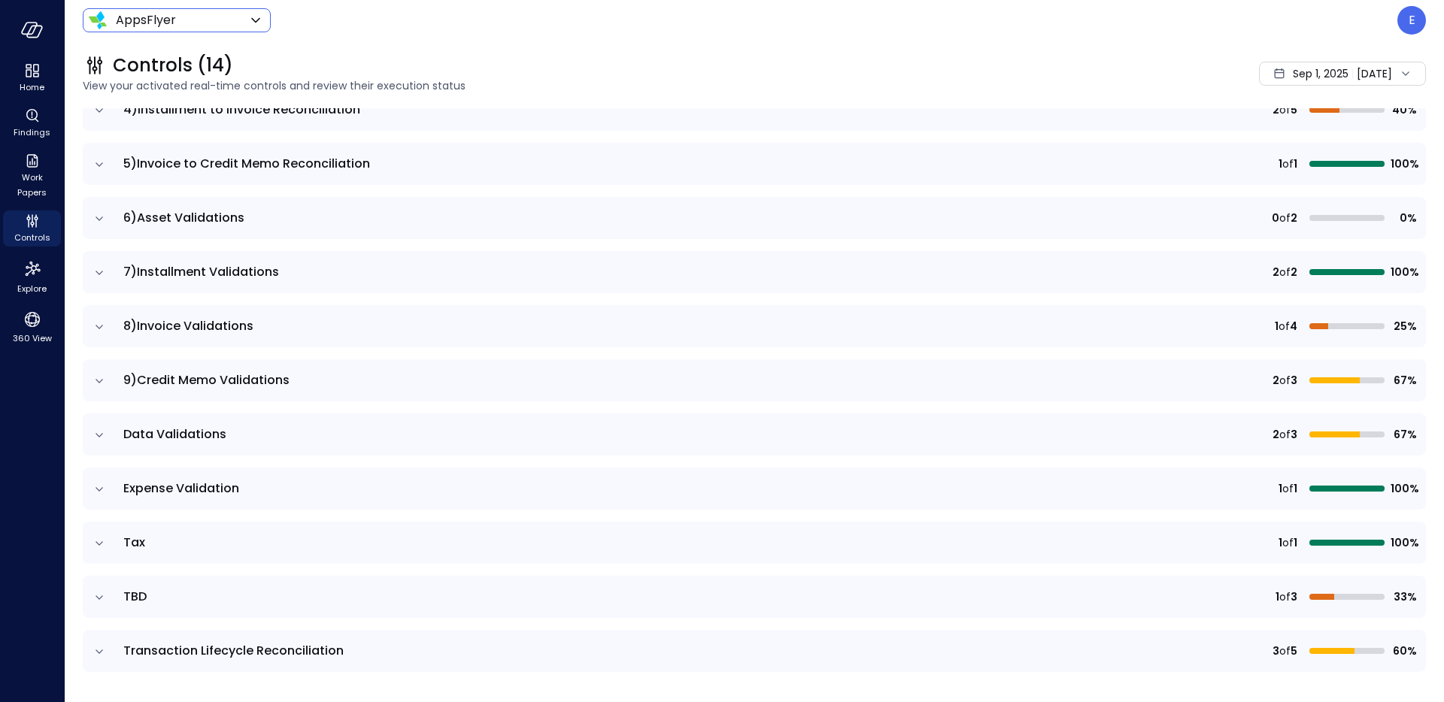
click at [97, 166] on icon "expand row" at bounding box center [99, 164] width 15 height 15
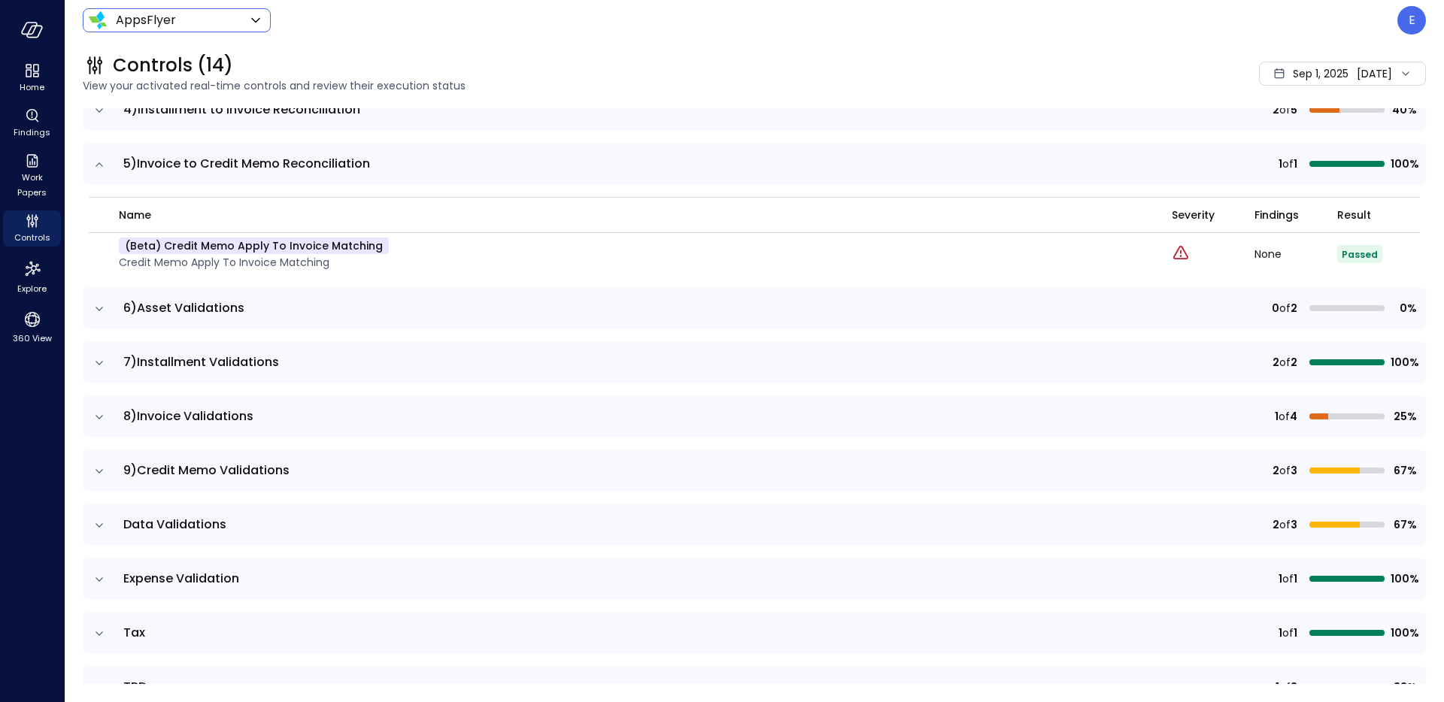
click at [97, 166] on icon "expand row" at bounding box center [99, 164] width 15 height 15
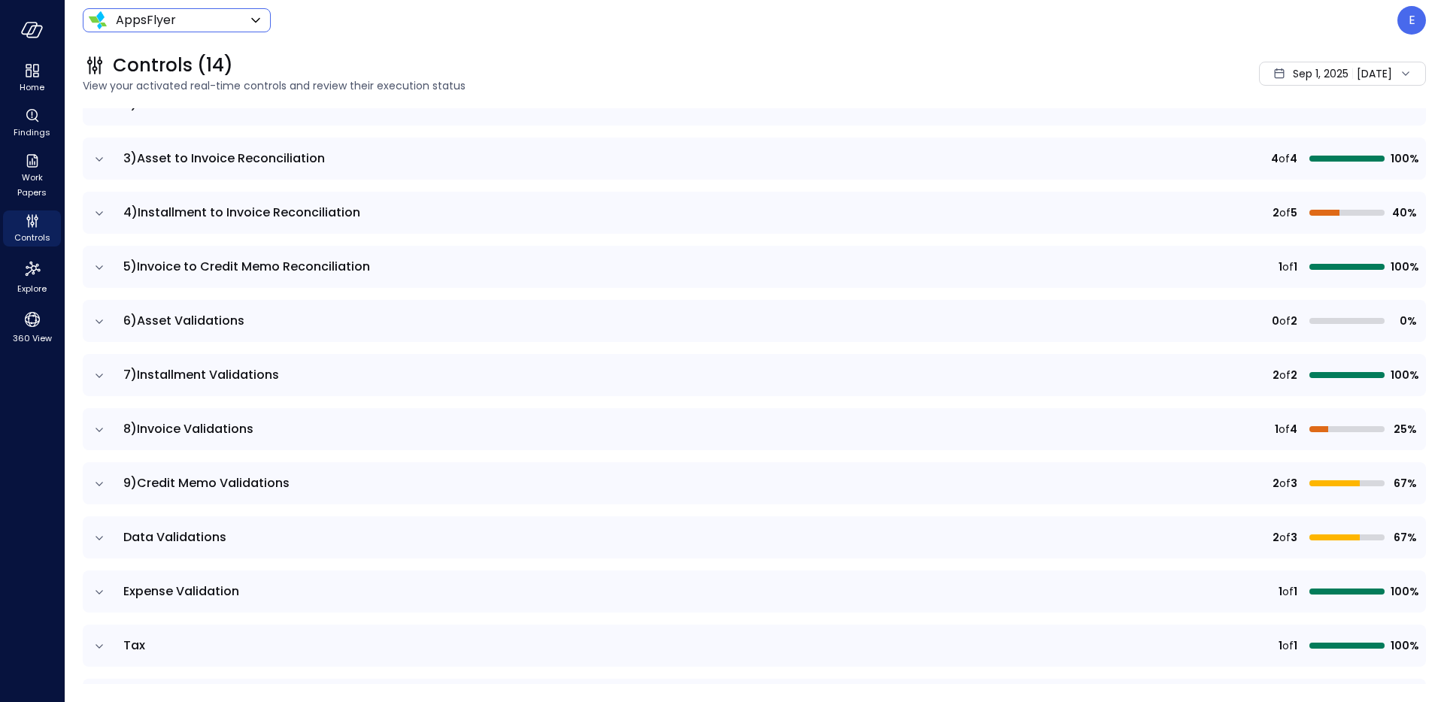
scroll to position [226, 0]
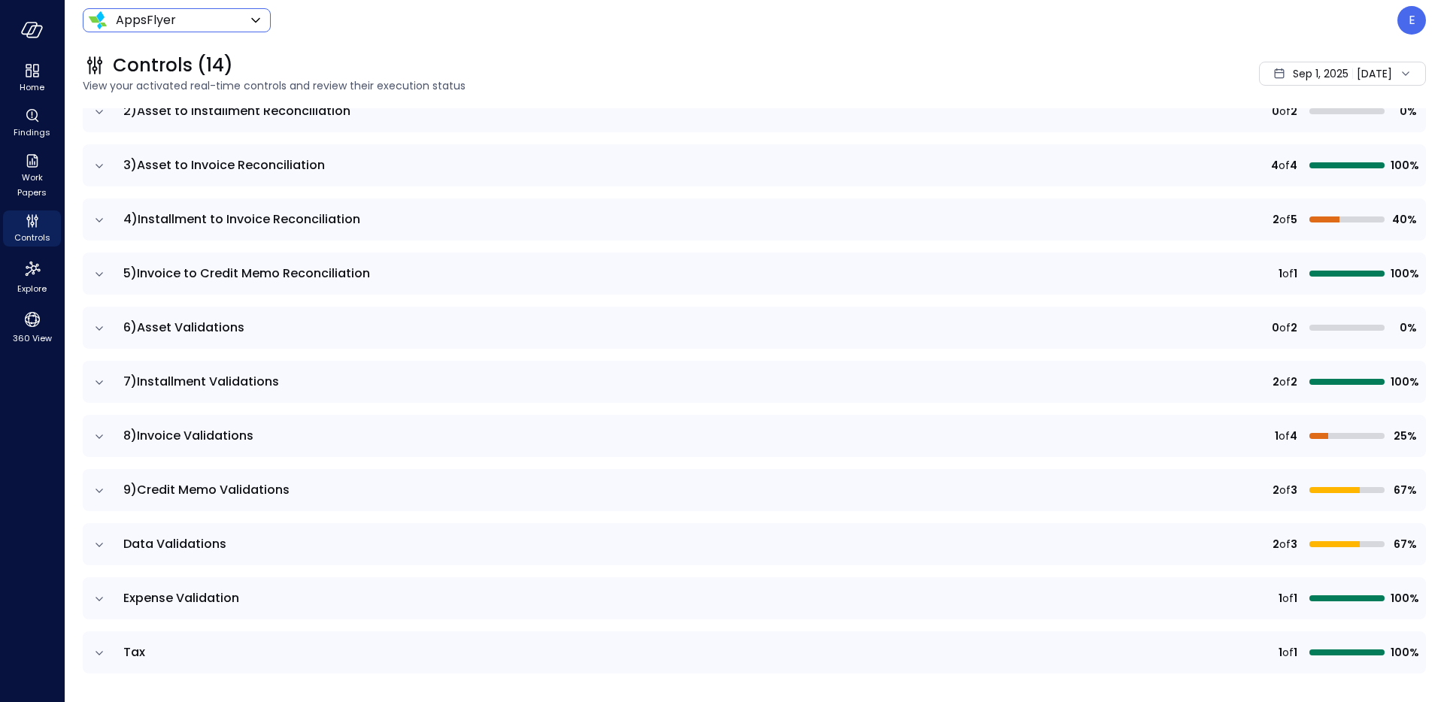
click at [97, 217] on icon "expand row" at bounding box center [99, 220] width 15 height 15
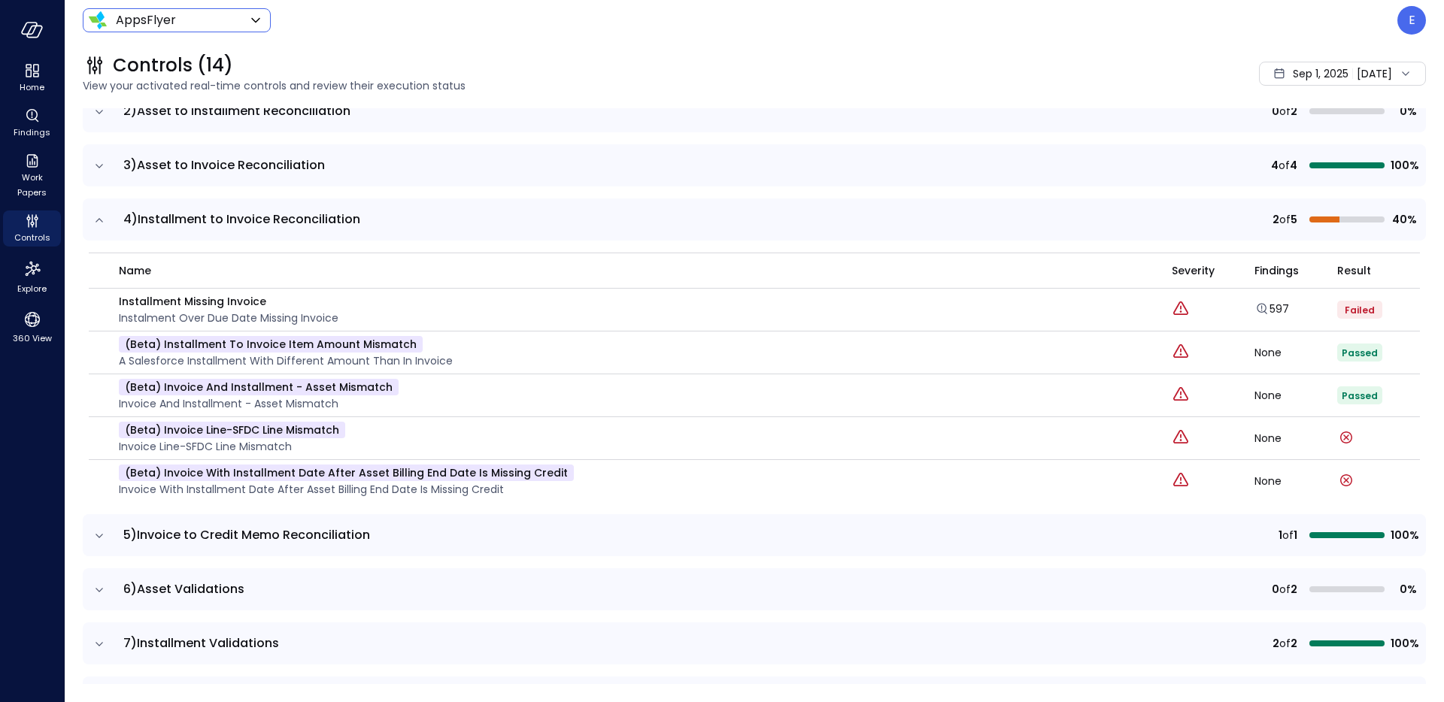
click at [97, 217] on icon "expand row" at bounding box center [99, 220] width 15 height 15
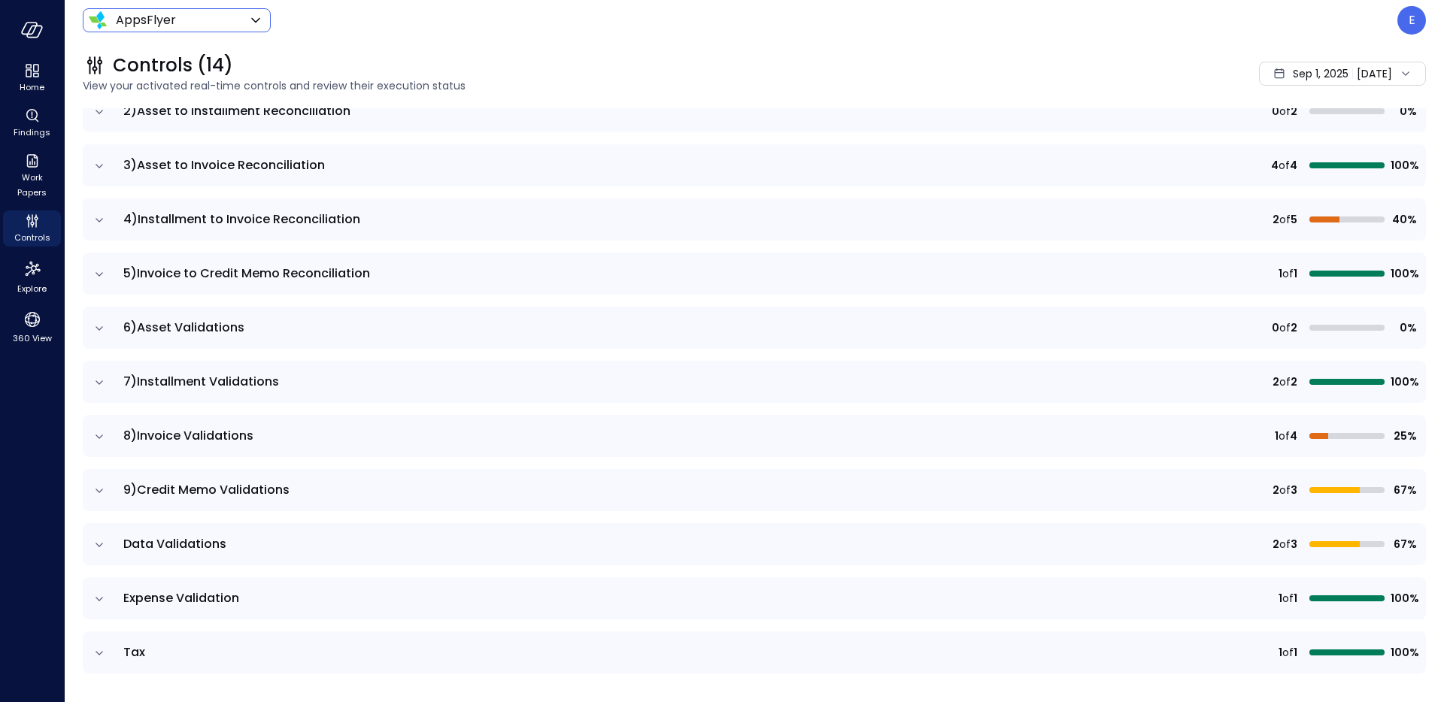
click at [96, 165] on icon "expand row" at bounding box center [99, 166] width 15 height 15
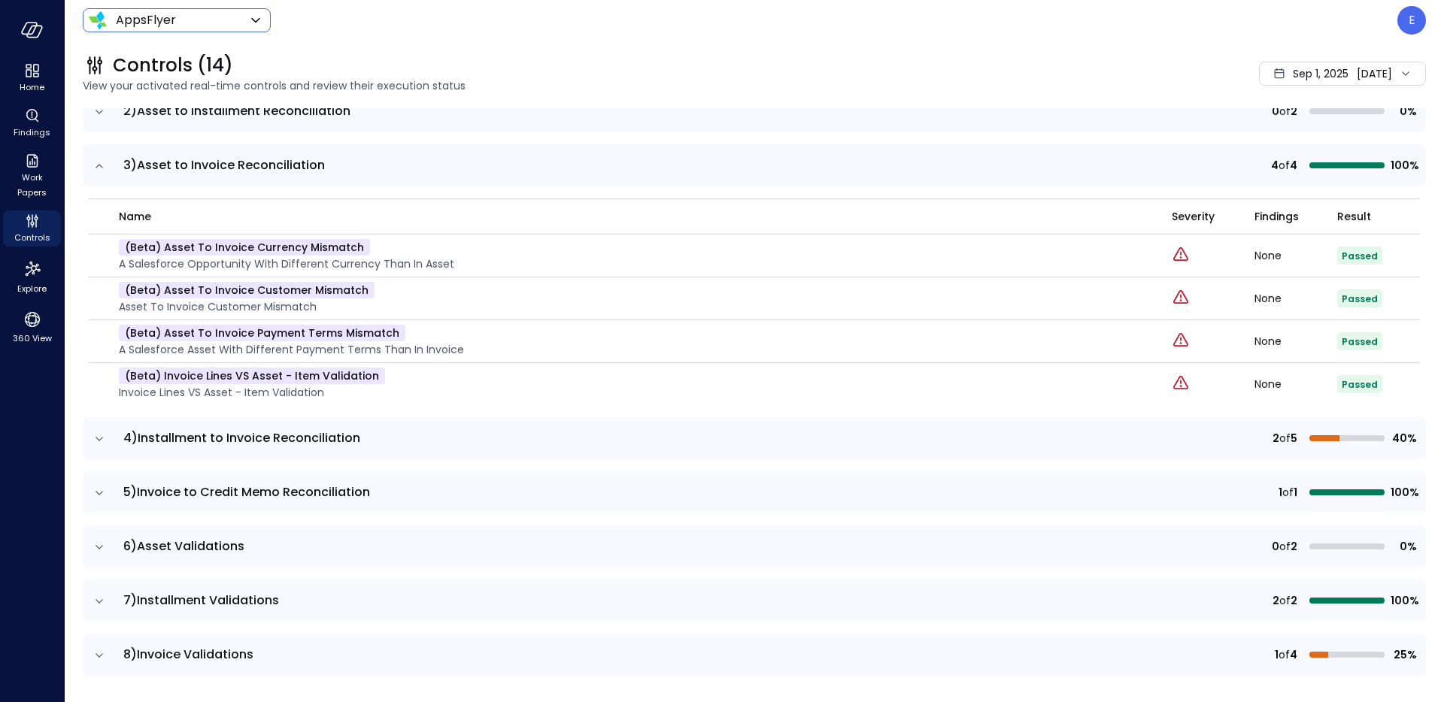
click at [96, 165] on icon "expand row" at bounding box center [99, 166] width 15 height 15
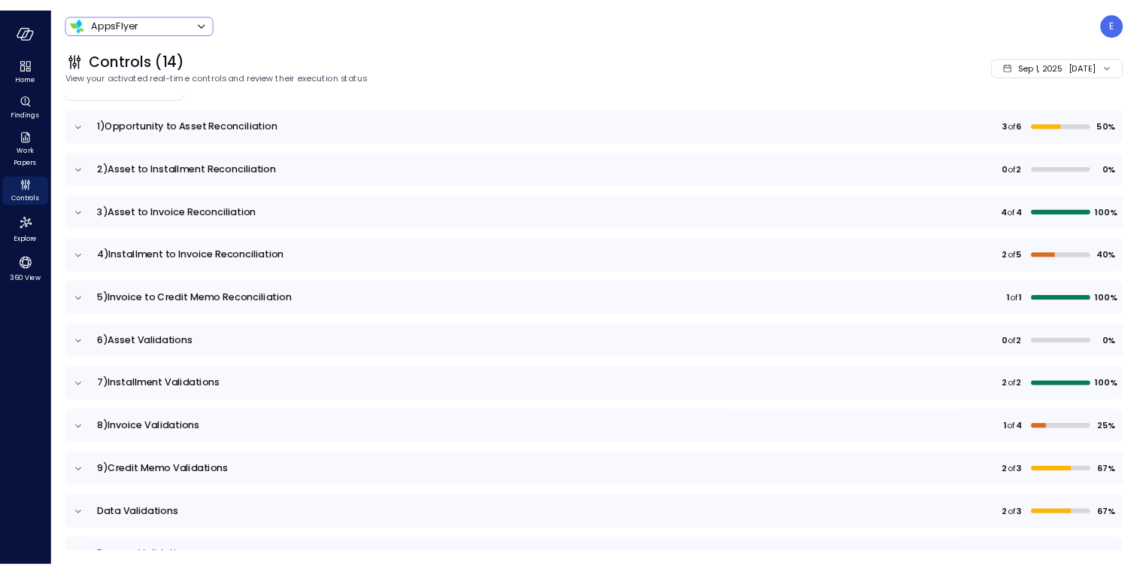
scroll to position [132, 0]
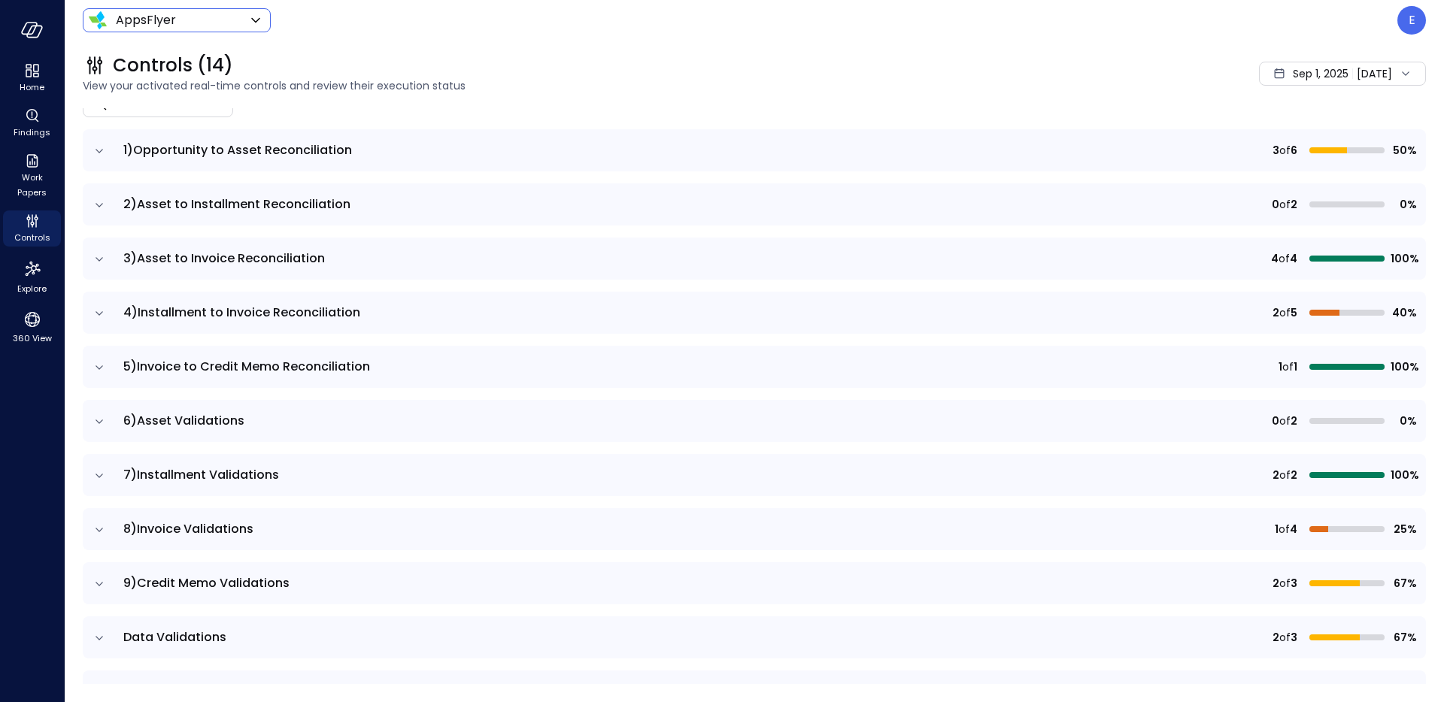
click at [99, 199] on icon "expand row" at bounding box center [99, 205] width 15 height 15
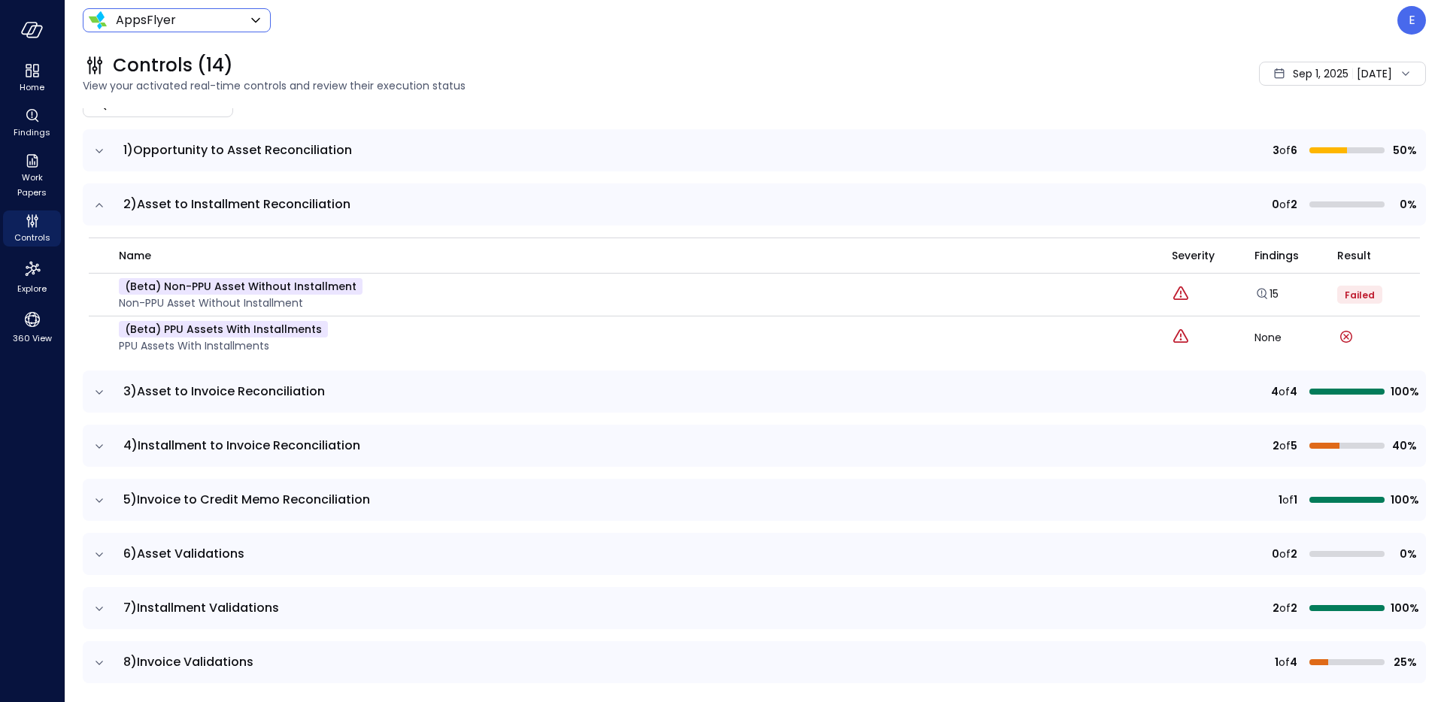
click at [99, 199] on icon "expand row" at bounding box center [99, 205] width 15 height 15
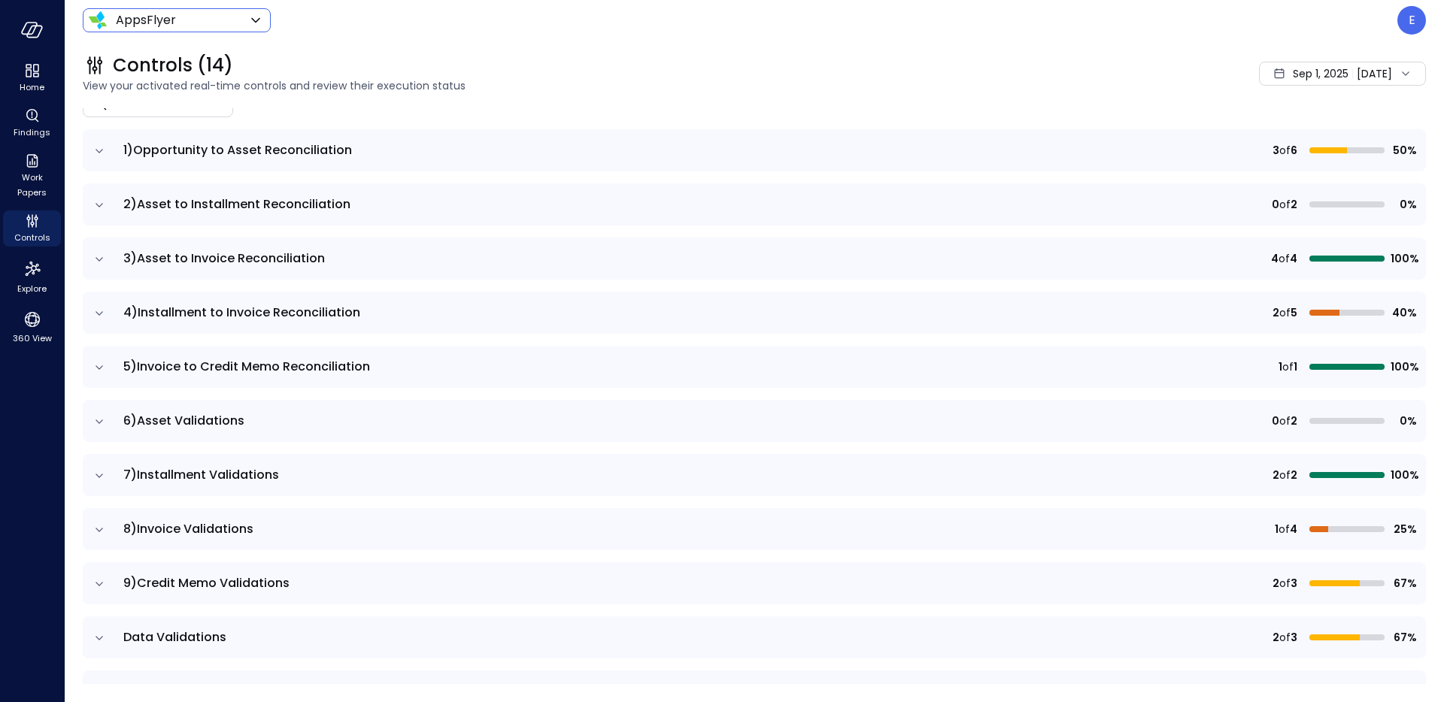
click at [105, 147] on icon "expand row" at bounding box center [99, 151] width 15 height 15
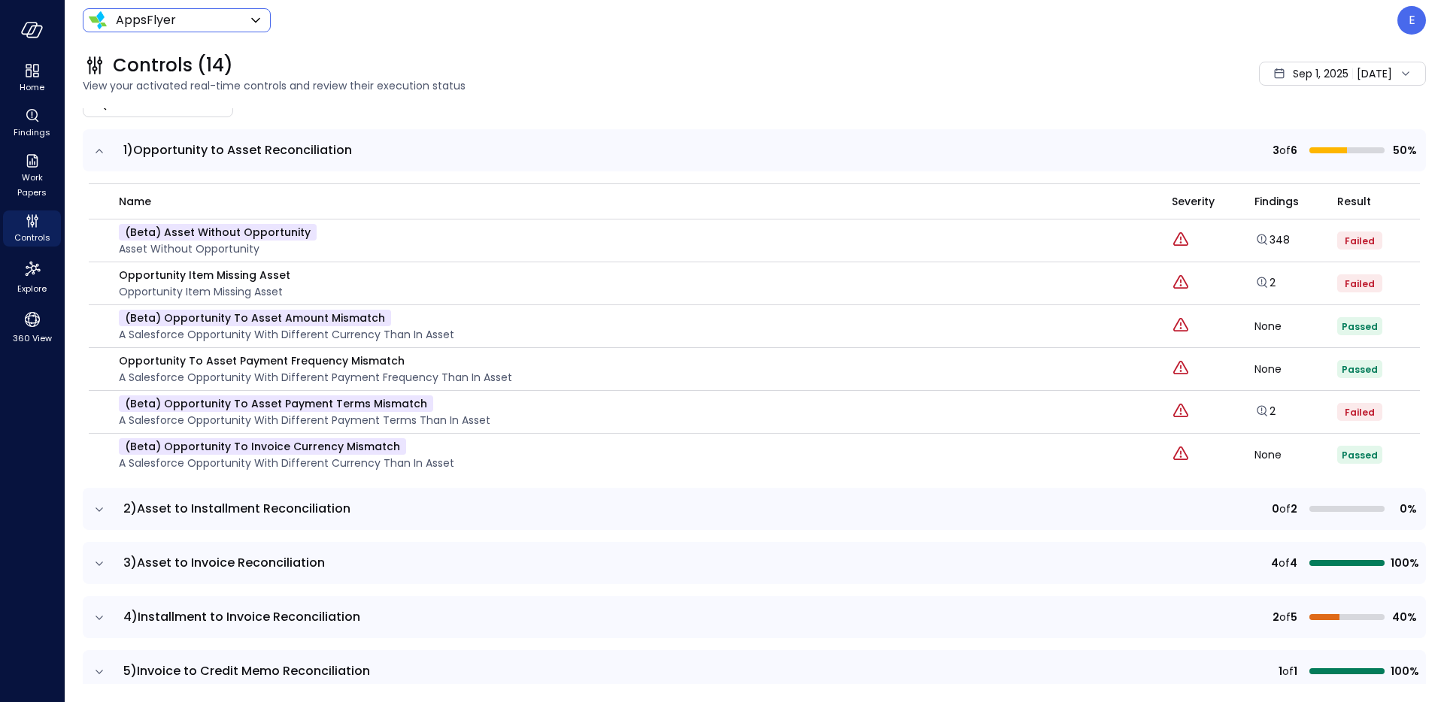
click at [101, 151] on icon "expand row" at bounding box center [100, 151] width 8 height 4
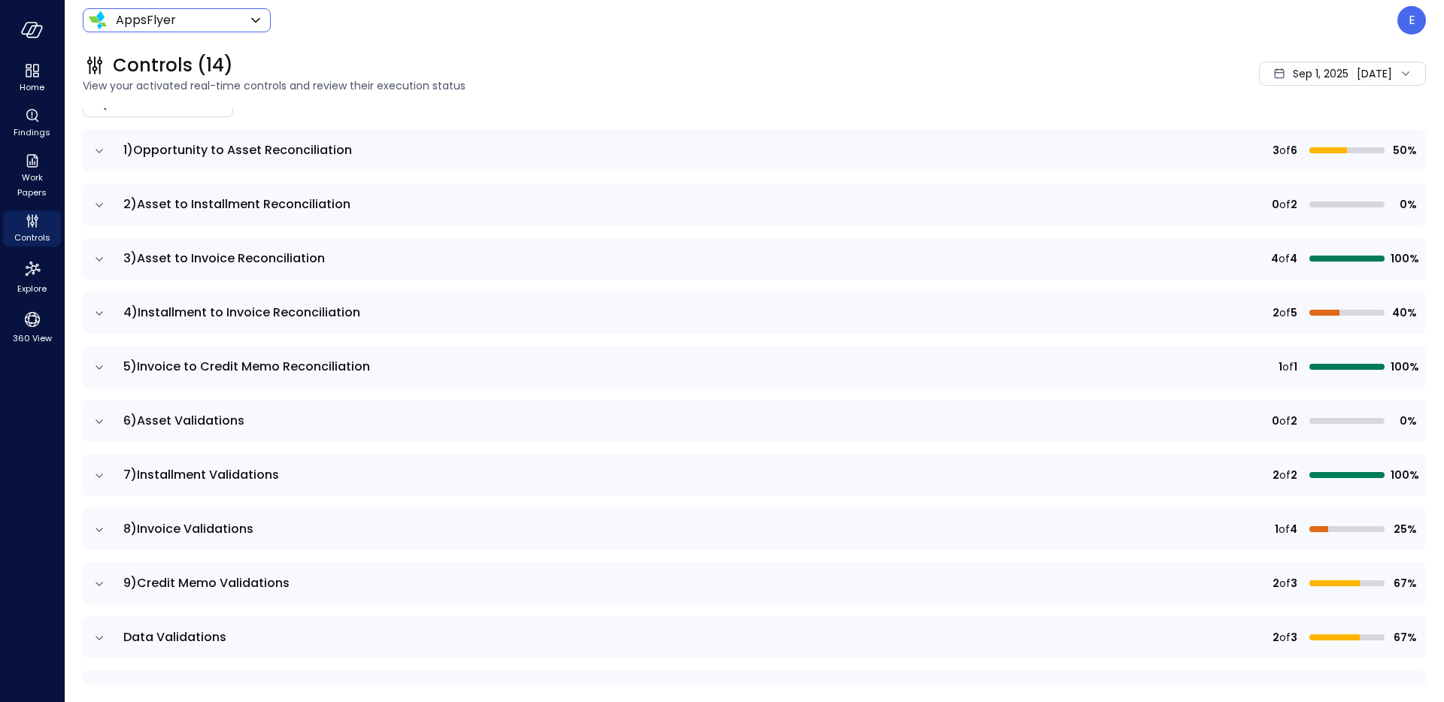
click at [95, 198] on icon "expand row" at bounding box center [99, 205] width 15 height 15
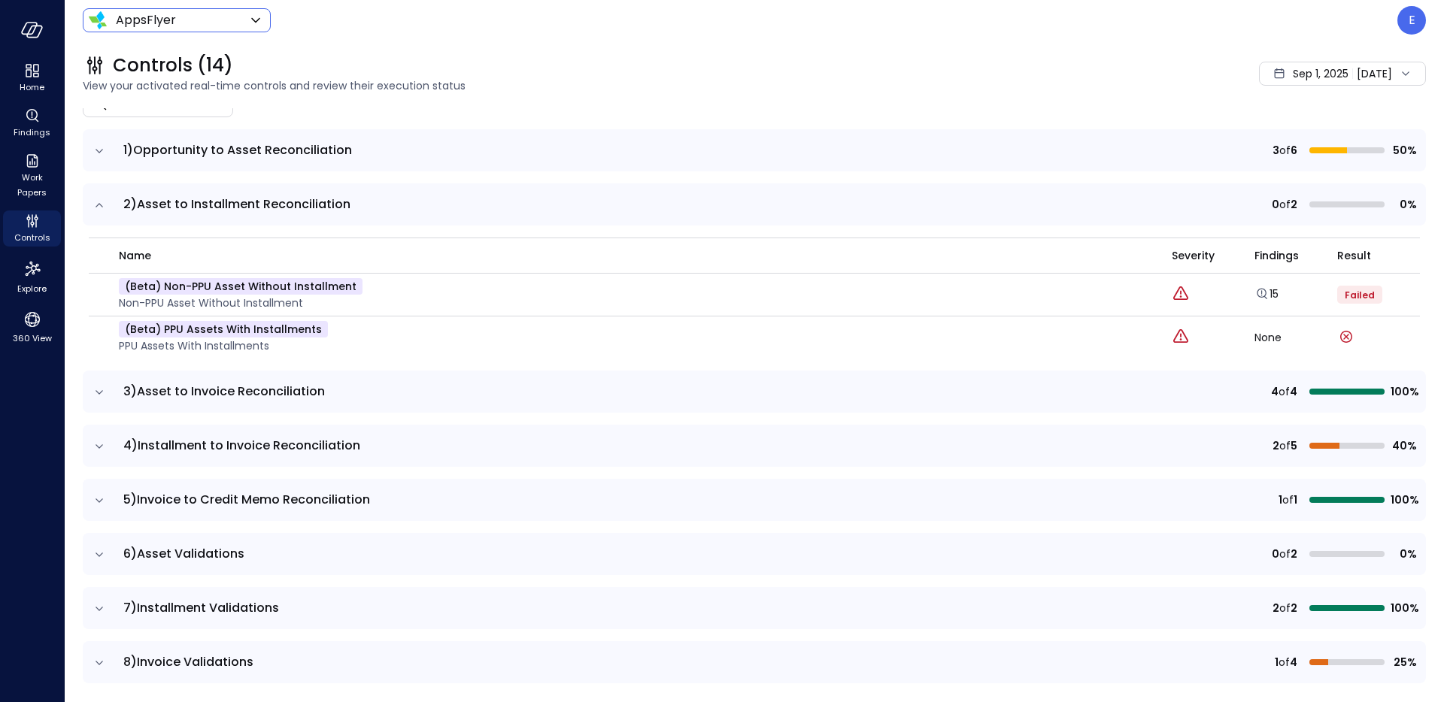
click at [98, 206] on icon "expand row" at bounding box center [99, 205] width 15 height 15
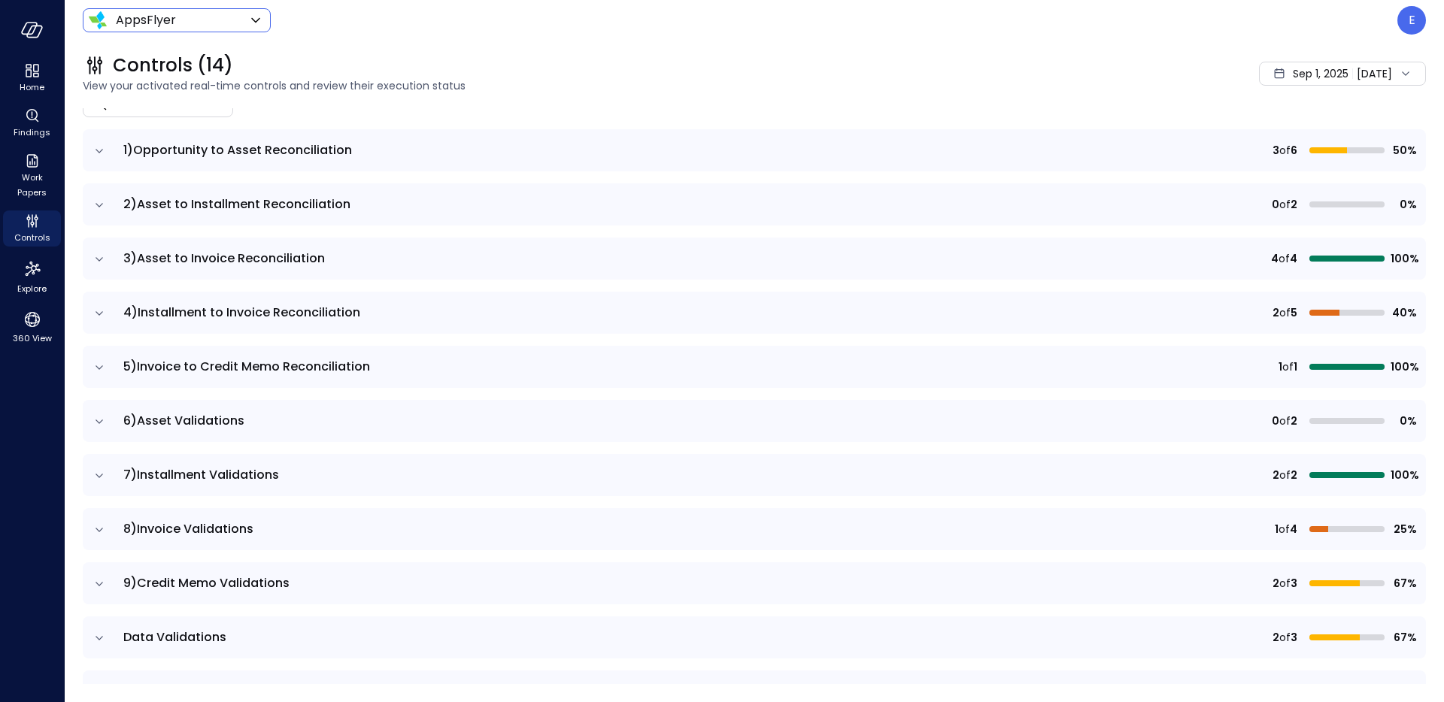
click at [97, 259] on icon "expand row" at bounding box center [100, 259] width 8 height 4
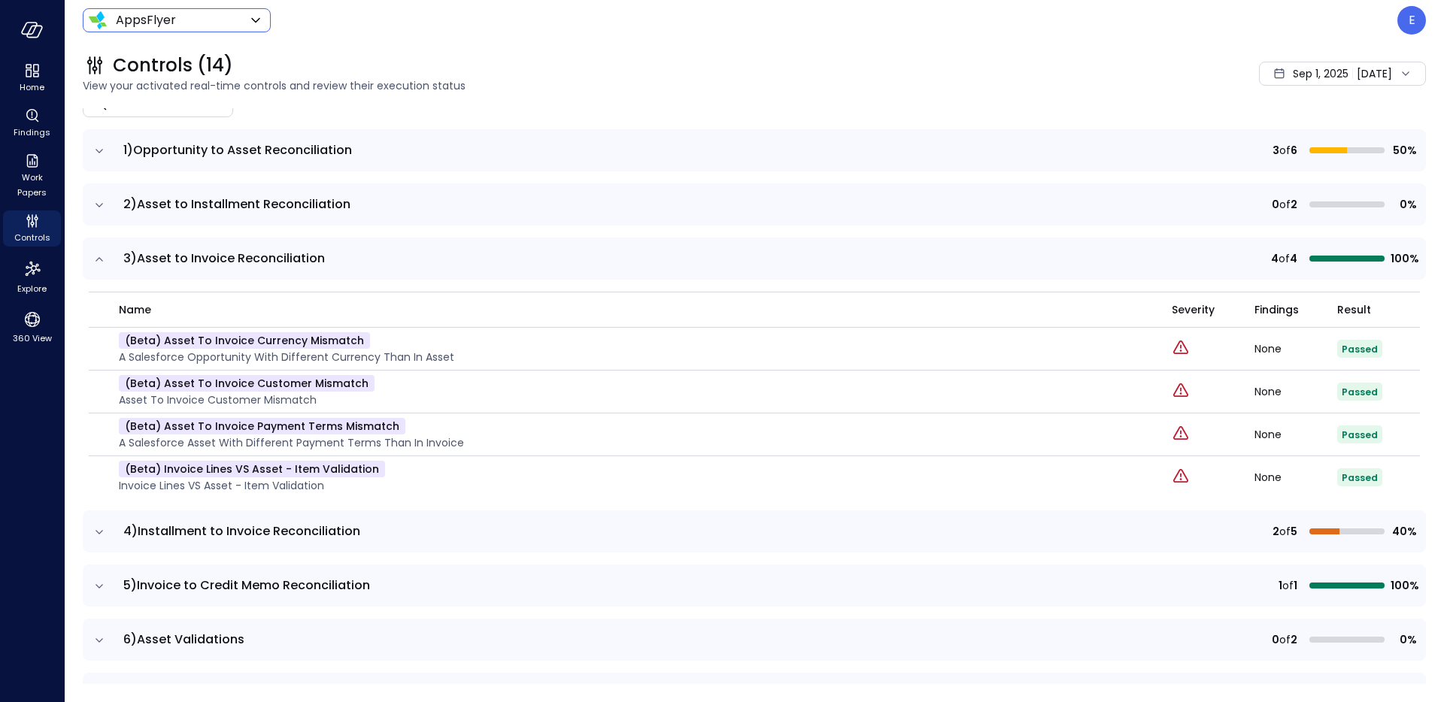
click at [108, 257] on td at bounding box center [99, 259] width 32 height 42
click at [104, 257] on icon "expand row" at bounding box center [99, 259] width 15 height 15
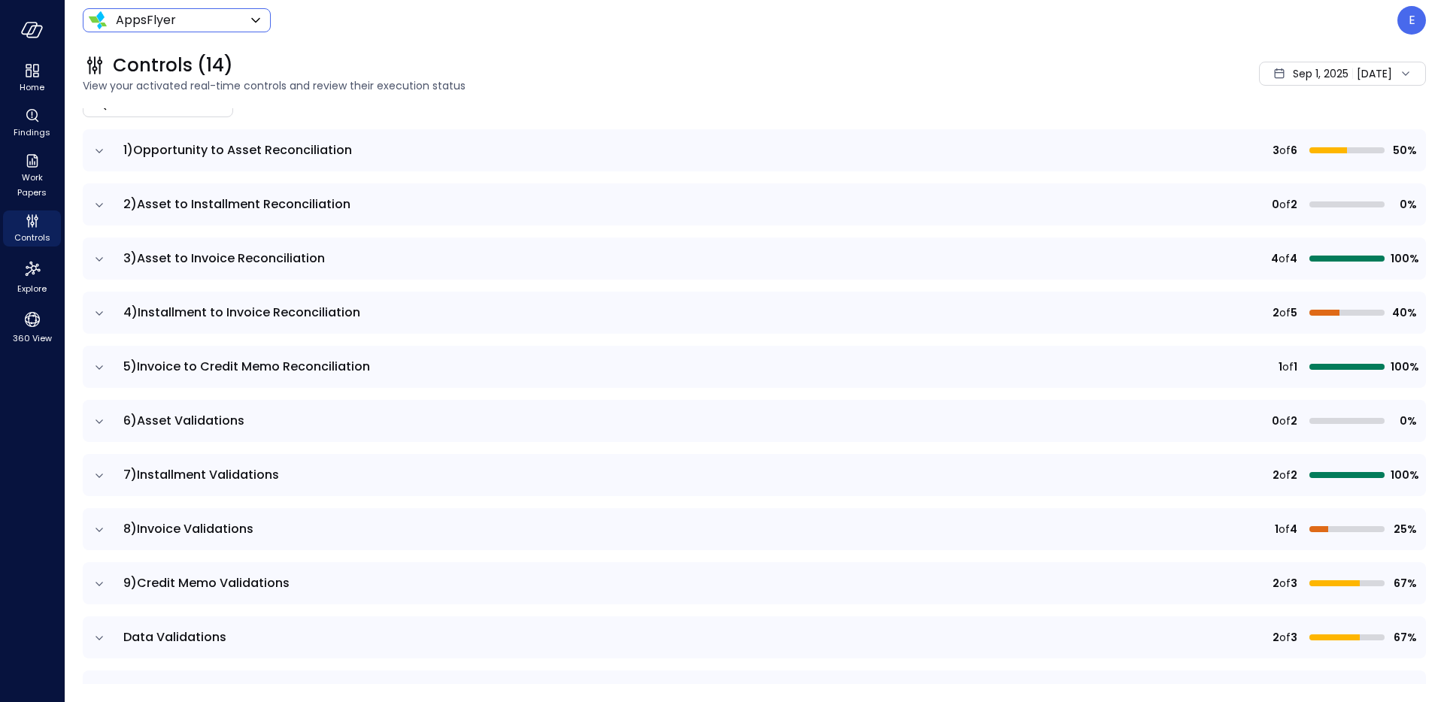
click at [101, 209] on icon "expand row" at bounding box center [99, 205] width 15 height 15
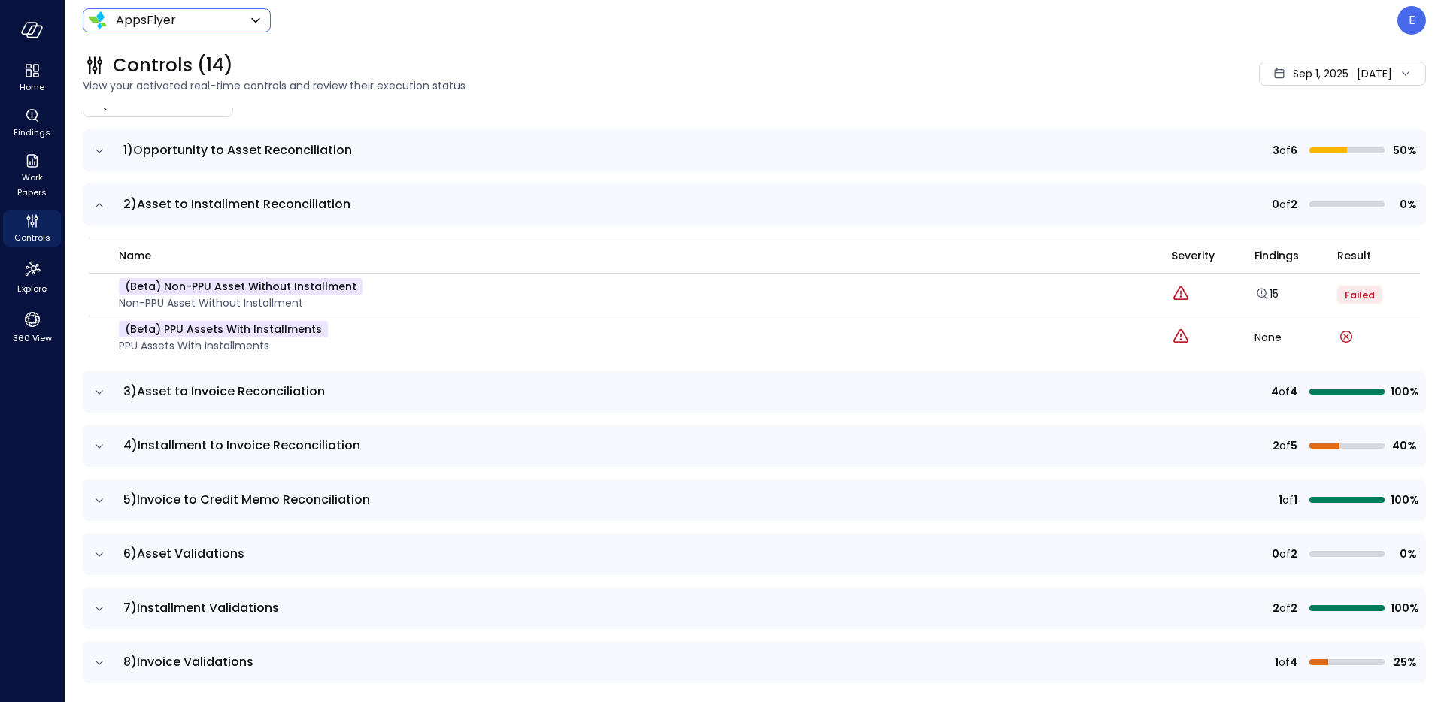
click at [101, 205] on icon "expand row" at bounding box center [100, 205] width 8 height 4
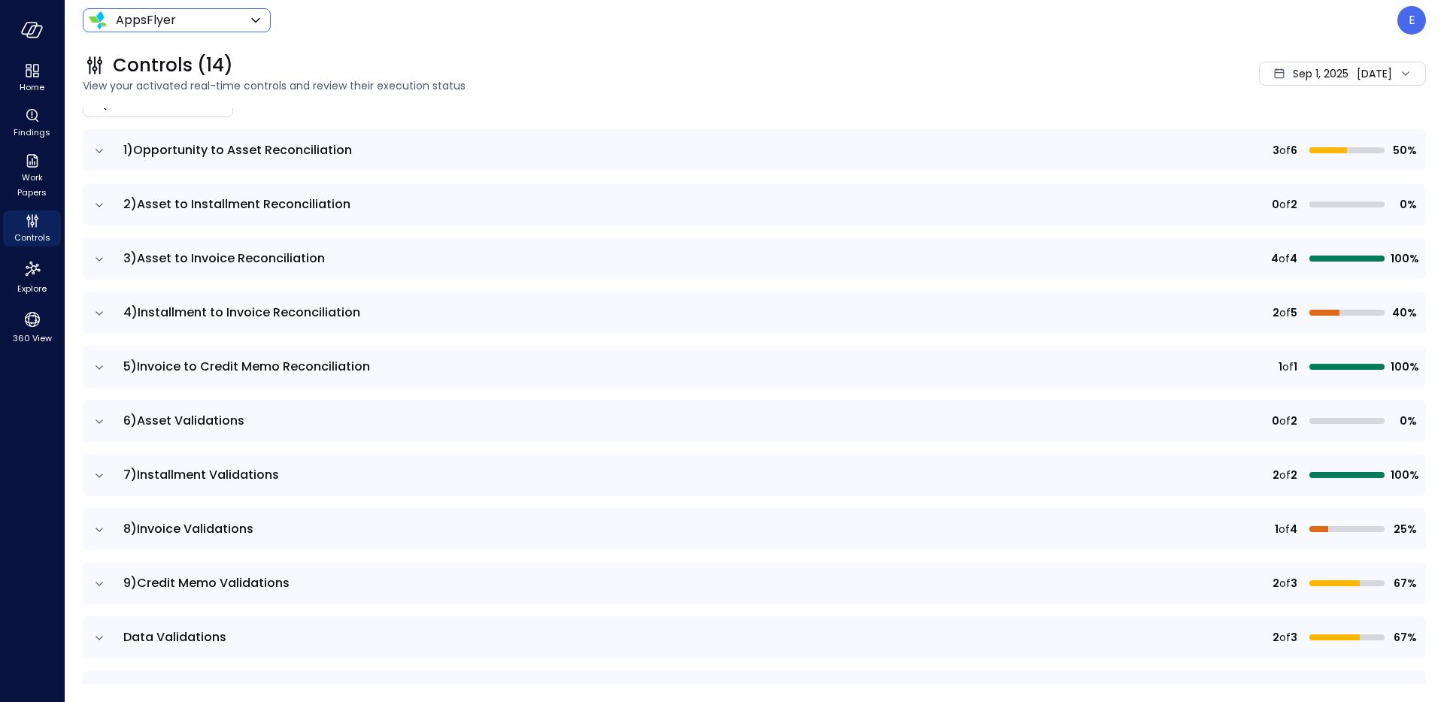
click at [100, 146] on icon "expand row" at bounding box center [99, 151] width 15 height 15
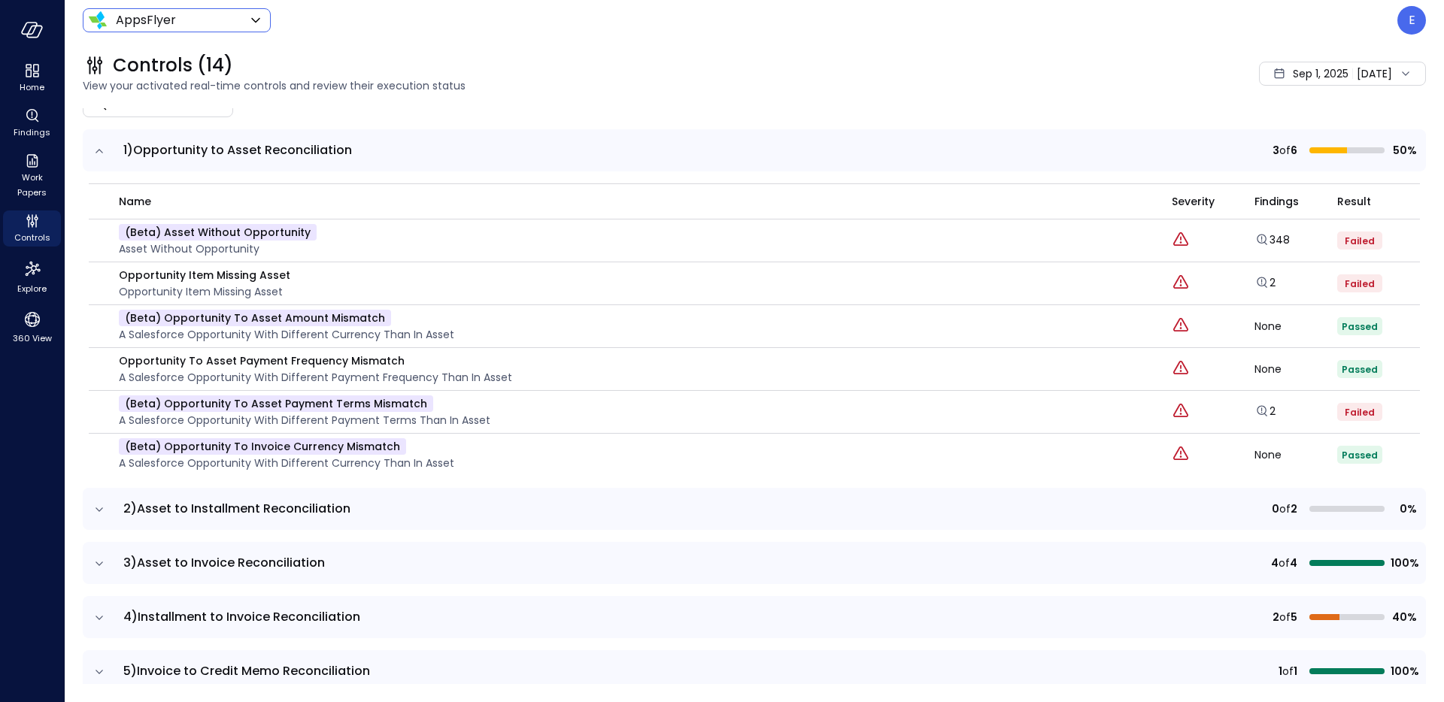
click at [98, 153] on icon "expand row" at bounding box center [99, 151] width 15 height 15
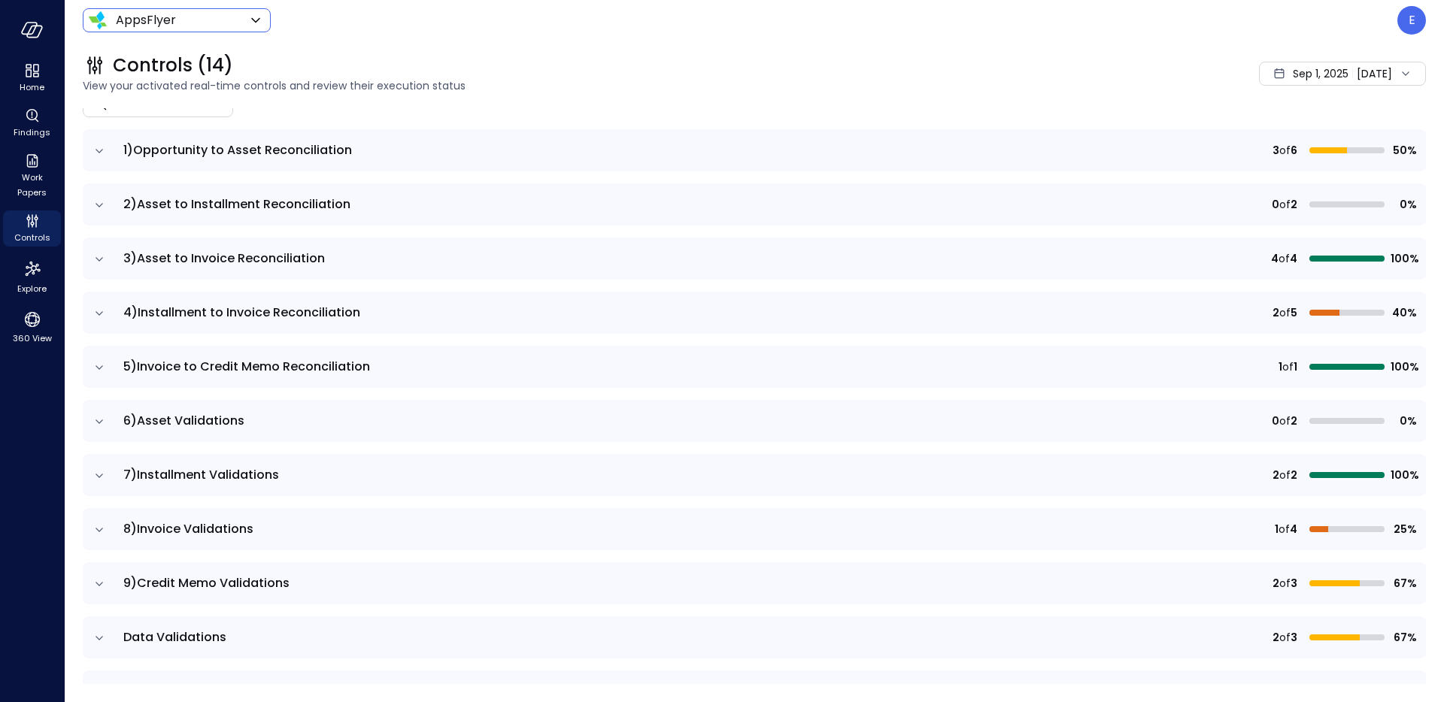
click at [94, 320] on icon "expand row" at bounding box center [99, 313] width 15 height 15
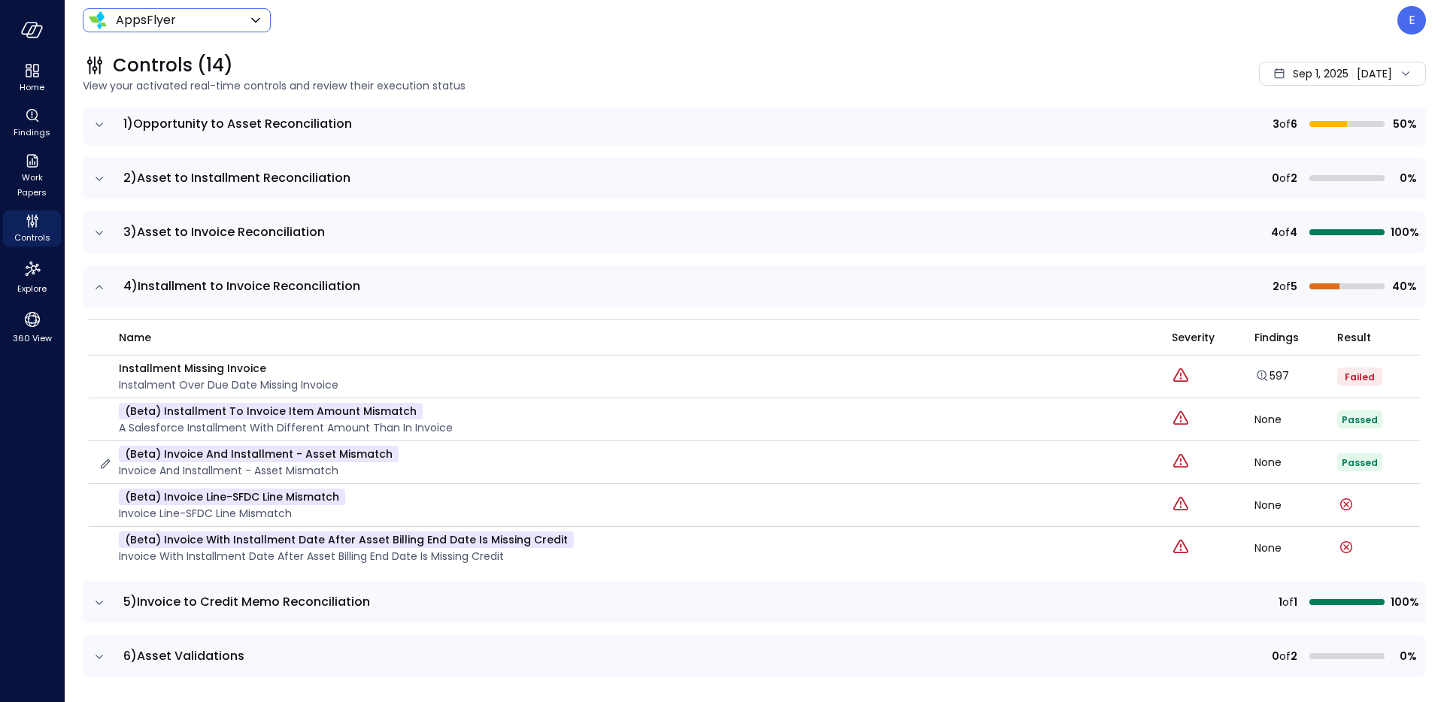
scroll to position [159, 0]
click at [97, 286] on icon "expand row" at bounding box center [99, 287] width 15 height 15
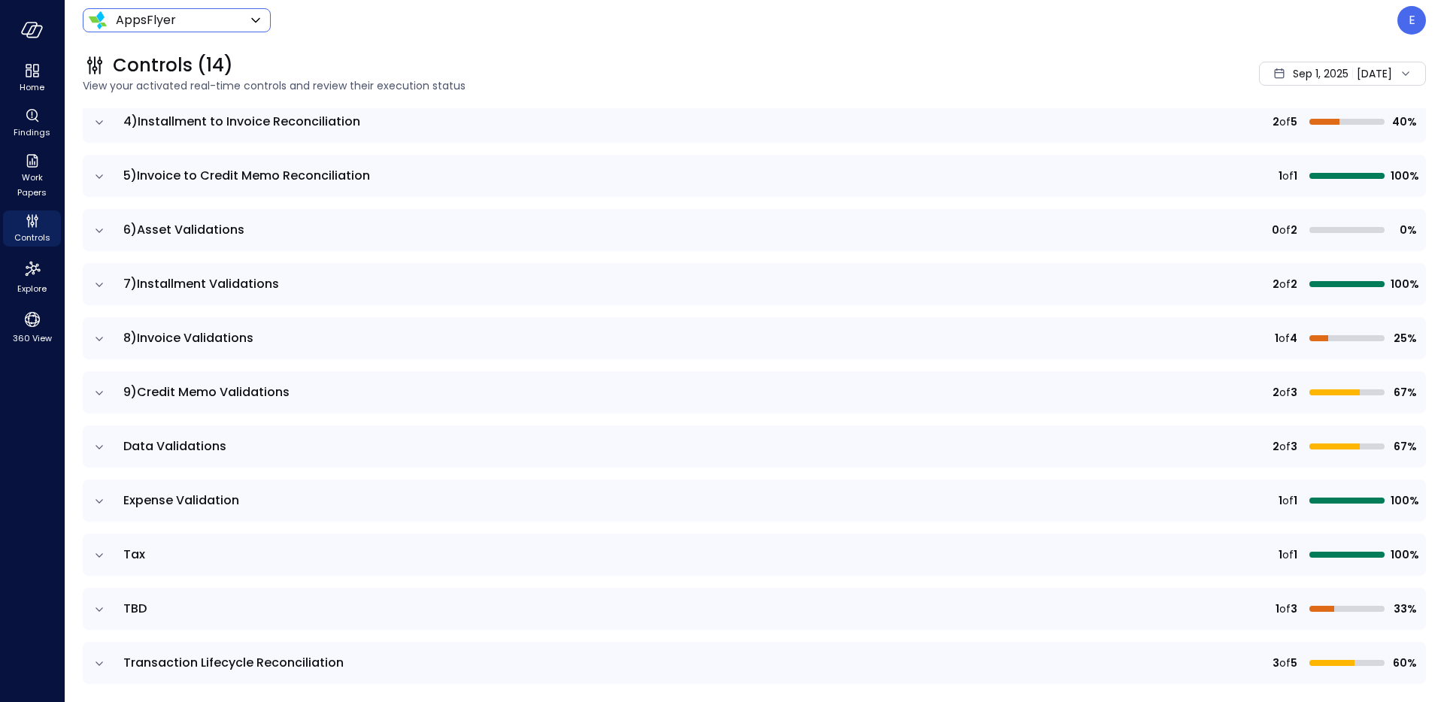
scroll to position [335, 0]
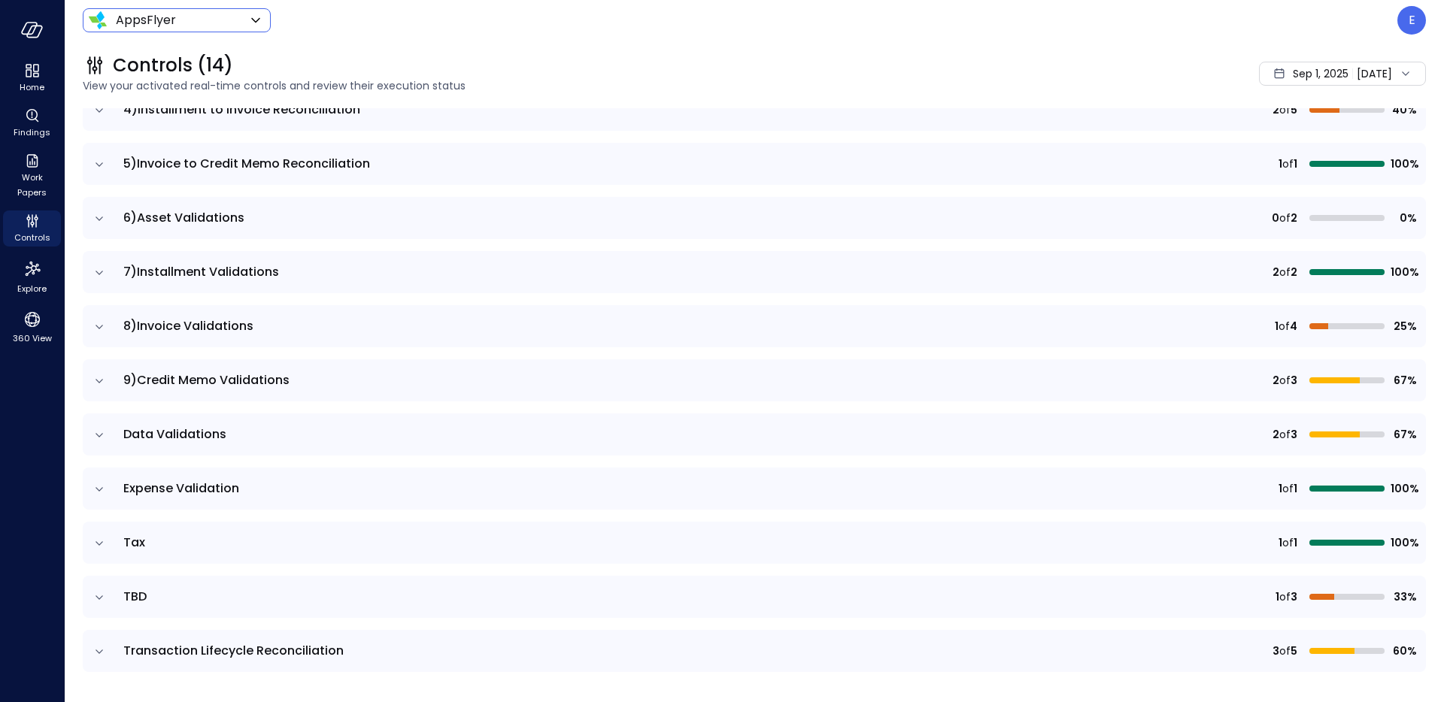
click at [96, 166] on icon "expand row" at bounding box center [99, 164] width 15 height 15
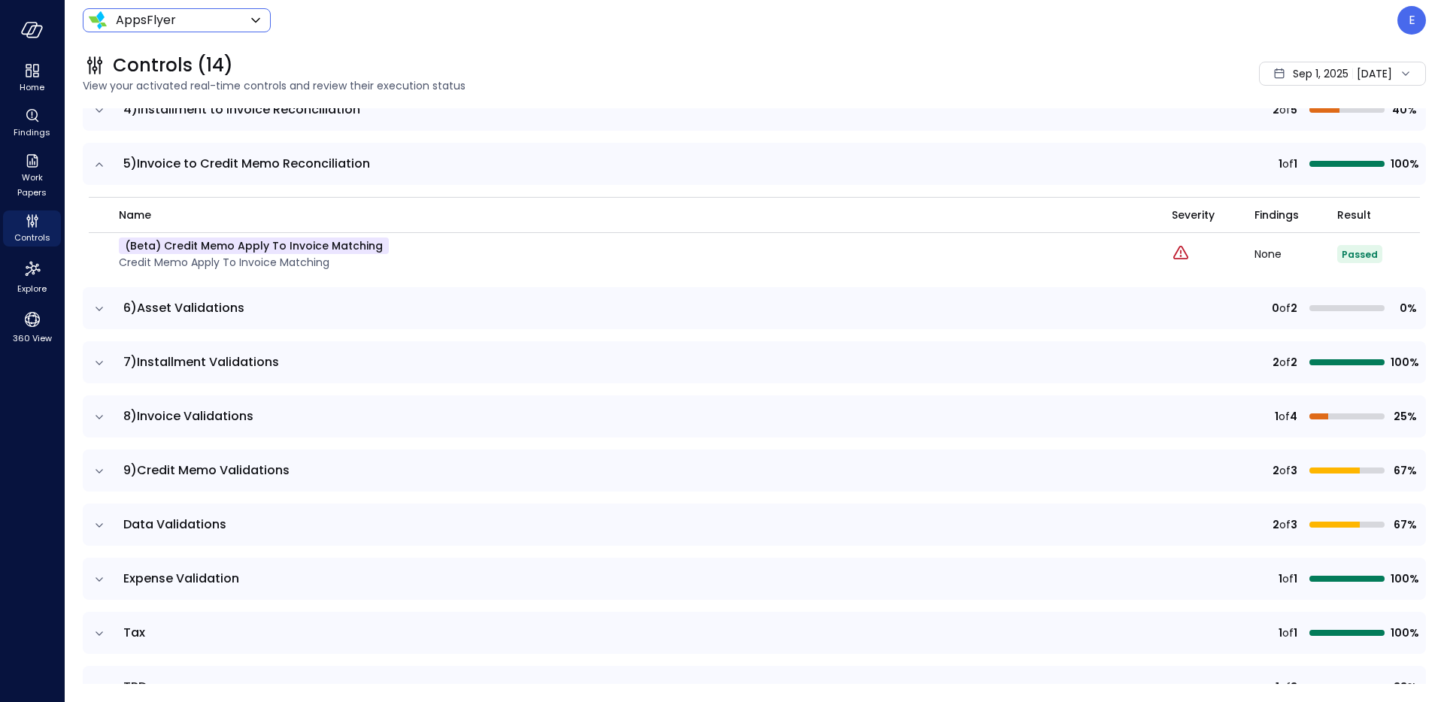
click at [102, 165] on icon "expand row" at bounding box center [100, 164] width 8 height 4
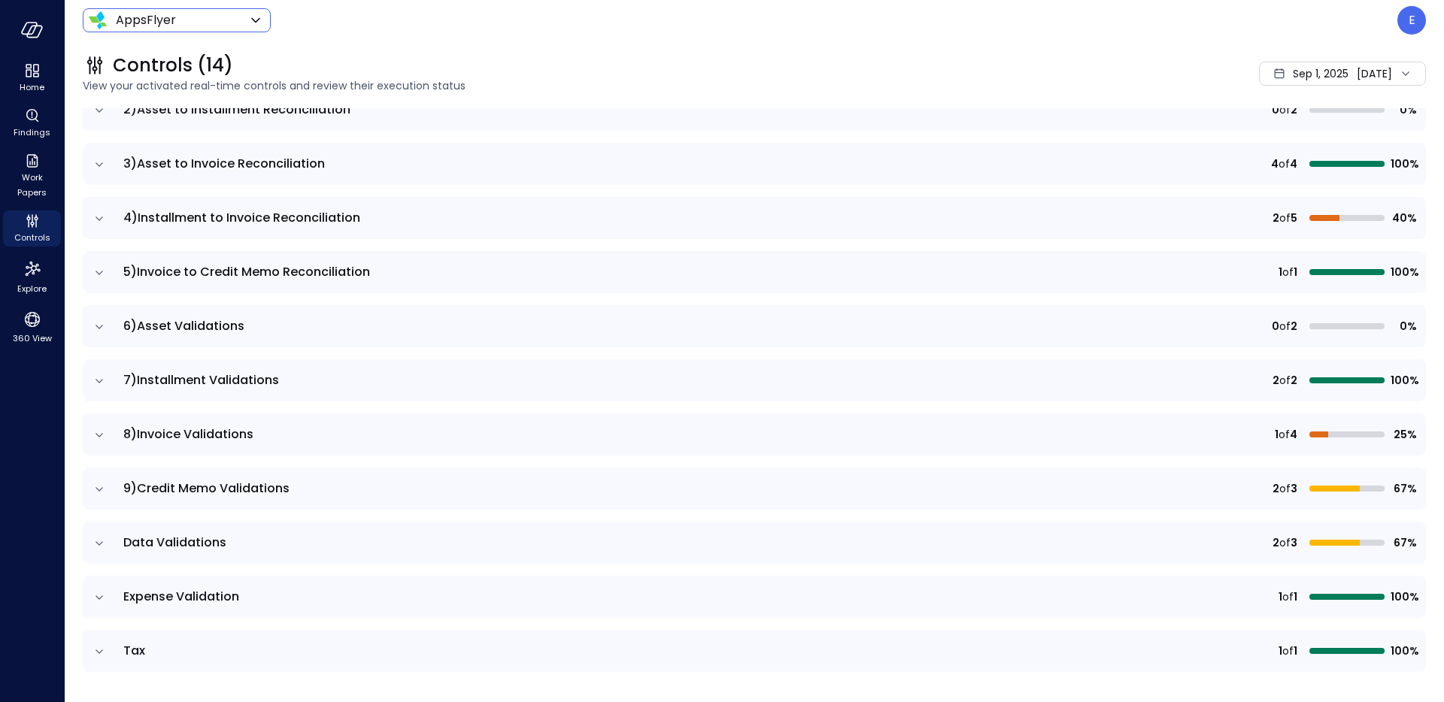
scroll to position [226, 0]
click at [101, 220] on icon "expand row" at bounding box center [99, 219] width 15 height 15
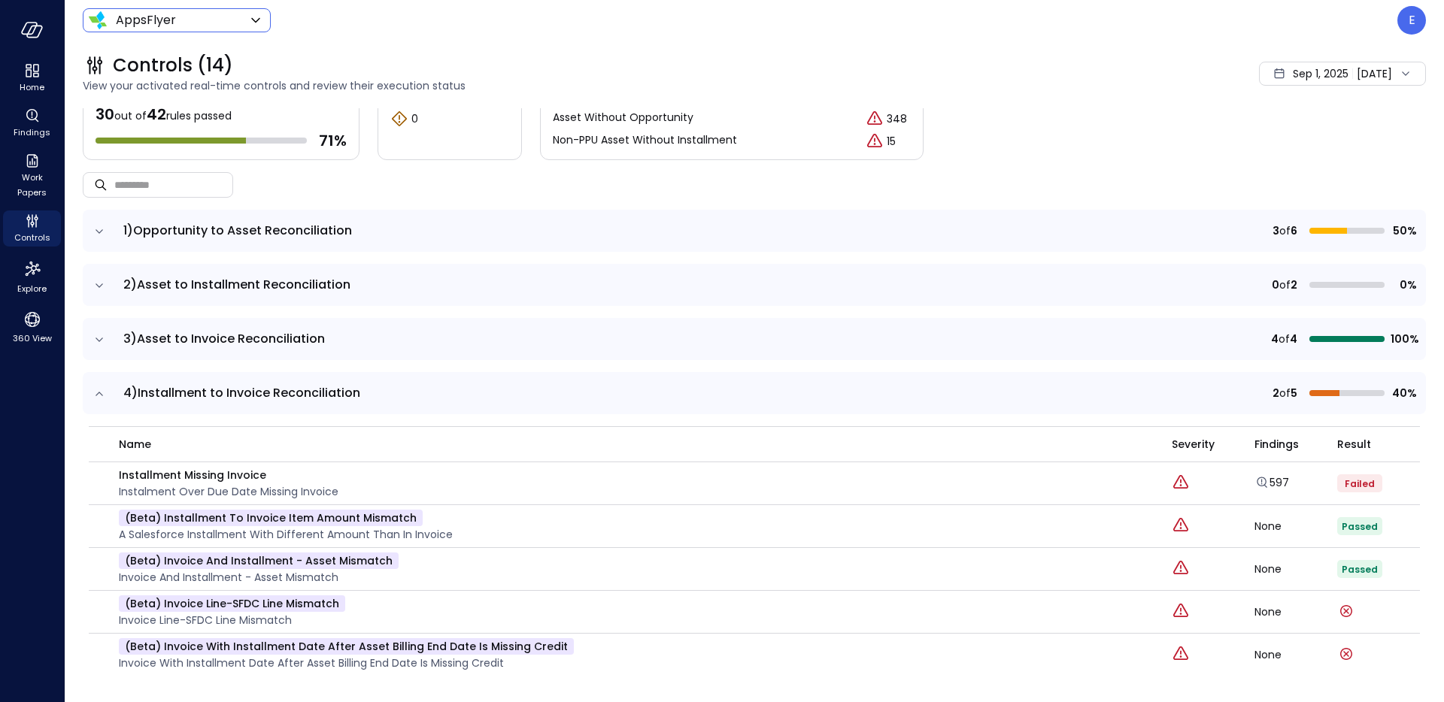
scroll to position [45, 0]
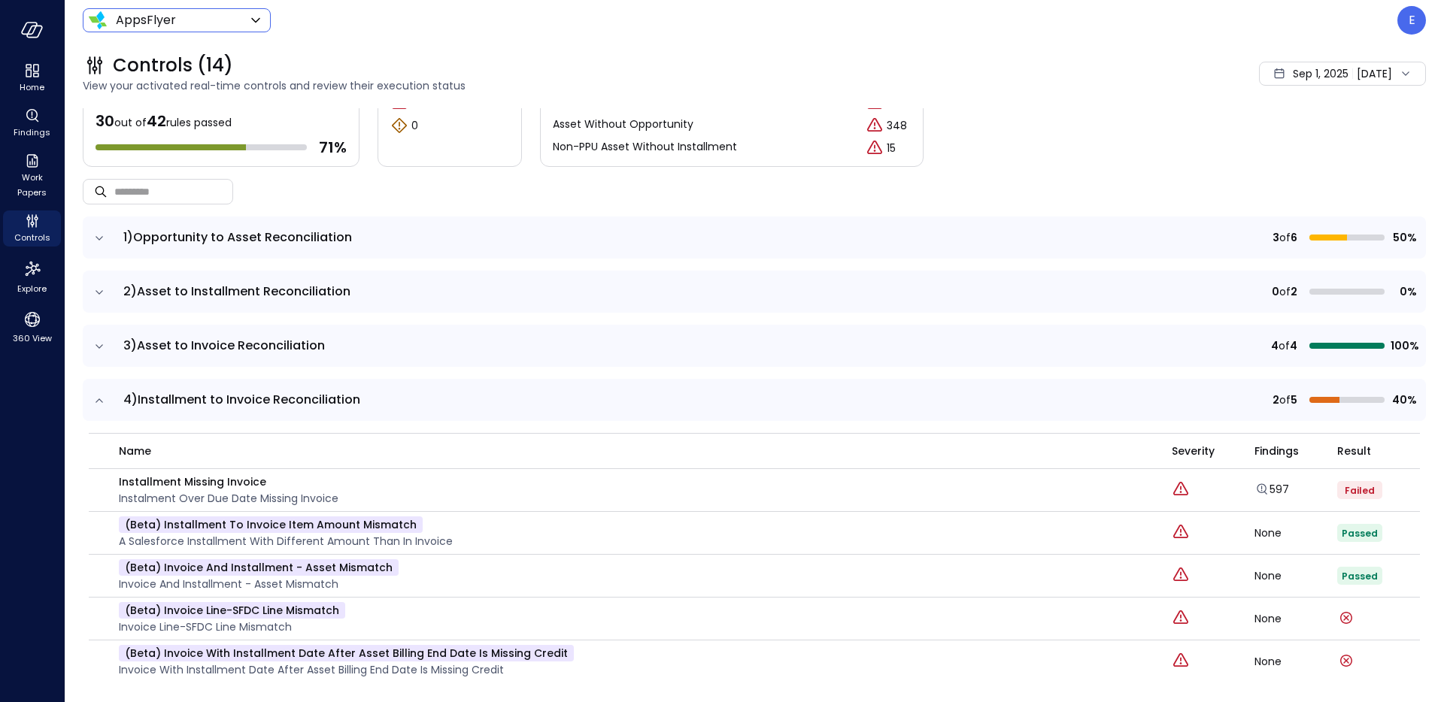
click at [103, 401] on icon "expand row" at bounding box center [99, 400] width 15 height 15
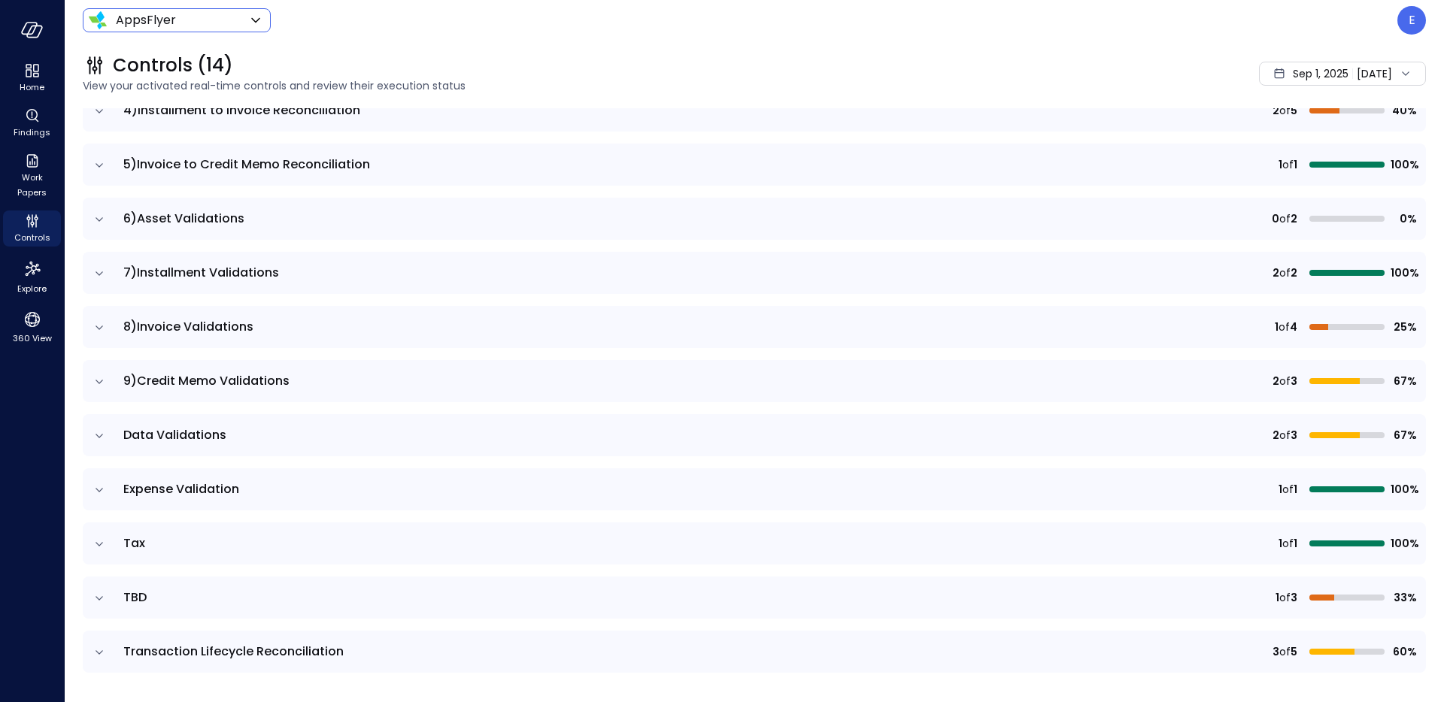
scroll to position [335, 0]
click at [98, 220] on icon "expand row" at bounding box center [99, 218] width 15 height 15
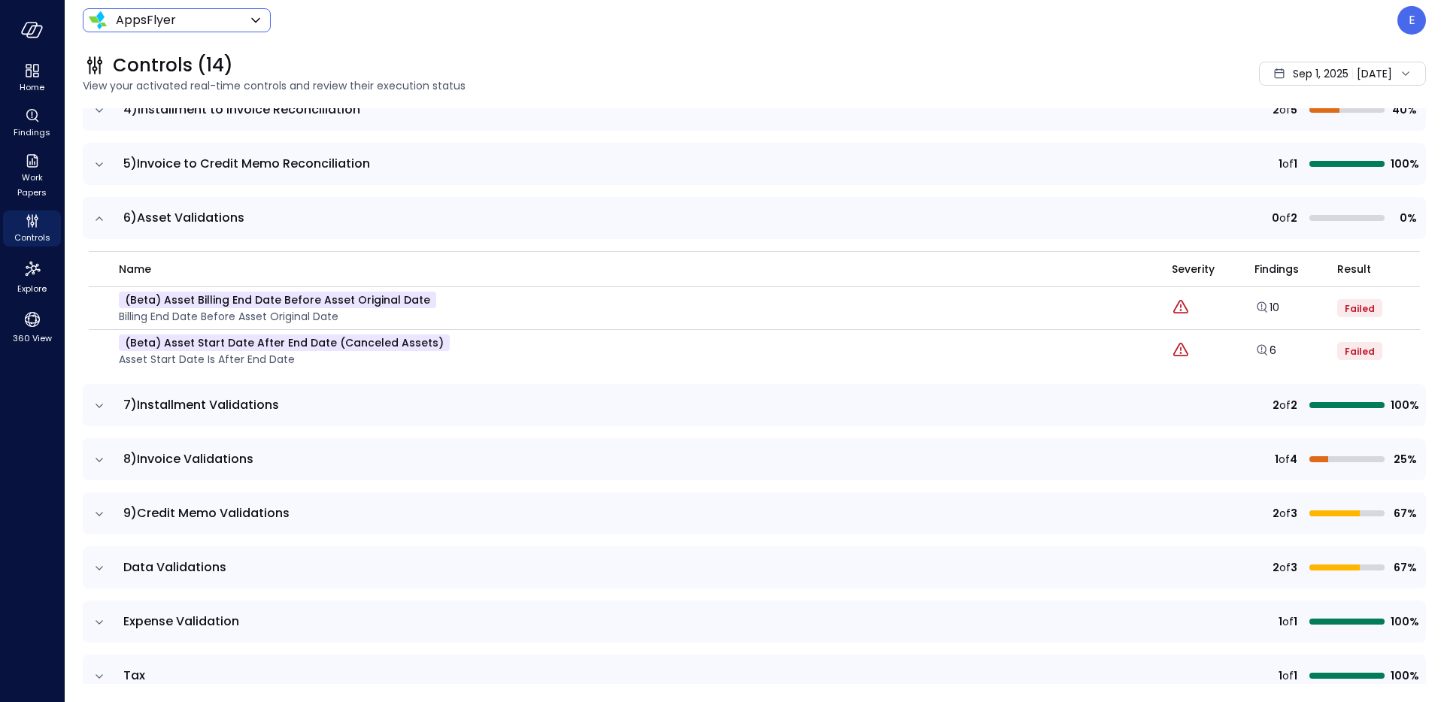
click at [99, 219] on icon "expand row" at bounding box center [99, 218] width 15 height 15
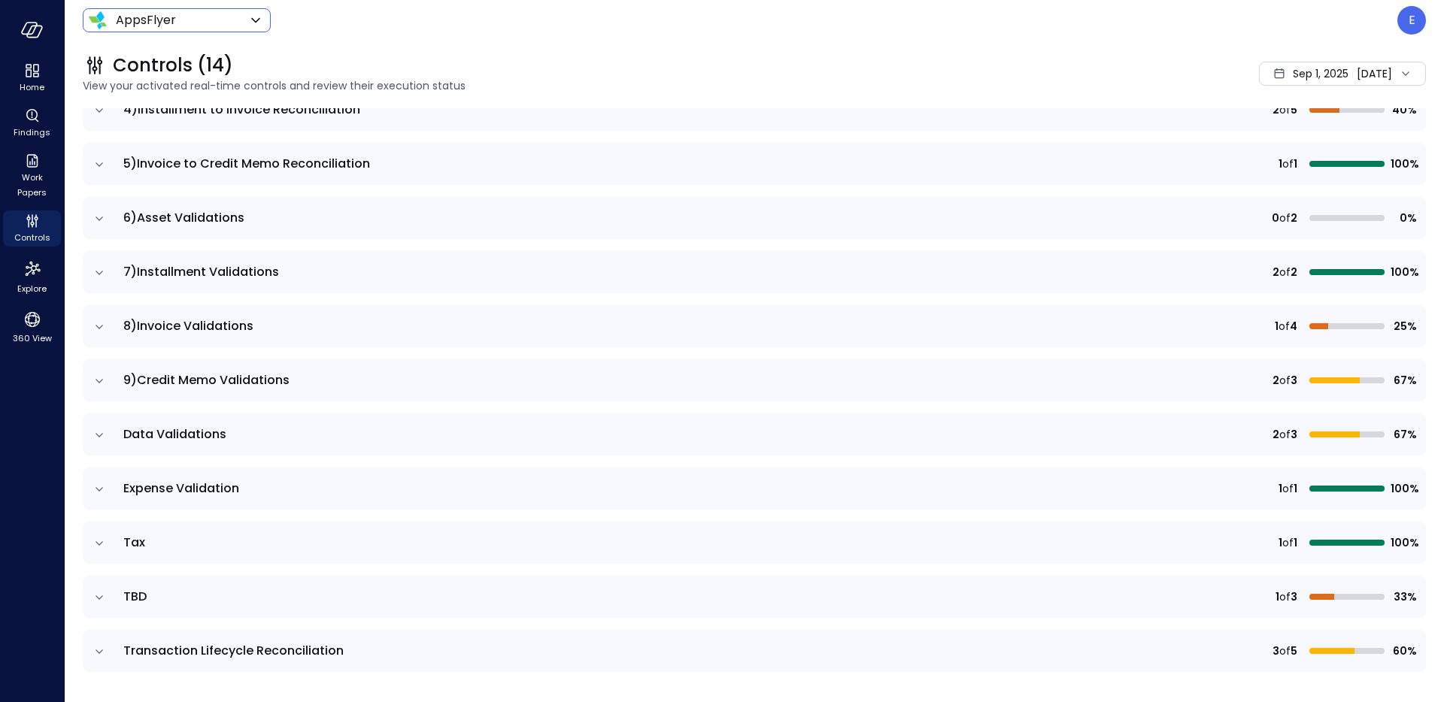
click at [99, 274] on icon "expand row" at bounding box center [99, 272] width 15 height 15
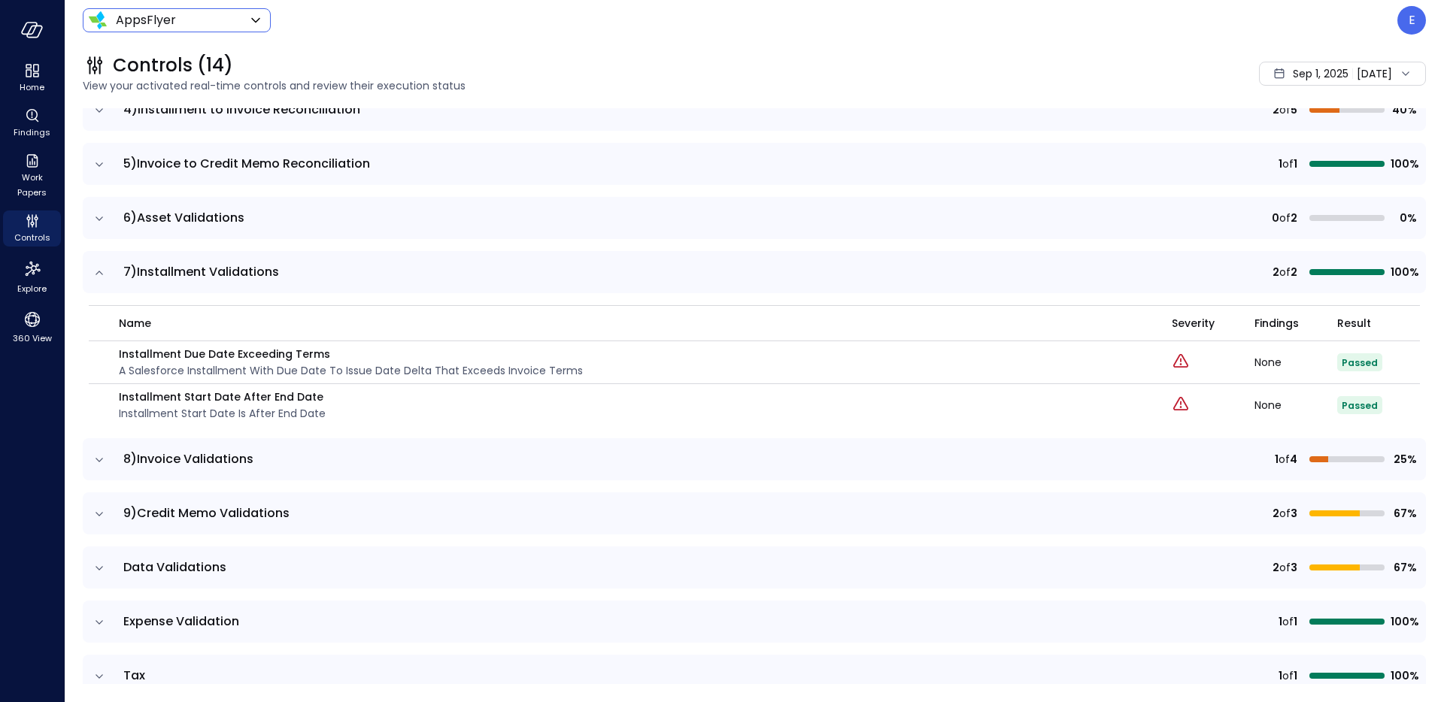
scroll to position [469, 0]
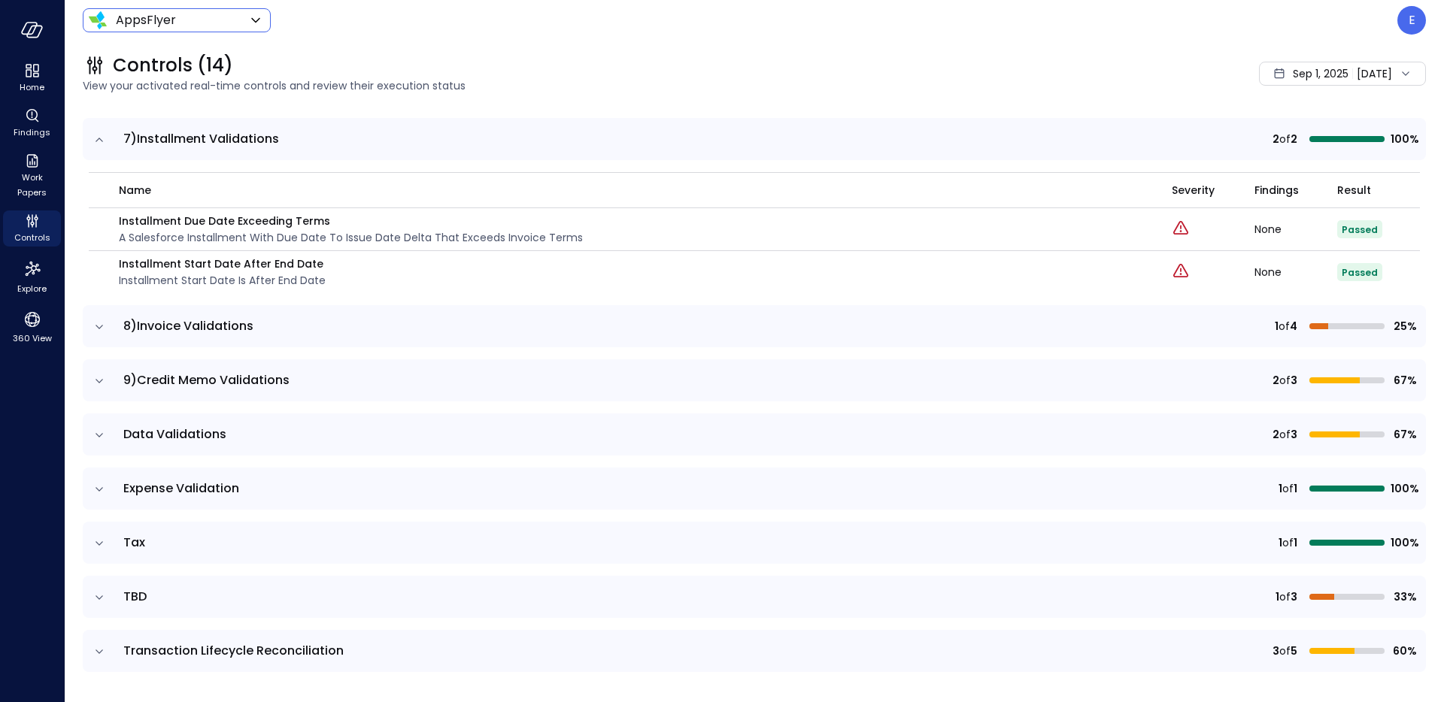
click at [104, 139] on icon "expand row" at bounding box center [99, 139] width 15 height 15
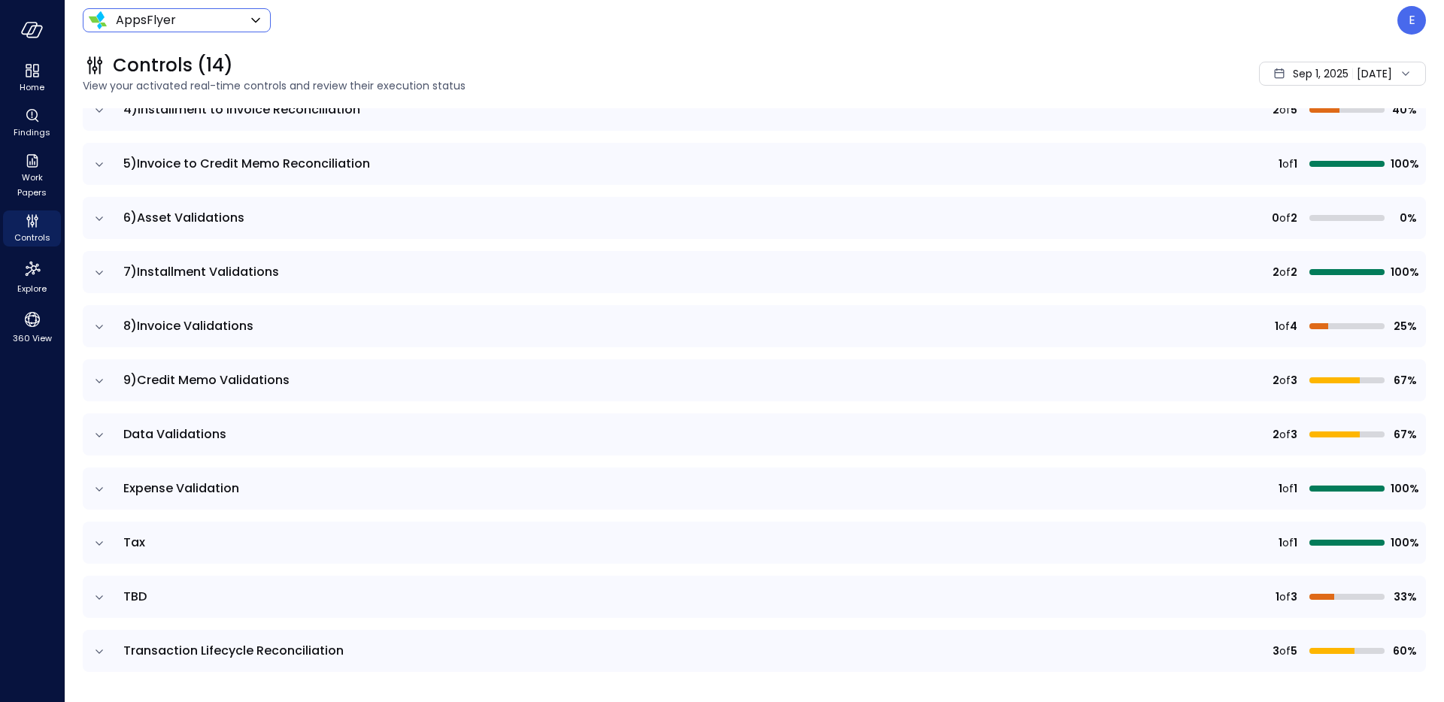
scroll to position [335, 0]
click at [99, 329] on icon "expand row" at bounding box center [99, 327] width 15 height 15
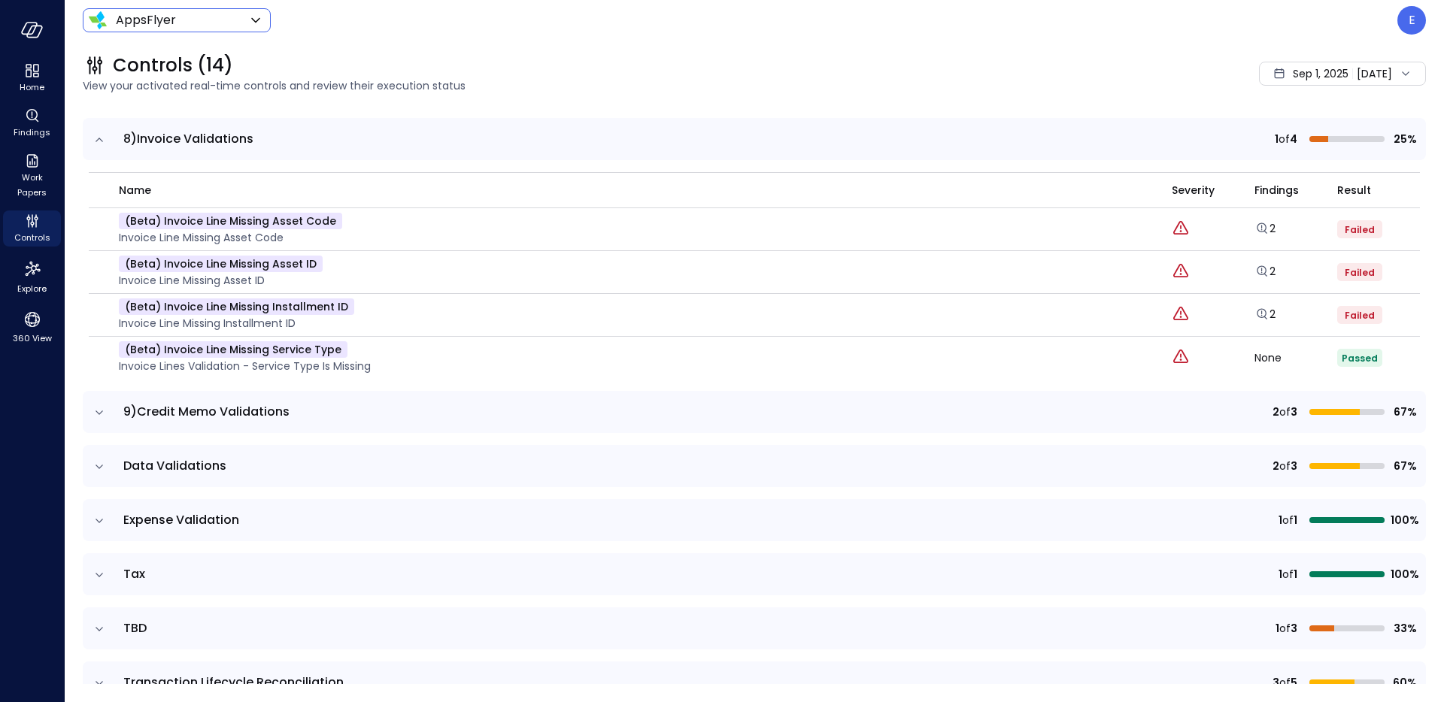
scroll to position [520, 0]
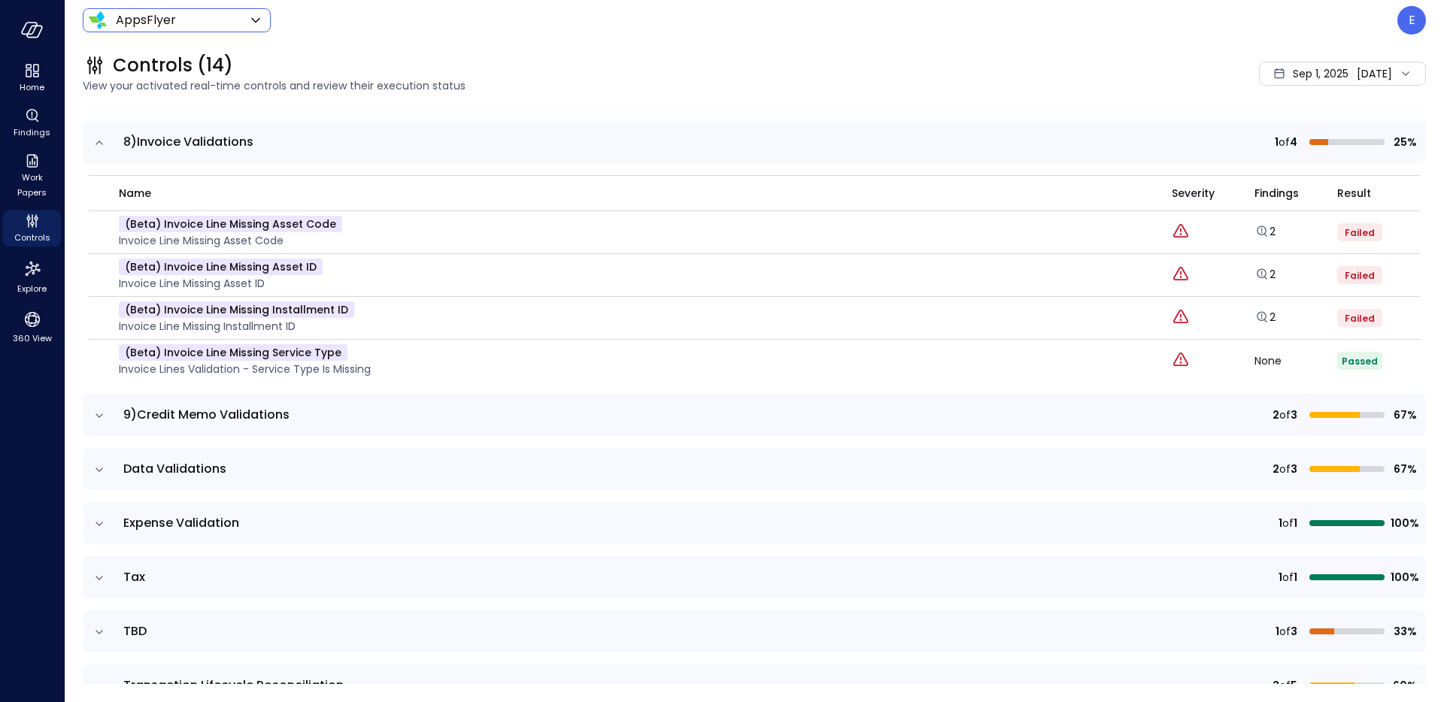
click at [104, 143] on icon "expand row" at bounding box center [99, 142] width 15 height 15
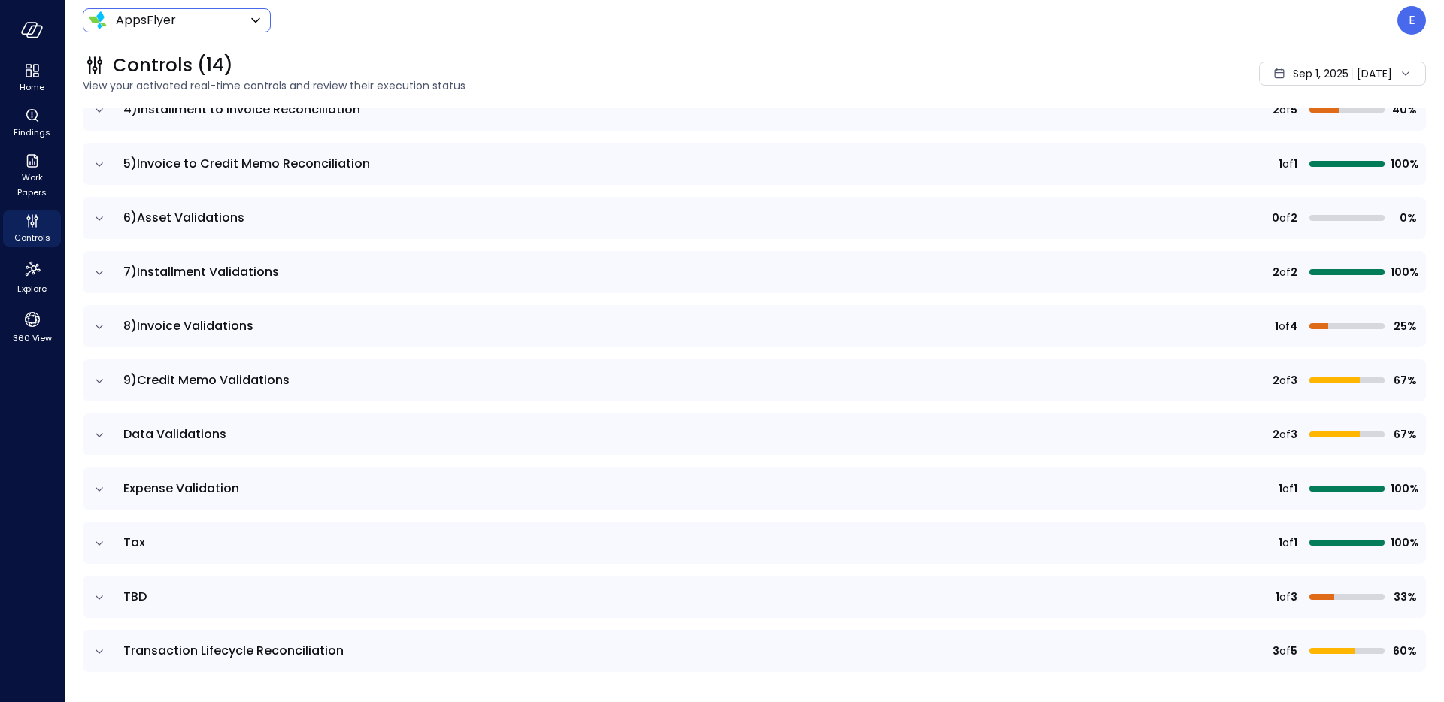
scroll to position [335, 0]
click at [101, 383] on icon "expand row" at bounding box center [99, 381] width 15 height 15
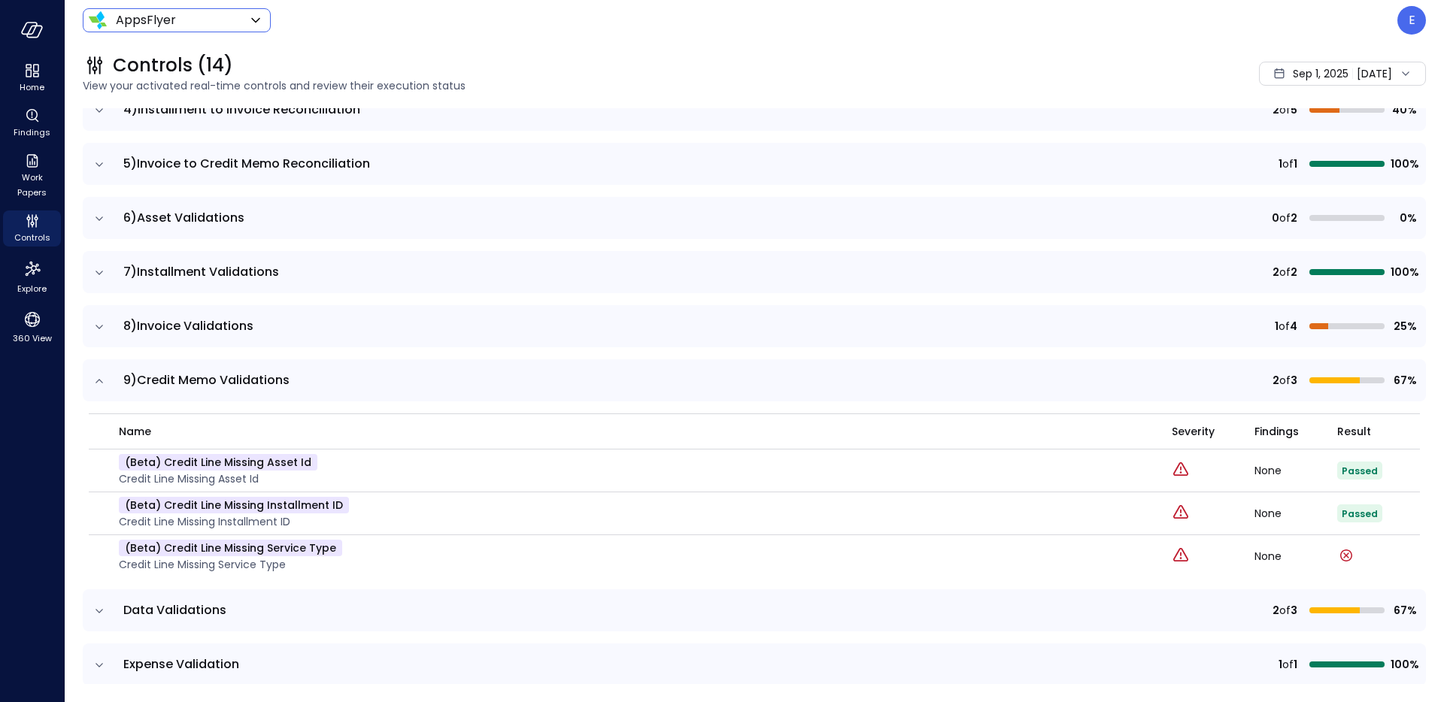
scroll to position [511, 0]
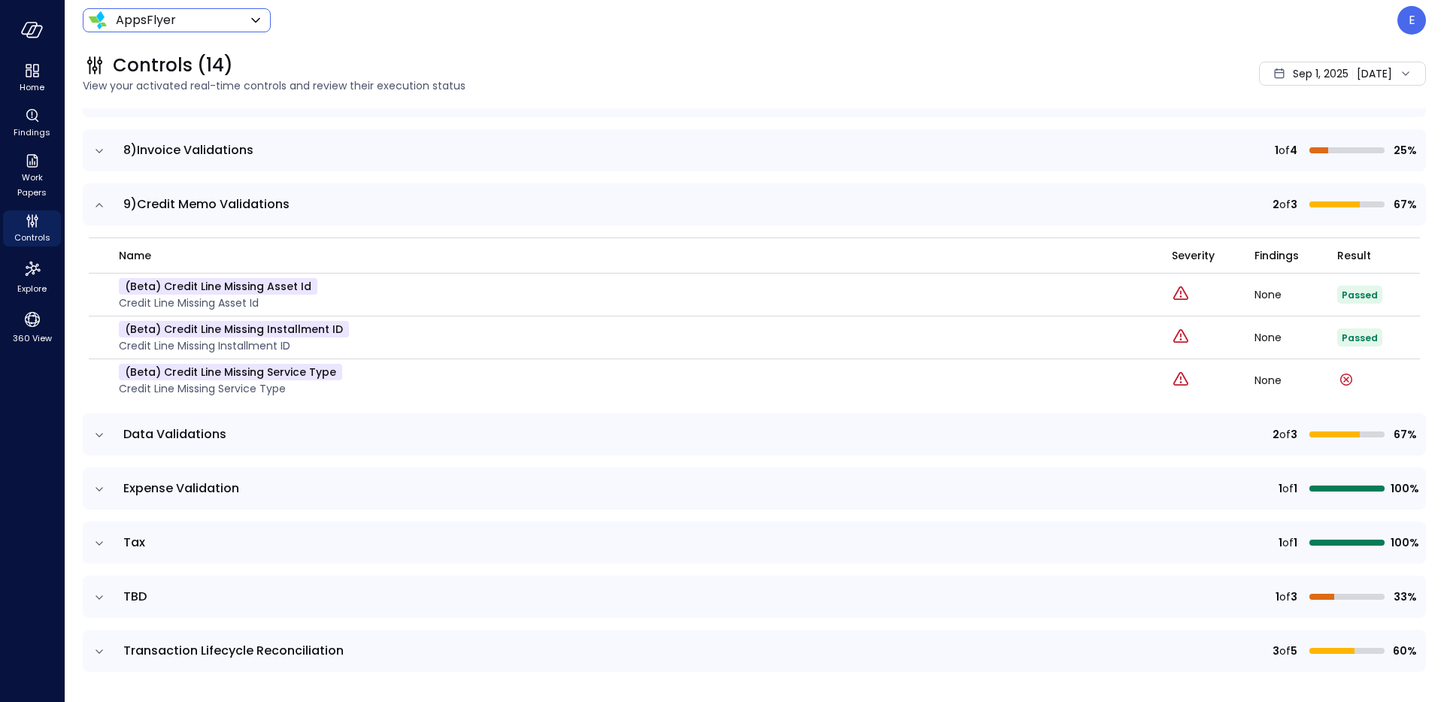
click at [101, 207] on icon "expand row" at bounding box center [99, 205] width 15 height 15
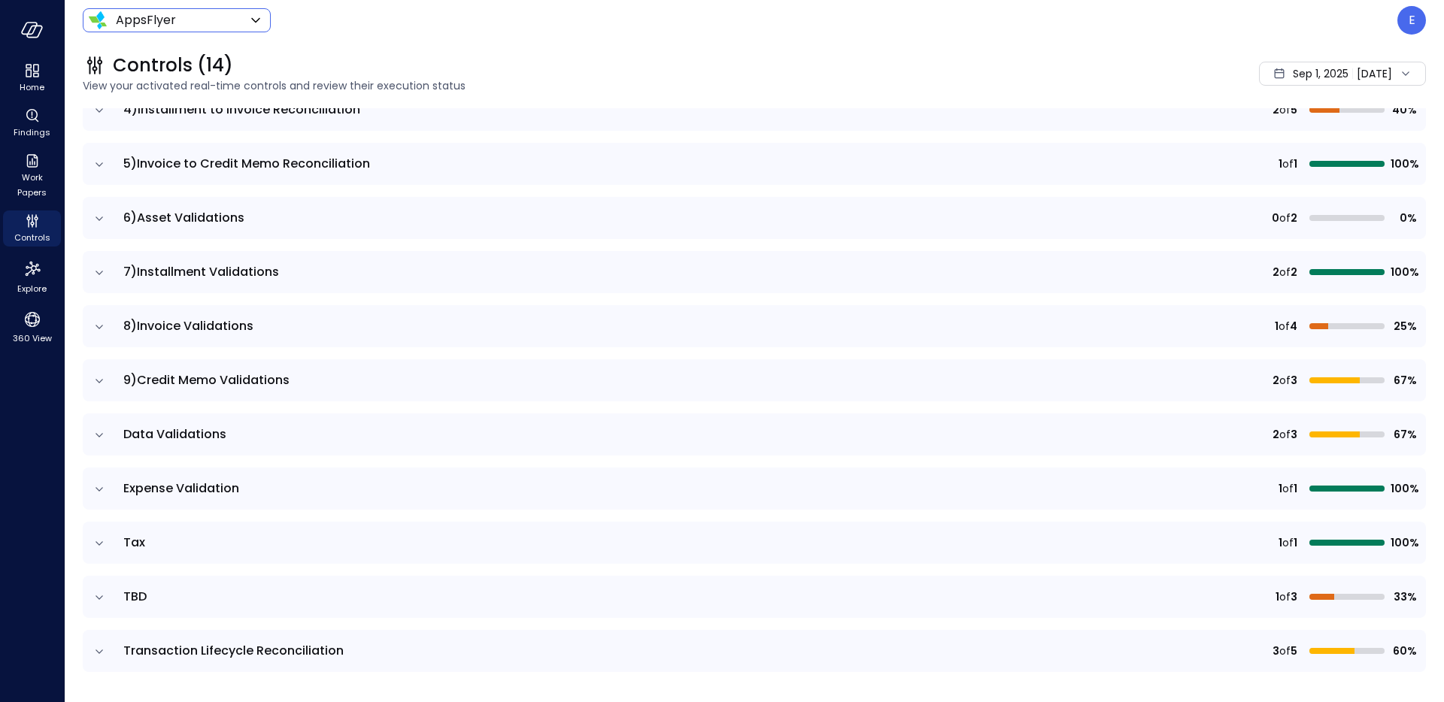
scroll to position [335, 0]
click at [105, 435] on icon "expand row" at bounding box center [99, 435] width 15 height 15
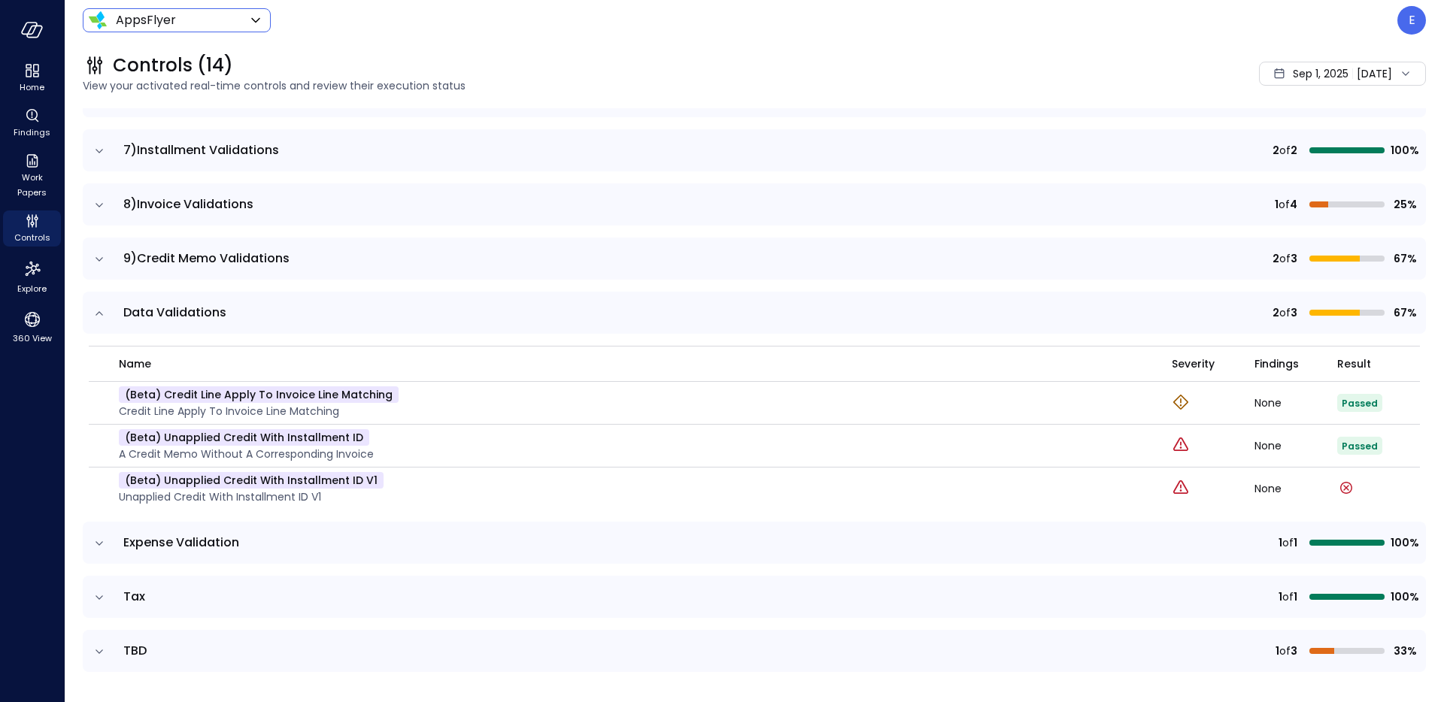
scroll to position [511, 0]
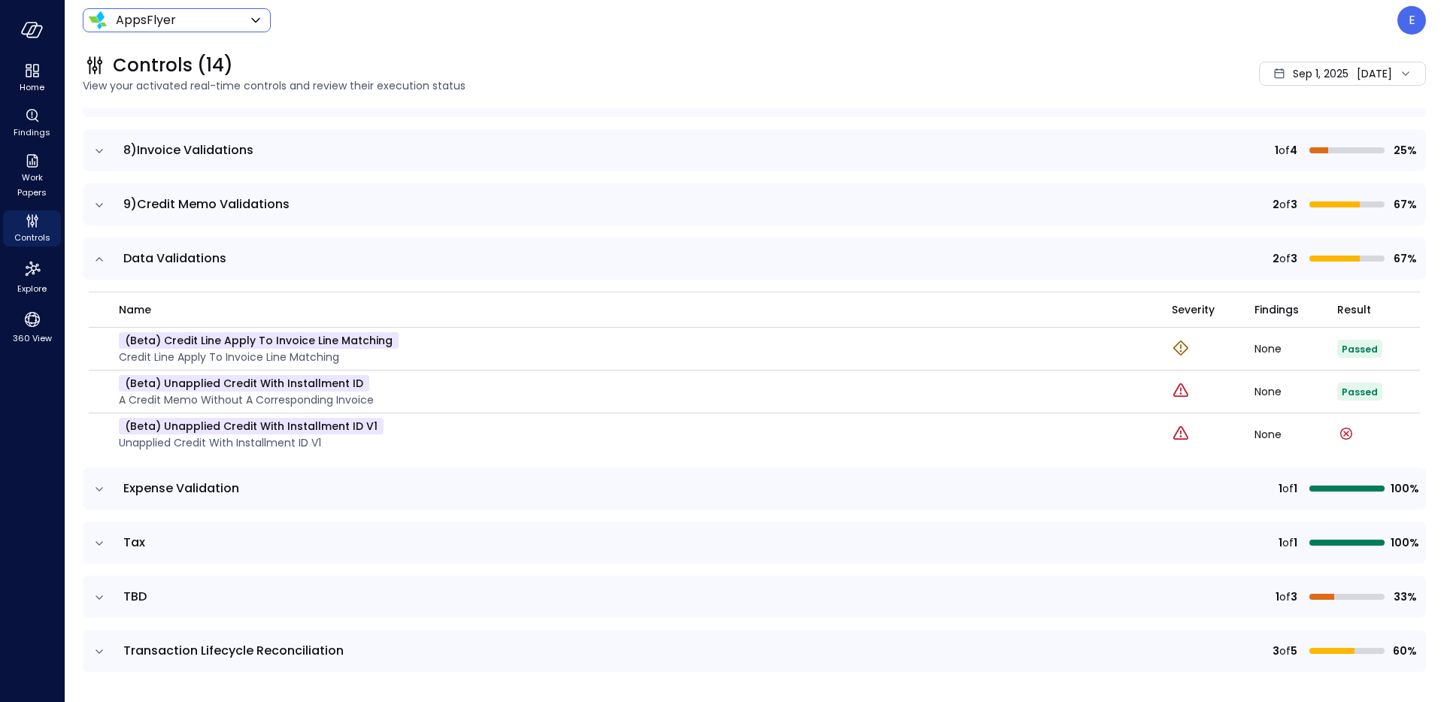
click at [100, 259] on icon "expand row" at bounding box center [100, 259] width 8 height 4
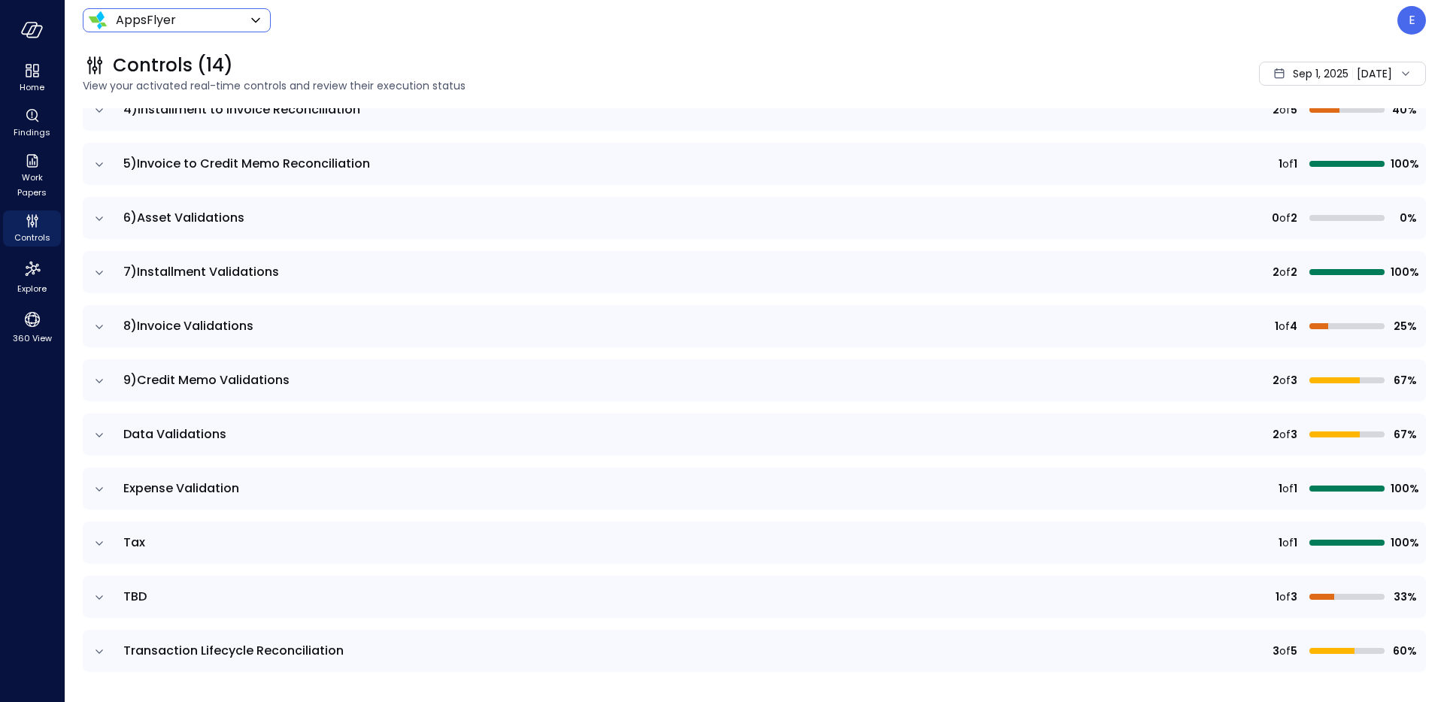
scroll to position [335, 0]
click at [103, 487] on icon "expand row" at bounding box center [99, 489] width 15 height 15
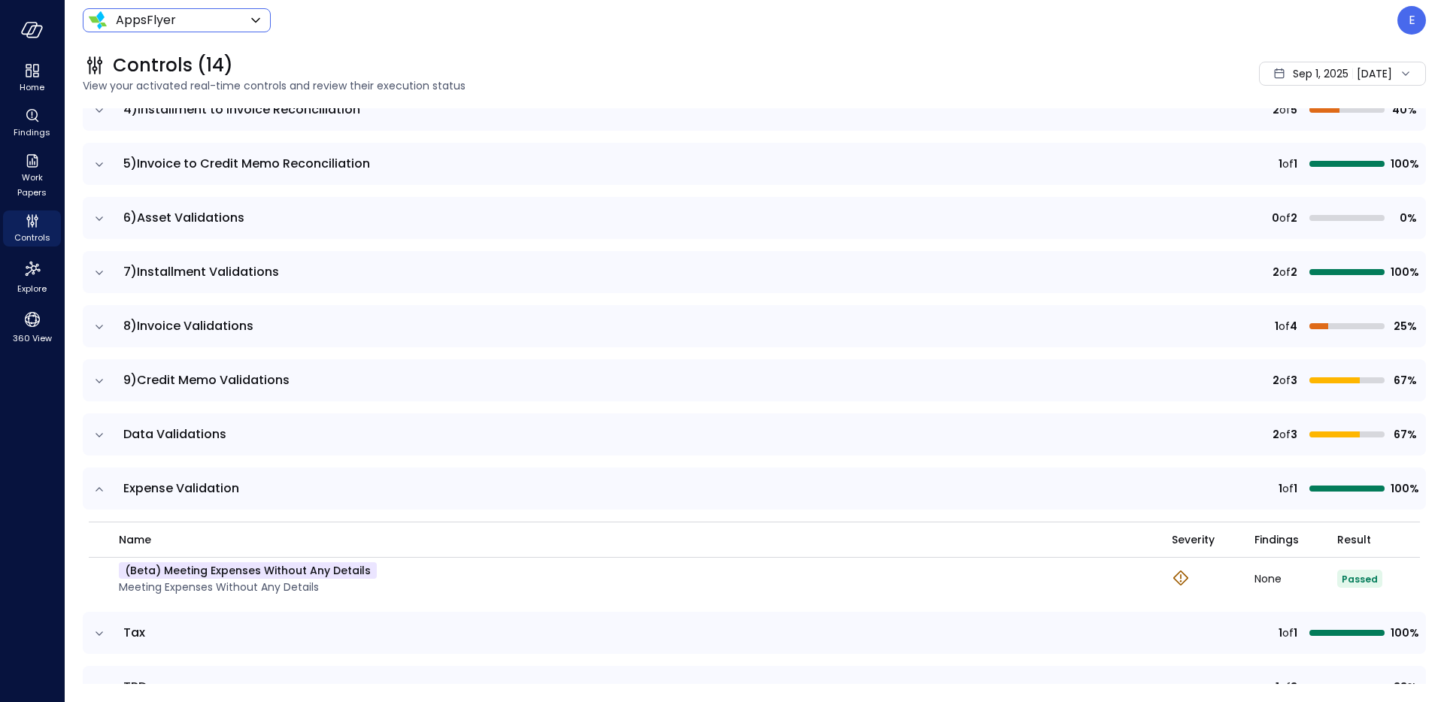
scroll to position [426, 0]
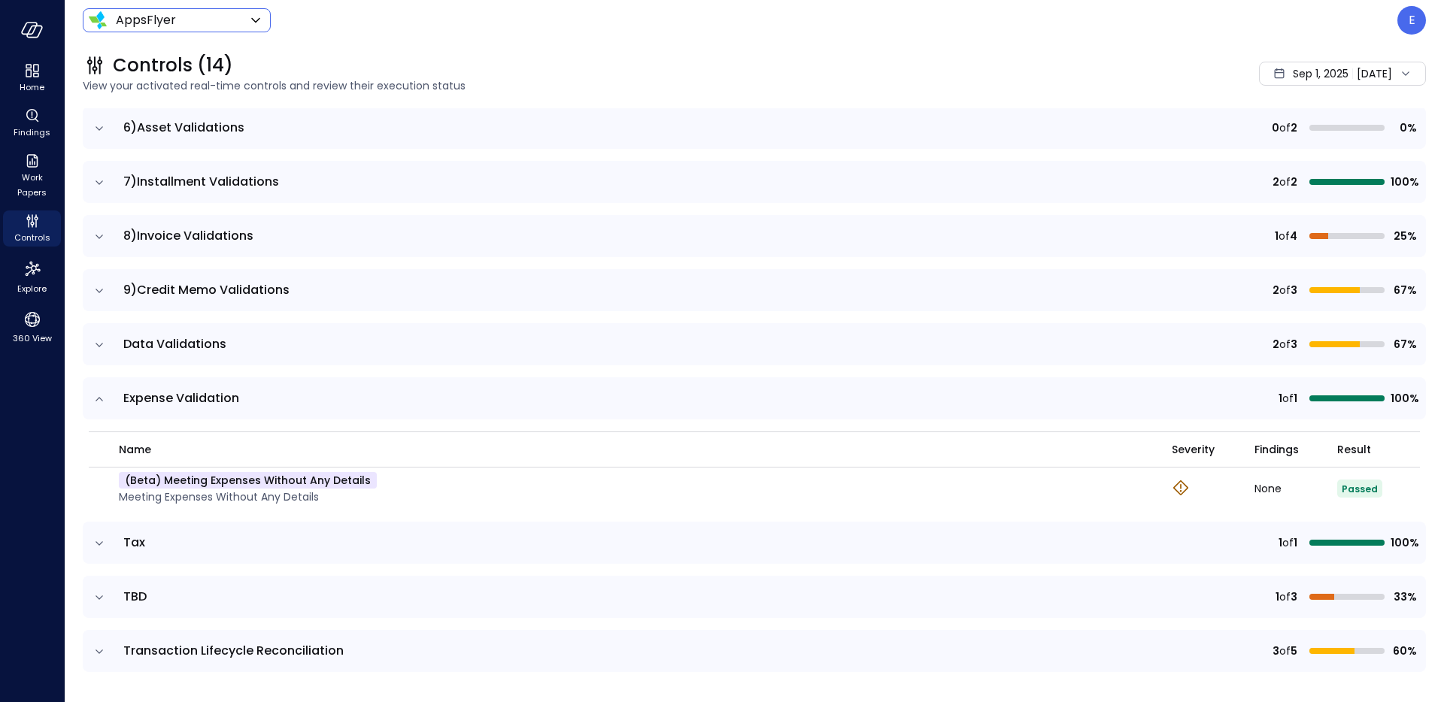
click at [105, 397] on icon "expand row" at bounding box center [99, 399] width 15 height 15
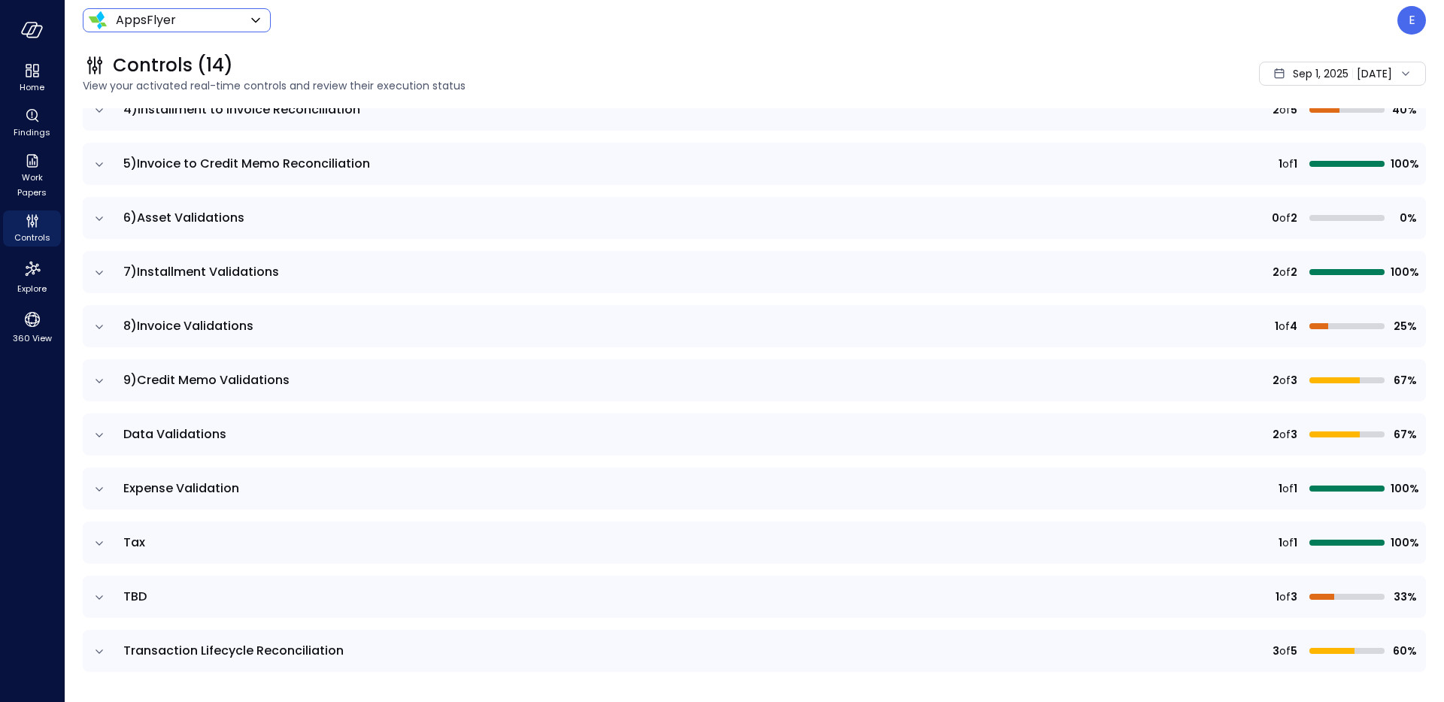
scroll to position [335, 0]
click at [105, 549] on icon "expand row" at bounding box center [99, 543] width 15 height 15
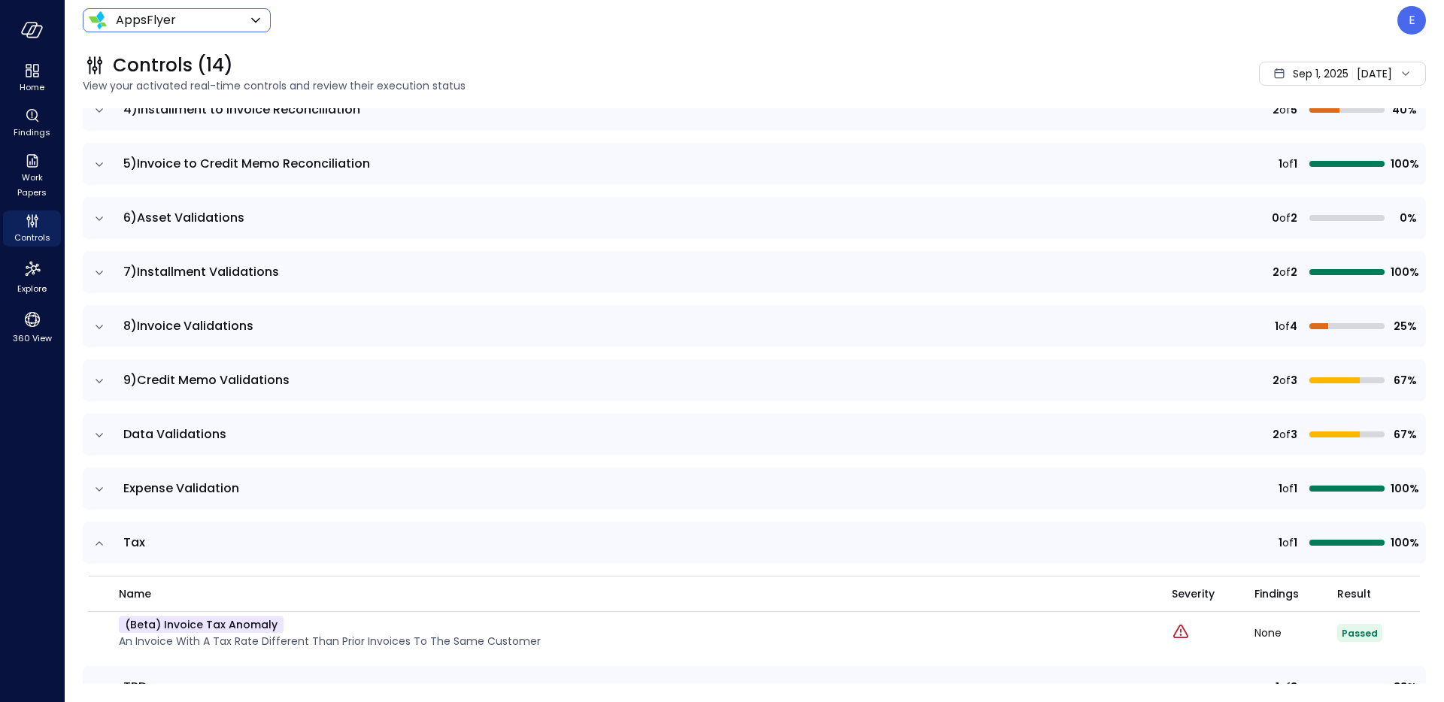
scroll to position [426, 0]
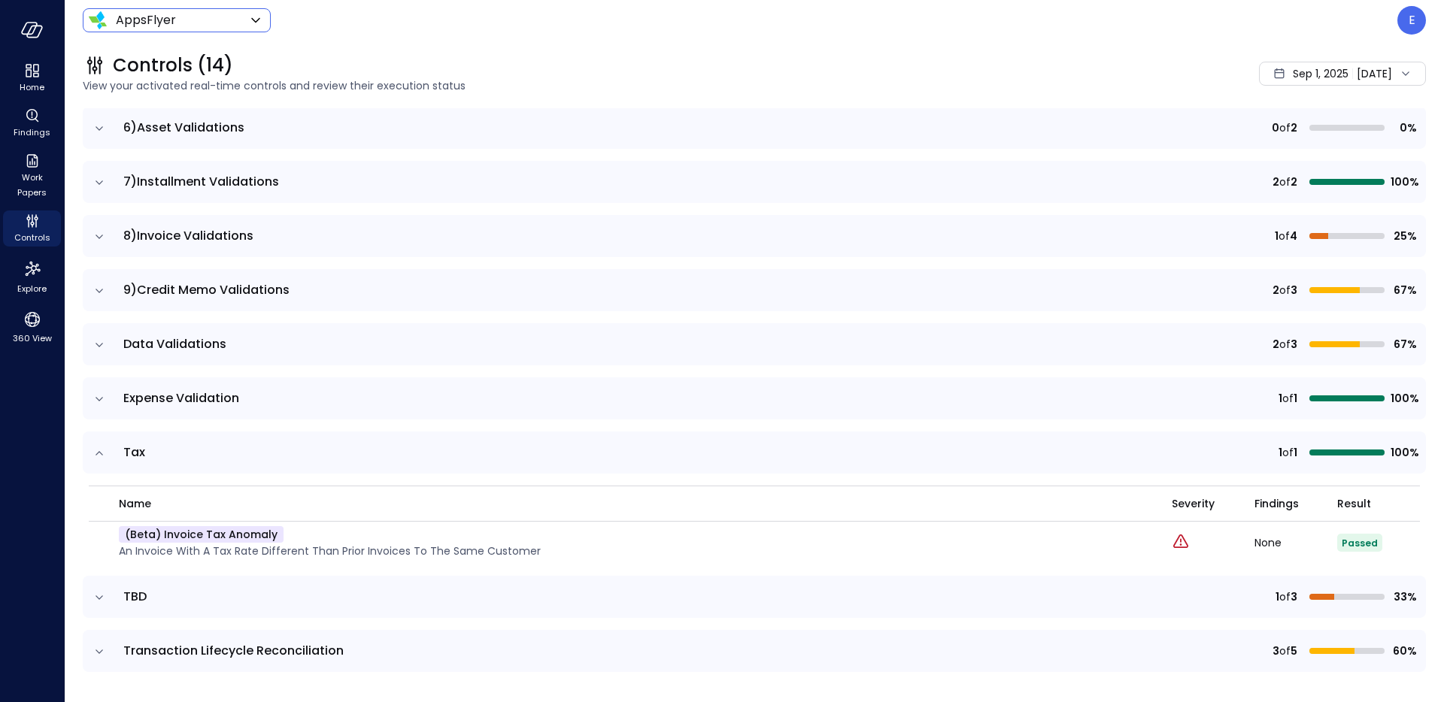
click at [99, 450] on icon "expand row" at bounding box center [99, 453] width 15 height 15
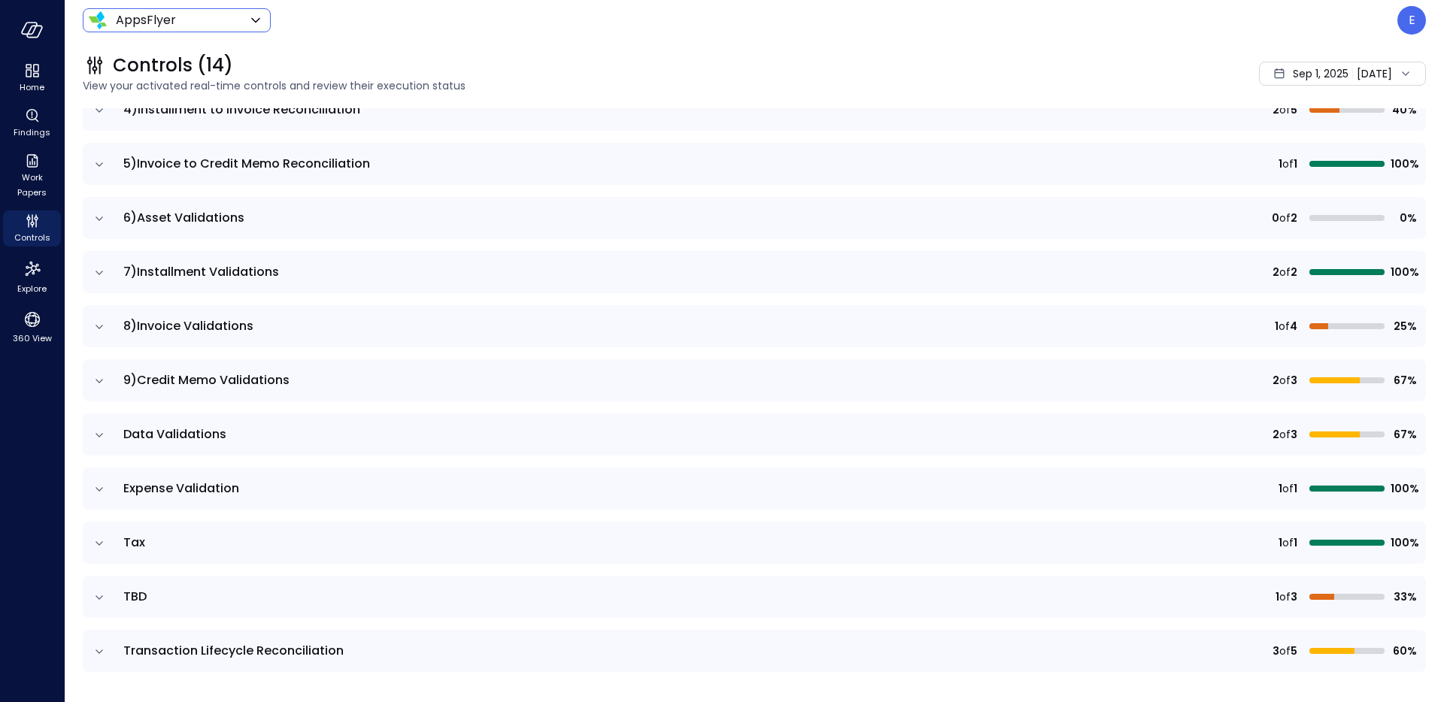
scroll to position [335, 0]
click at [102, 601] on icon "expand row" at bounding box center [99, 597] width 15 height 15
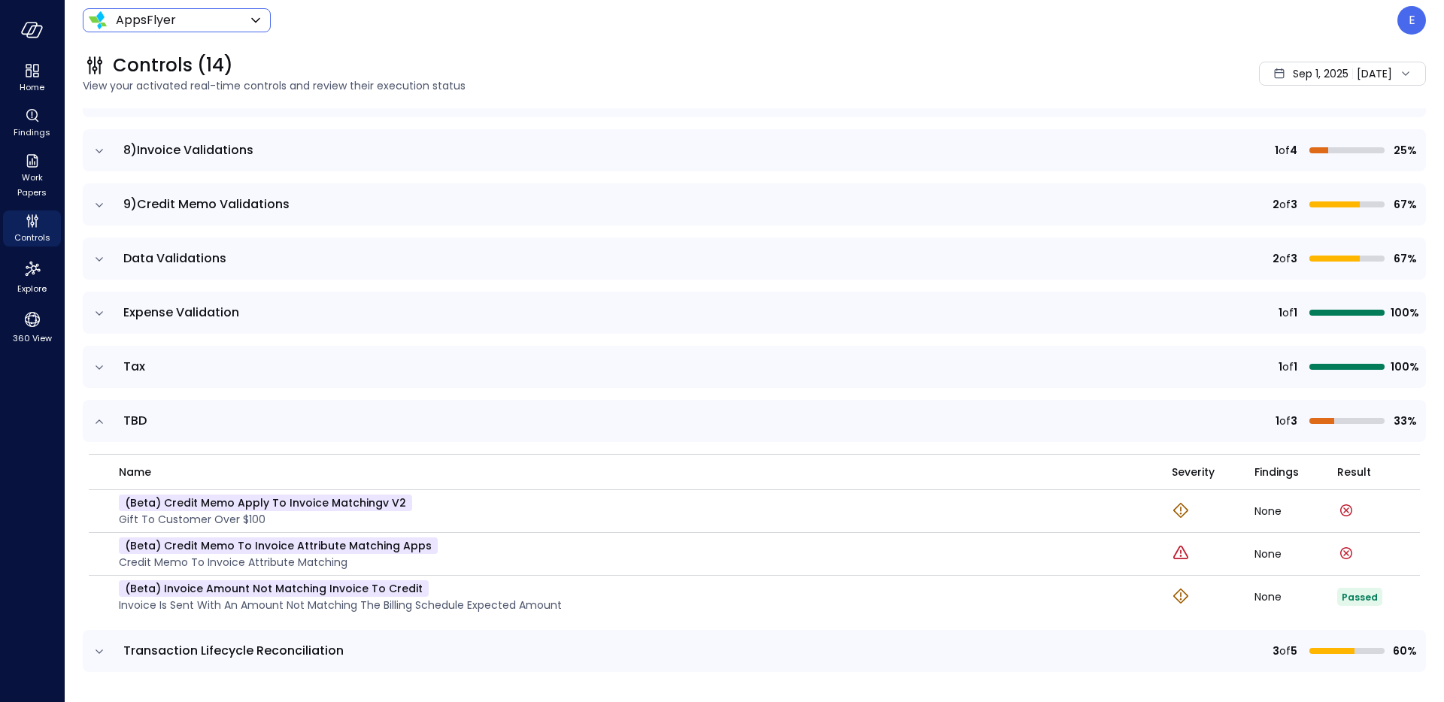
click at [102, 420] on icon "expand row" at bounding box center [99, 421] width 15 height 15
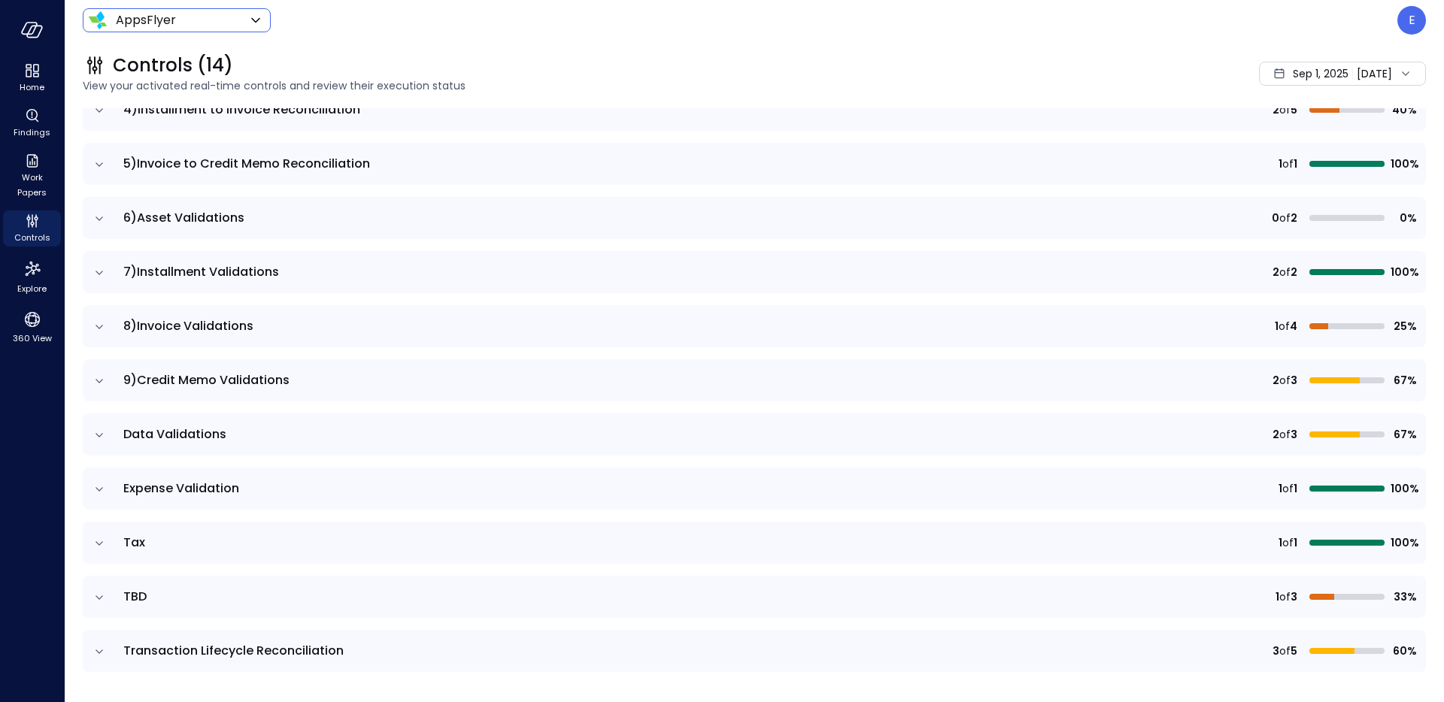
scroll to position [335, 0]
click at [96, 659] on icon "expand row" at bounding box center [99, 651] width 15 height 15
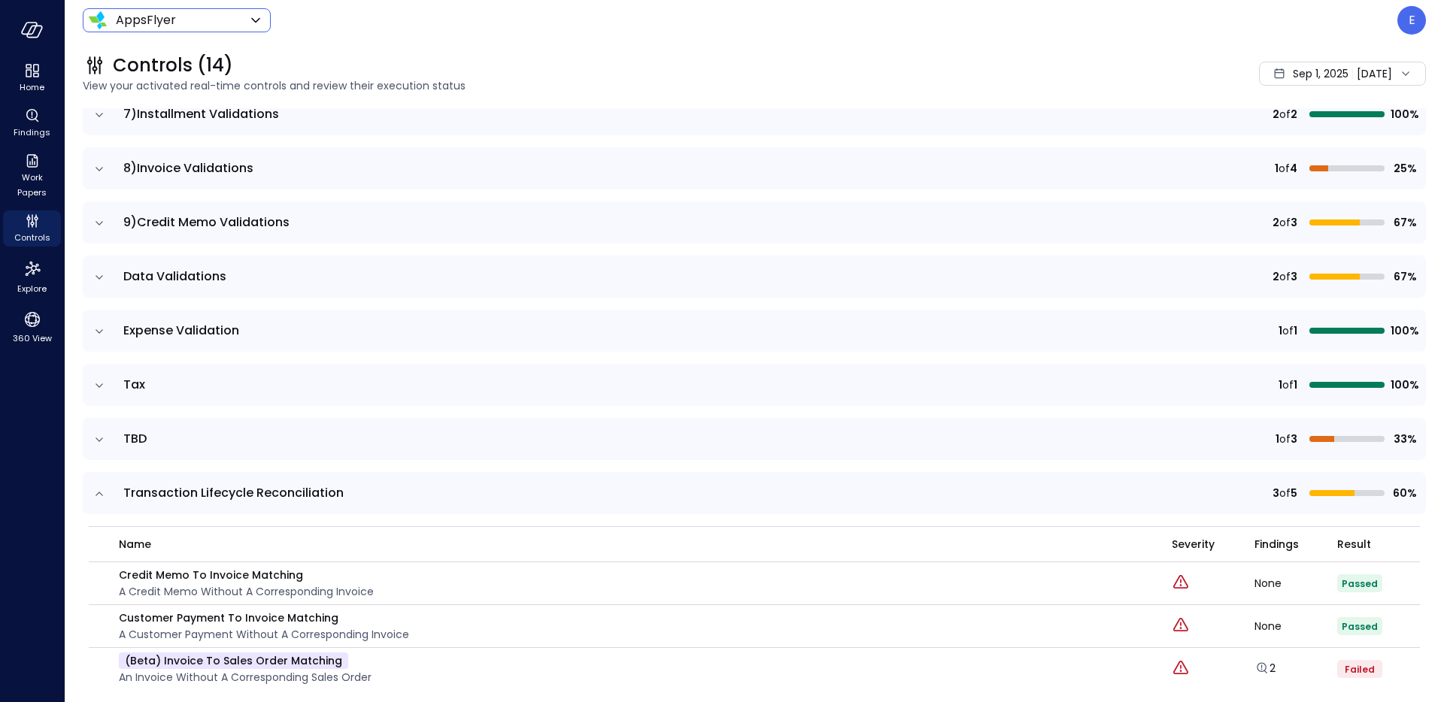
scroll to position [597, 0]
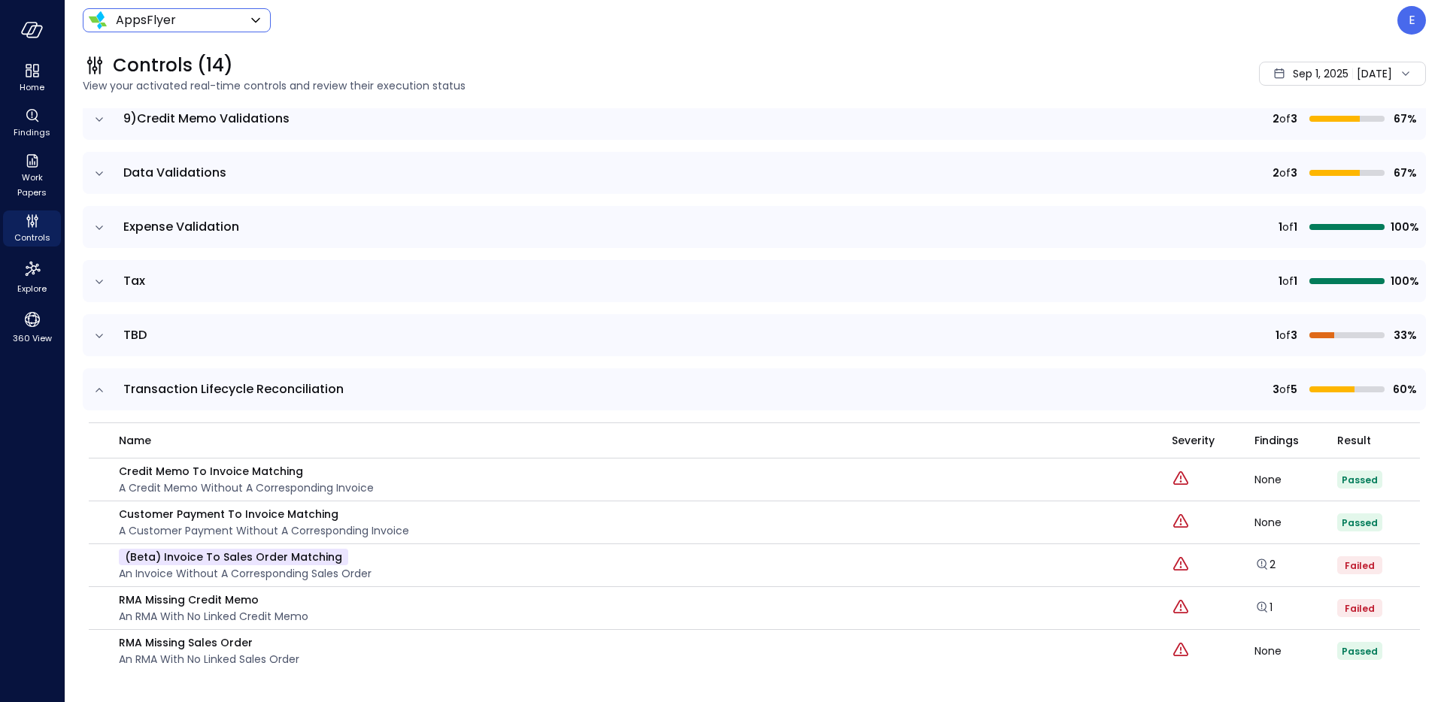
click at [92, 393] on icon "expand row" at bounding box center [99, 390] width 15 height 15
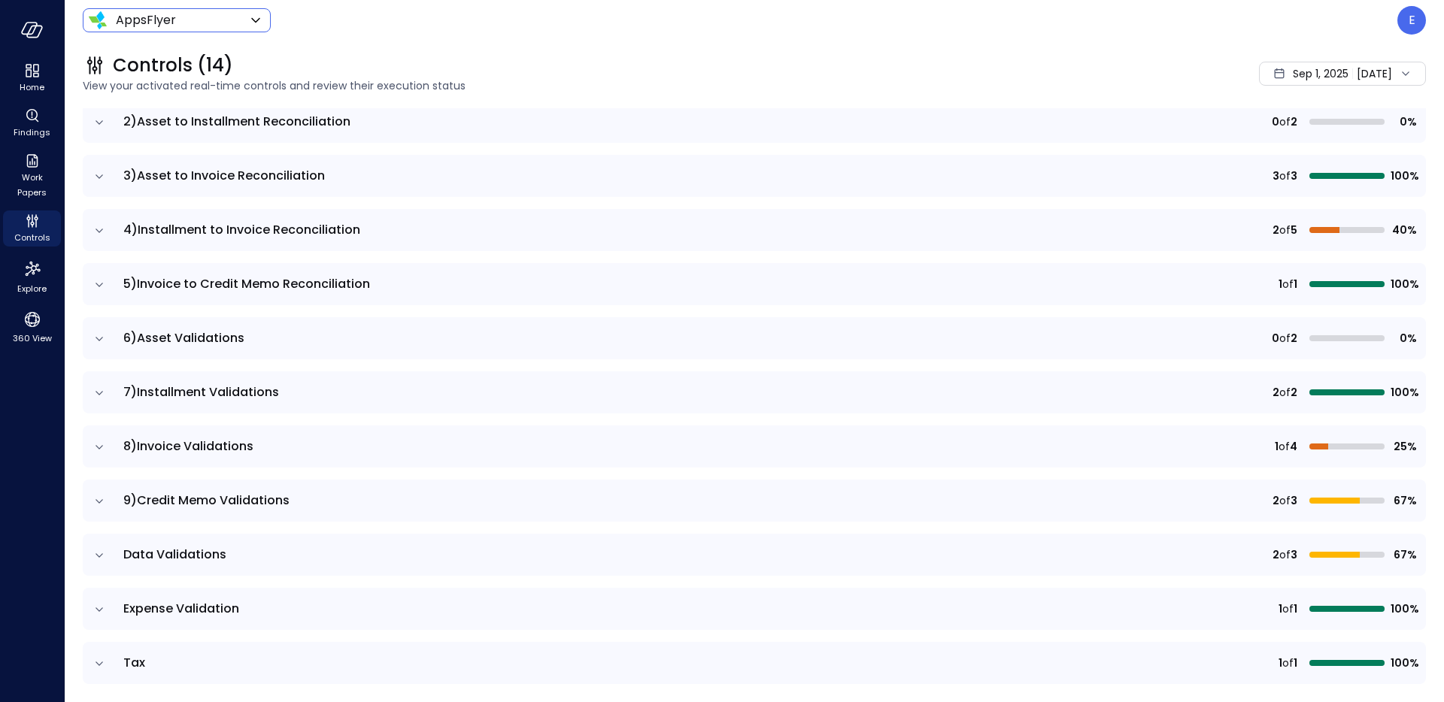
scroll to position [0, 0]
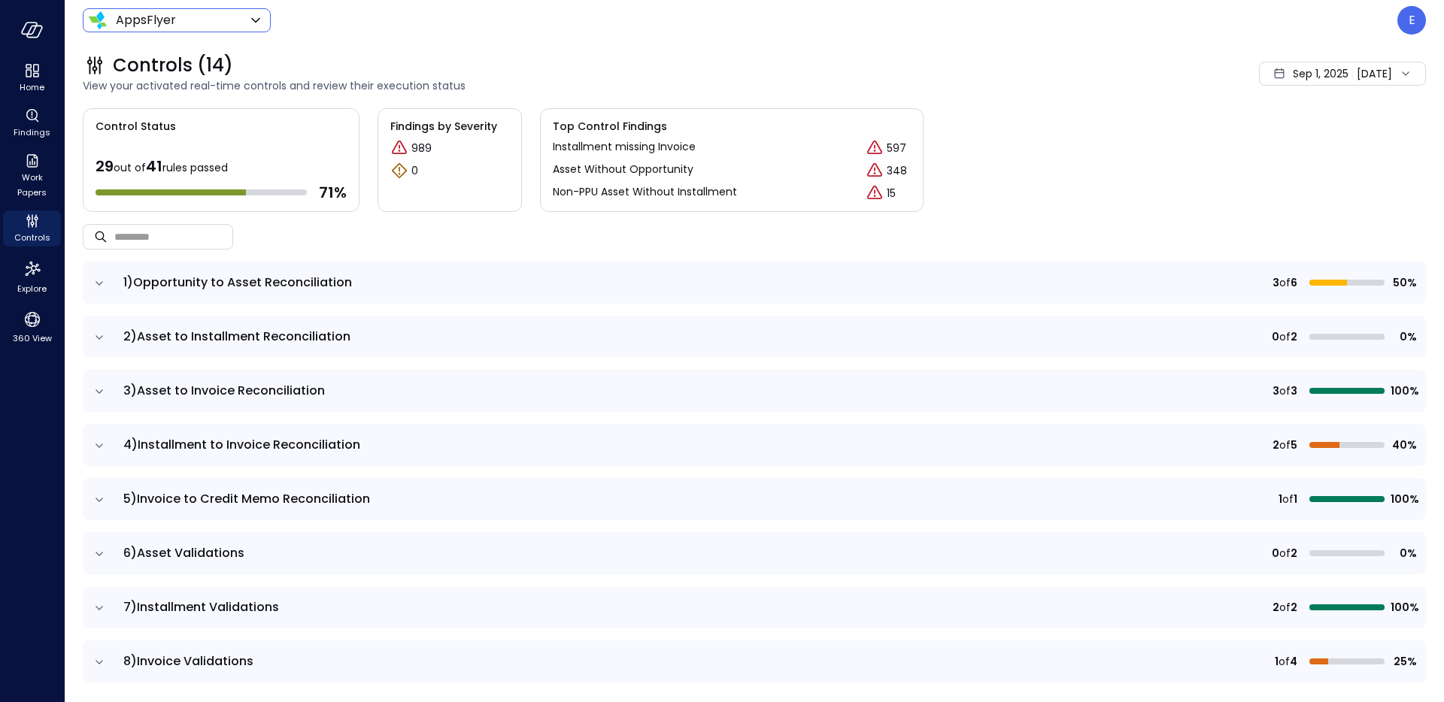
click at [96, 397] on icon "expand row" at bounding box center [99, 391] width 15 height 15
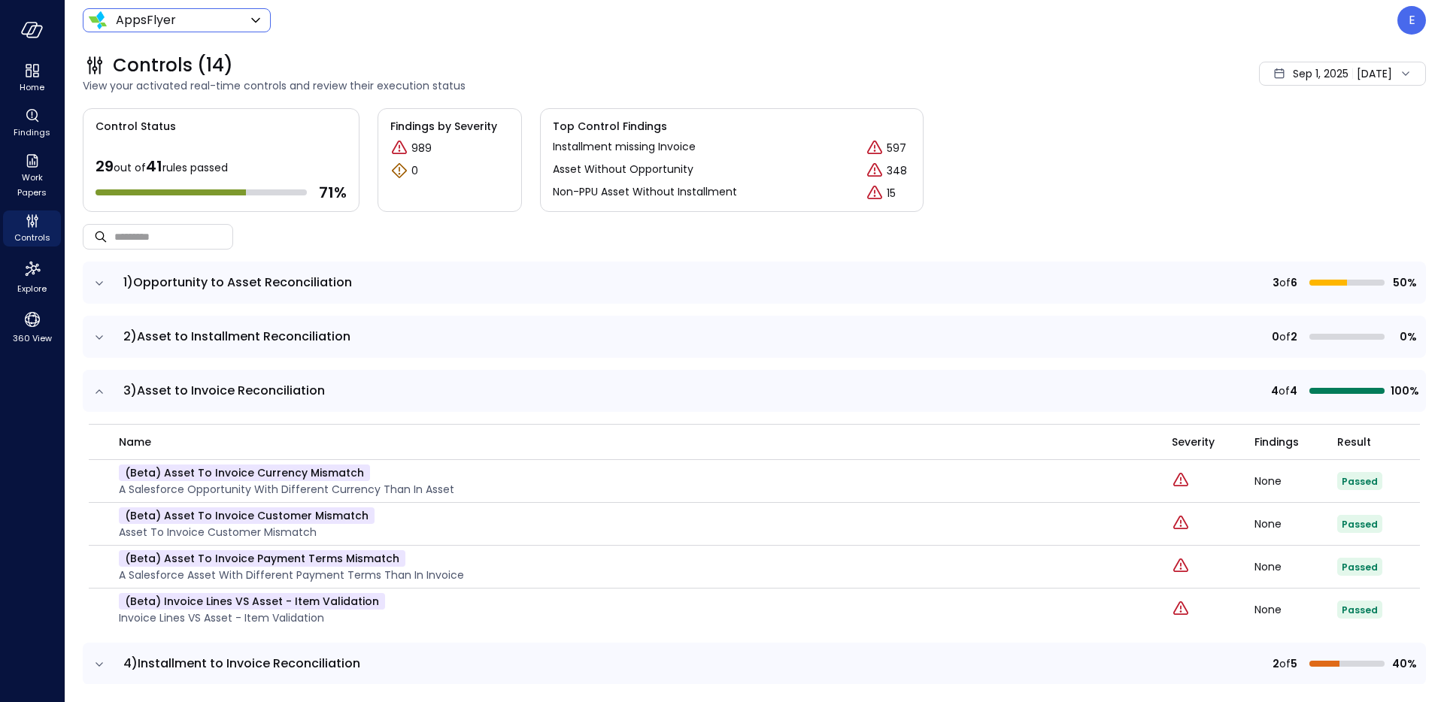
click at [106, 387] on icon "expand row" at bounding box center [99, 391] width 15 height 15
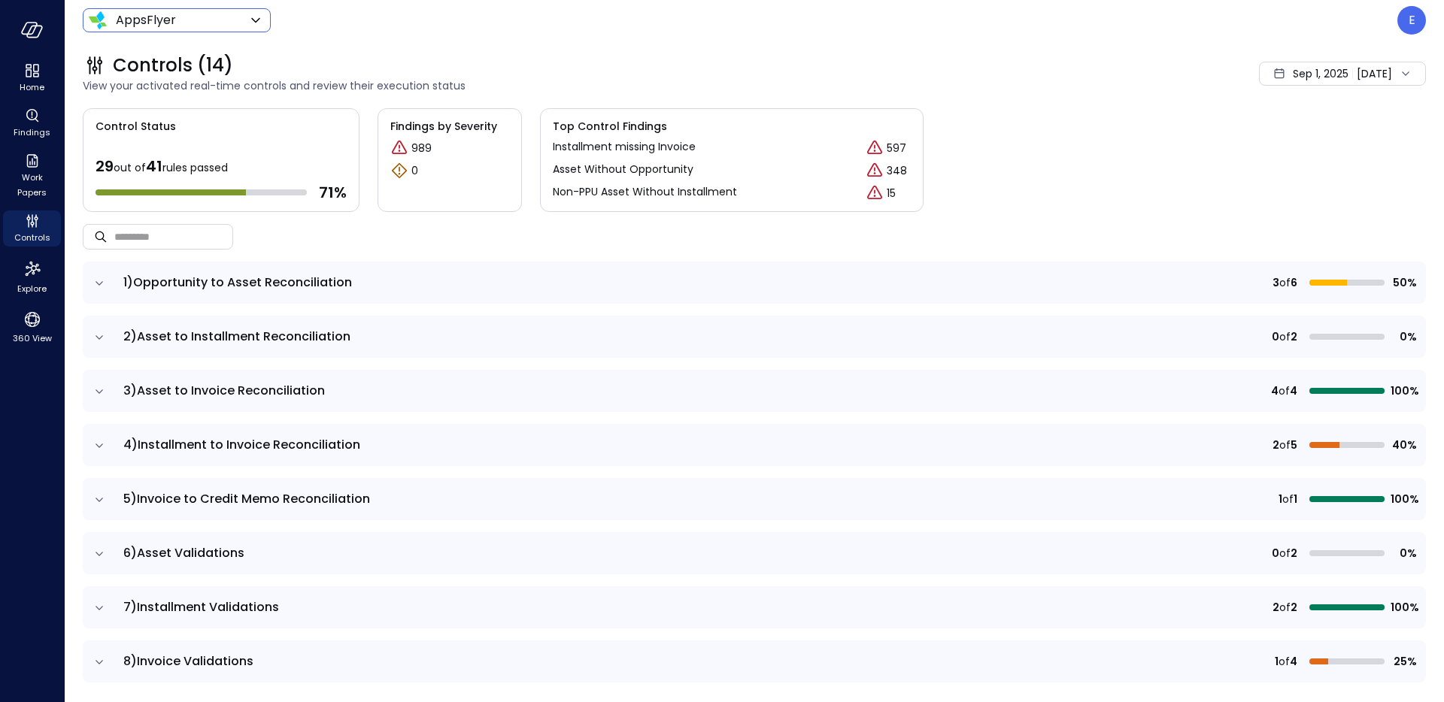
click at [102, 285] on icon "expand row" at bounding box center [99, 283] width 15 height 15
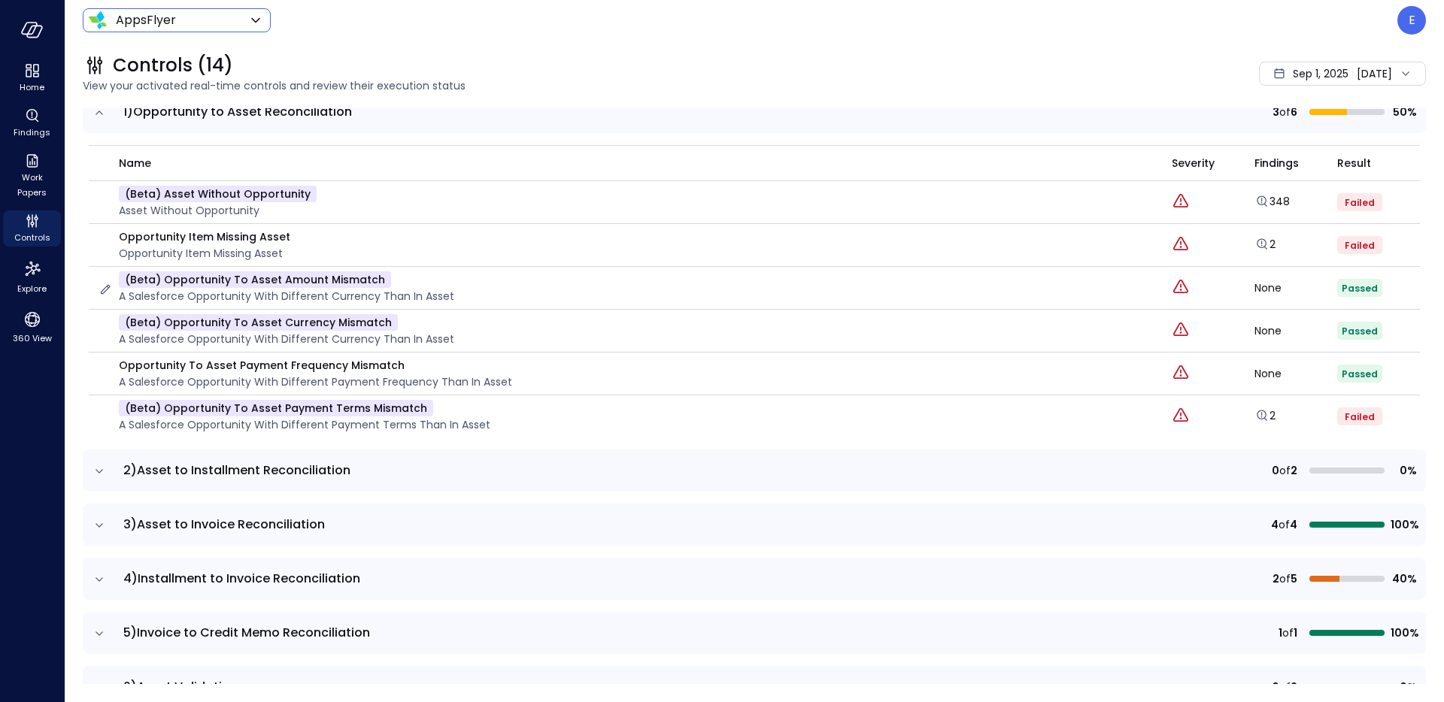
scroll to position [234, 0]
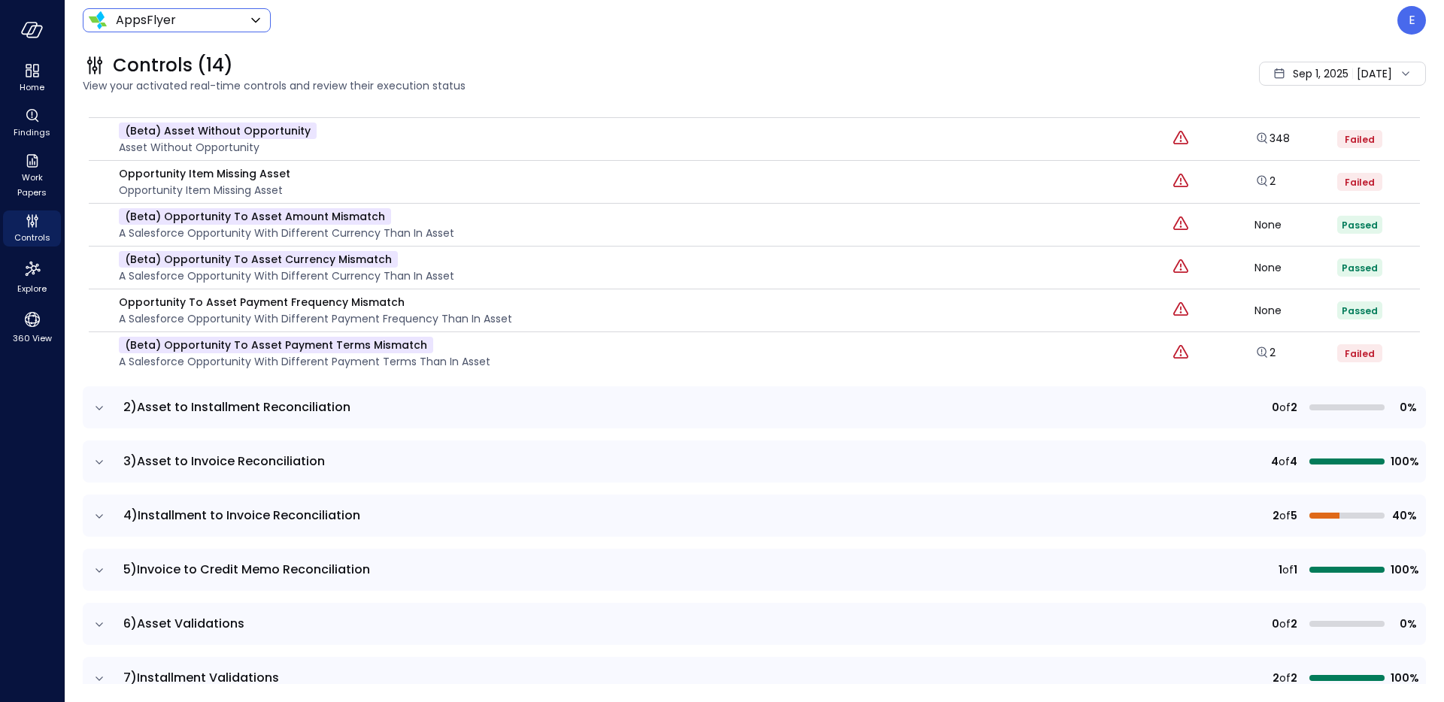
click at [96, 411] on icon "expand row" at bounding box center [99, 408] width 15 height 15
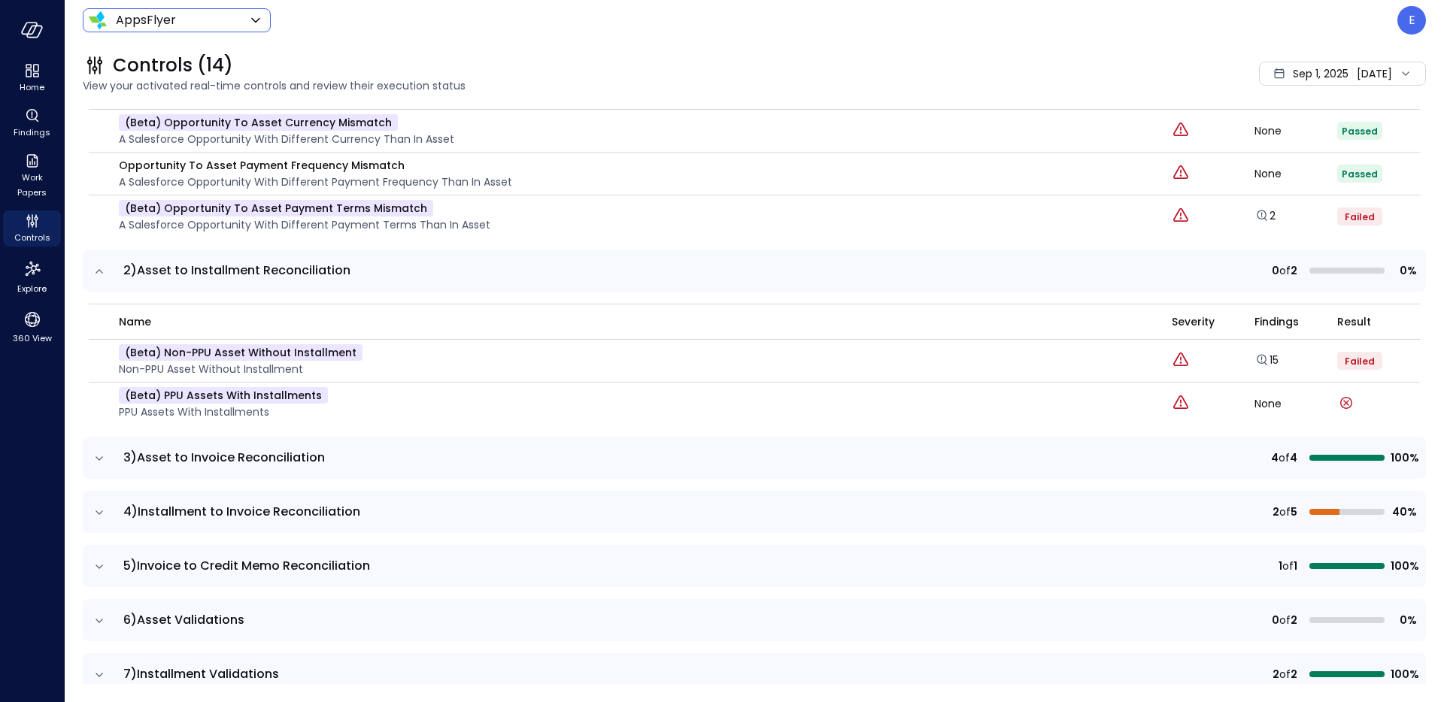
scroll to position [373, 0]
click at [95, 459] on icon "expand row" at bounding box center [99, 456] width 15 height 15
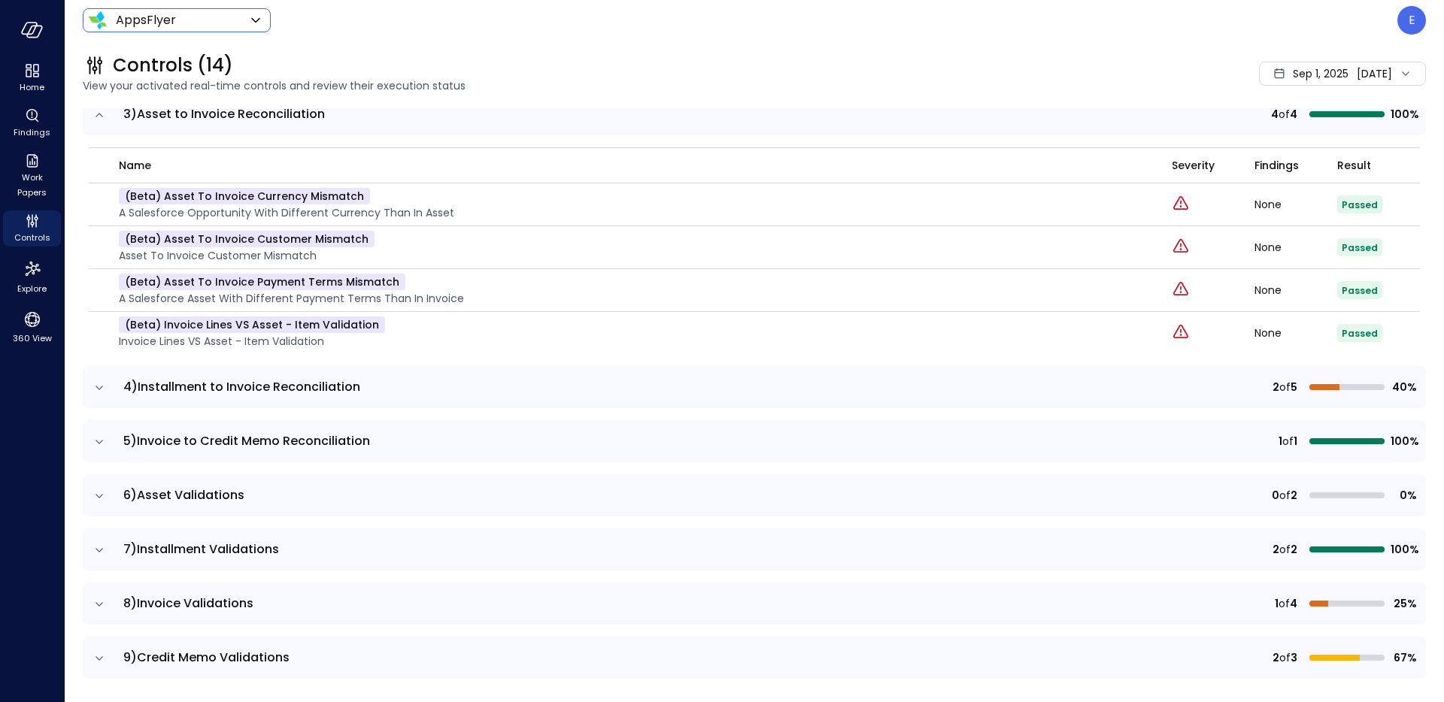
scroll to position [741, 0]
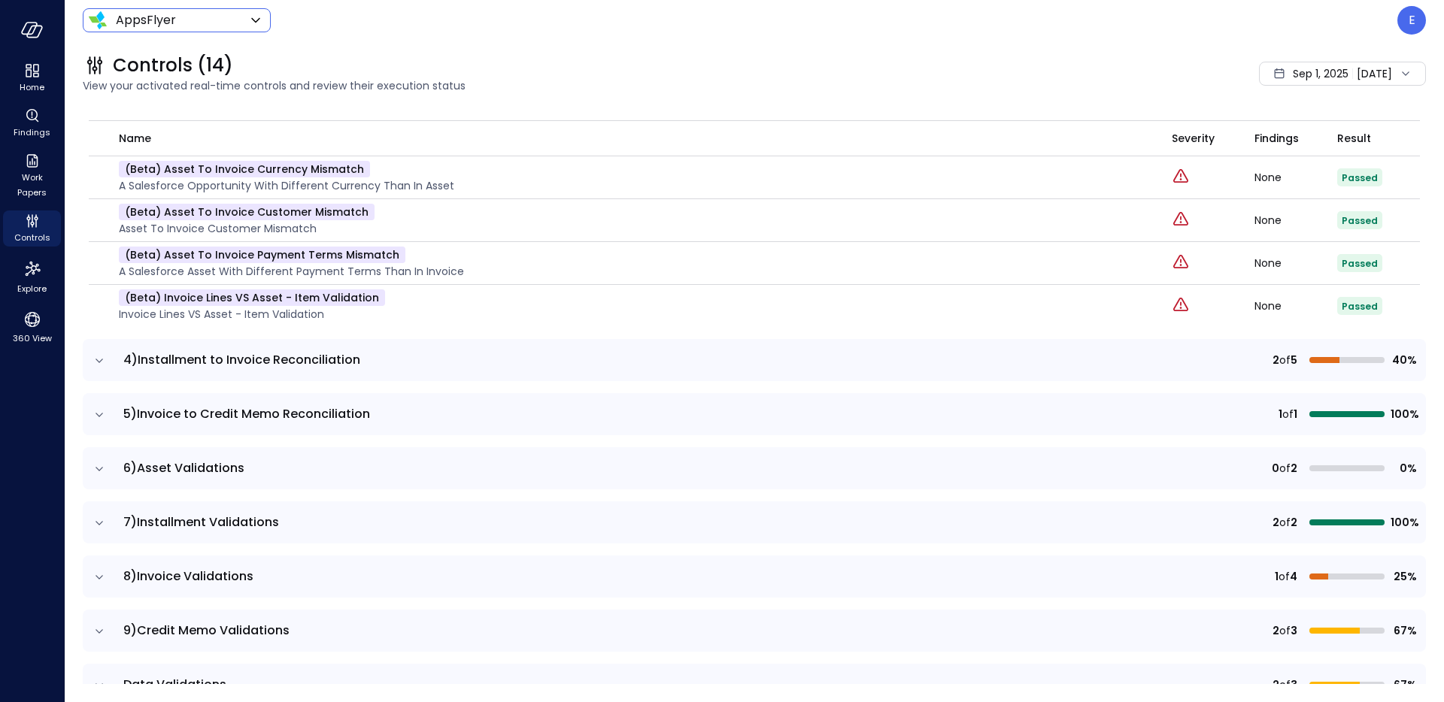
click at [100, 362] on icon "expand row" at bounding box center [99, 360] width 15 height 15
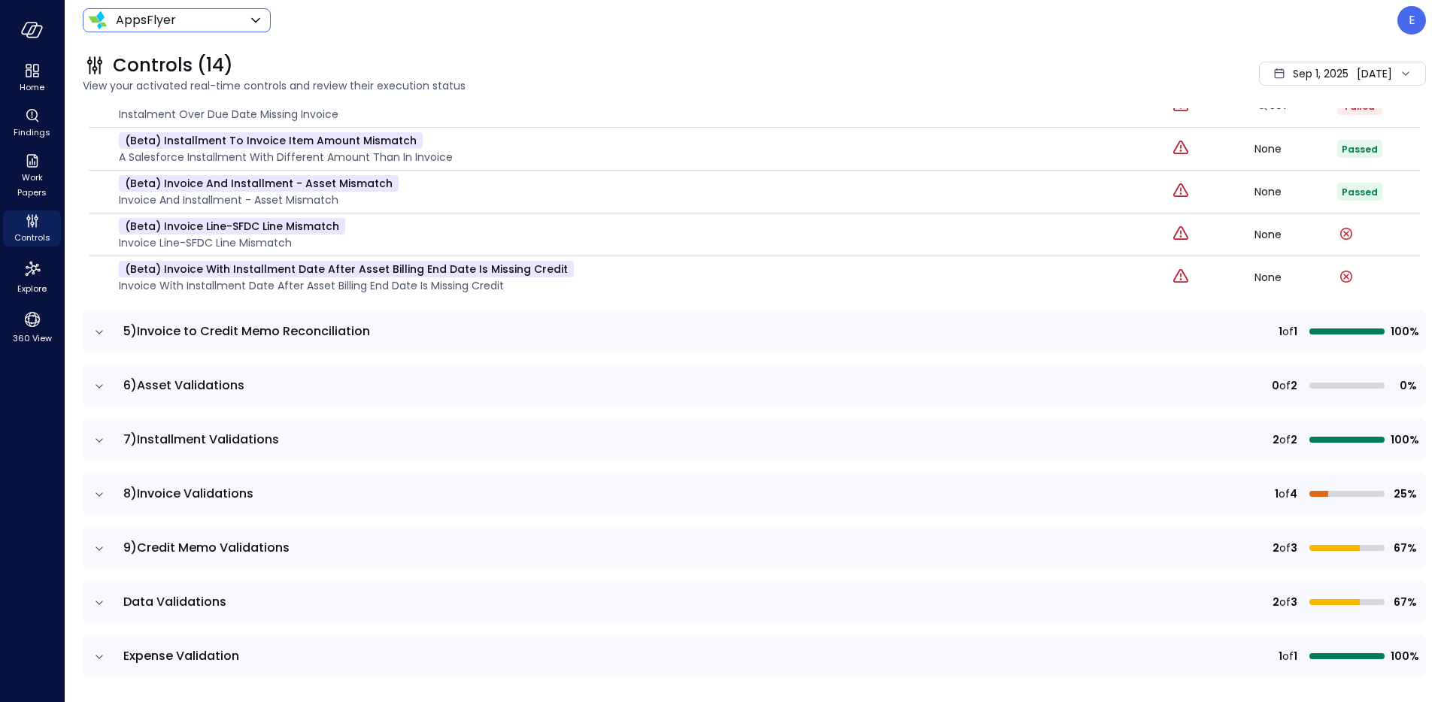
scroll to position [1098, 0]
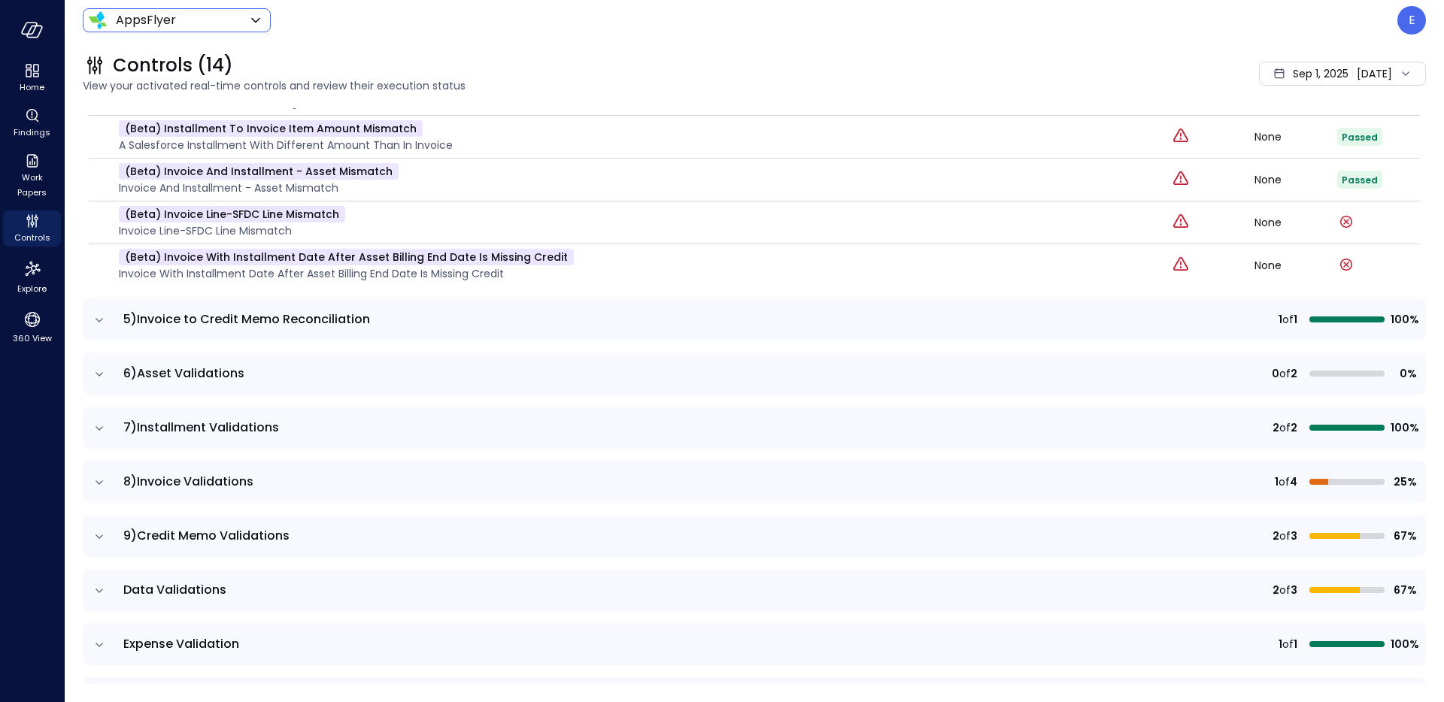
click at [1193, 308] on td "1 of 1 100%" at bounding box center [1144, 320] width 563 height 42
click at [102, 321] on icon "expand row" at bounding box center [99, 320] width 15 height 15
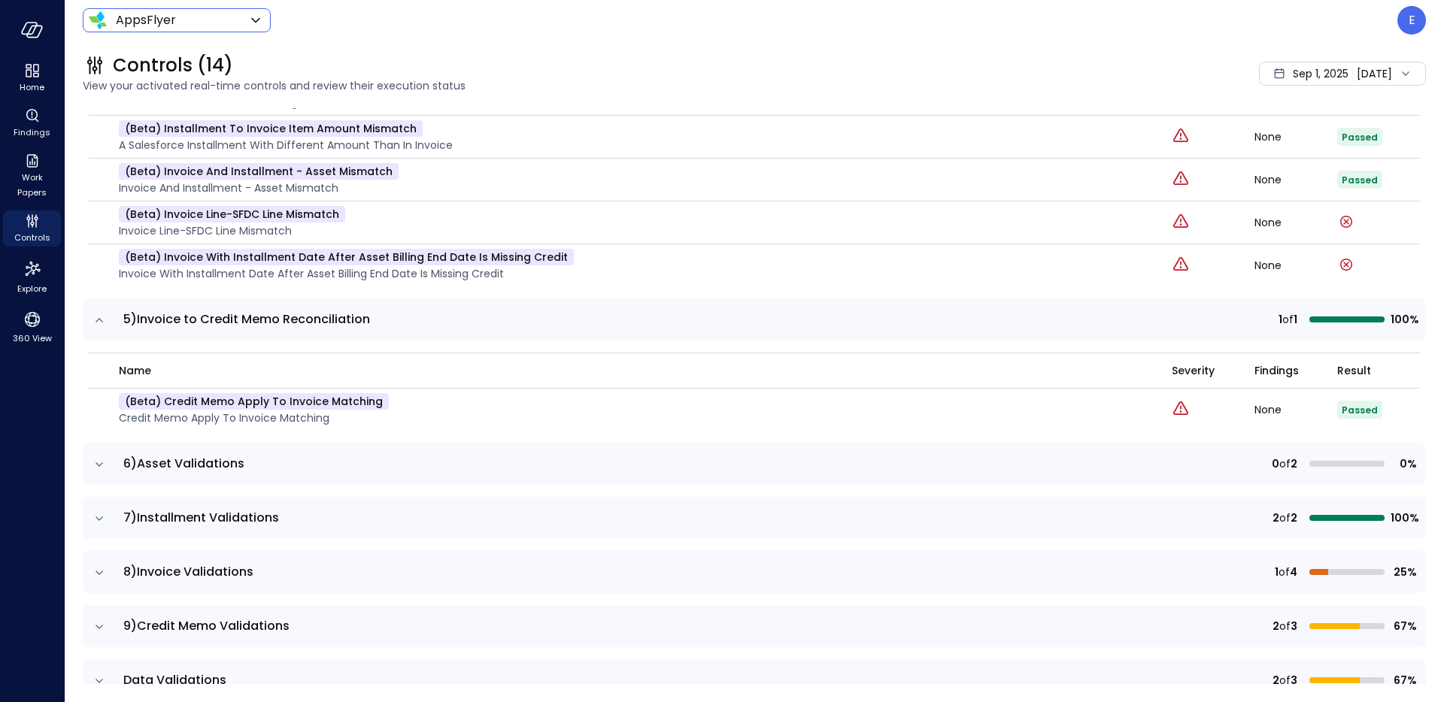
click at [99, 469] on icon "expand row" at bounding box center [99, 464] width 15 height 15
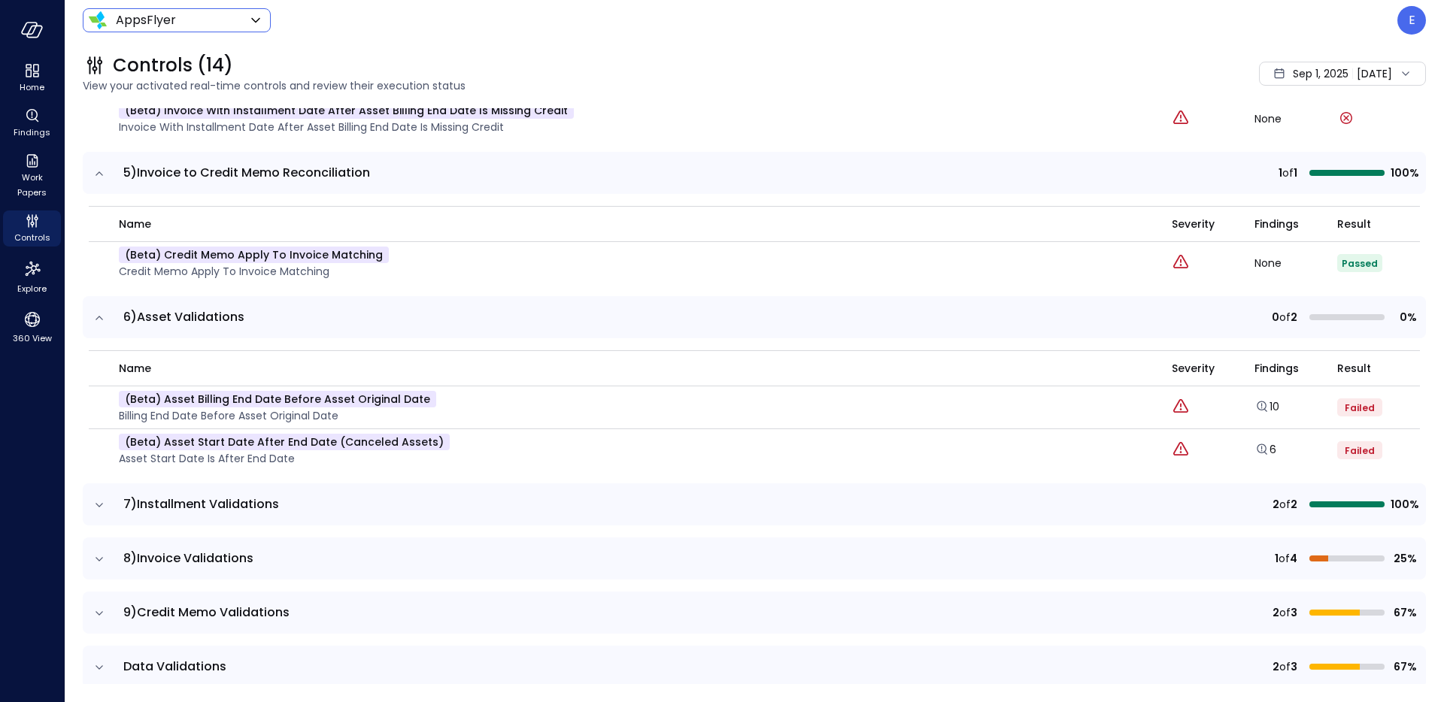
scroll to position [1245, 0]
click at [93, 508] on icon "expand row" at bounding box center [99, 504] width 15 height 15
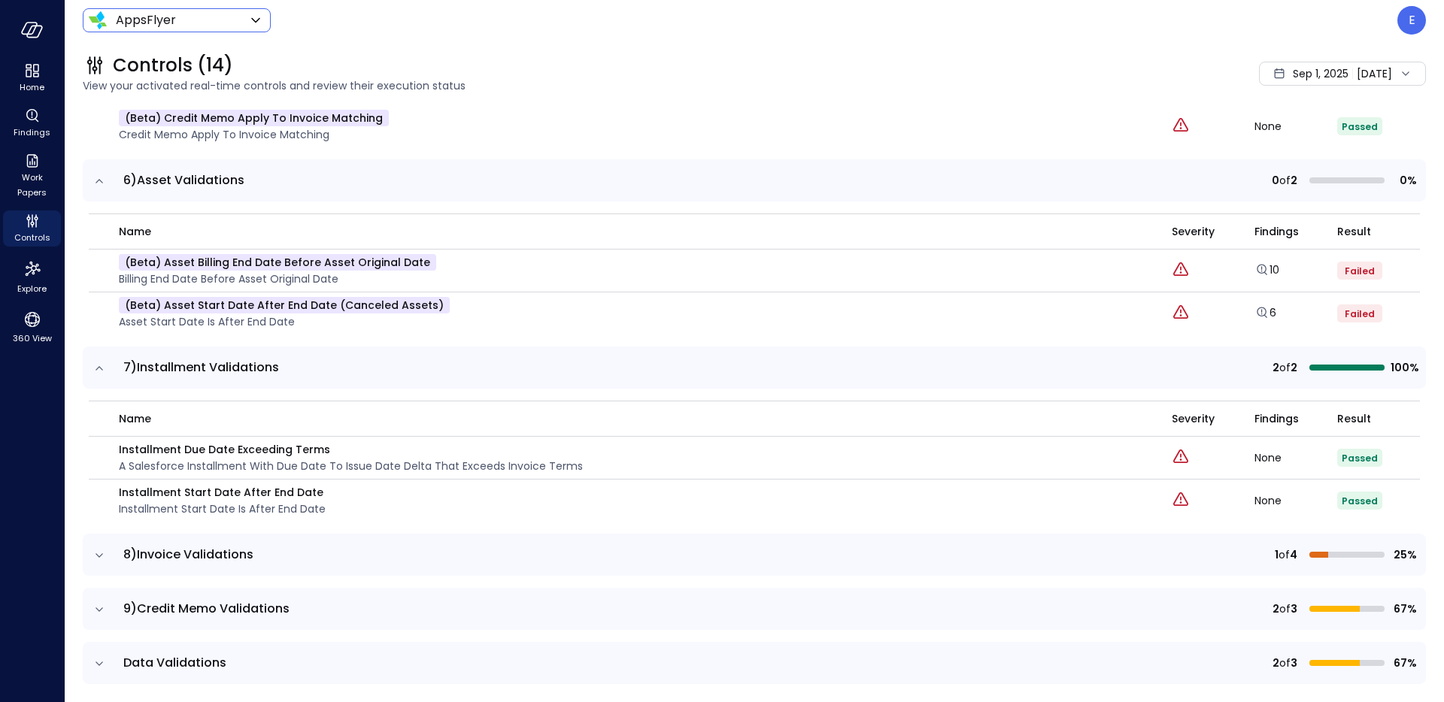
scroll to position [1380, 0]
click at [101, 553] on icon "expand row" at bounding box center [99, 557] width 15 height 15
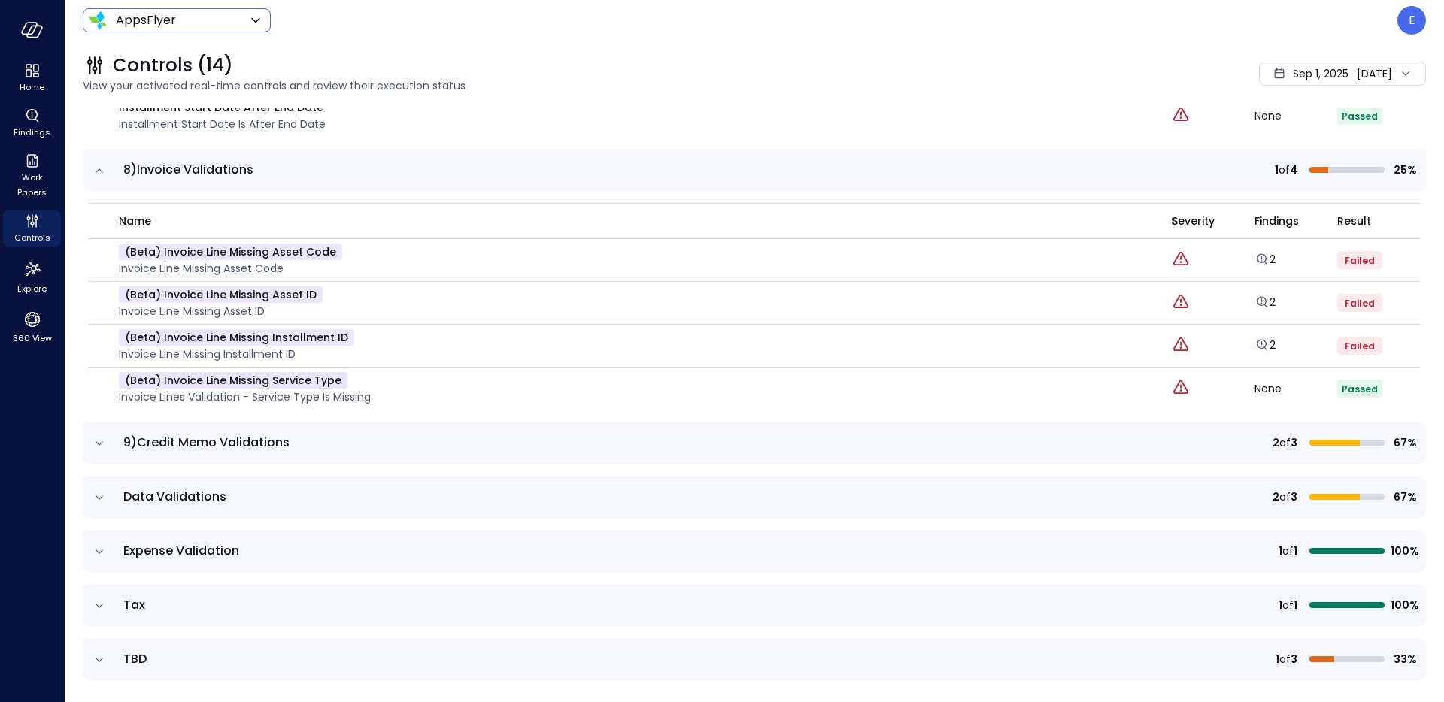
scroll to position [1788, 0]
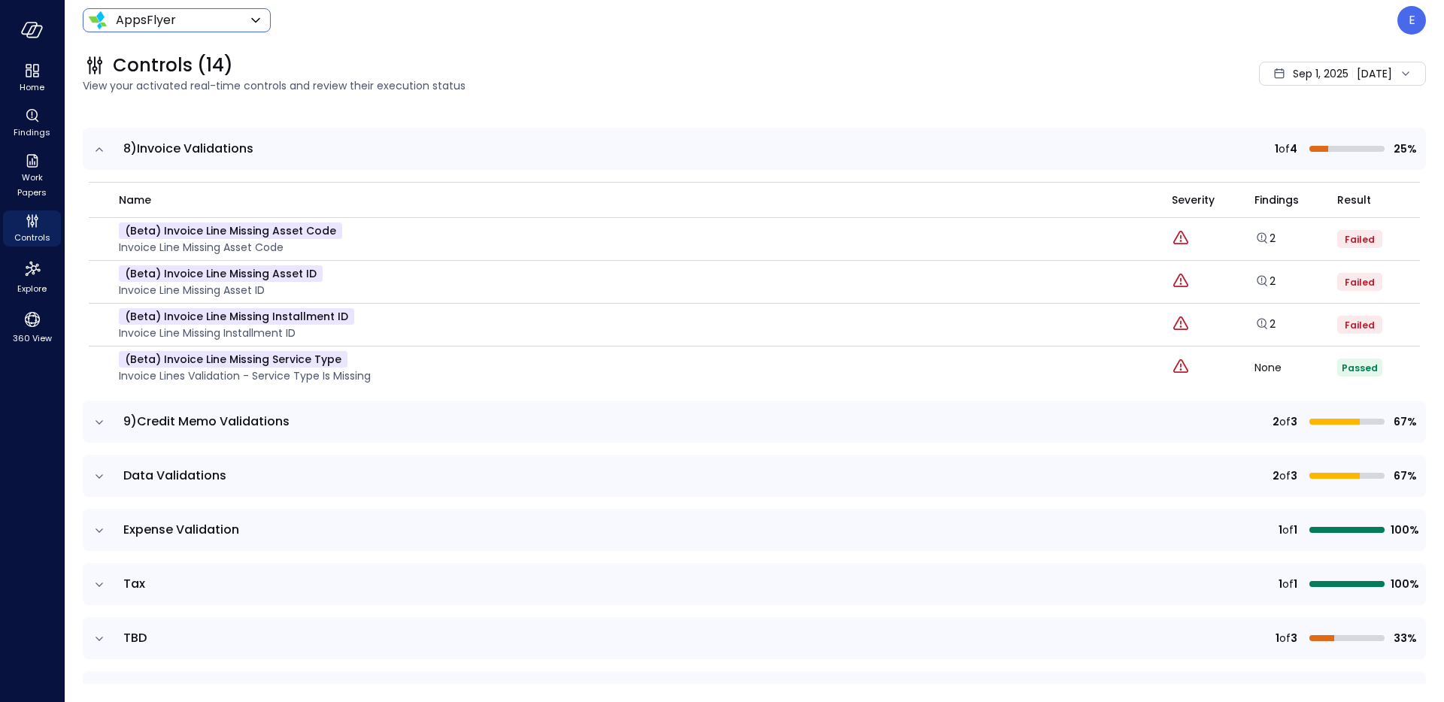
click at [99, 423] on icon "expand row" at bounding box center [100, 422] width 8 height 4
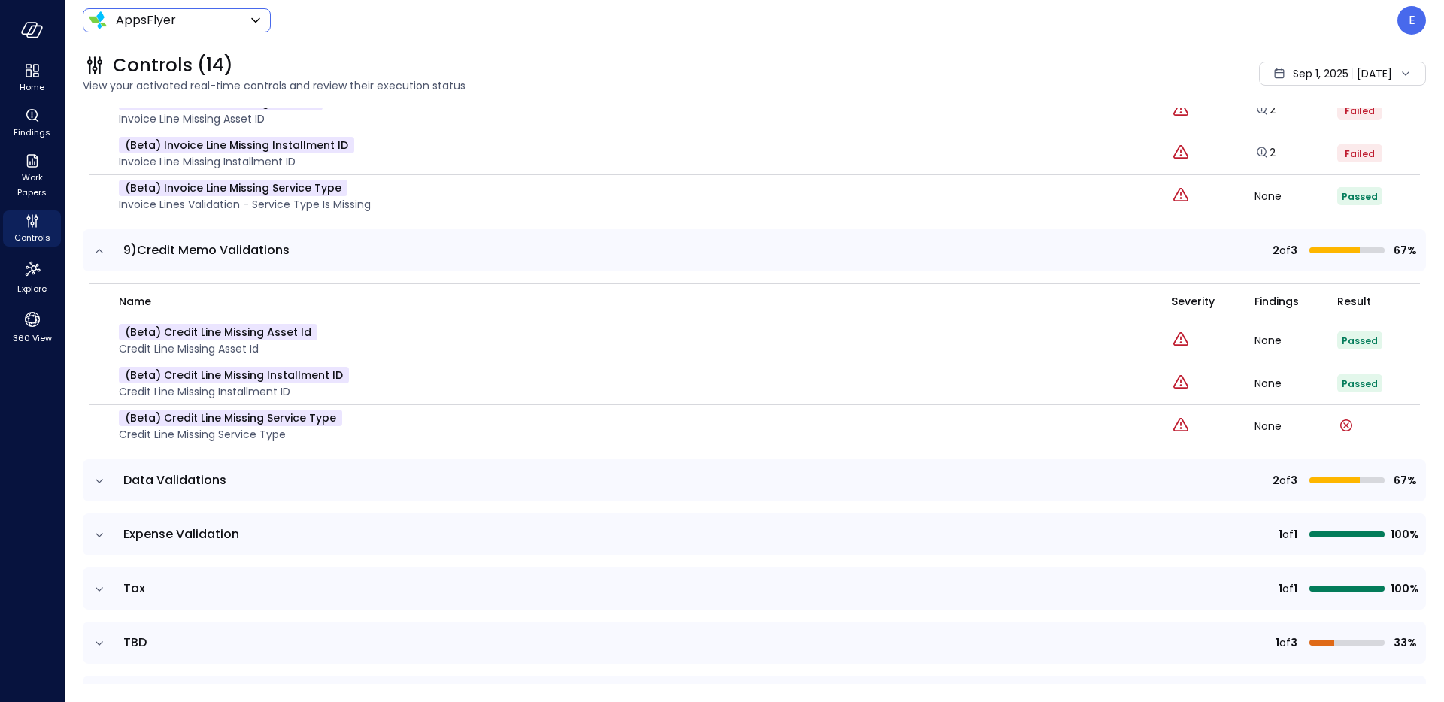
scroll to position [1957, 0]
click at [102, 480] on icon "expand row" at bounding box center [99, 482] width 15 height 15
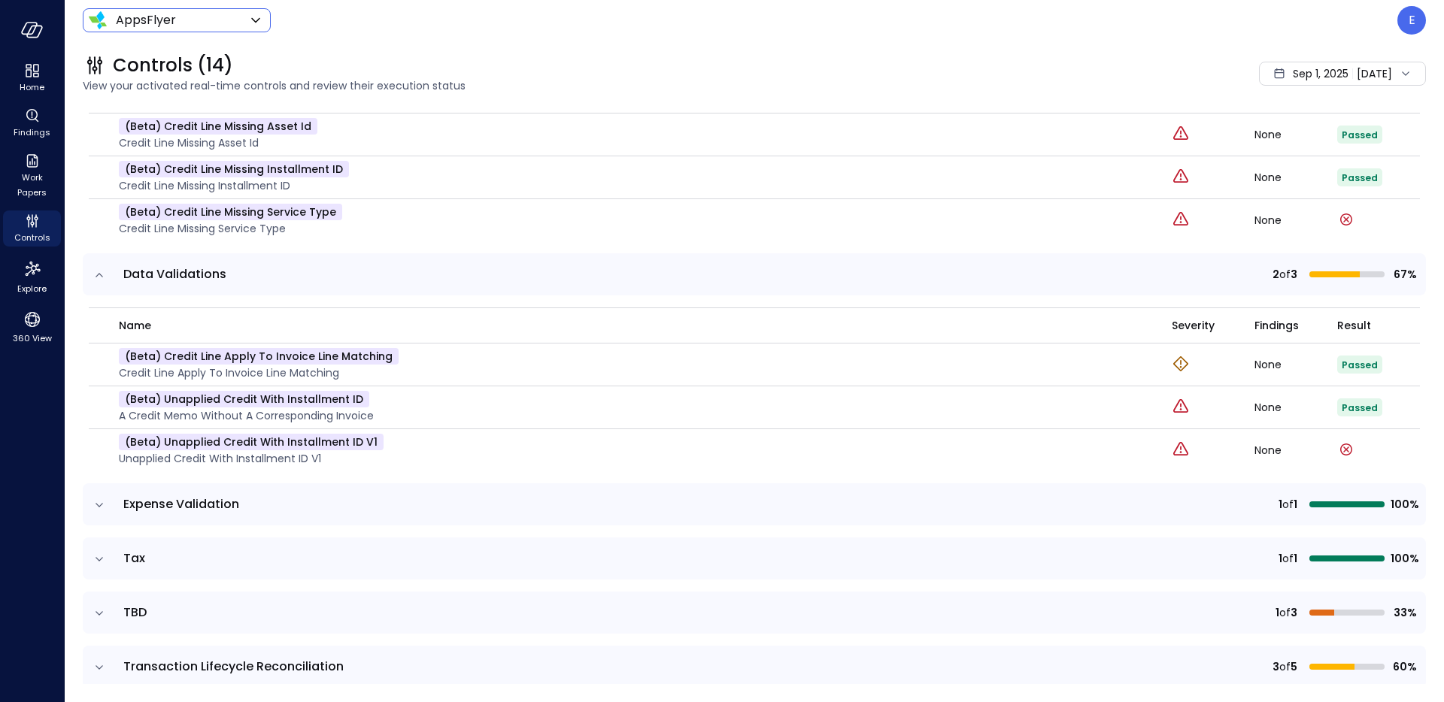
scroll to position [2181, 0]
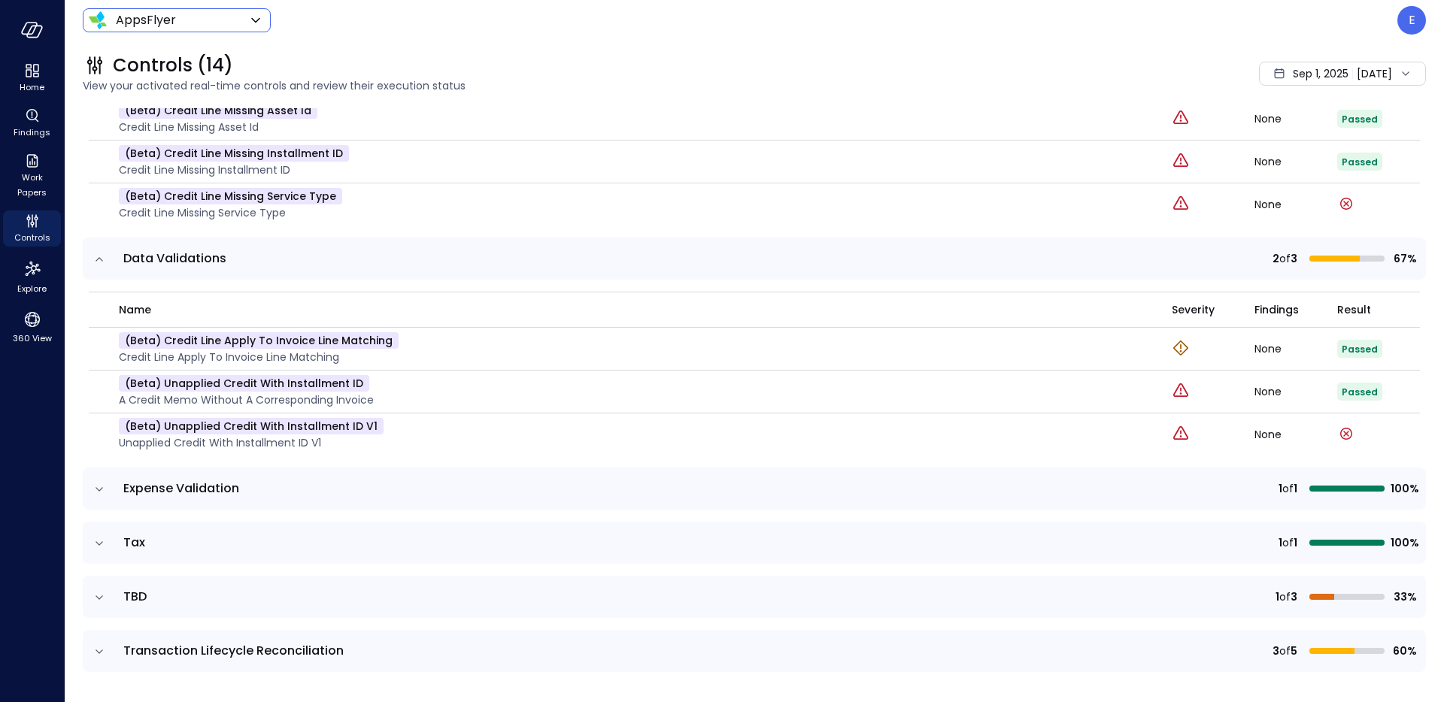
click at [97, 494] on icon "expand row" at bounding box center [99, 489] width 15 height 15
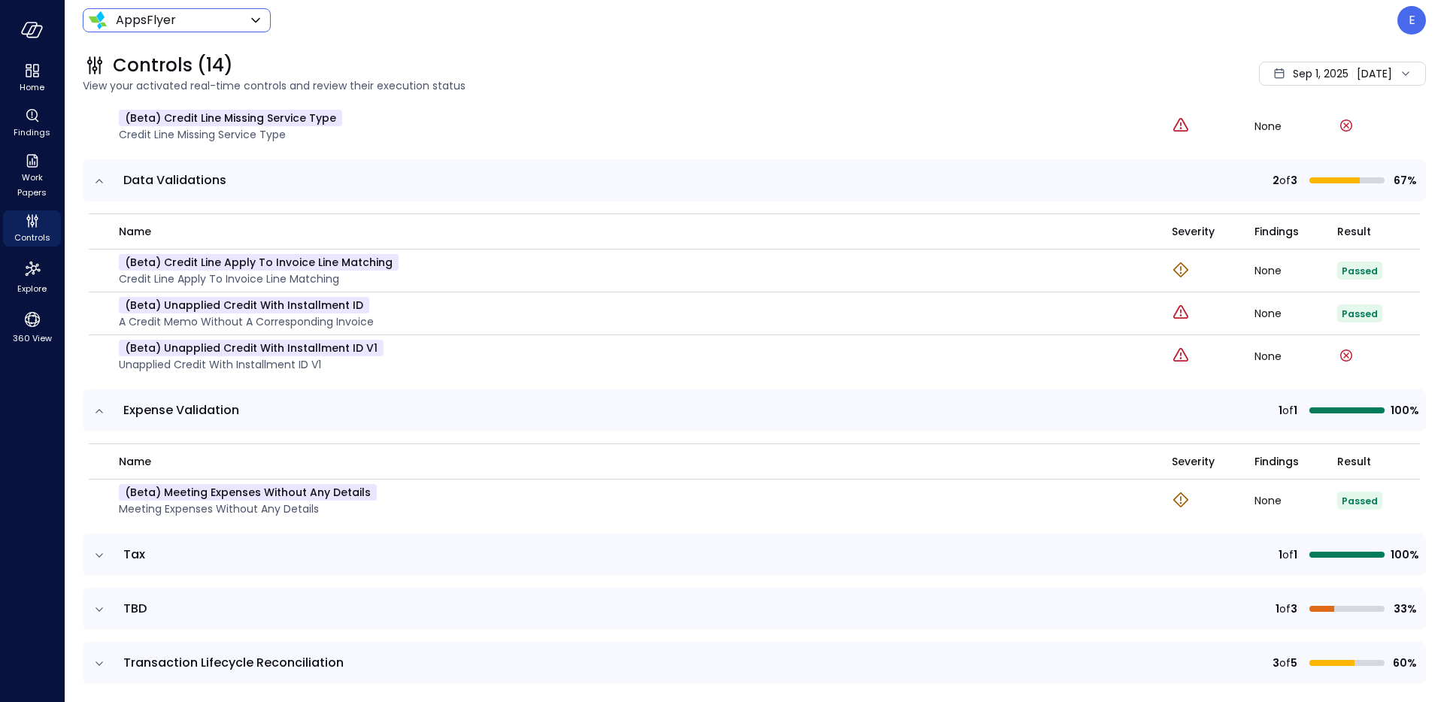
scroll to position [2271, 0]
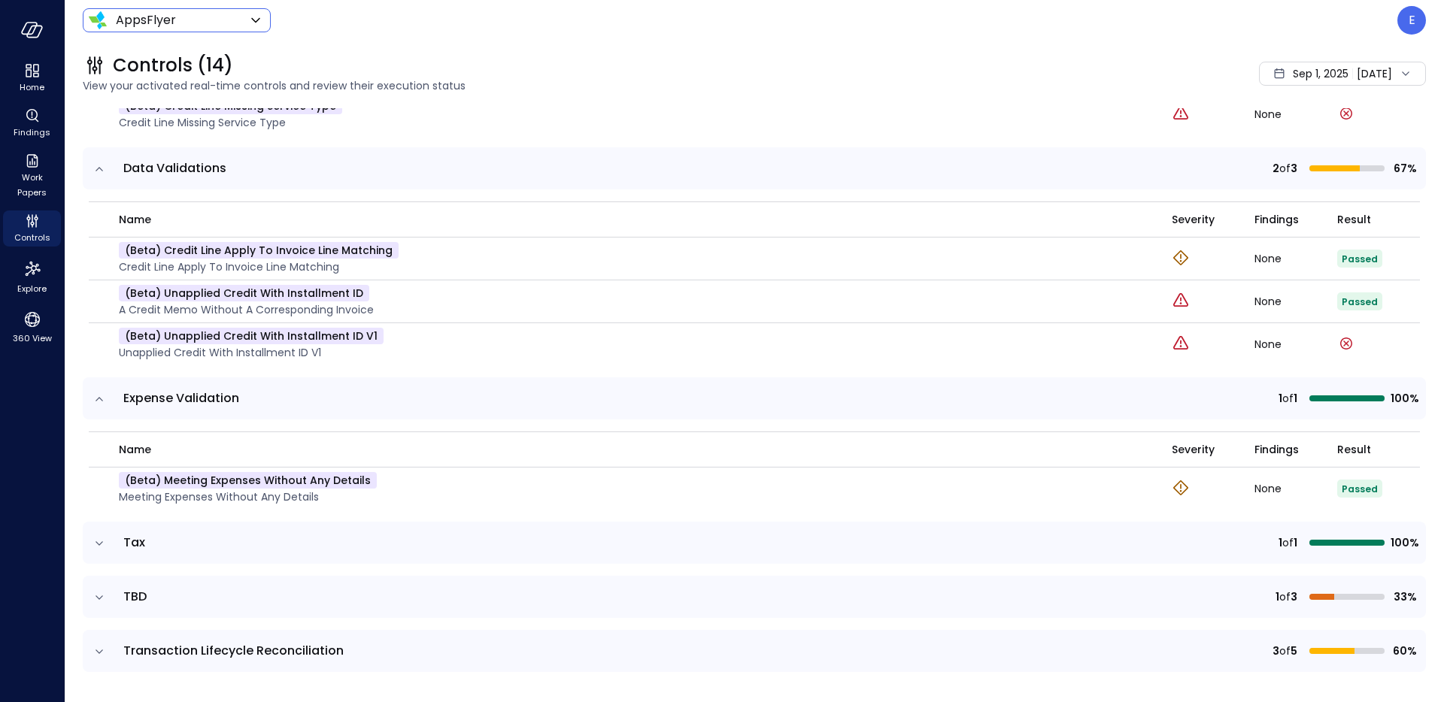
click at [108, 539] on td at bounding box center [99, 543] width 32 height 42
click at [105, 541] on icon "expand row" at bounding box center [99, 543] width 15 height 15
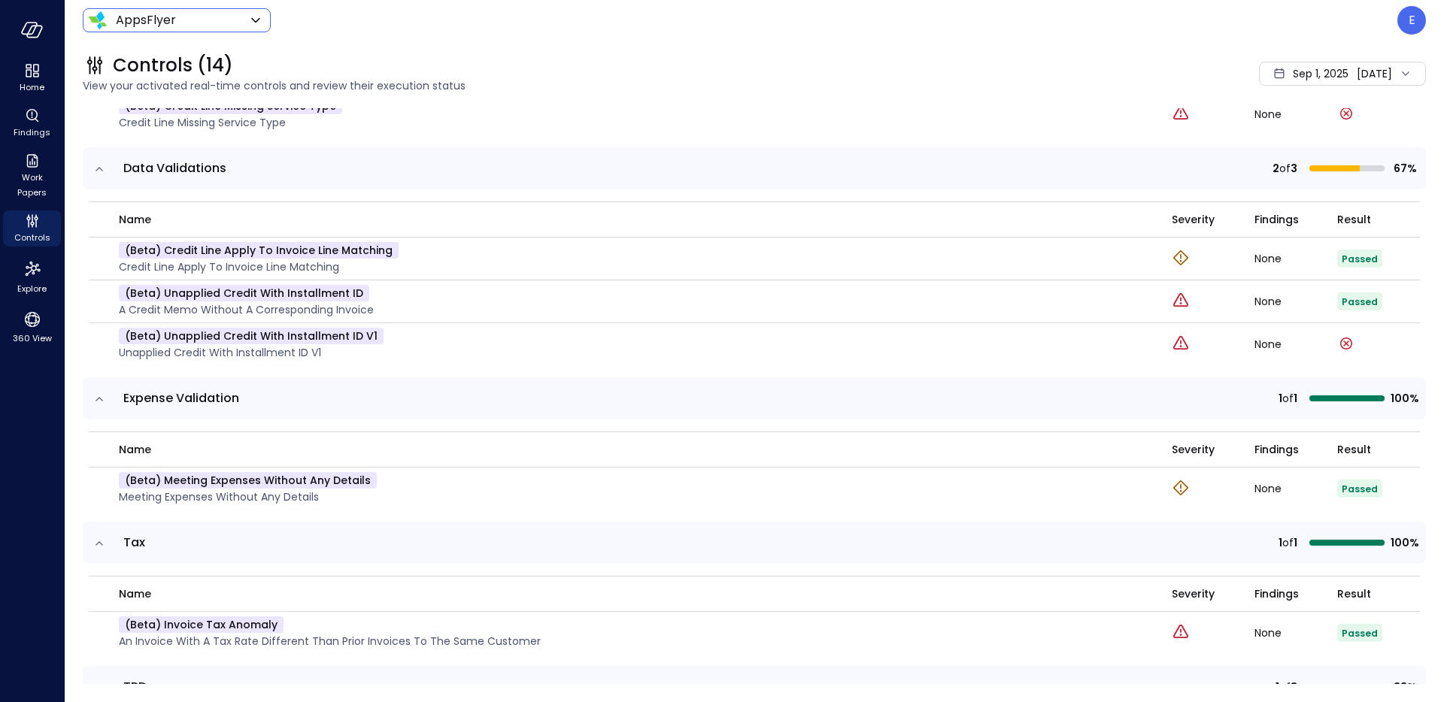
scroll to position [2361, 0]
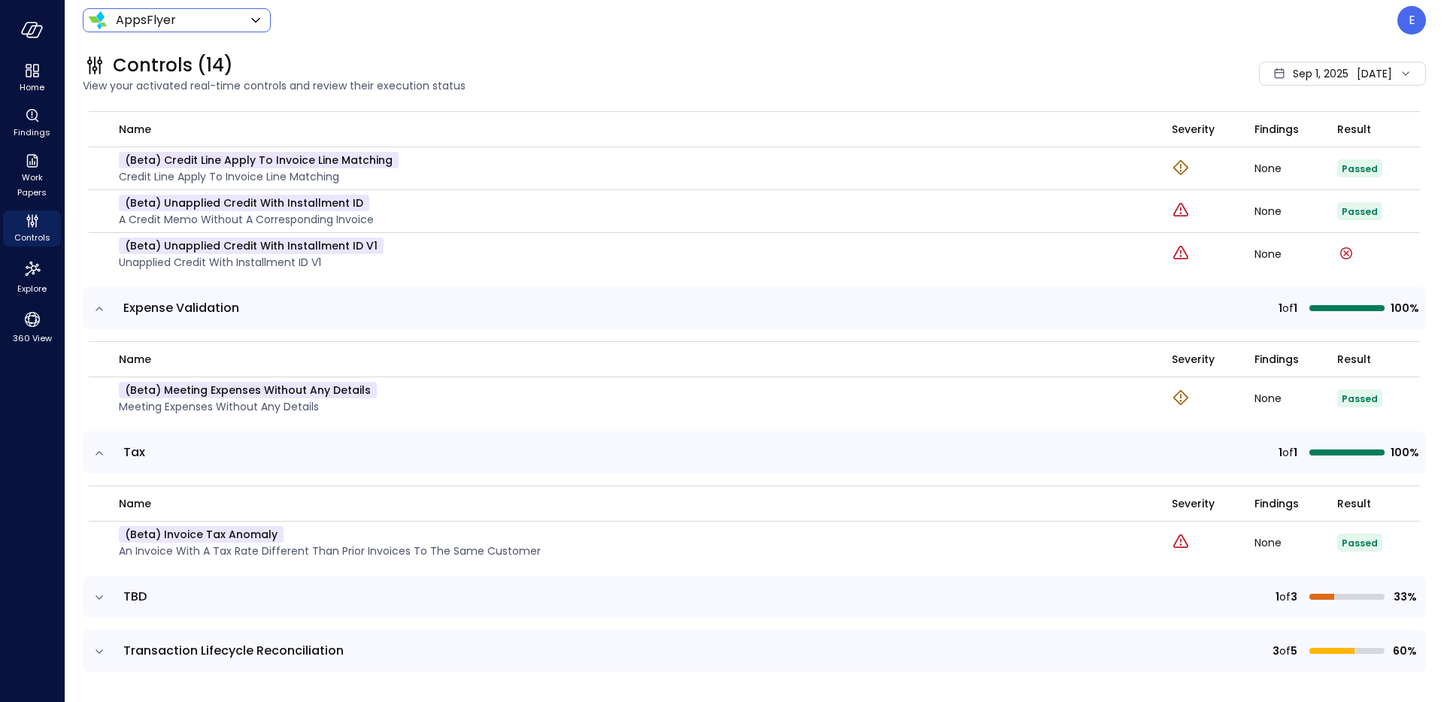
click at [96, 601] on icon "expand row" at bounding box center [99, 597] width 15 height 15
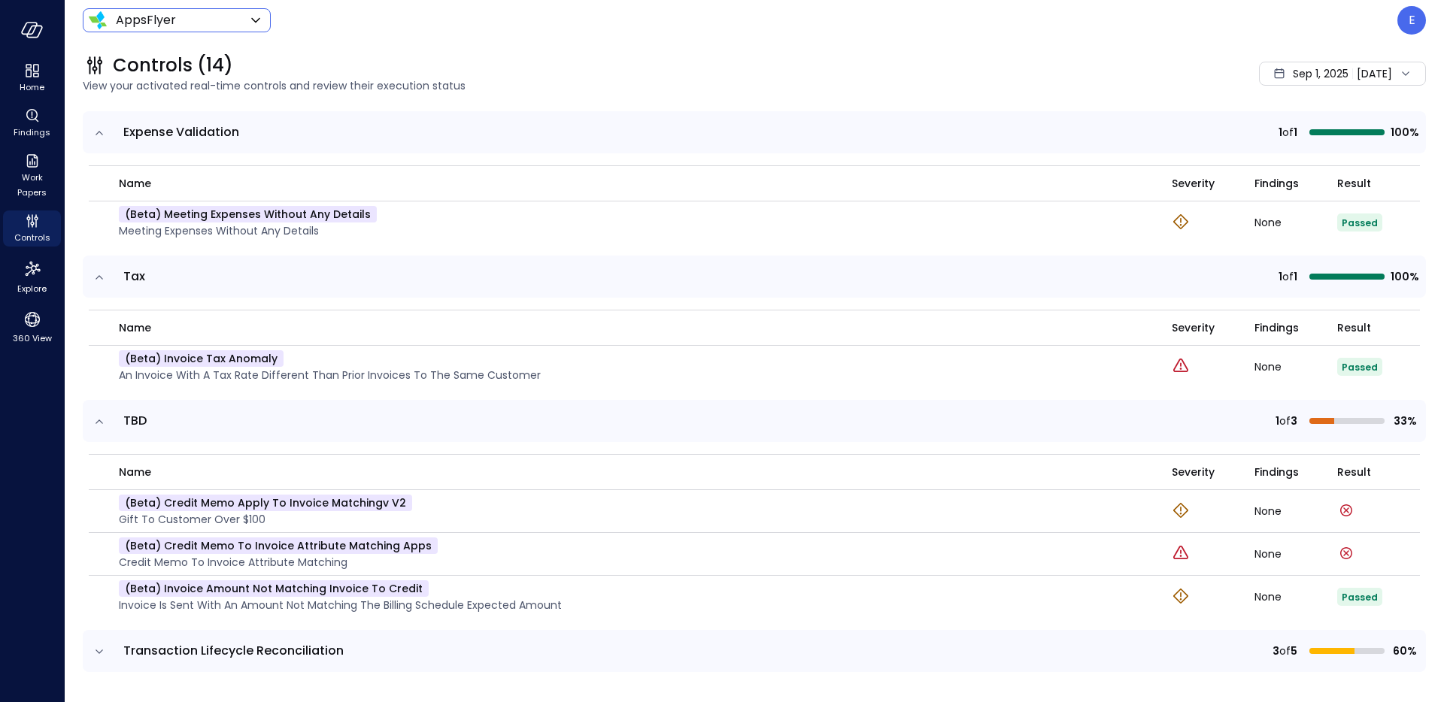
click at [99, 653] on icon "expand row" at bounding box center [99, 651] width 15 height 15
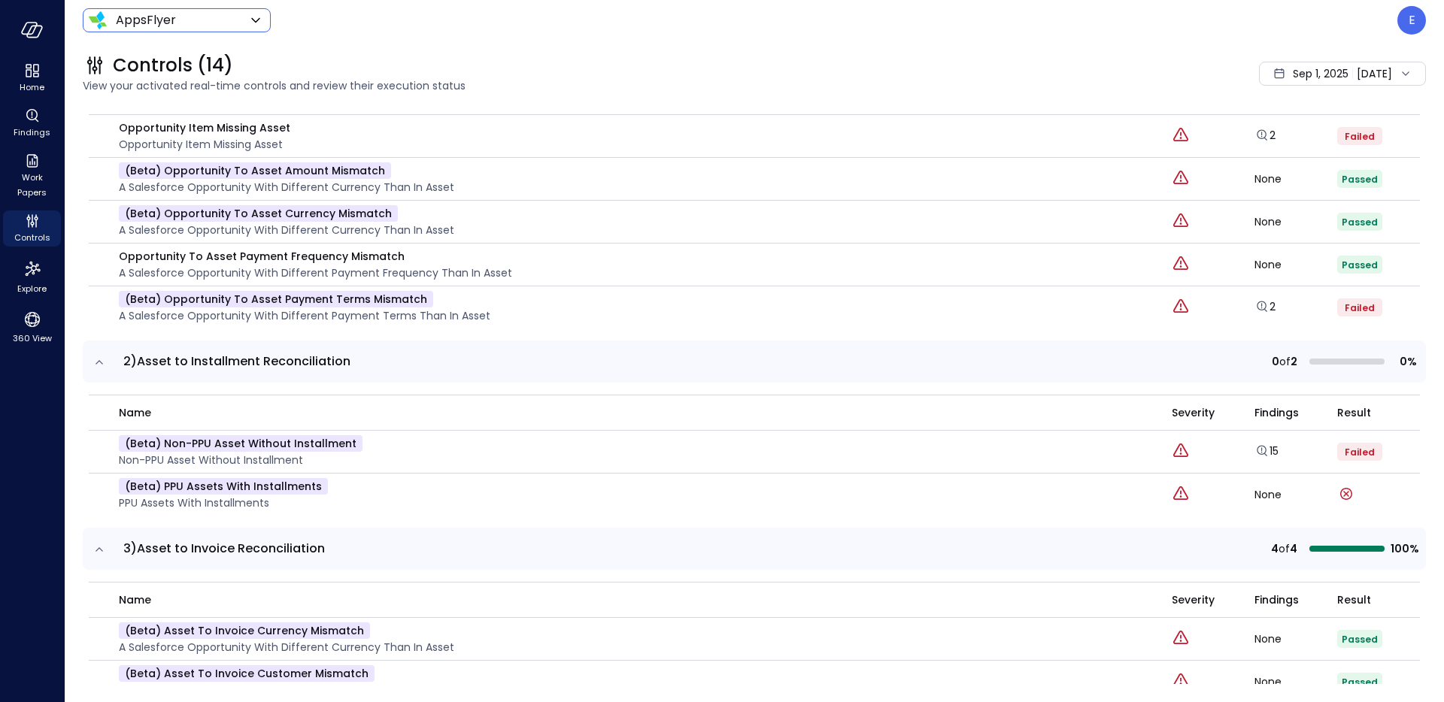
scroll to position [0, 0]
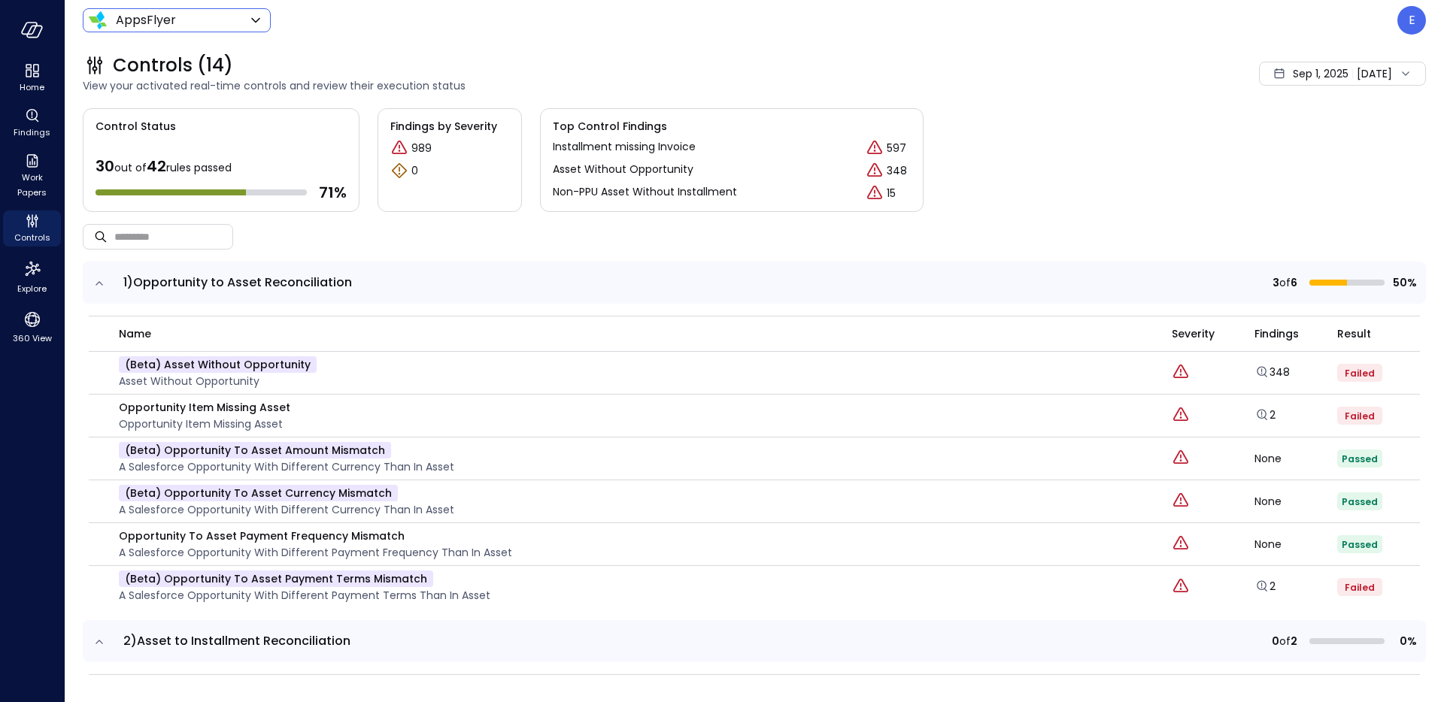
click at [261, 21] on icon at bounding box center [256, 20] width 18 height 18
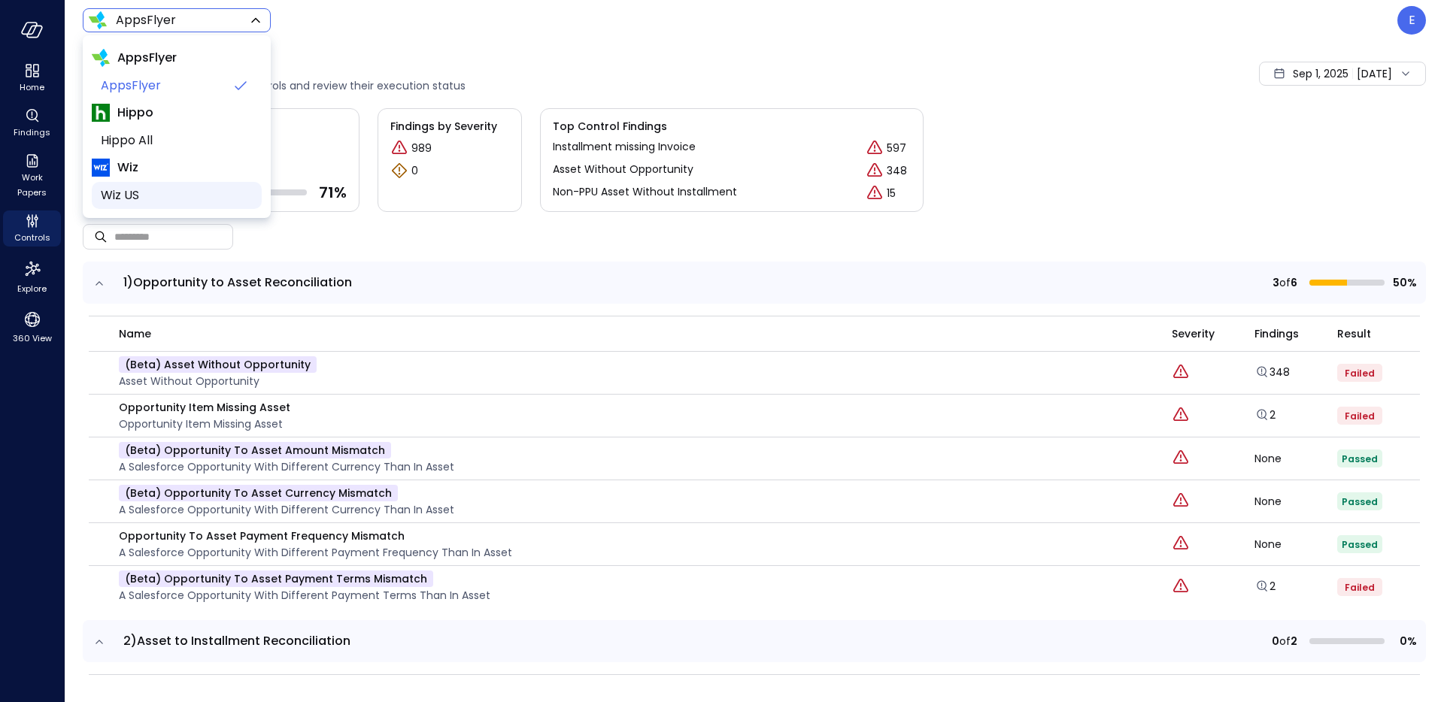
click at [183, 188] on span "Wiz US" at bounding box center [175, 195] width 149 height 18
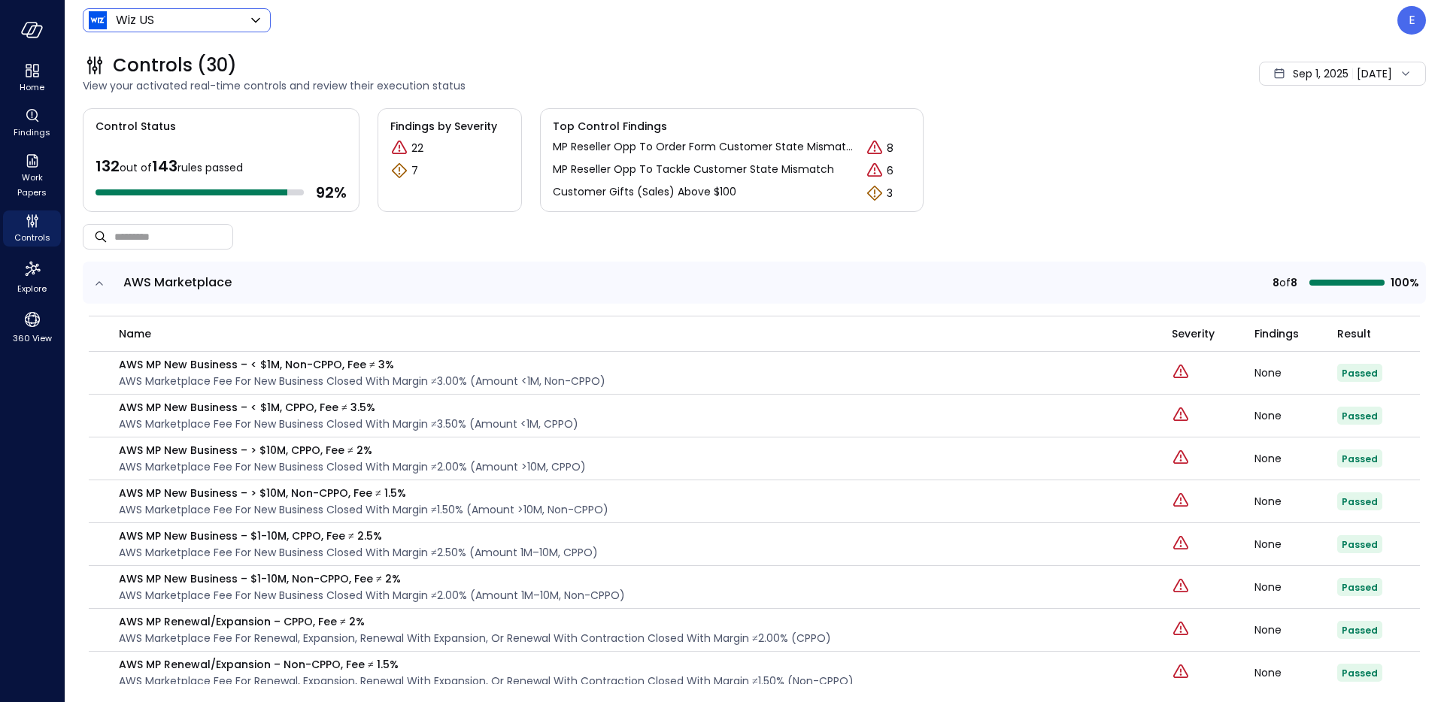
click at [271, 13] on div "Wiz US ****** ​ E" at bounding box center [754, 20] width 1343 height 29
click at [259, 19] on icon at bounding box center [256, 20] width 18 height 18
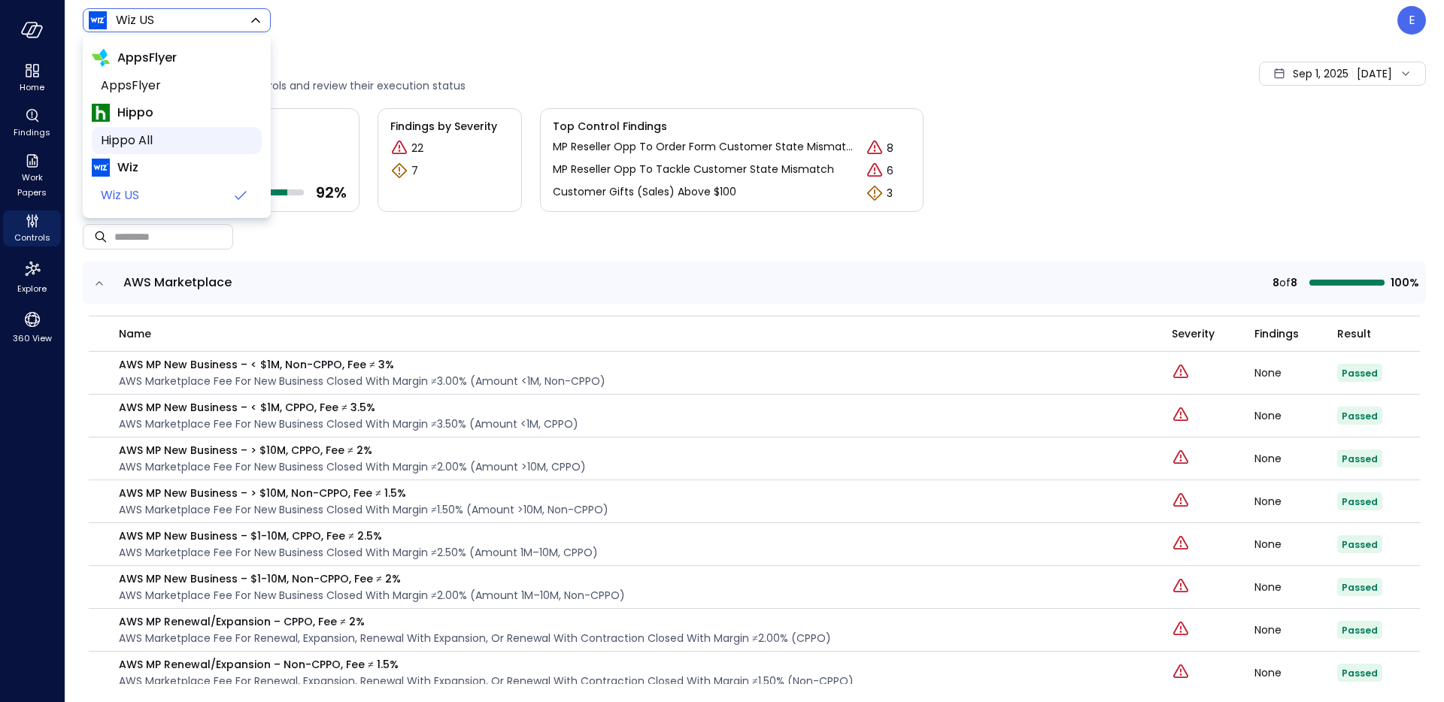
click at [183, 132] on span "Hippo All" at bounding box center [175, 141] width 149 height 18
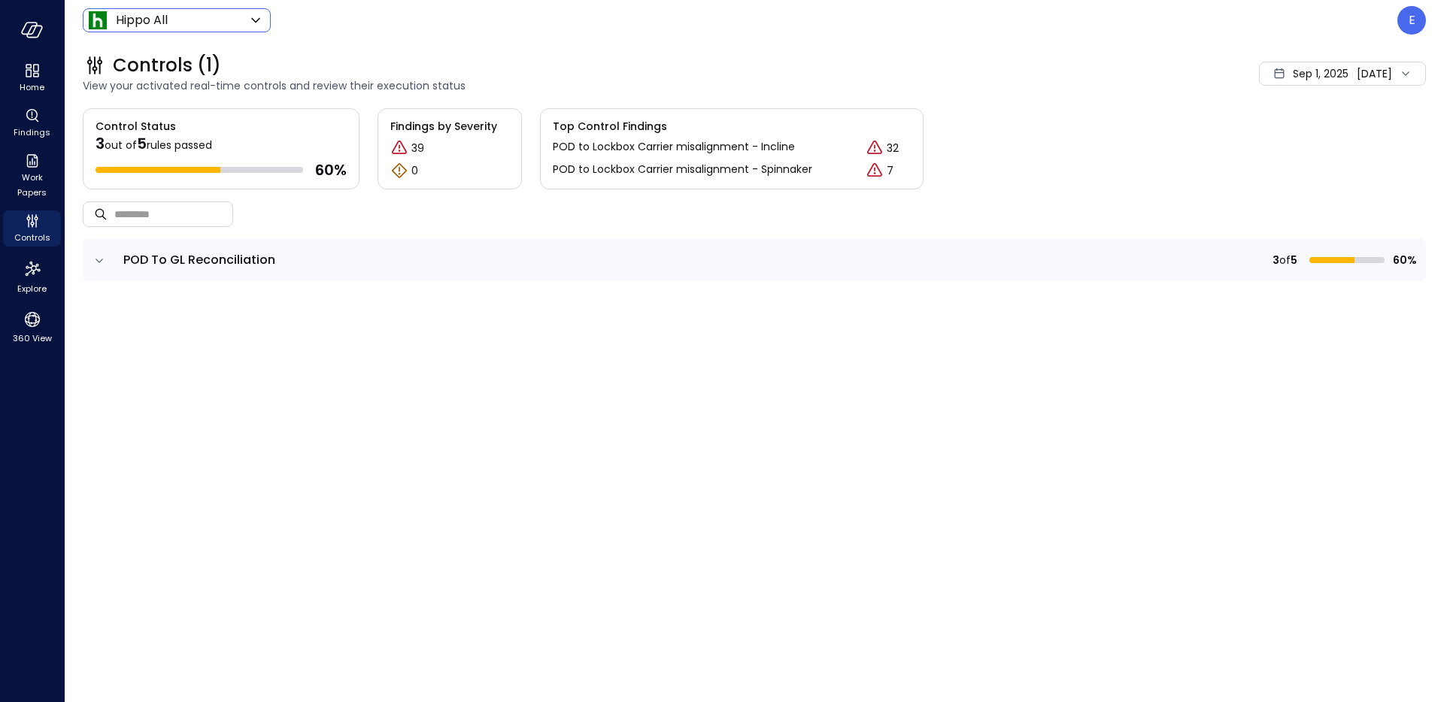
click at [160, 271] on td "POD To GL Reconciliation" at bounding box center [449, 260] width 671 height 42
click at [110, 264] on td at bounding box center [99, 260] width 32 height 42
click at [102, 262] on icon "expand row" at bounding box center [99, 260] width 15 height 15
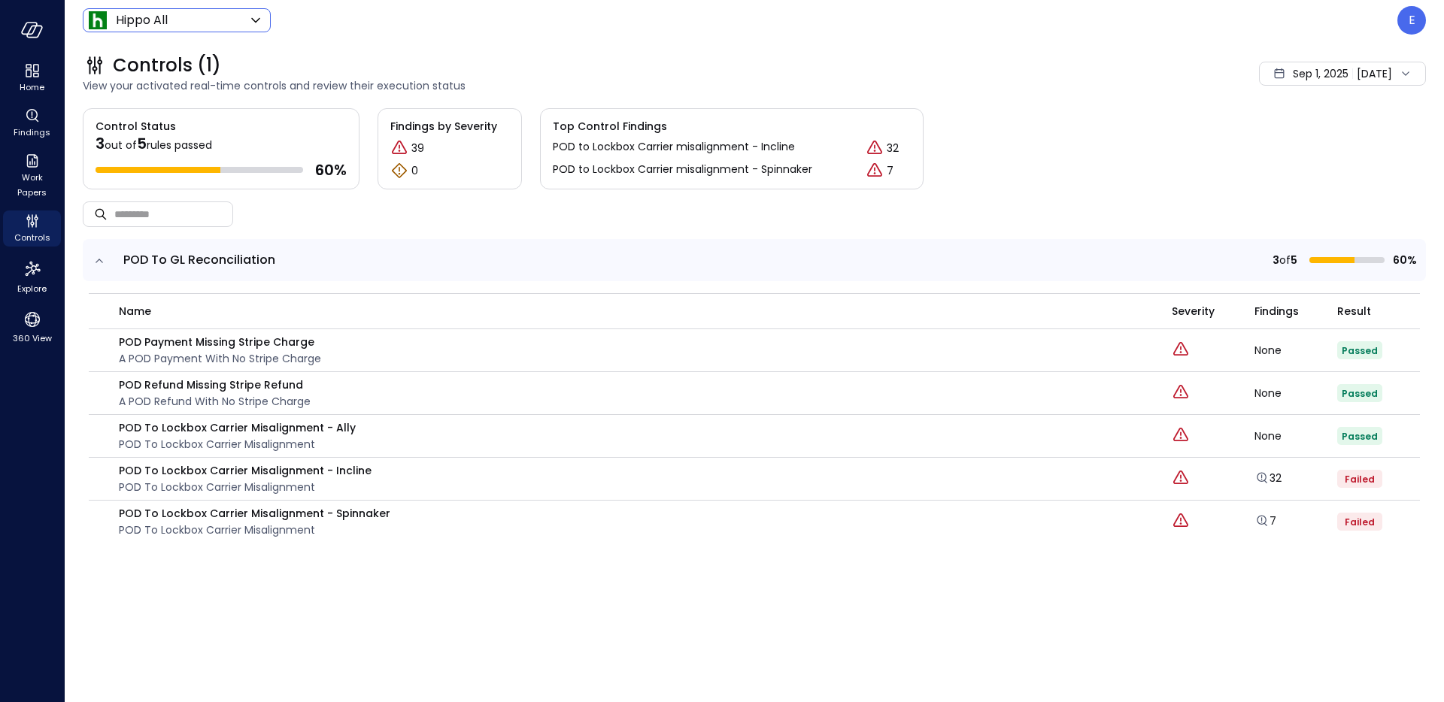
click at [102, 262] on icon "expand row" at bounding box center [99, 260] width 15 height 15
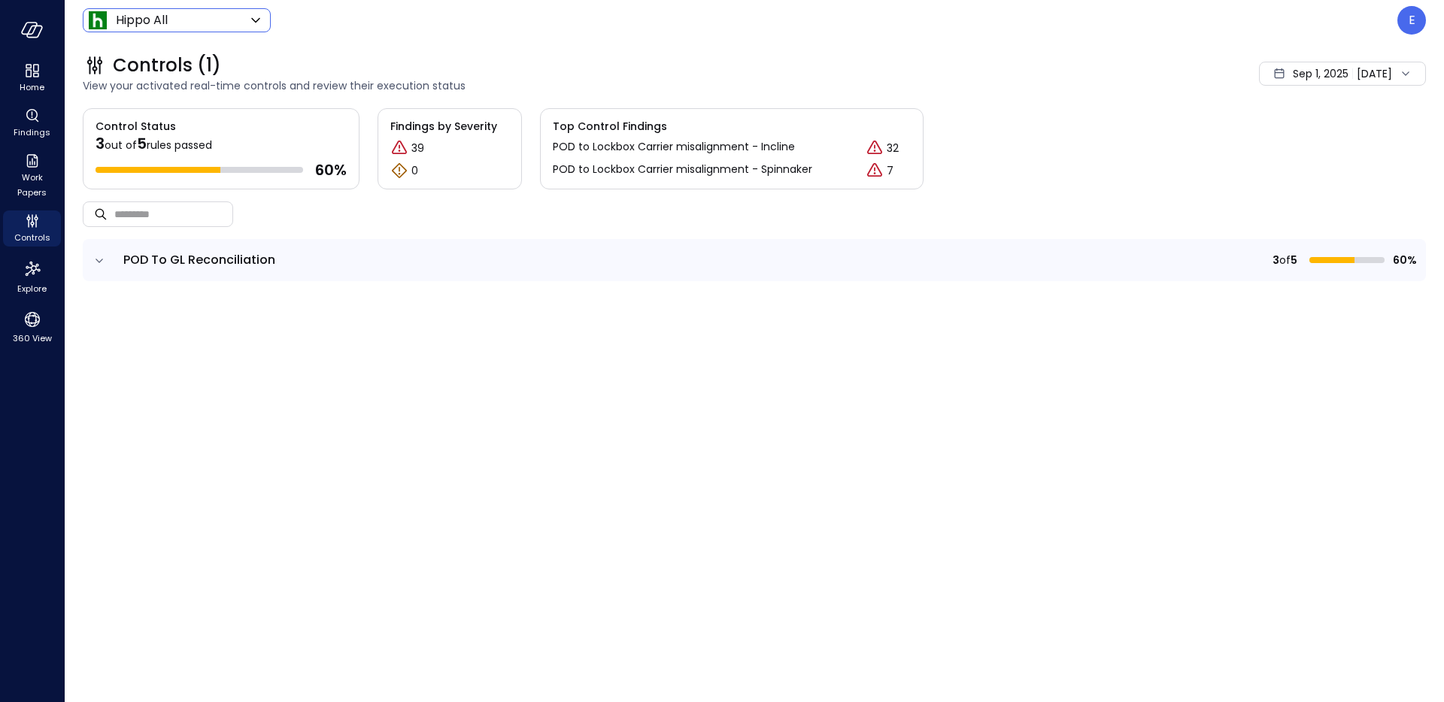
click at [102, 262] on icon "expand row" at bounding box center [99, 260] width 15 height 15
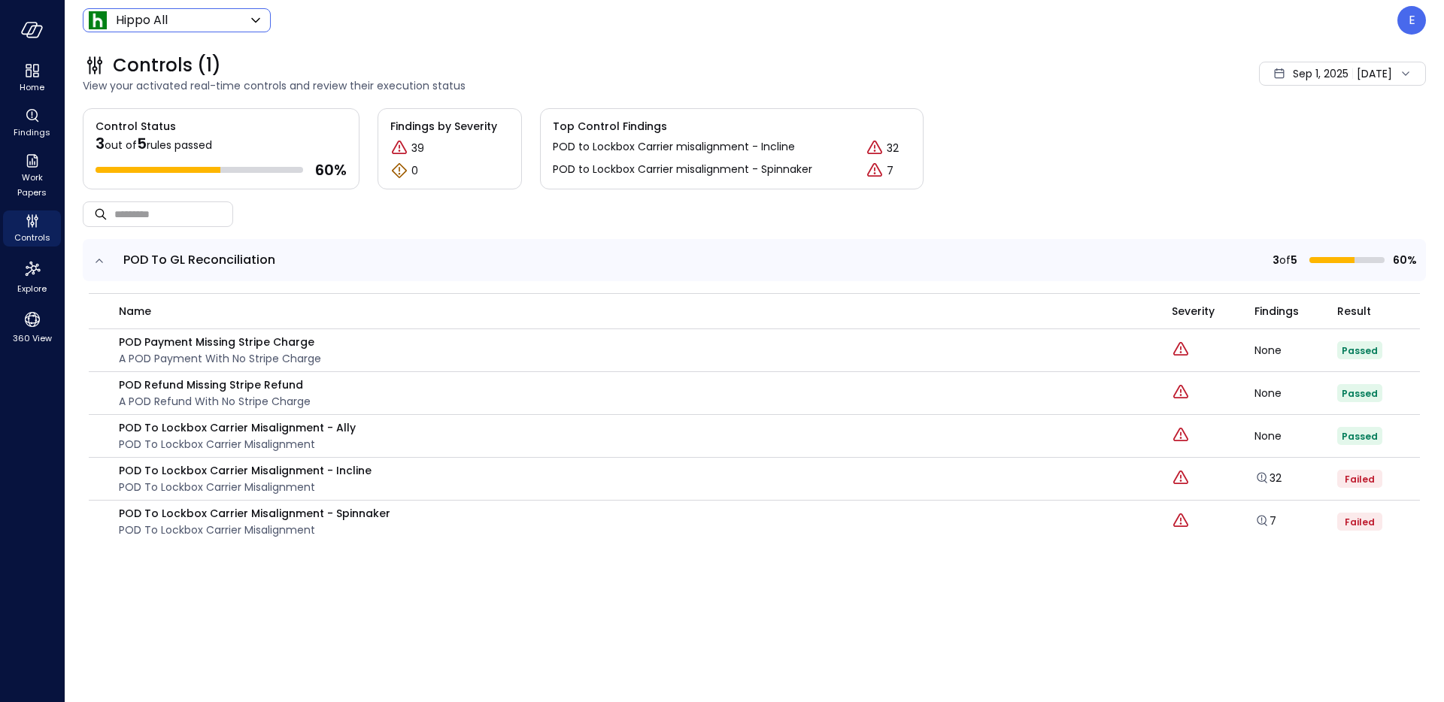
click at [102, 262] on icon "expand row" at bounding box center [99, 260] width 15 height 15
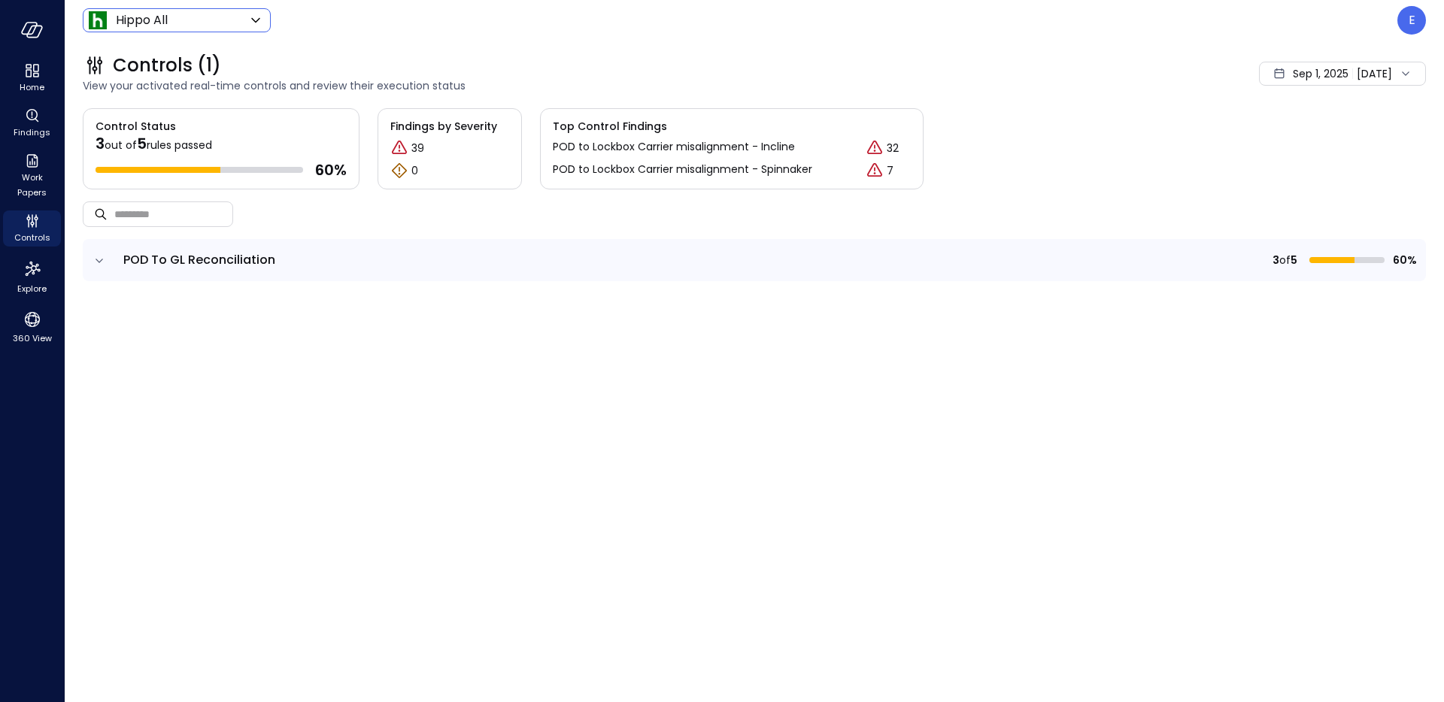
click at [185, 15] on body "Home Findings Work Papers Controls Explore 360 View Hippo All ******* ​ E Contr…" at bounding box center [722, 351] width 1444 height 702
click at [250, 26] on icon at bounding box center [256, 20] width 18 height 18
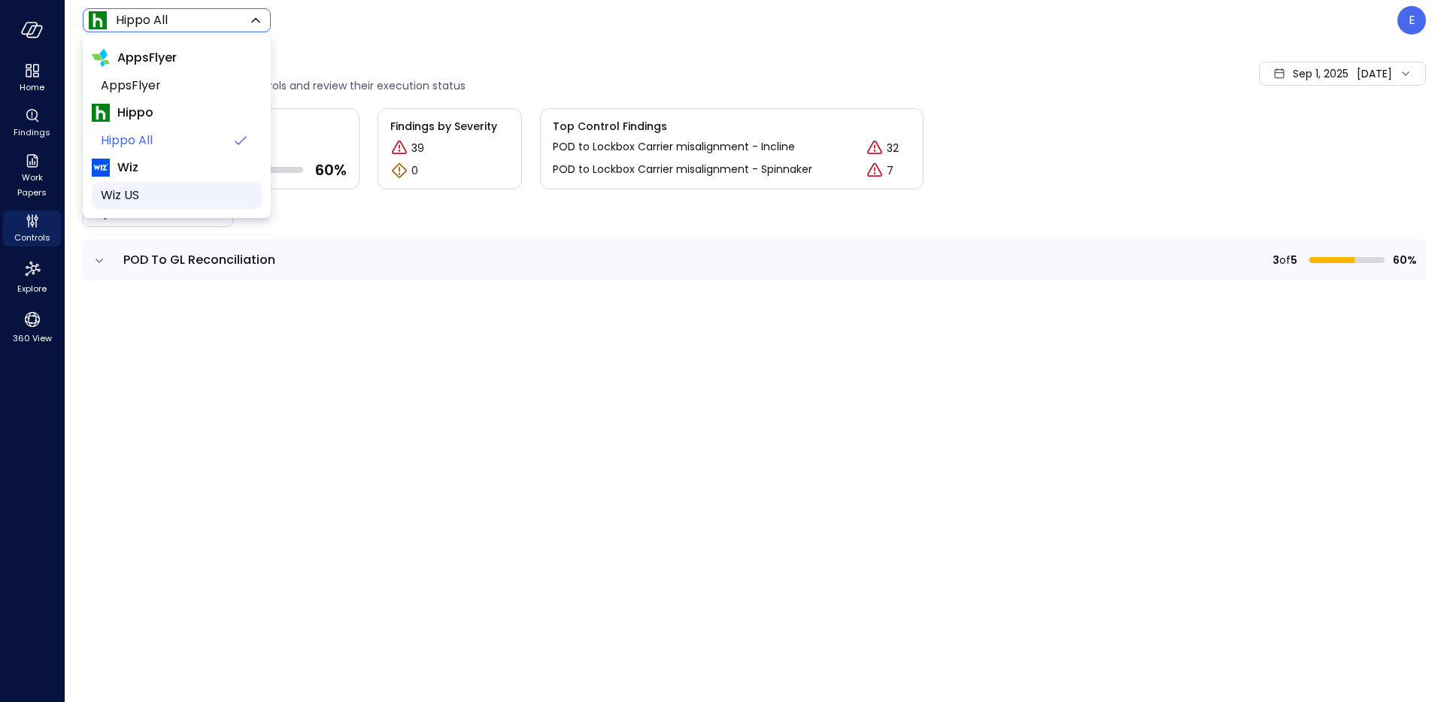
click at [152, 197] on span "Wiz US" at bounding box center [175, 195] width 149 height 18
type input "******"
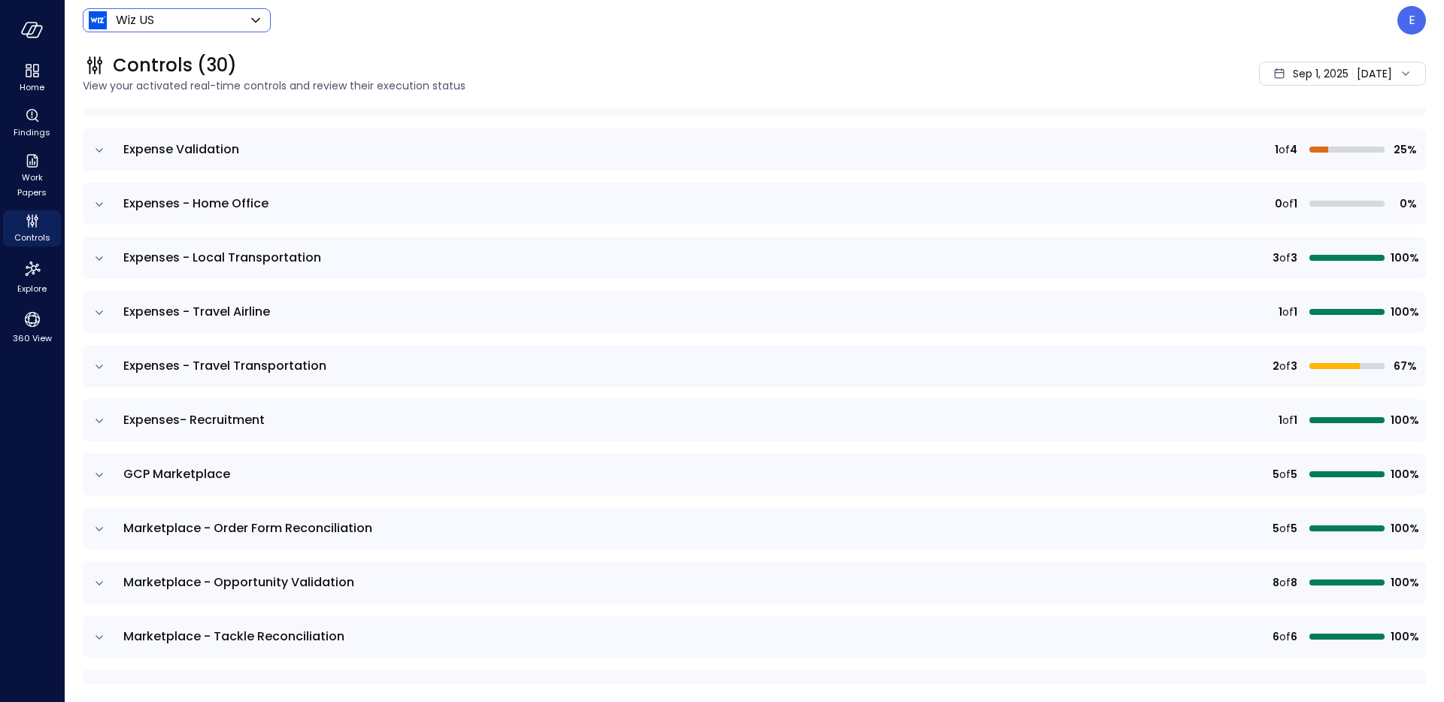
scroll to position [506, 0]
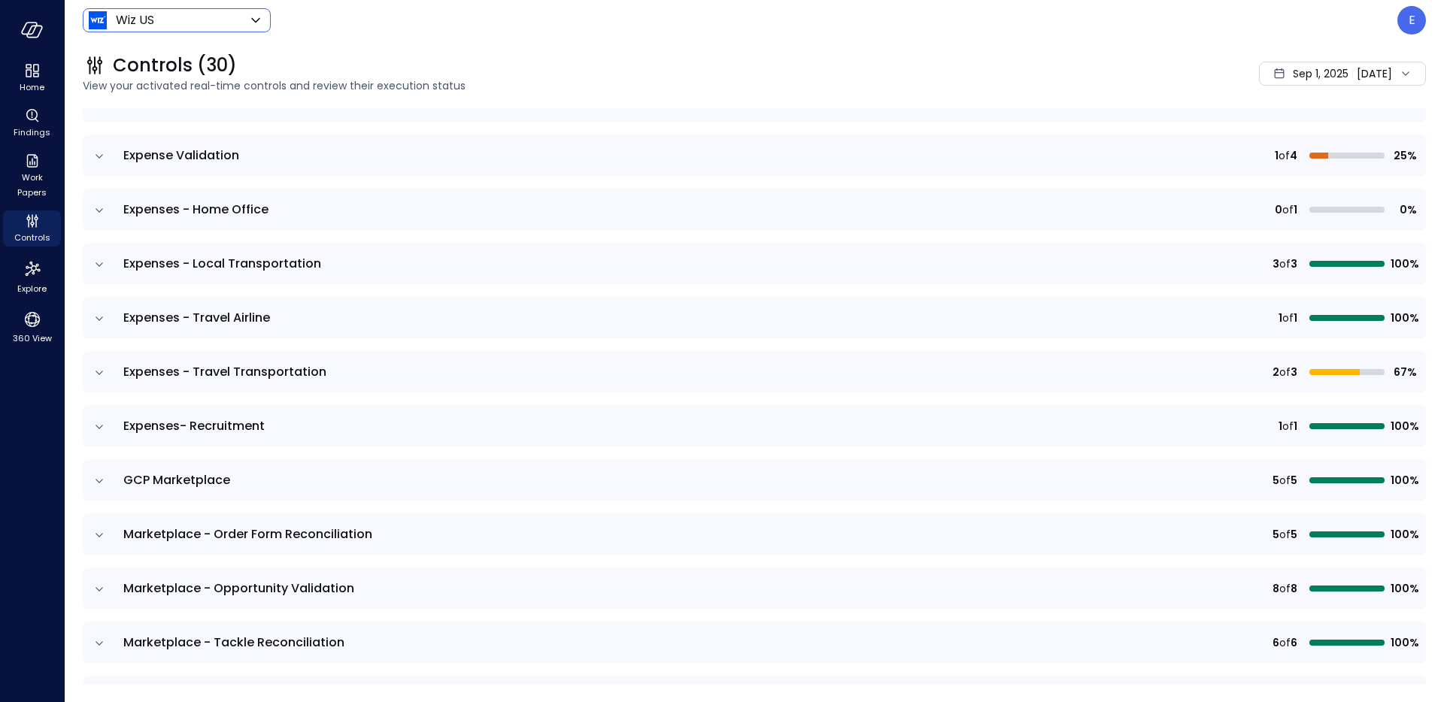
click at [98, 266] on icon "expand row" at bounding box center [99, 264] width 15 height 15
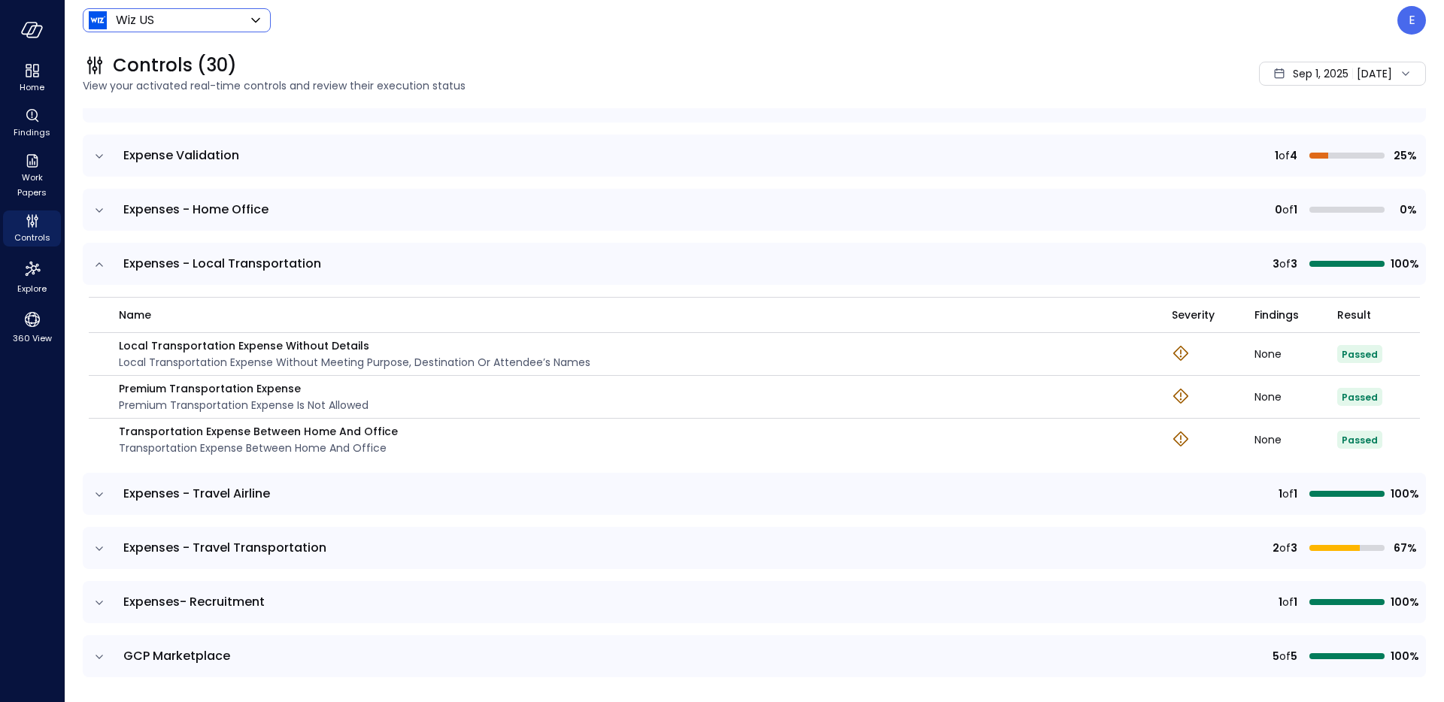
click at [98, 266] on icon "expand row" at bounding box center [99, 264] width 15 height 15
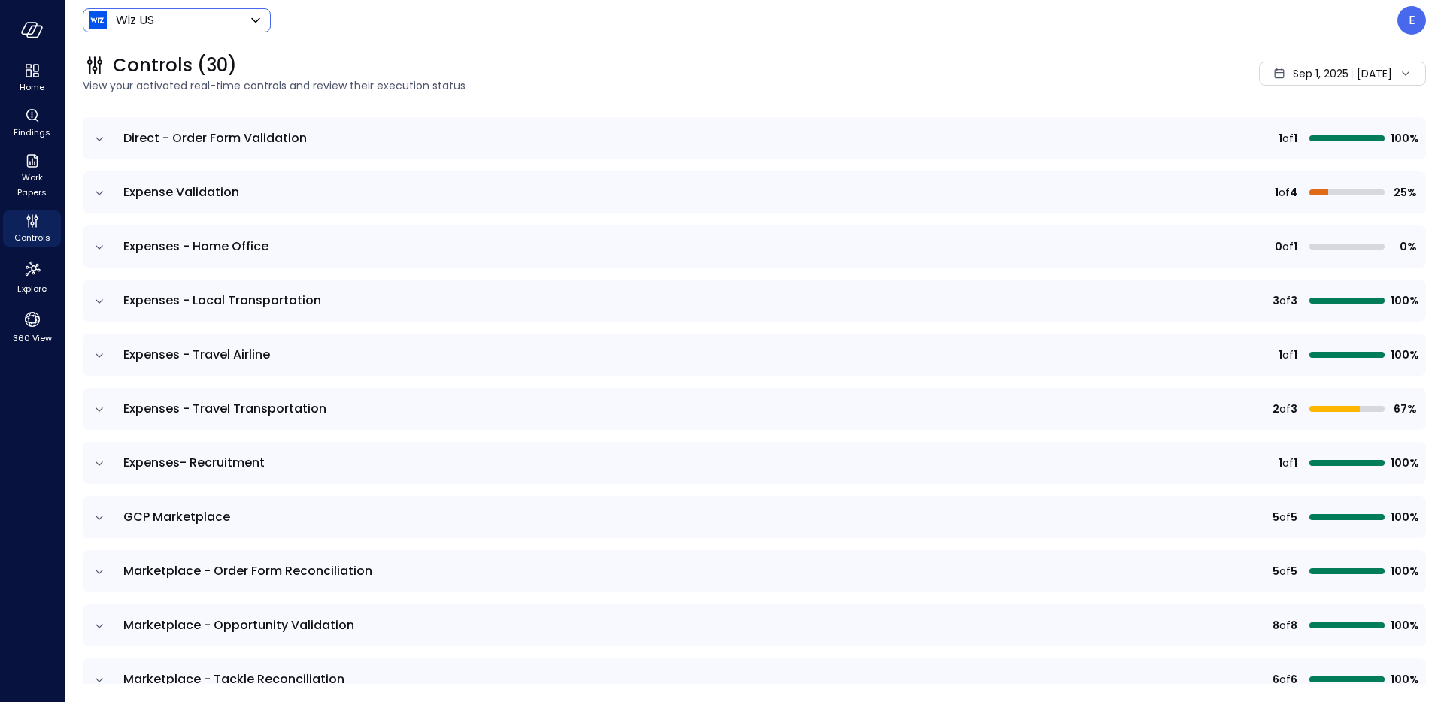
scroll to position [470, 0]
click at [102, 405] on icon "expand row" at bounding box center [99, 409] width 15 height 15
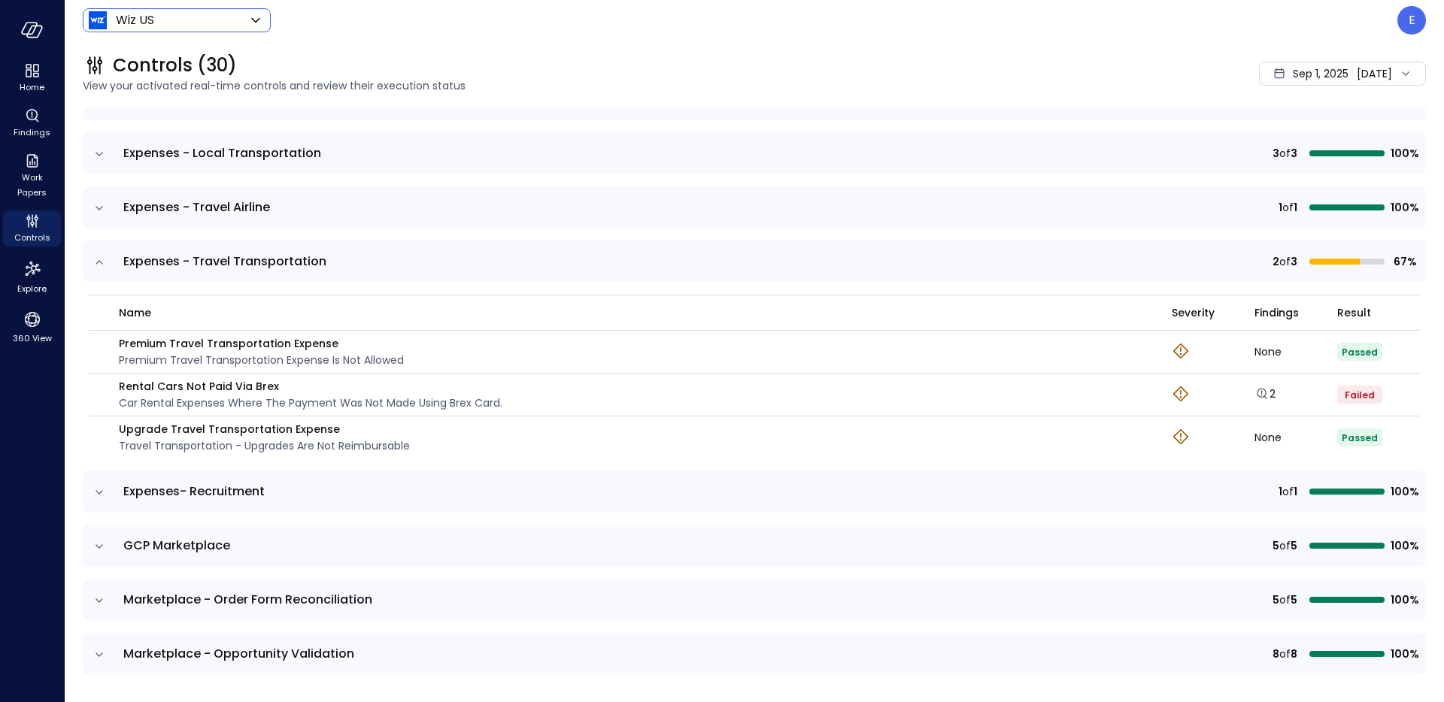
scroll to position [0, 0]
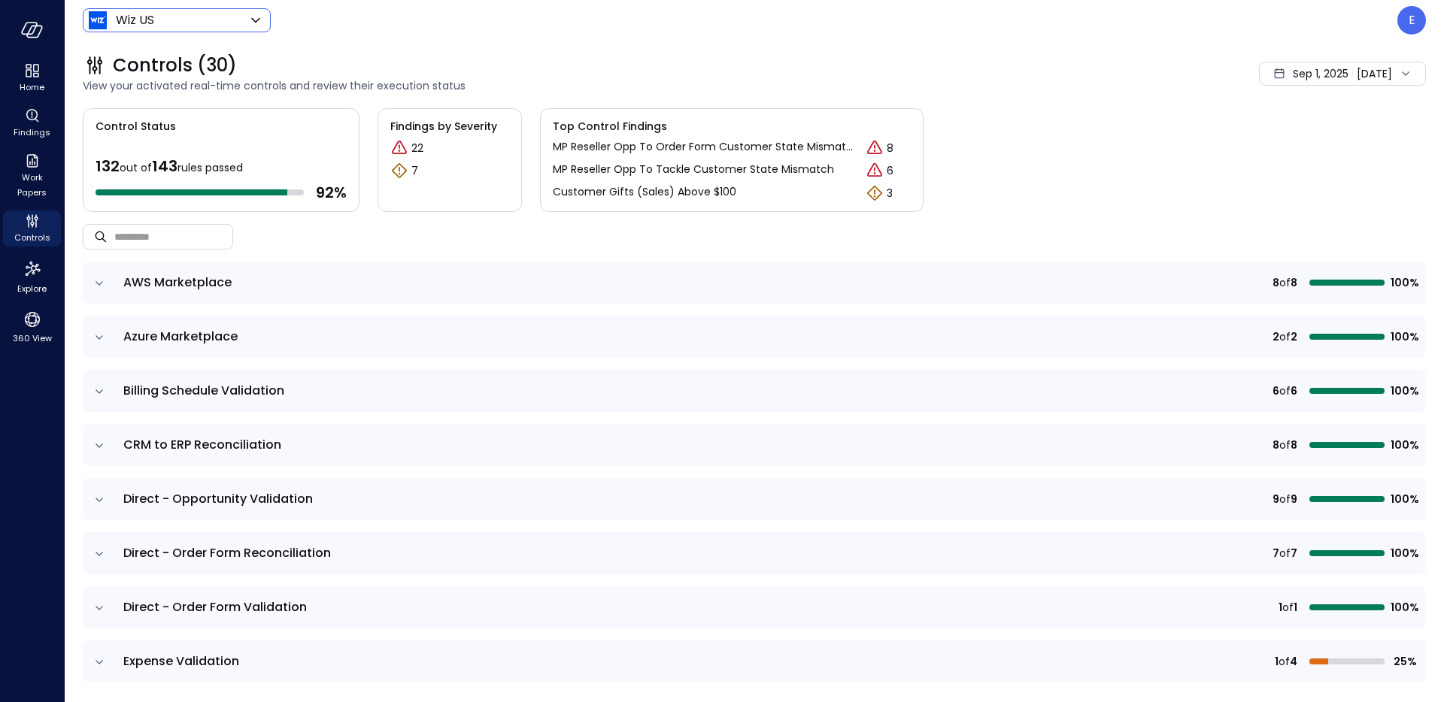
click at [1411, 75] on icon at bounding box center [1405, 73] width 15 height 15
click at [1334, 155] on li "Current Year [DATE]" at bounding box center [1316, 164] width 120 height 25
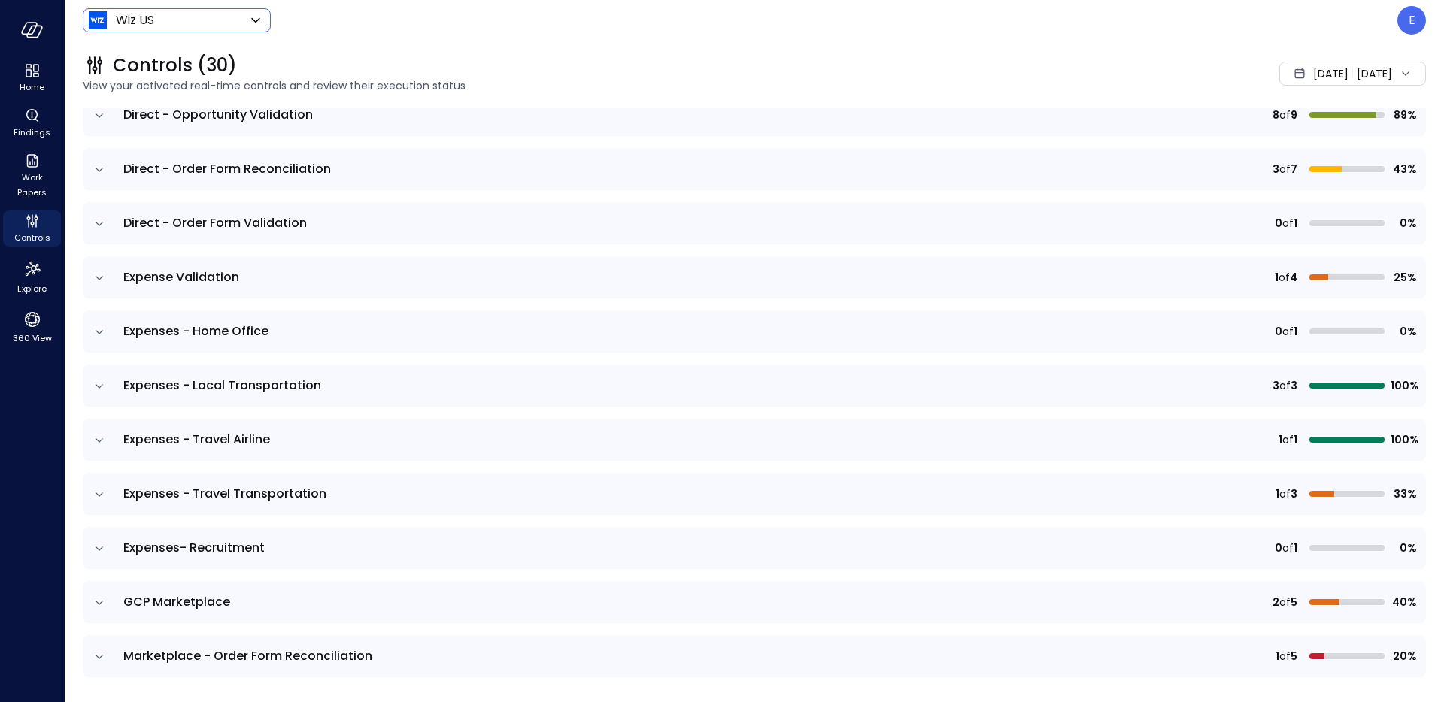
scroll to position [383, 0]
click at [106, 496] on icon "expand row" at bounding box center [99, 496] width 15 height 15
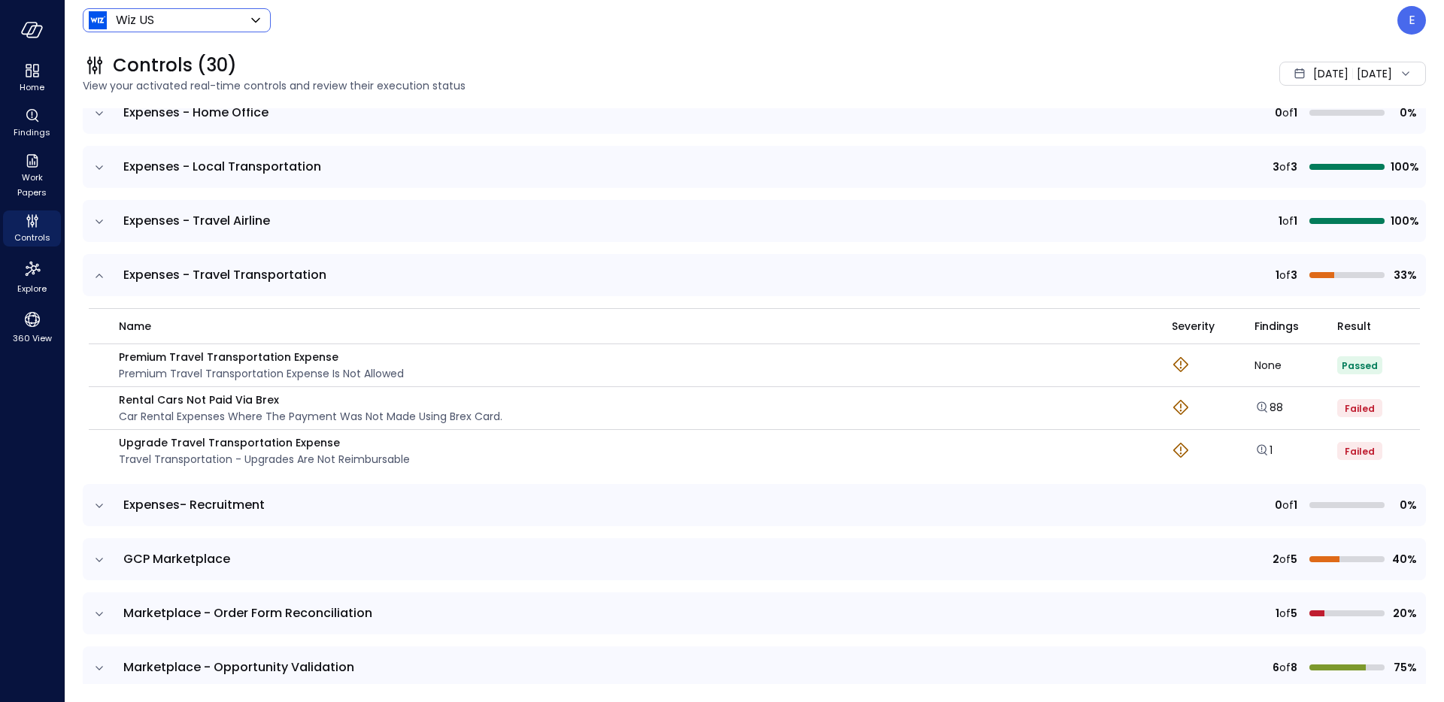
scroll to position [610, 0]
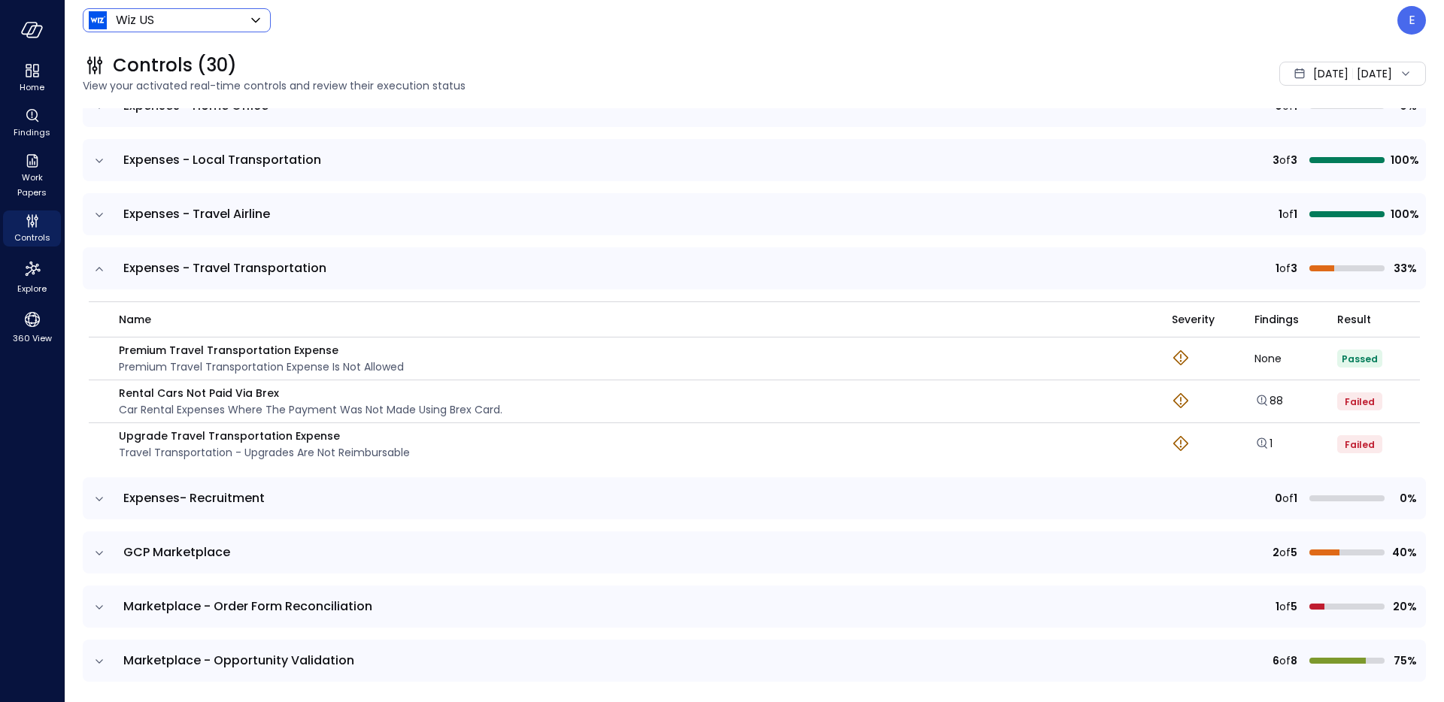
click at [102, 217] on icon "expand row" at bounding box center [99, 215] width 15 height 15
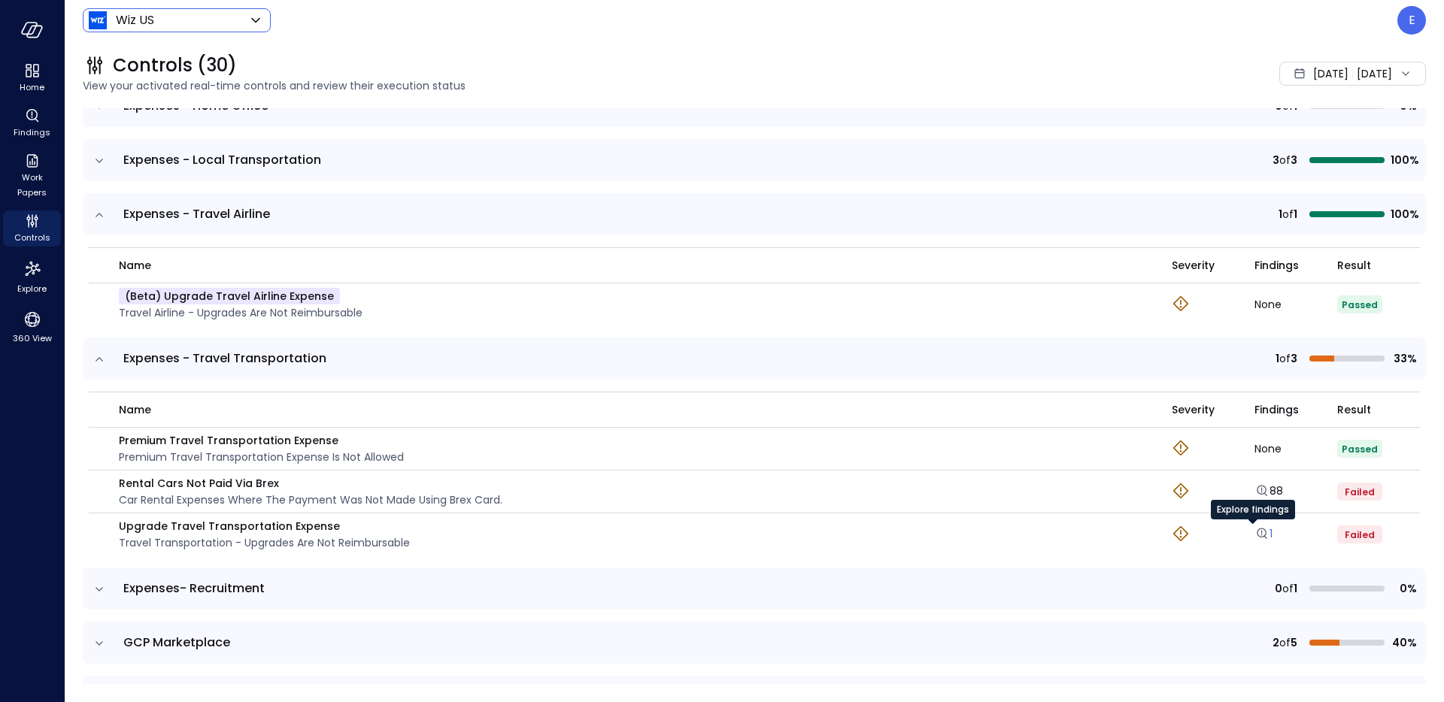
click at [1255, 531] on icon "Explore findings" at bounding box center [1261, 533] width 15 height 15
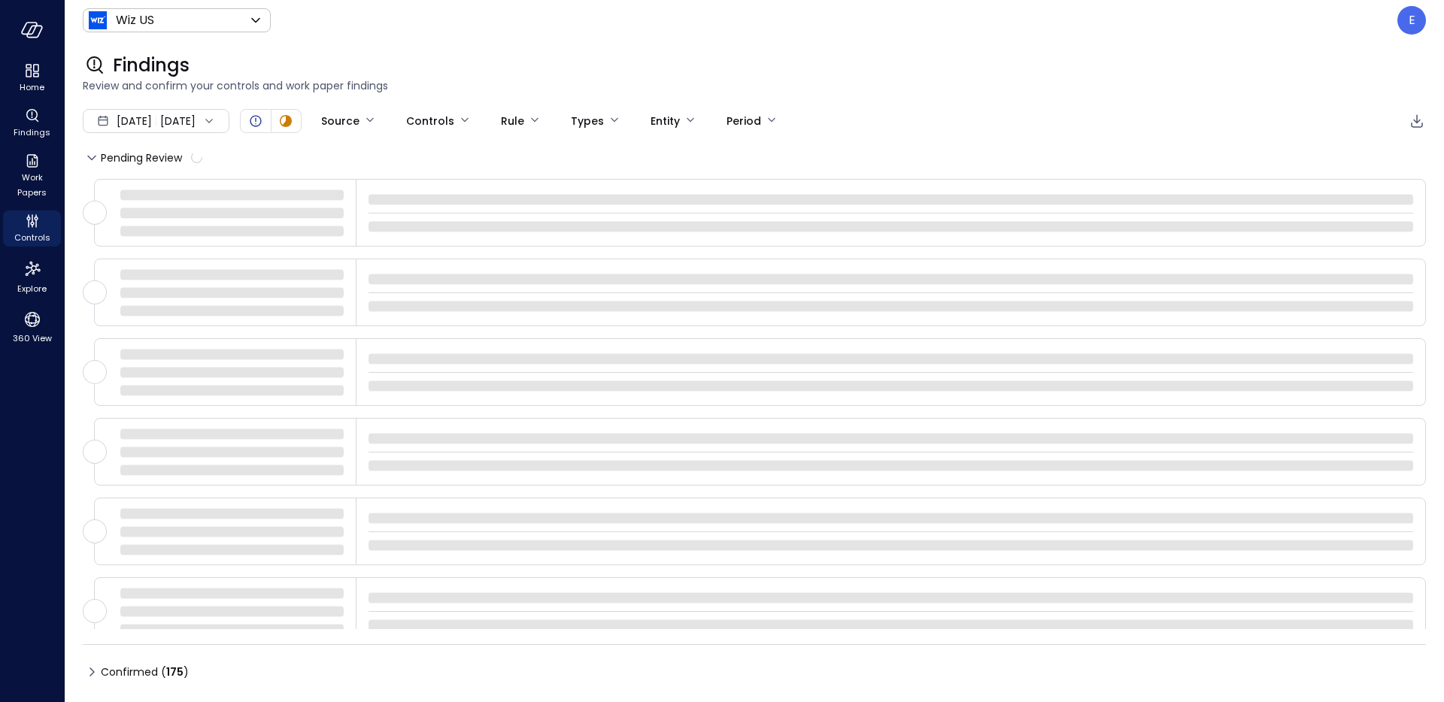
type input "****"
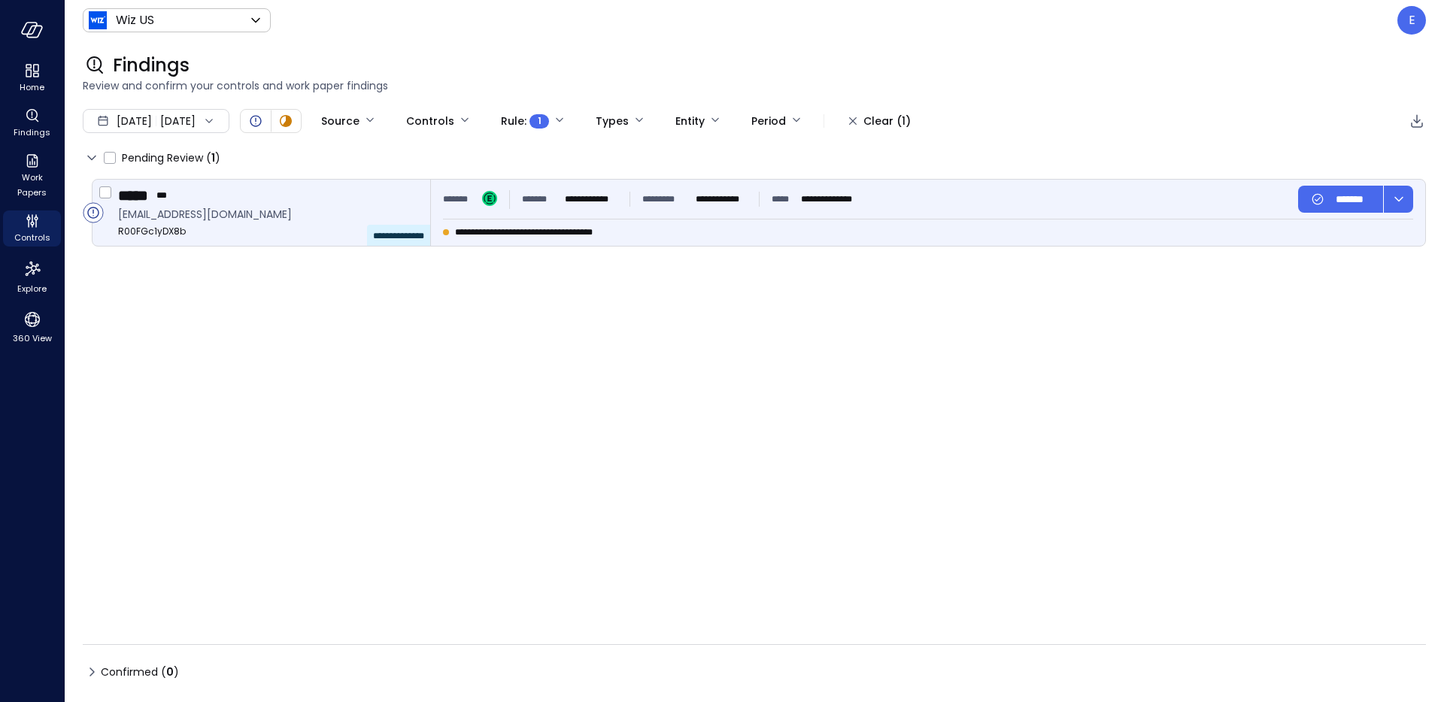
click at [408, 238] on span "**********" at bounding box center [398, 236] width 51 height 9
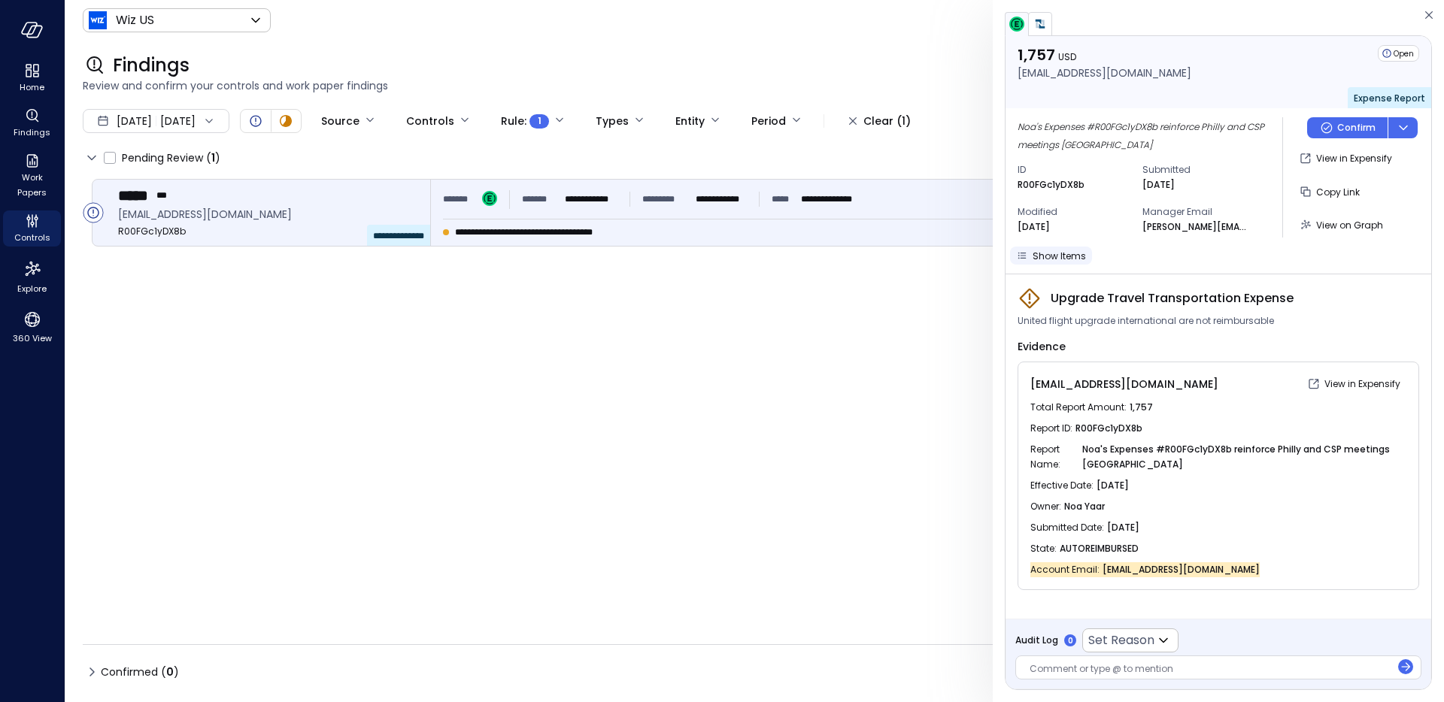
click at [1041, 257] on span "Show Items" at bounding box center [1059, 256] width 53 height 13
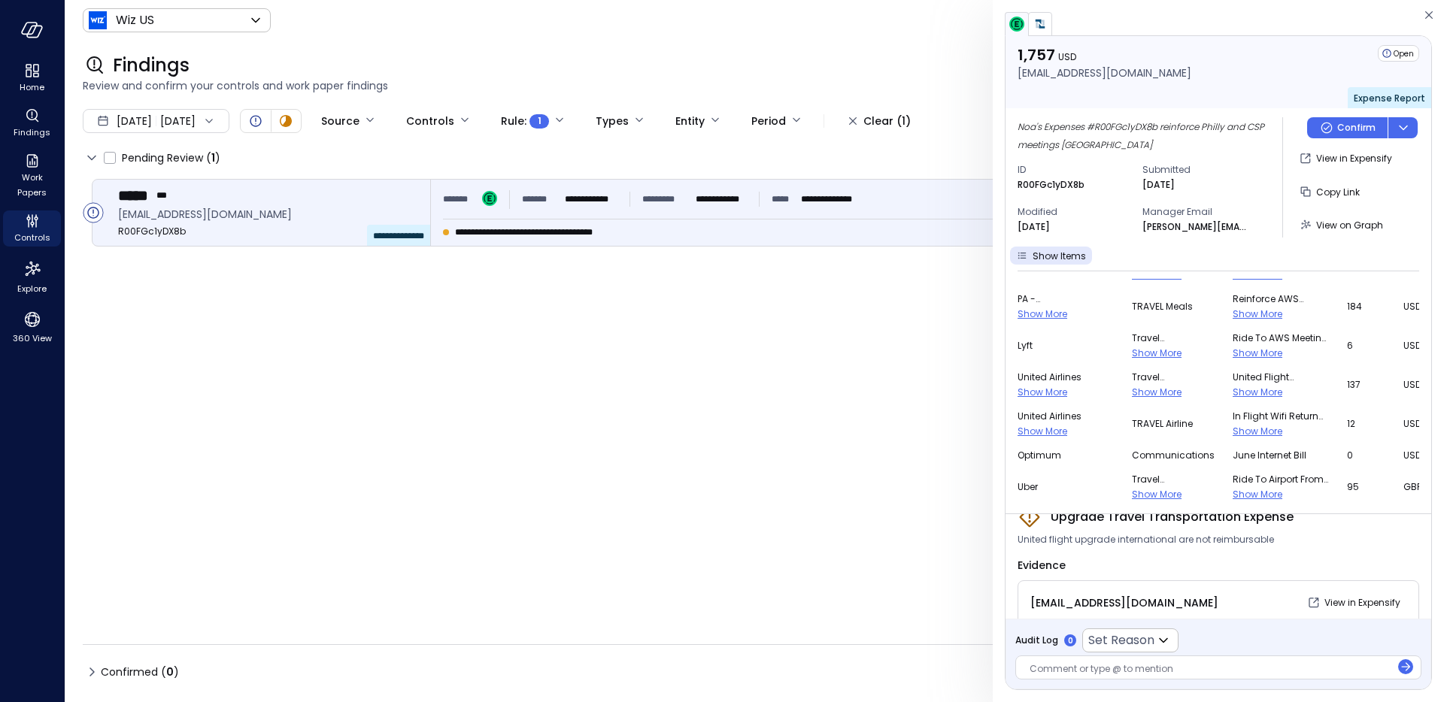
scroll to position [407, 0]
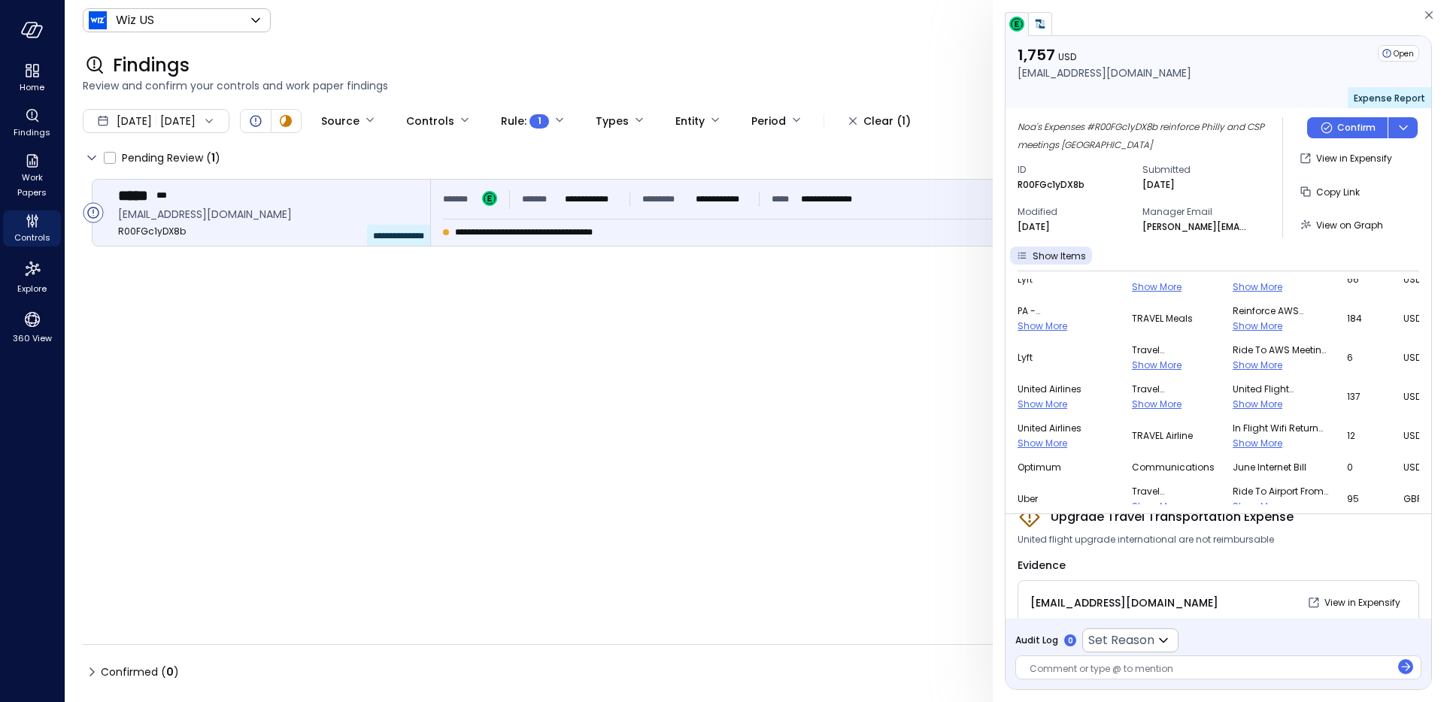
click at [1233, 403] on span "Show More" at bounding box center [1258, 404] width 50 height 13
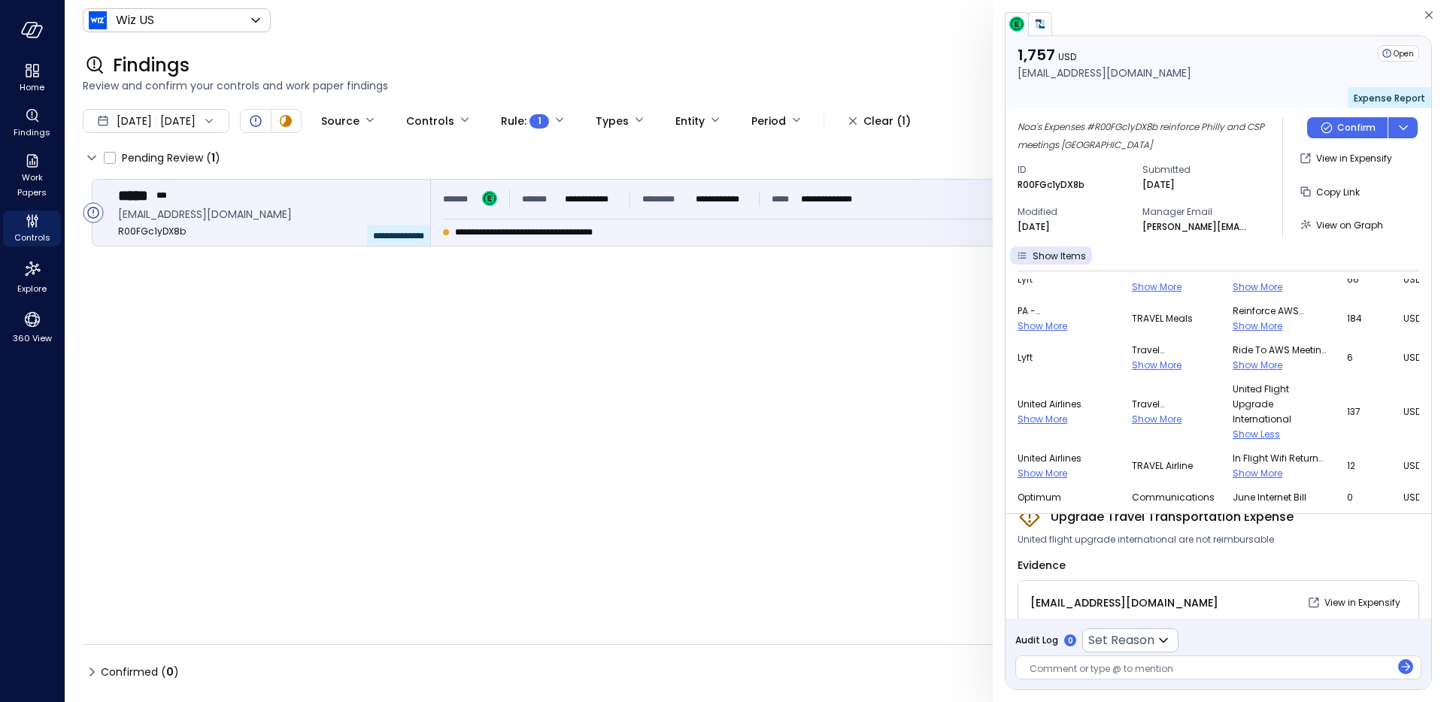
click at [1088, 544] on span "United flight upgrade international are not reimbursable" at bounding box center [1145, 539] width 256 height 15
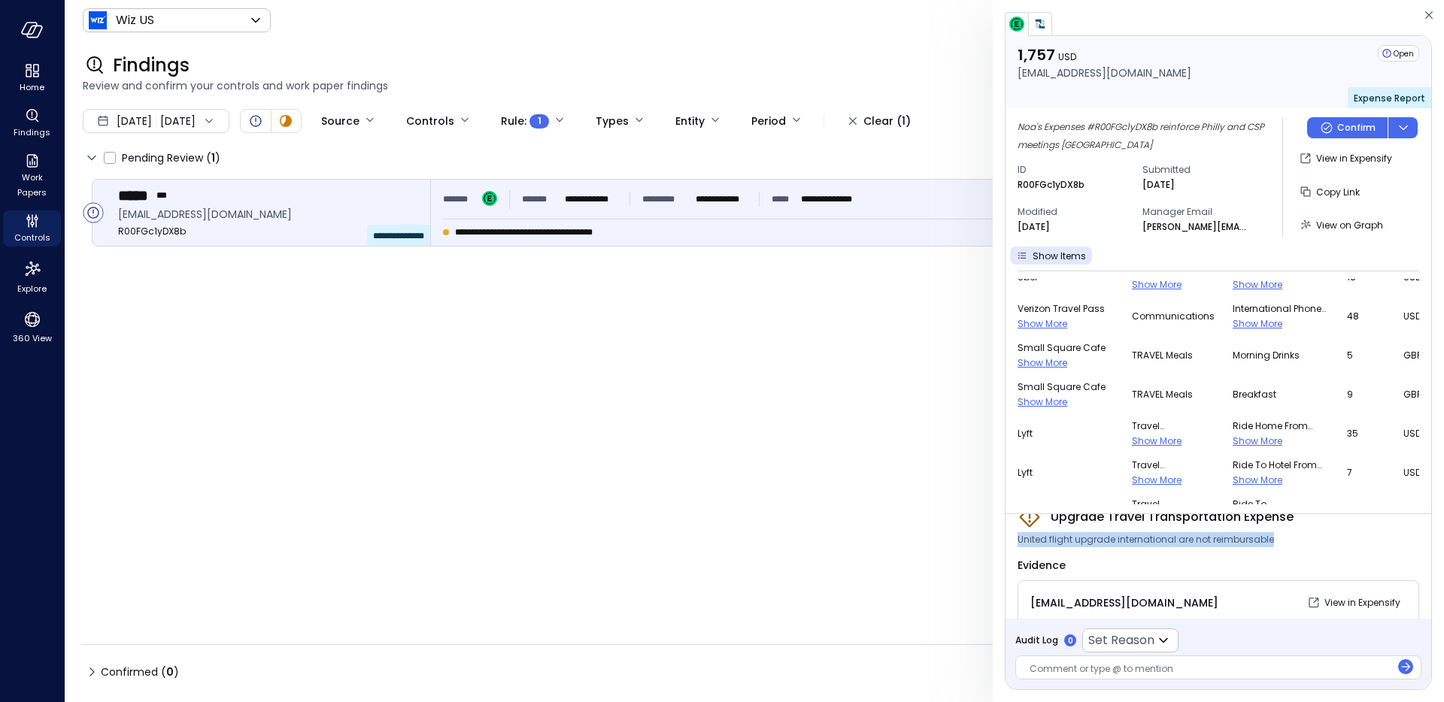
scroll to position [1164, 0]
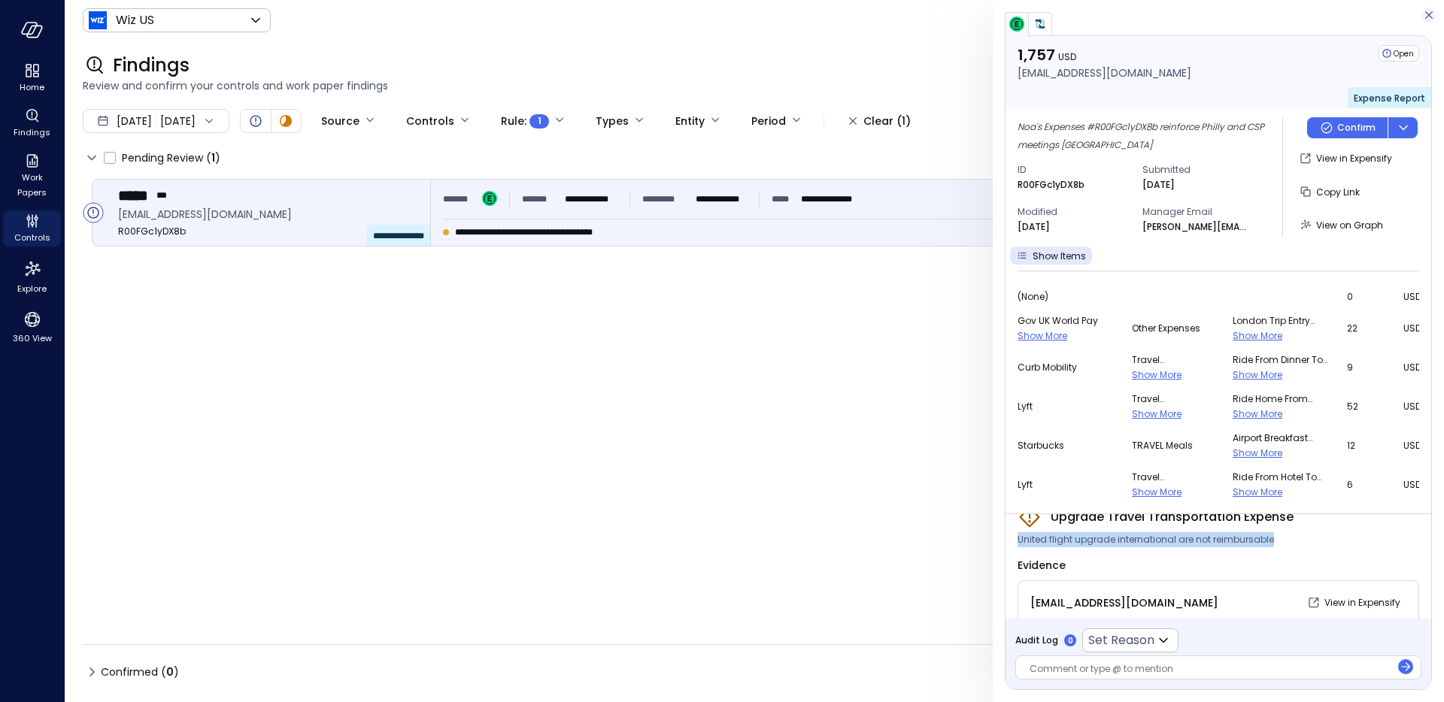
click at [1427, 17] on icon "button" at bounding box center [1429, 15] width 8 height 8
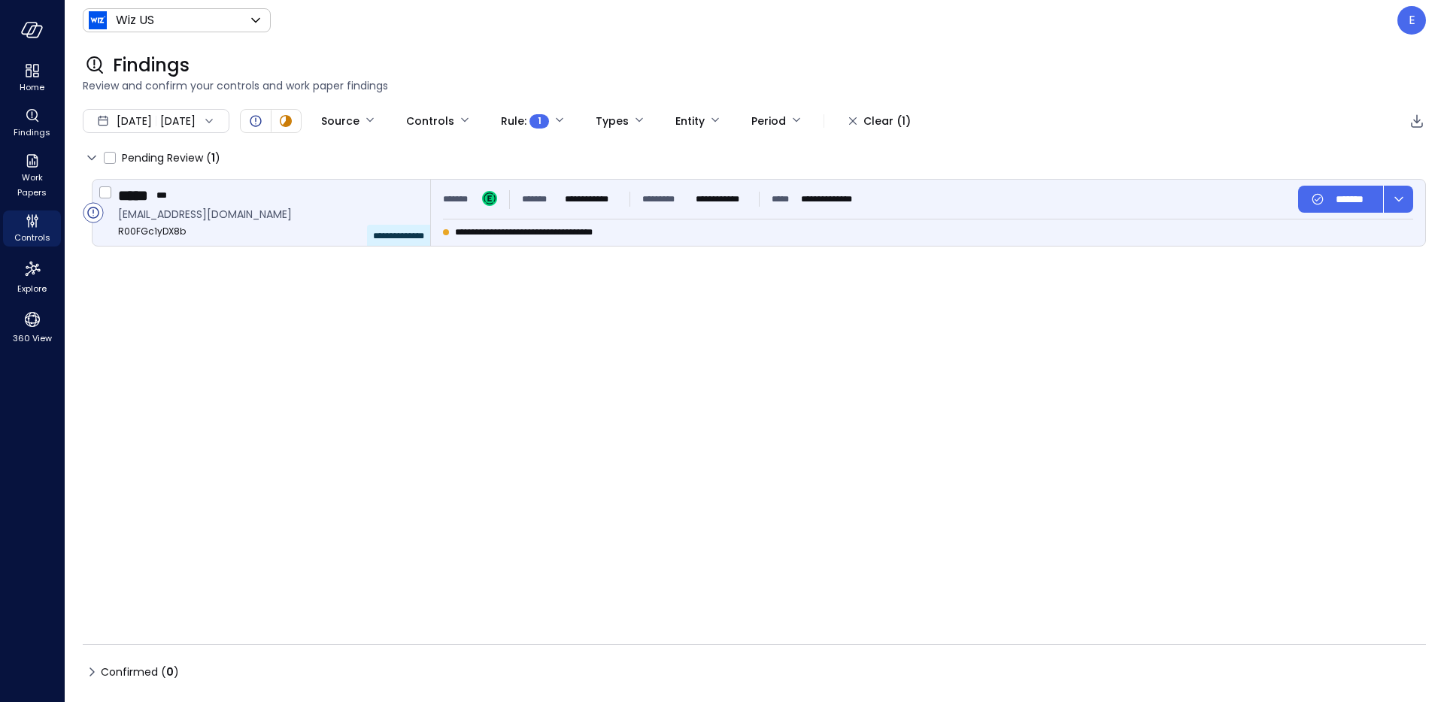
click at [487, 236] on span "**********" at bounding box center [544, 232] width 179 height 15
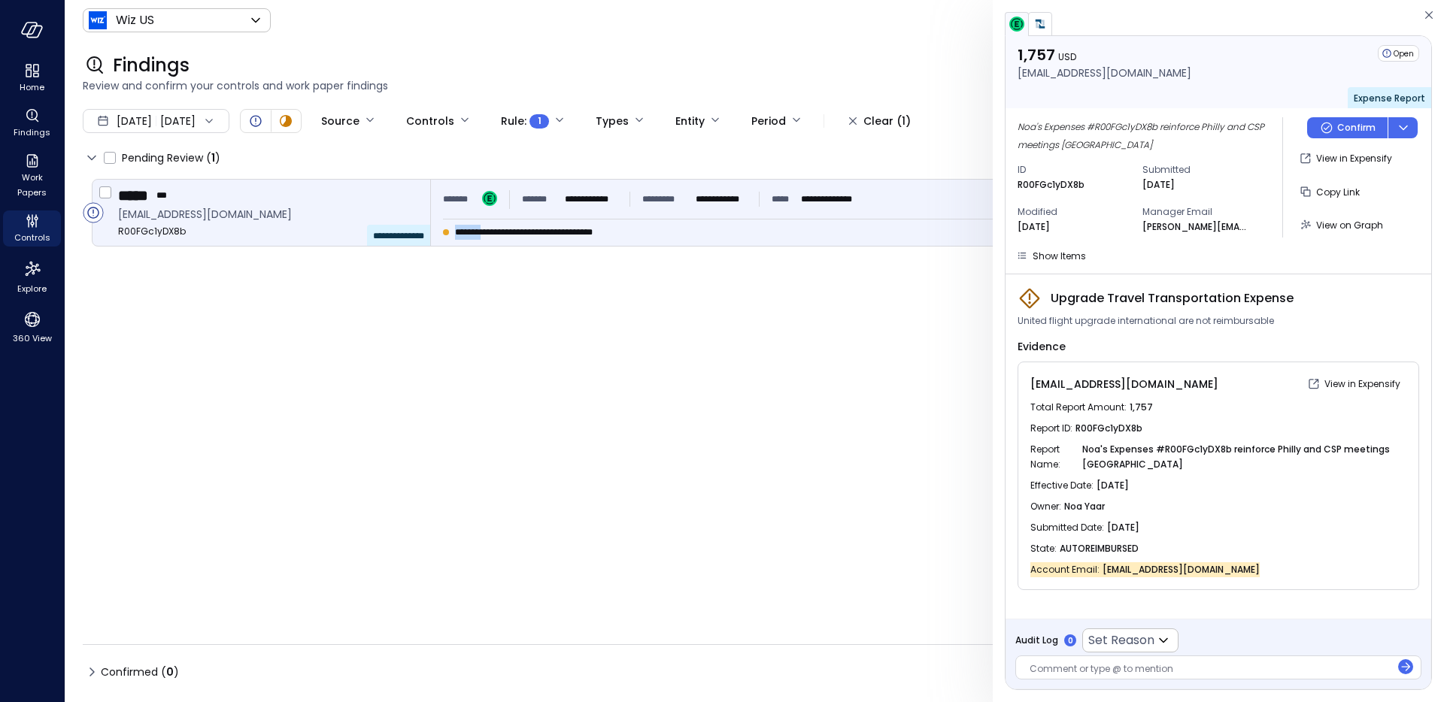
click at [487, 236] on span "**********" at bounding box center [544, 232] width 179 height 15
click at [1424, 16] on icon "button" at bounding box center [1428, 15] width 15 height 18
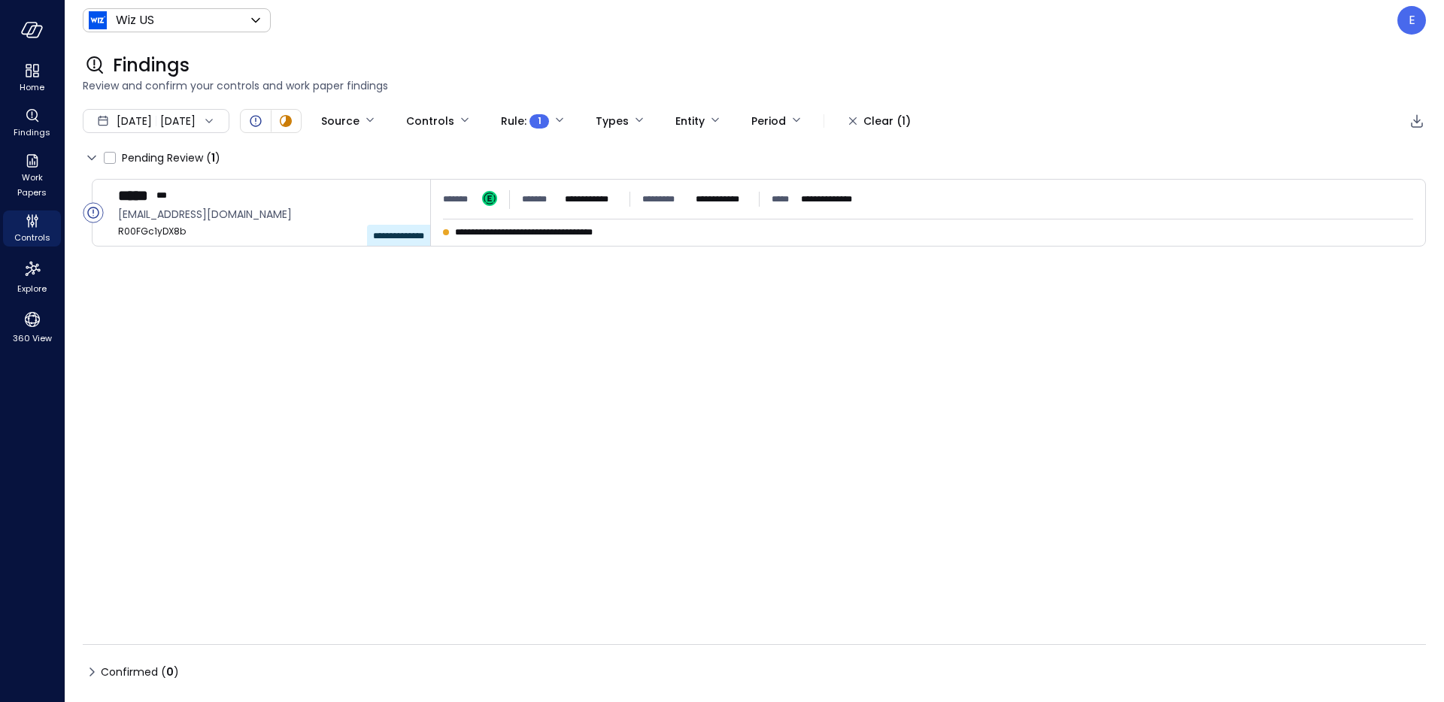
click at [1390, 9] on div "Wiz US ****** ​ E" at bounding box center [754, 20] width 1343 height 29
click at [1405, 21] on div "E" at bounding box center [1411, 20] width 29 height 29
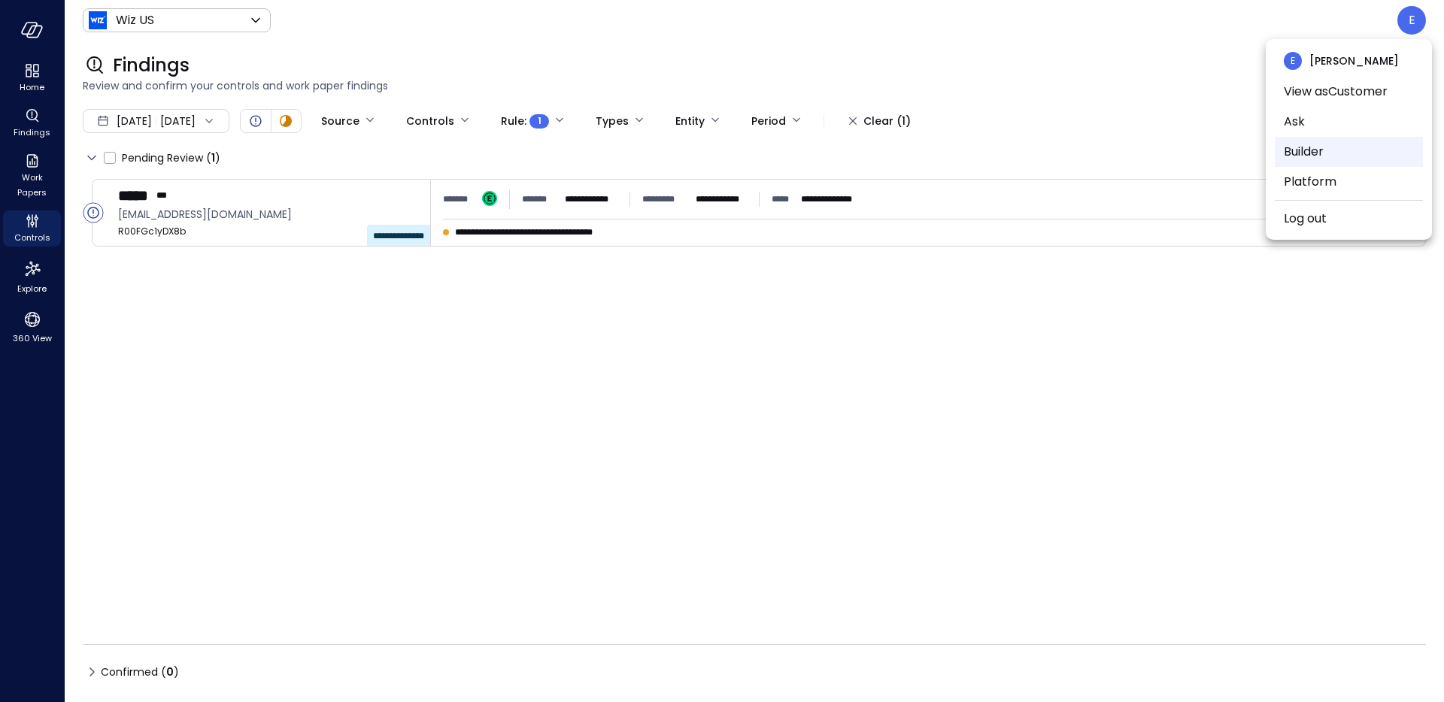
click at [1321, 144] on li "Builder" at bounding box center [1349, 152] width 148 height 30
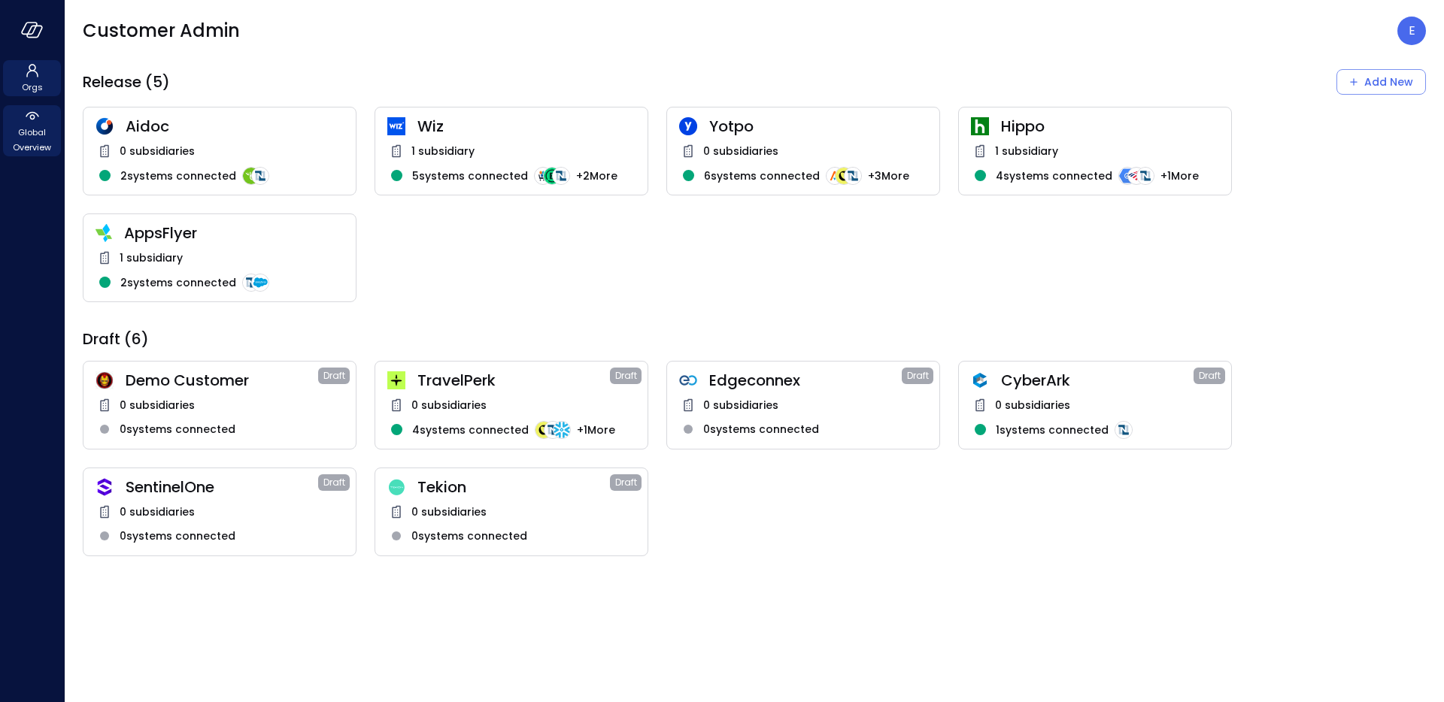
click at [9, 119] on div "Global Overview" at bounding box center [32, 130] width 58 height 51
click at [33, 137] on span "Global Overview" at bounding box center [32, 140] width 46 height 30
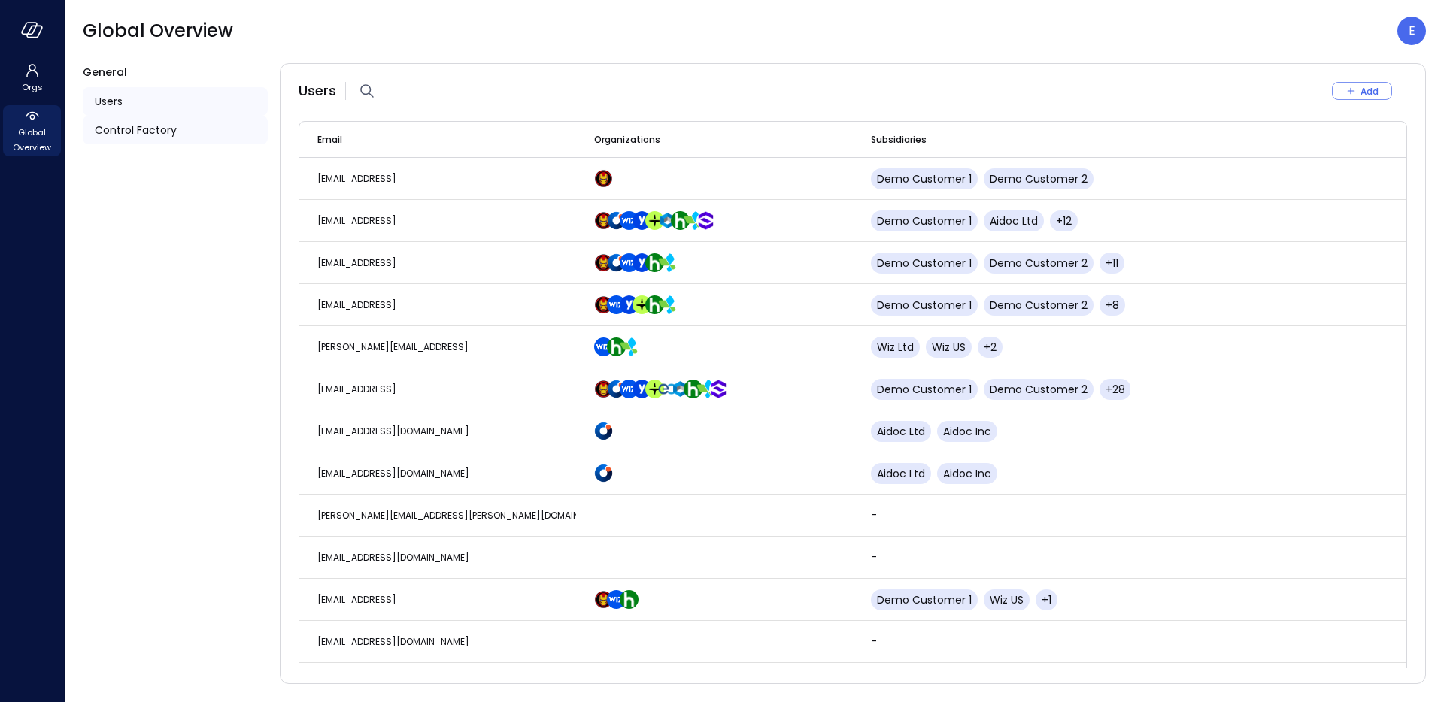
click at [137, 128] on span "Control Factory" at bounding box center [136, 130] width 82 height 17
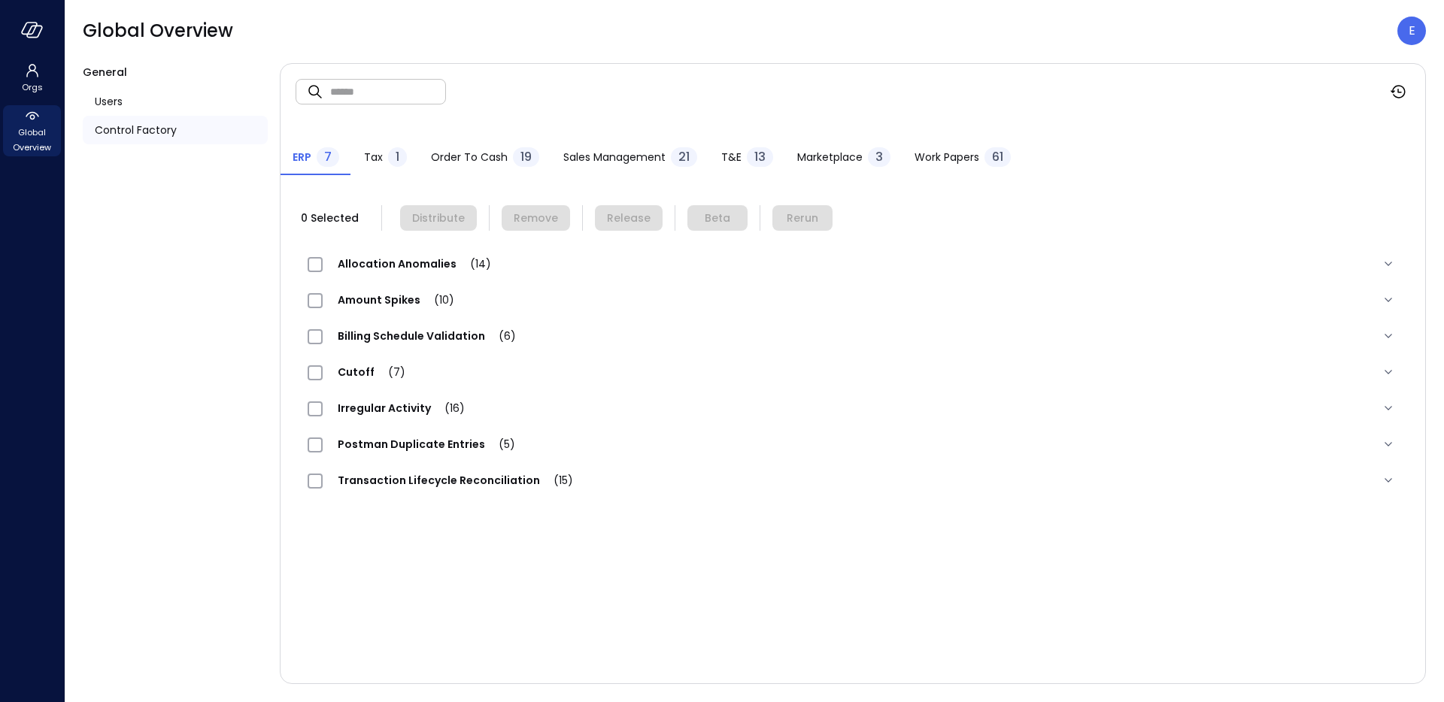
click at [741, 158] on div "T&E 13" at bounding box center [747, 158] width 52 height 23
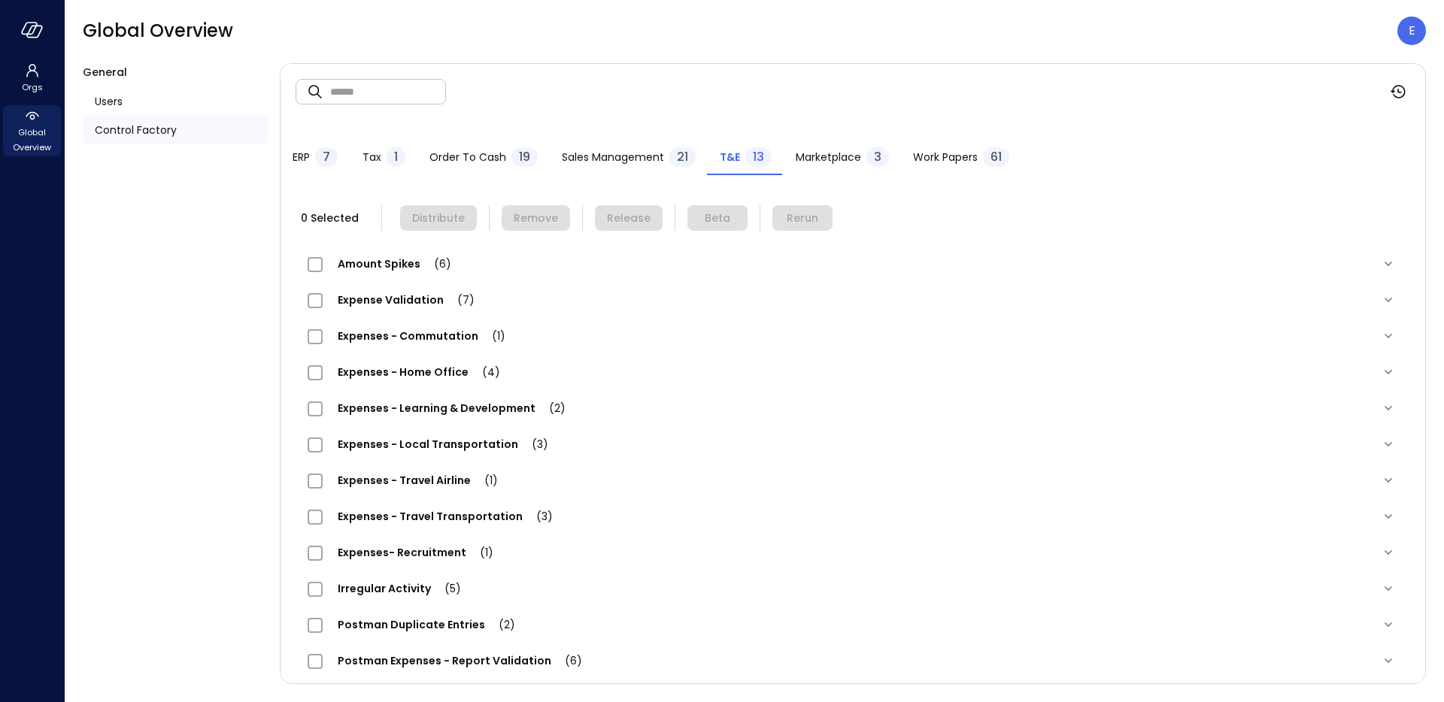
click at [389, 414] on span "Expenses - Learning & Development (2)" at bounding box center [452, 408] width 258 height 15
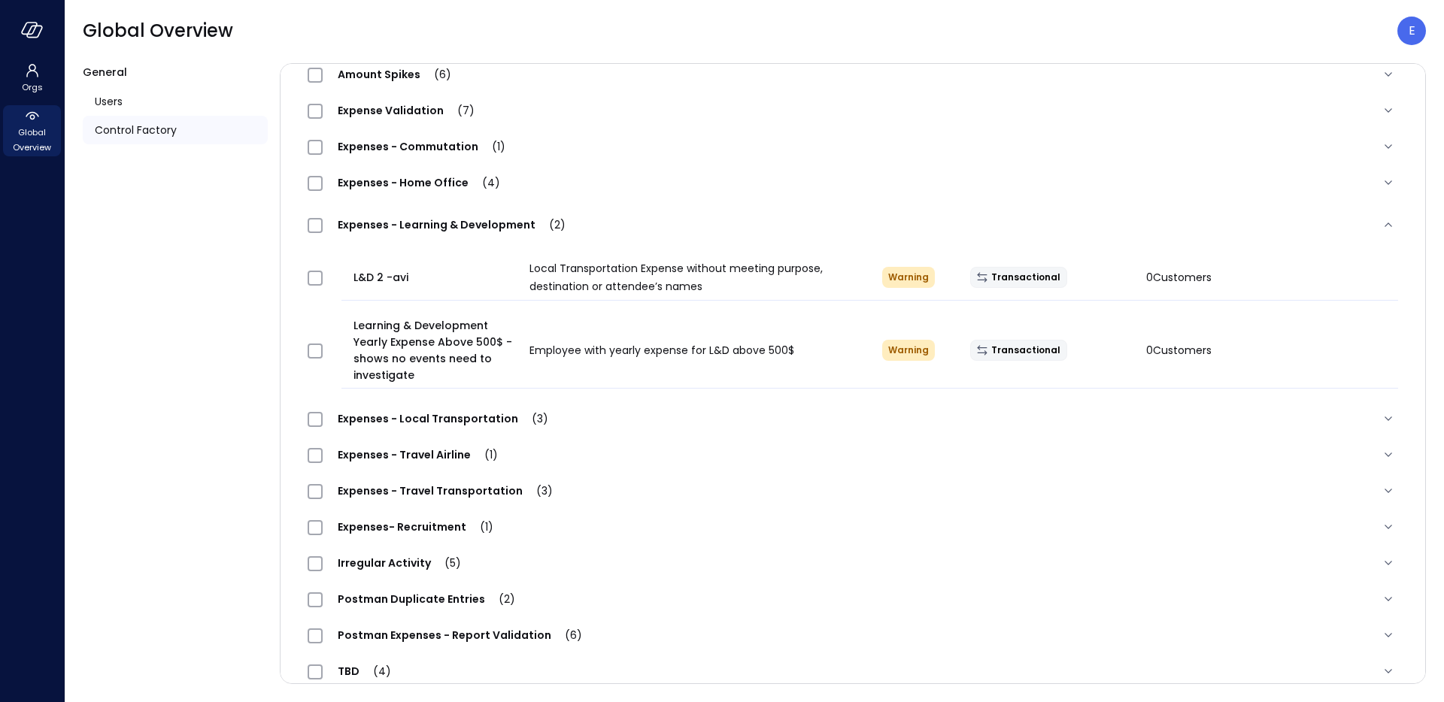
click at [387, 423] on span "Expenses - Local Transportation (3)" at bounding box center [443, 418] width 241 height 15
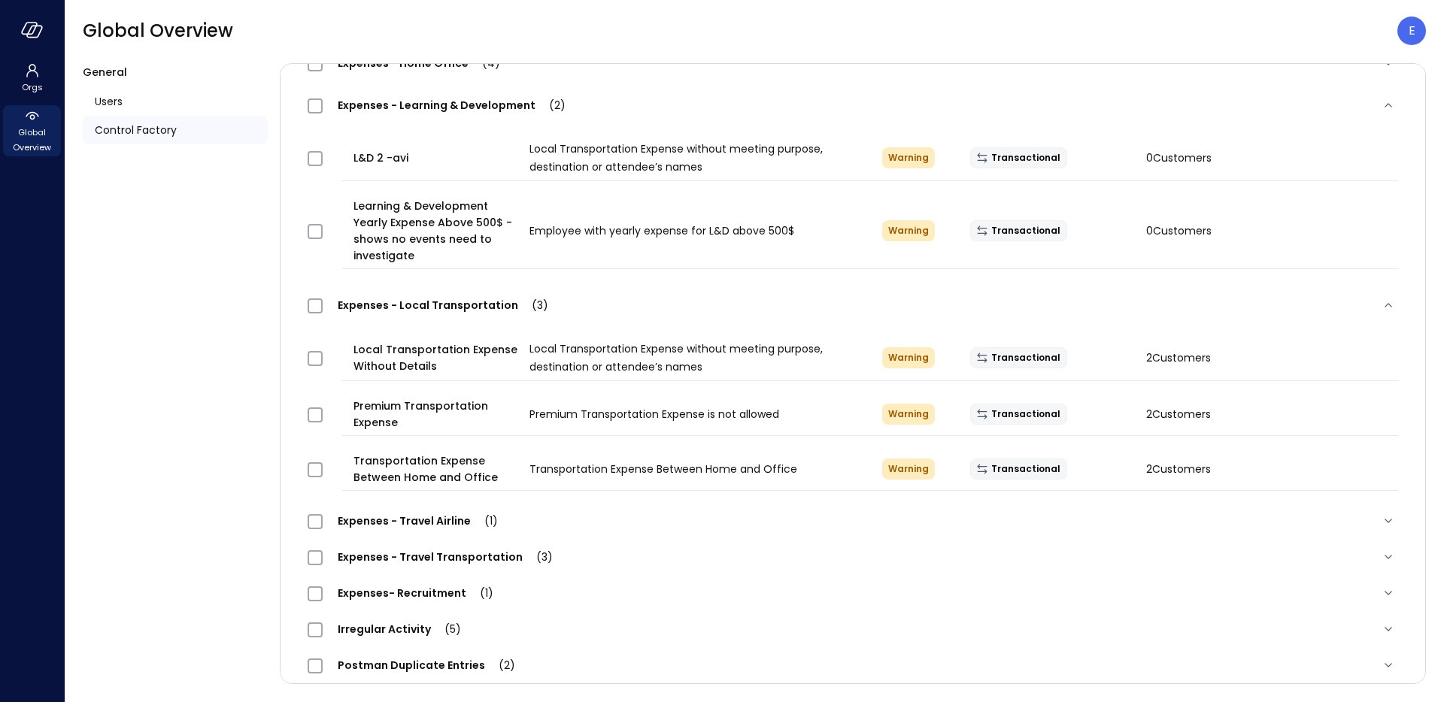
scroll to position [315, 0]
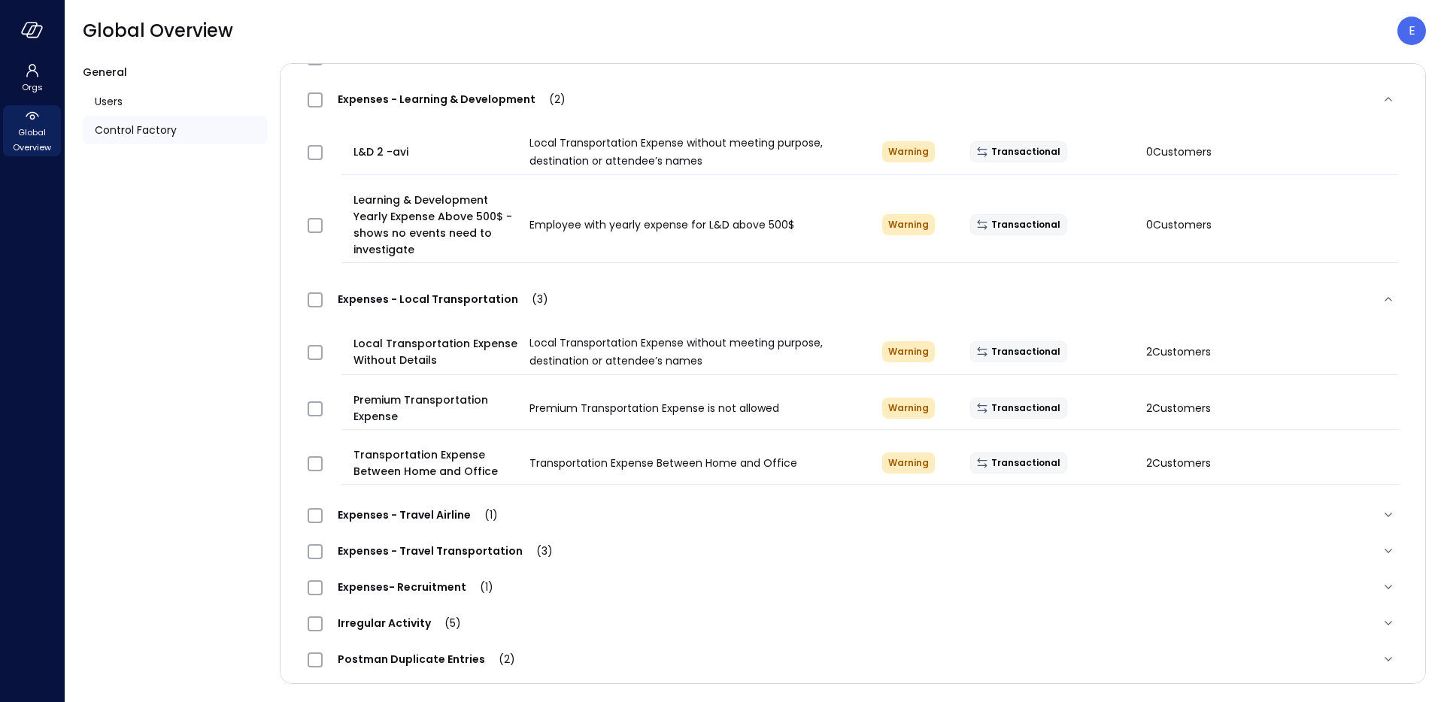
click at [395, 544] on span "Expenses - Travel Transportation (3)" at bounding box center [445, 551] width 245 height 15
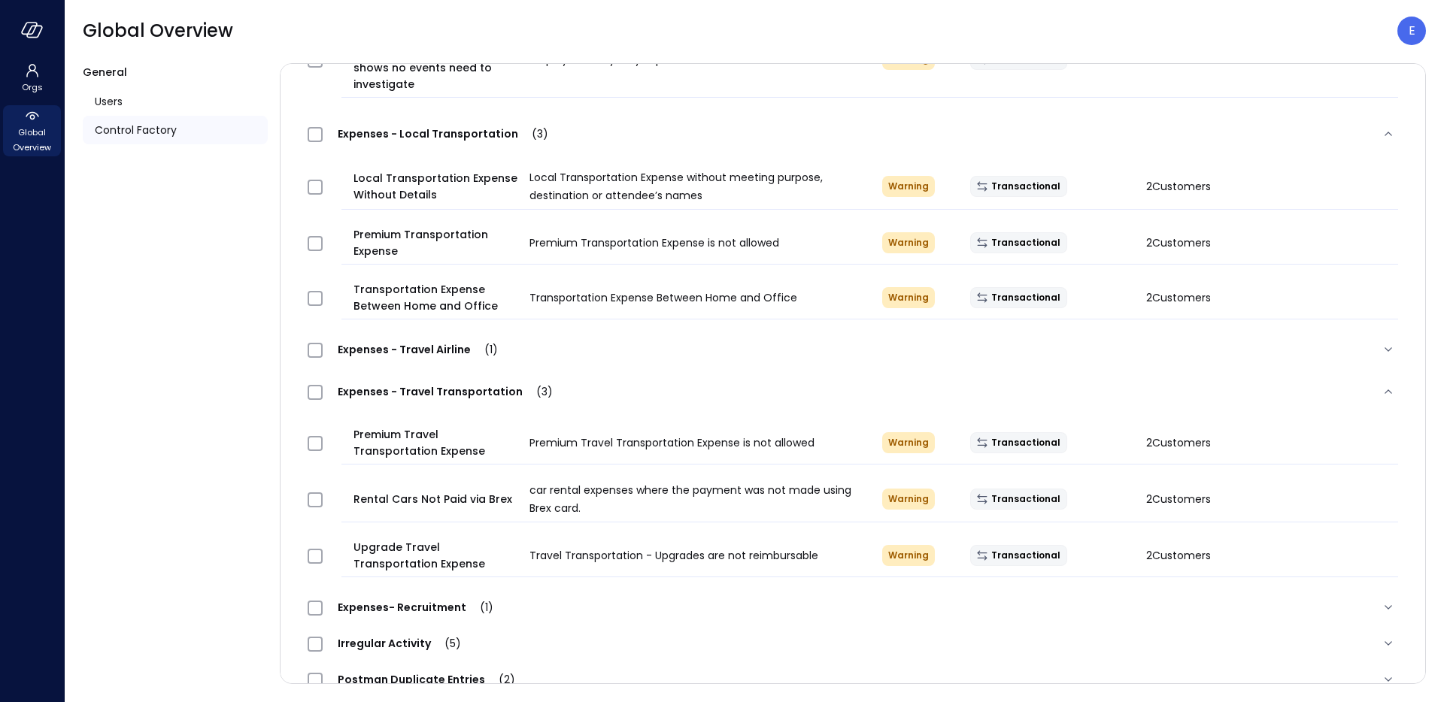
scroll to position [493, 0]
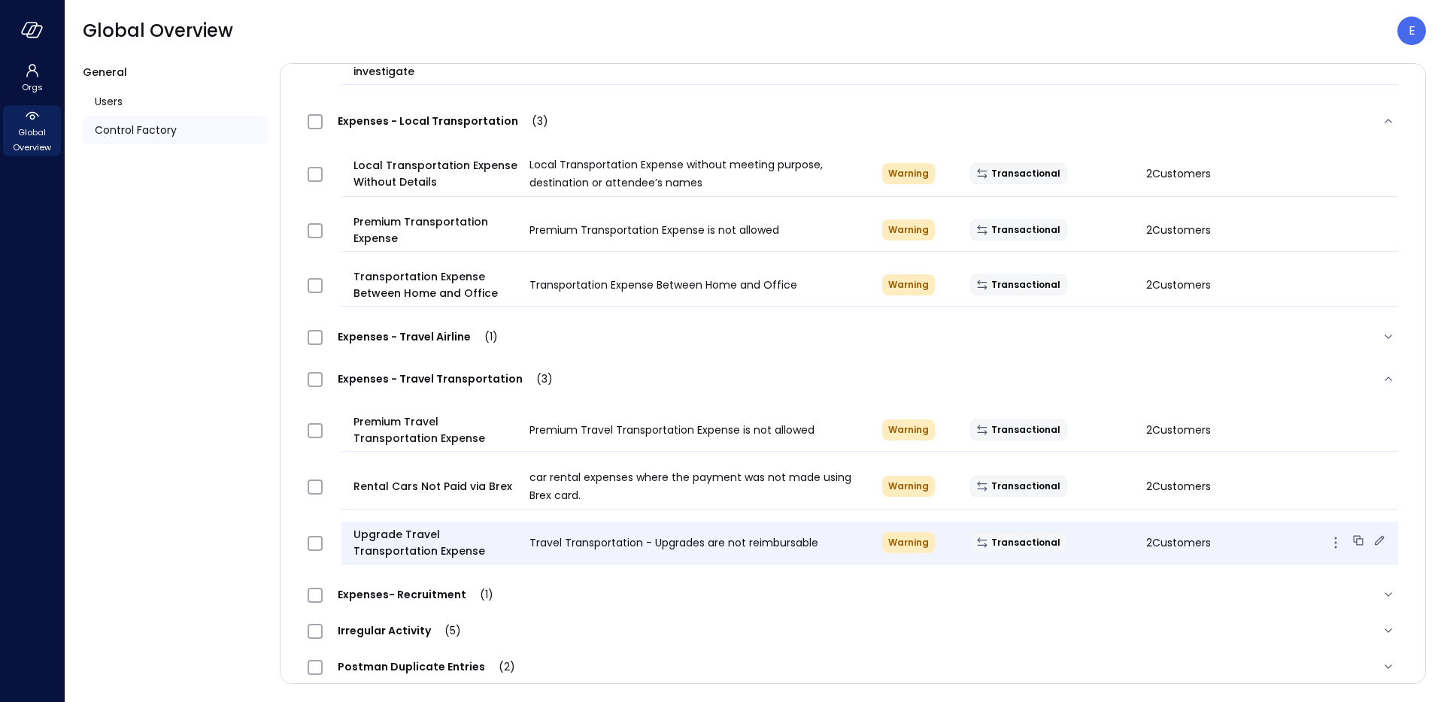
click at [1372, 546] on icon at bounding box center [1379, 540] width 15 height 15
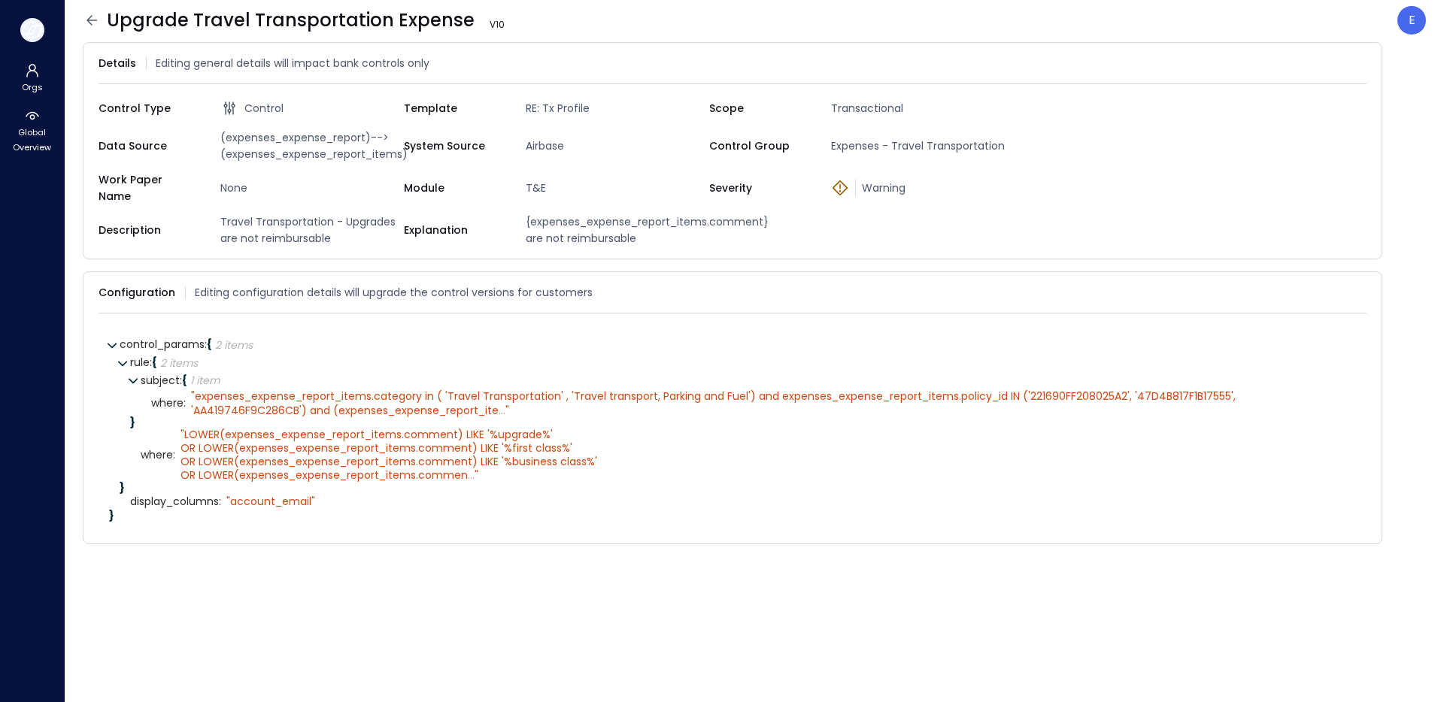
click at [35, 34] on icon "button" at bounding box center [32, 30] width 23 height 17
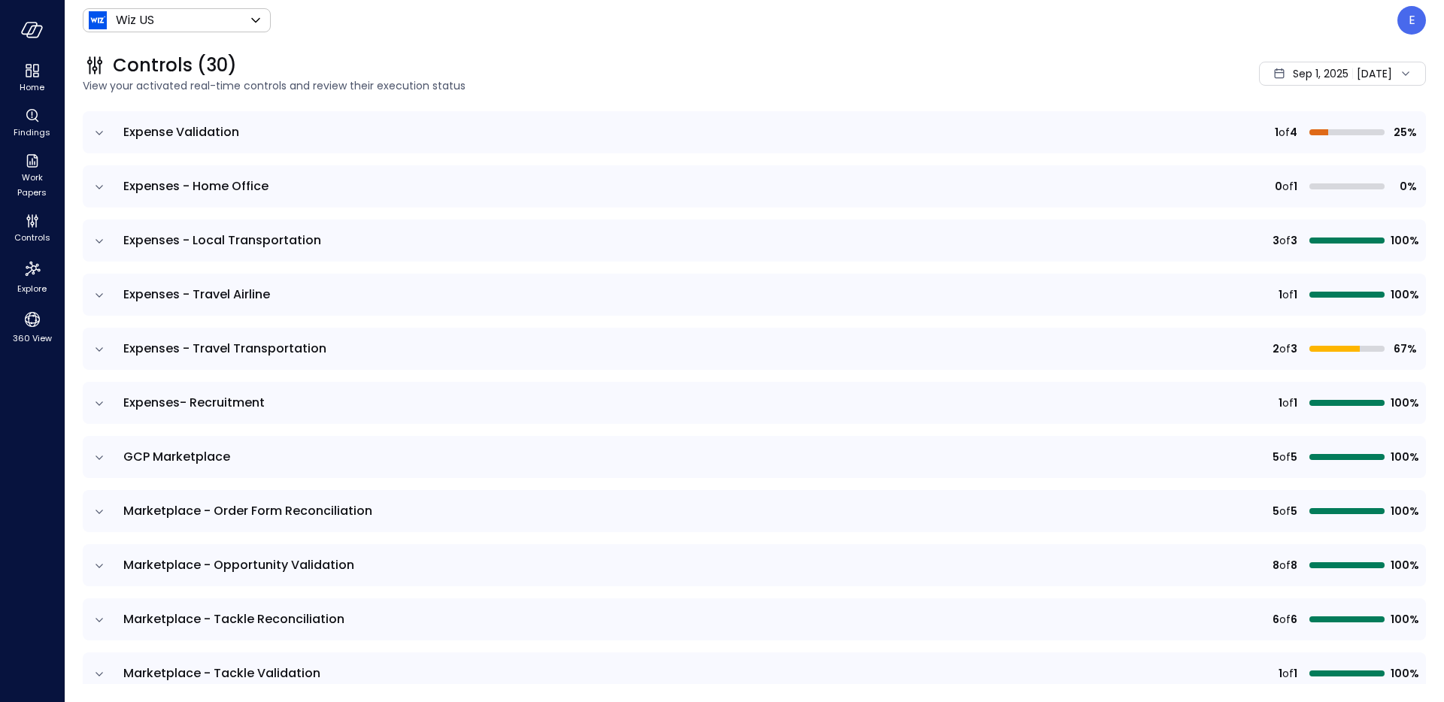
scroll to position [530, 0]
click at [105, 349] on icon "expand row" at bounding box center [99, 348] width 15 height 15
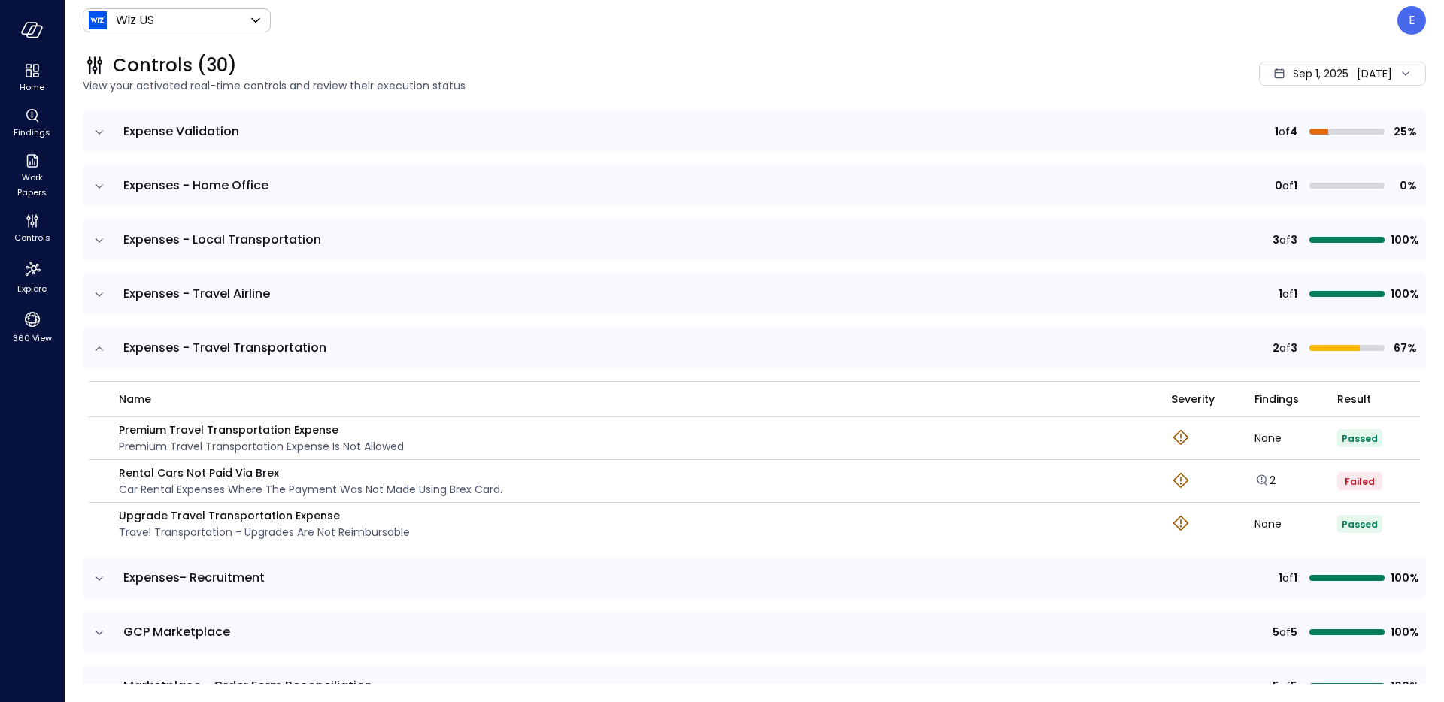
scroll to position [0, 0]
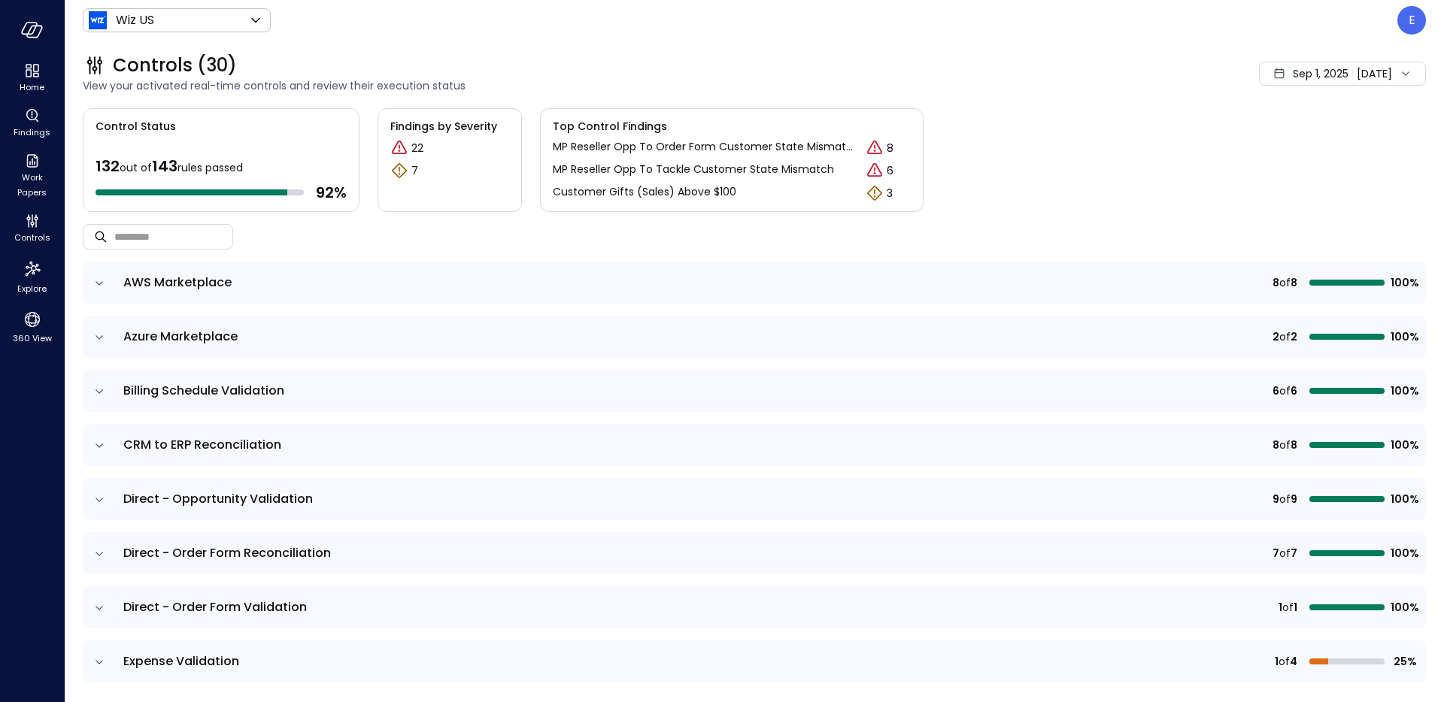
click at [1411, 74] on icon at bounding box center [1405, 73] width 15 height 15
click at [1342, 186] on li "Custom" at bounding box center [1316, 190] width 120 height 26
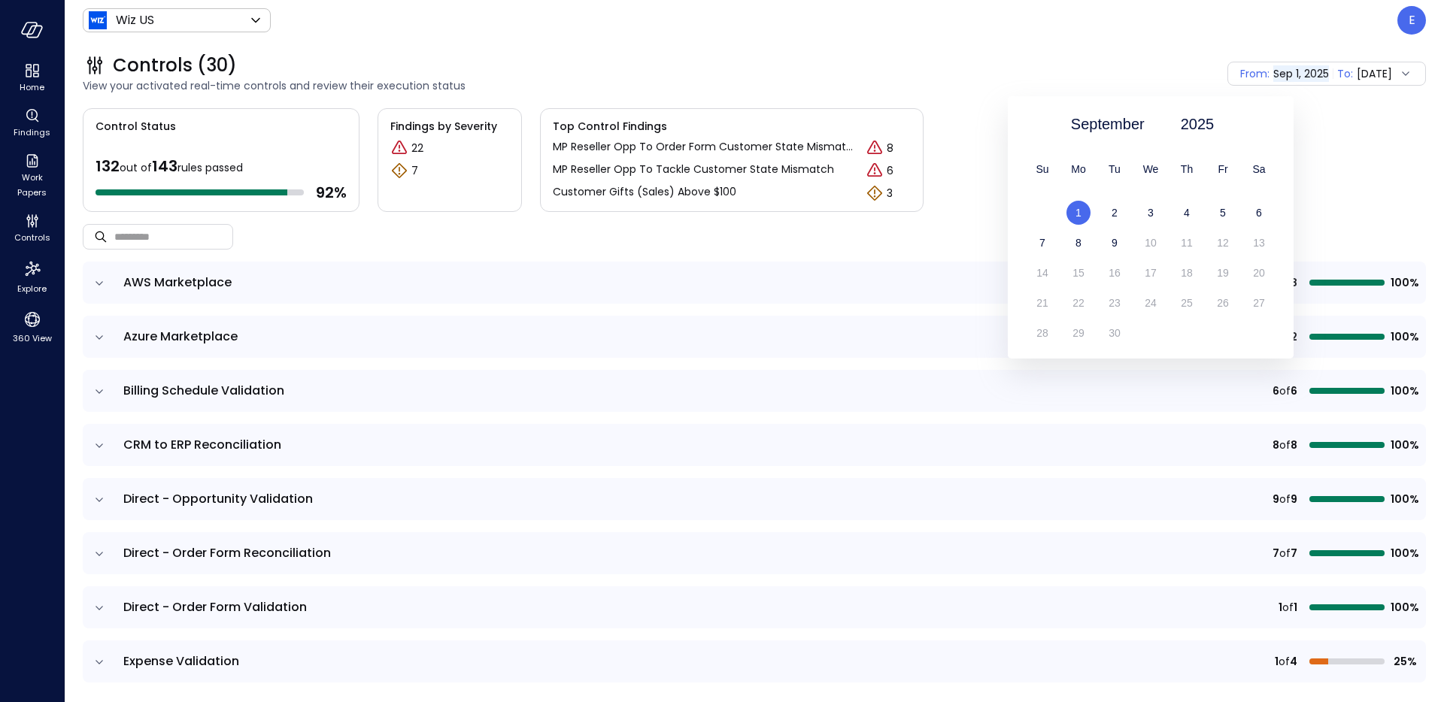
click at [1399, 75] on icon at bounding box center [1405, 73] width 15 height 15
click at [1306, 166] on div "Control Status 132 out of 143 rules passed 92 % Findings by Severity 22 7 Top C…" at bounding box center [754, 160] width 1343 height 104
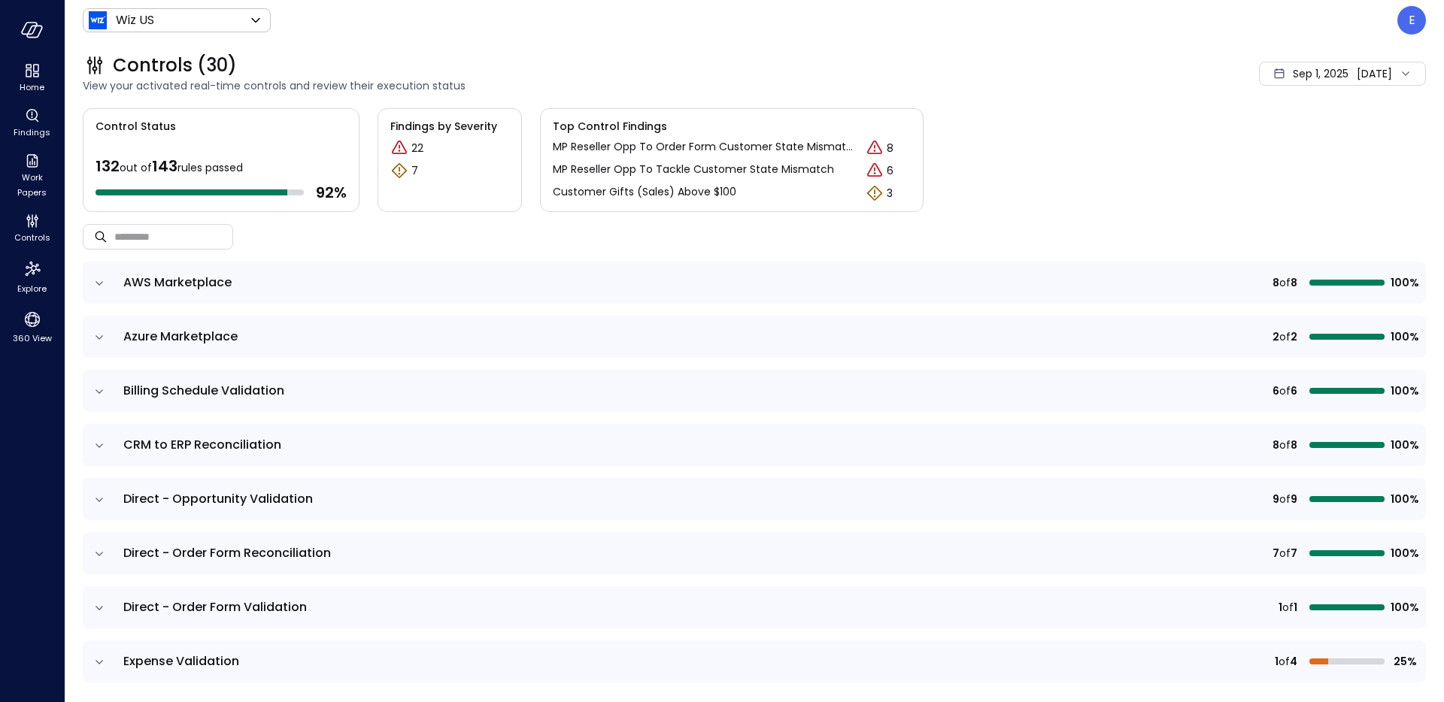
click at [1406, 66] on icon at bounding box center [1405, 73] width 15 height 15
click at [1315, 168] on li "Current Year [DATE]" at bounding box center [1316, 164] width 120 height 25
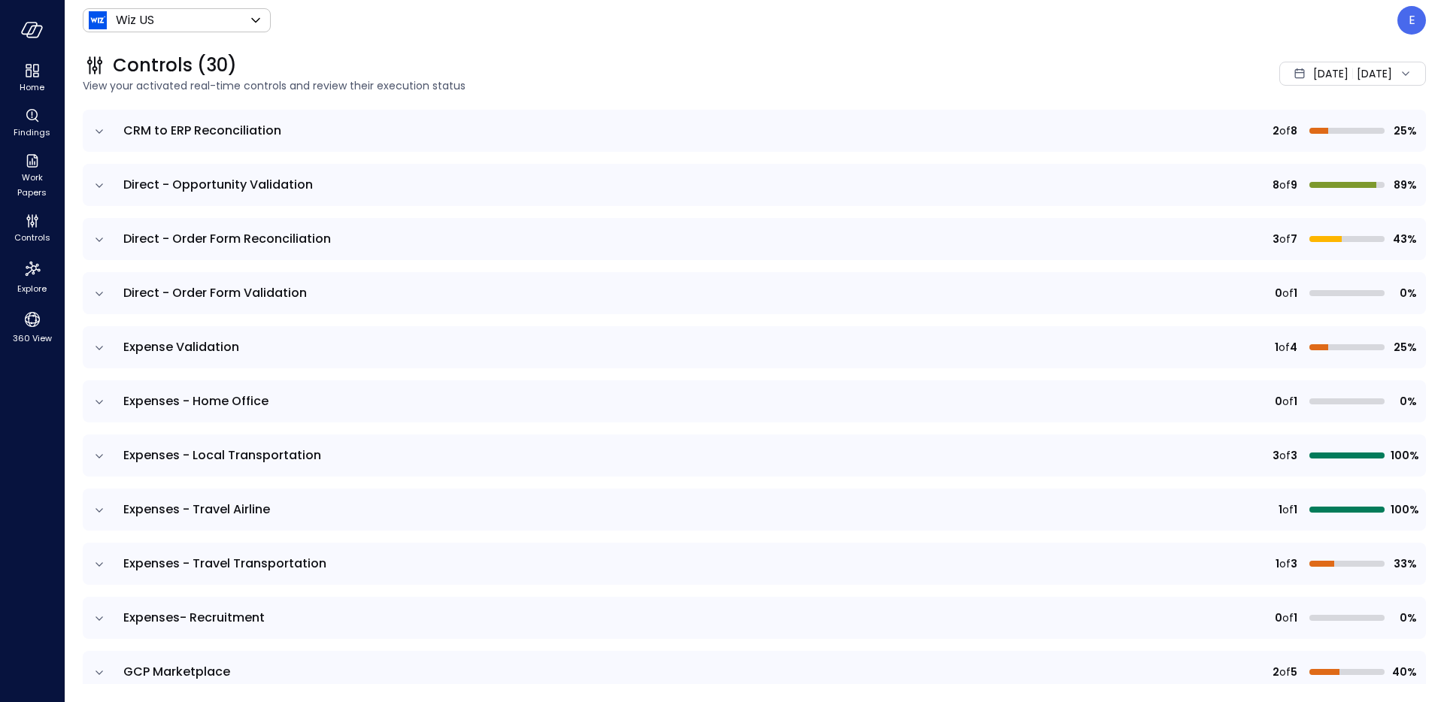
scroll to position [340, 0]
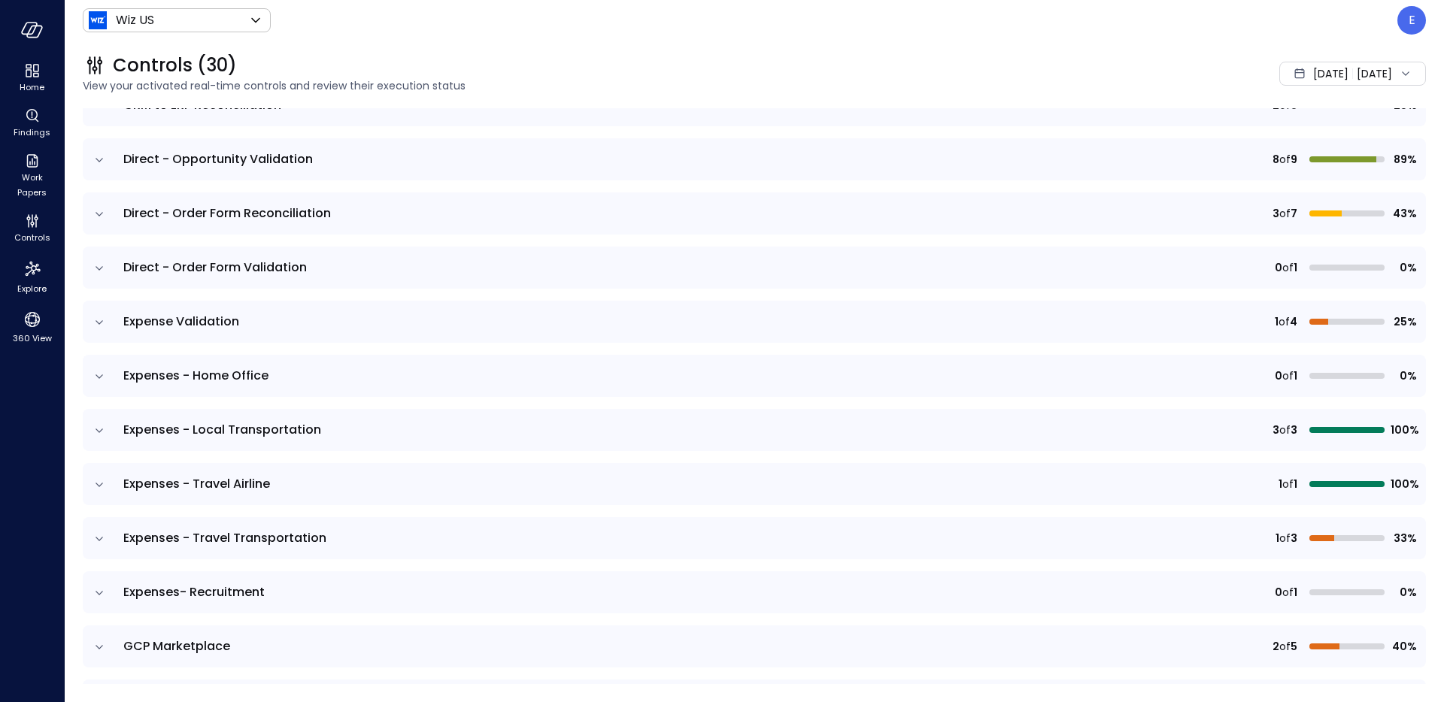
click at [105, 540] on icon "expand row" at bounding box center [99, 539] width 15 height 15
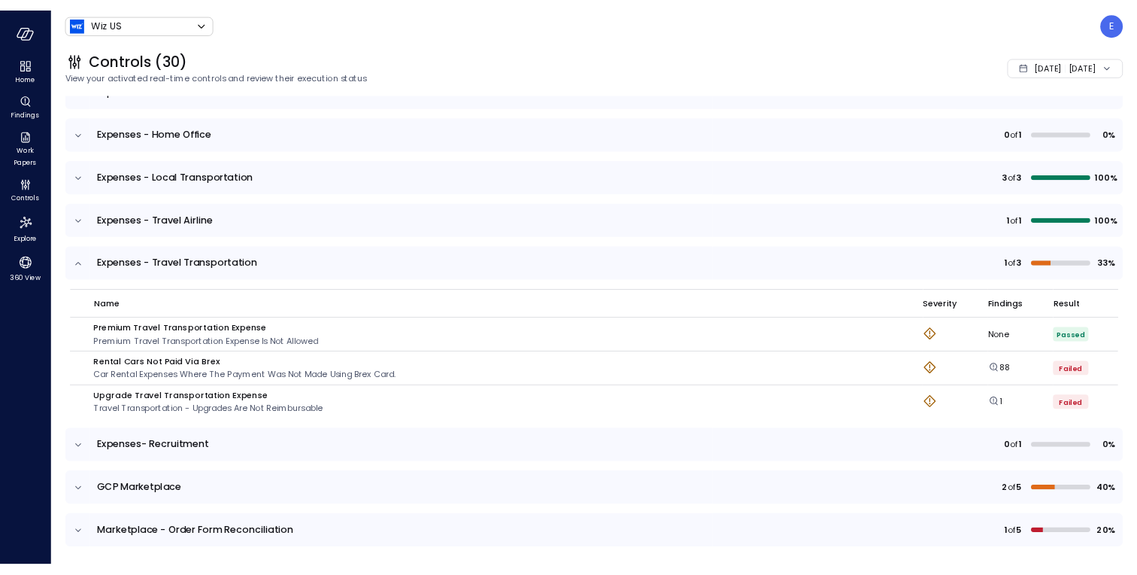
scroll to position [572, 0]
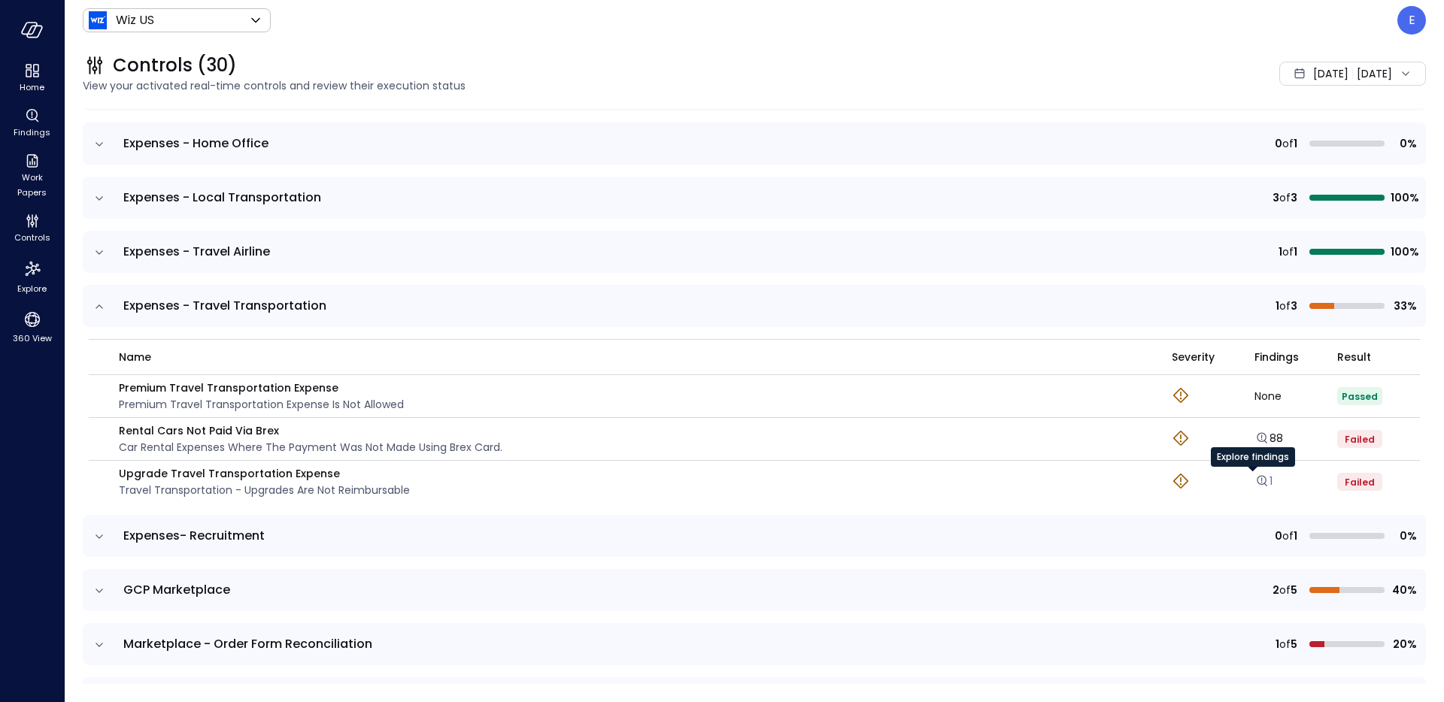
click at [1254, 482] on icon "Explore findings" at bounding box center [1261, 481] width 15 height 15
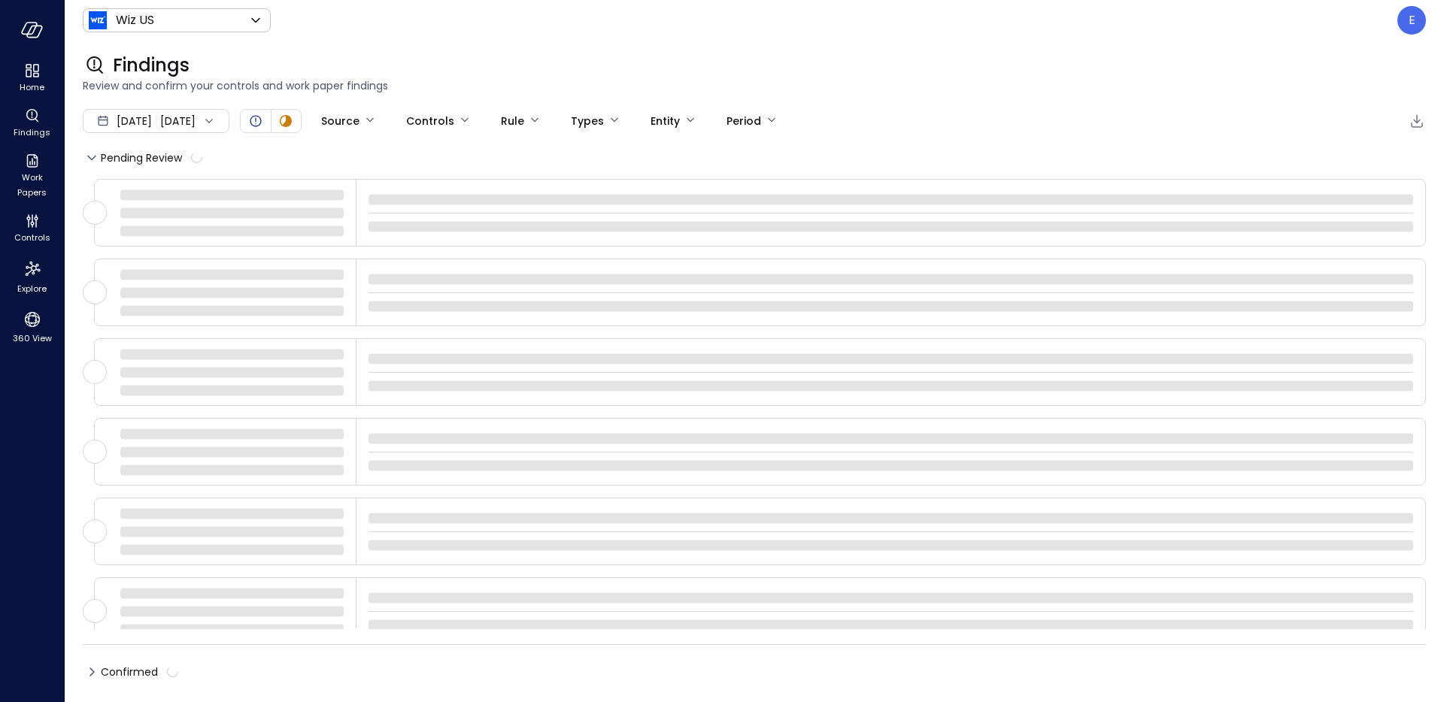
type input "****"
